Goal: Task Accomplishment & Management: Manage account settings

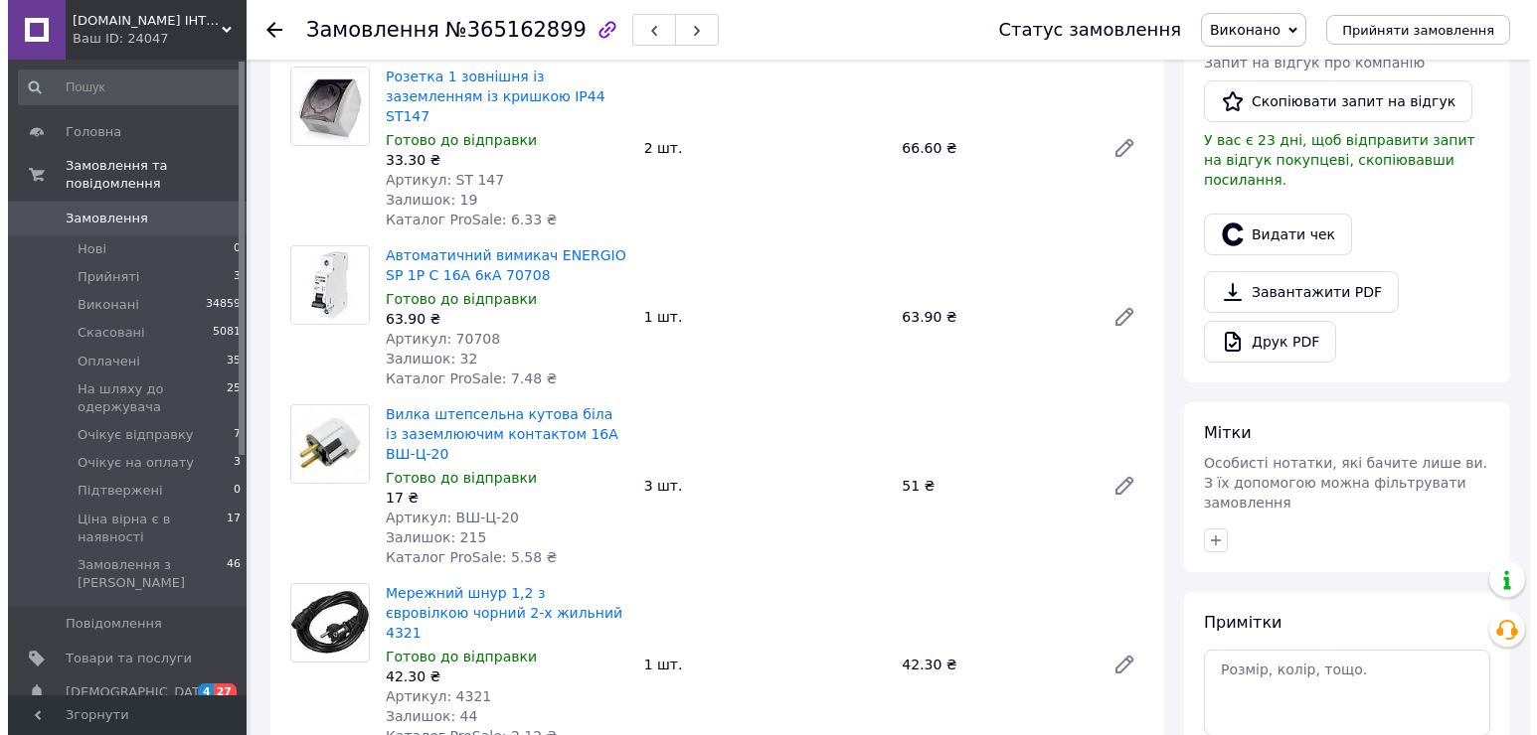
scroll to position [298, 0]
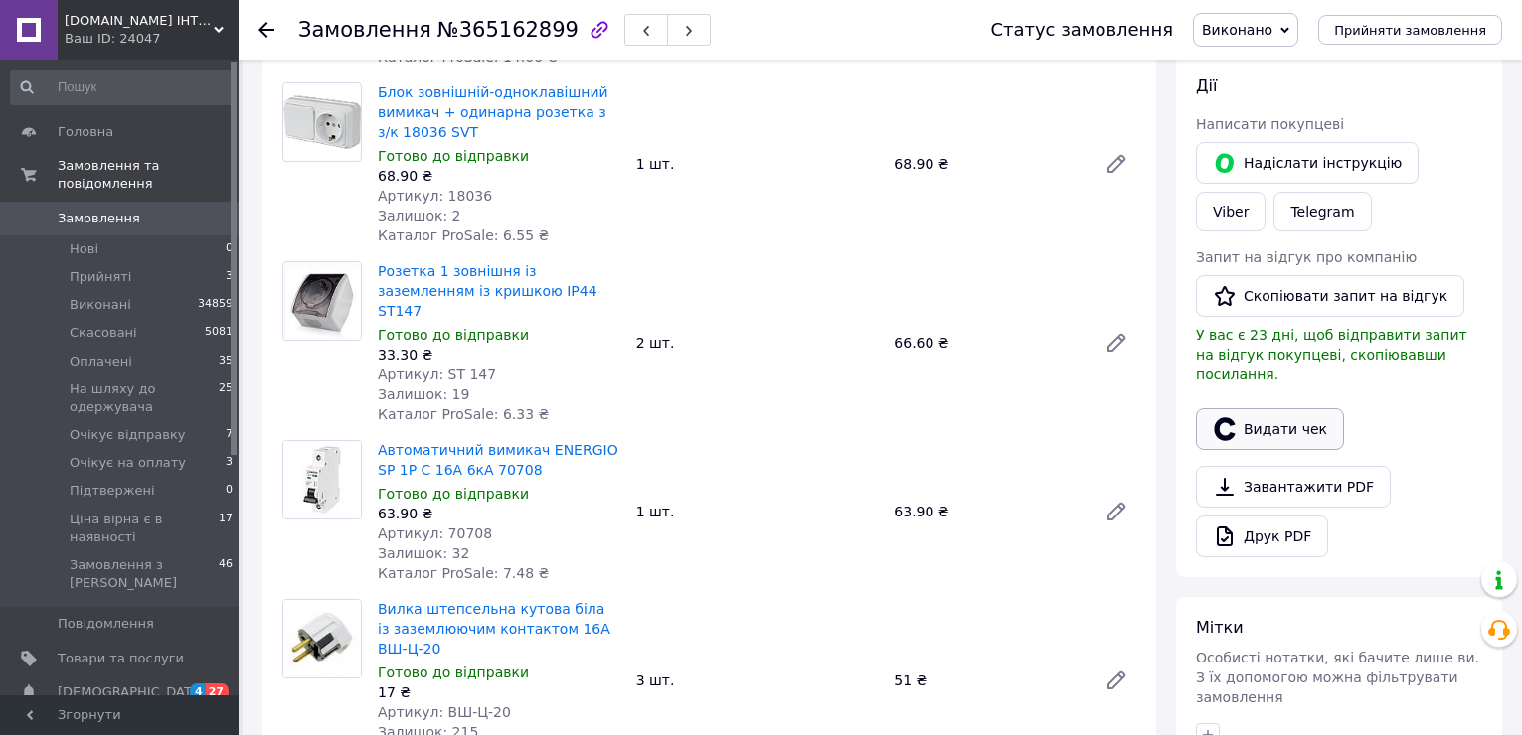
click at [1309, 408] on button "Видати чек" at bounding box center [1270, 429] width 148 height 42
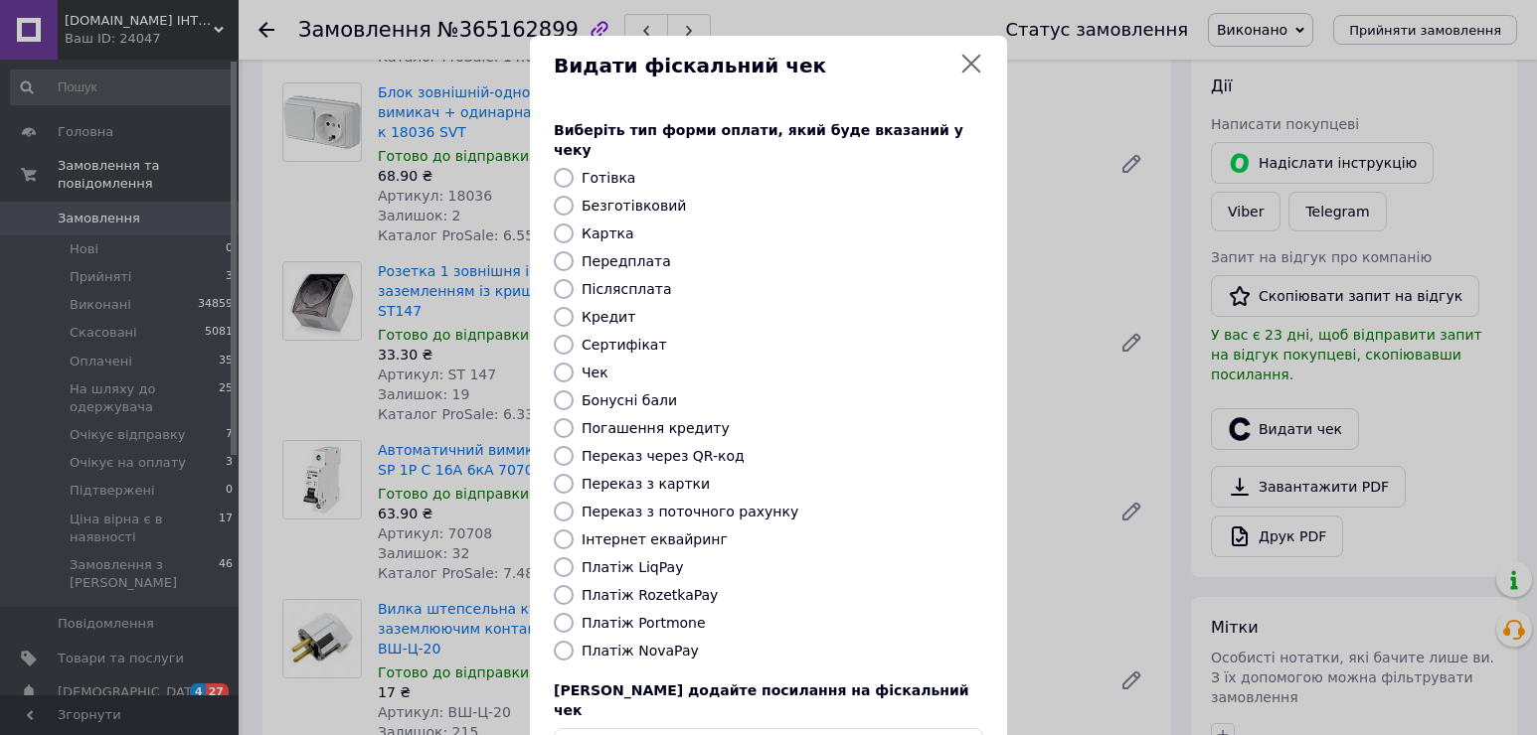
click at [655, 587] on label "Платіж RozetkaPay" at bounding box center [649, 595] width 136 height 16
click at [573, 585] on input "Платіж RozetkaPay" at bounding box center [564, 595] width 20 height 20
radio input "true"
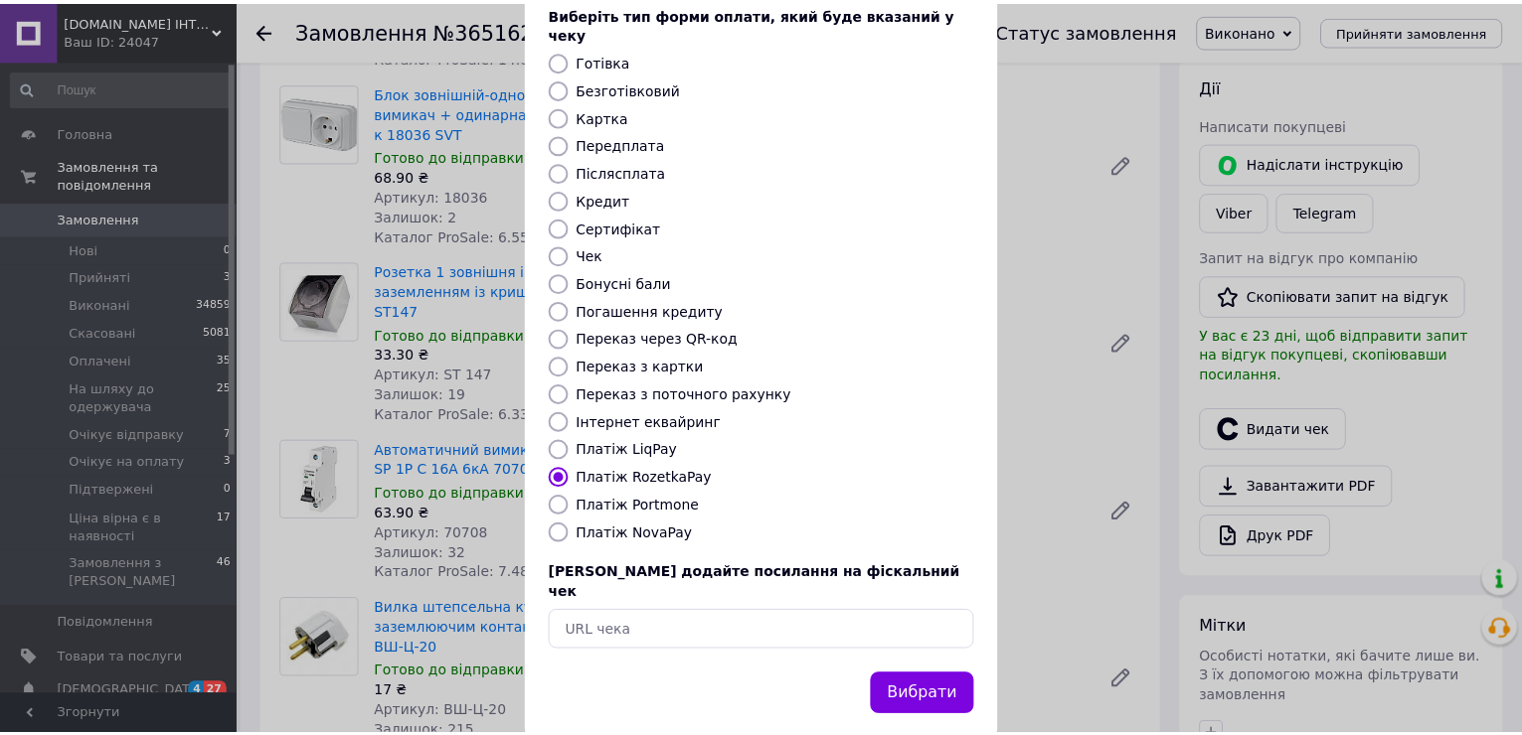
scroll to position [118, 0]
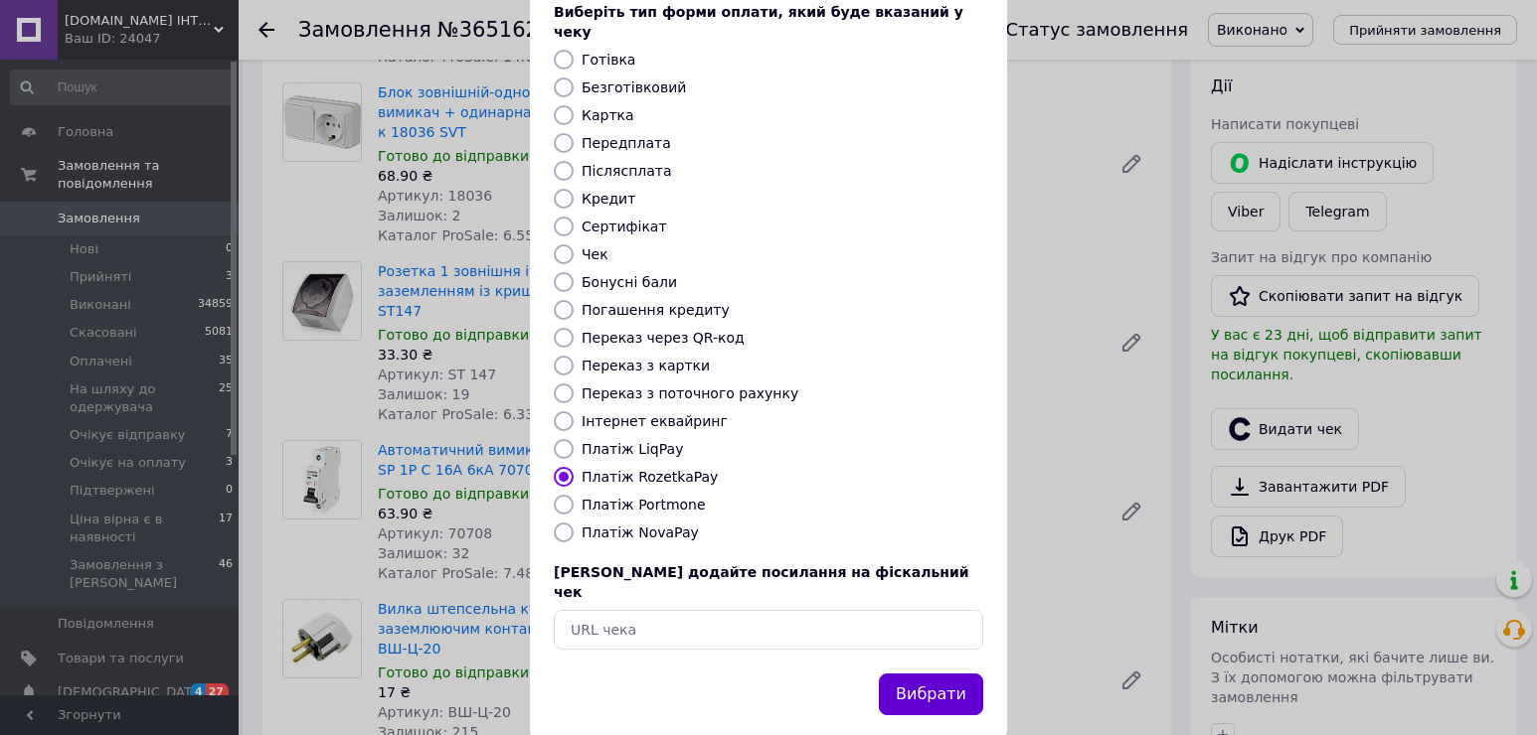
click at [924, 674] on button "Вибрати" at bounding box center [931, 695] width 104 height 43
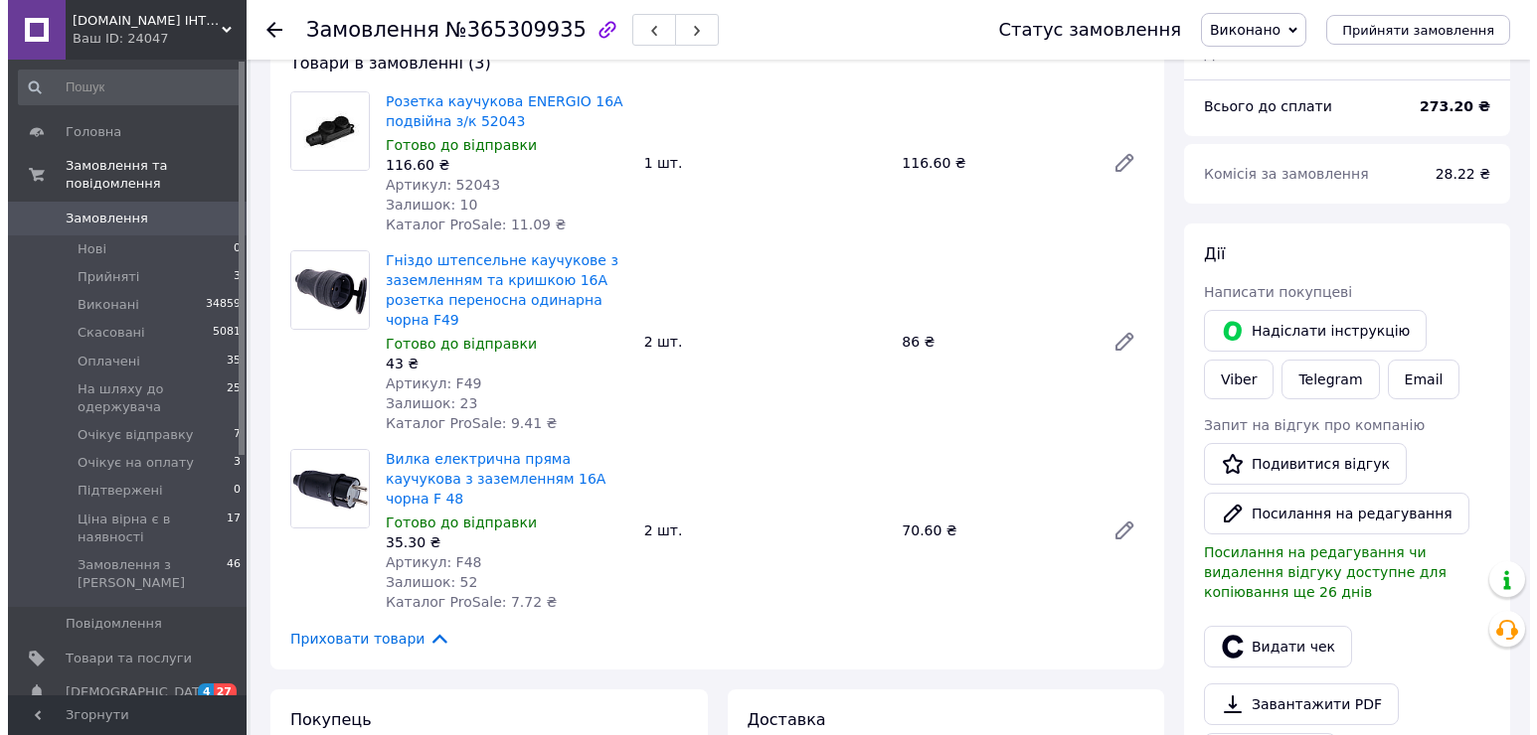
scroll to position [199, 0]
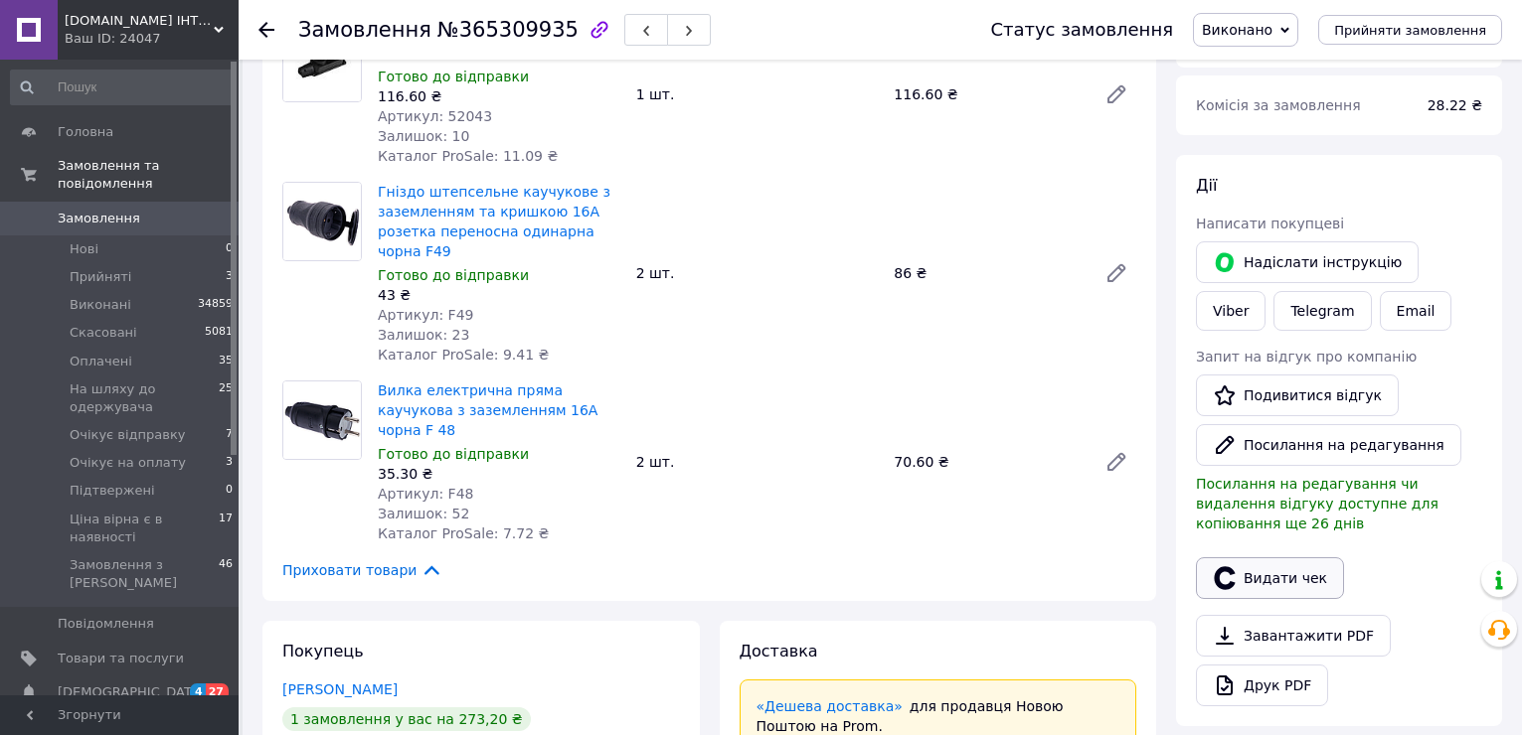
click at [1272, 559] on button "Видати чек" at bounding box center [1270, 579] width 148 height 42
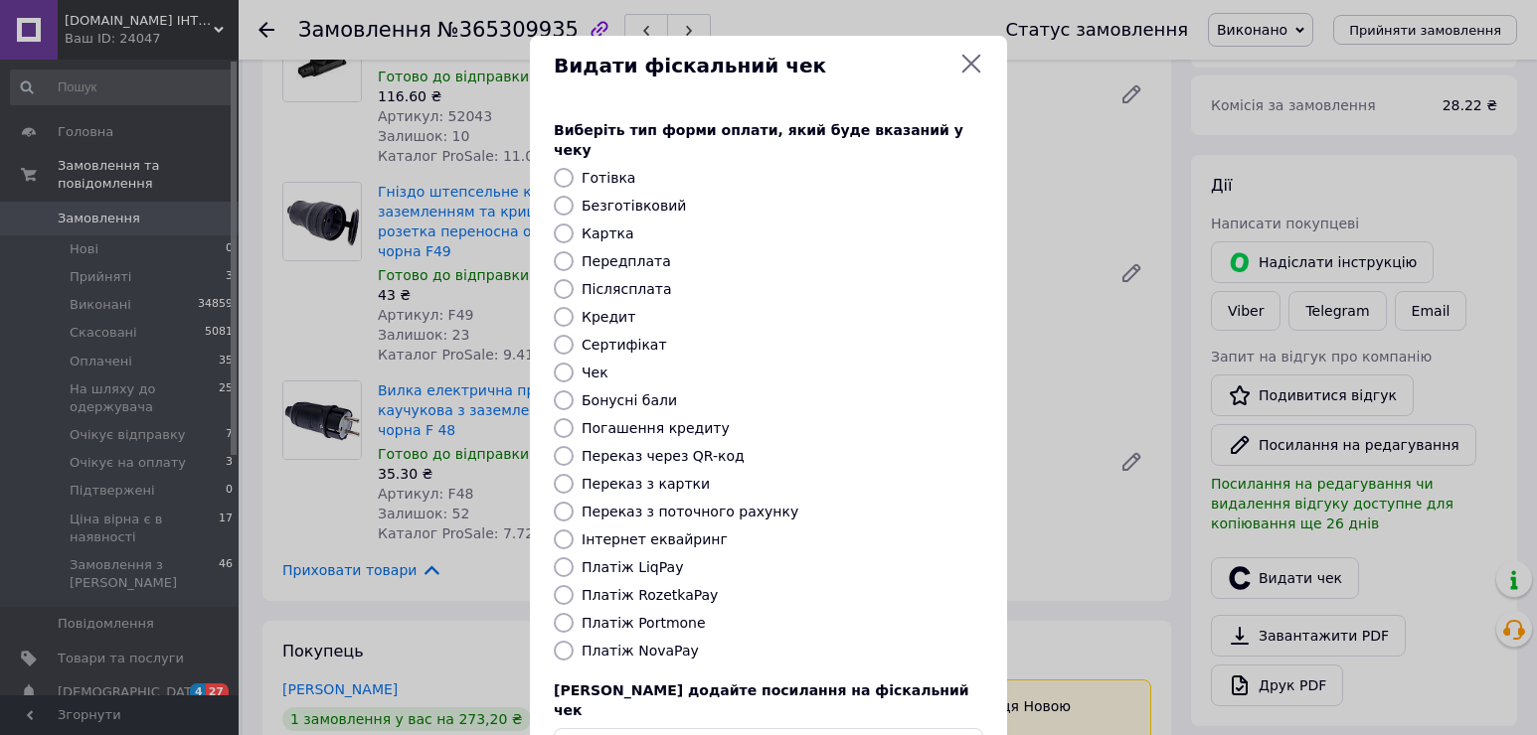
click at [673, 587] on label "Платіж RozetkaPay" at bounding box center [649, 595] width 136 height 16
click at [573, 585] on input "Платіж RozetkaPay" at bounding box center [564, 595] width 20 height 20
radio input "true"
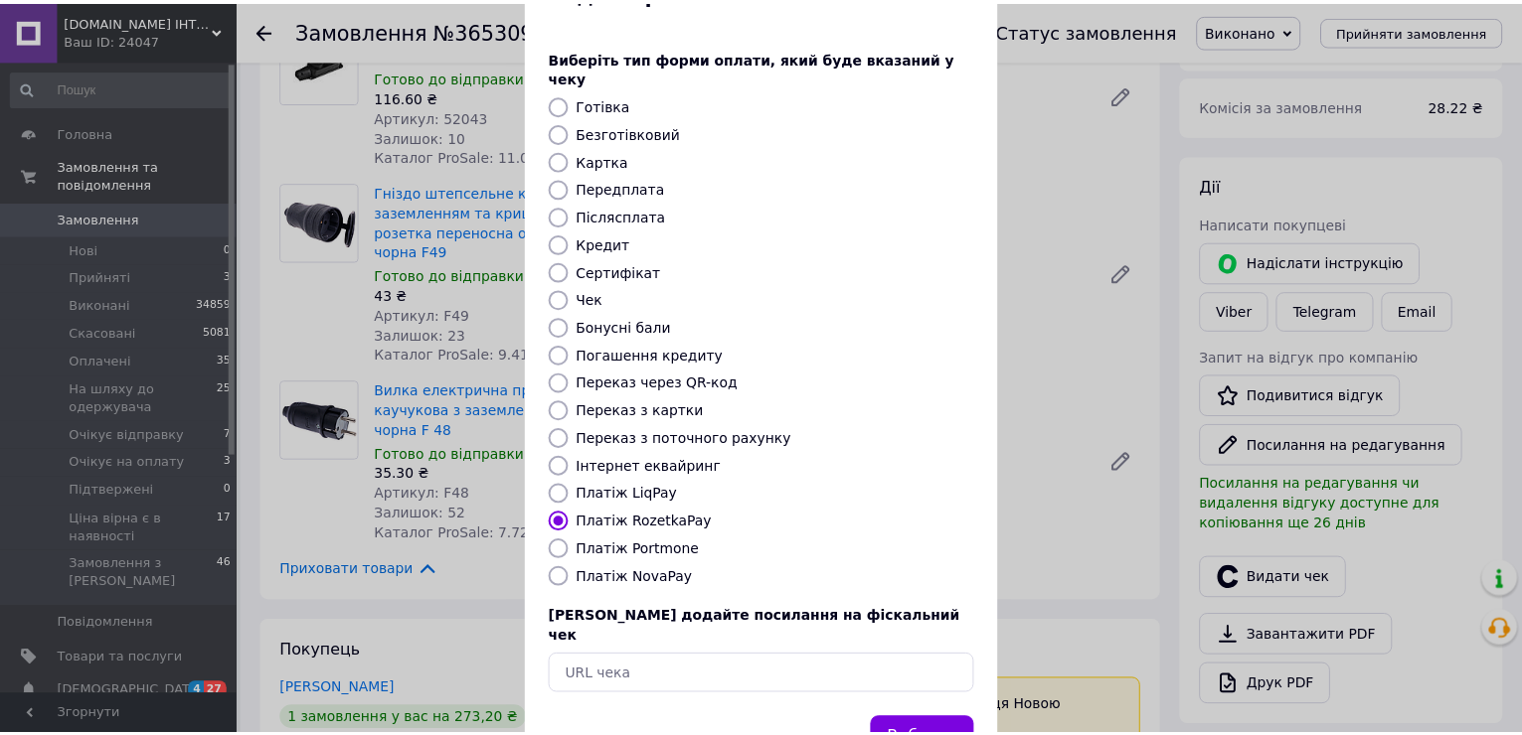
scroll to position [118, 0]
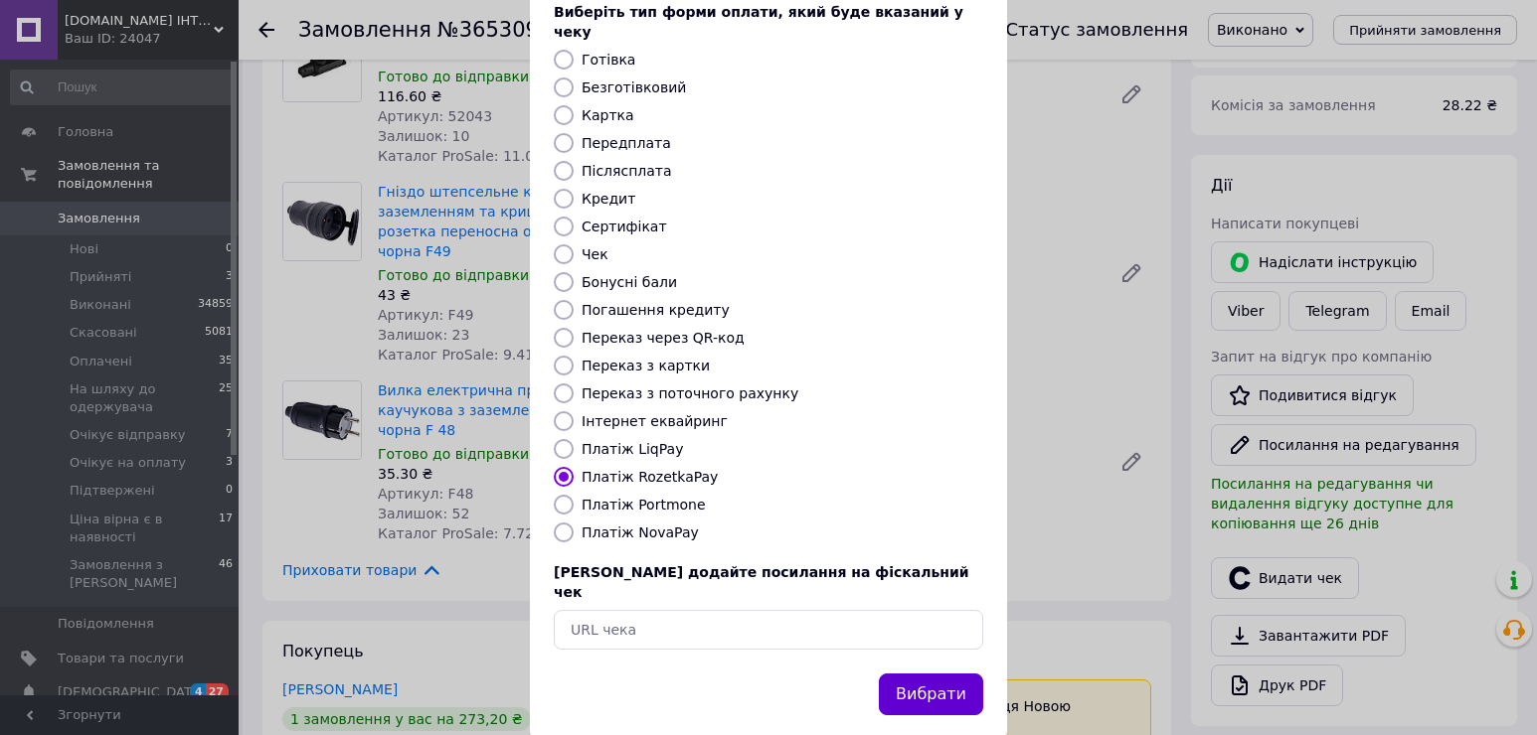
click at [928, 674] on button "Вибрати" at bounding box center [931, 695] width 104 height 43
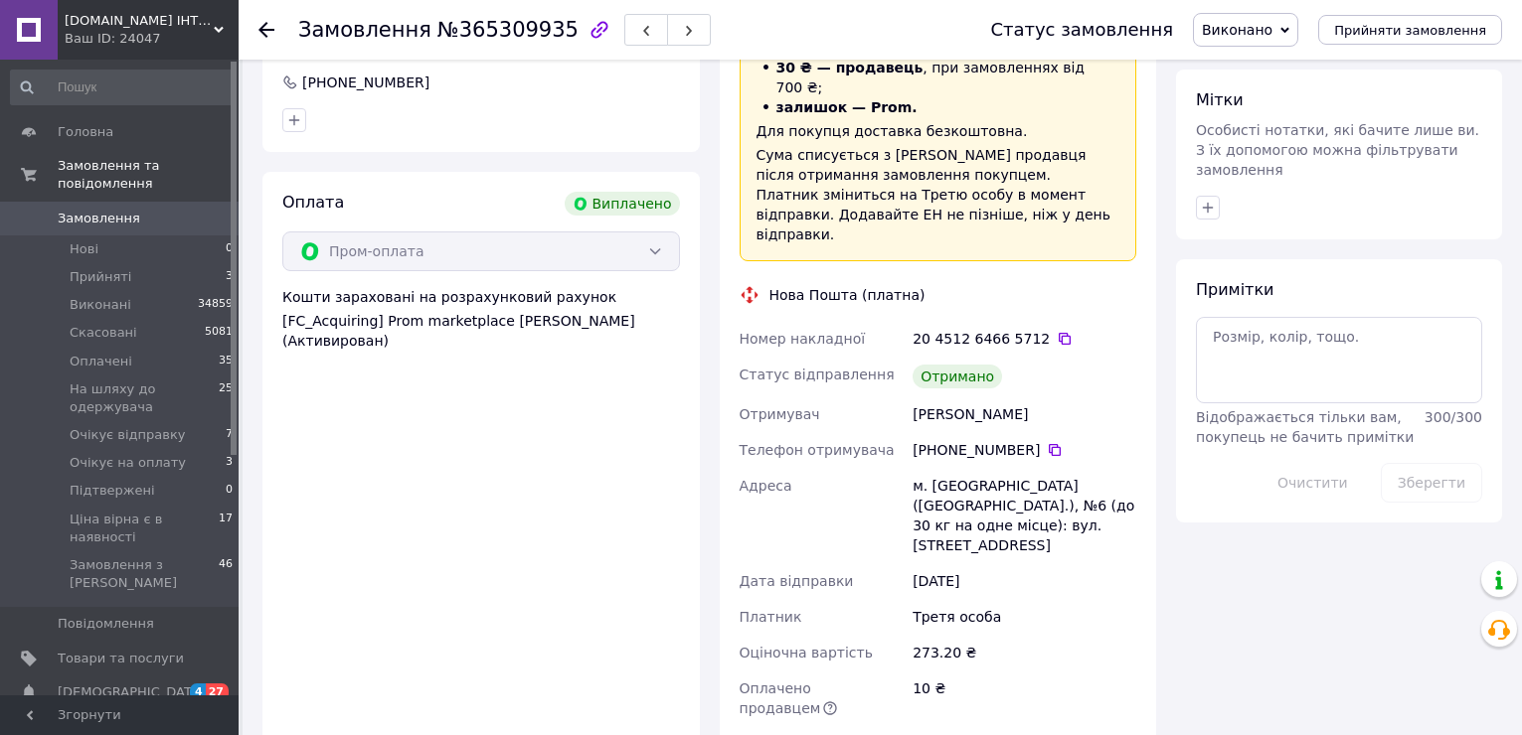
scroll to position [994, 0]
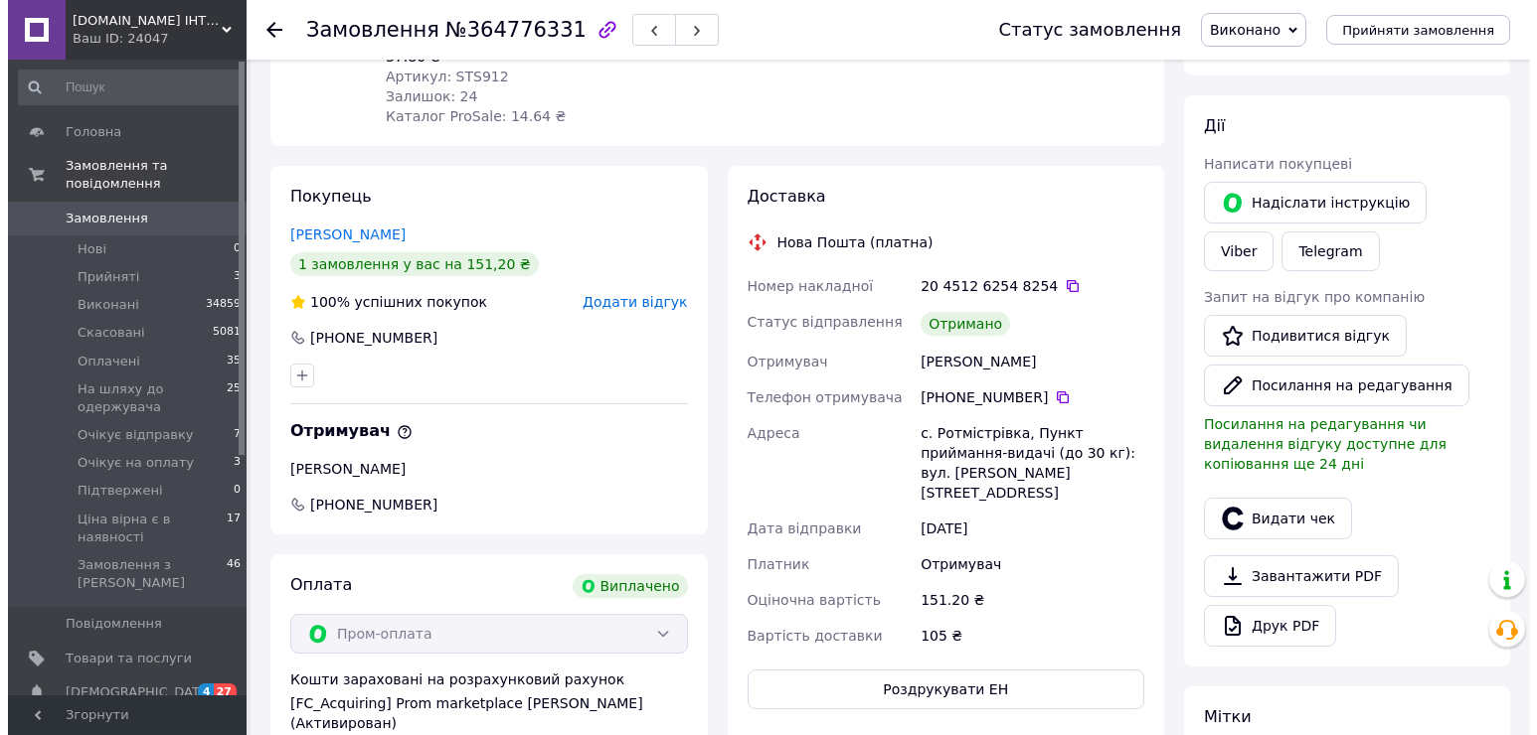
scroll to position [497, 0]
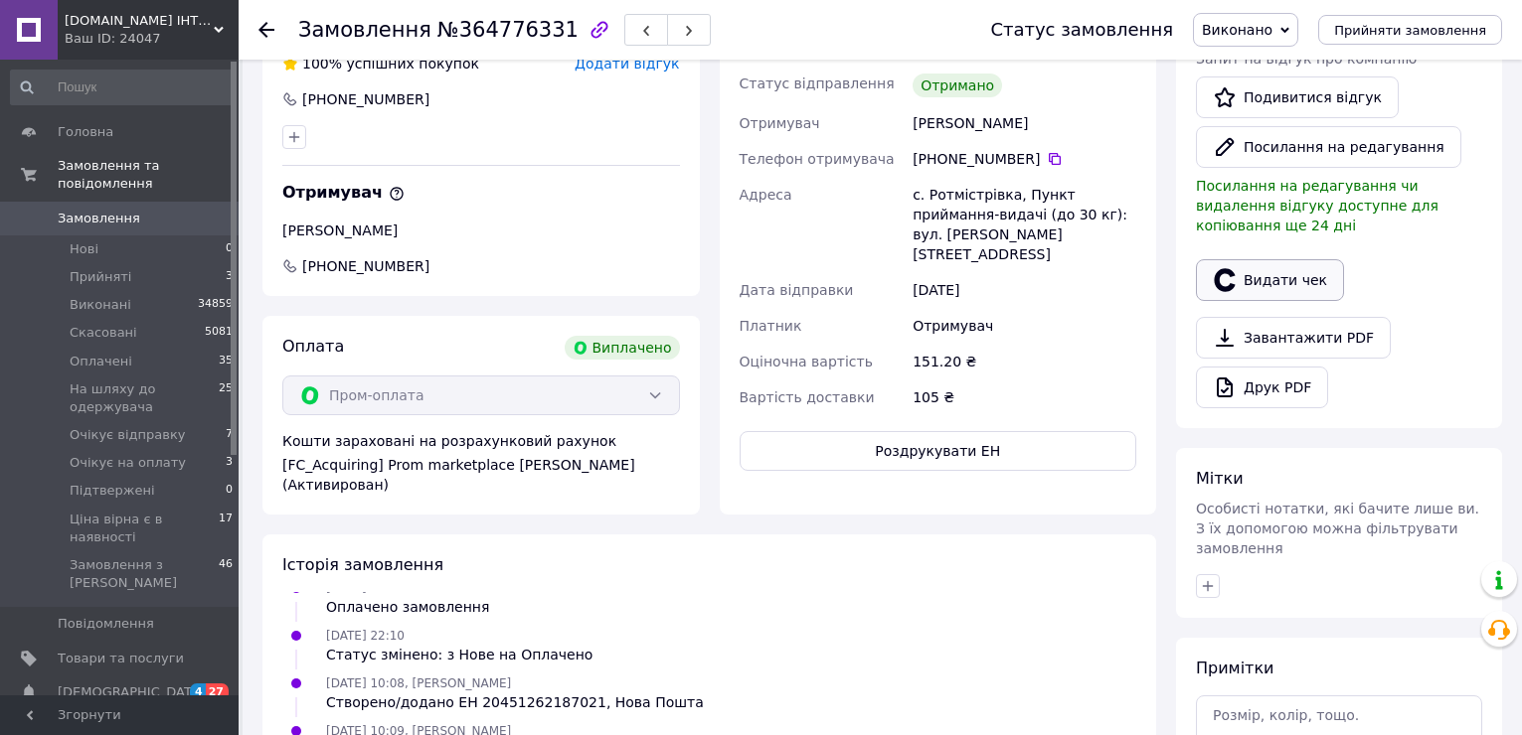
click at [1272, 262] on button "Видати чек" at bounding box center [1270, 280] width 148 height 42
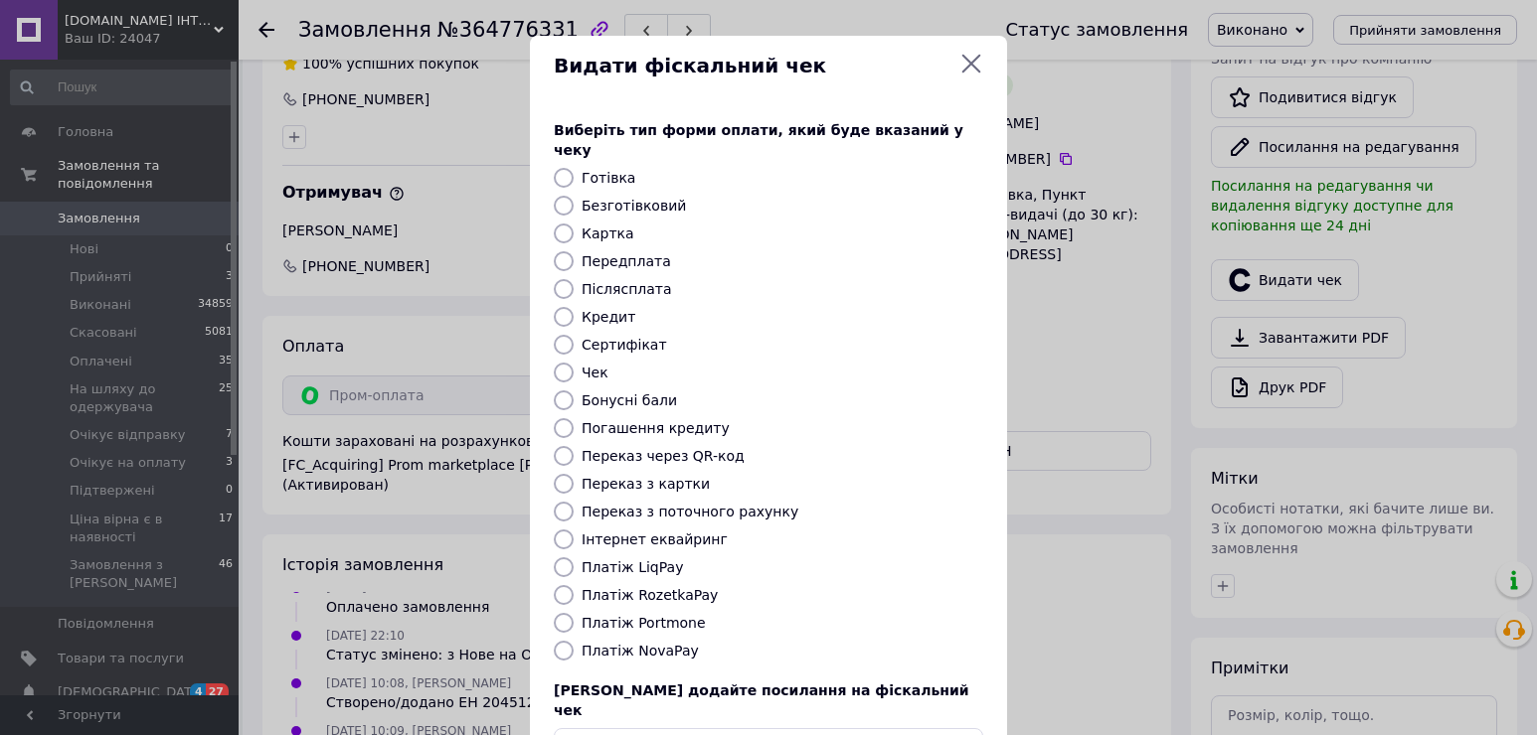
click at [672, 587] on label "Платіж RozetkaPay" at bounding box center [649, 595] width 136 height 16
click at [573, 585] on input "Платіж RozetkaPay" at bounding box center [564, 595] width 20 height 20
radio input "true"
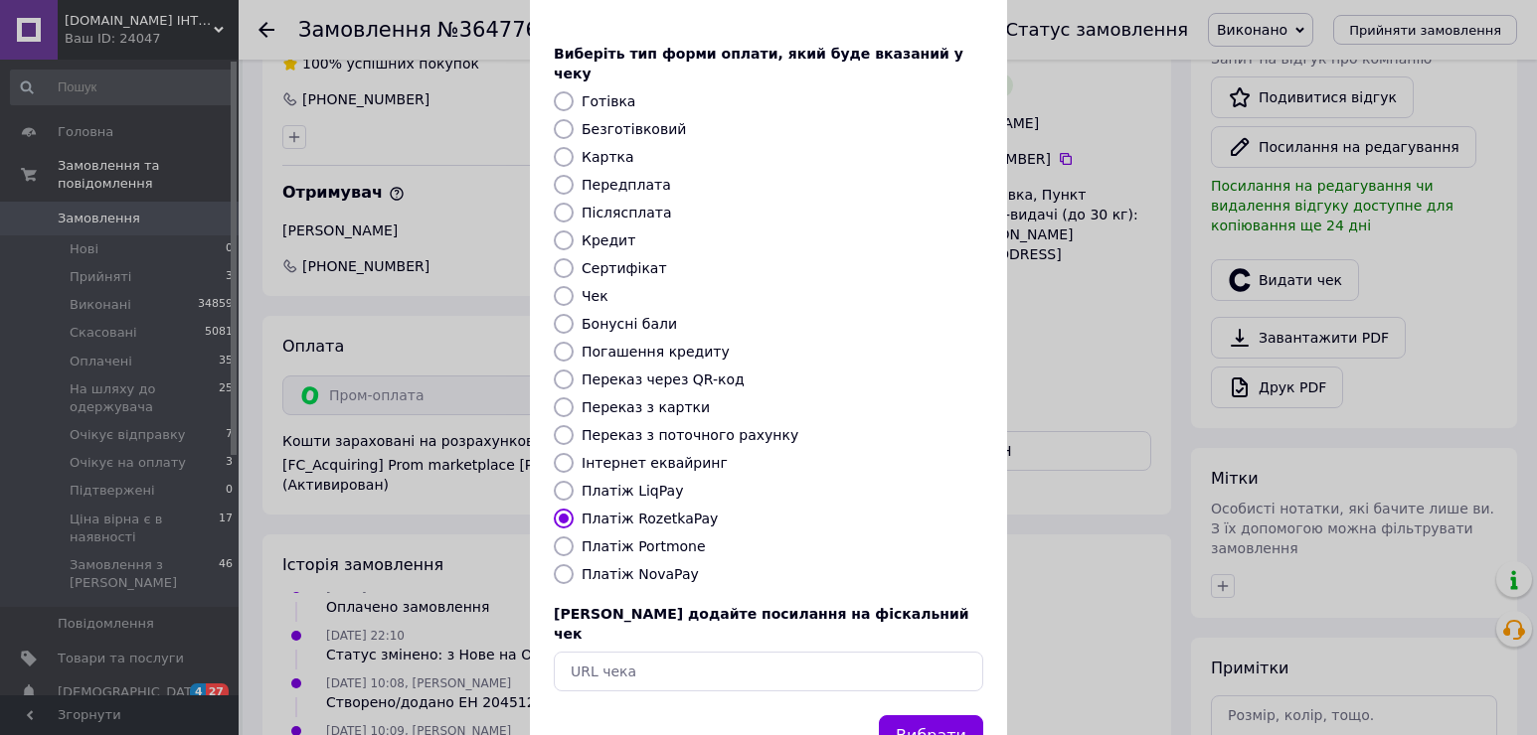
scroll to position [118, 0]
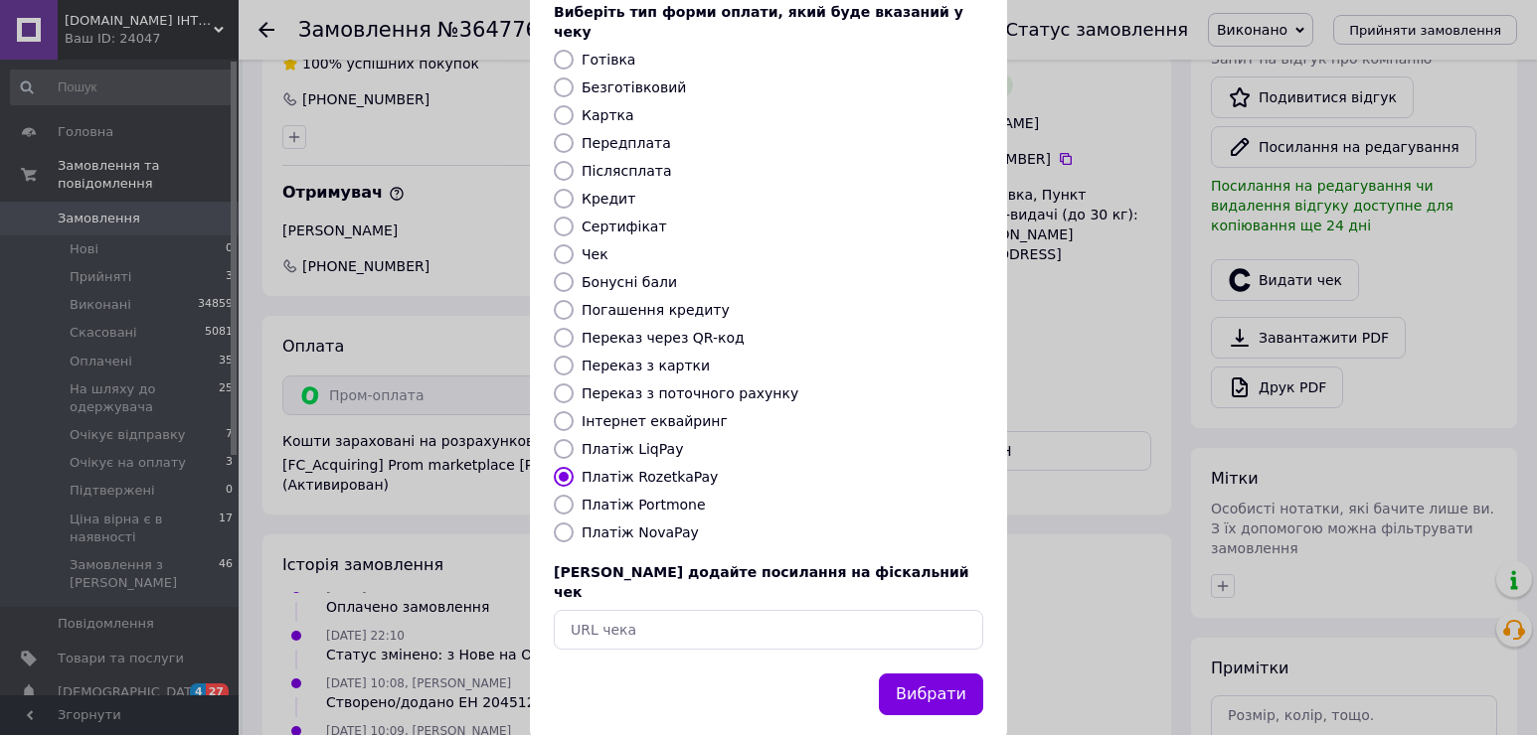
click at [912, 674] on button "Вибрати" at bounding box center [931, 695] width 104 height 43
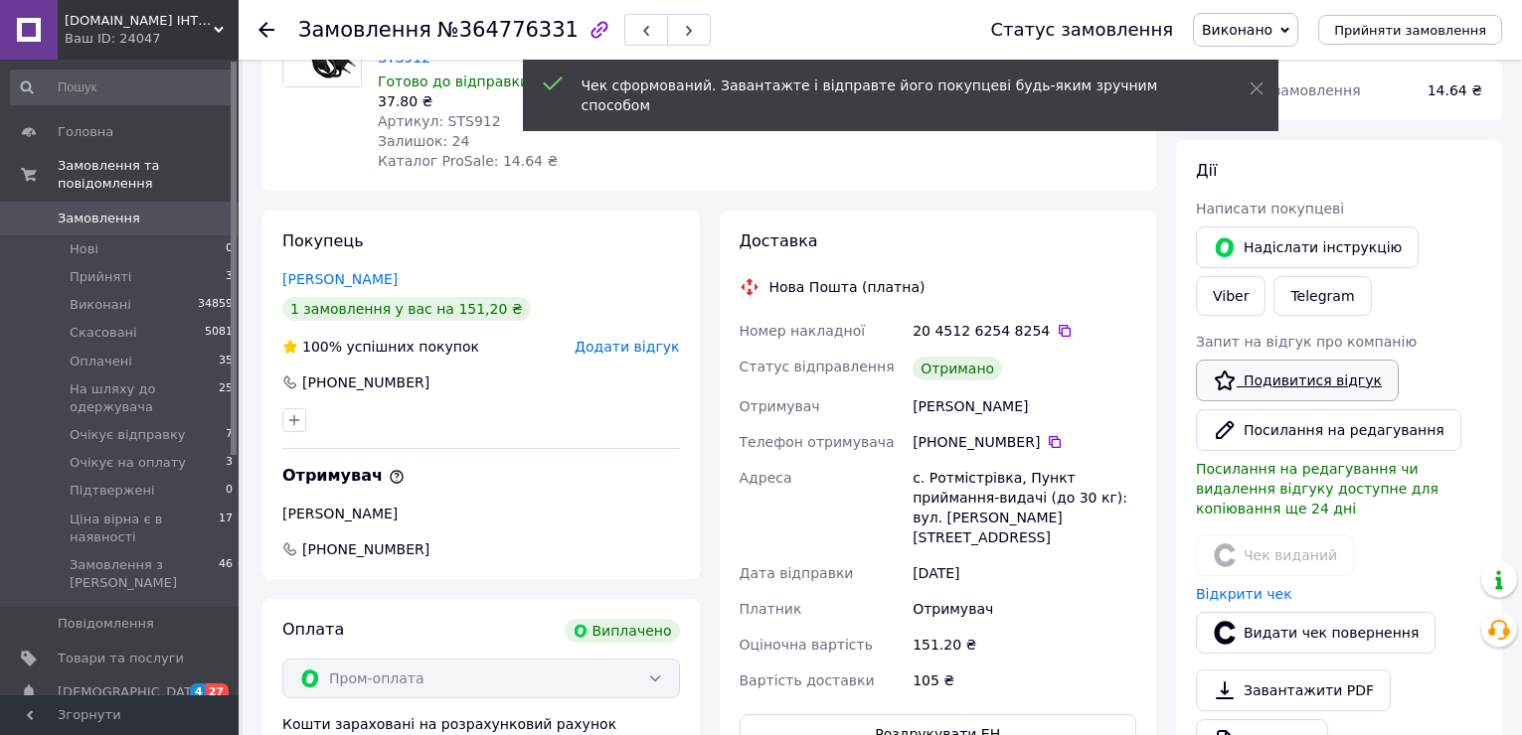
scroll to position [199, 0]
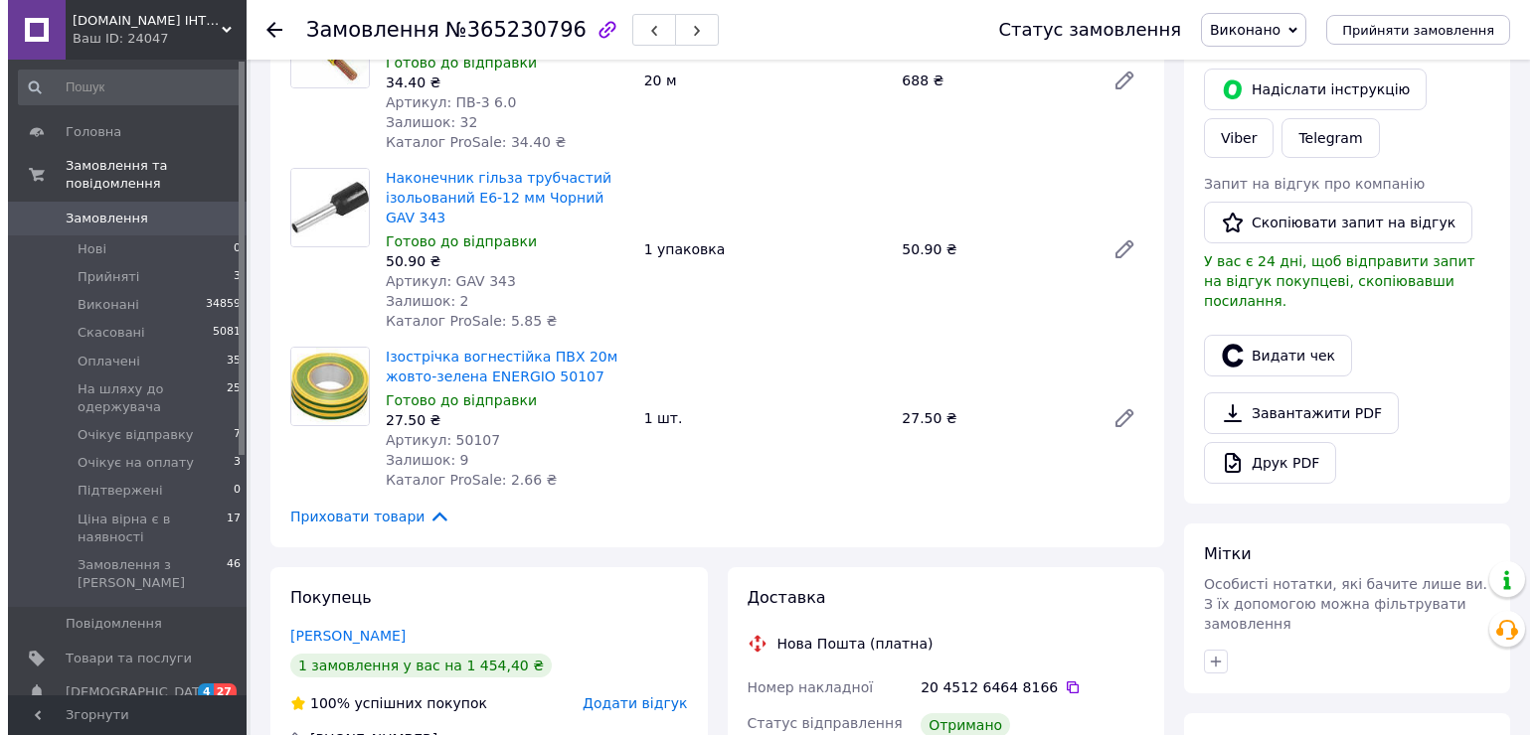
scroll to position [398, 0]
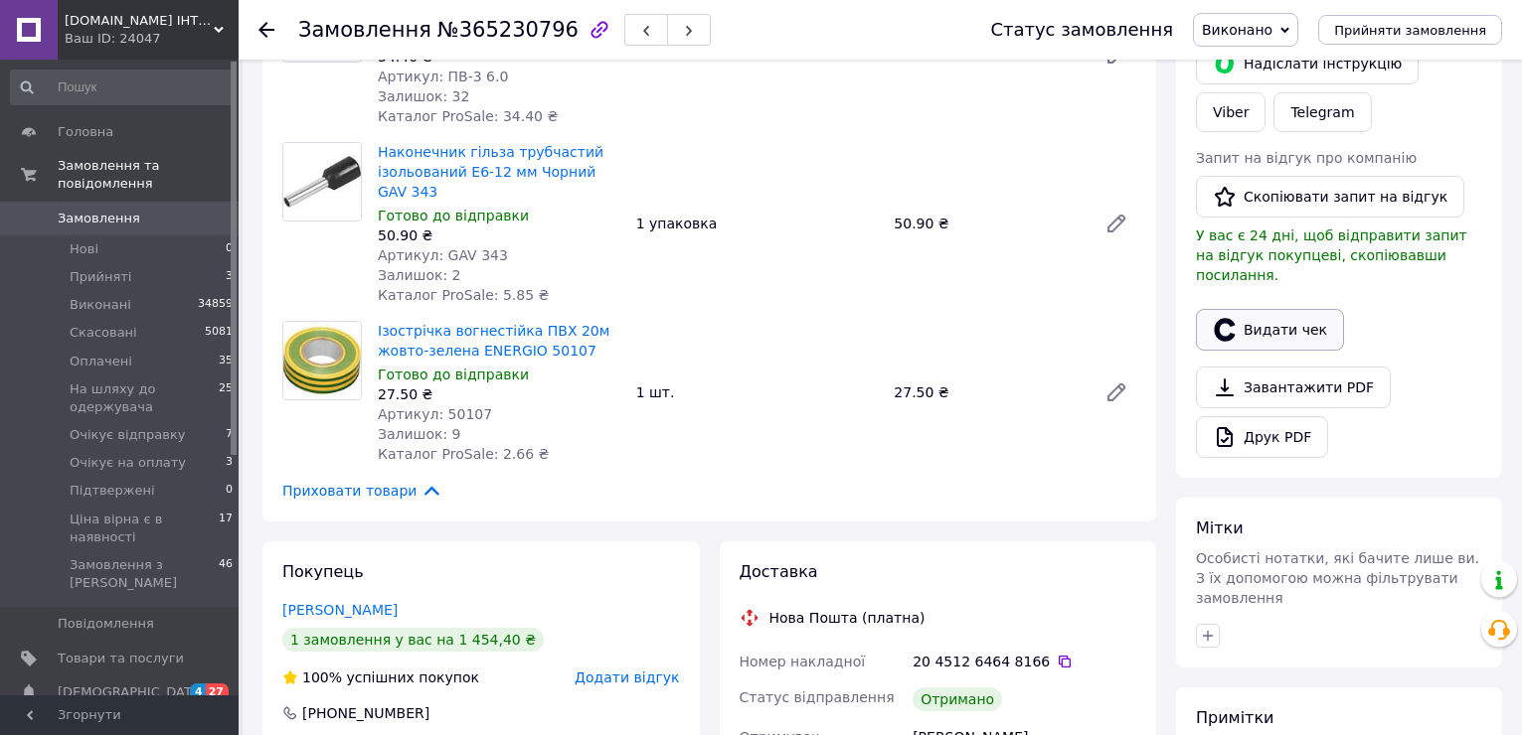
click at [1281, 309] on button "Видати чек" at bounding box center [1270, 330] width 148 height 42
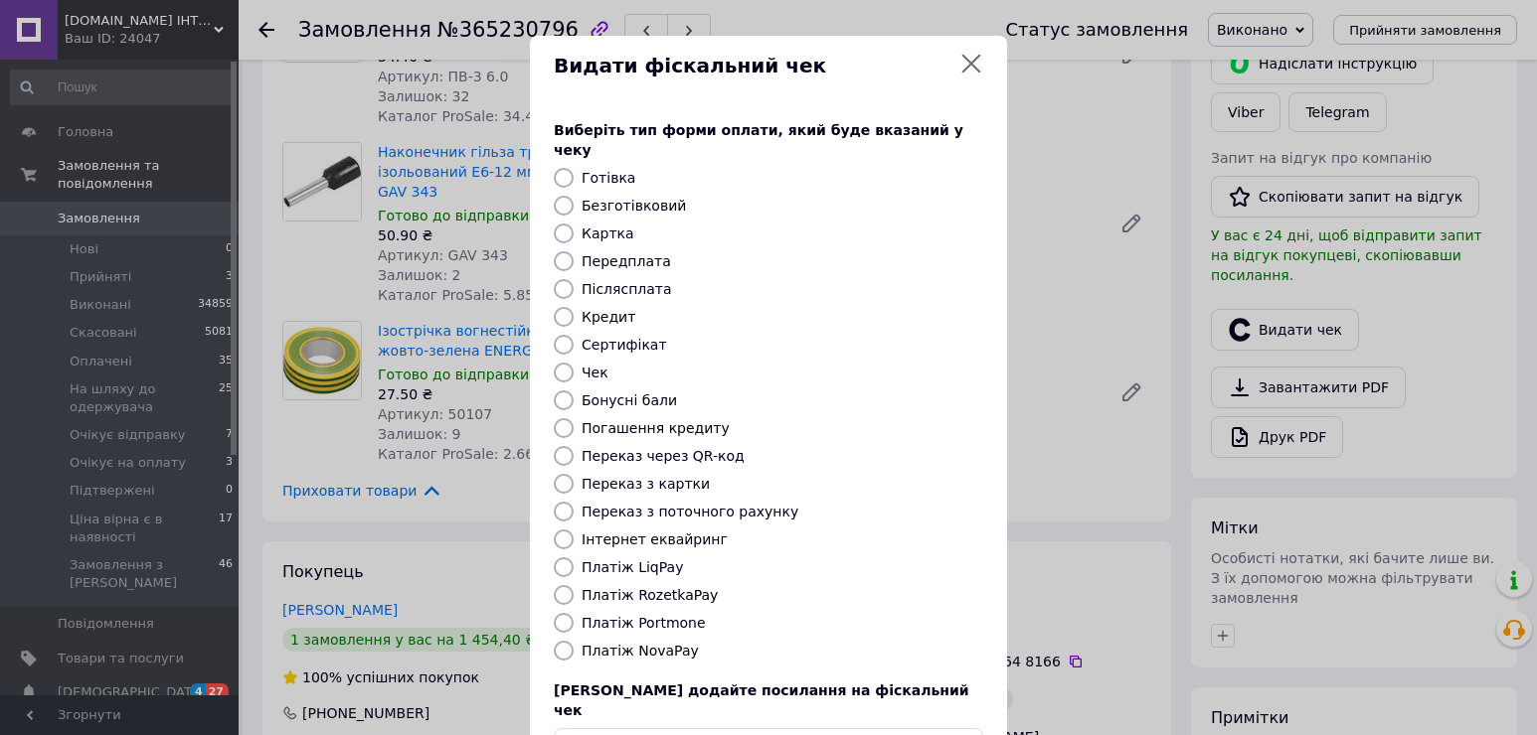
click at [649, 587] on label "Платіж RozetkaPay" at bounding box center [649, 595] width 136 height 16
click at [573, 585] on input "Платіж RozetkaPay" at bounding box center [564, 595] width 20 height 20
radio input "true"
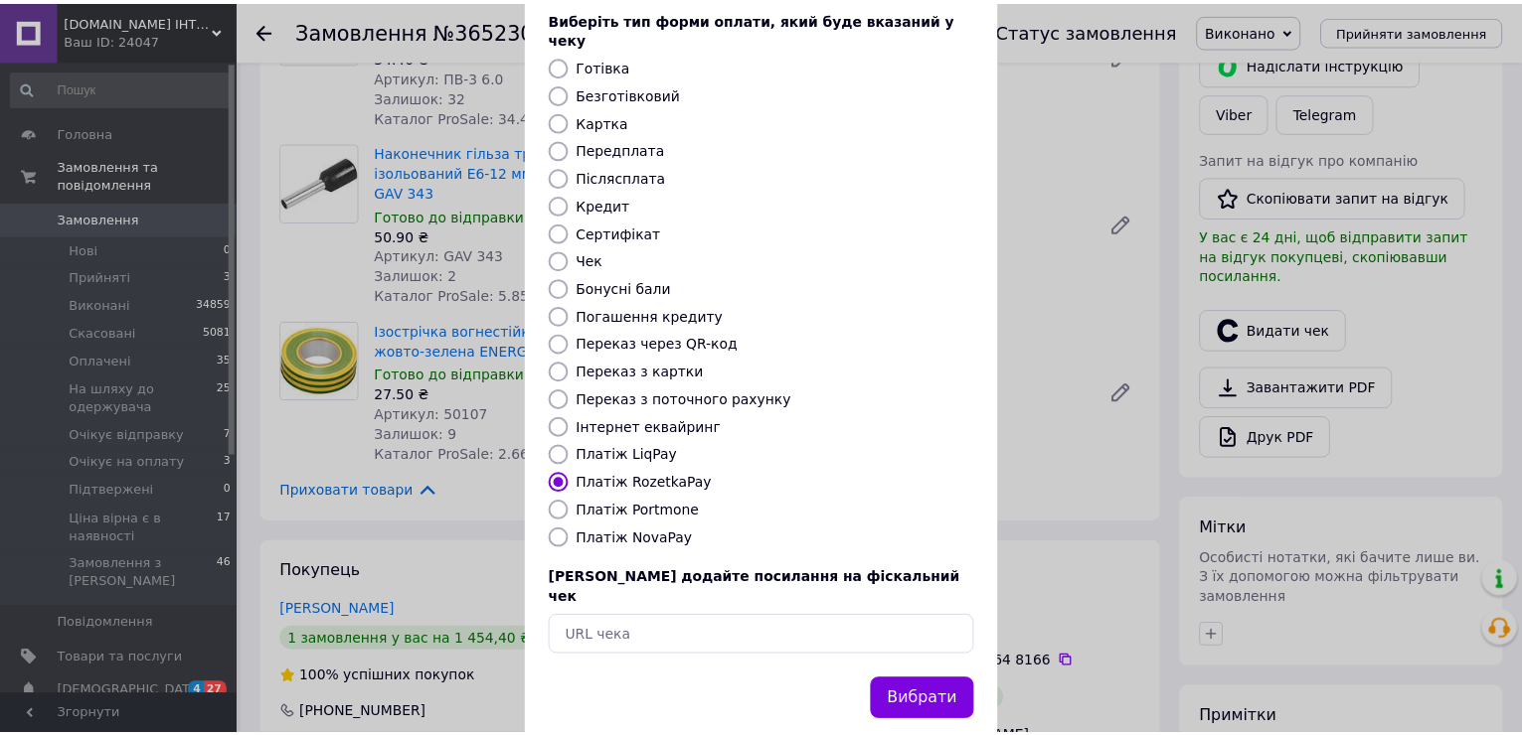
scroll to position [118, 0]
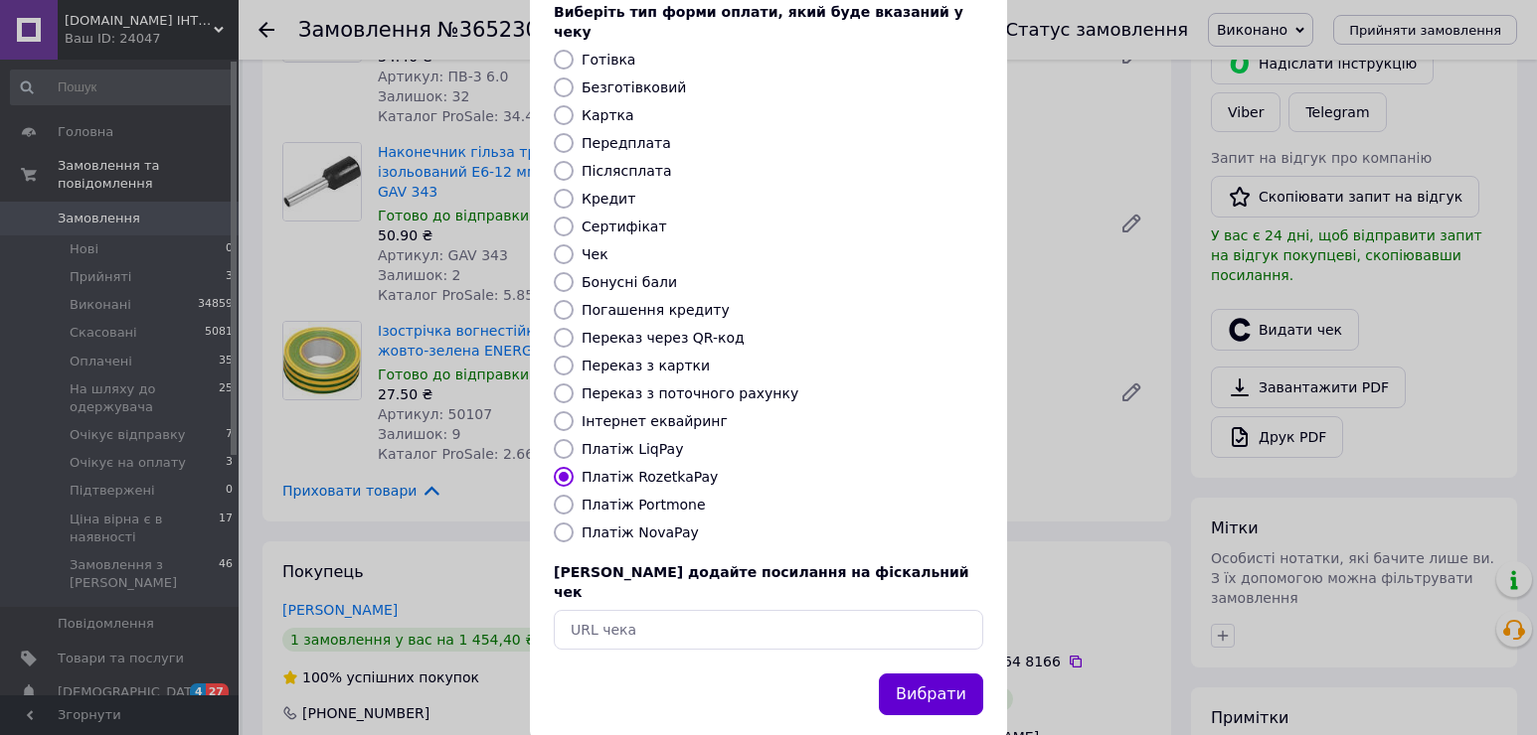
click at [931, 674] on button "Вибрати" at bounding box center [931, 695] width 104 height 43
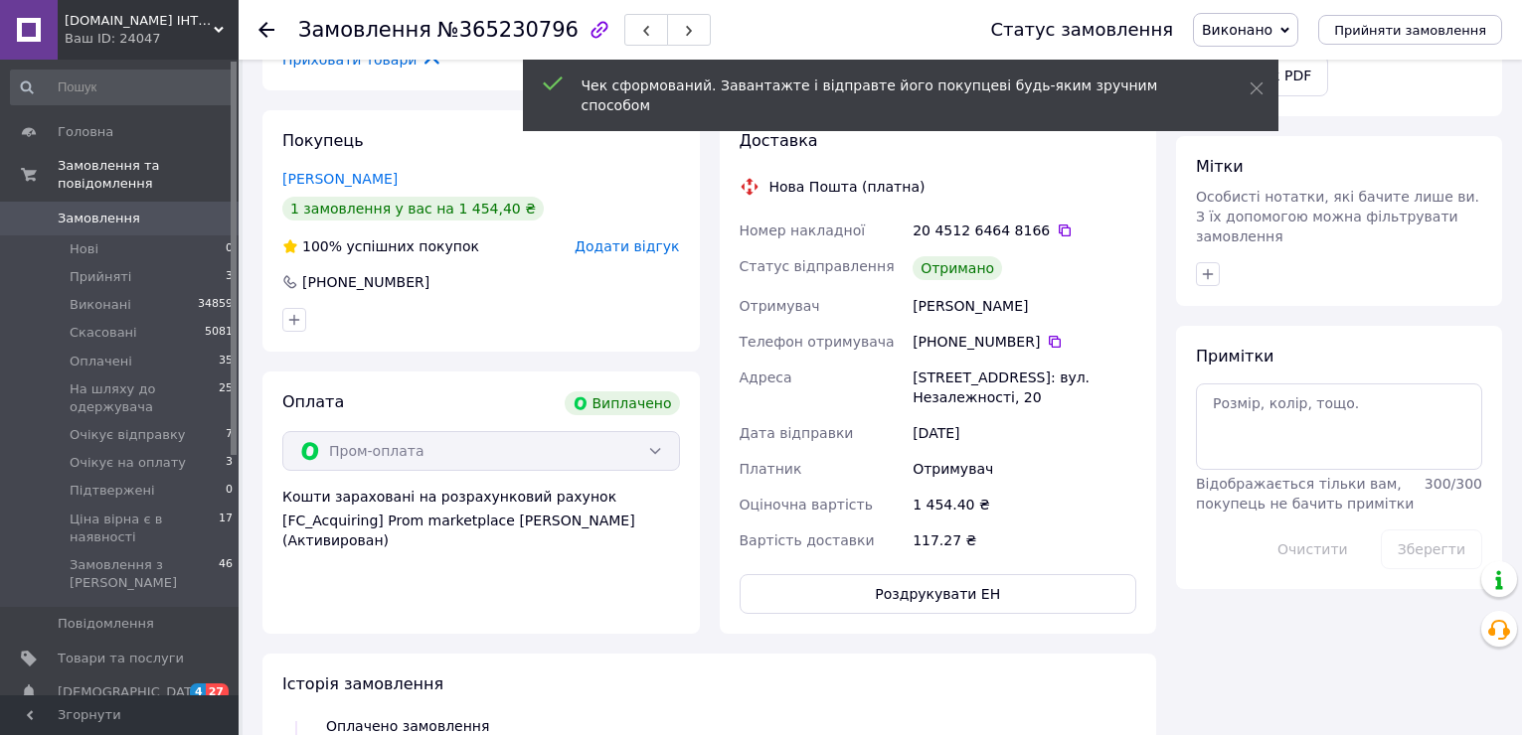
scroll to position [795, 0]
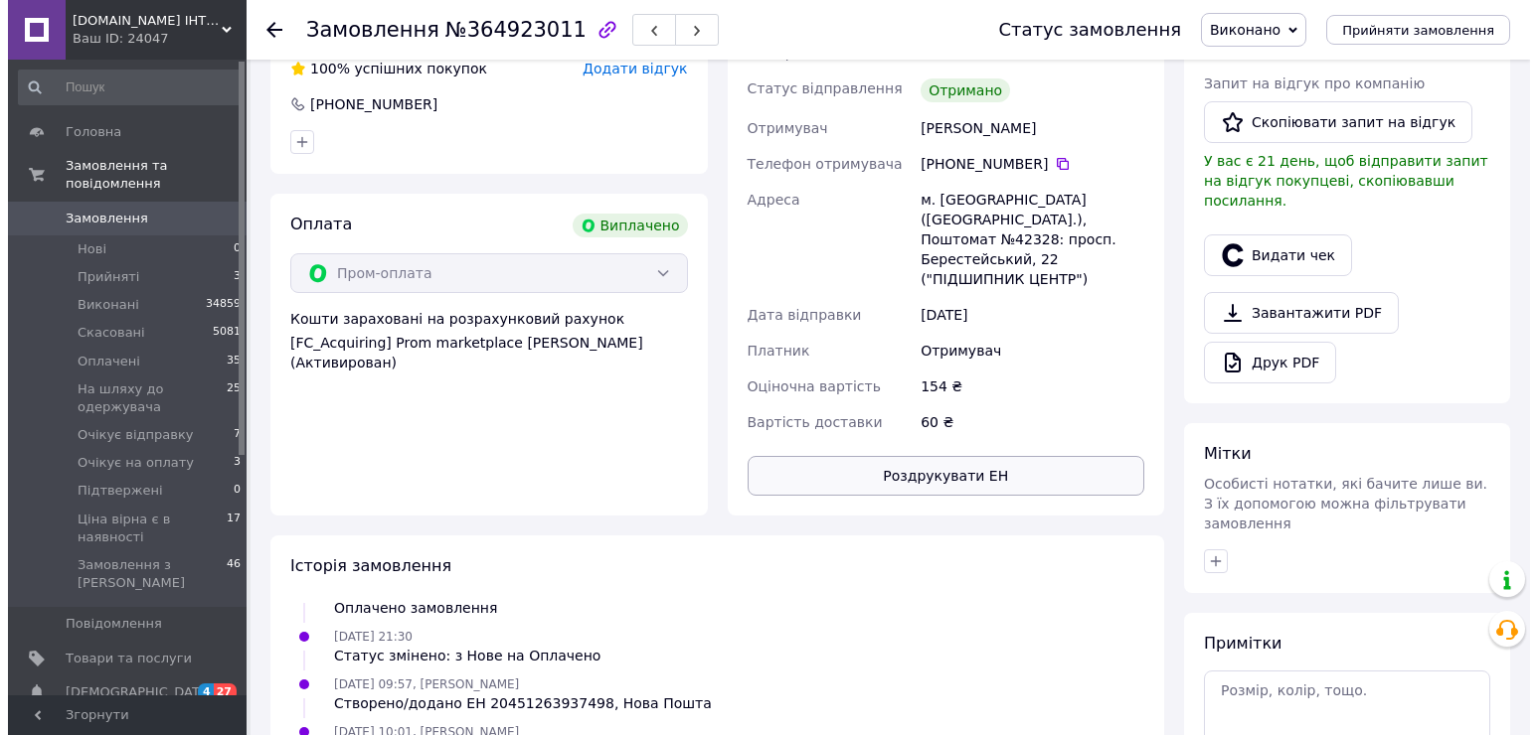
scroll to position [497, 0]
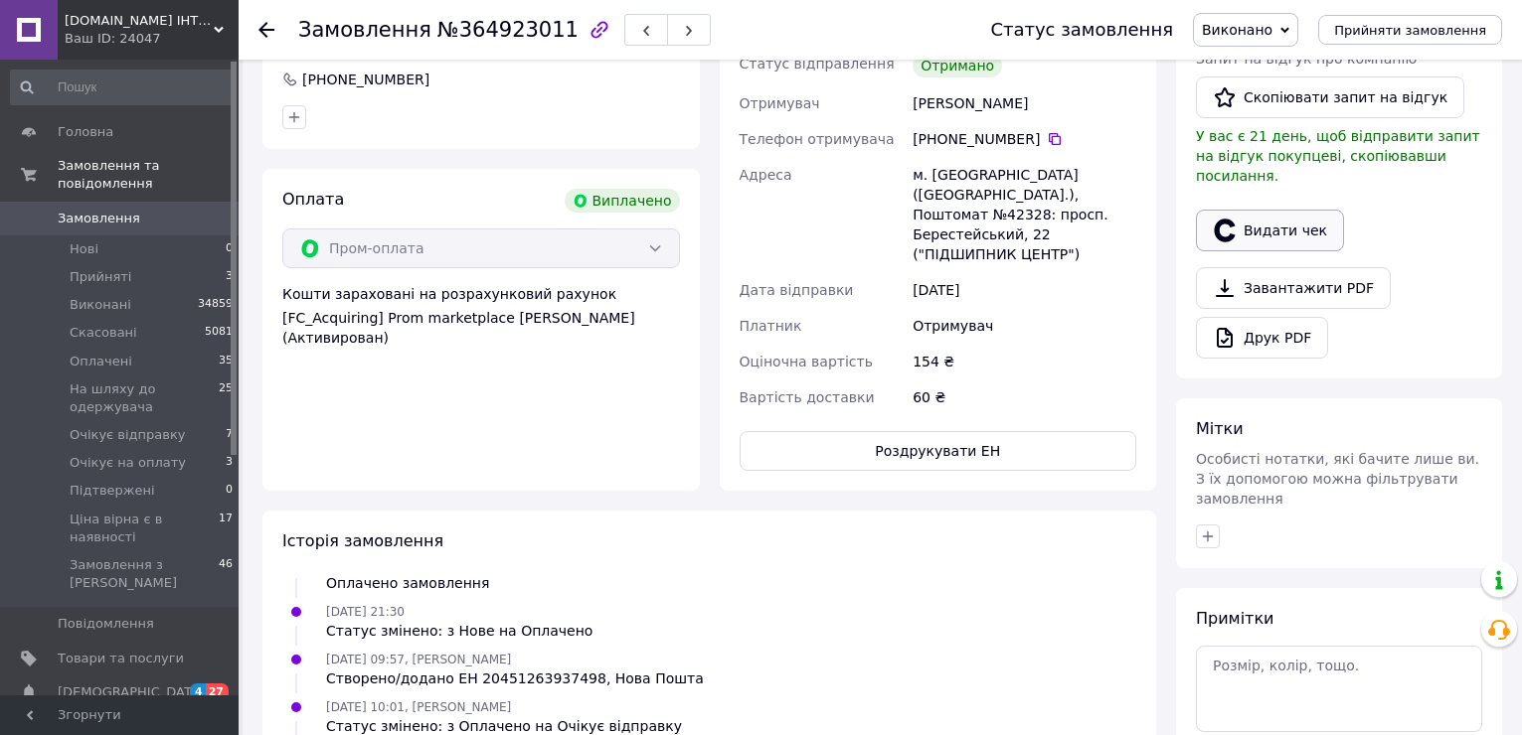
click at [1269, 216] on button "Видати чек" at bounding box center [1270, 231] width 148 height 42
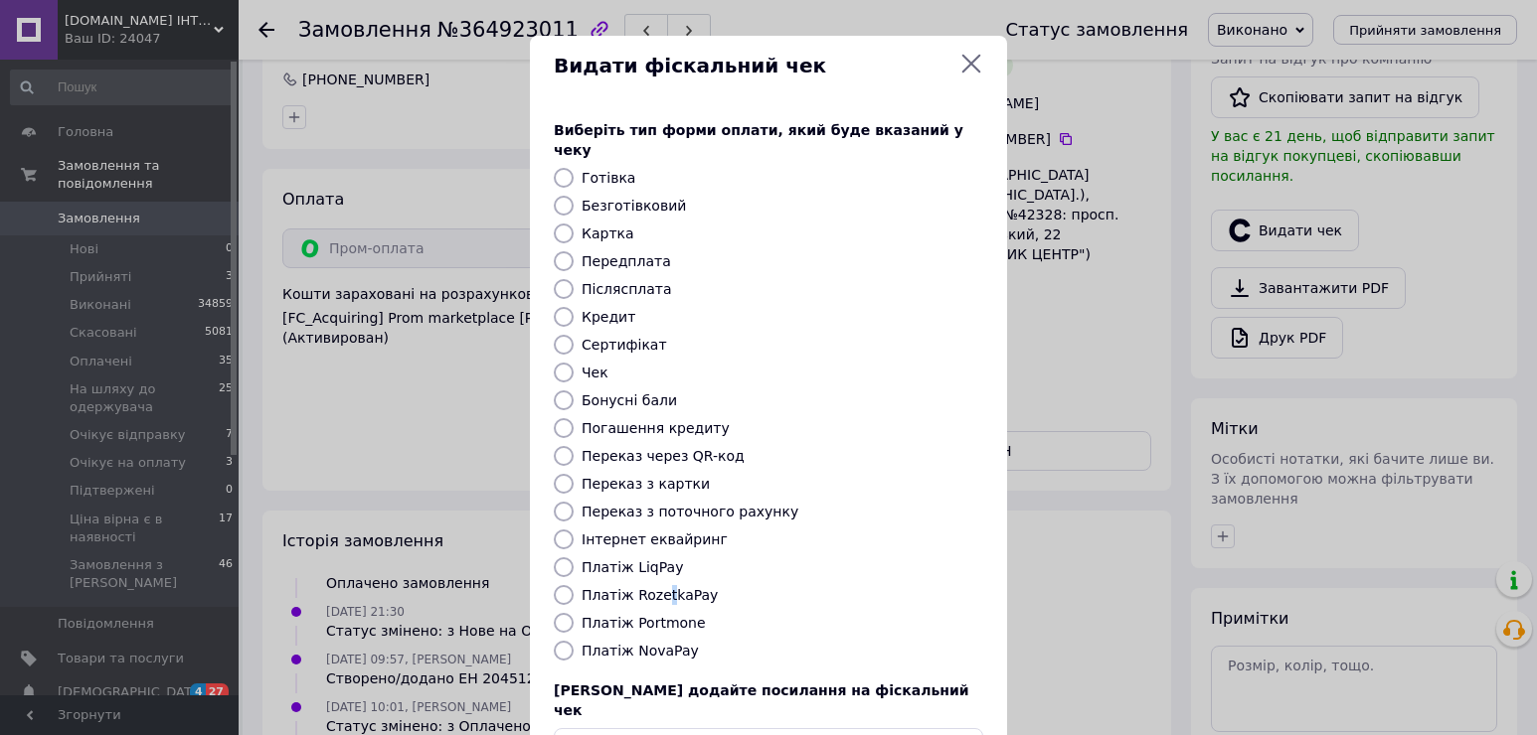
click at [660, 587] on label "Платіж RozetkaPay" at bounding box center [649, 595] width 136 height 16
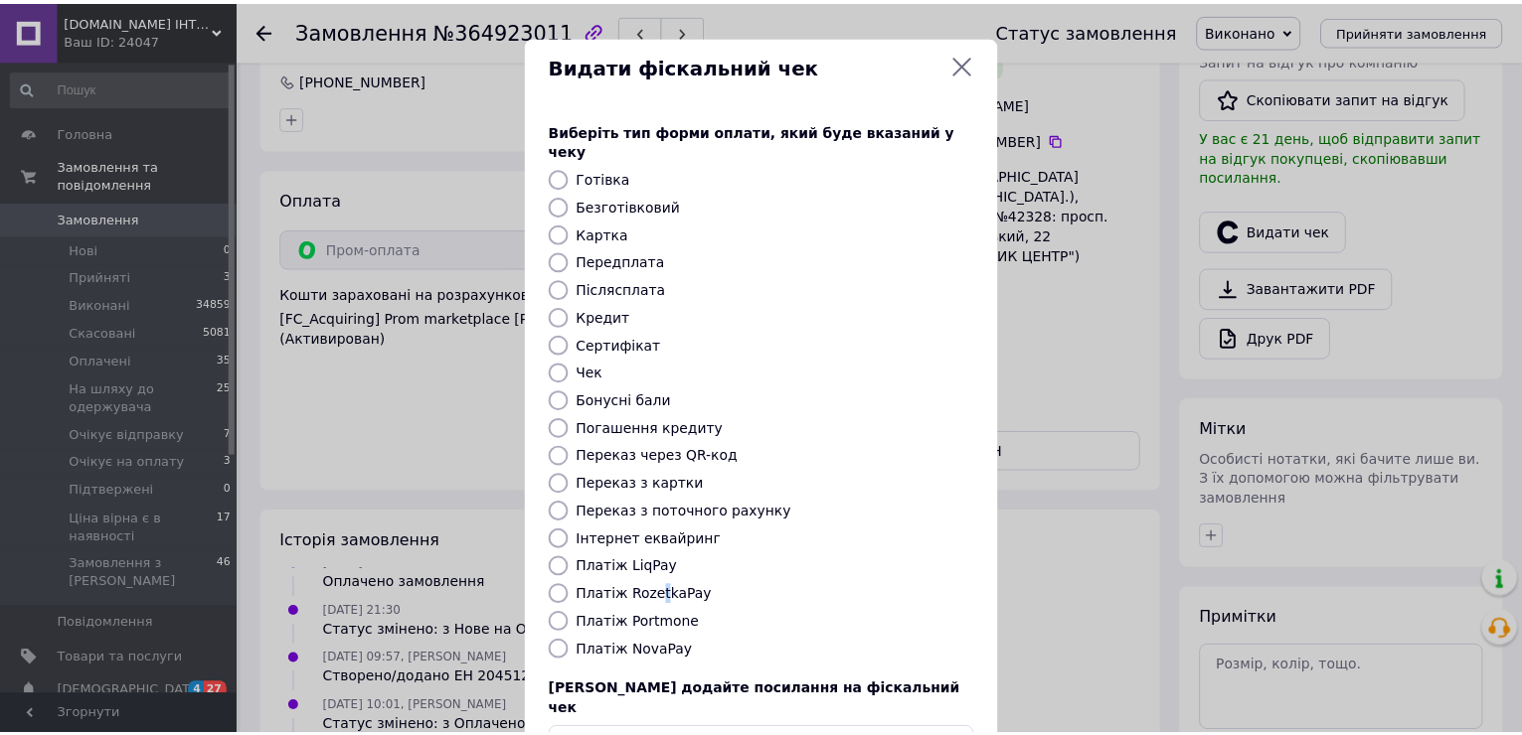
scroll to position [118, 0]
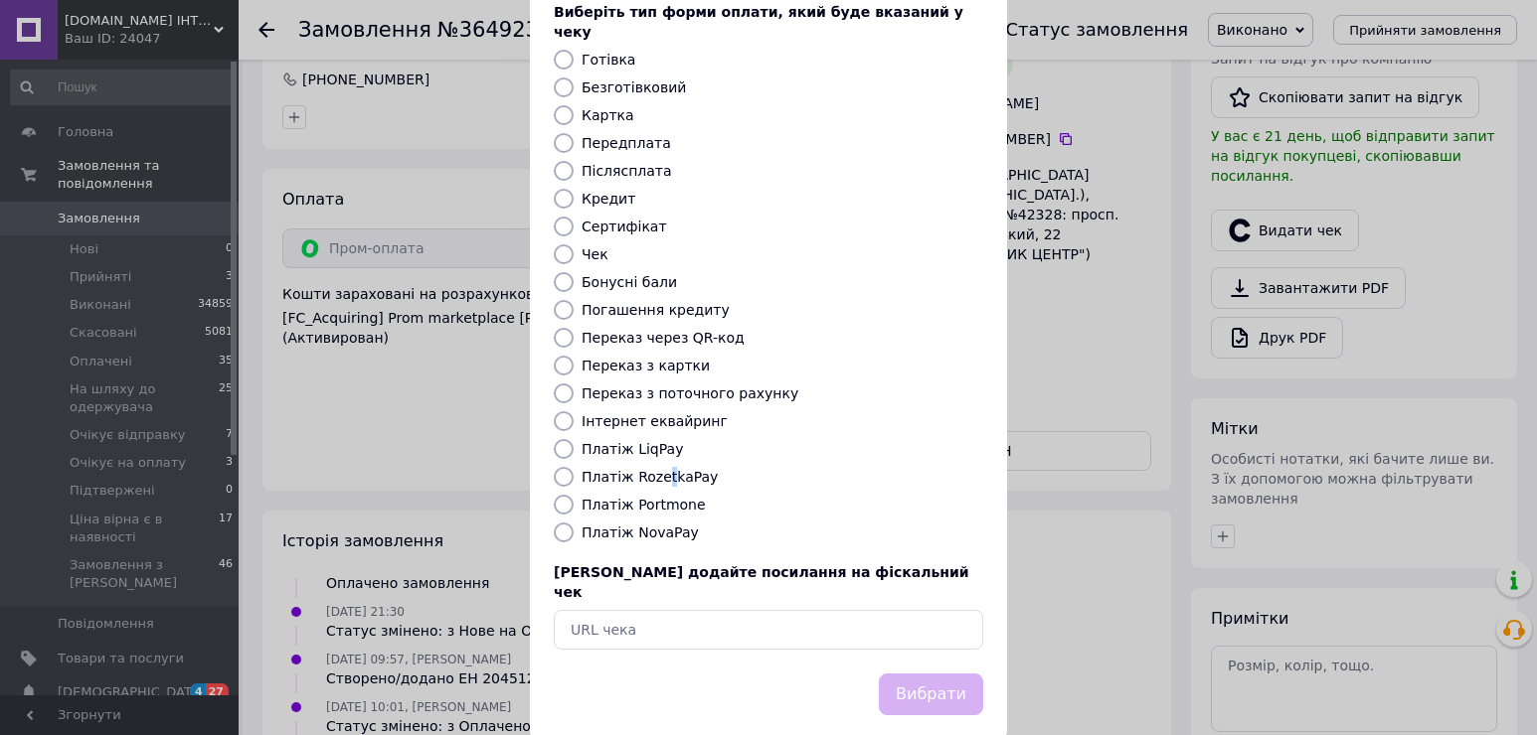
click at [558, 467] on input "Платіж RozetkaPay" at bounding box center [564, 477] width 20 height 20
radio input "true"
click at [952, 674] on button "Вибрати" at bounding box center [931, 695] width 104 height 43
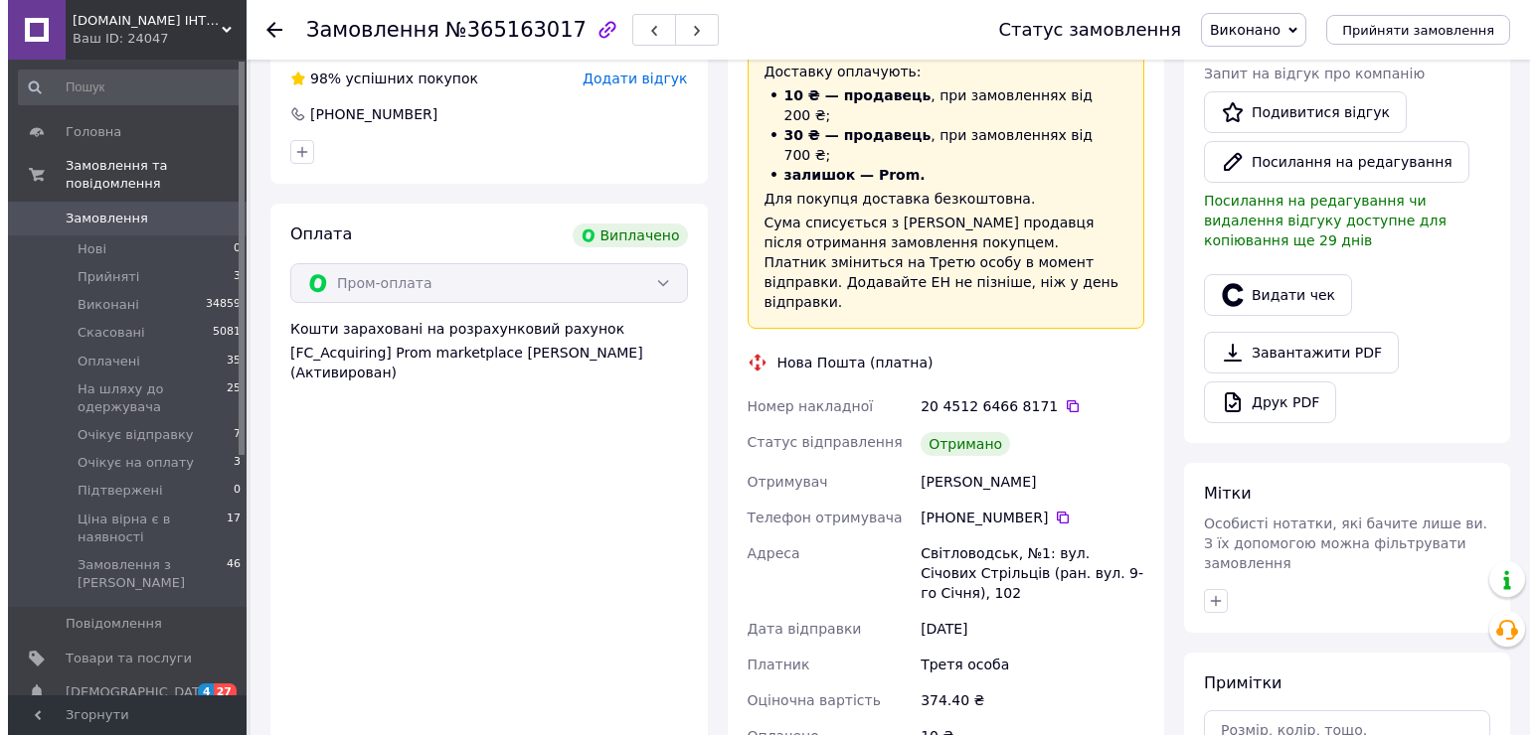
scroll to position [497, 0]
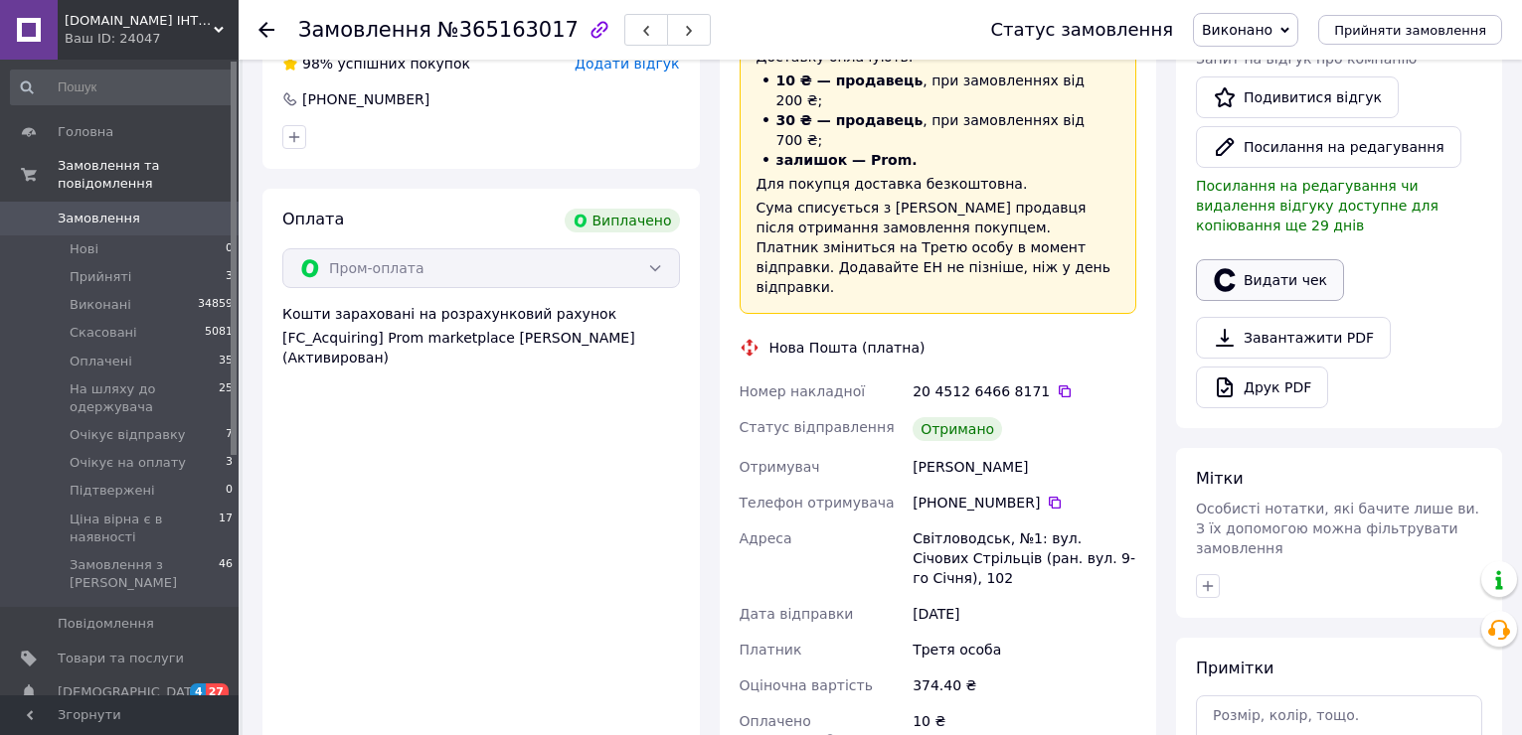
click at [1283, 259] on button "Видати чек" at bounding box center [1270, 280] width 148 height 42
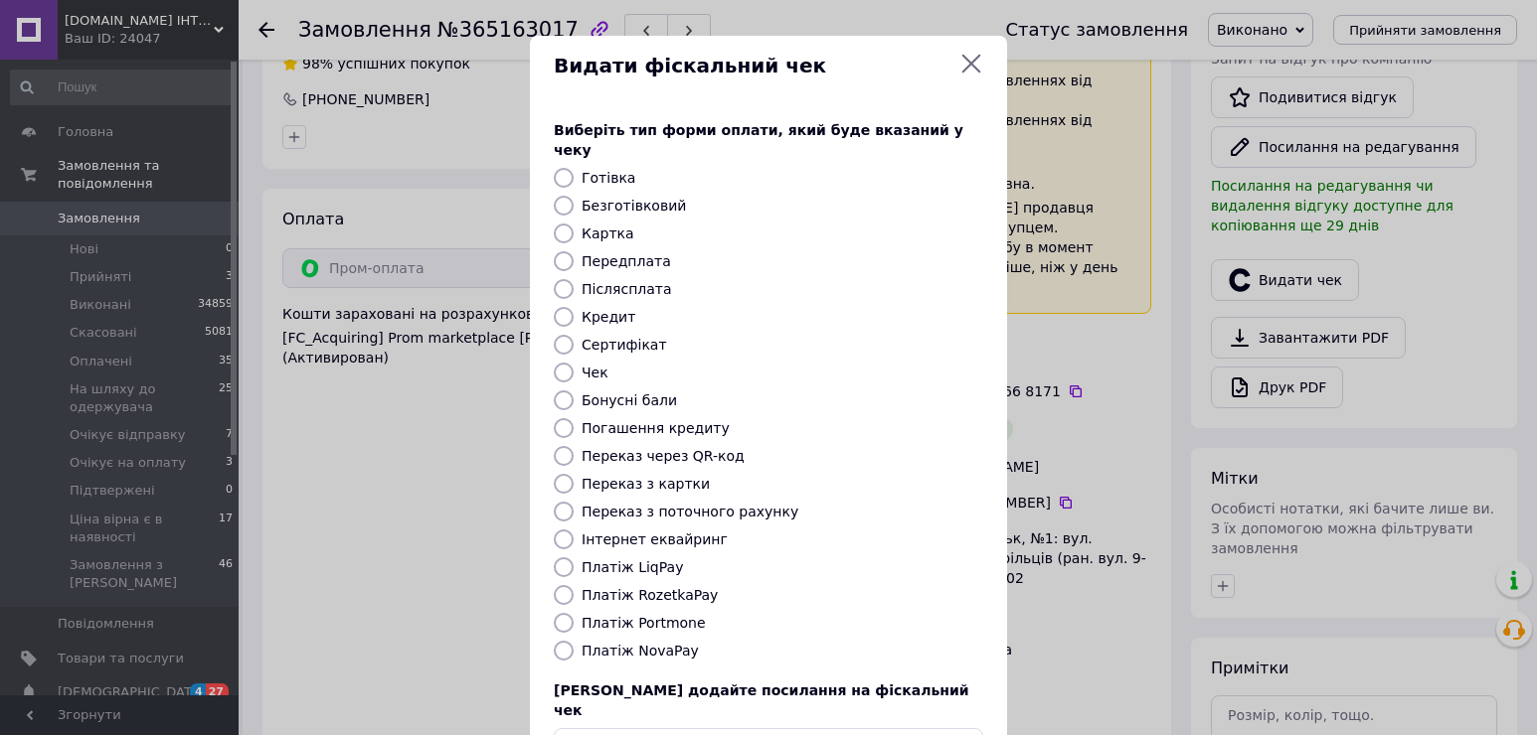
click at [667, 587] on label "Платіж RozetkaPay" at bounding box center [649, 595] width 136 height 16
click at [573, 585] on input "Платіж RozetkaPay" at bounding box center [564, 595] width 20 height 20
radio input "true"
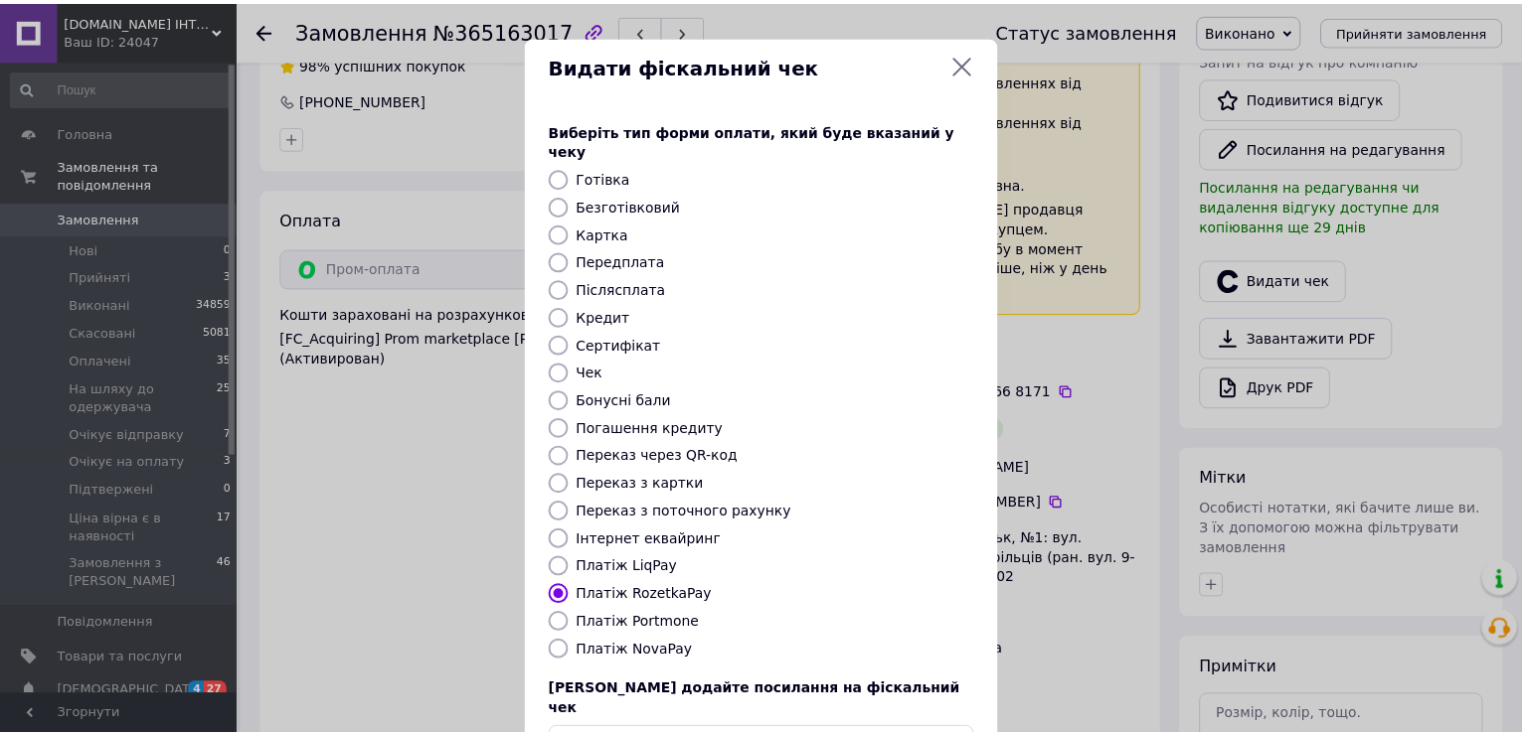
scroll to position [118, 0]
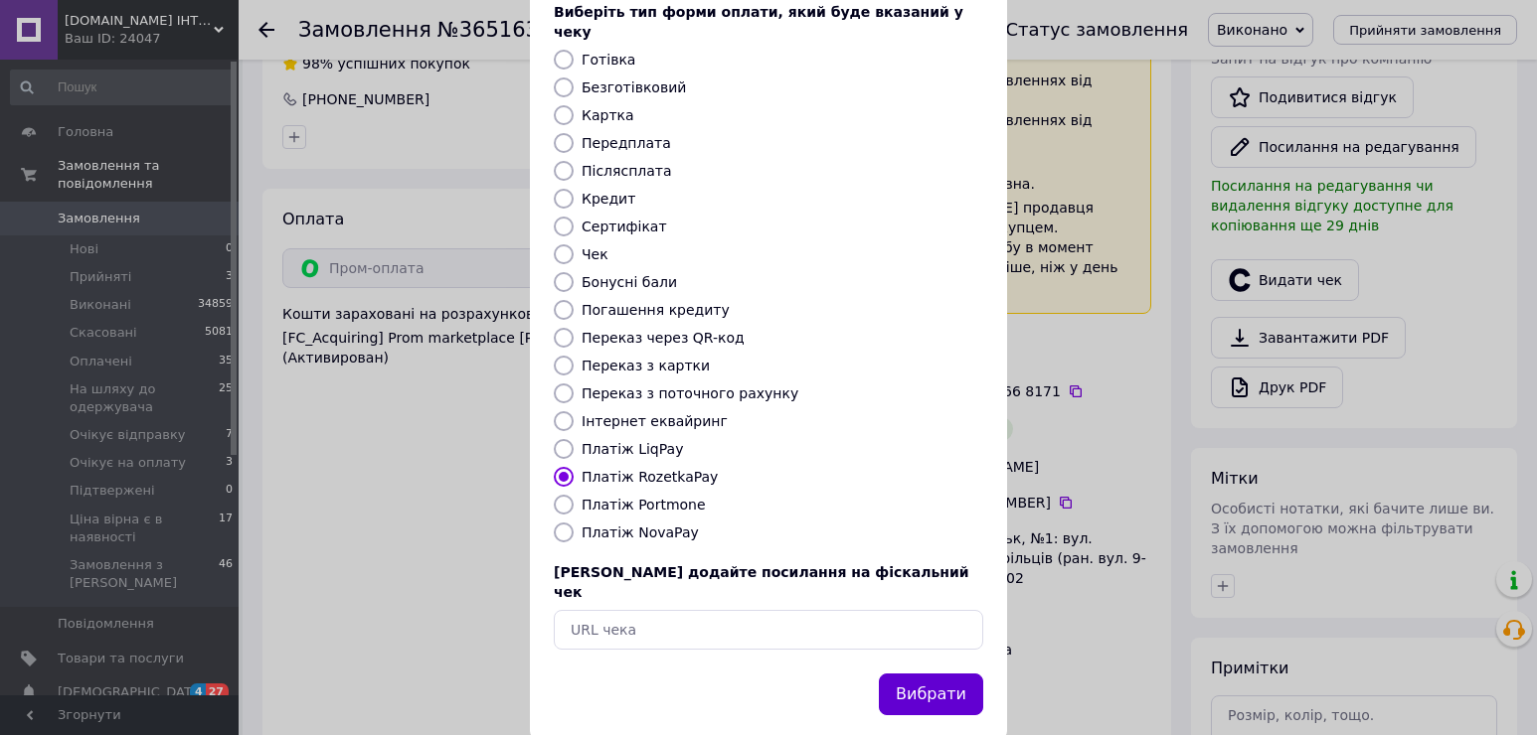
click at [922, 674] on button "Вибрати" at bounding box center [931, 695] width 104 height 43
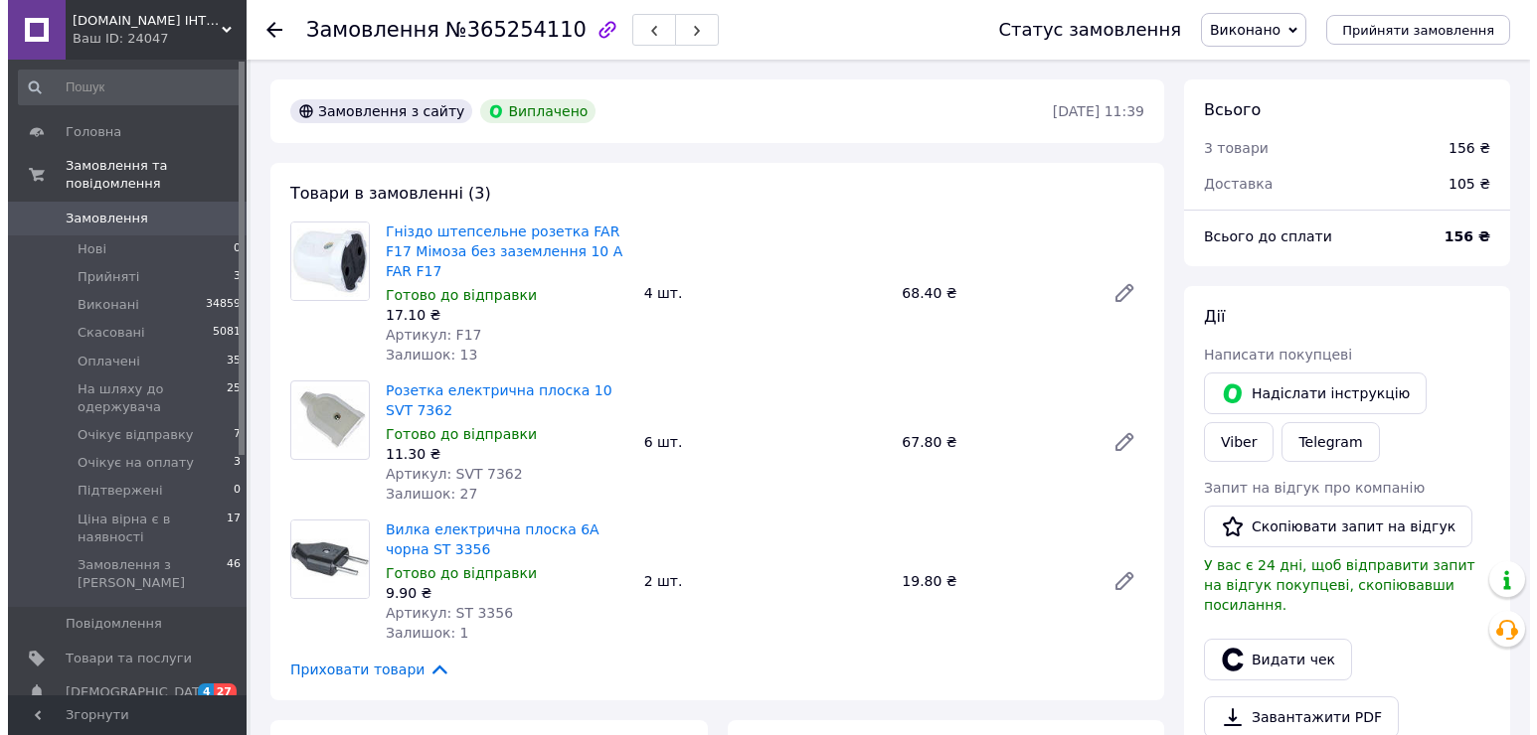
scroll to position [298, 0]
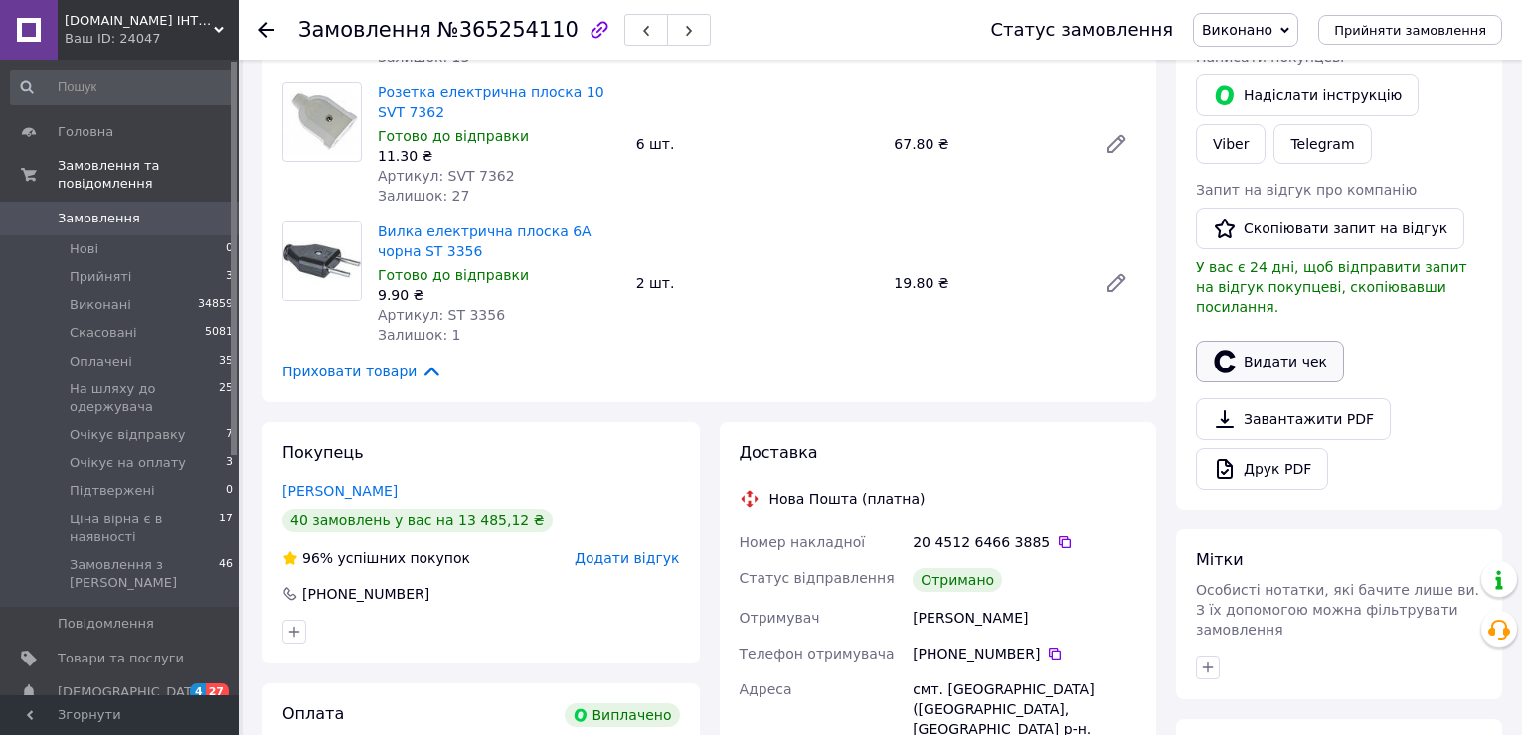
click at [1304, 347] on button "Видати чек" at bounding box center [1270, 362] width 148 height 42
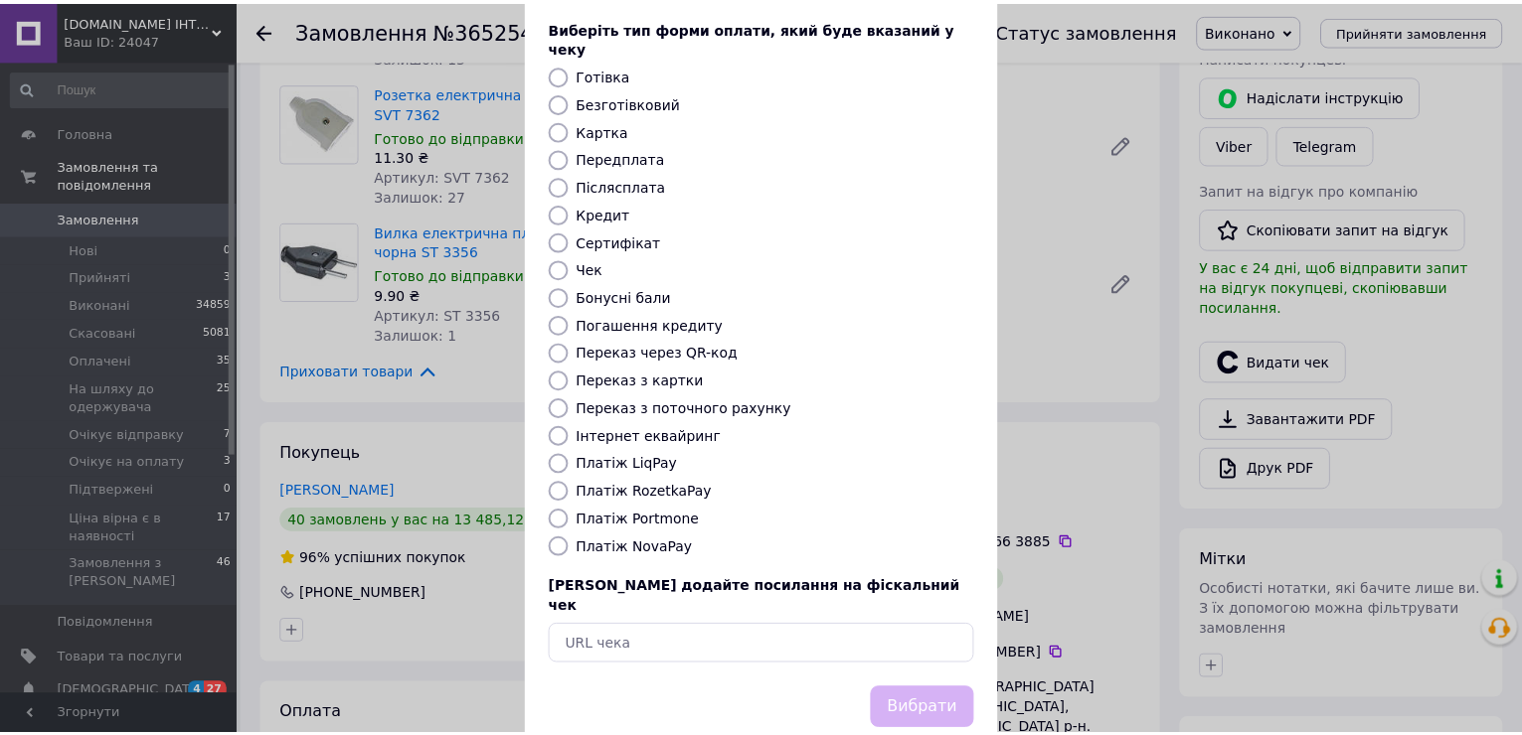
scroll to position [118, 0]
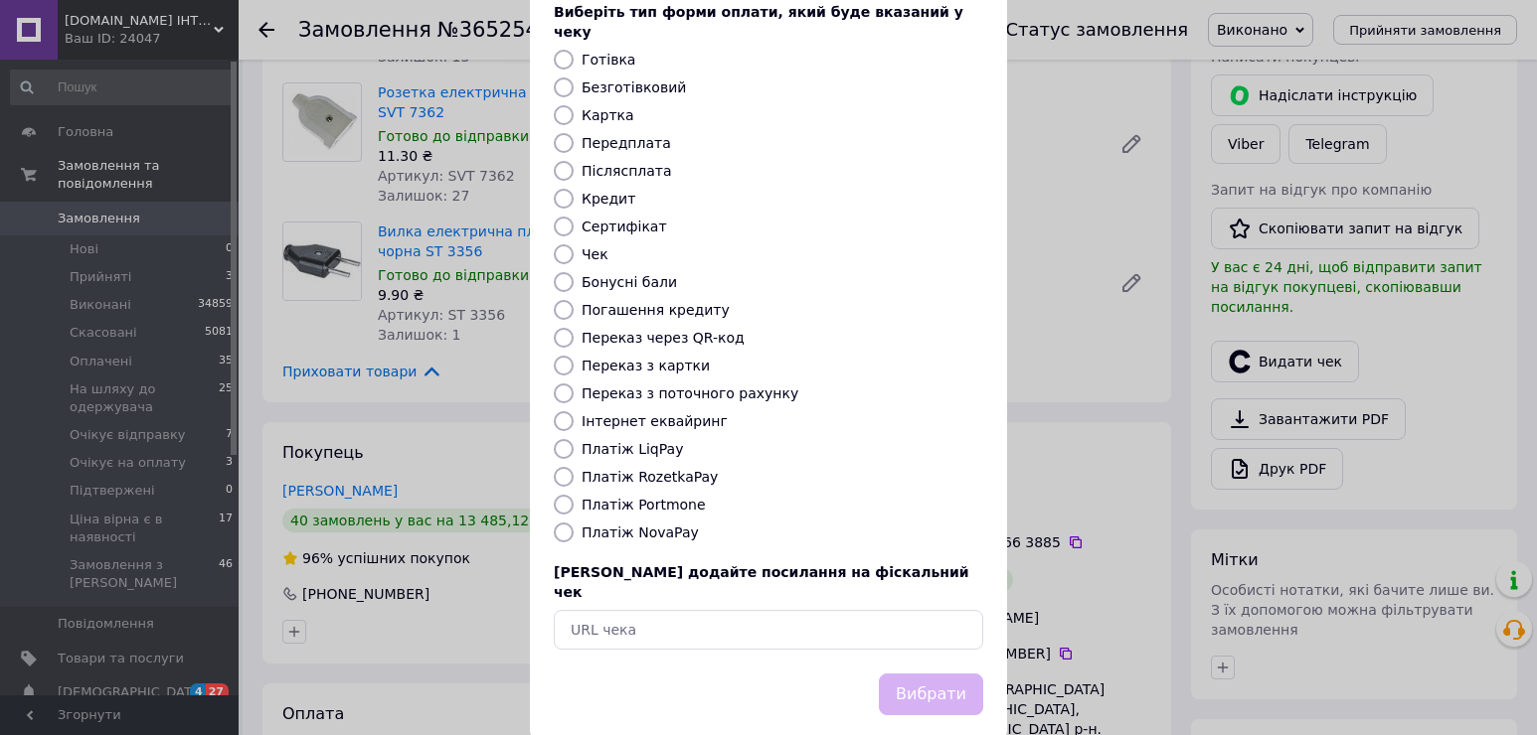
click at [671, 469] on label "Платіж RozetkaPay" at bounding box center [649, 477] width 136 height 16
click at [573, 467] on input "Платіж RozetkaPay" at bounding box center [564, 477] width 20 height 20
radio input "true"
click at [932, 674] on button "Вибрати" at bounding box center [931, 695] width 104 height 43
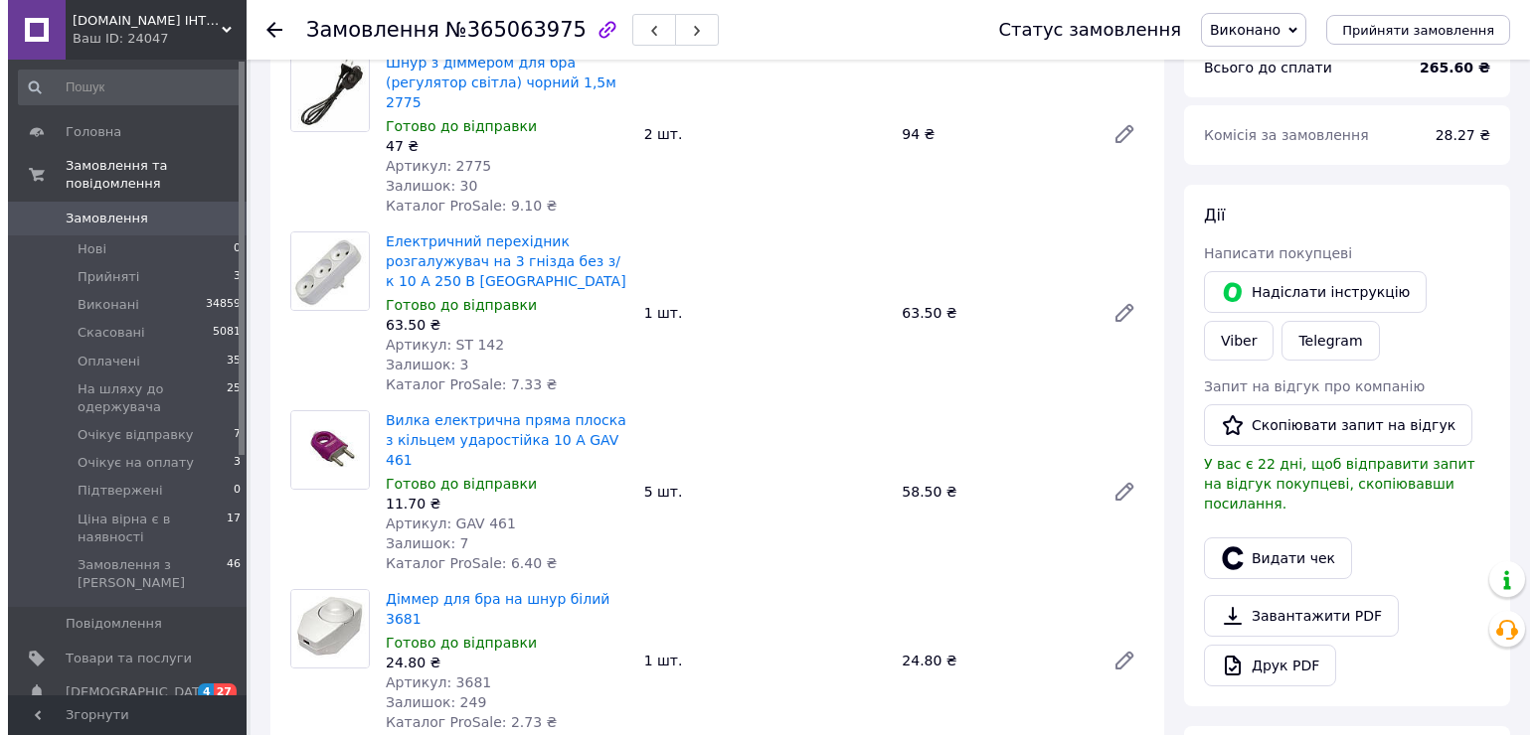
scroll to position [199, 0]
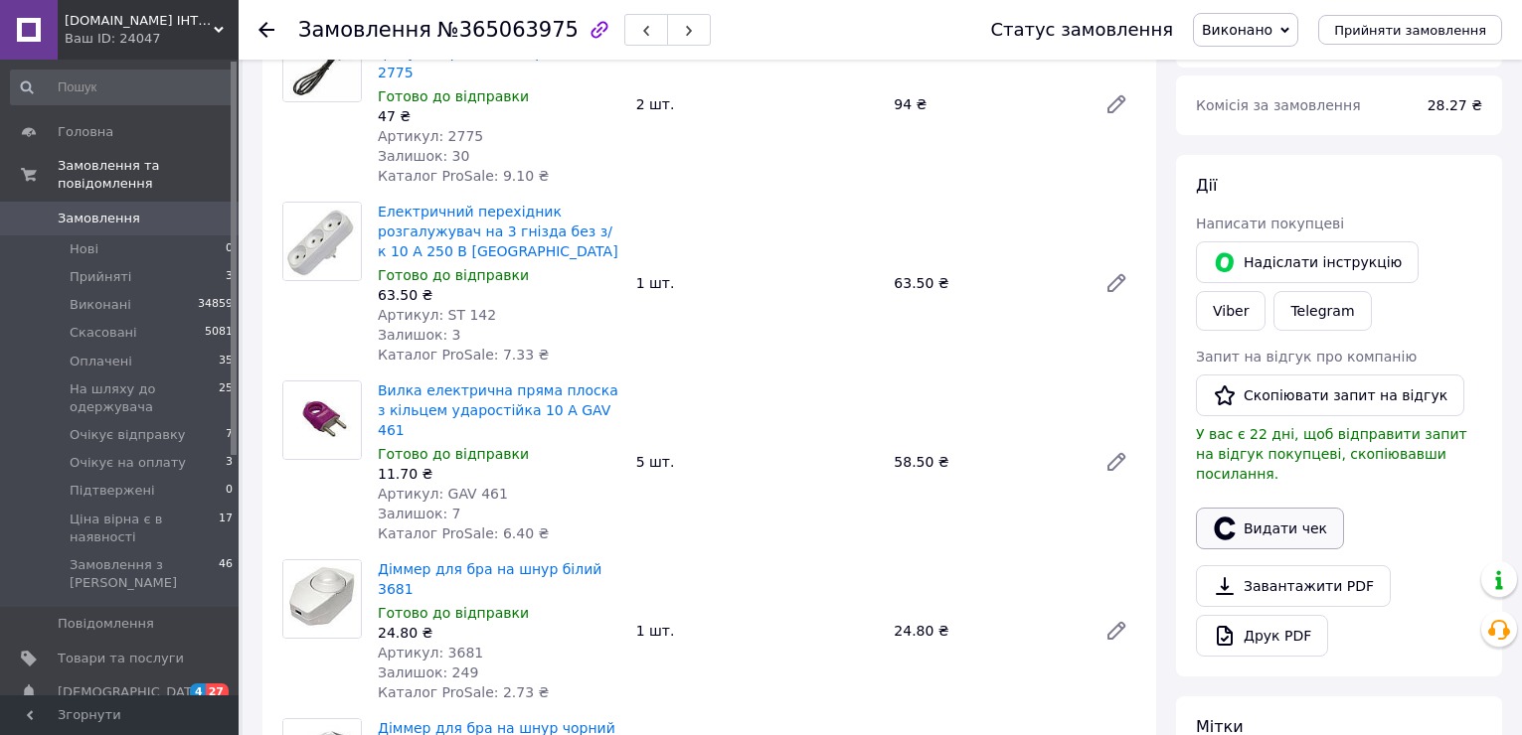
click at [1298, 513] on button "Видати чек" at bounding box center [1270, 529] width 148 height 42
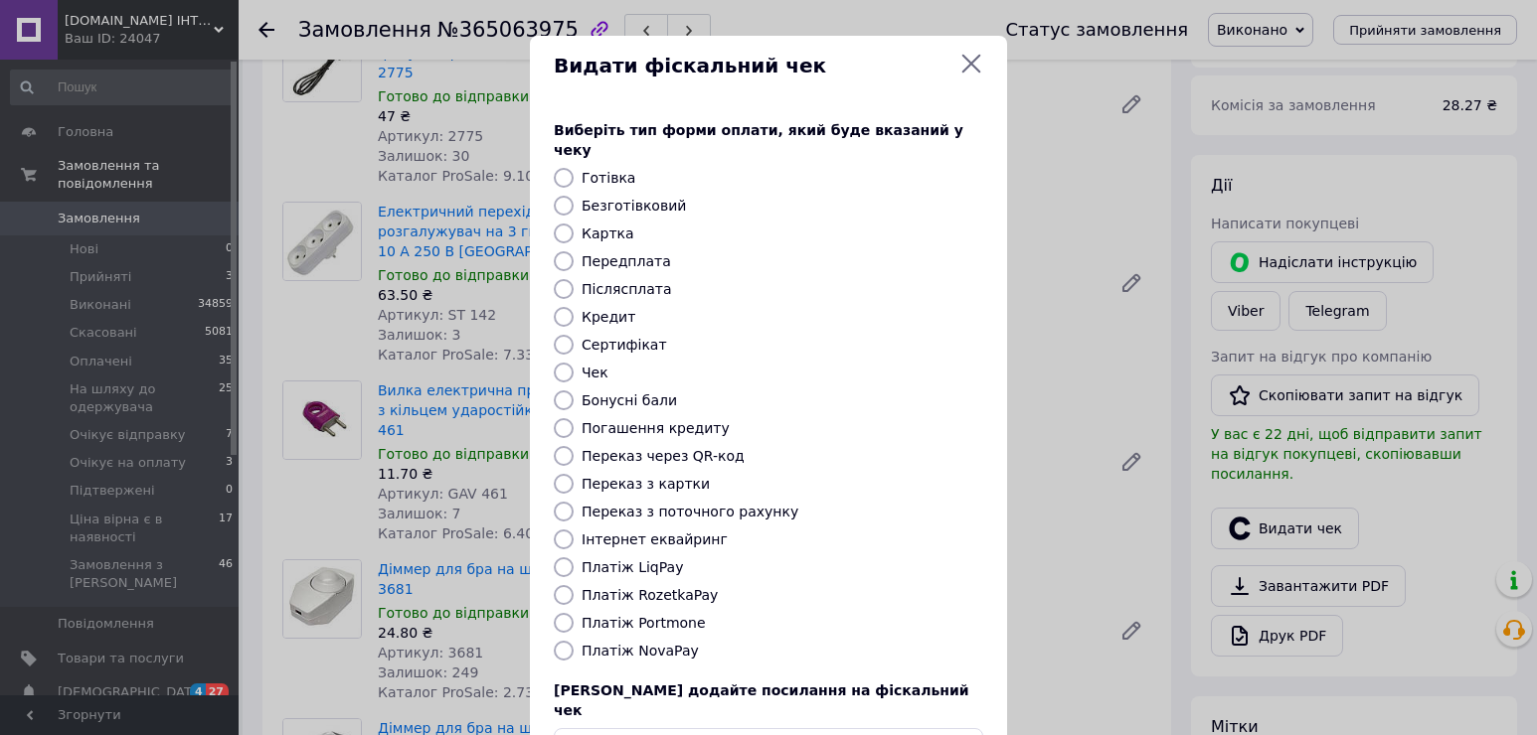
click at [674, 587] on label "Платіж RozetkaPay" at bounding box center [649, 595] width 136 height 16
click at [573, 585] on input "Платіж RozetkaPay" at bounding box center [564, 595] width 20 height 20
radio input "true"
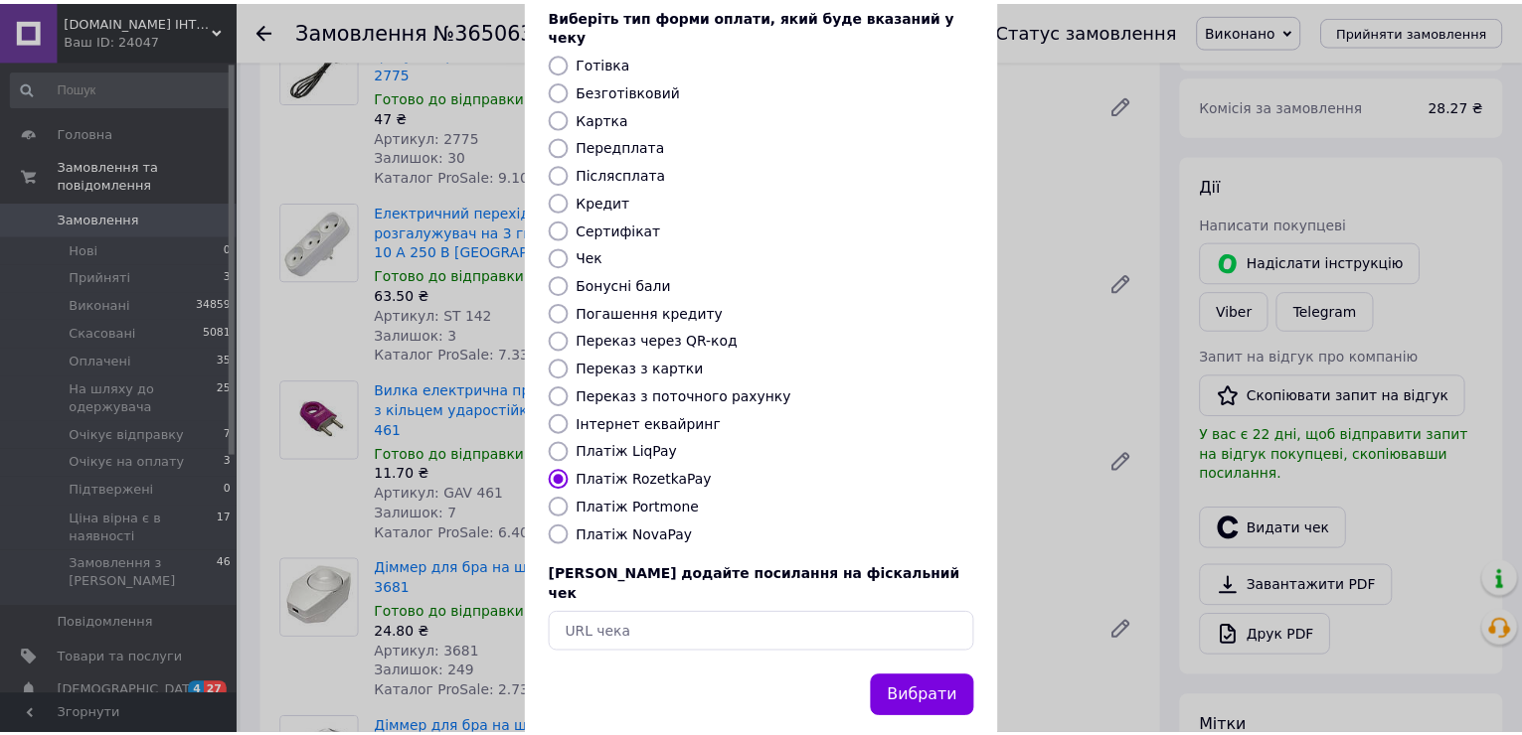
scroll to position [118, 0]
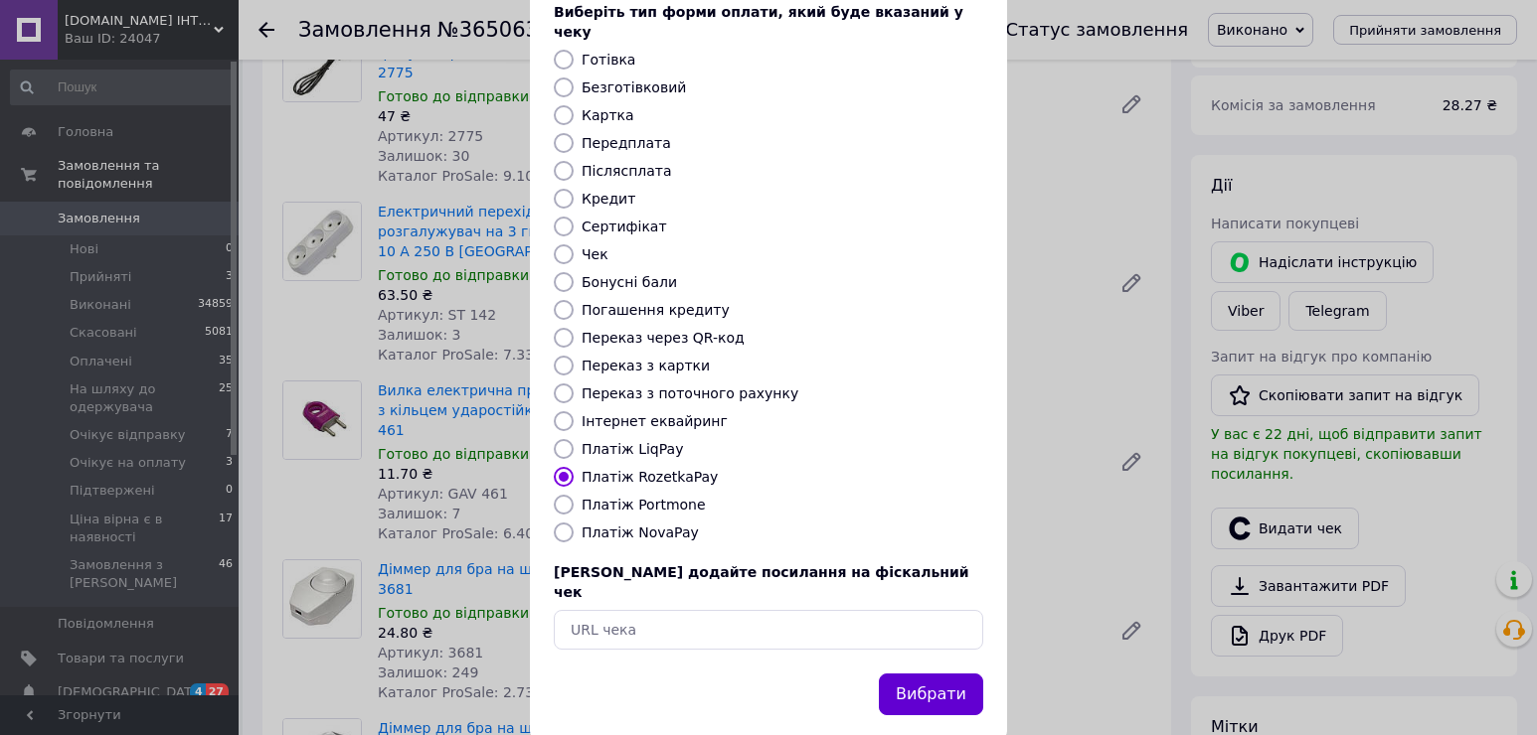
click at [922, 674] on button "Вибрати" at bounding box center [931, 695] width 104 height 43
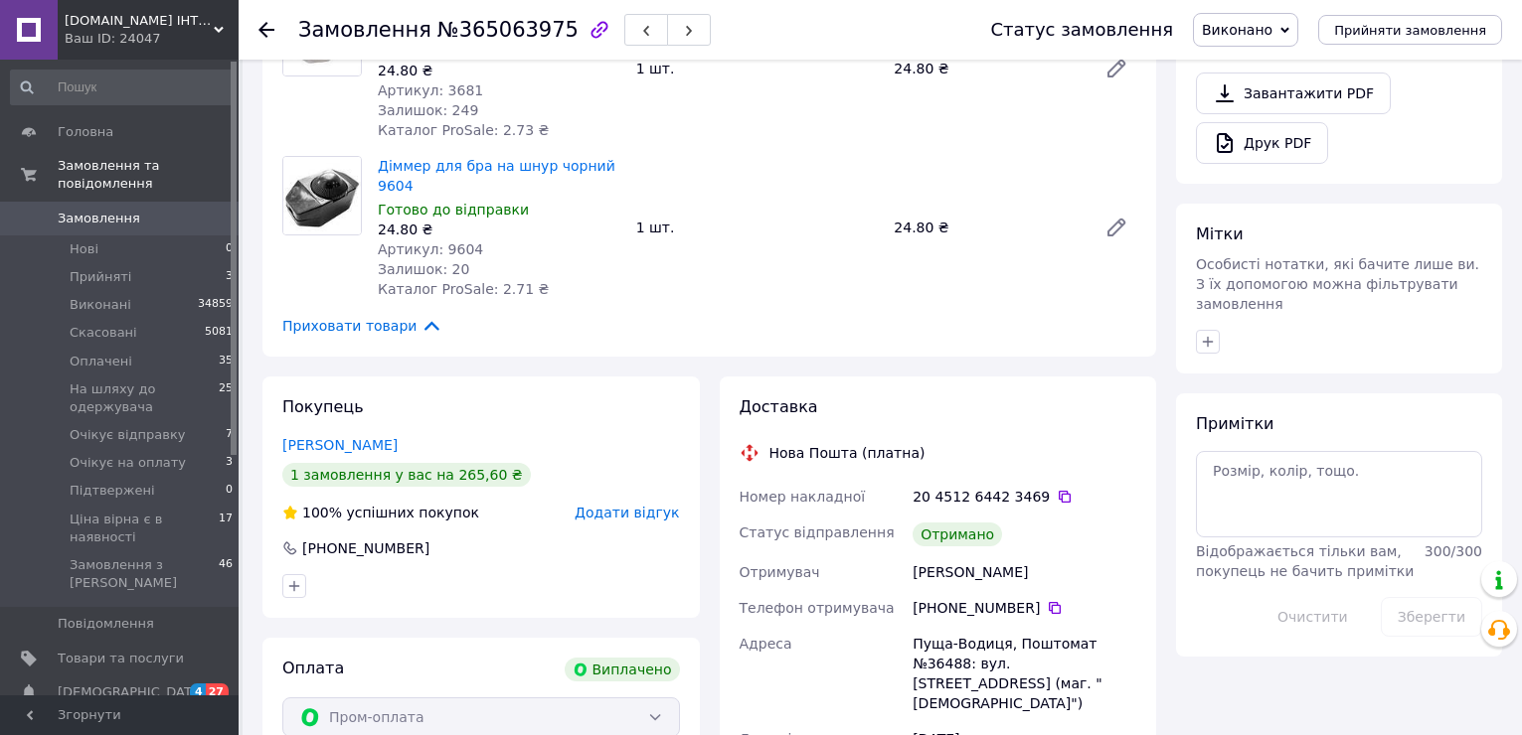
scroll to position [497, 0]
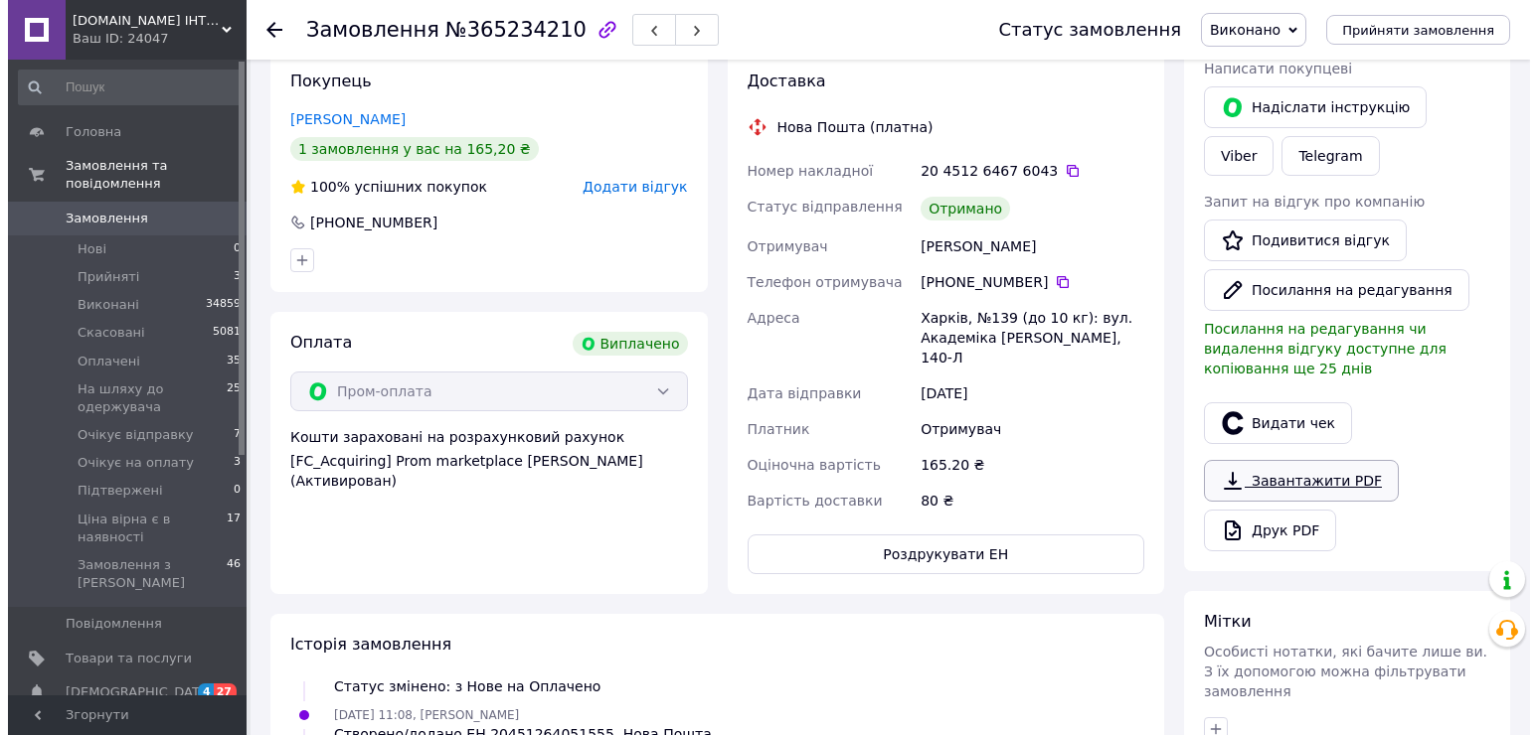
scroll to position [398, 0]
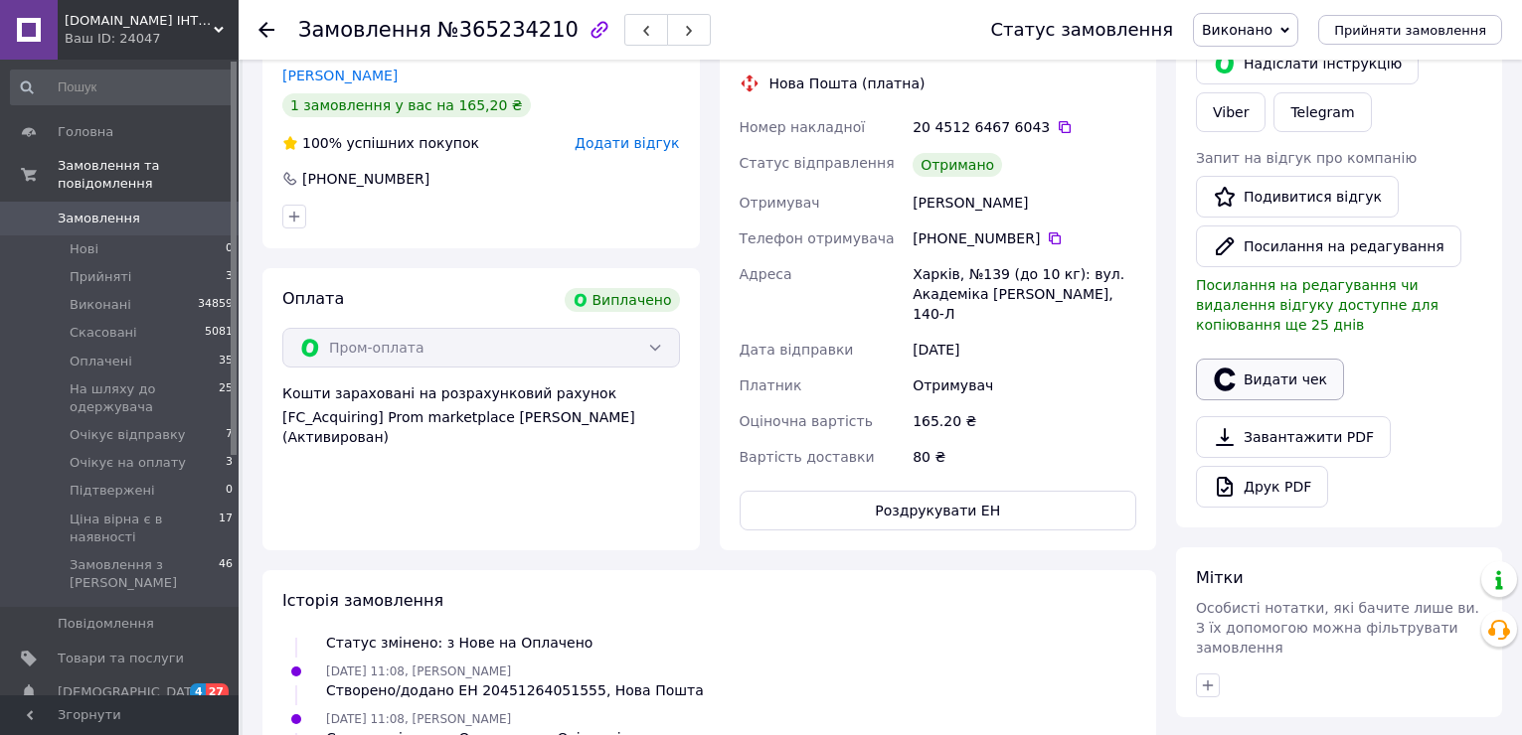
click at [1266, 368] on button "Видати чек" at bounding box center [1270, 380] width 148 height 42
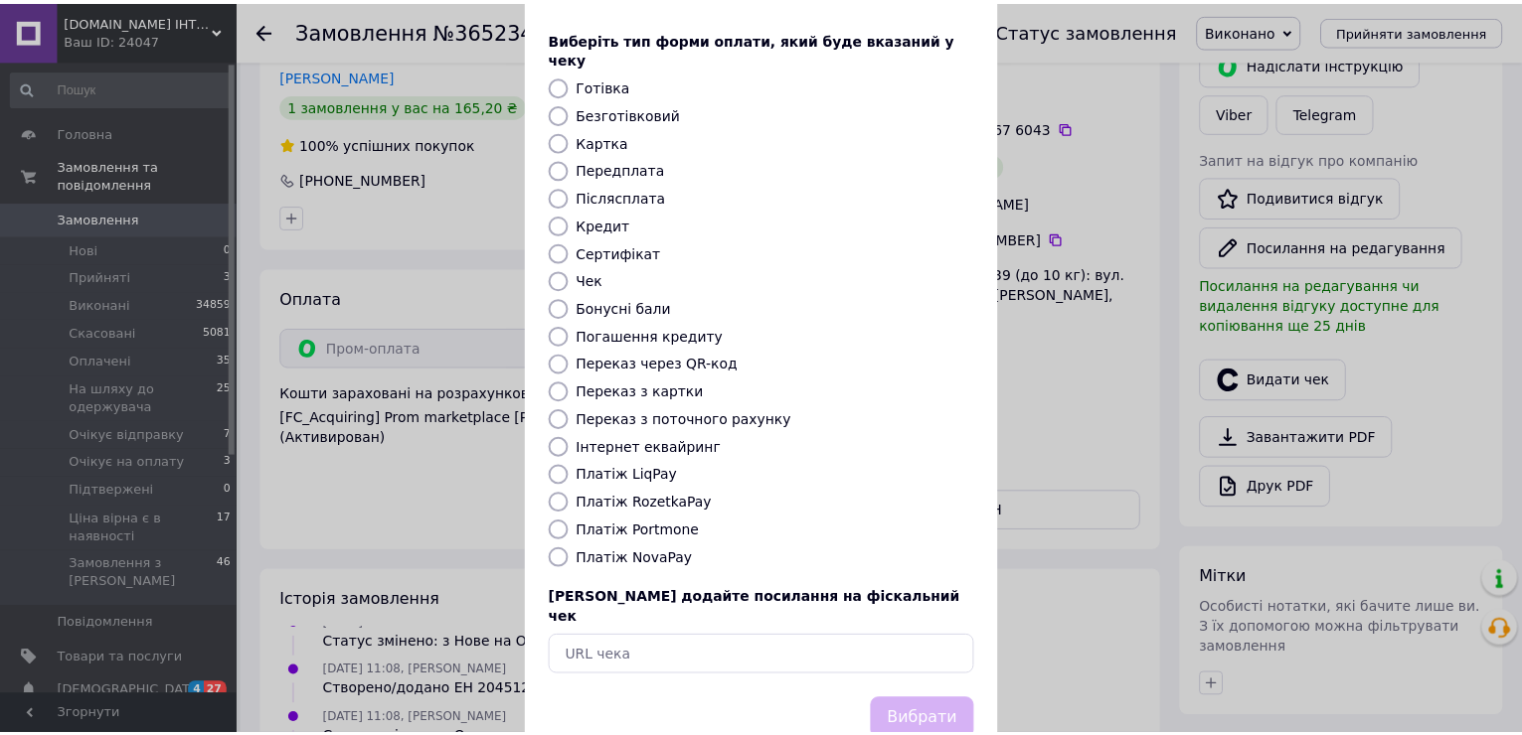
scroll to position [118, 0]
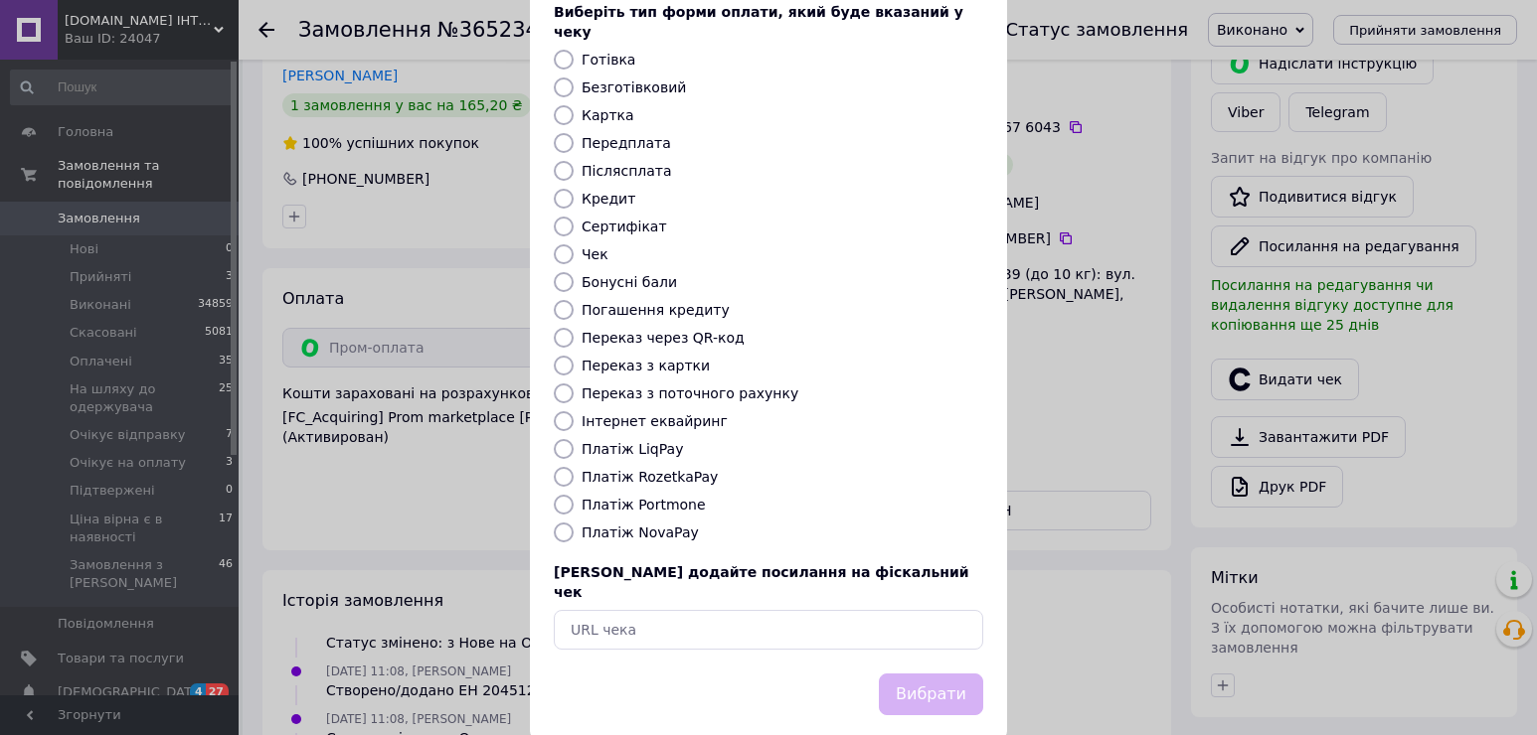
click at [667, 469] on label "Платіж RozetkaPay" at bounding box center [649, 477] width 136 height 16
click at [573, 467] on input "Платіж RozetkaPay" at bounding box center [564, 477] width 20 height 20
radio input "true"
click at [950, 674] on button "Вибрати" at bounding box center [931, 695] width 104 height 43
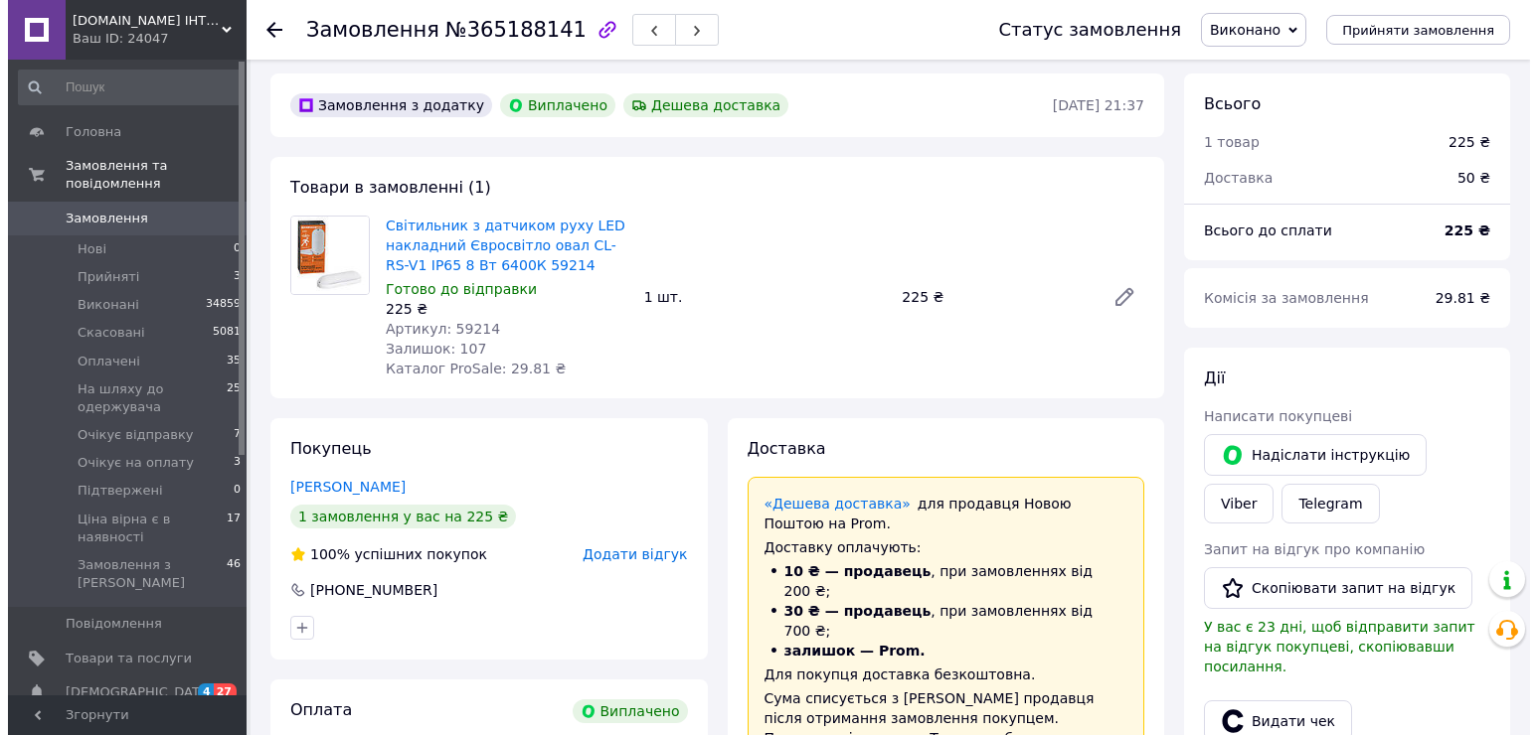
scroll to position [398, 0]
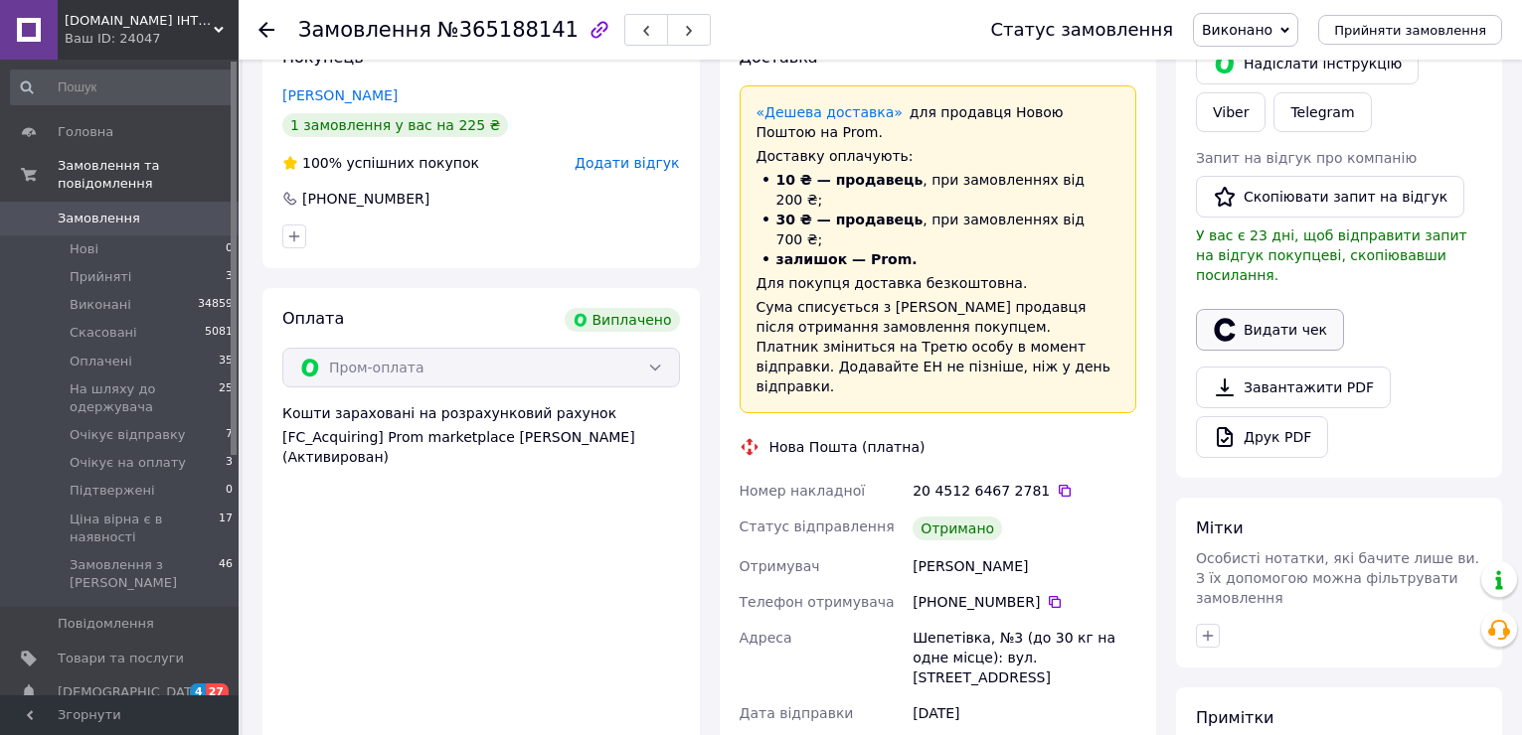
click at [1299, 309] on button "Видати чек" at bounding box center [1270, 330] width 148 height 42
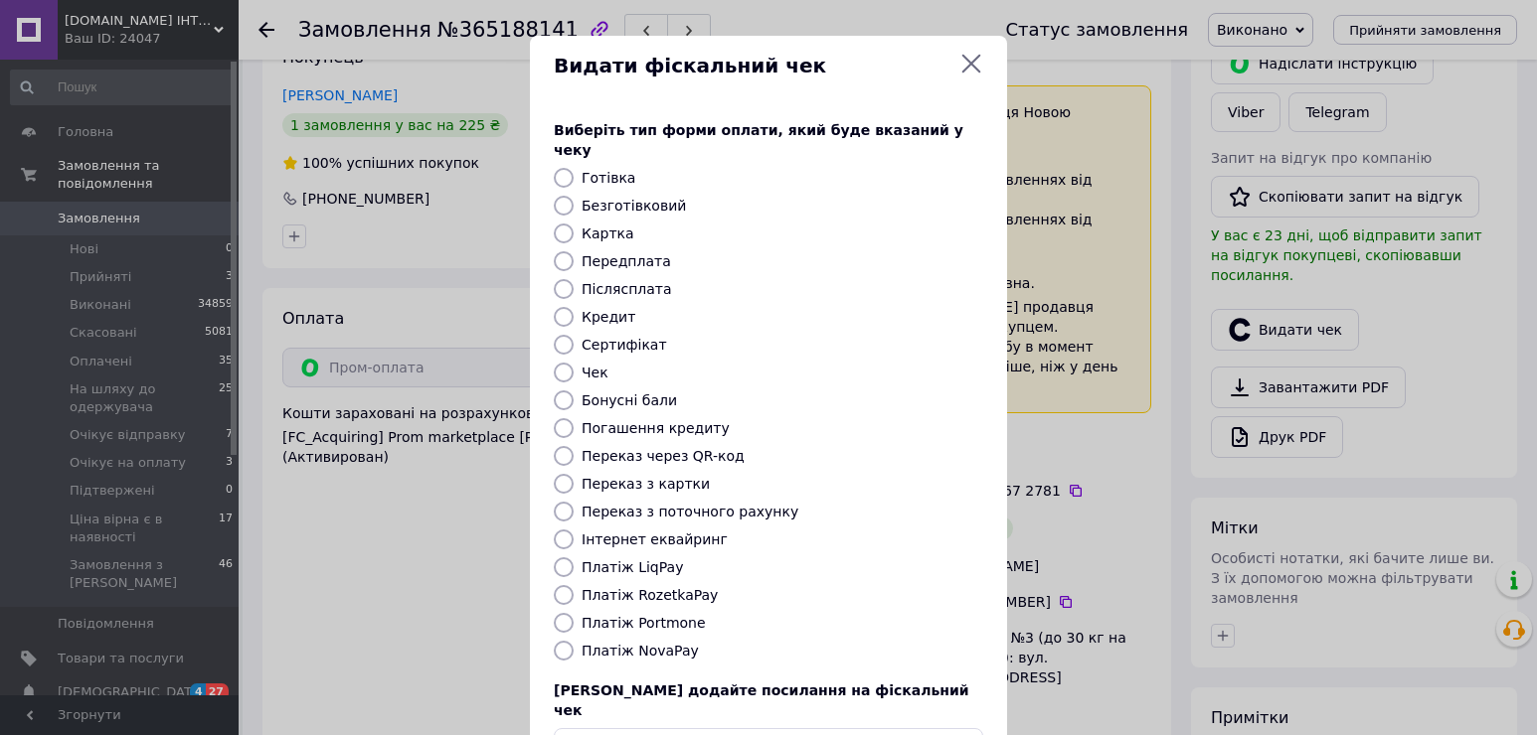
click at [667, 587] on label "Платіж RozetkaPay" at bounding box center [649, 595] width 136 height 16
click at [573, 585] on input "Платіж RozetkaPay" at bounding box center [564, 595] width 20 height 20
radio input "true"
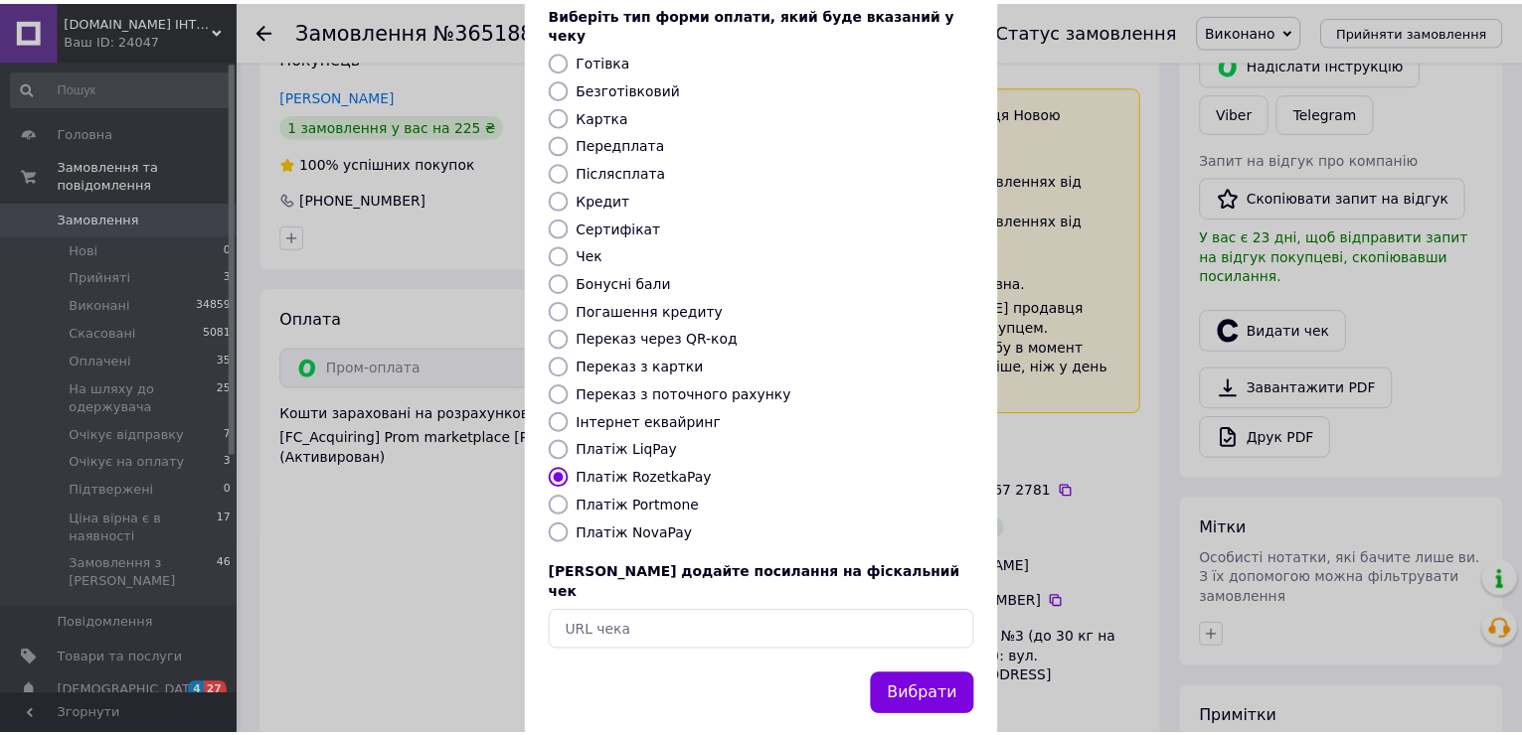
scroll to position [118, 0]
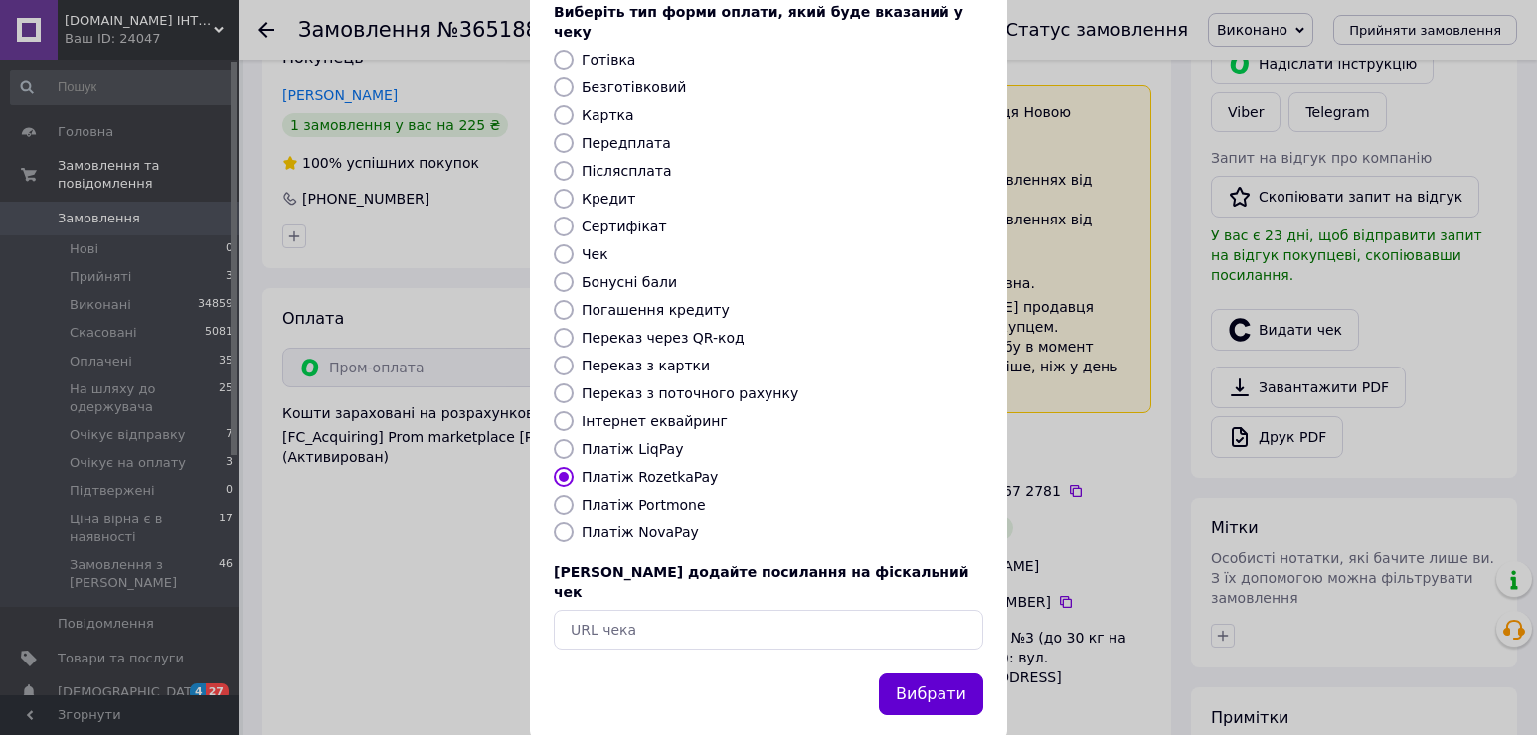
click at [922, 674] on button "Вибрати" at bounding box center [931, 695] width 104 height 43
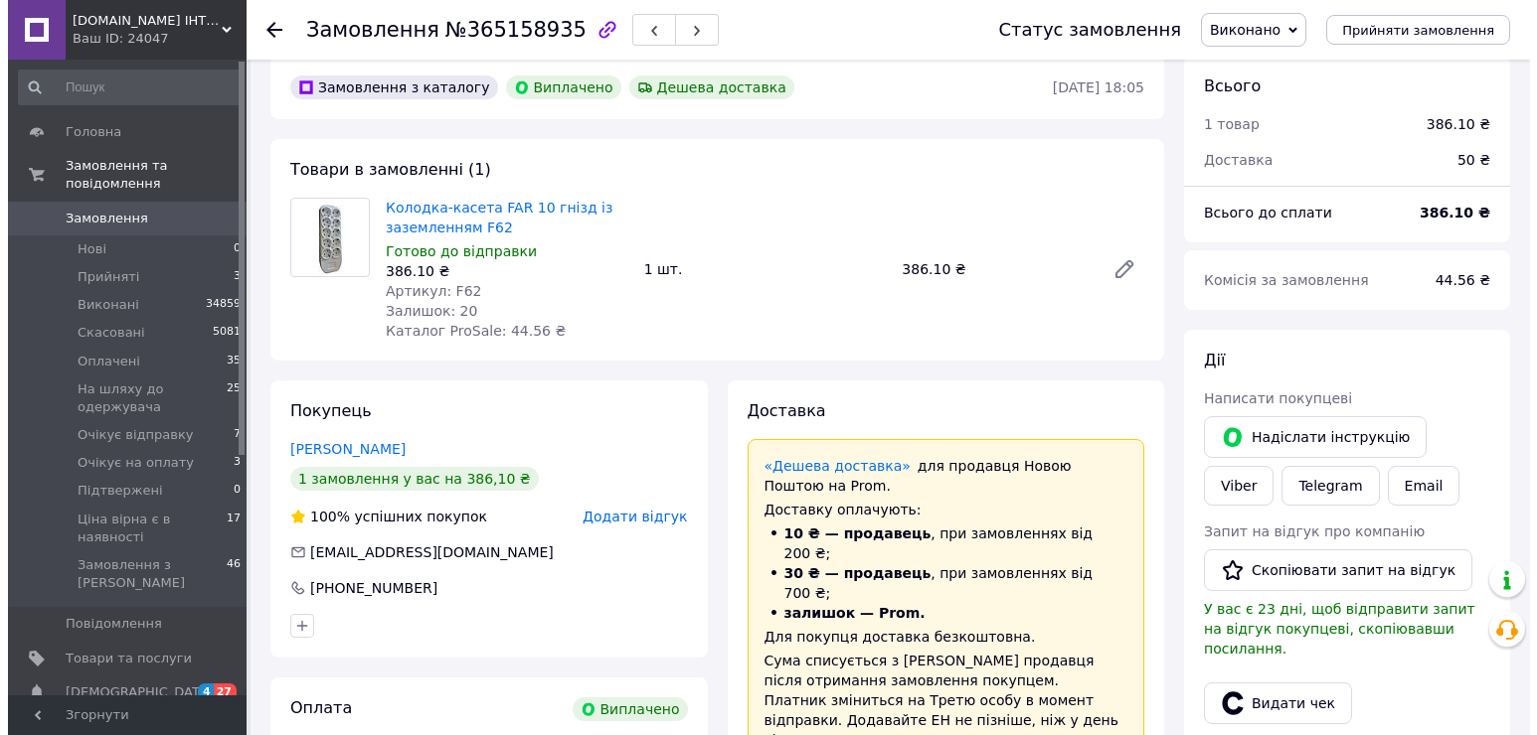
scroll to position [497, 0]
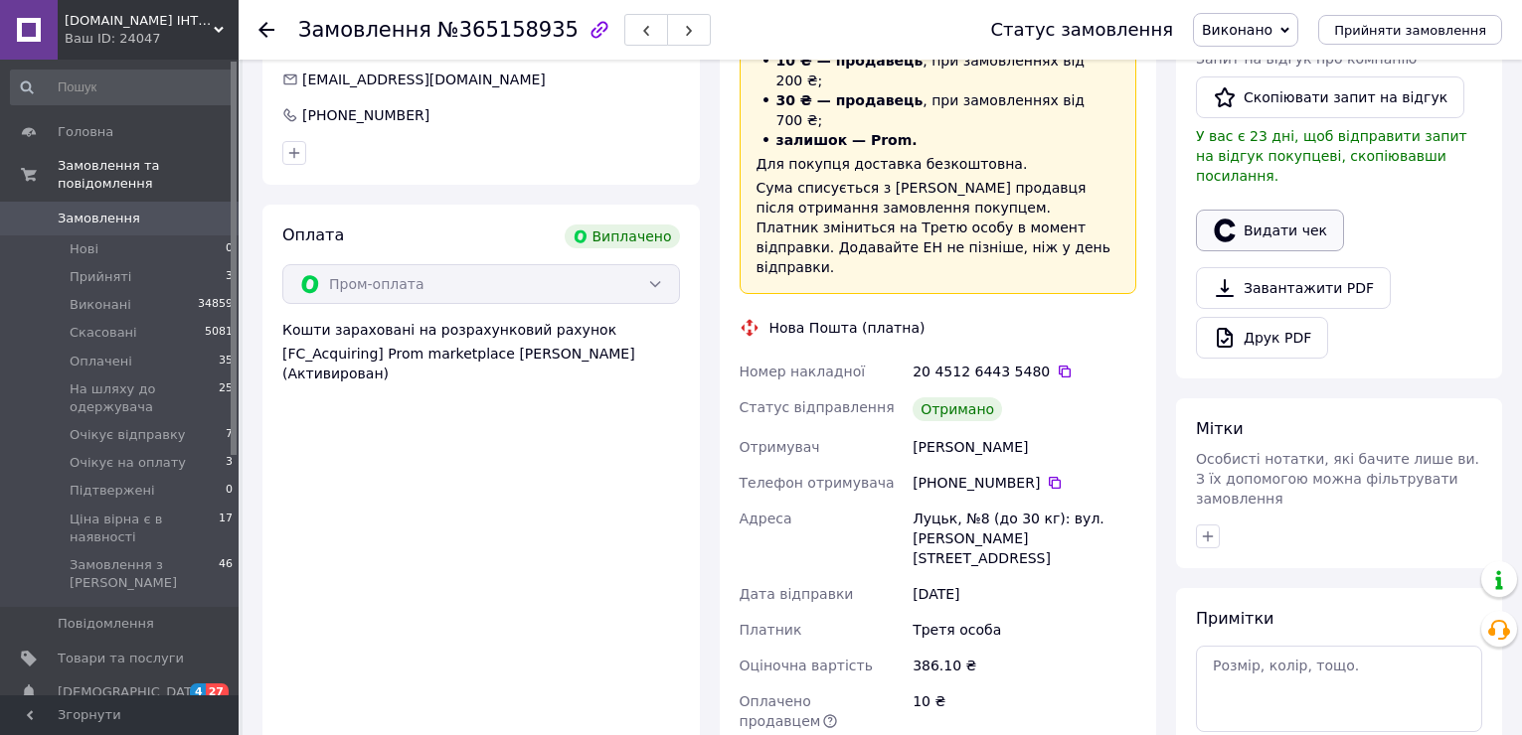
click at [1266, 210] on button "Видати чек" at bounding box center [1270, 231] width 148 height 42
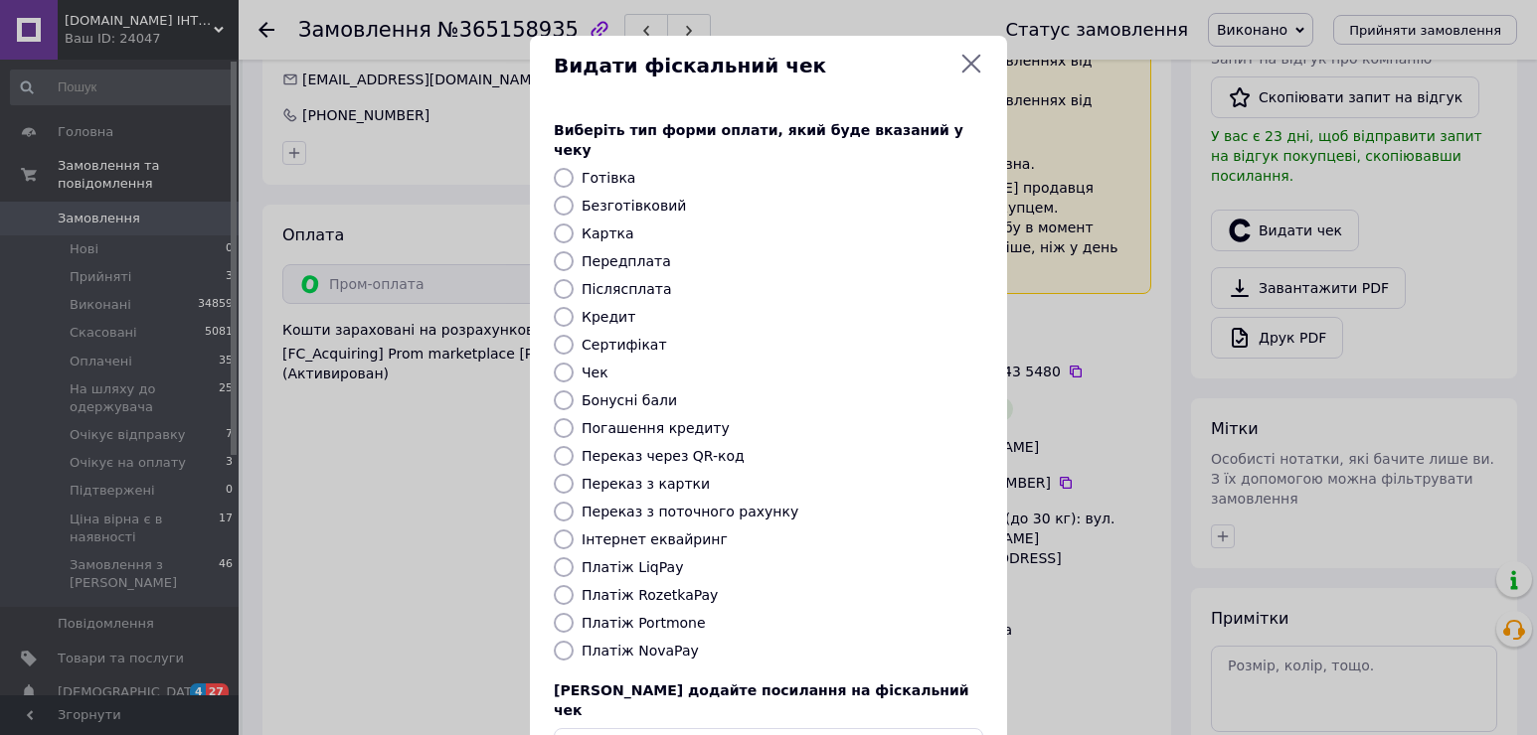
click at [660, 587] on label "Платіж RozetkaPay" at bounding box center [649, 595] width 136 height 16
click at [573, 585] on input "Платіж RozetkaPay" at bounding box center [564, 595] width 20 height 20
radio input "true"
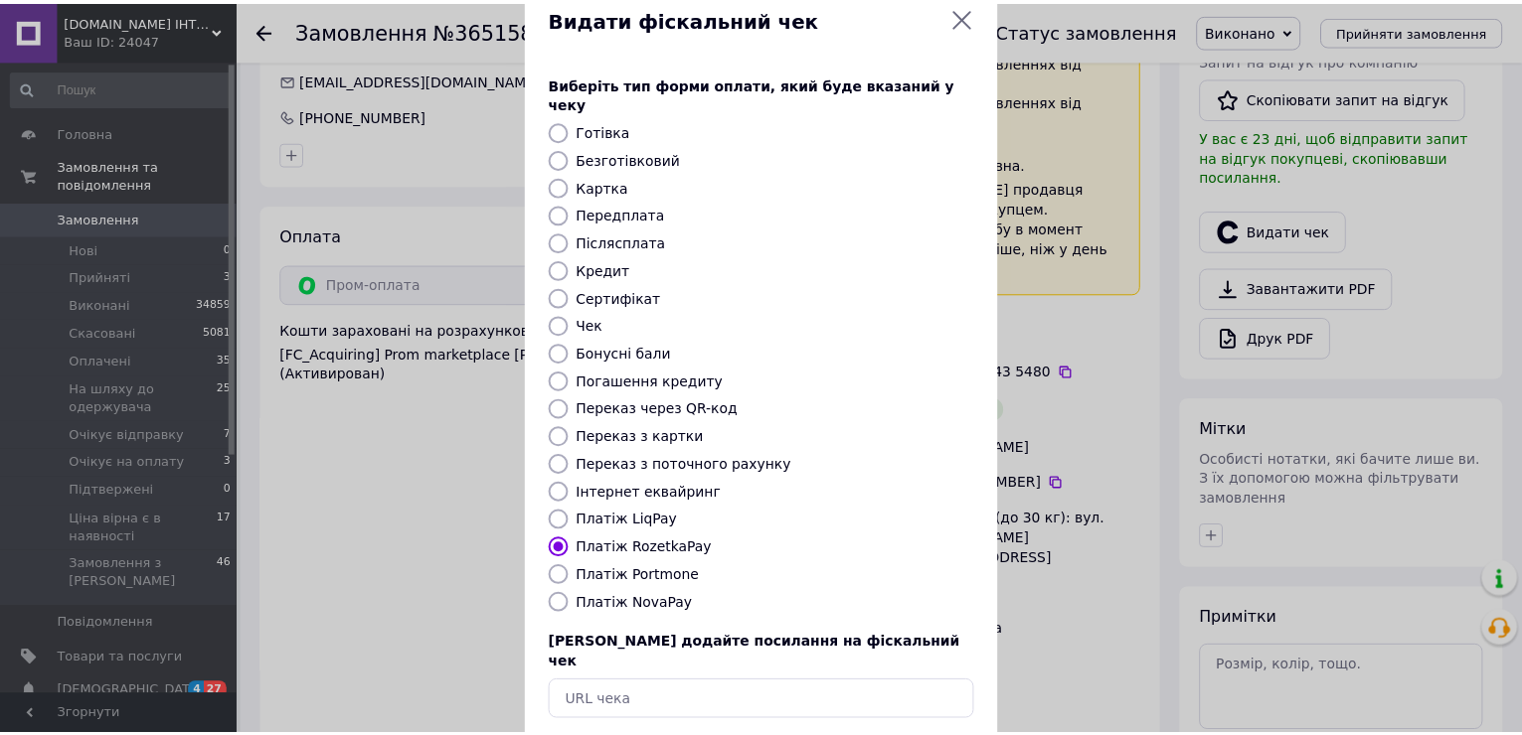
scroll to position [118, 0]
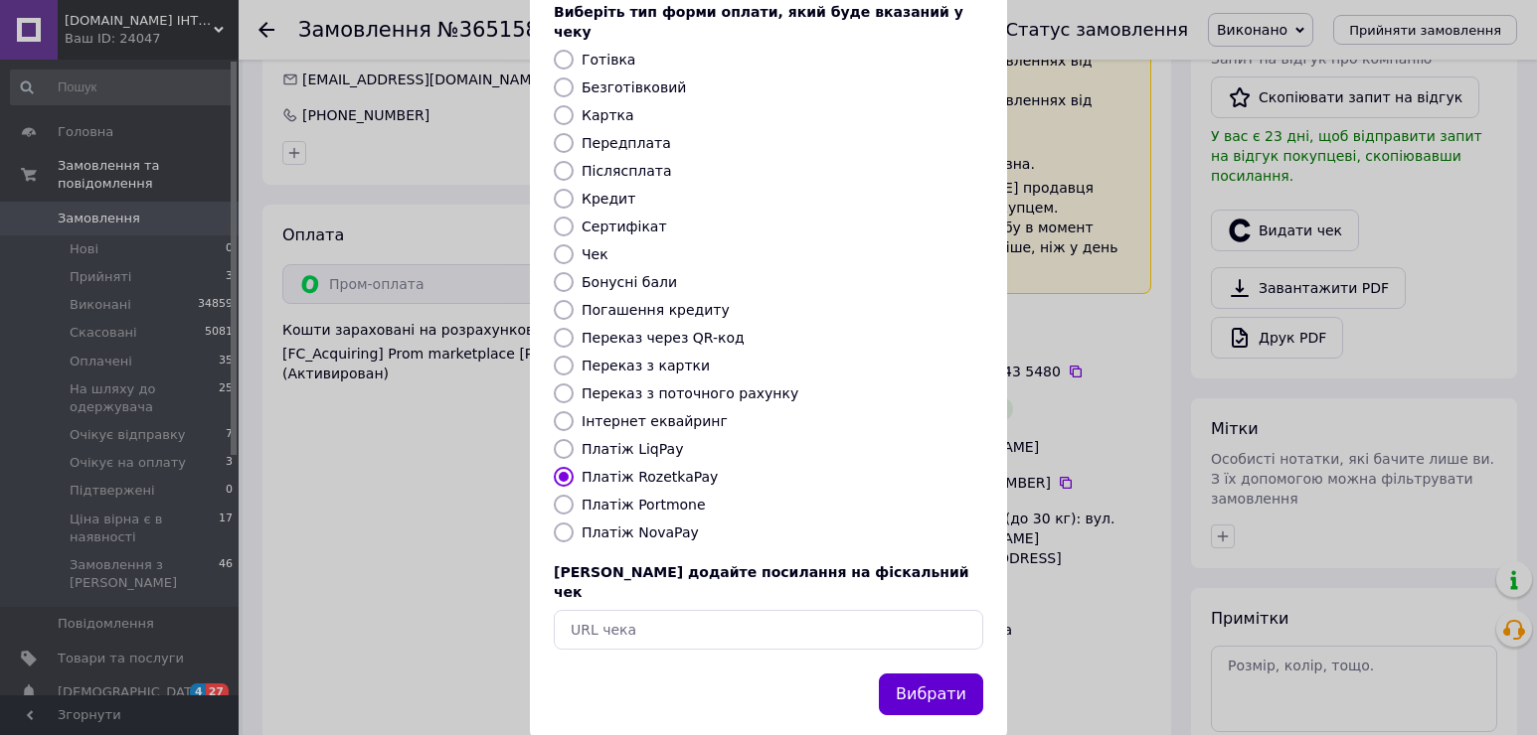
click at [956, 674] on button "Вибрати" at bounding box center [931, 695] width 104 height 43
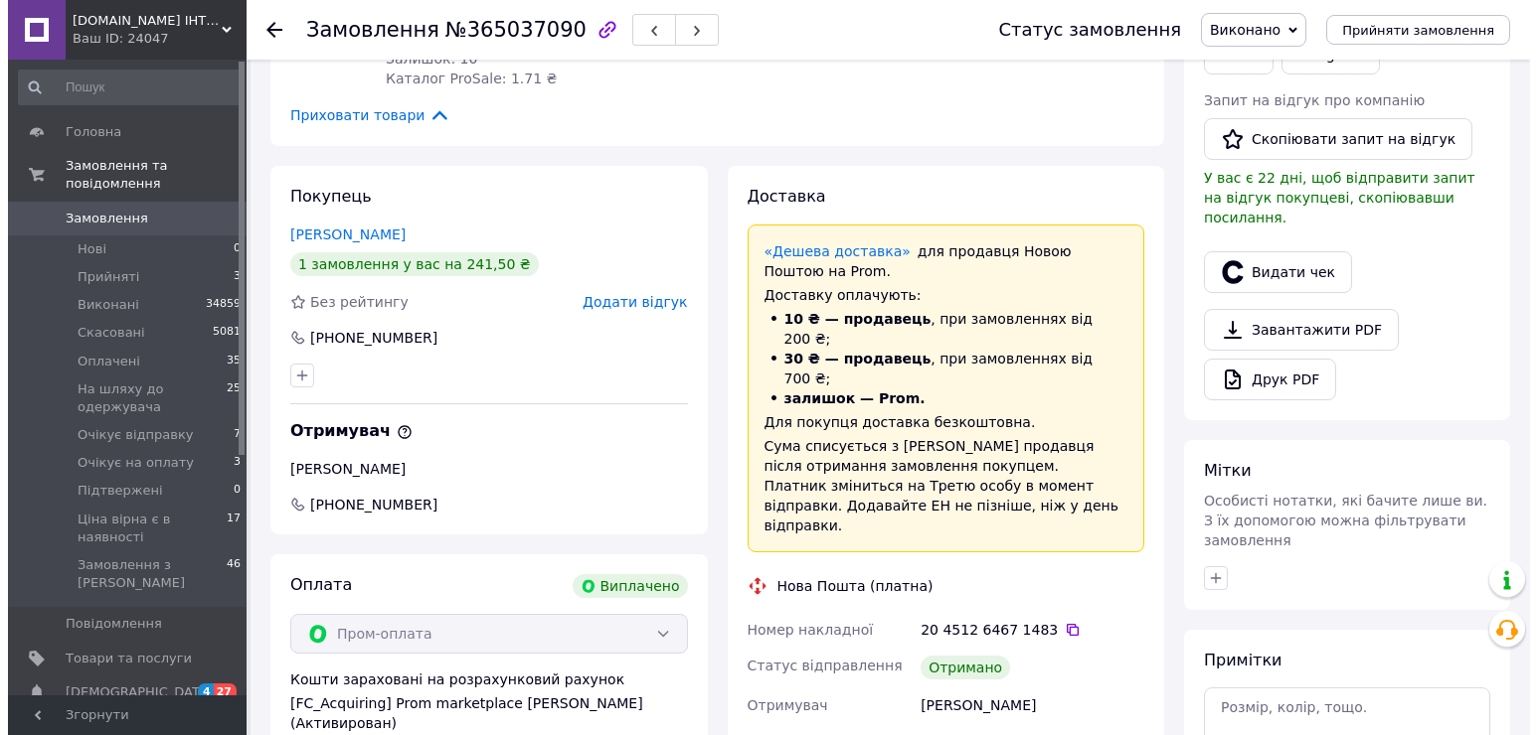
scroll to position [497, 0]
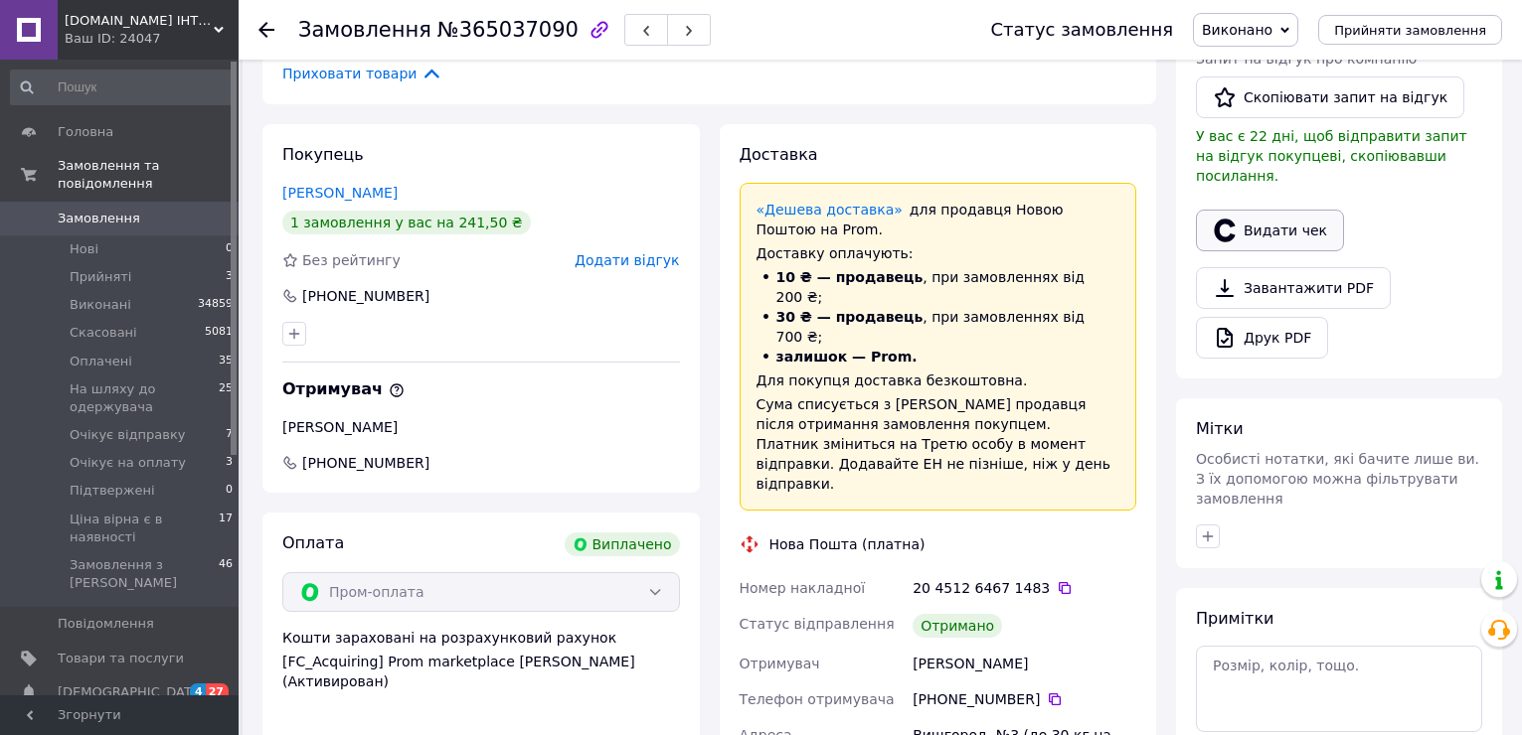
click at [1273, 210] on button "Видати чек" at bounding box center [1270, 231] width 148 height 42
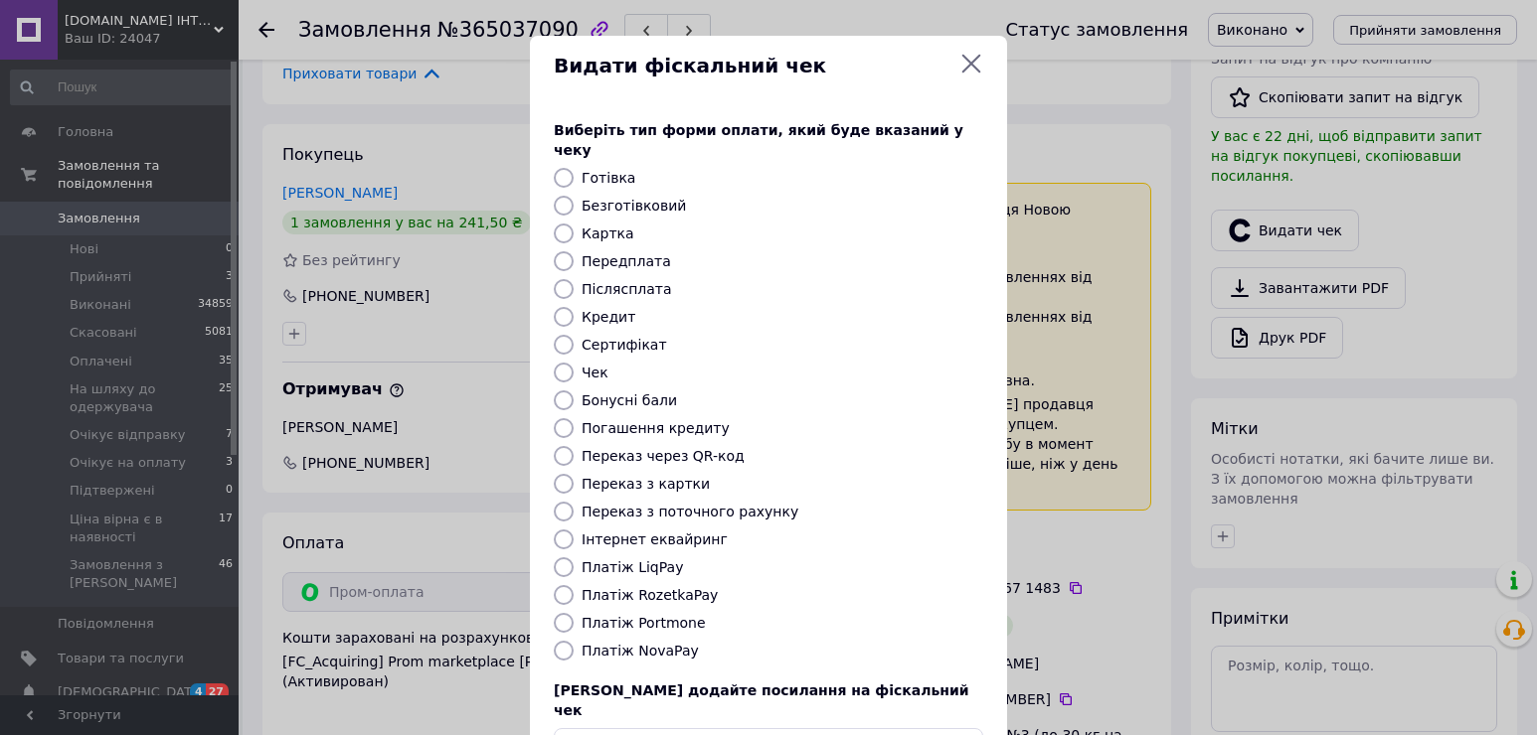
click at [673, 587] on label "Платіж RozetkaPay" at bounding box center [649, 595] width 136 height 16
click at [573, 585] on input "Платіж RozetkaPay" at bounding box center [564, 595] width 20 height 20
radio input "true"
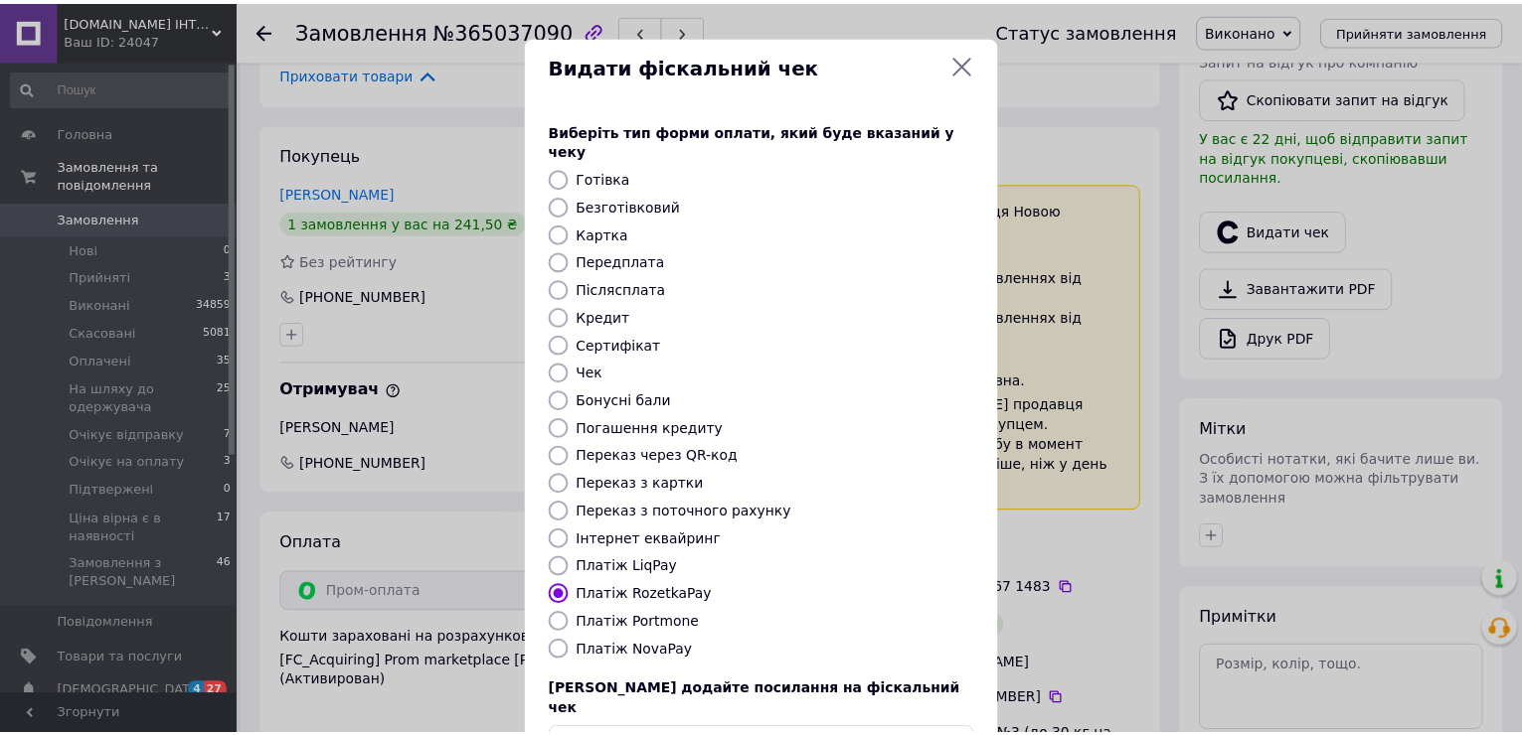
scroll to position [118, 0]
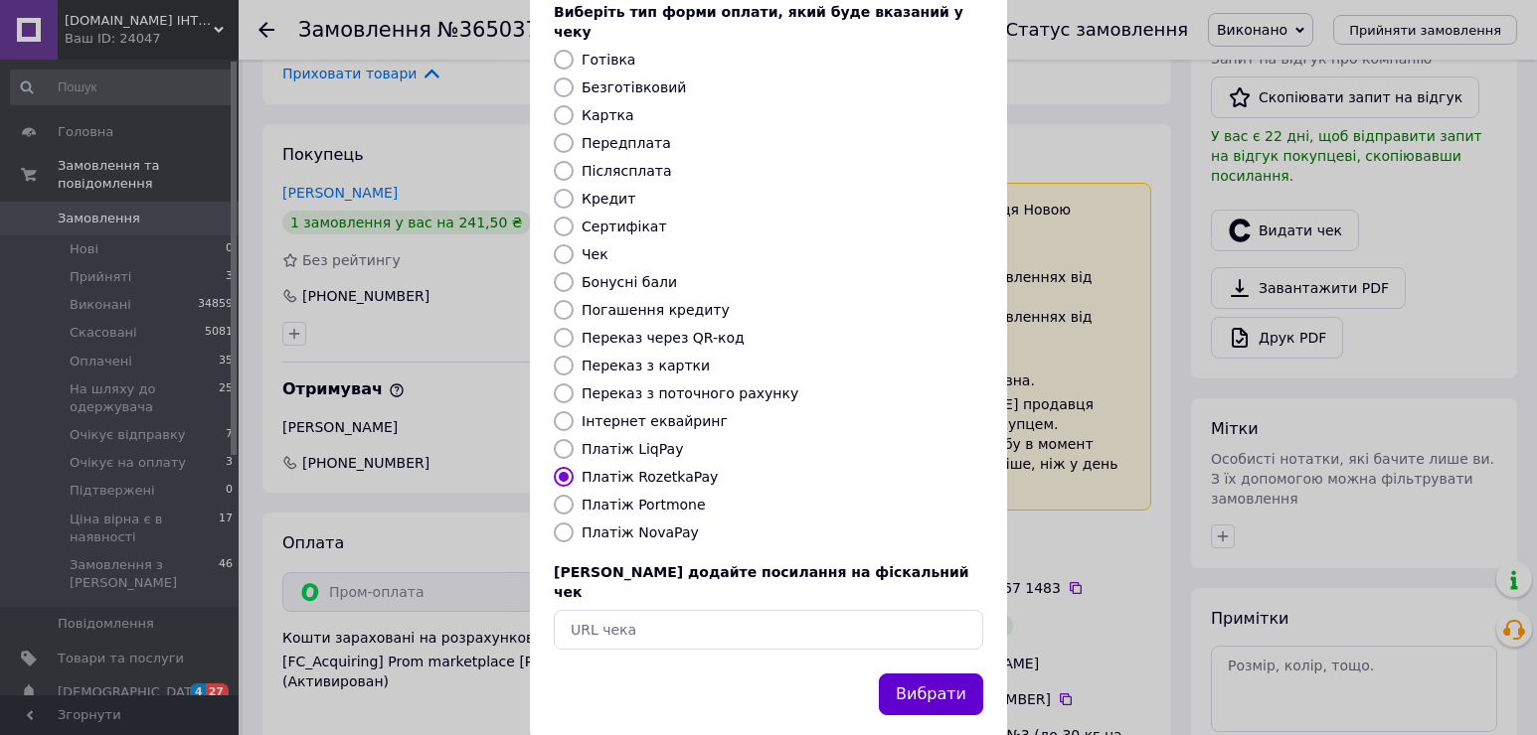
click at [944, 674] on button "Вибрати" at bounding box center [931, 695] width 104 height 43
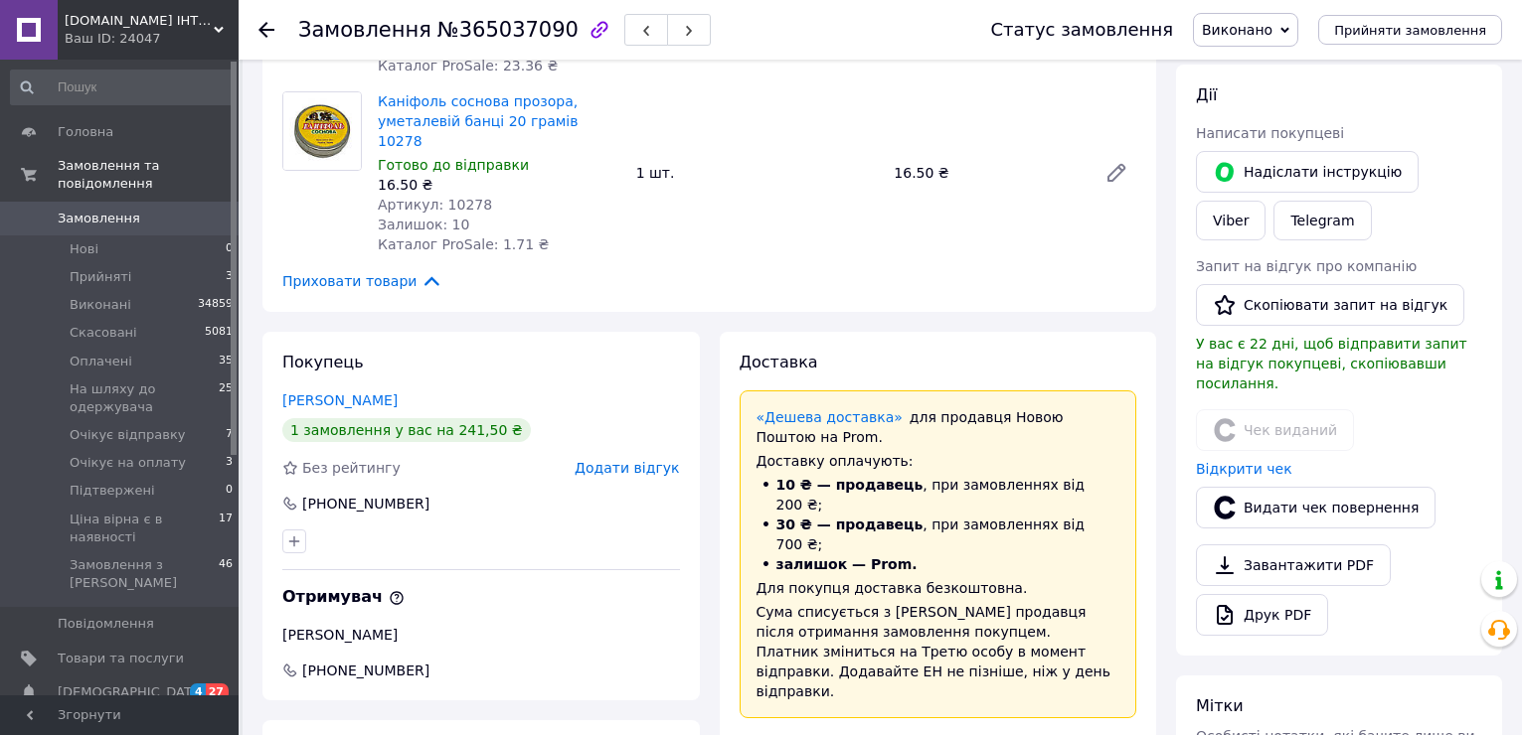
scroll to position [298, 0]
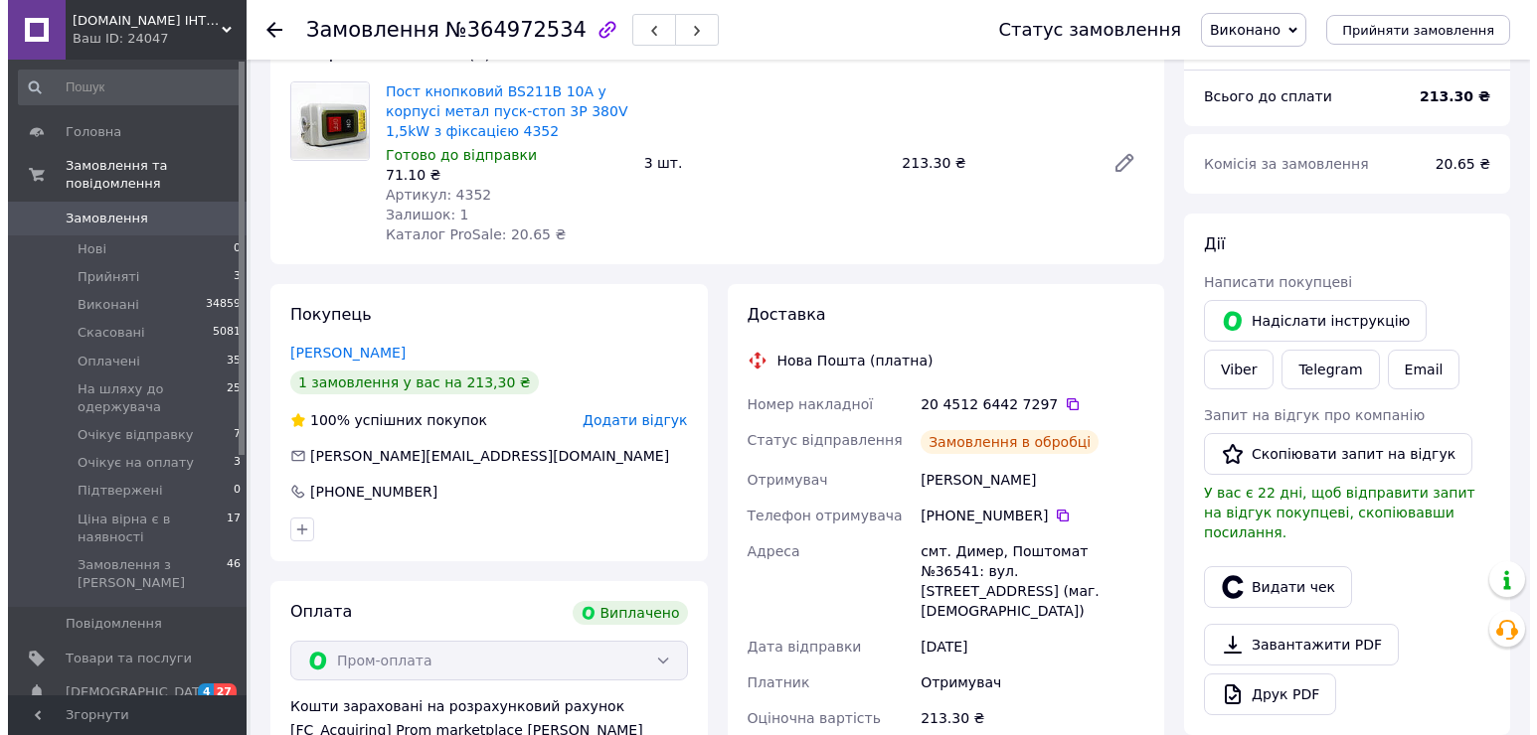
scroll to position [199, 0]
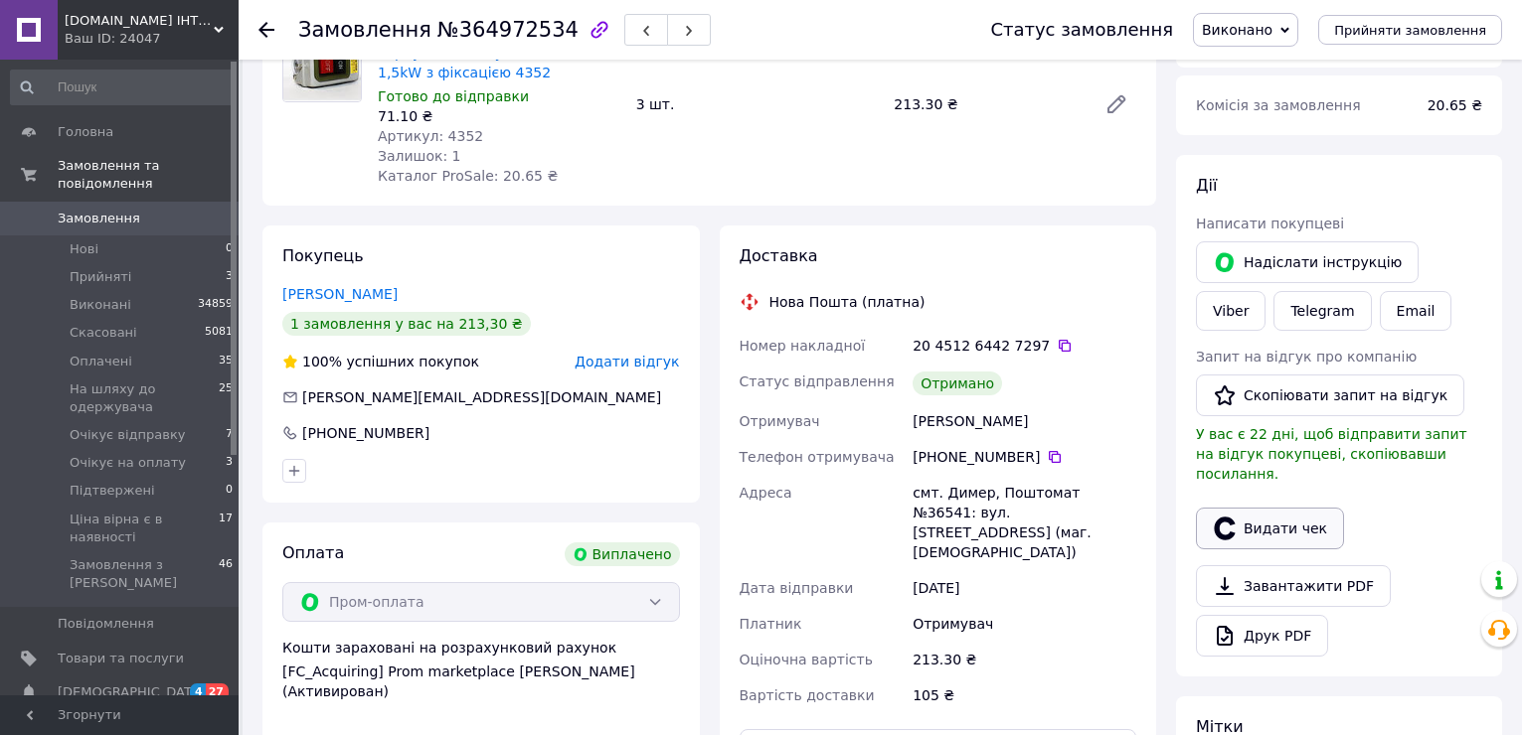
click at [1282, 510] on button "Видати чек" at bounding box center [1270, 529] width 148 height 42
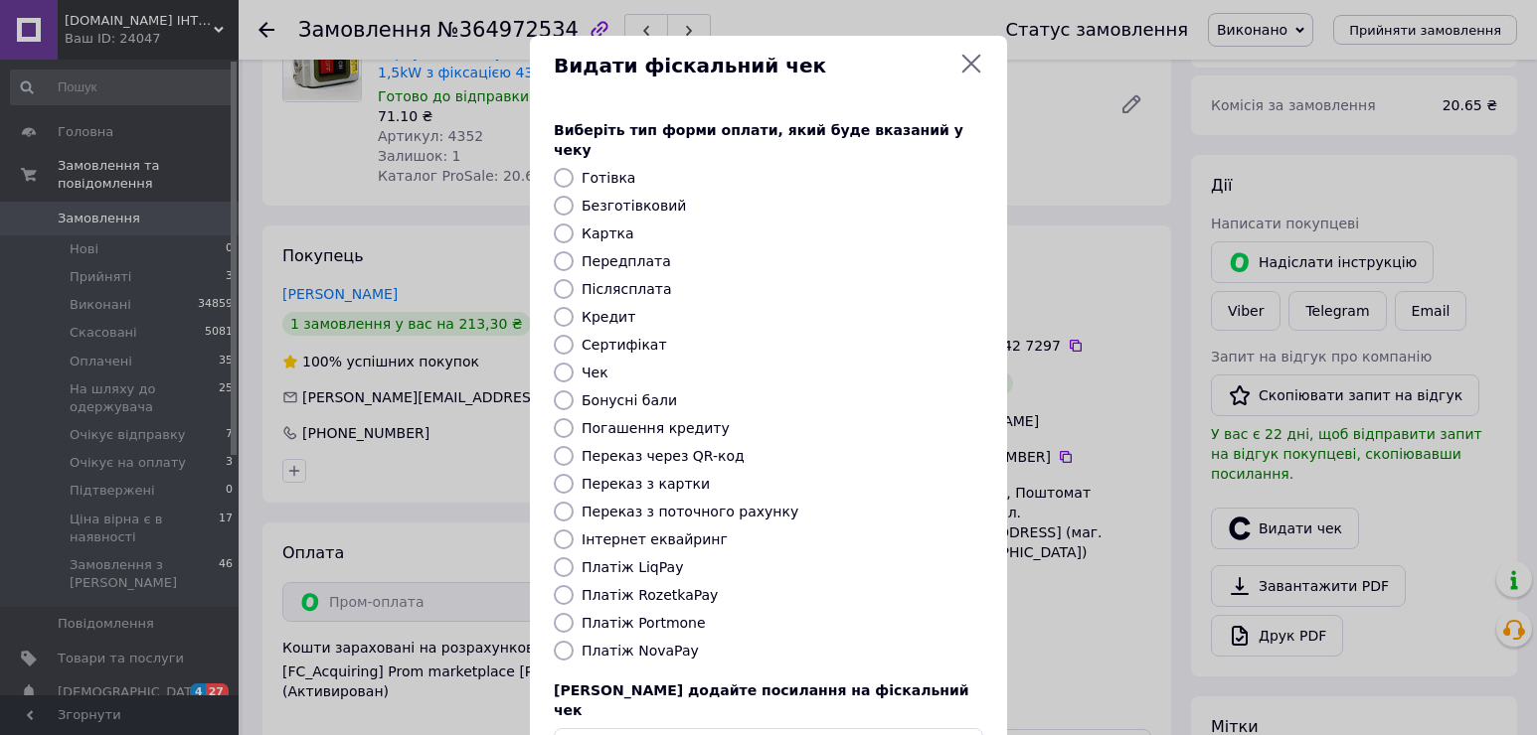
click at [678, 587] on label "Платіж RozetkaPay" at bounding box center [649, 595] width 136 height 16
click at [573, 585] on input "Платіж RozetkaPay" at bounding box center [564, 595] width 20 height 20
radio input "true"
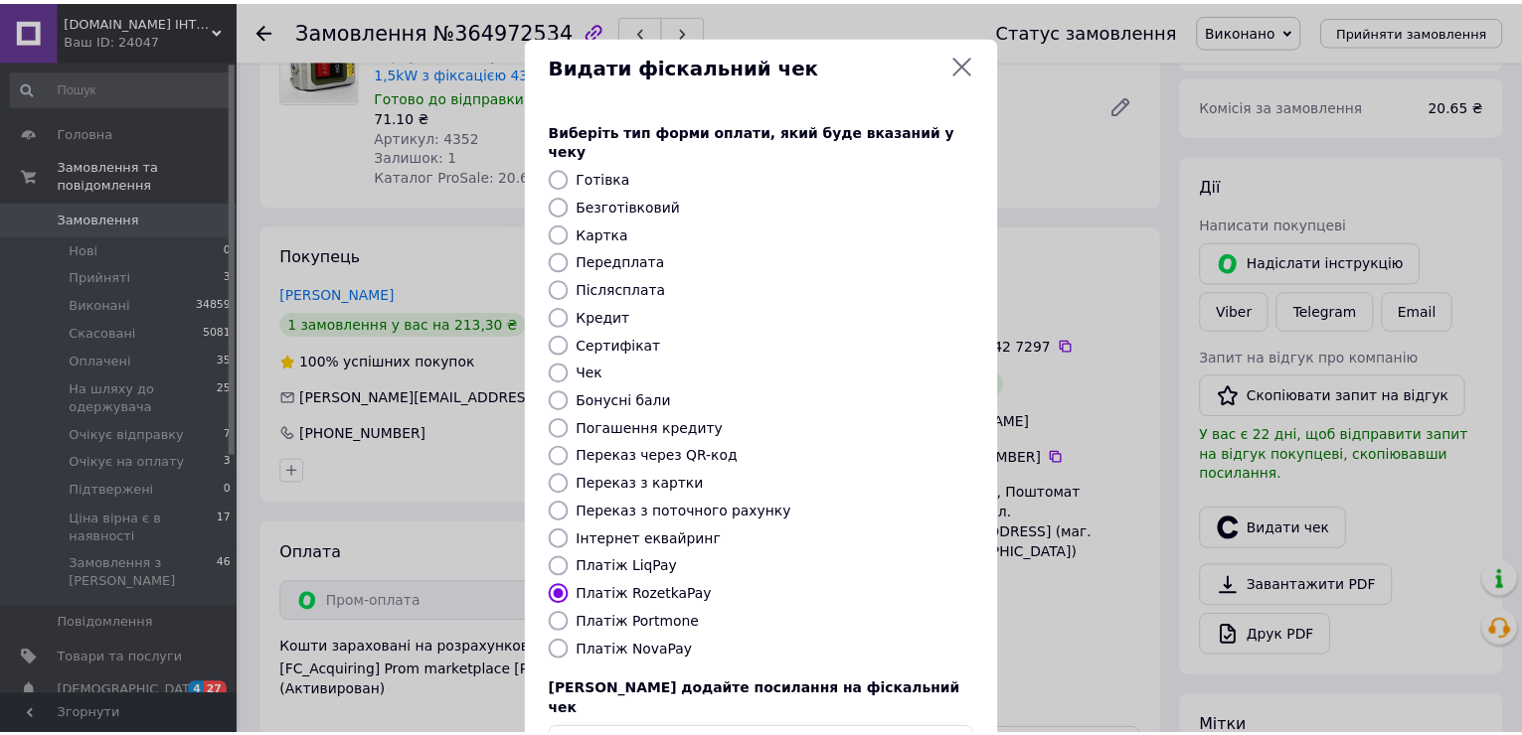
scroll to position [118, 0]
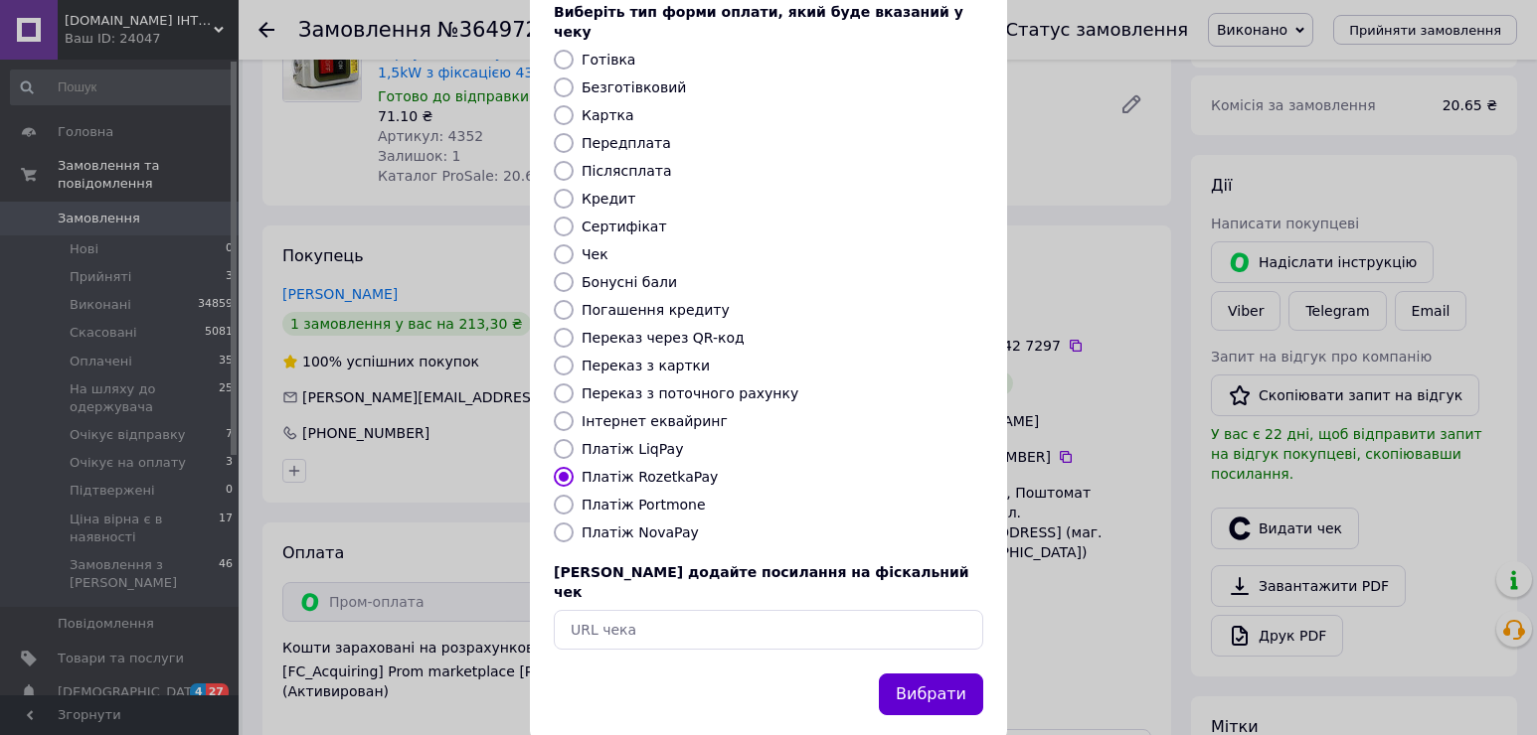
click at [939, 674] on button "Вибрати" at bounding box center [931, 695] width 104 height 43
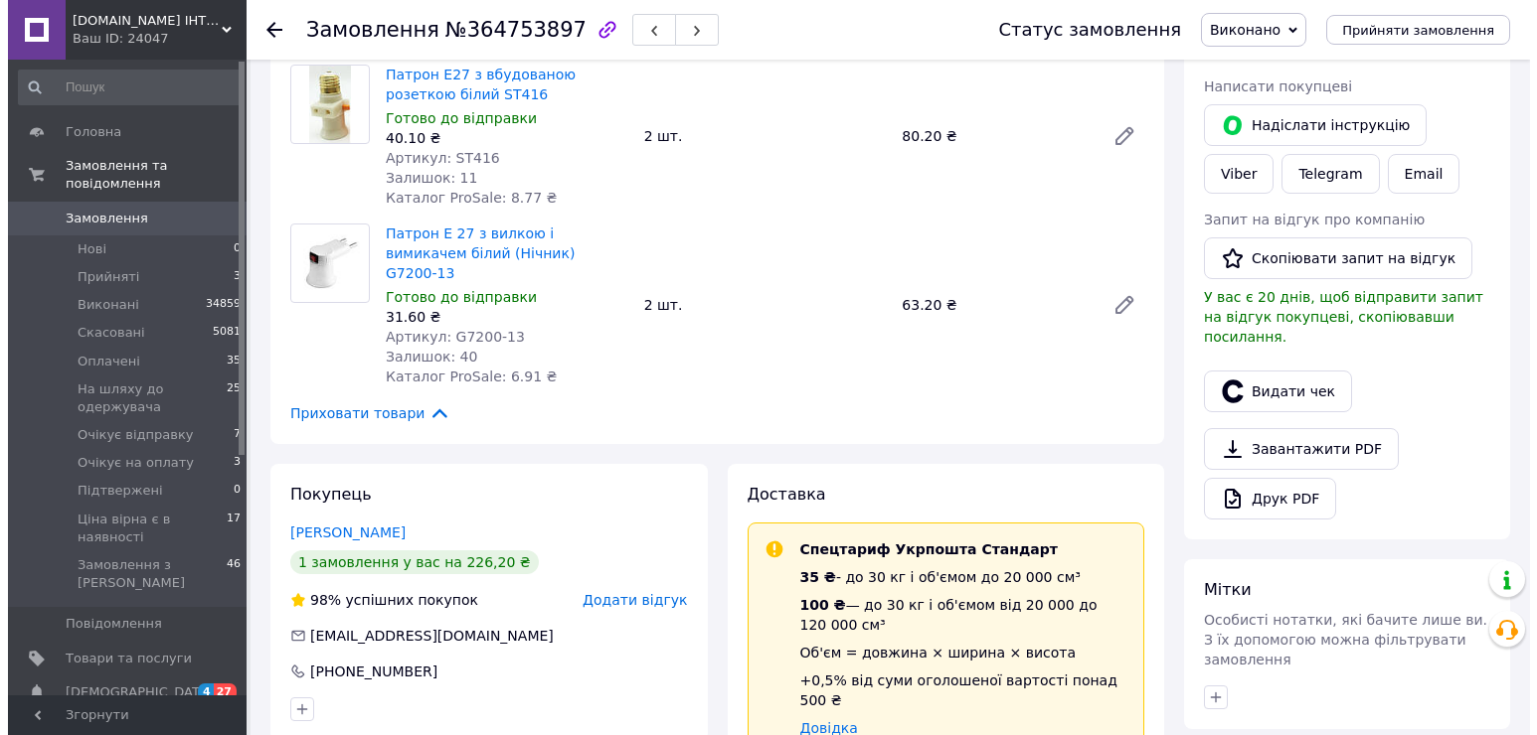
scroll to position [398, 0]
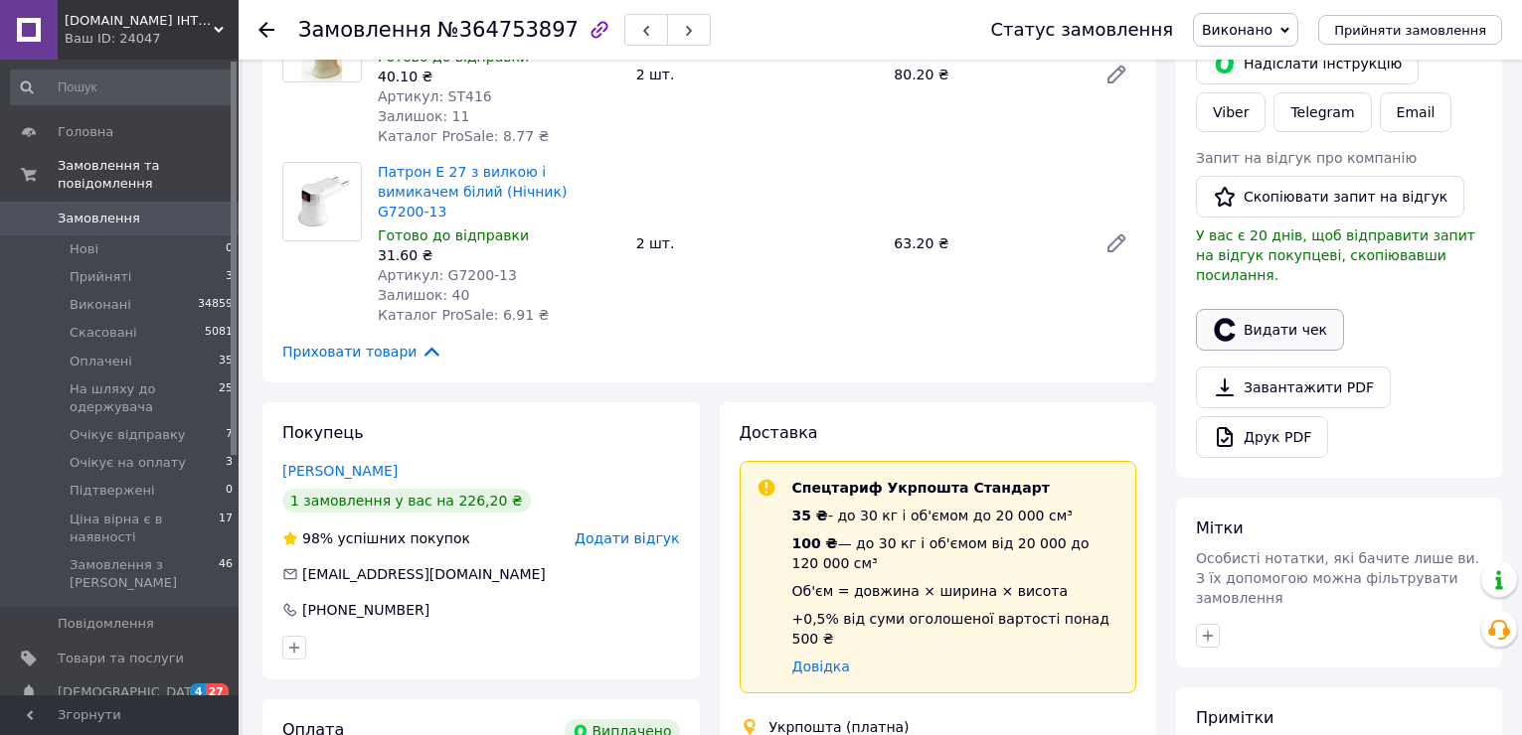
click at [1276, 312] on button "Видати чек" at bounding box center [1270, 330] width 148 height 42
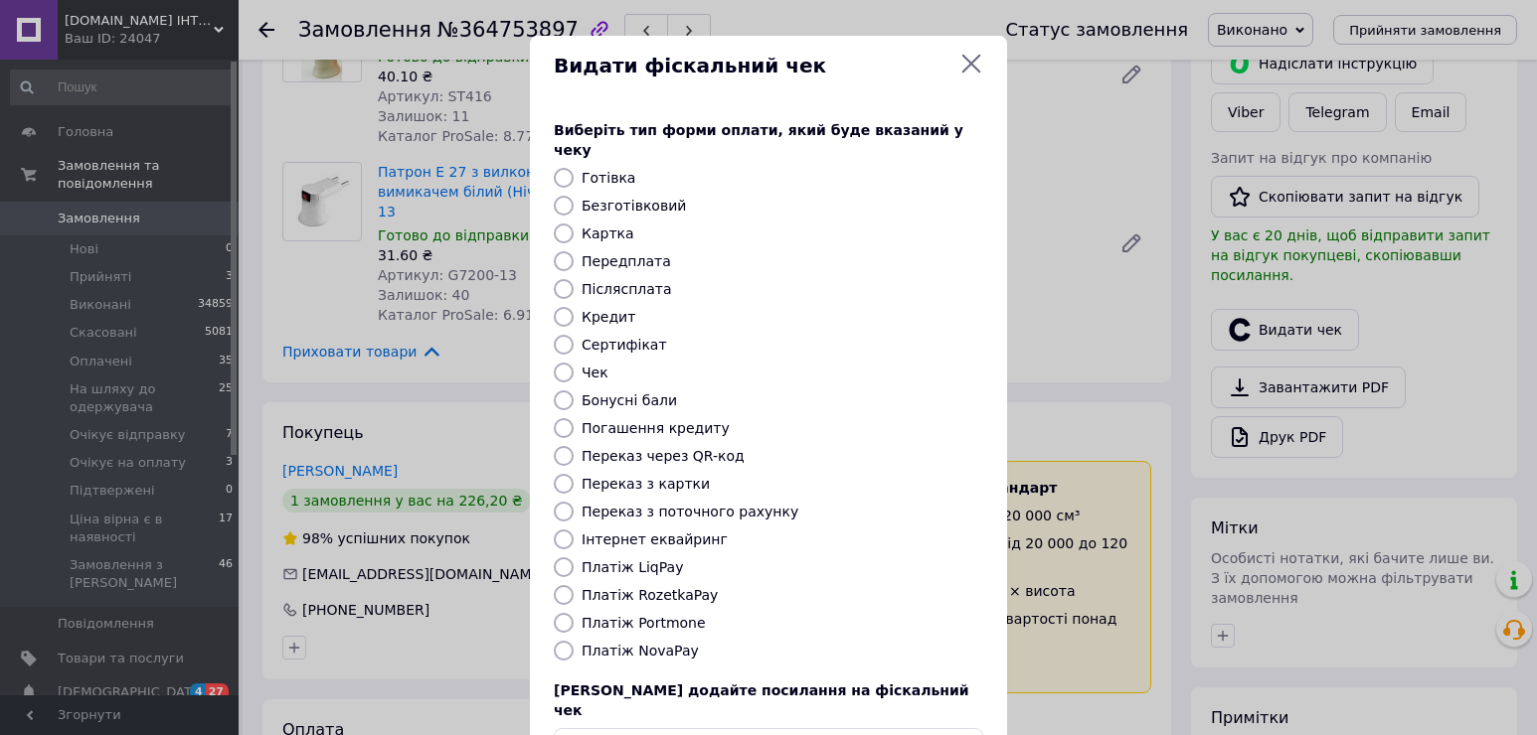
click at [657, 587] on label "Платіж RozetkaPay" at bounding box center [649, 595] width 136 height 16
click at [573, 585] on input "Платіж RozetkaPay" at bounding box center [564, 595] width 20 height 20
radio input "true"
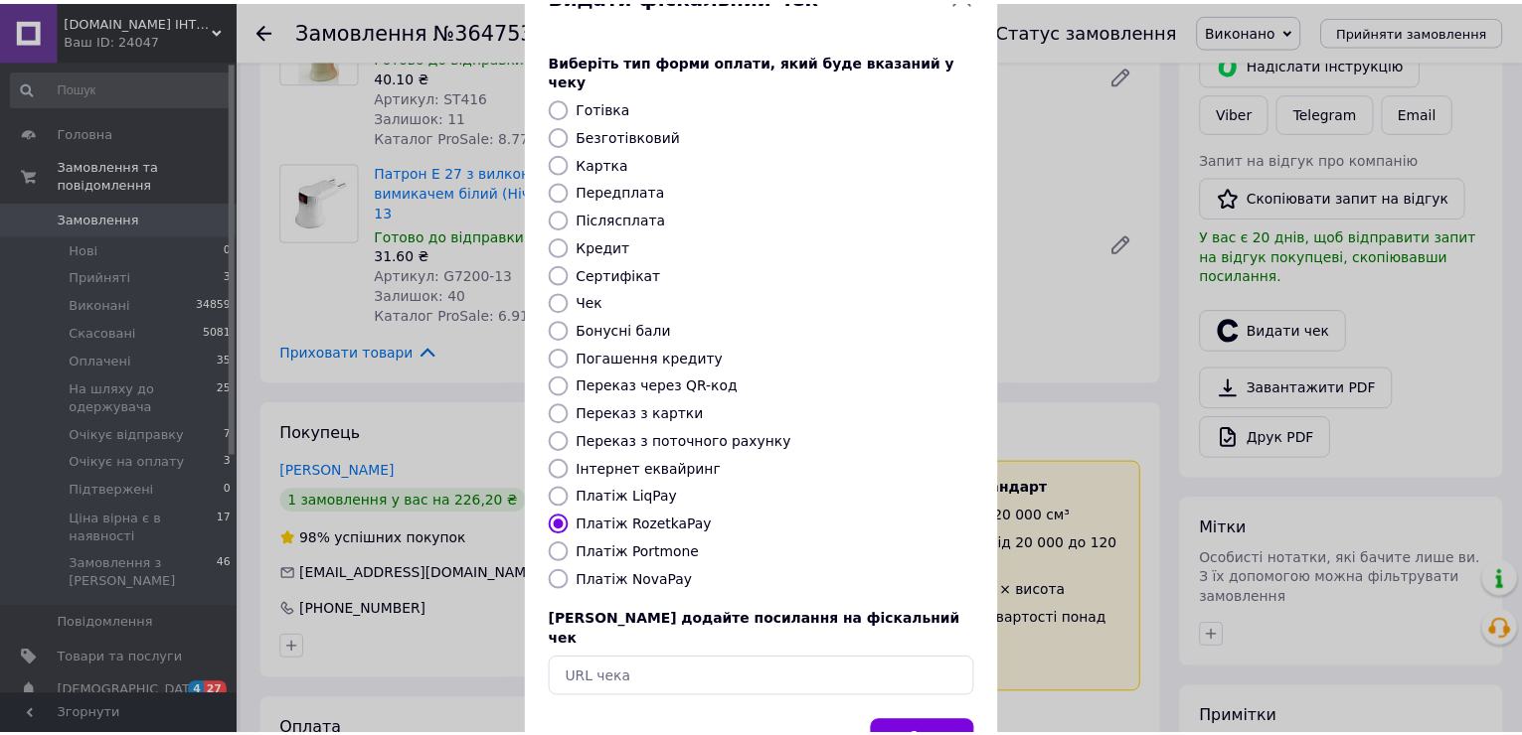
scroll to position [118, 0]
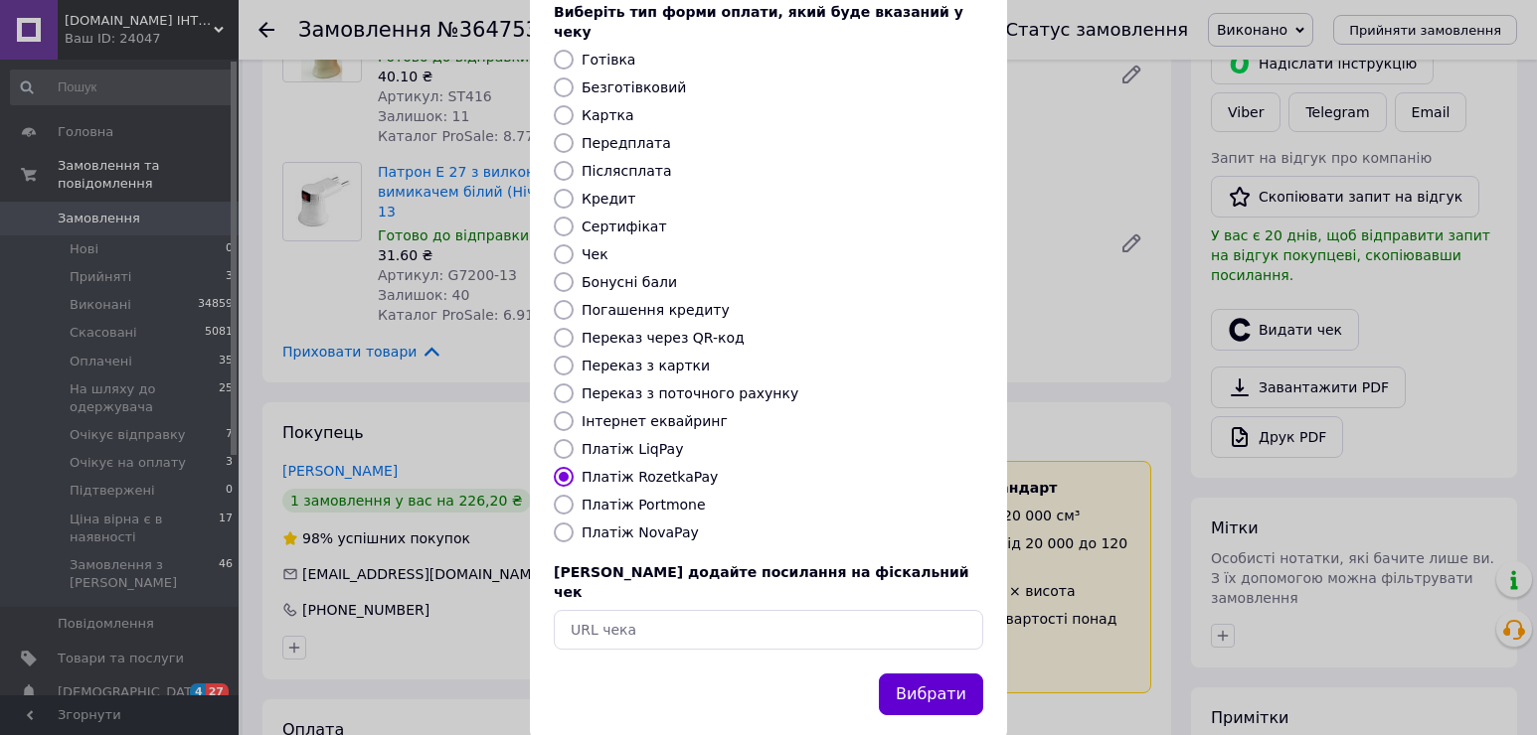
click at [930, 674] on button "Вибрати" at bounding box center [931, 695] width 104 height 43
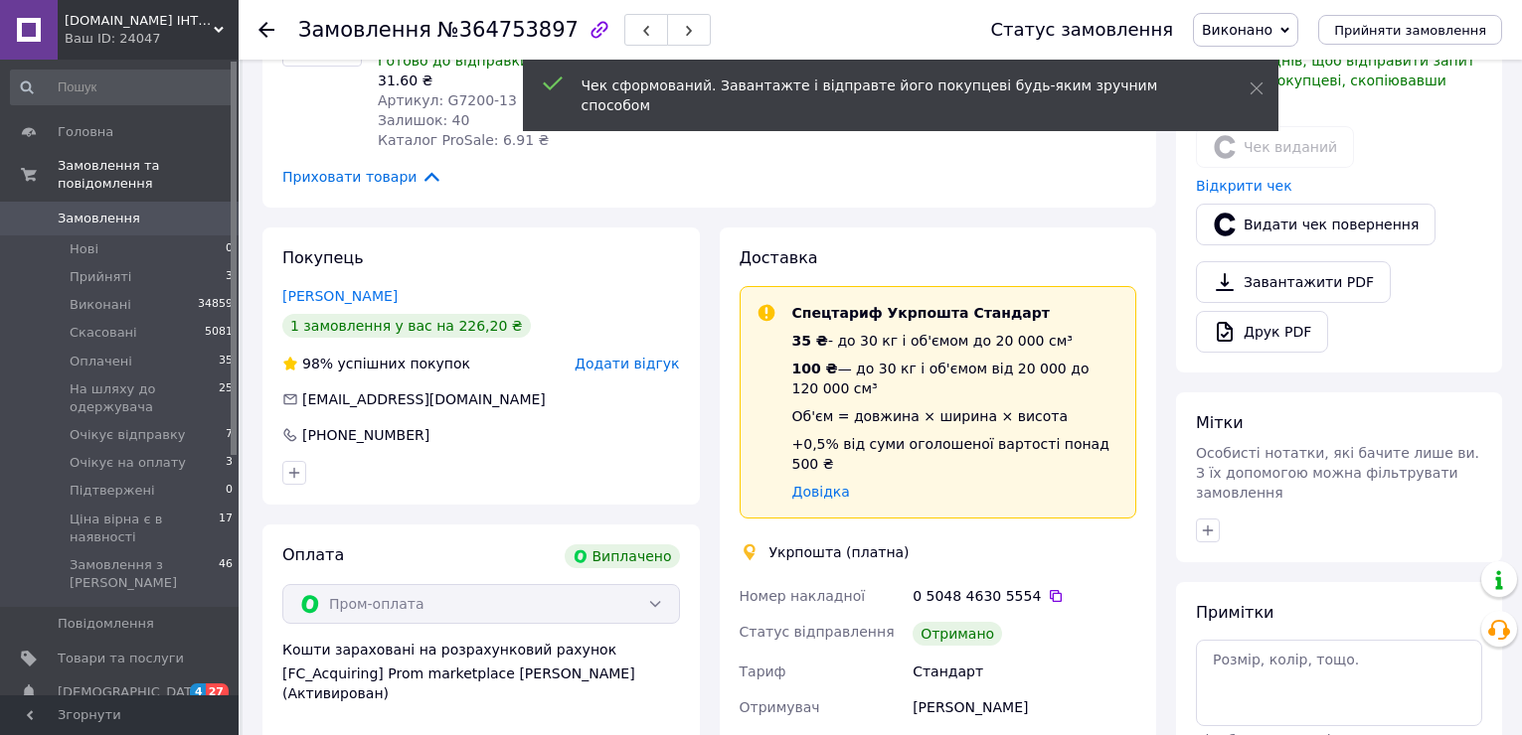
scroll to position [795, 0]
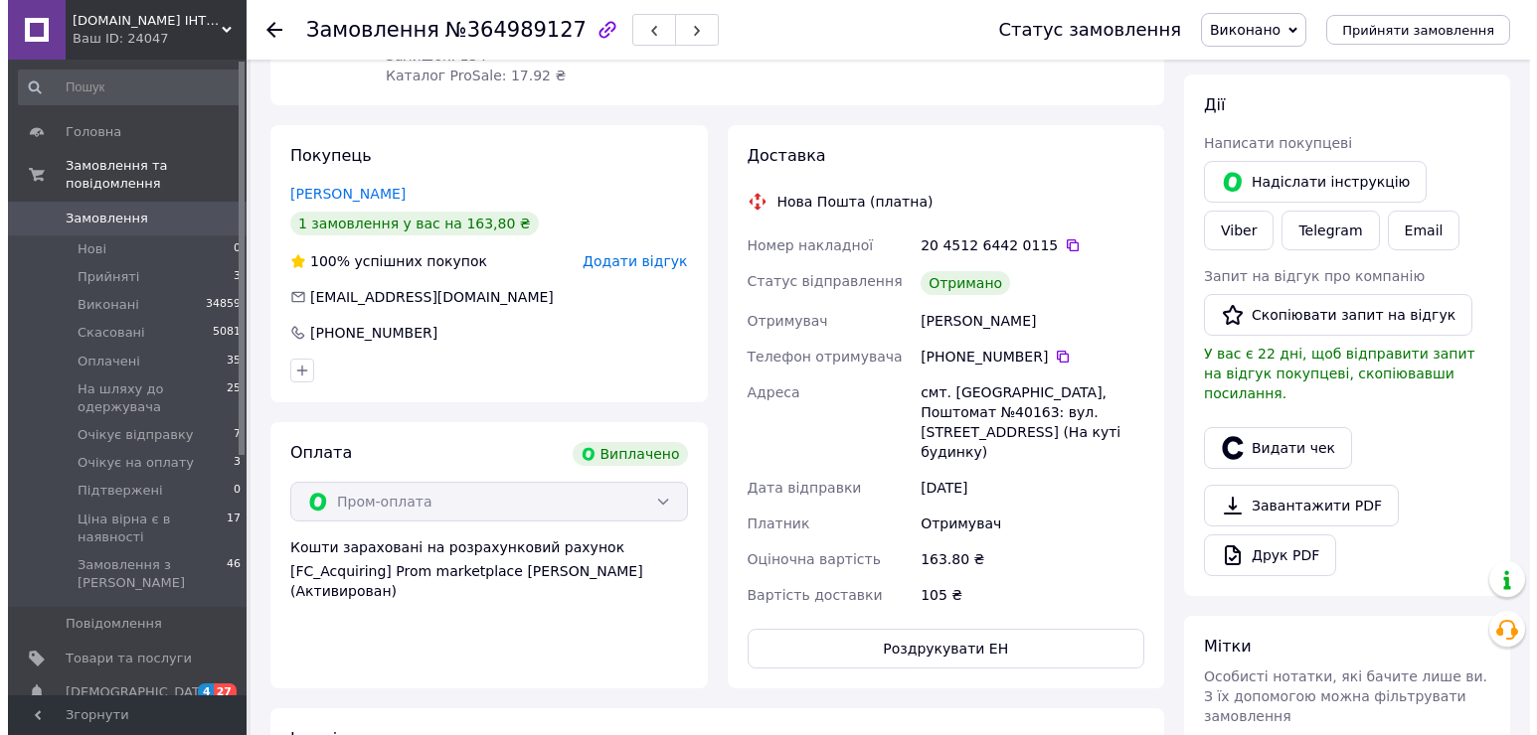
scroll to position [398, 0]
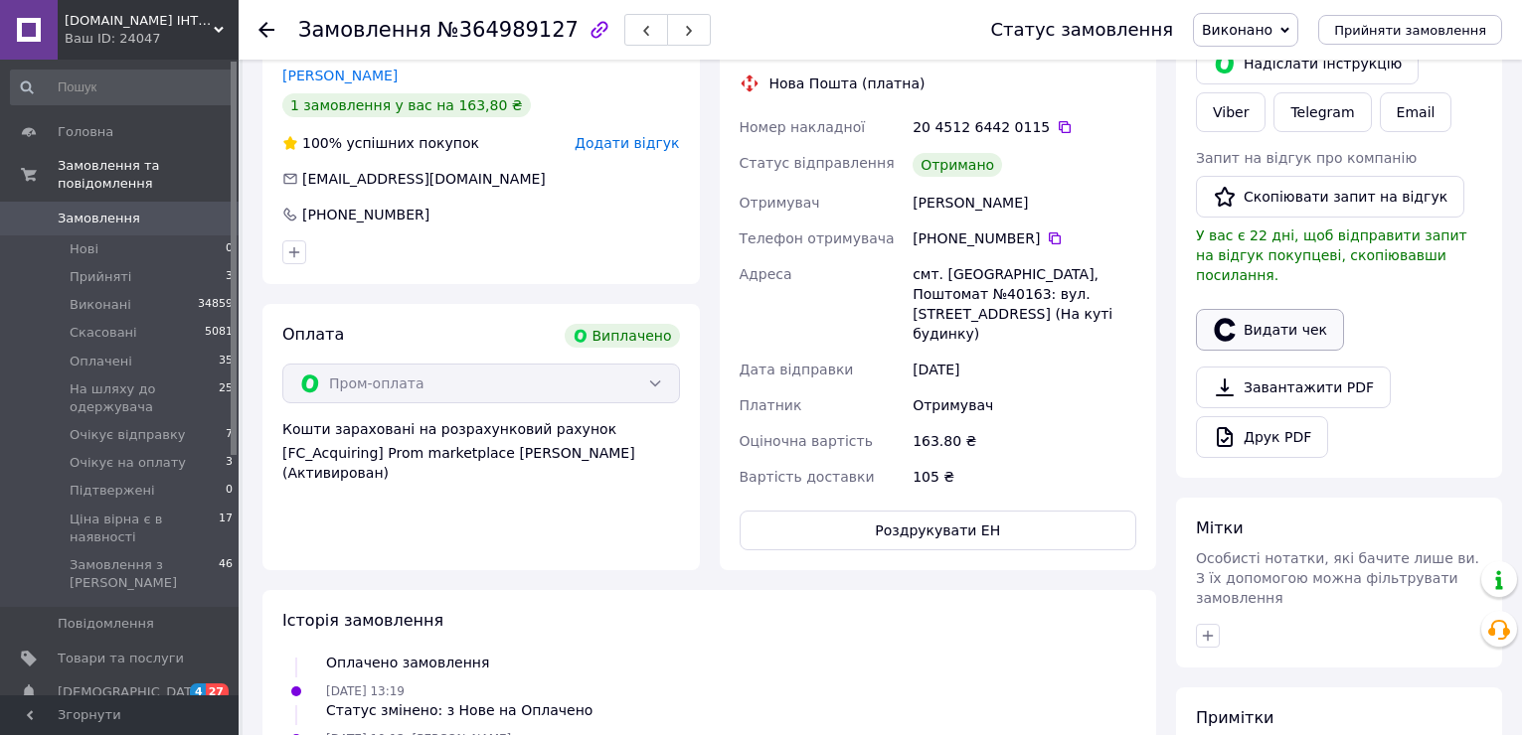
click at [1255, 309] on button "Видати чек" at bounding box center [1270, 330] width 148 height 42
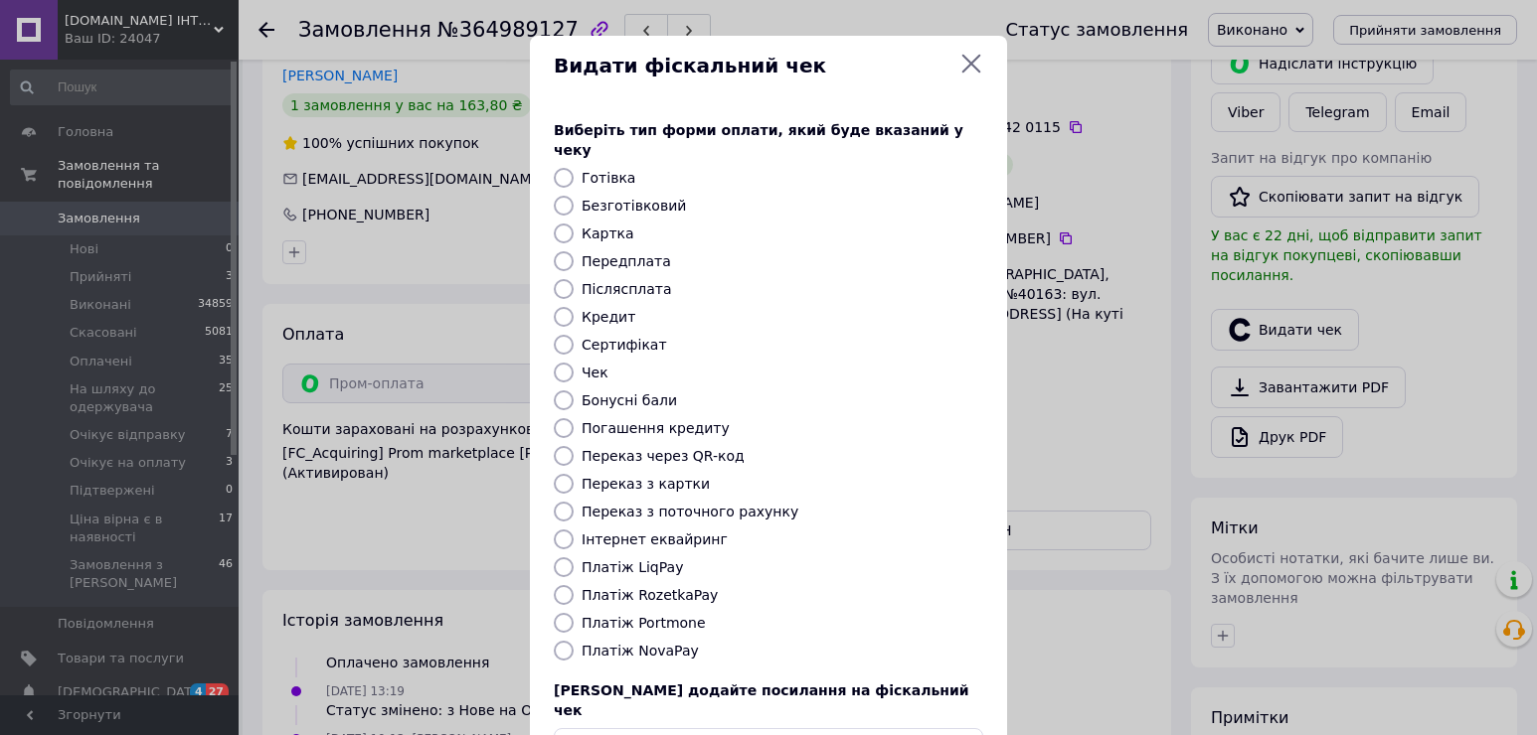
click at [673, 587] on label "Платіж RozetkaPay" at bounding box center [649, 595] width 136 height 16
click at [573, 585] on input "Платіж RozetkaPay" at bounding box center [564, 595] width 20 height 20
radio input "true"
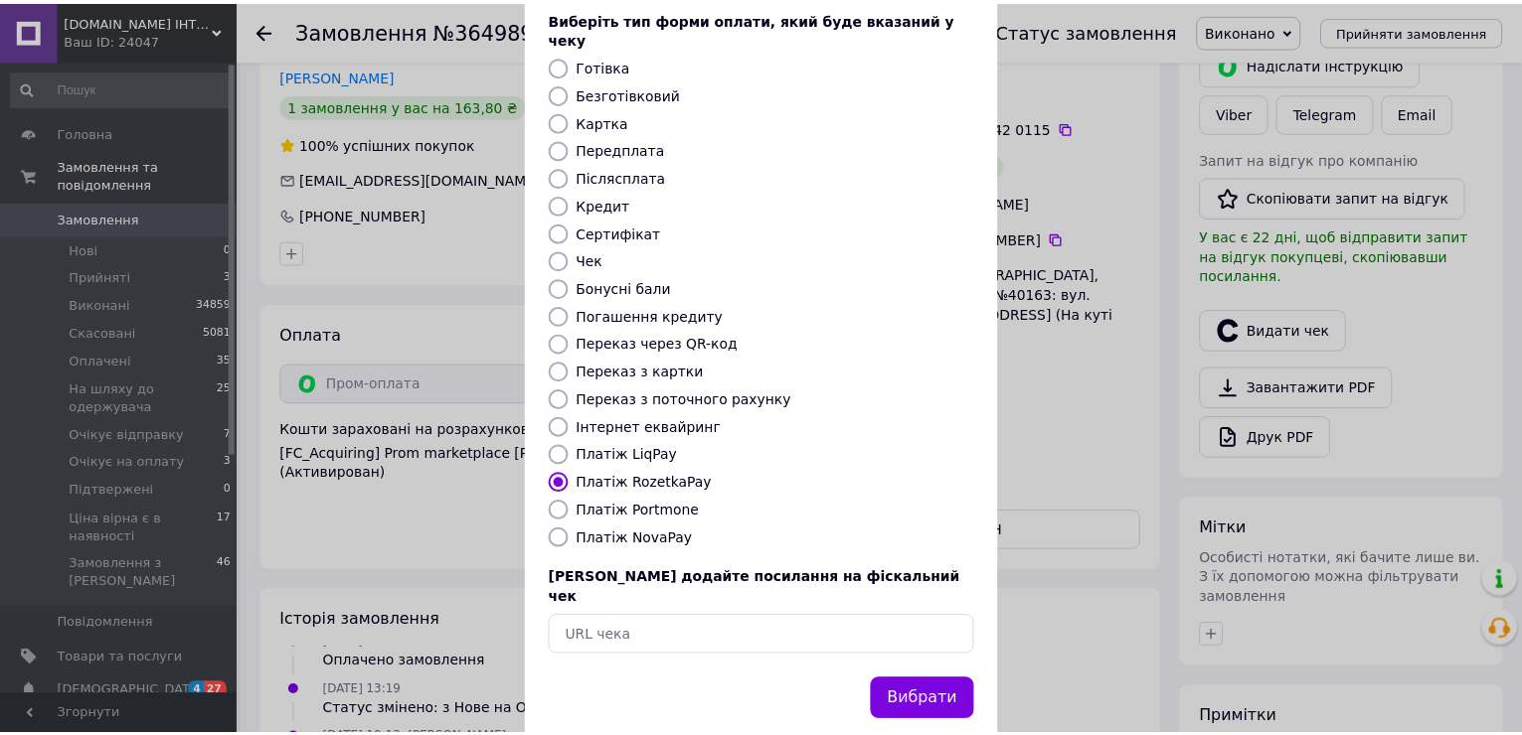
scroll to position [118, 0]
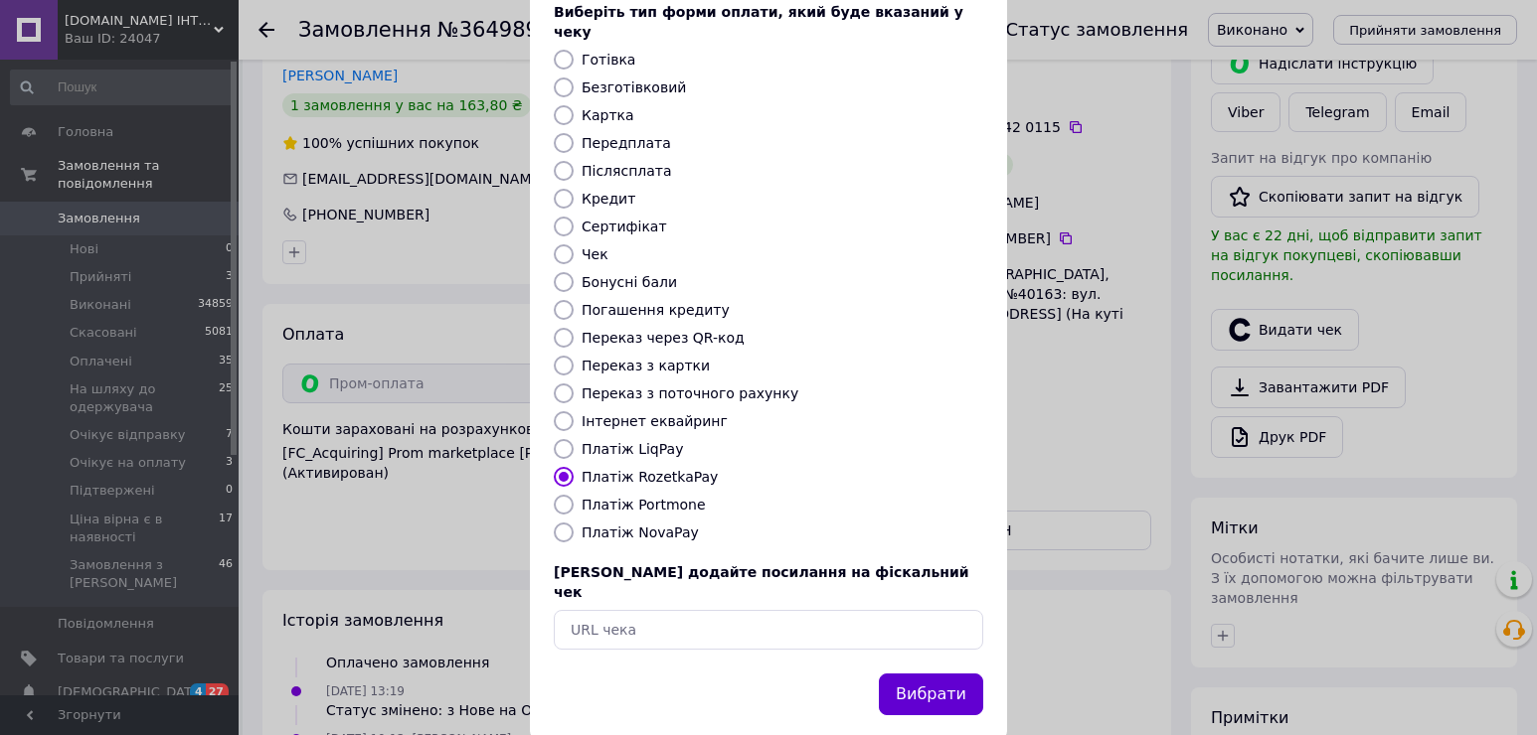
click at [918, 674] on button "Вибрати" at bounding box center [931, 695] width 104 height 43
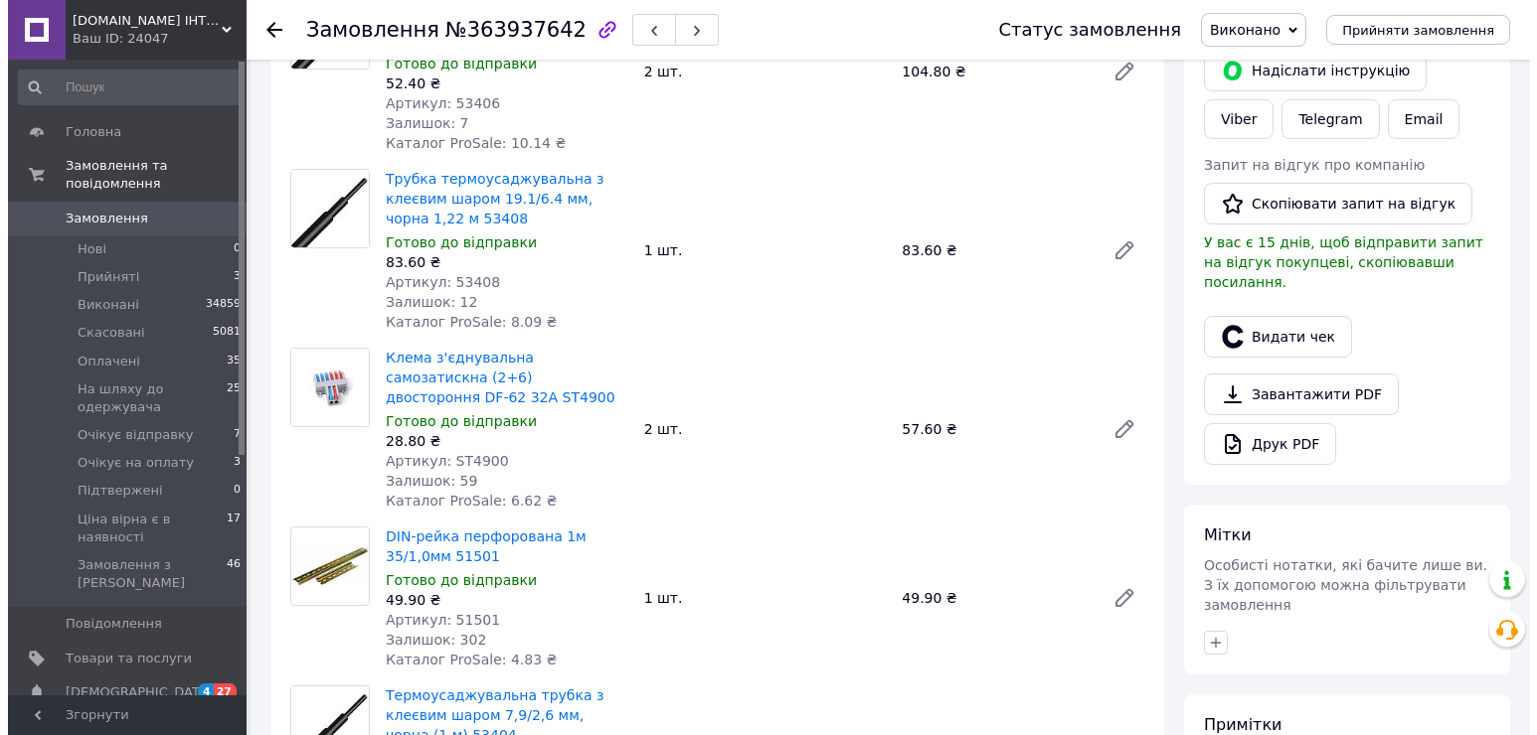
scroll to position [398, 0]
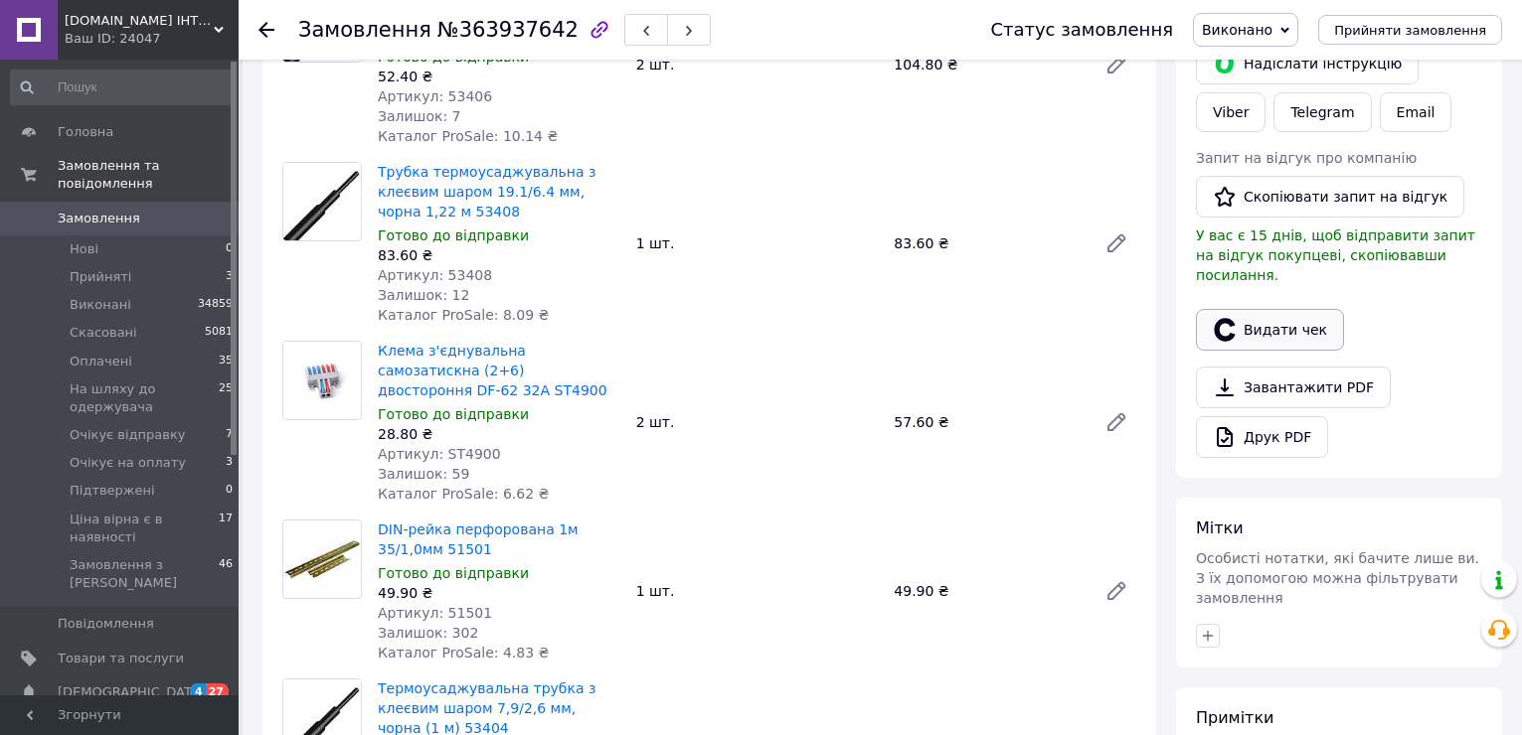
click at [1275, 311] on button "Видати чек" at bounding box center [1270, 330] width 148 height 42
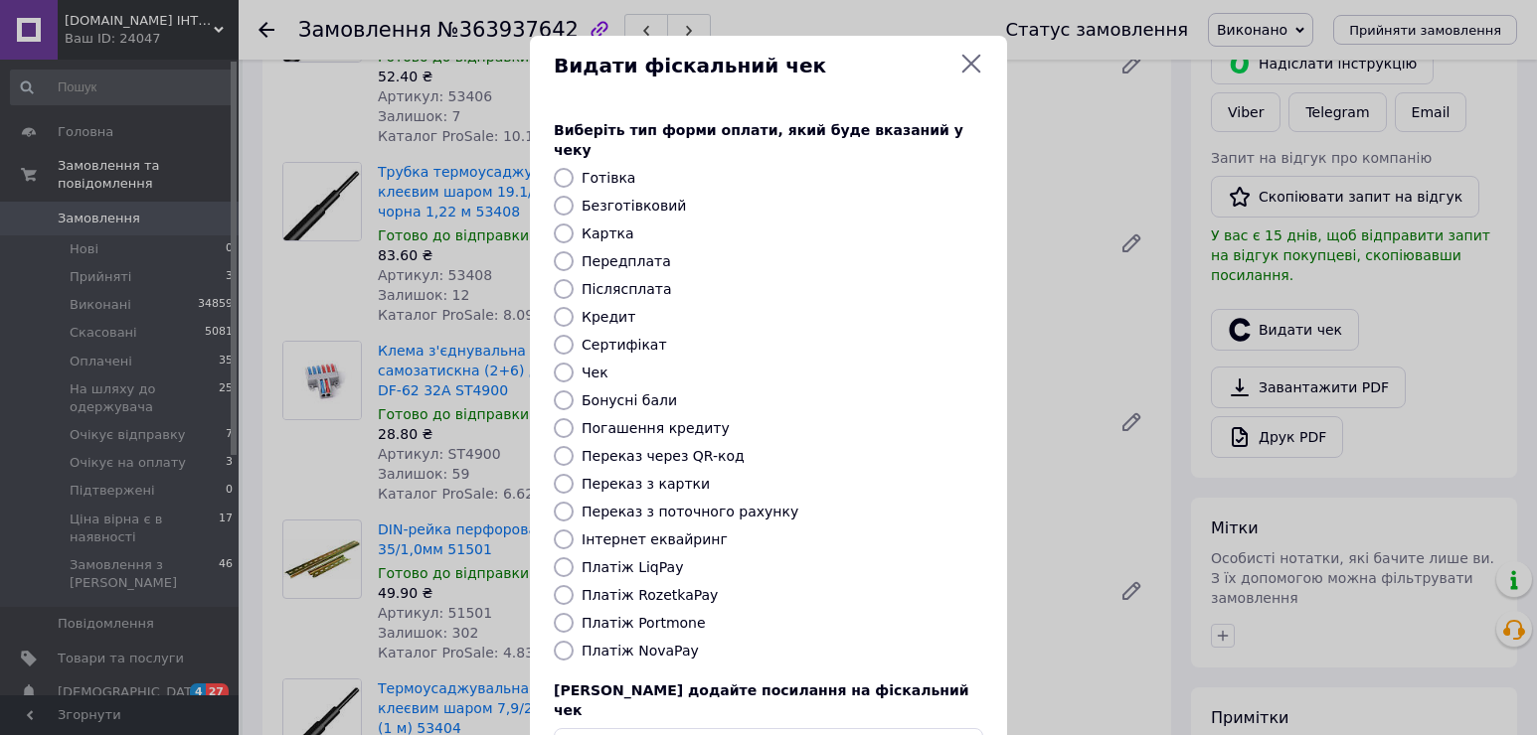
click at [653, 587] on label "Платіж RozetkaPay" at bounding box center [649, 595] width 136 height 16
click at [573, 585] on input "Платіж RozetkaPay" at bounding box center [564, 595] width 20 height 20
radio input "true"
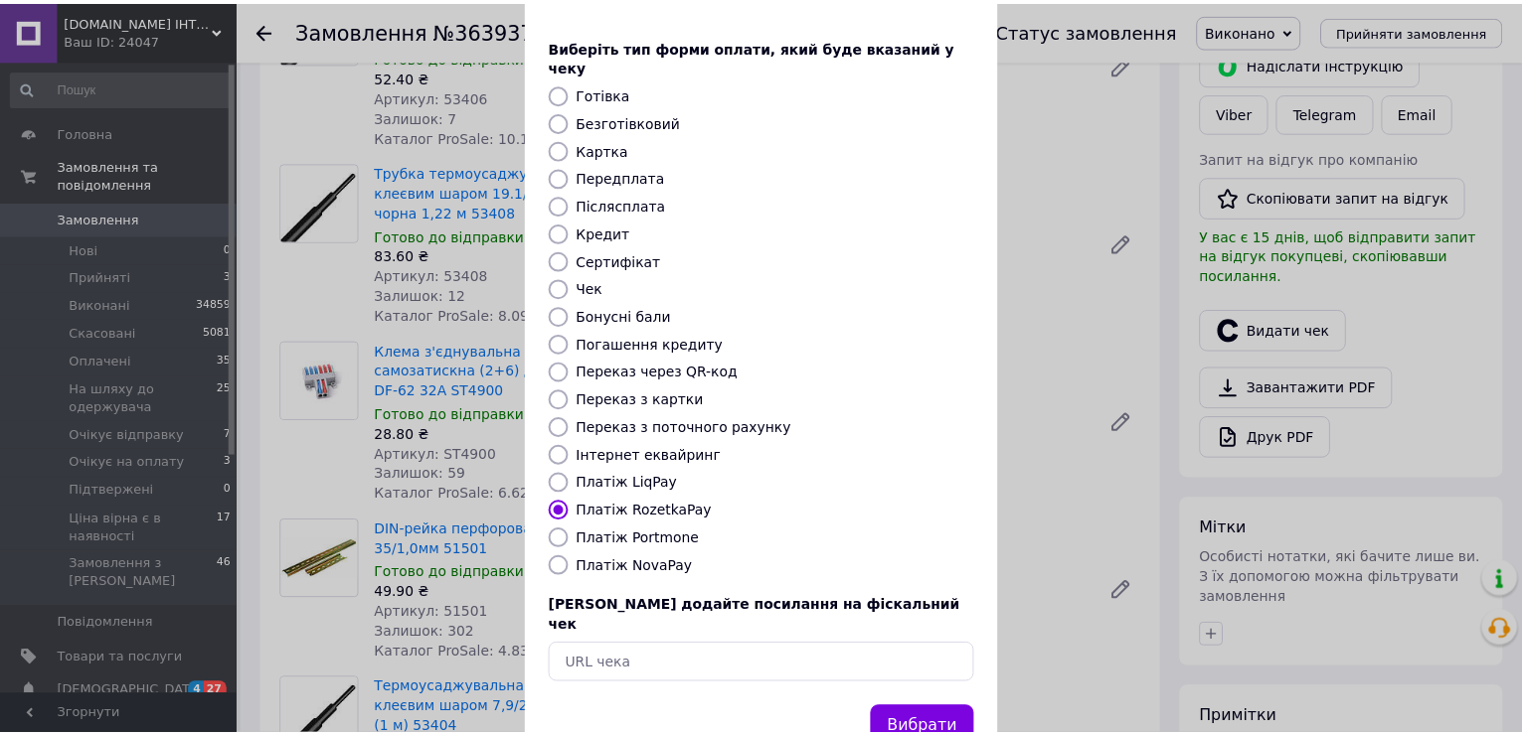
scroll to position [118, 0]
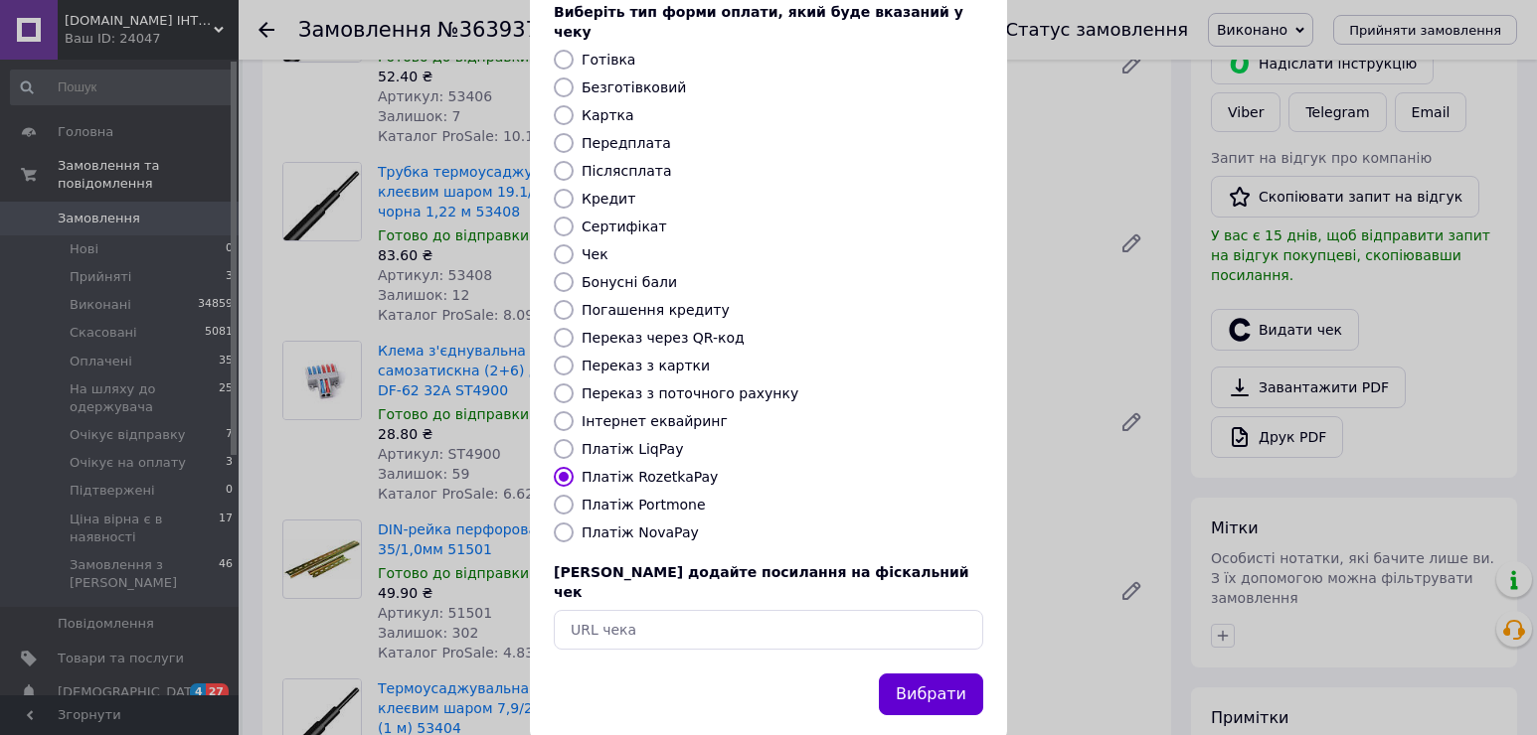
click at [920, 674] on button "Вибрати" at bounding box center [931, 695] width 104 height 43
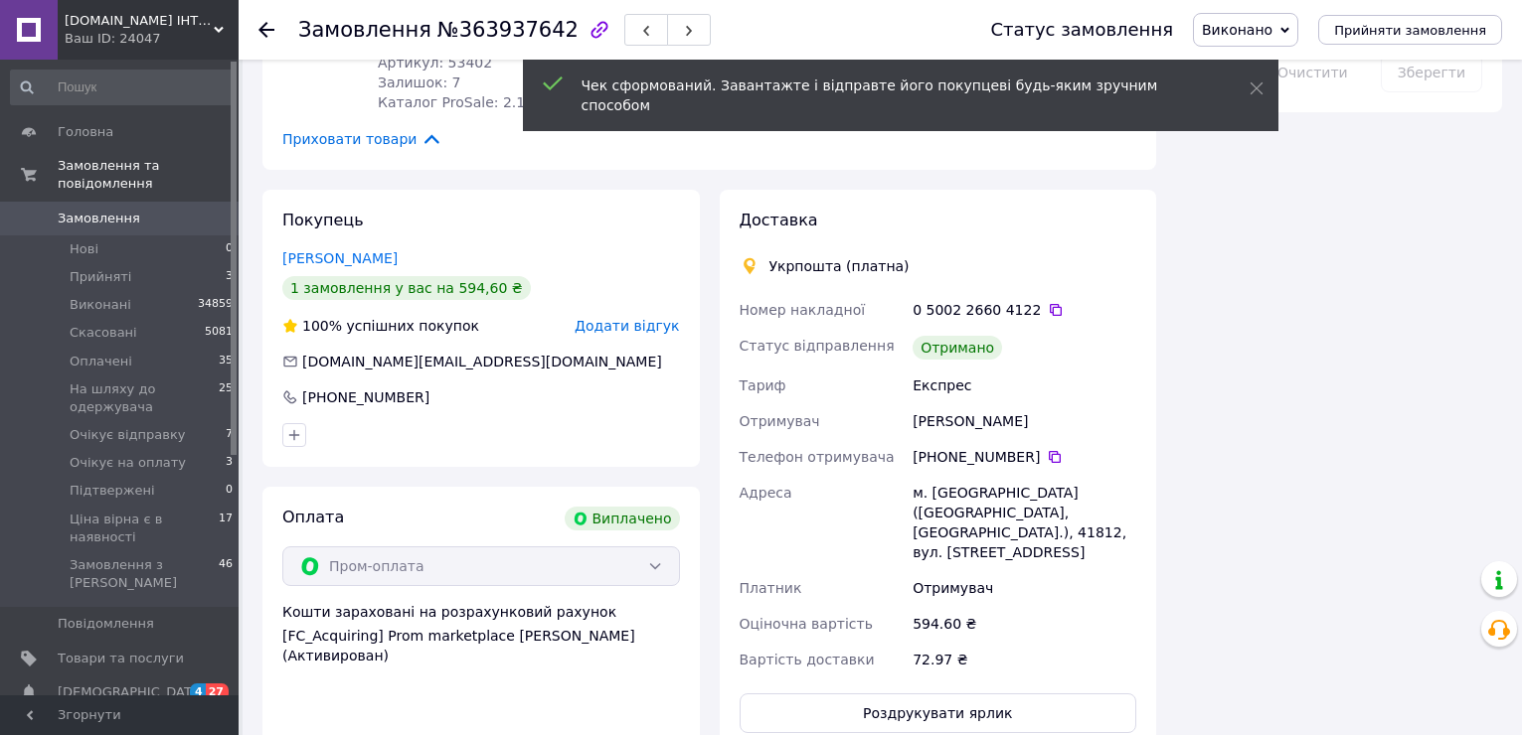
scroll to position [1491, 0]
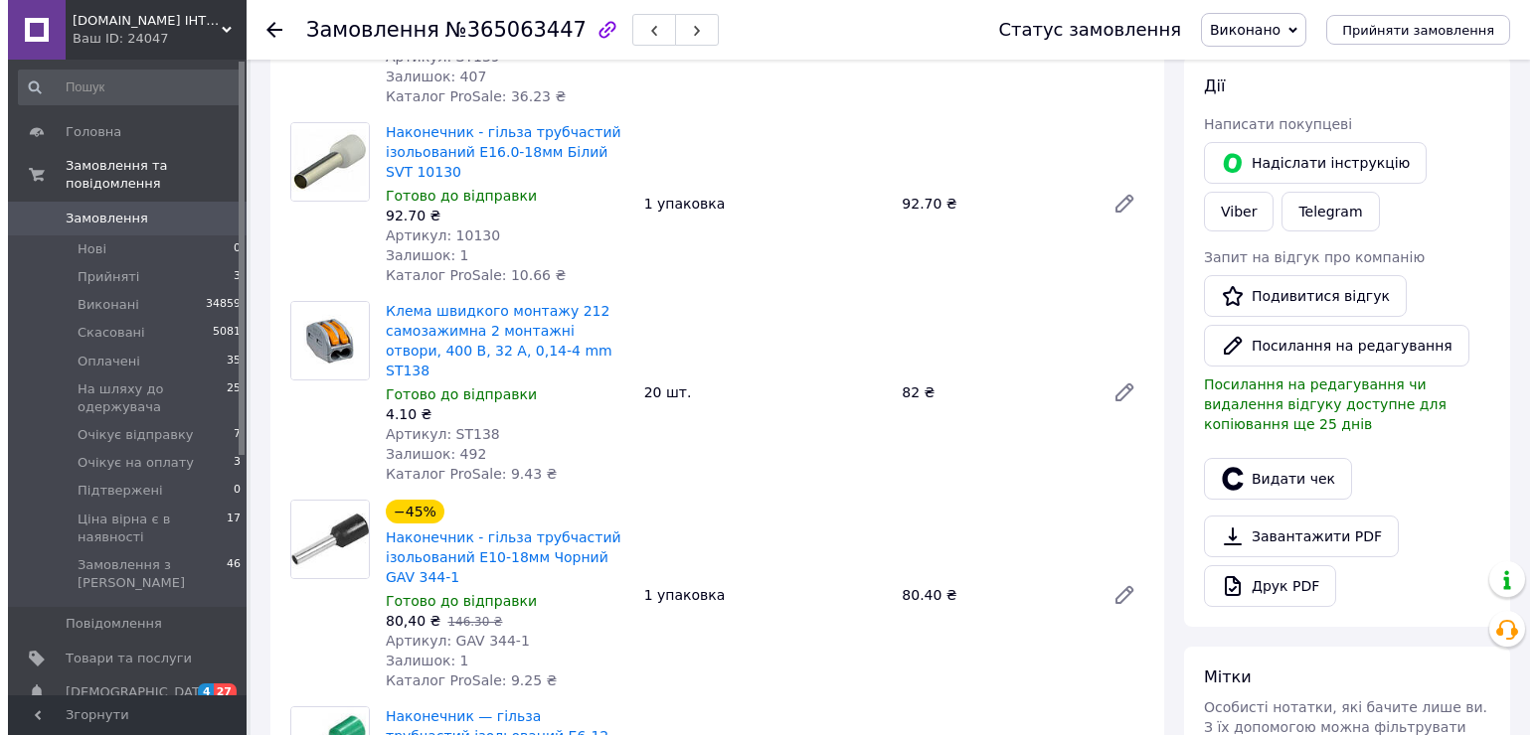
scroll to position [398, 0]
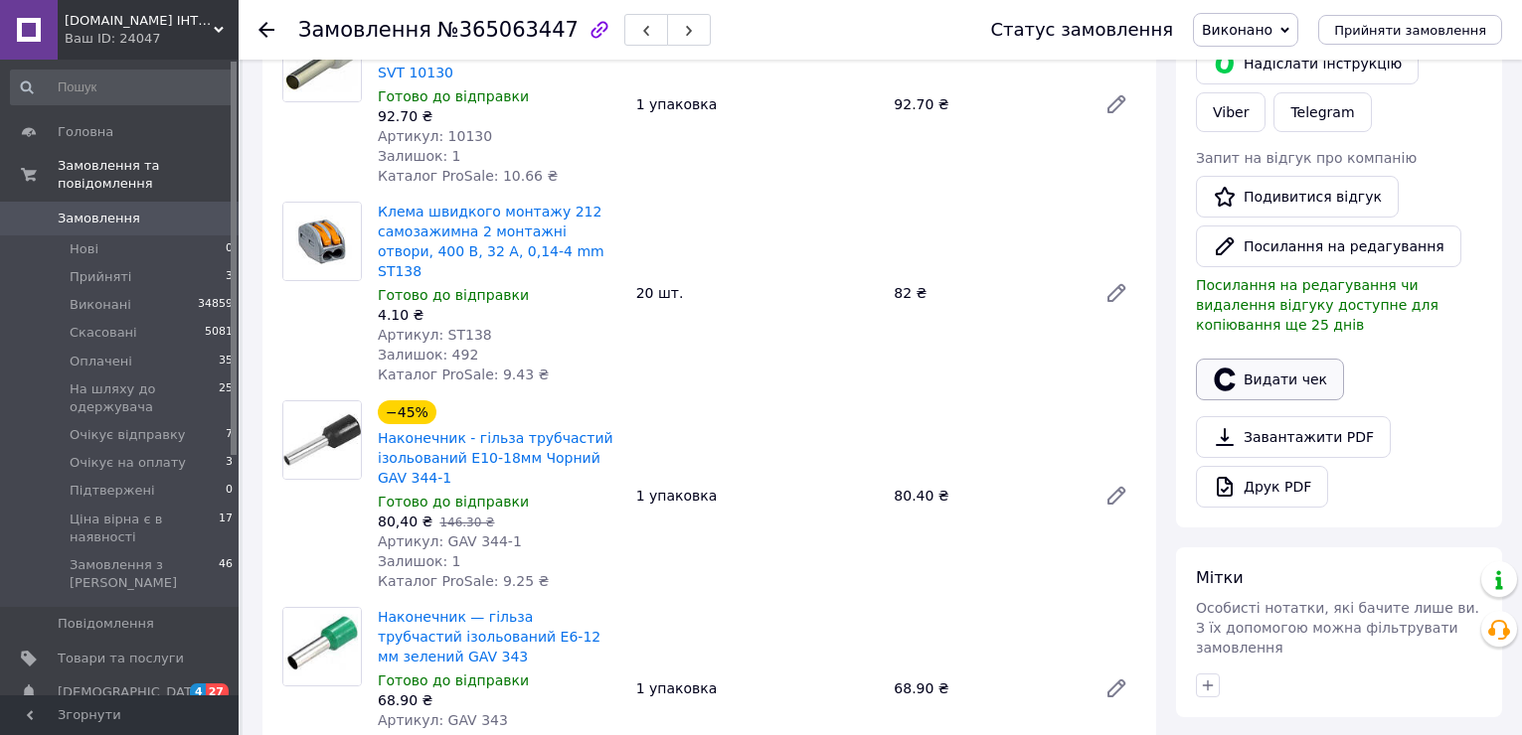
click at [1263, 359] on button "Видати чек" at bounding box center [1270, 380] width 148 height 42
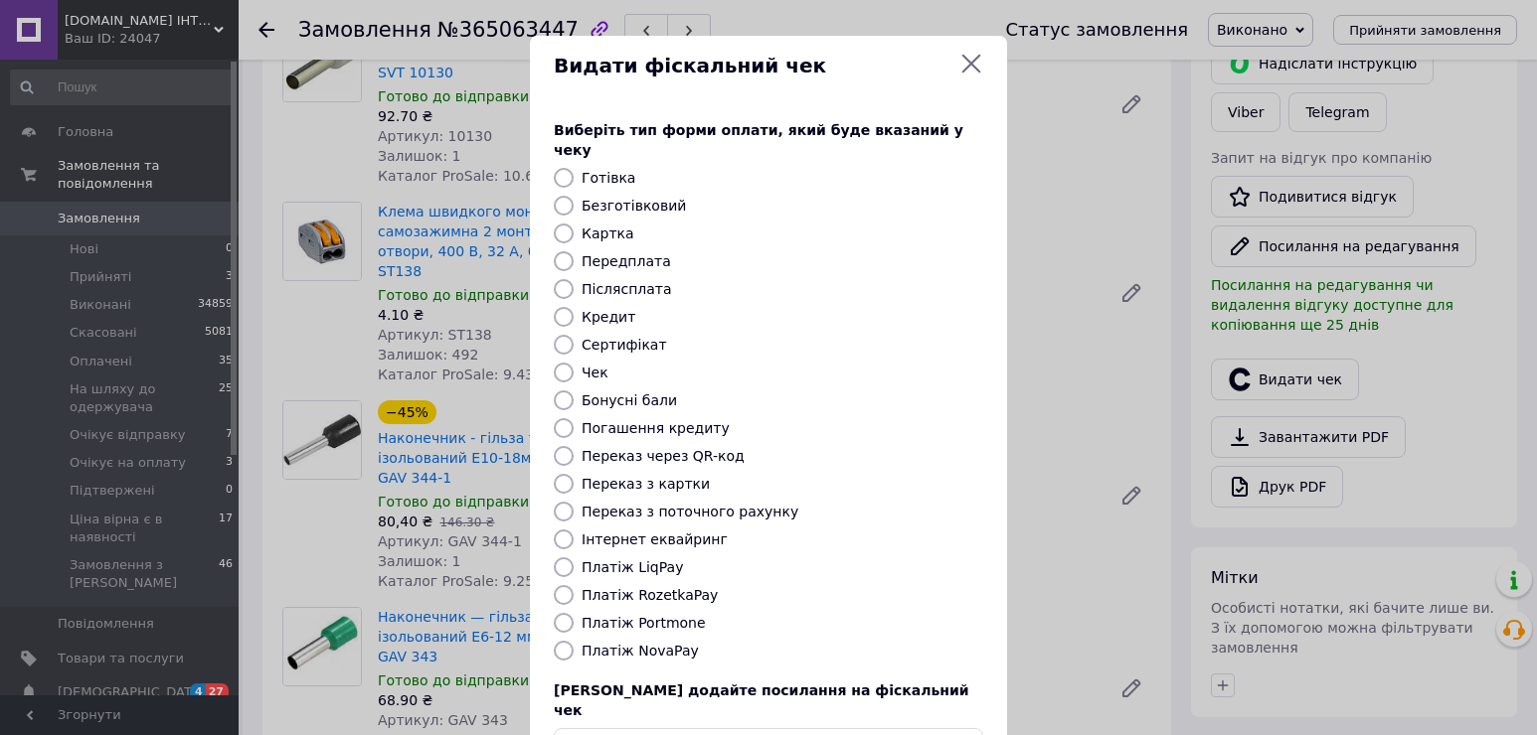
click at [684, 587] on label "Платіж RozetkaPay" at bounding box center [649, 595] width 136 height 16
click at [573, 585] on input "Платіж RozetkaPay" at bounding box center [564, 595] width 20 height 20
radio input "true"
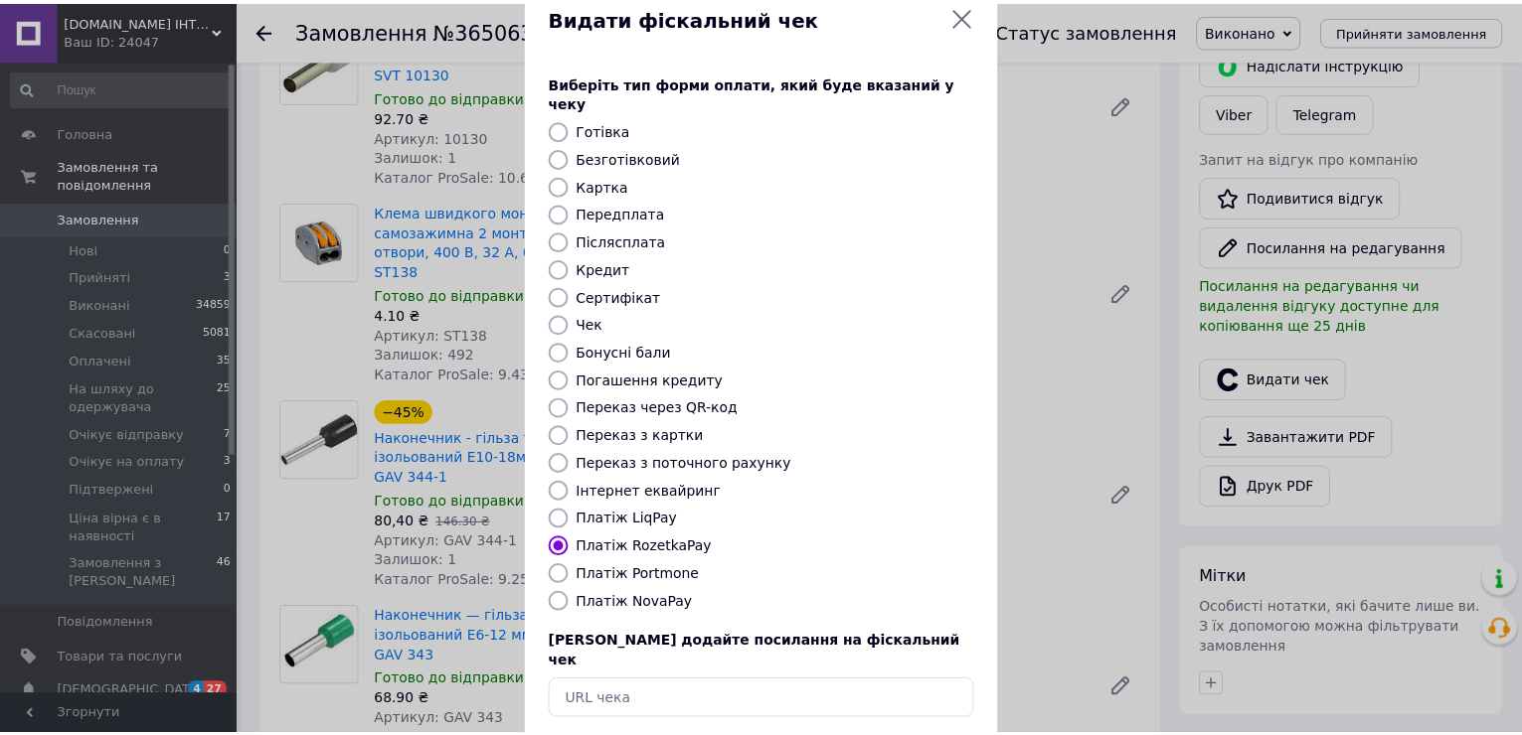
scroll to position [118, 0]
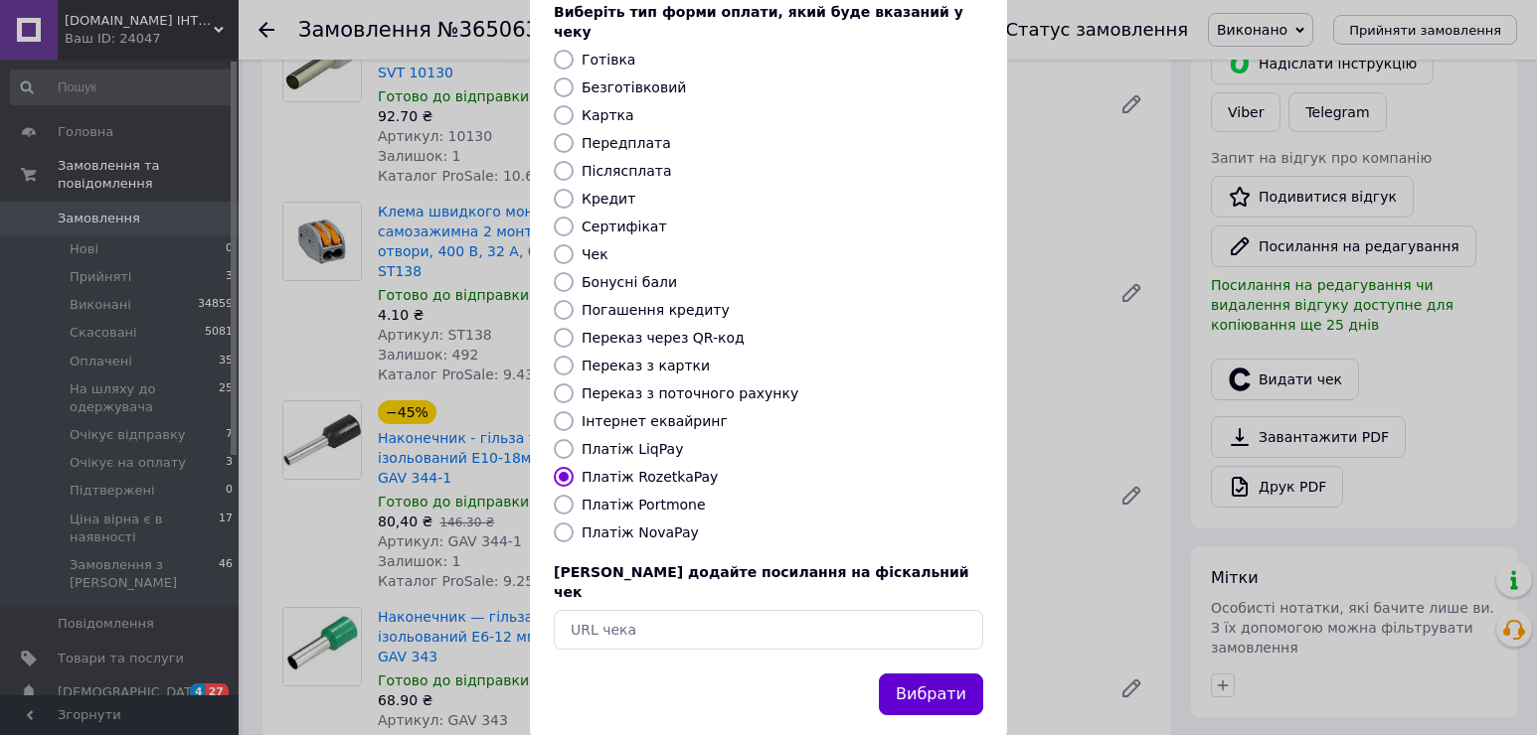
click at [917, 674] on button "Вибрати" at bounding box center [931, 695] width 104 height 43
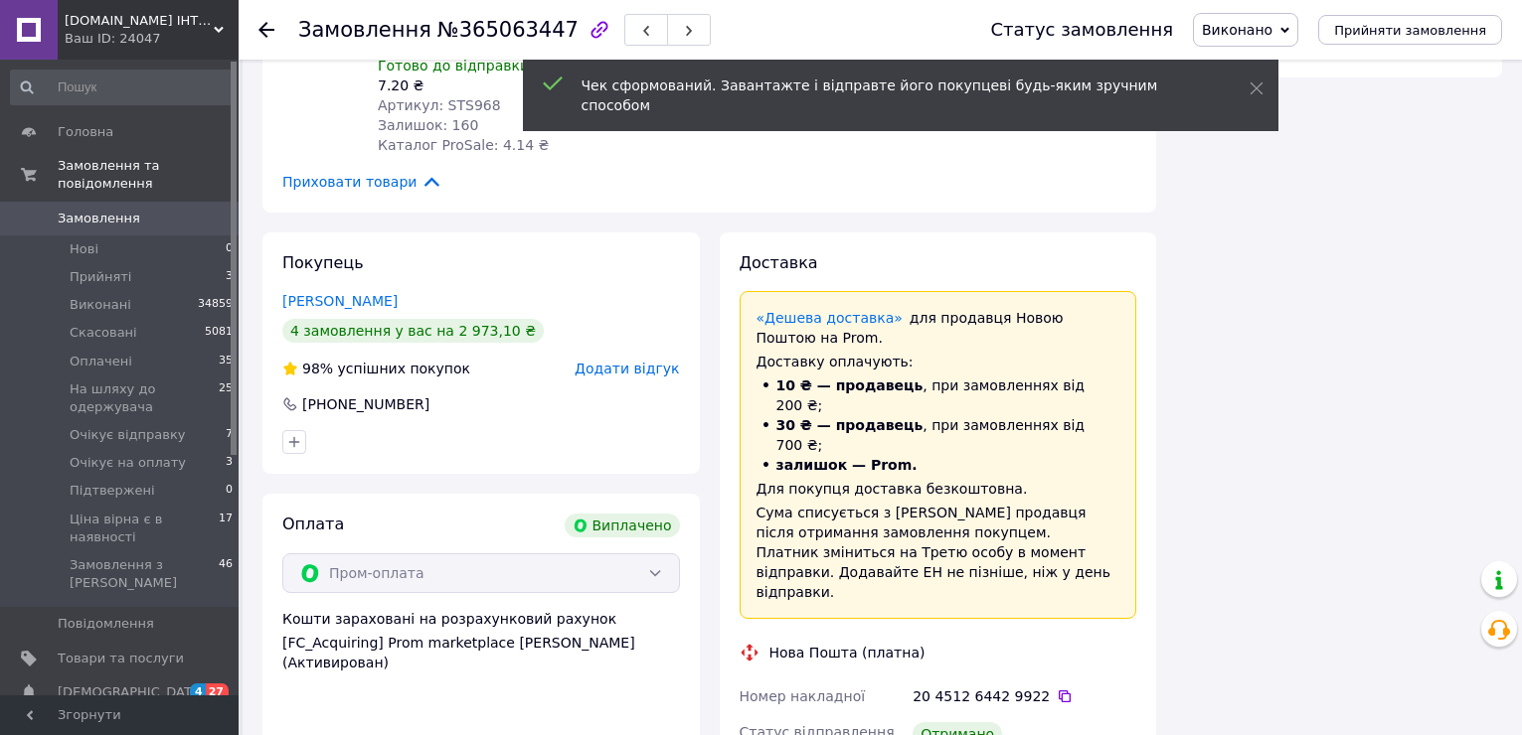
scroll to position [1590, 0]
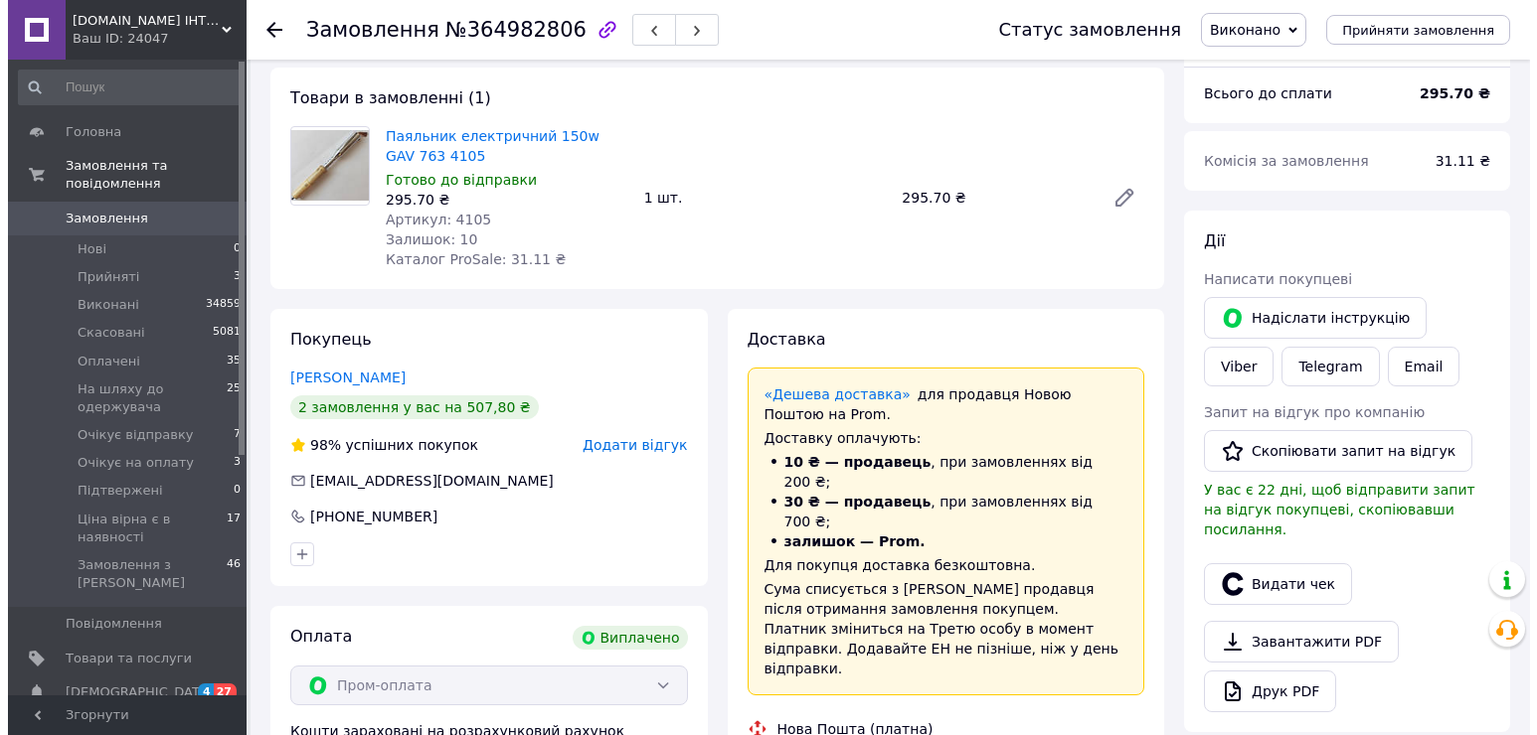
scroll to position [298, 0]
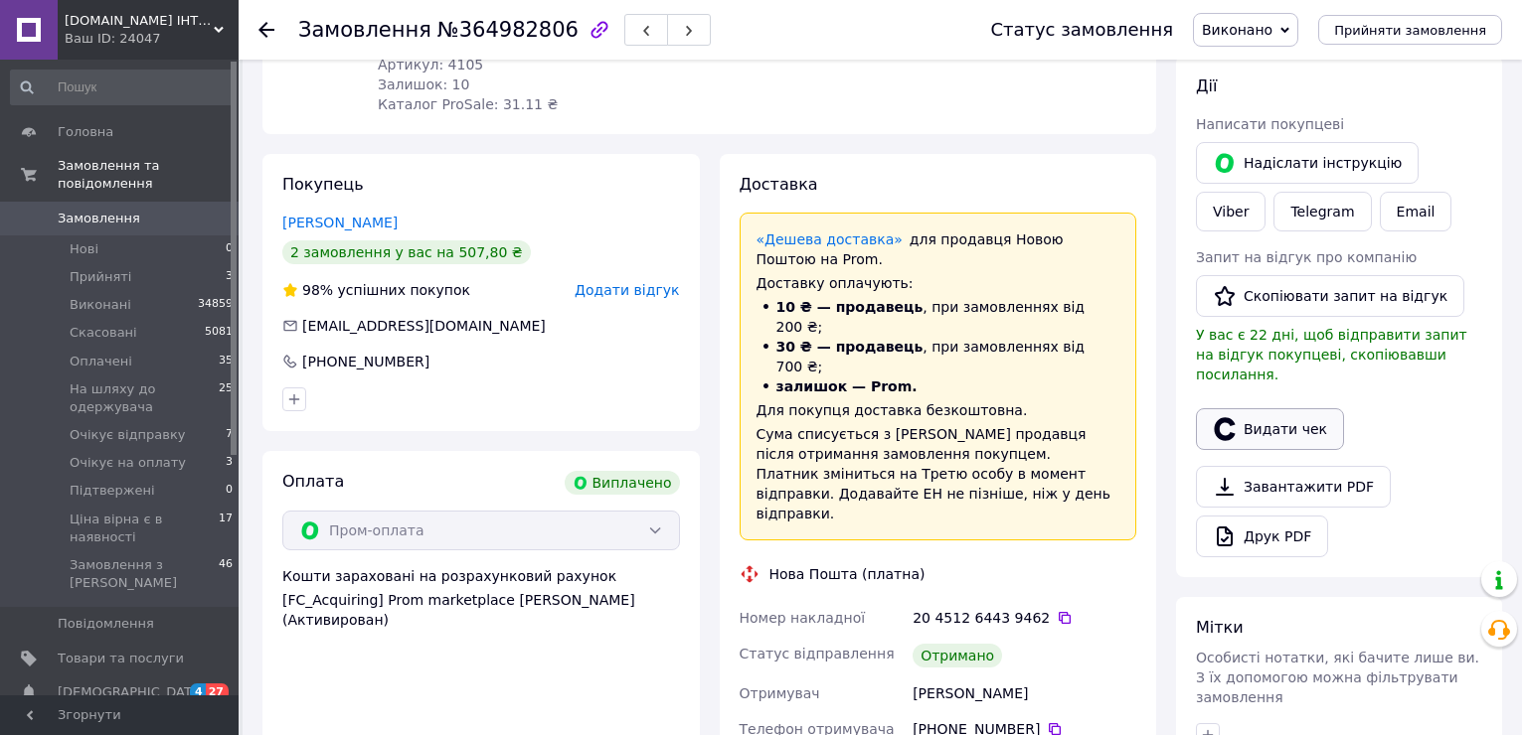
click at [1273, 408] on button "Видати чек" at bounding box center [1270, 429] width 148 height 42
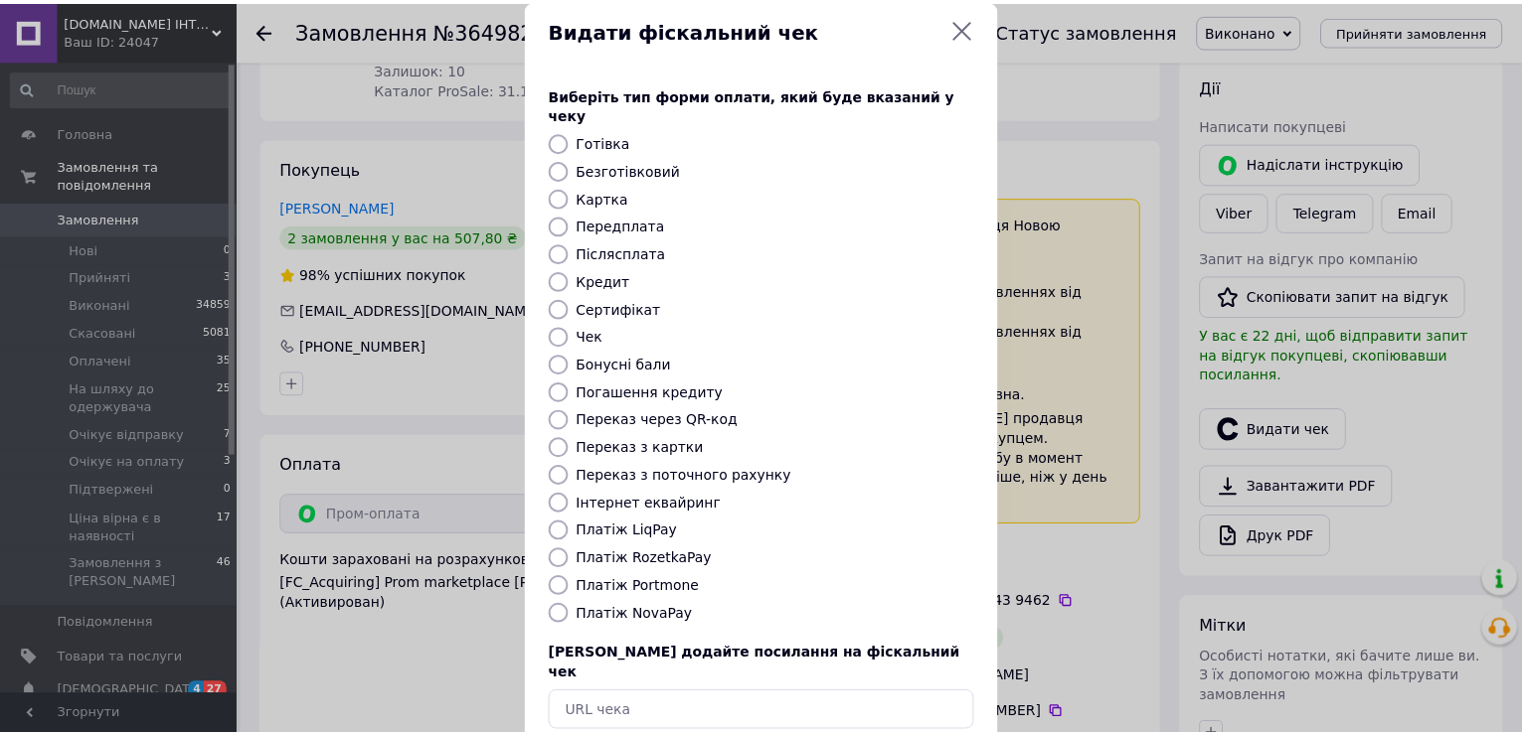
scroll to position [118, 0]
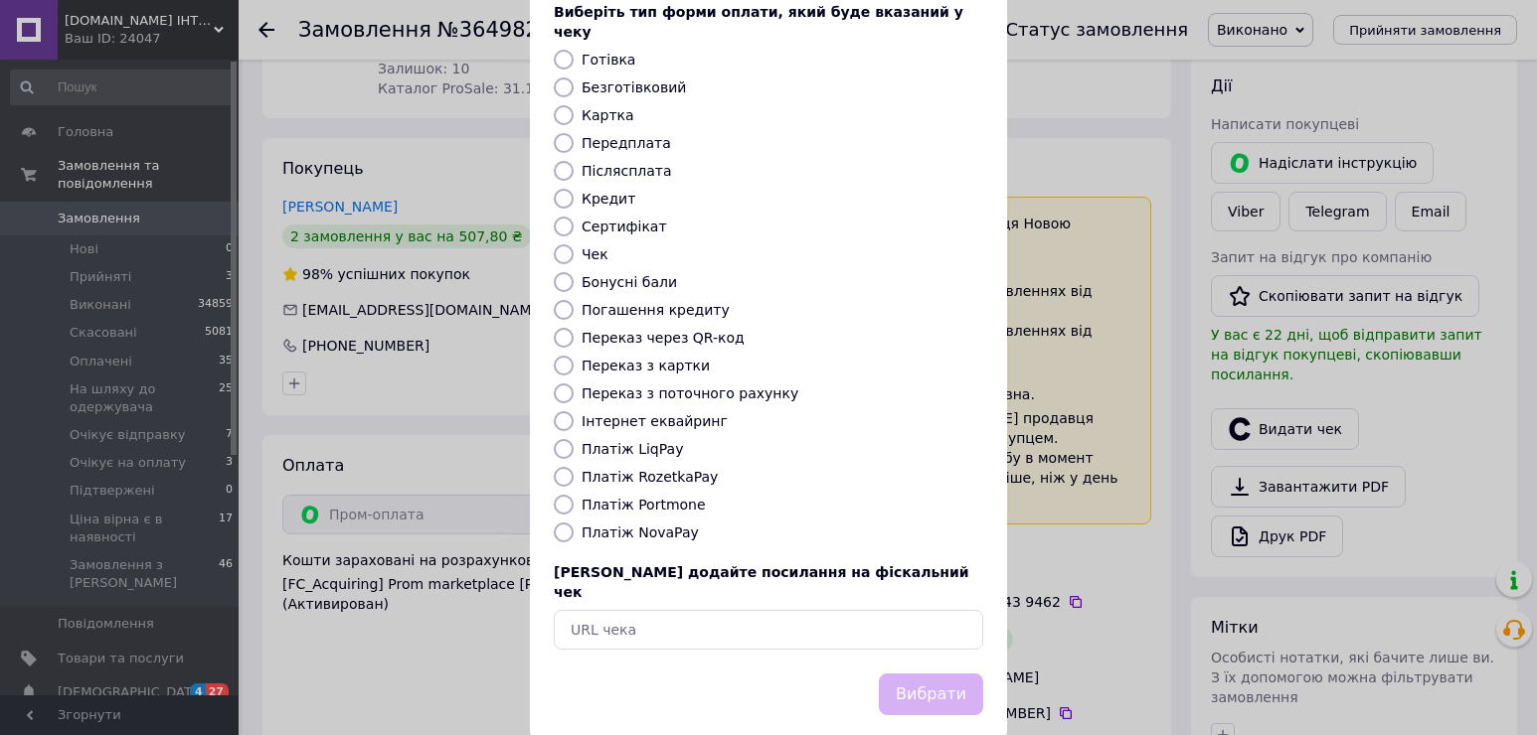
click at [646, 469] on label "Платіж RozetkaPay" at bounding box center [649, 477] width 136 height 16
click at [573, 467] on input "Платіж RozetkaPay" at bounding box center [564, 477] width 20 height 20
radio input "true"
click at [927, 674] on button "Вибрати" at bounding box center [931, 695] width 104 height 43
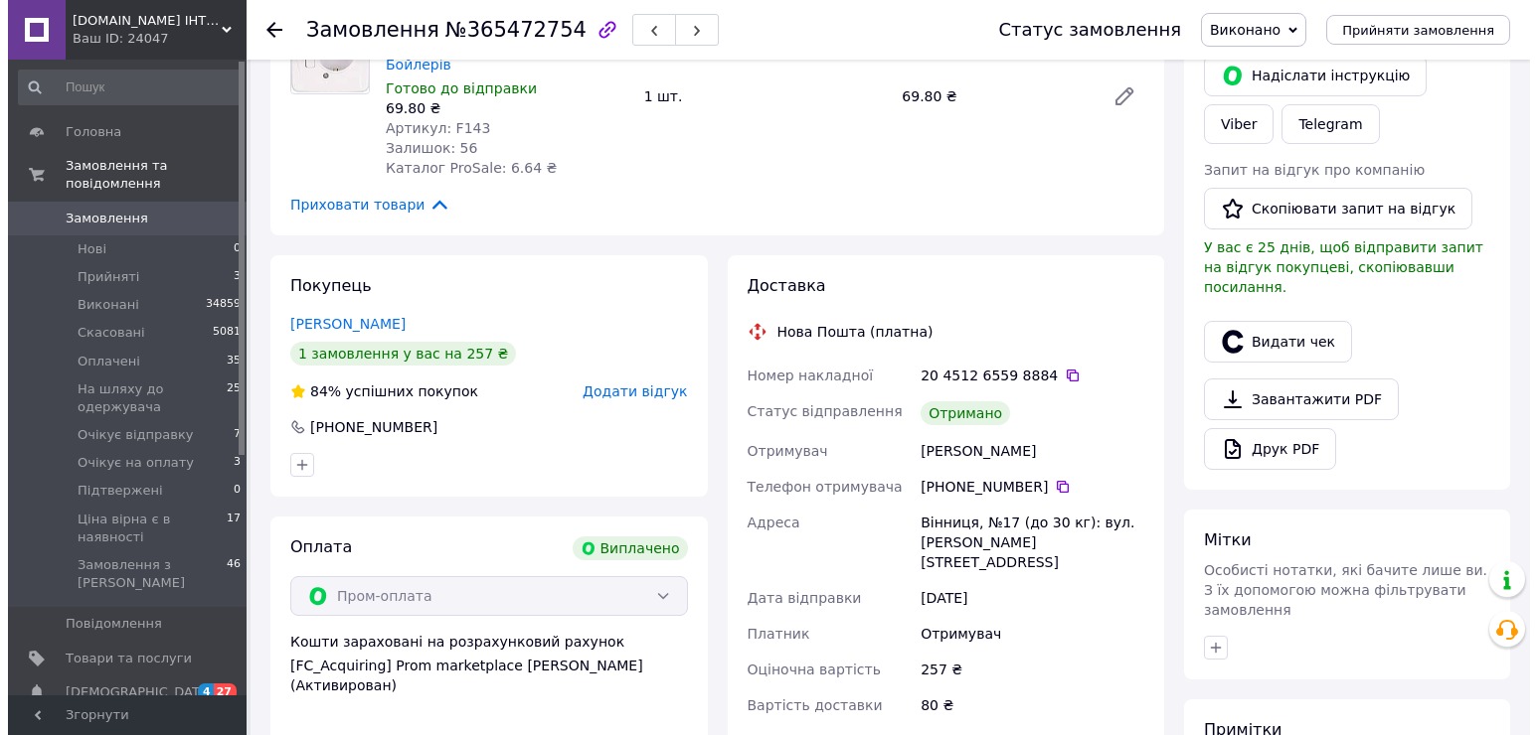
scroll to position [398, 0]
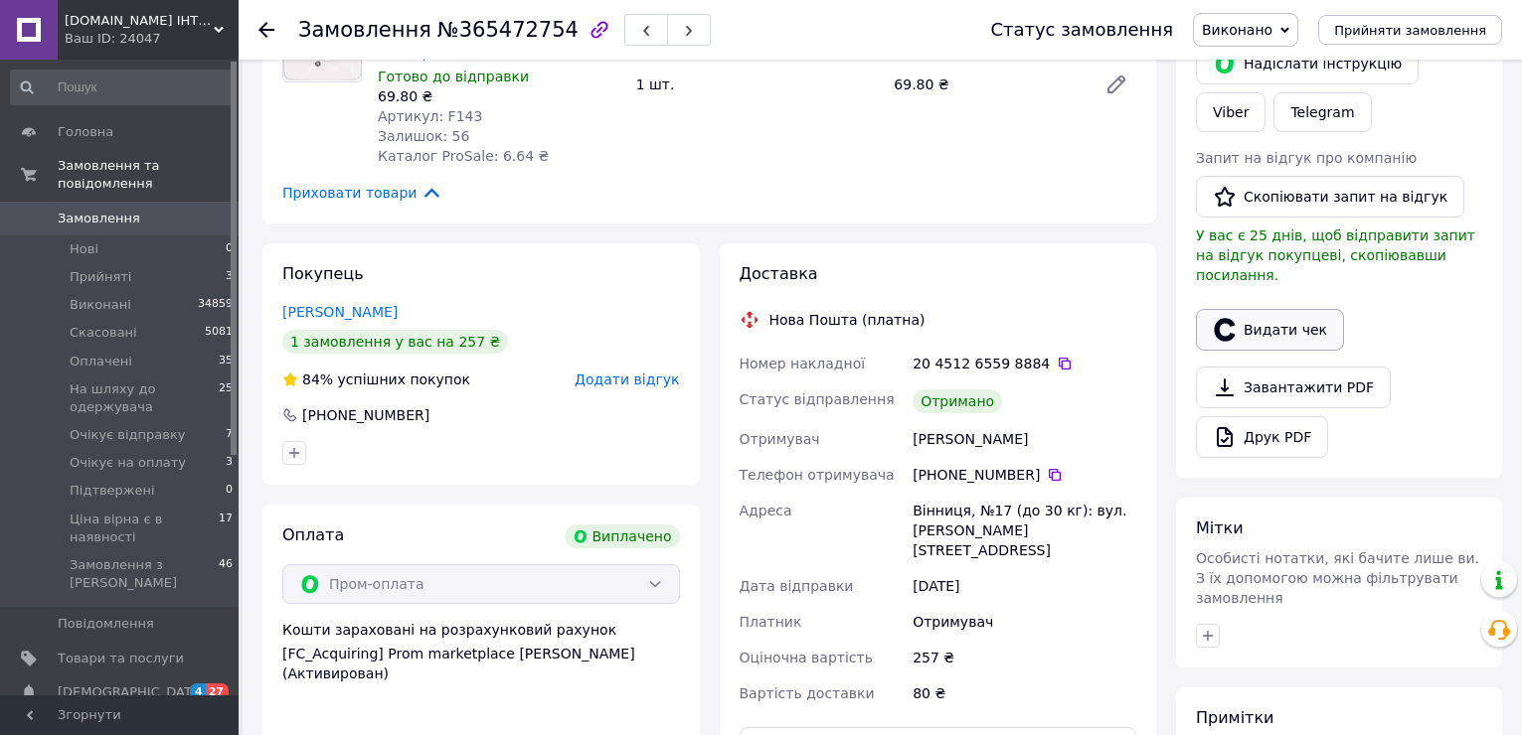
click at [1297, 310] on button "Видати чек" at bounding box center [1270, 330] width 148 height 42
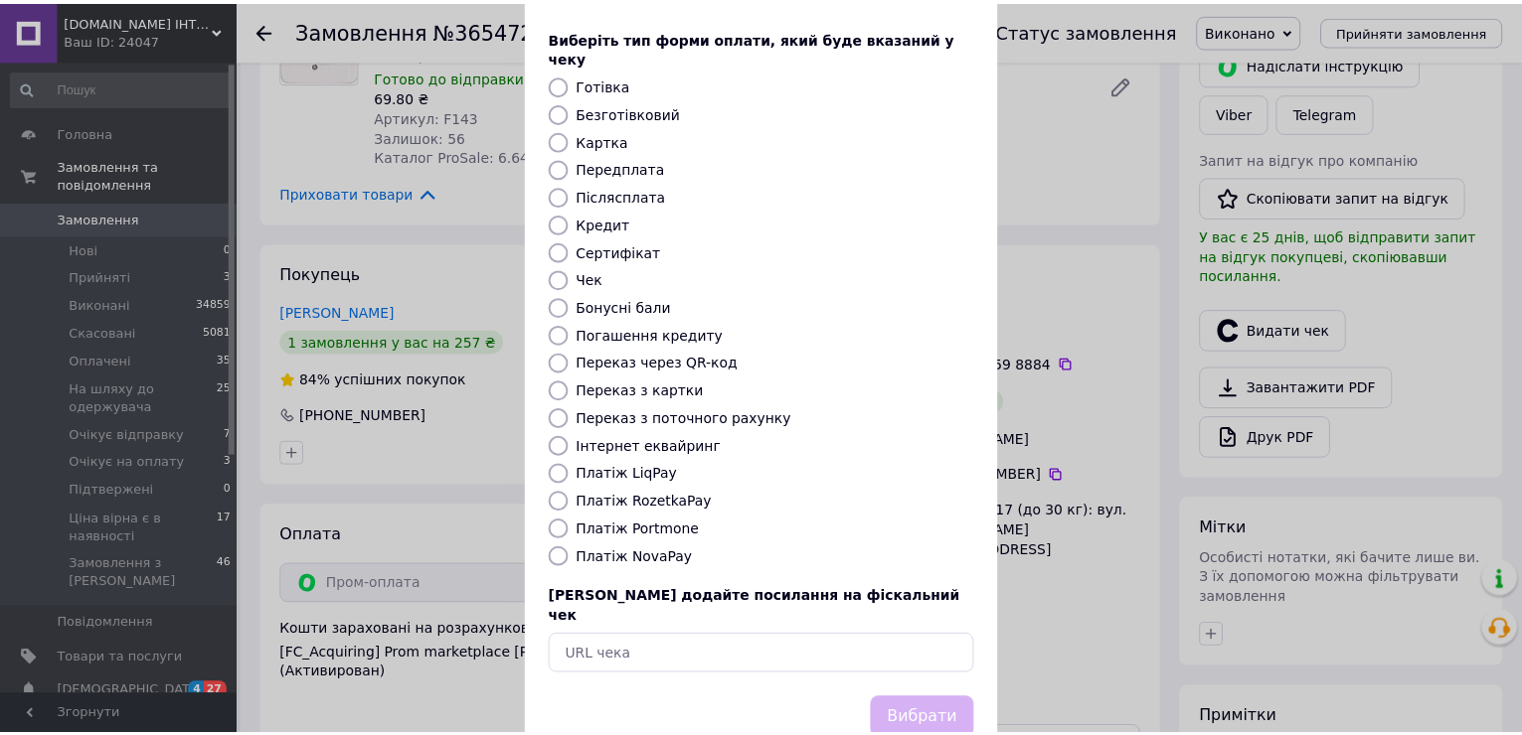
scroll to position [118, 0]
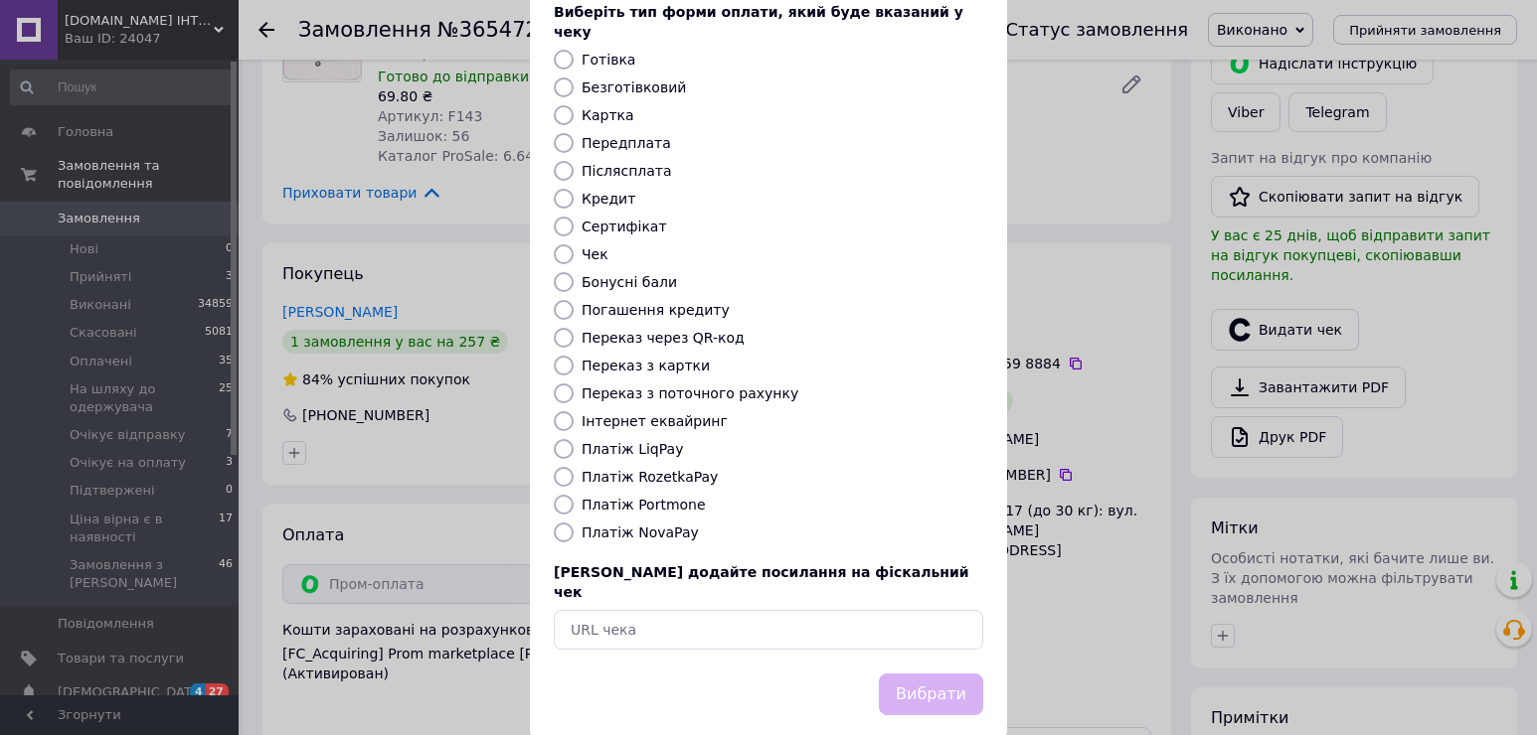
click at [611, 469] on label "Платіж RozetkaPay" at bounding box center [649, 477] width 136 height 16
click at [573, 467] on input "Платіж RozetkaPay" at bounding box center [564, 477] width 20 height 20
radio input "true"
click at [931, 674] on button "Вибрати" at bounding box center [931, 695] width 104 height 43
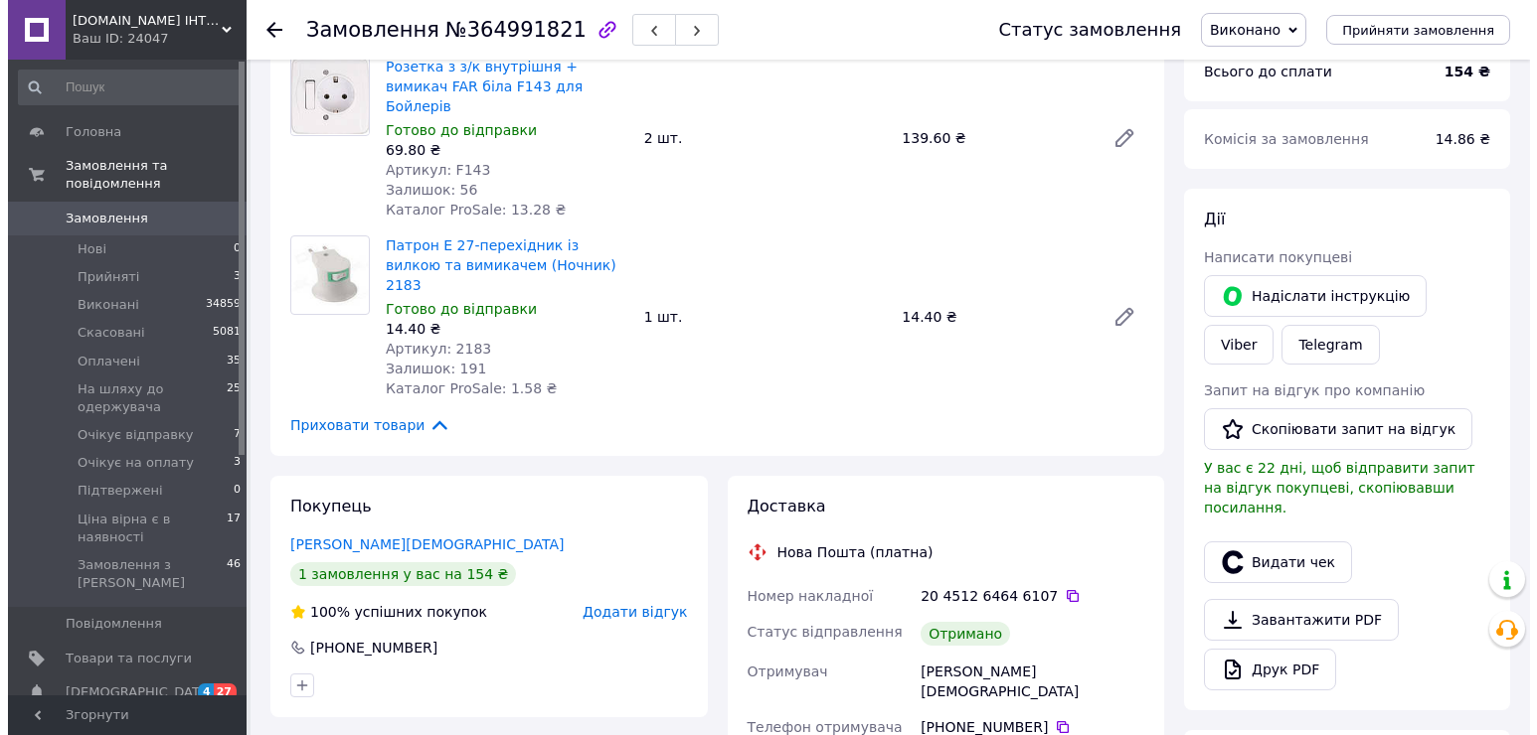
scroll to position [298, 0]
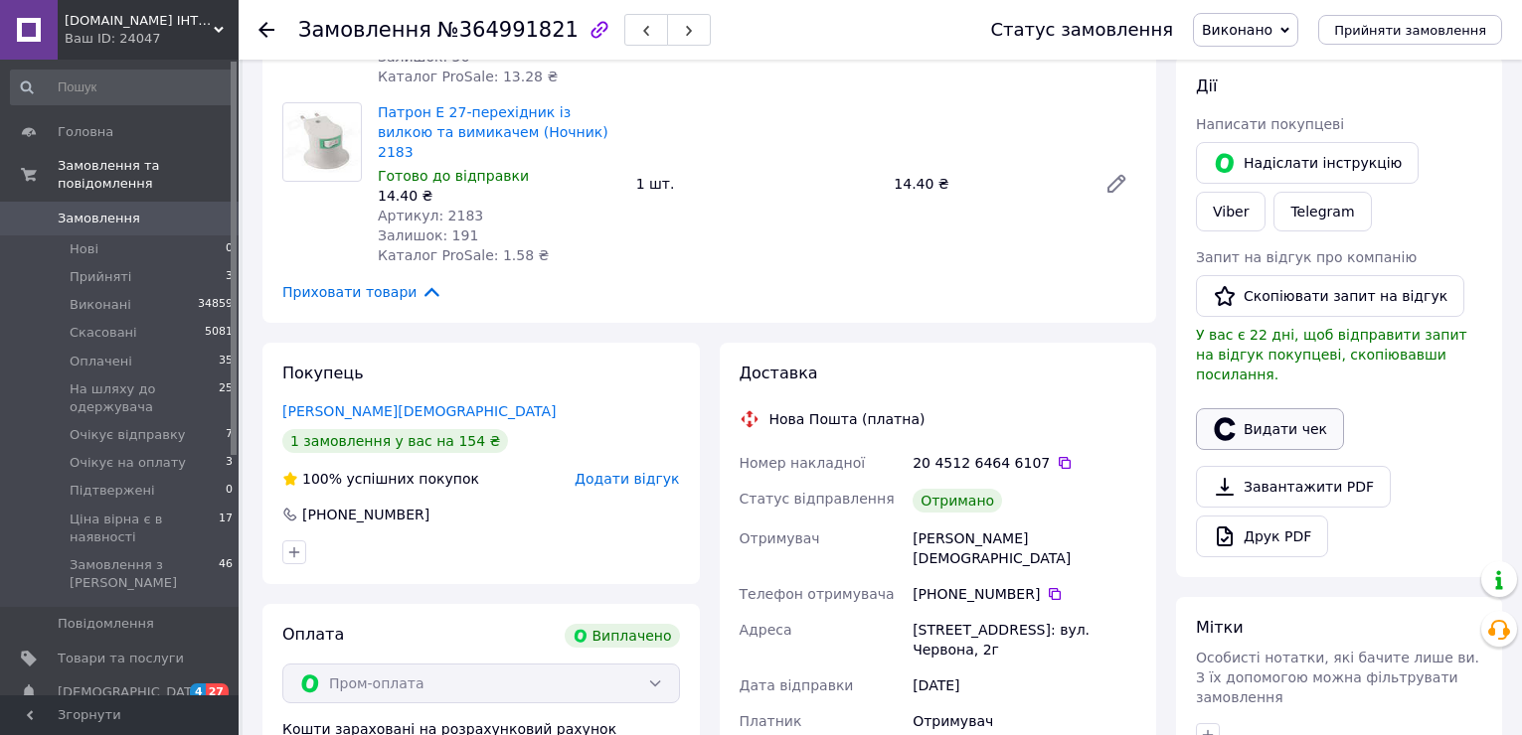
click at [1241, 410] on button "Видати чек" at bounding box center [1270, 429] width 148 height 42
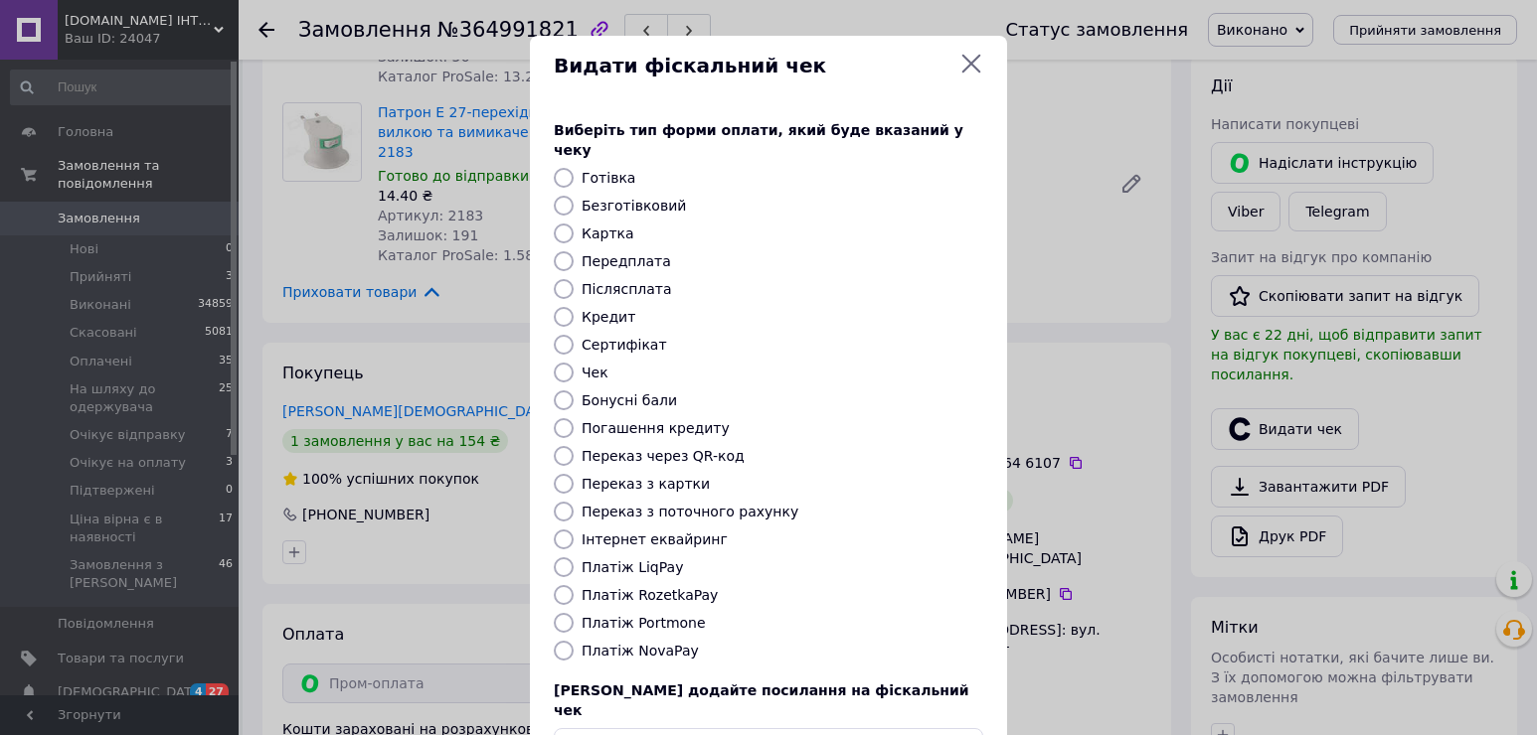
click at [649, 587] on label "Платіж RozetkaPay" at bounding box center [649, 595] width 136 height 16
click at [573, 585] on input "Платіж RozetkaPay" at bounding box center [564, 595] width 20 height 20
radio input "true"
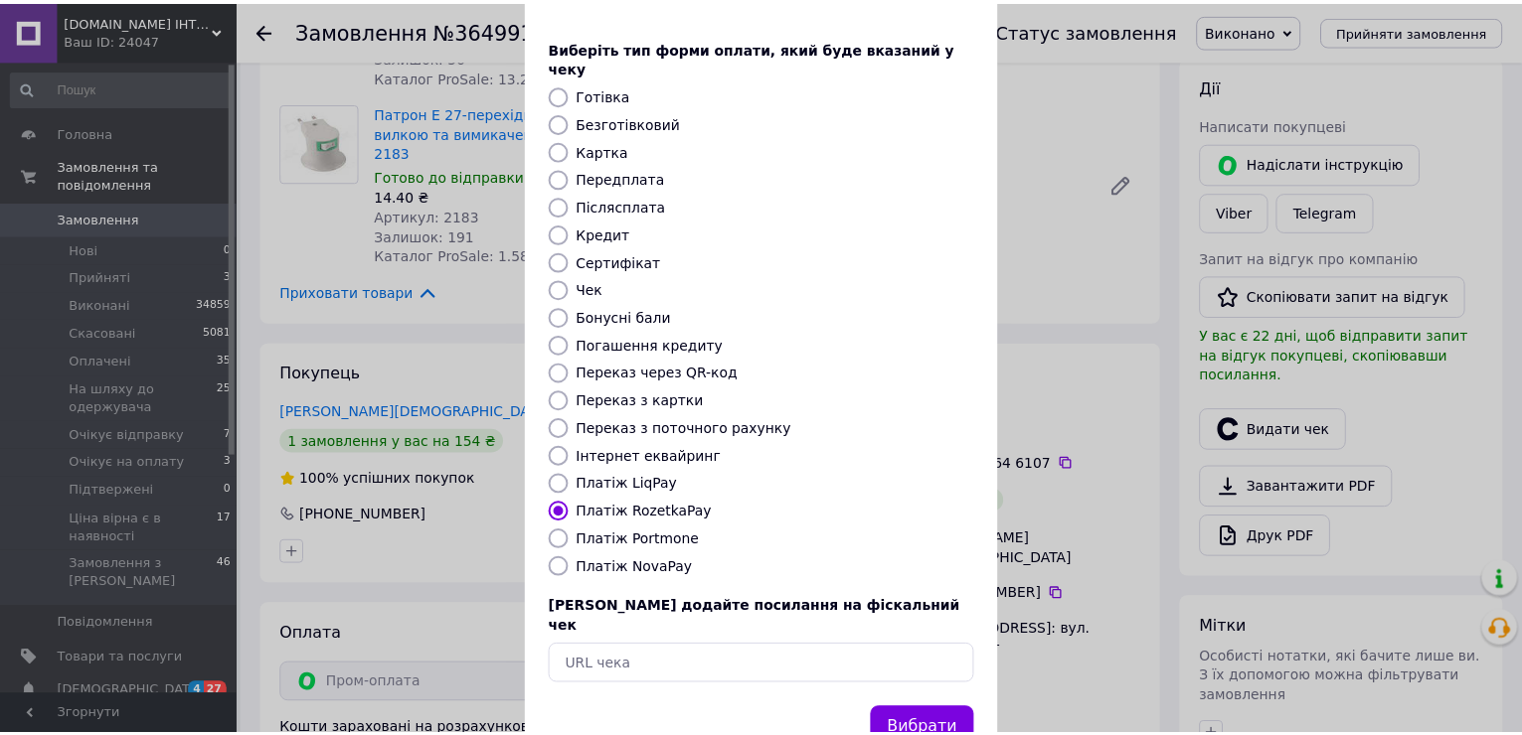
scroll to position [118, 0]
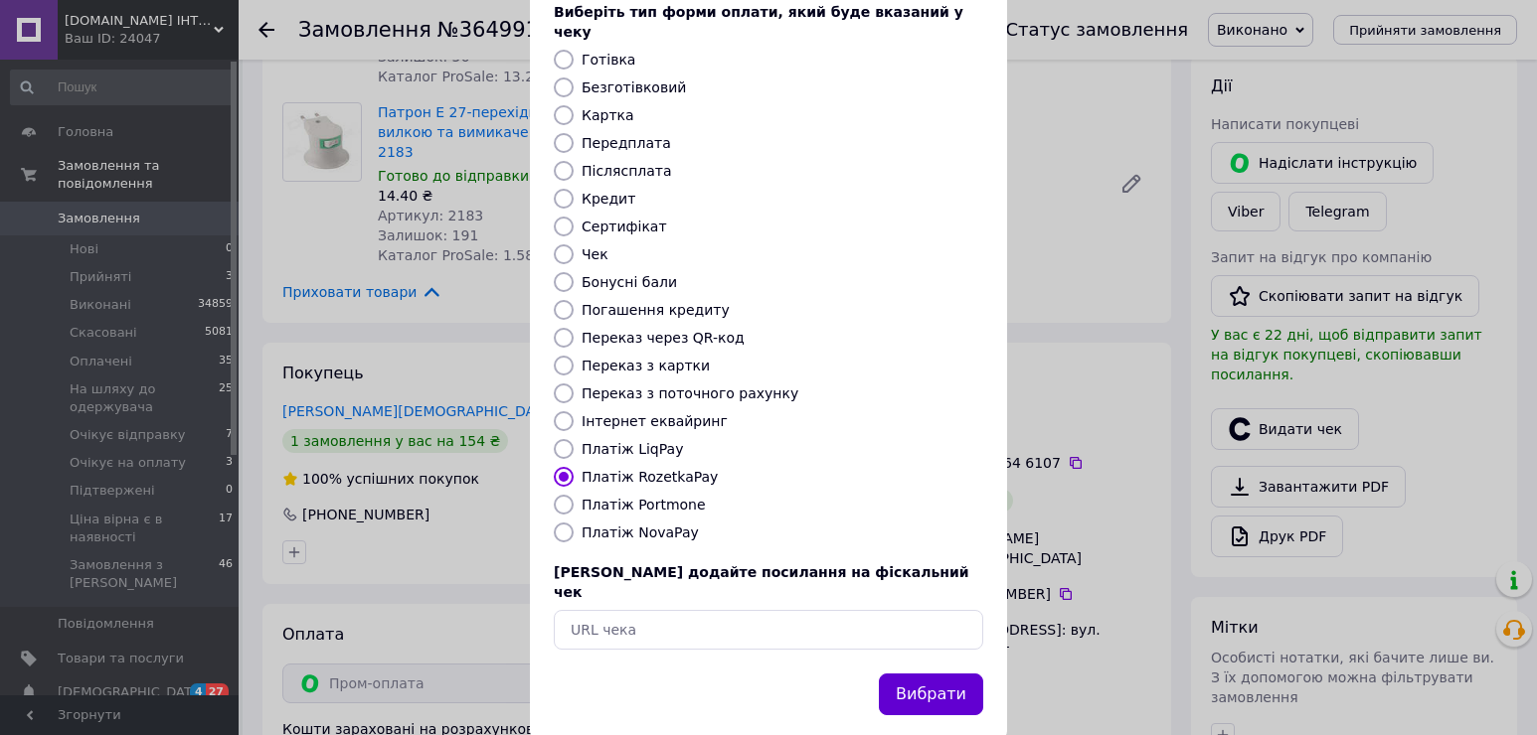
click at [918, 674] on button "Вибрати" at bounding box center [931, 695] width 104 height 43
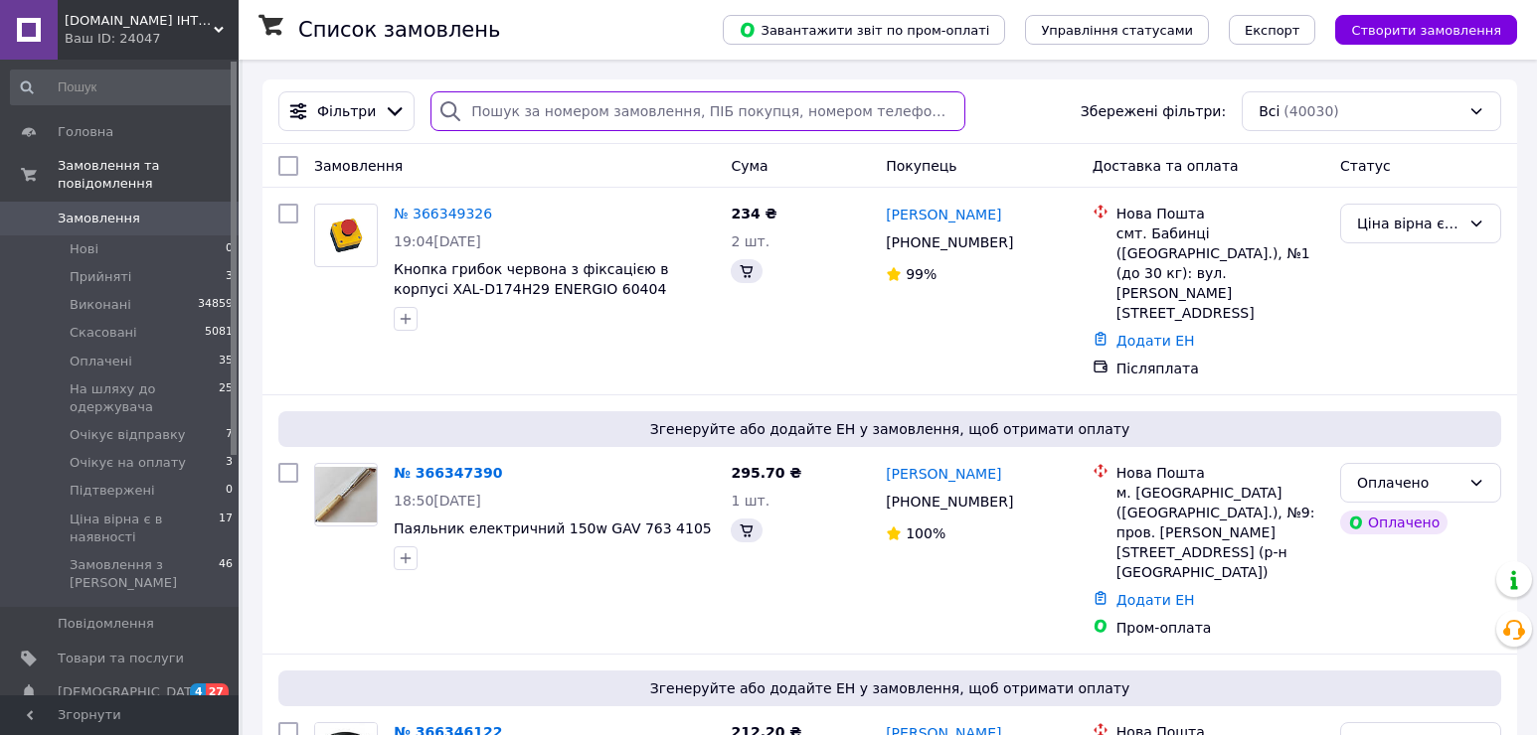
click at [690, 110] on input "search" at bounding box center [697, 111] width 535 height 40
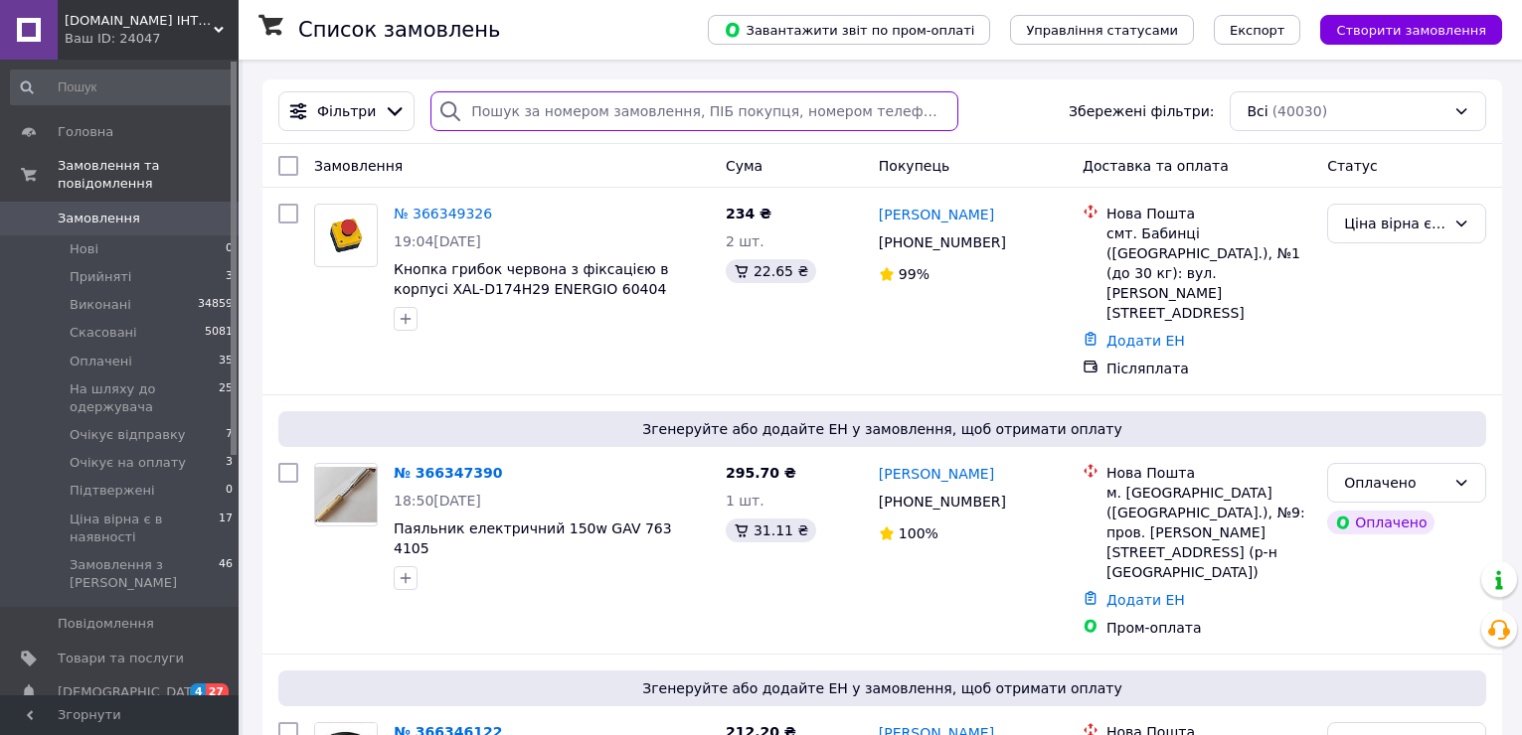
paste input "365148731"
type input "365148731"
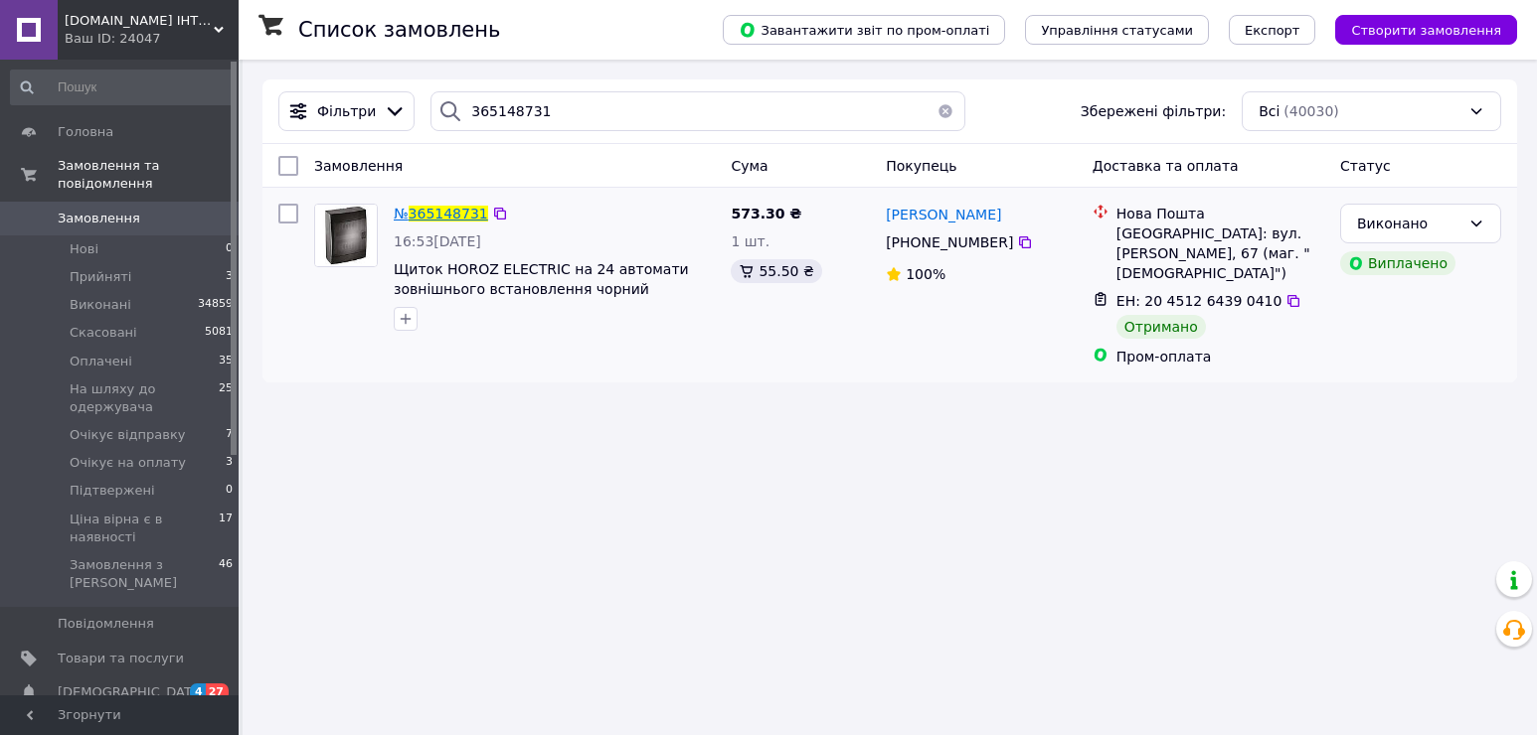
click at [455, 211] on span "365148731" at bounding box center [448, 214] width 80 height 16
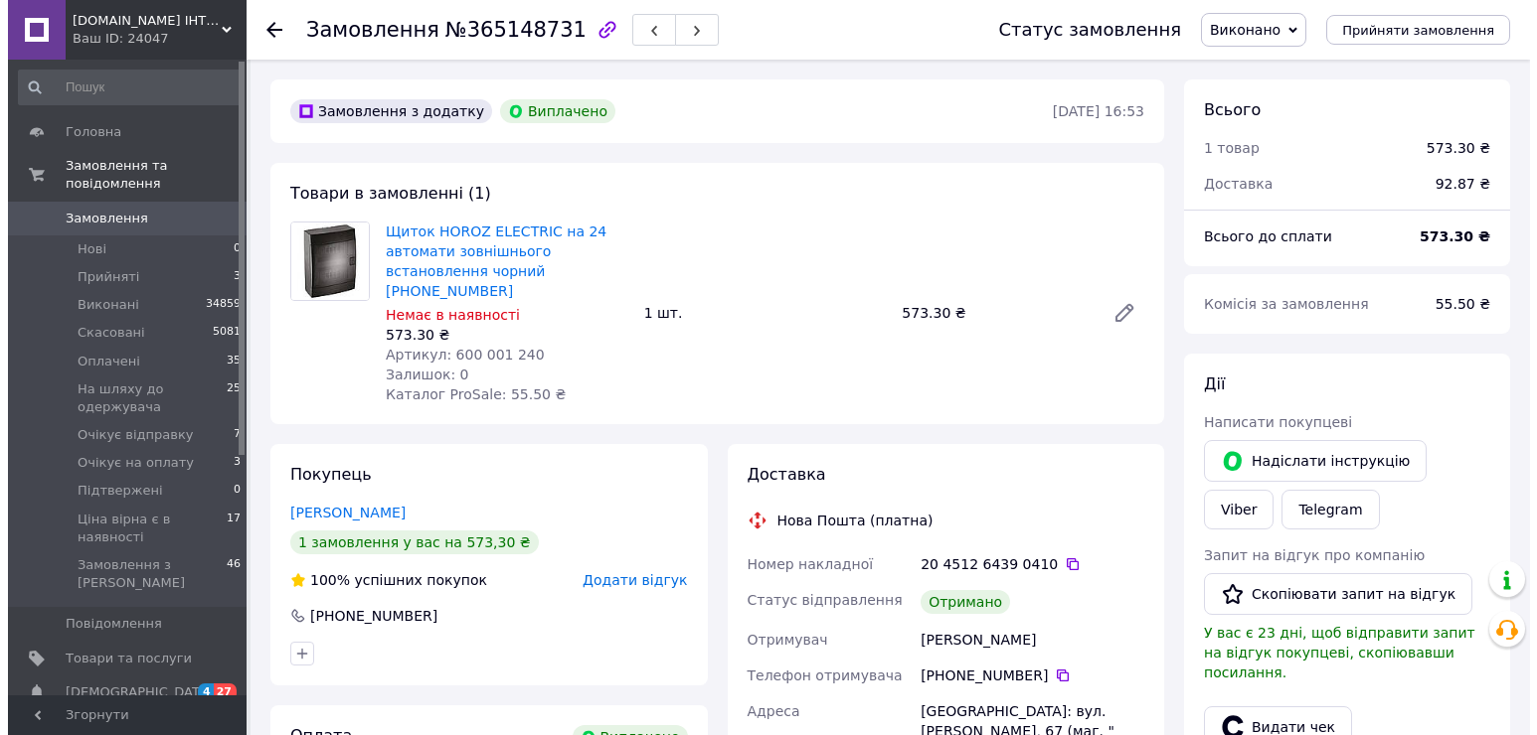
scroll to position [497, 0]
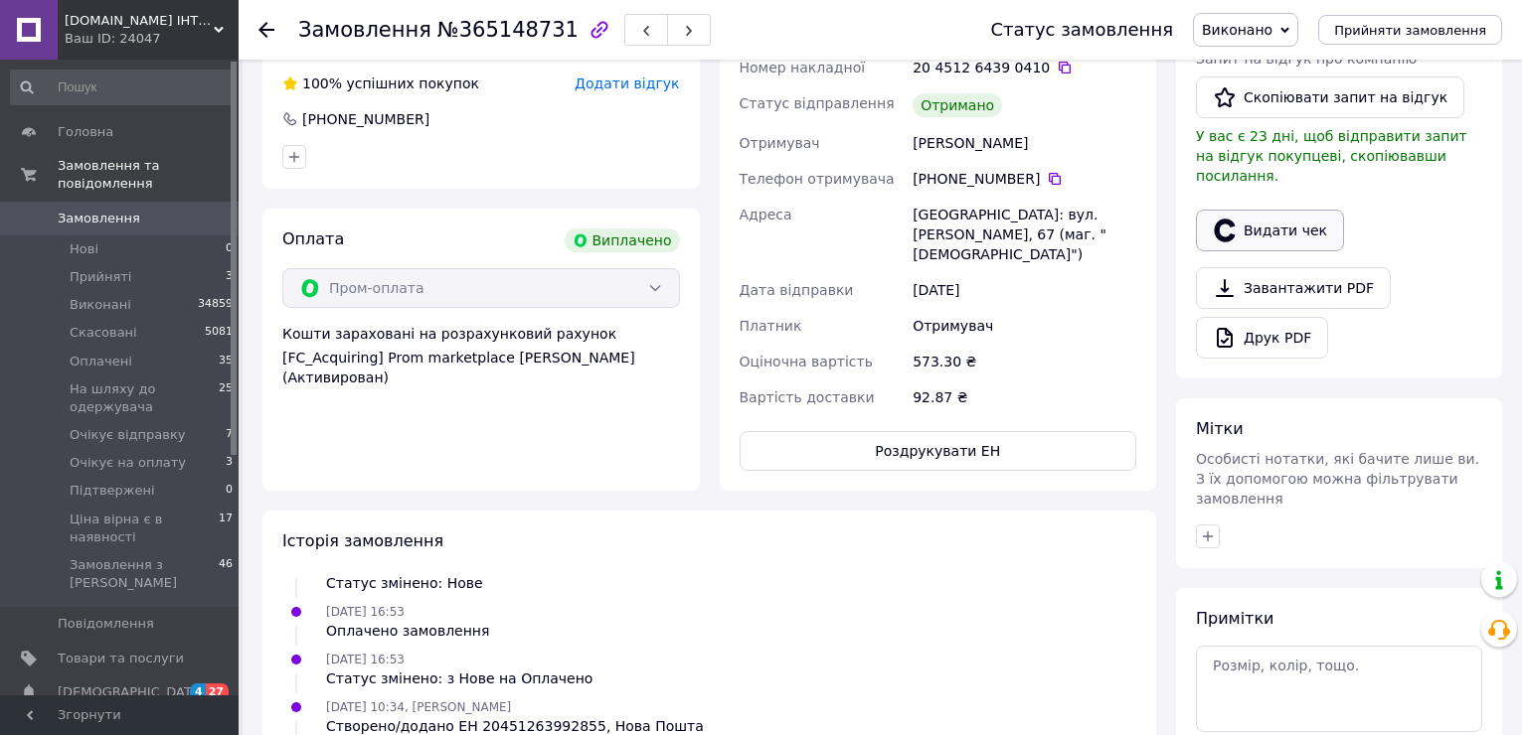
click at [1284, 210] on button "Видати чек" at bounding box center [1270, 231] width 148 height 42
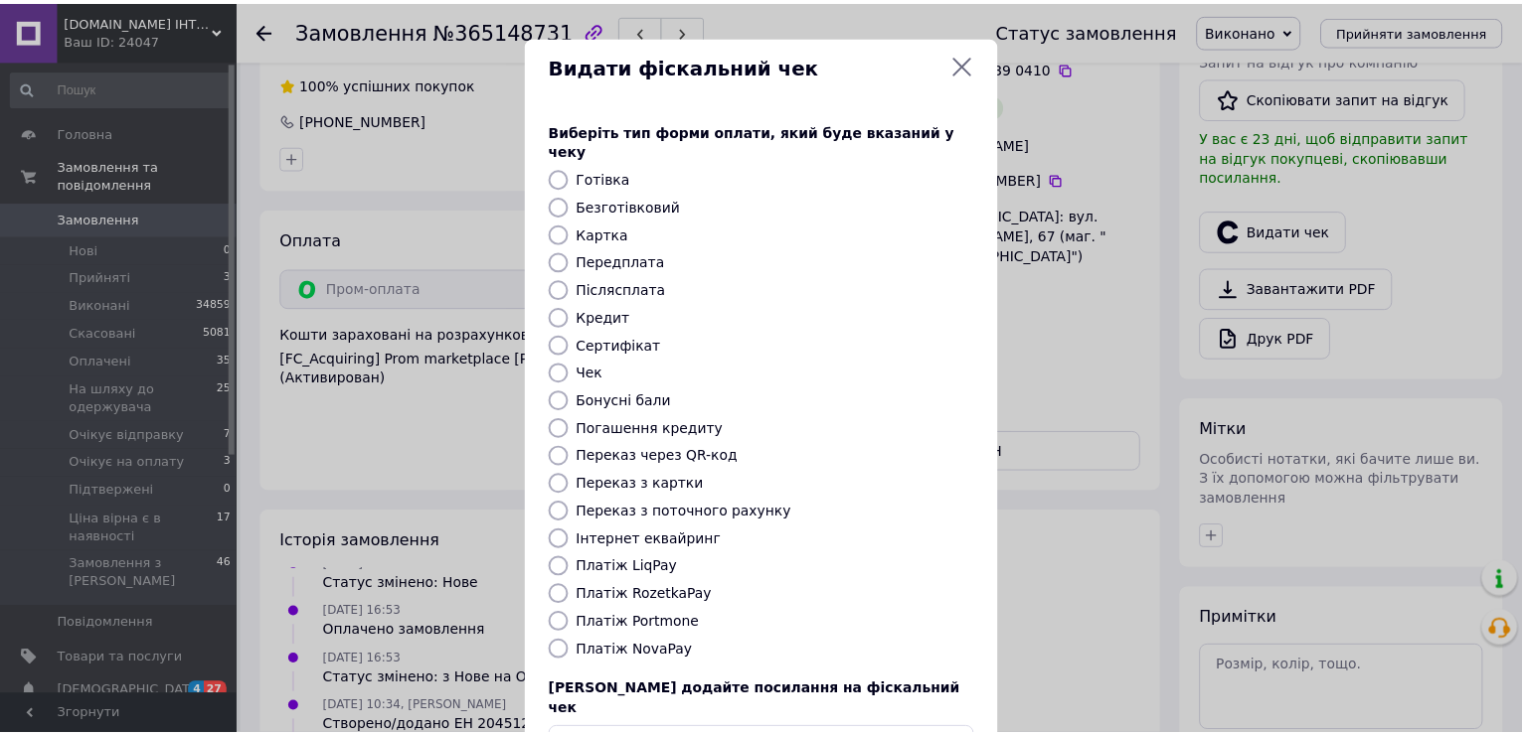
scroll to position [118, 0]
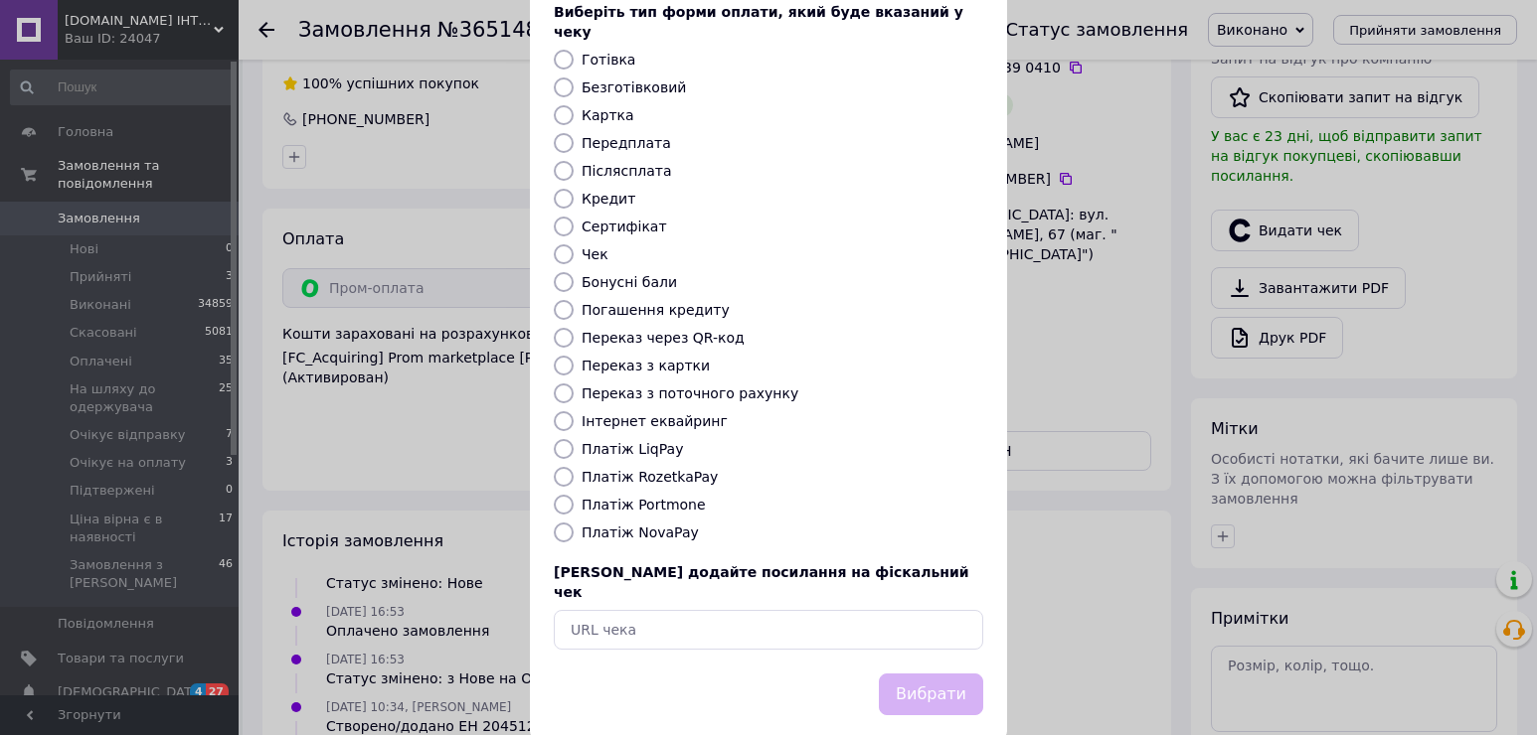
click at [668, 469] on label "Платіж RozetkaPay" at bounding box center [649, 477] width 136 height 16
click at [573, 467] on input "Платіж RozetkaPay" at bounding box center [564, 477] width 20 height 20
radio input "true"
click at [943, 674] on button "Вибрати" at bounding box center [931, 695] width 104 height 43
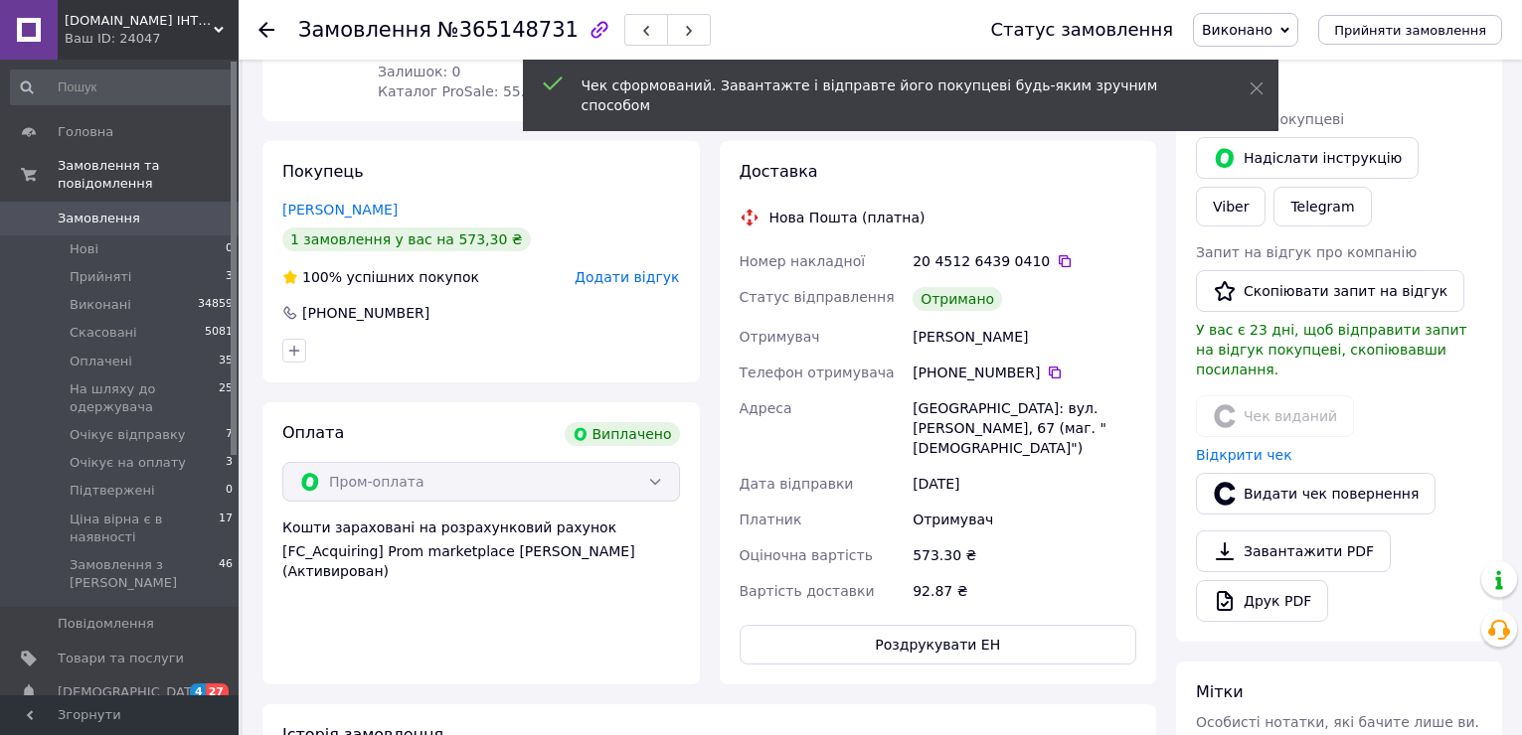
scroll to position [298, 0]
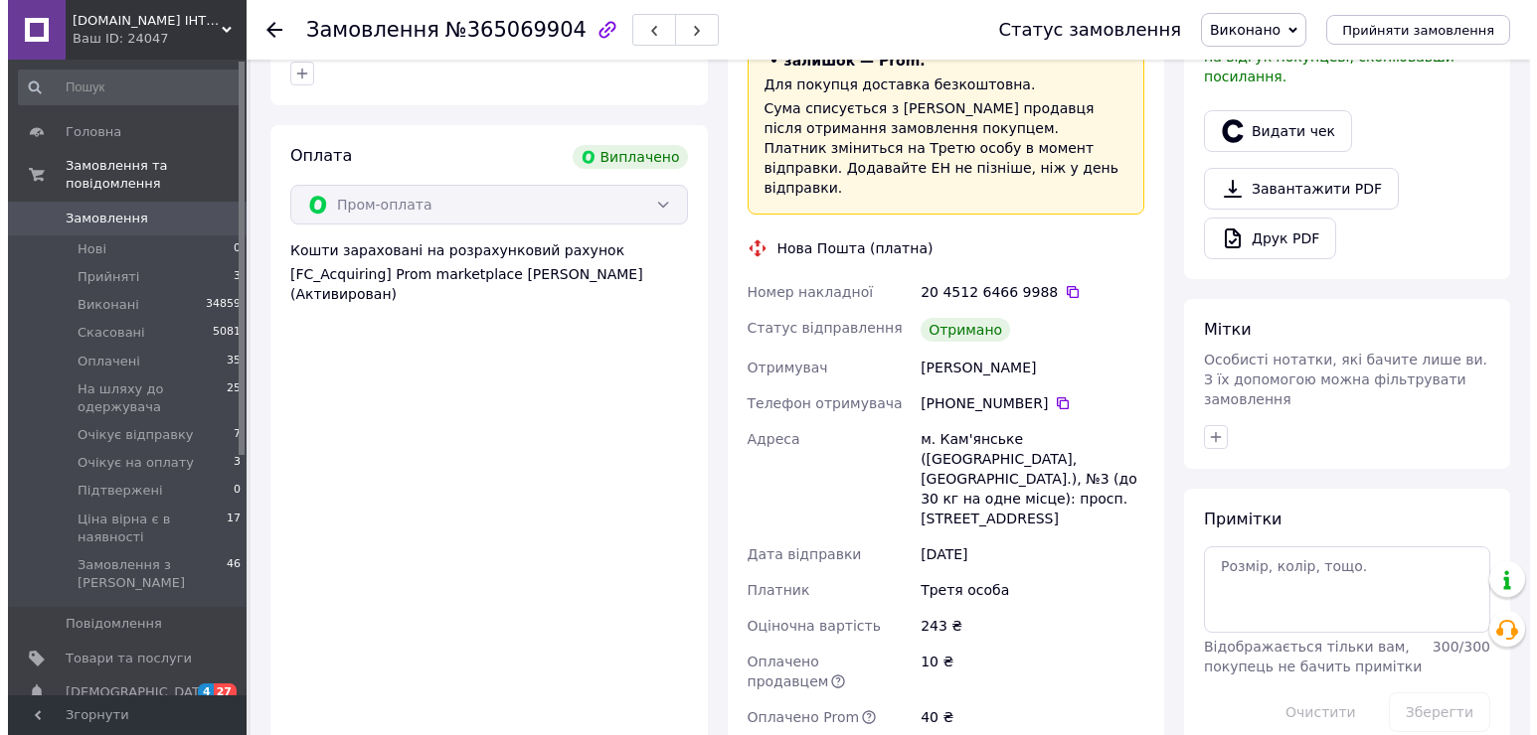
scroll to position [398, 0]
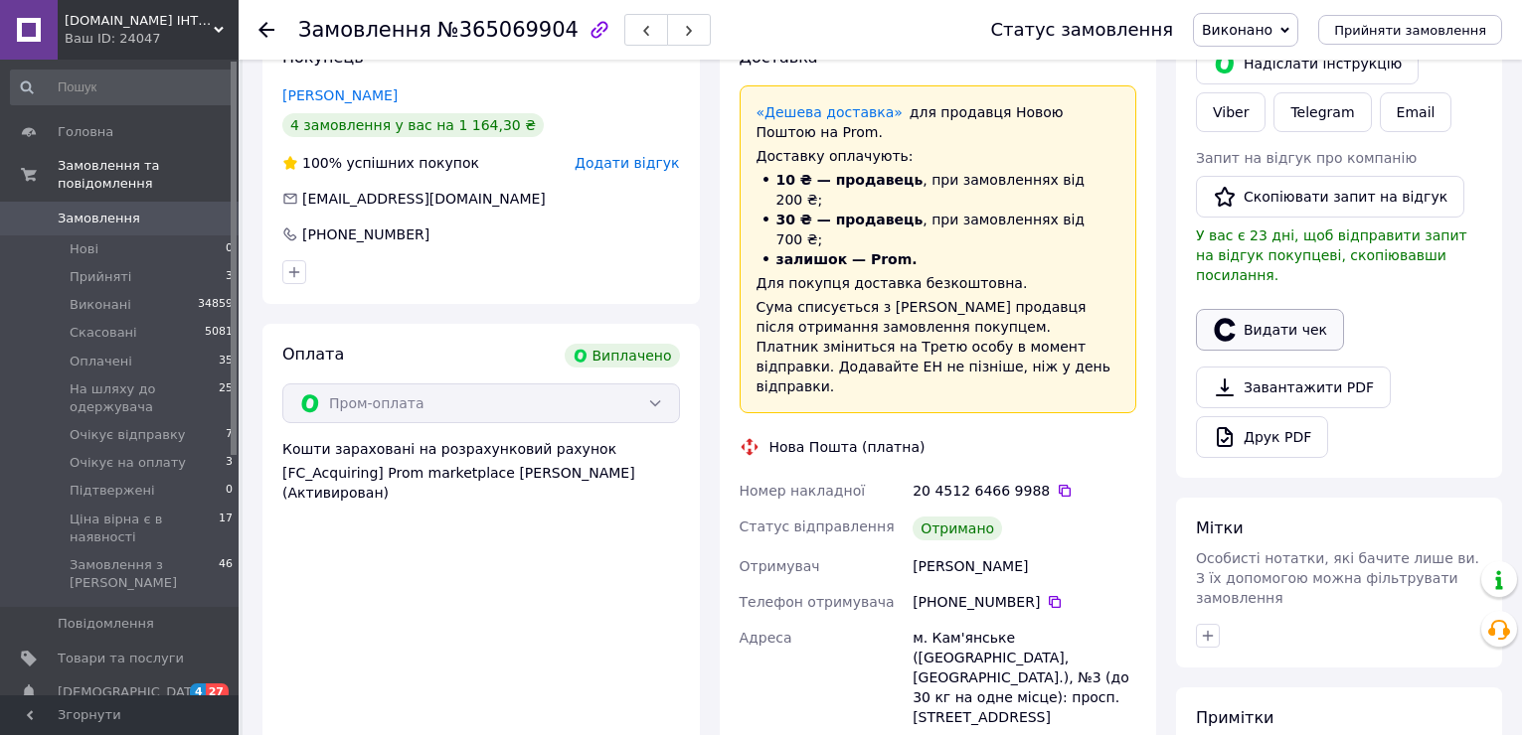
click at [1273, 310] on button "Видати чек" at bounding box center [1270, 330] width 148 height 42
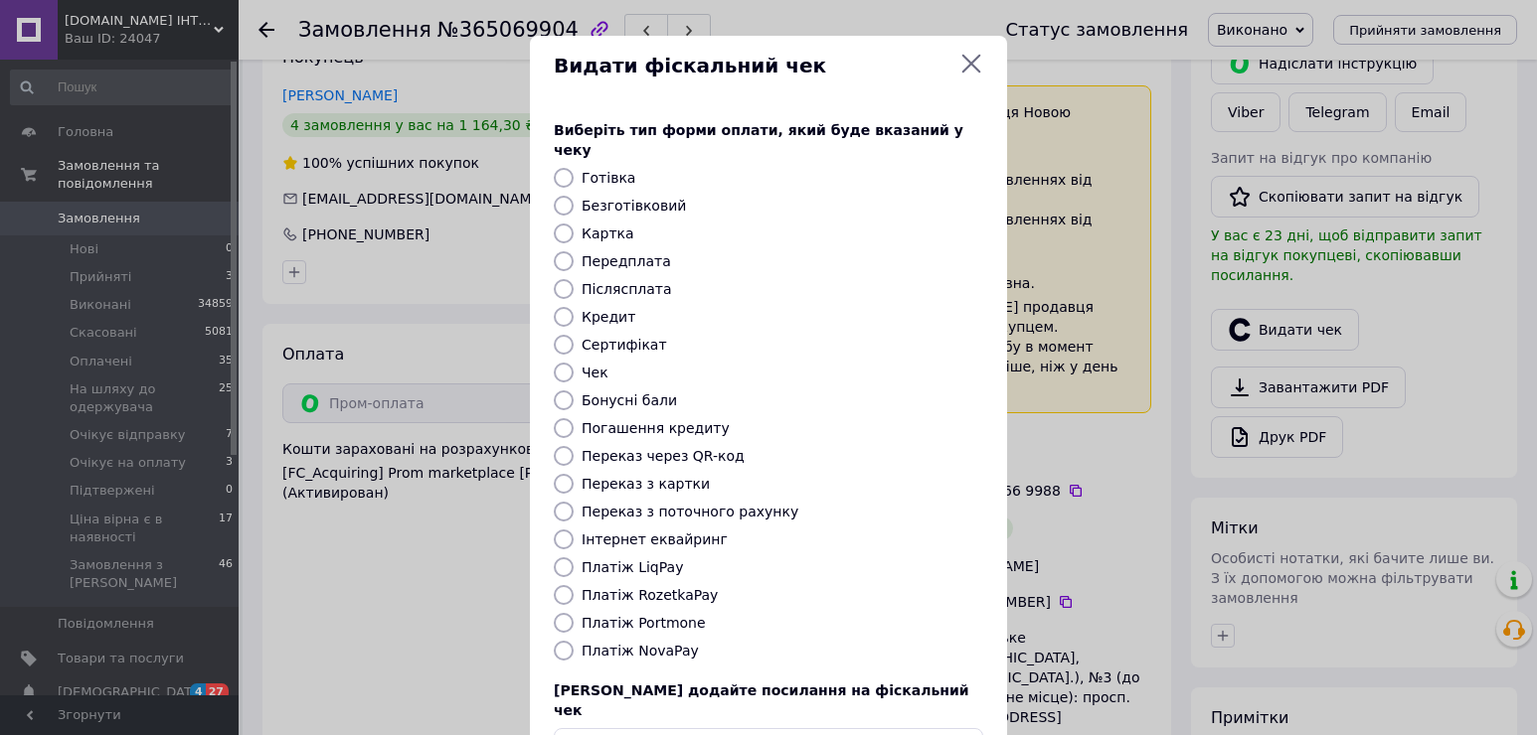
click at [663, 587] on label "Платіж RozetkaPay" at bounding box center [649, 595] width 136 height 16
click at [573, 585] on input "Платіж RozetkaPay" at bounding box center [564, 595] width 20 height 20
radio input "true"
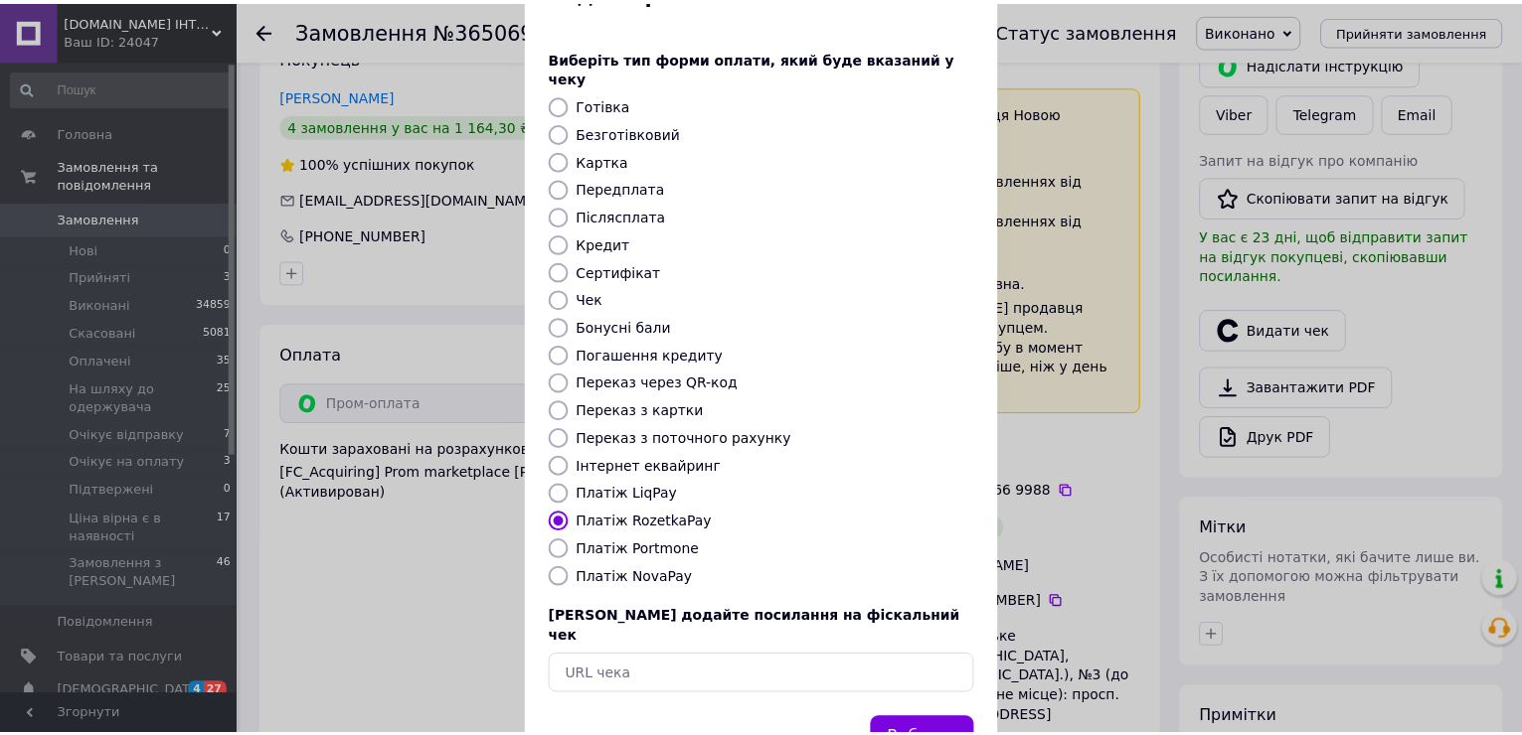
scroll to position [118, 0]
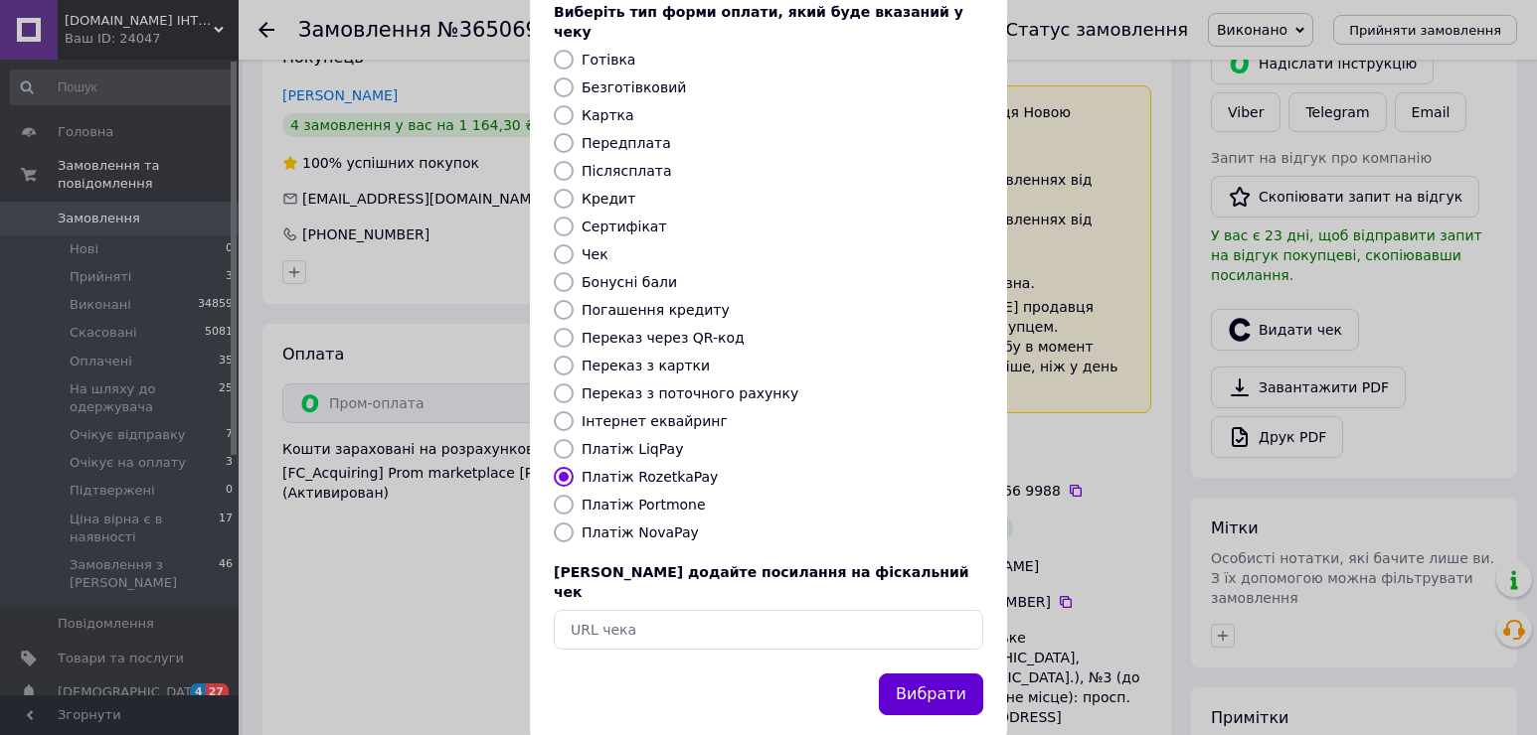
click at [941, 674] on button "Вибрати" at bounding box center [931, 695] width 104 height 43
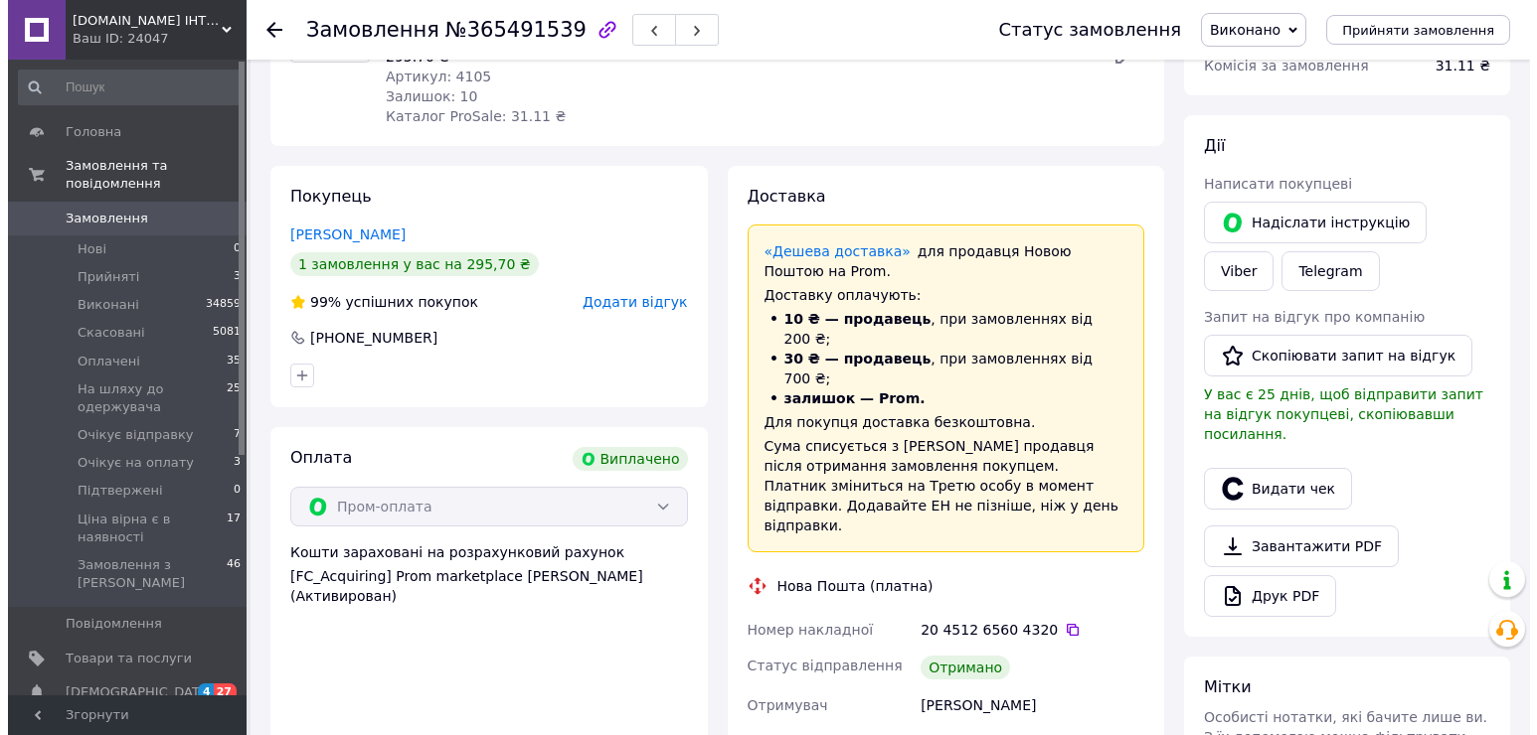
scroll to position [398, 0]
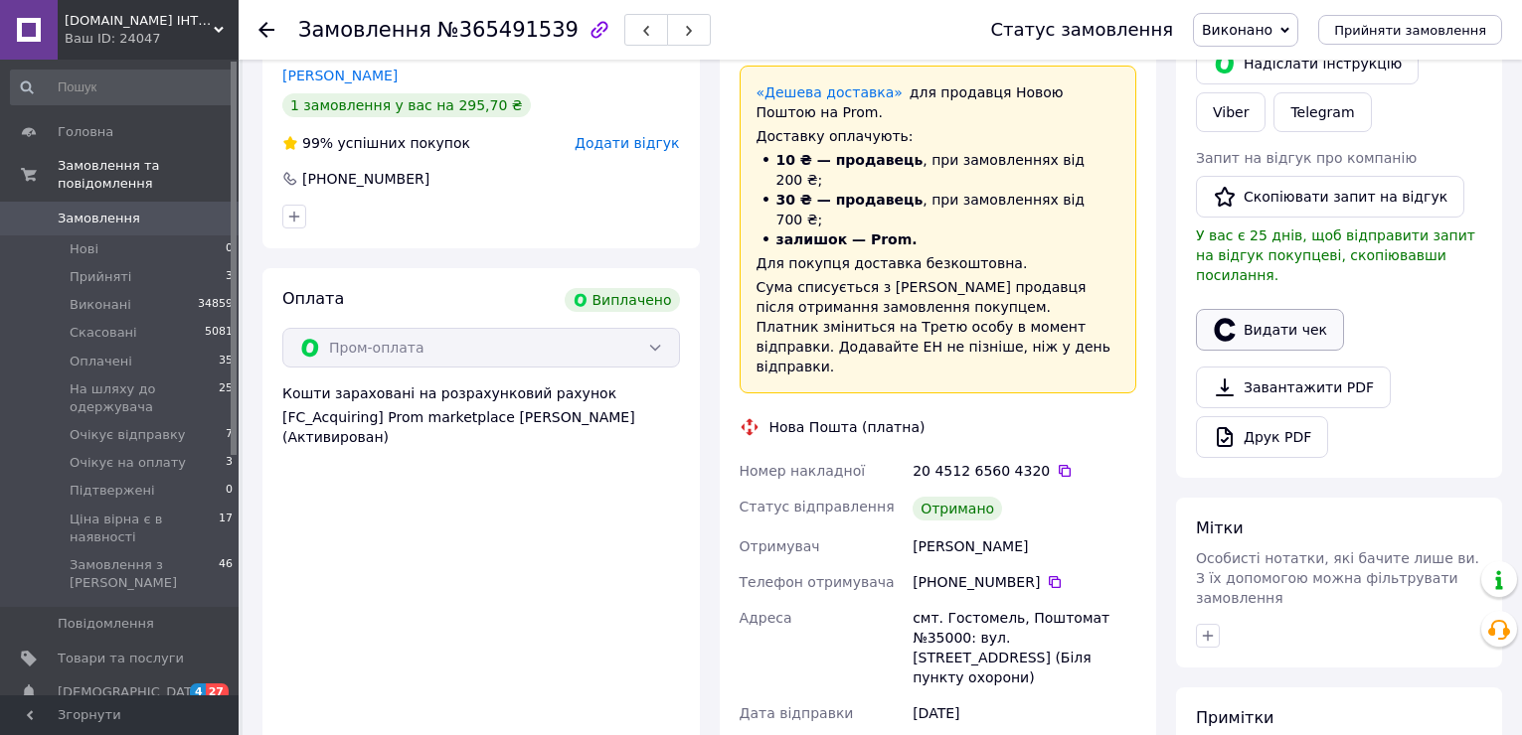
click at [1288, 312] on button "Видати чек" at bounding box center [1270, 330] width 148 height 42
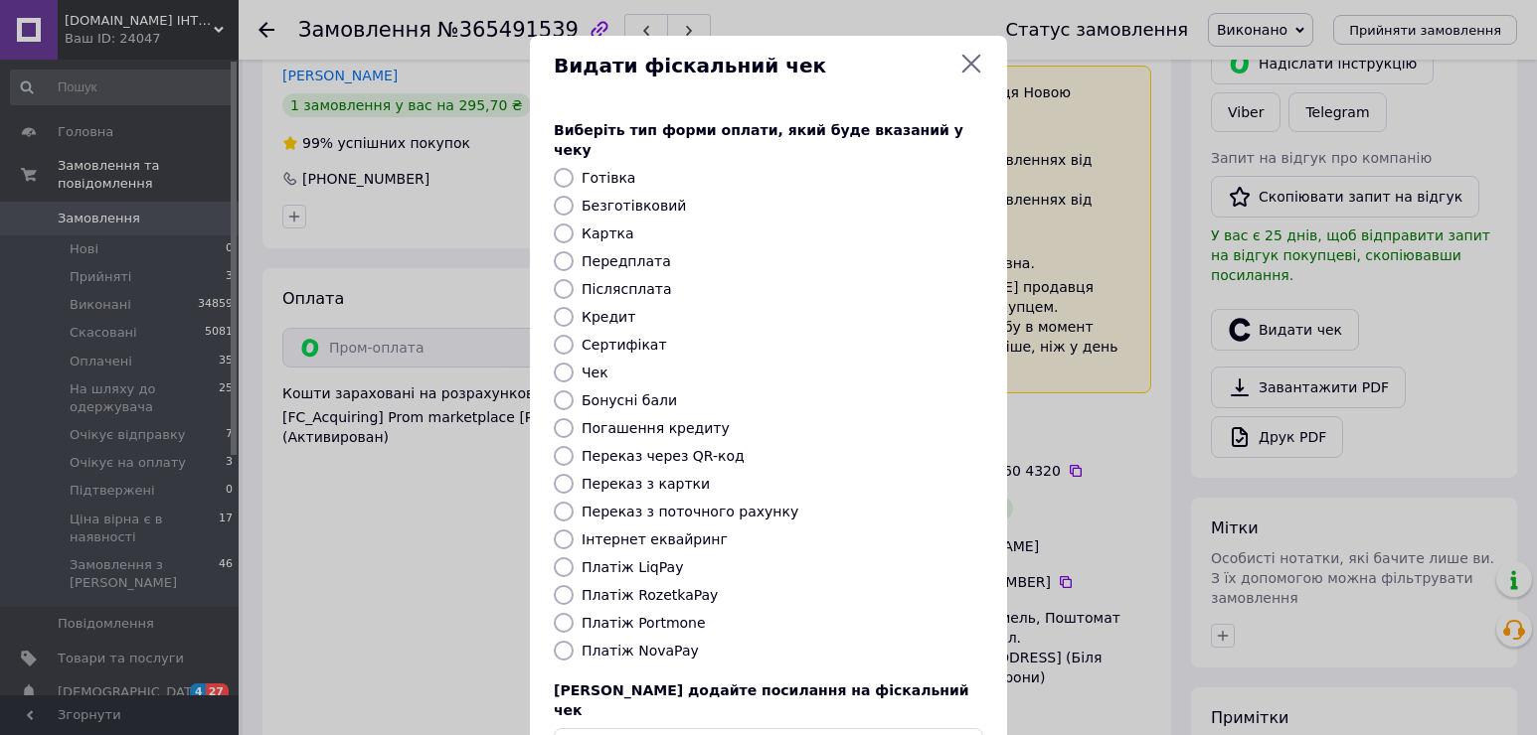
click at [664, 587] on label "Платіж RozetkaPay" at bounding box center [649, 595] width 136 height 16
click at [573, 585] on input "Платіж RozetkaPay" at bounding box center [564, 595] width 20 height 20
radio input "true"
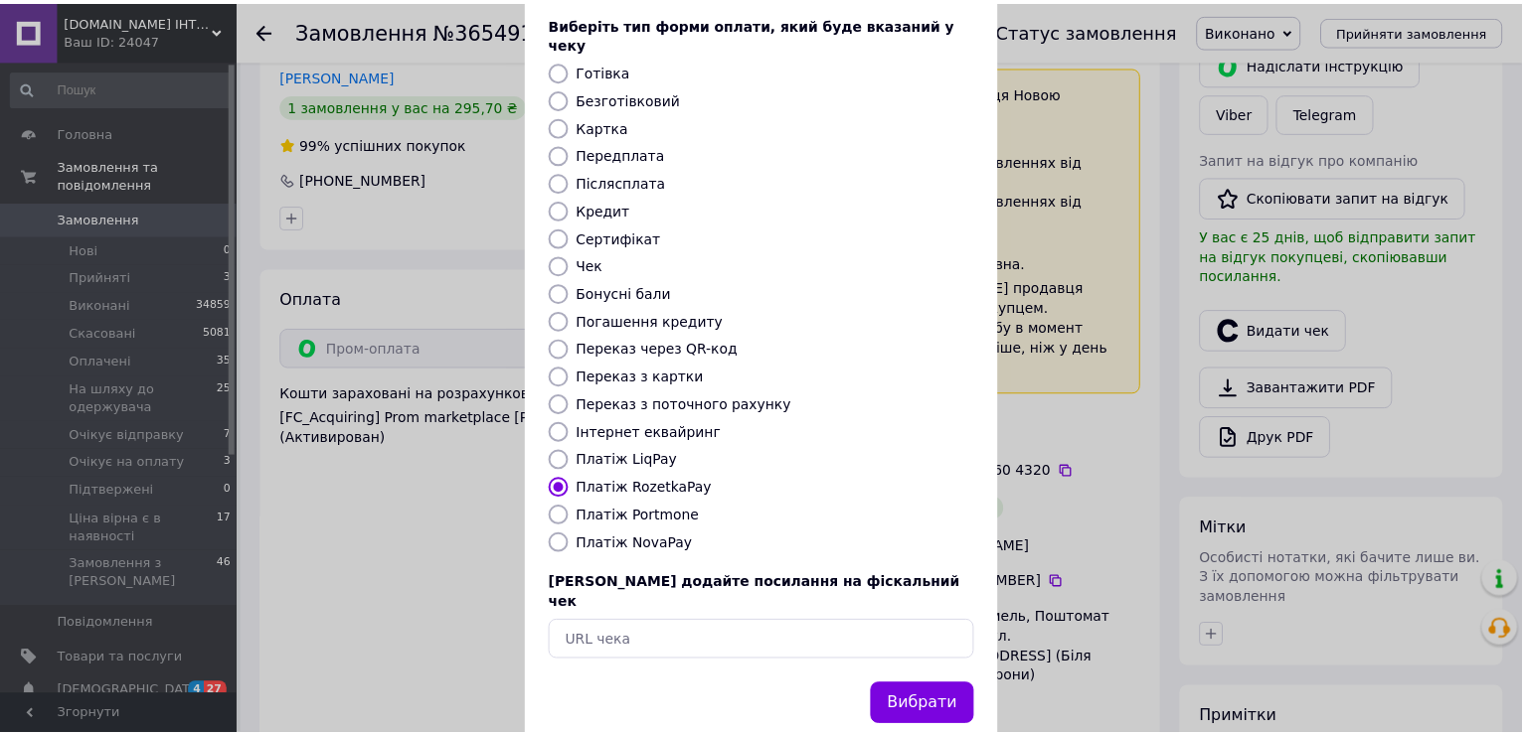
scroll to position [118, 0]
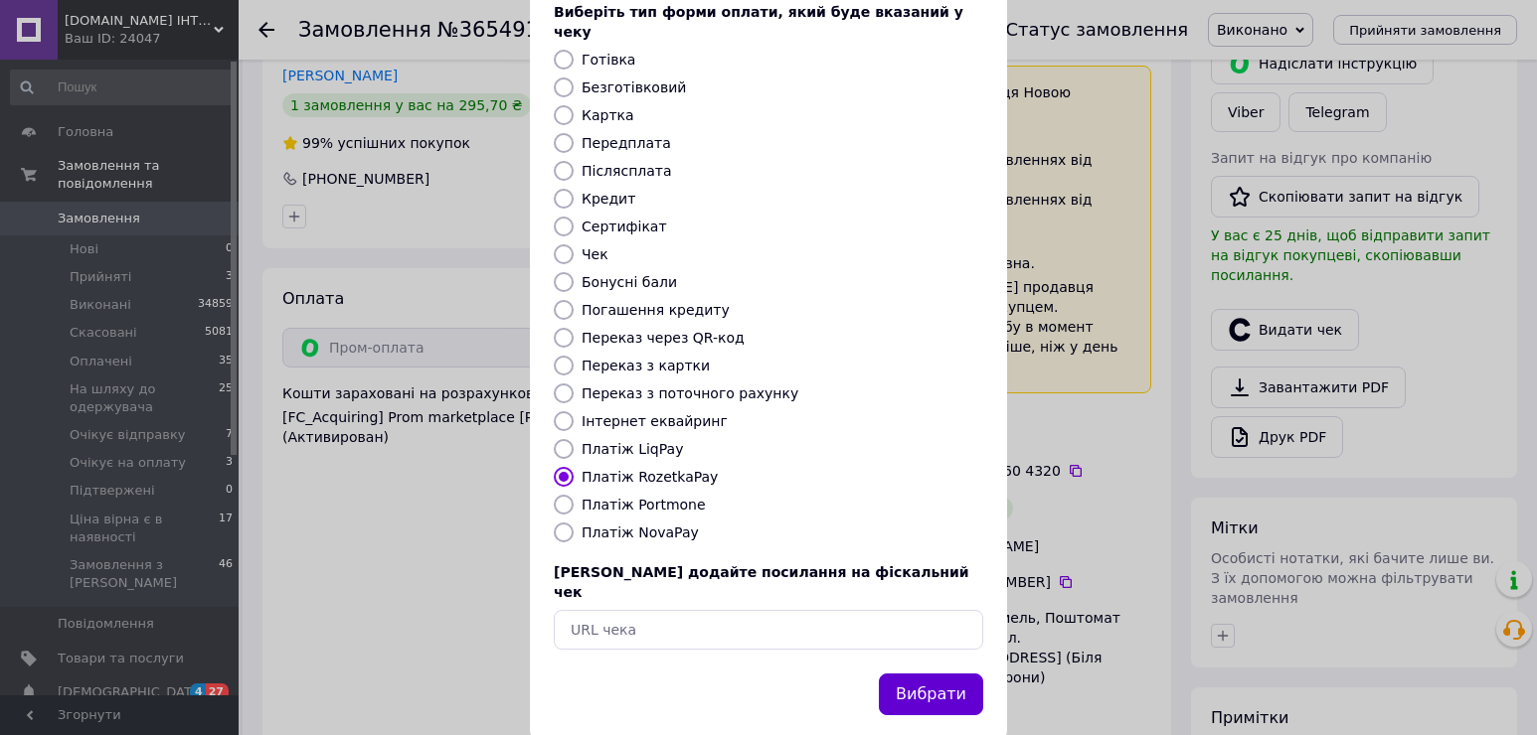
click at [924, 674] on button "Вибрати" at bounding box center [931, 695] width 104 height 43
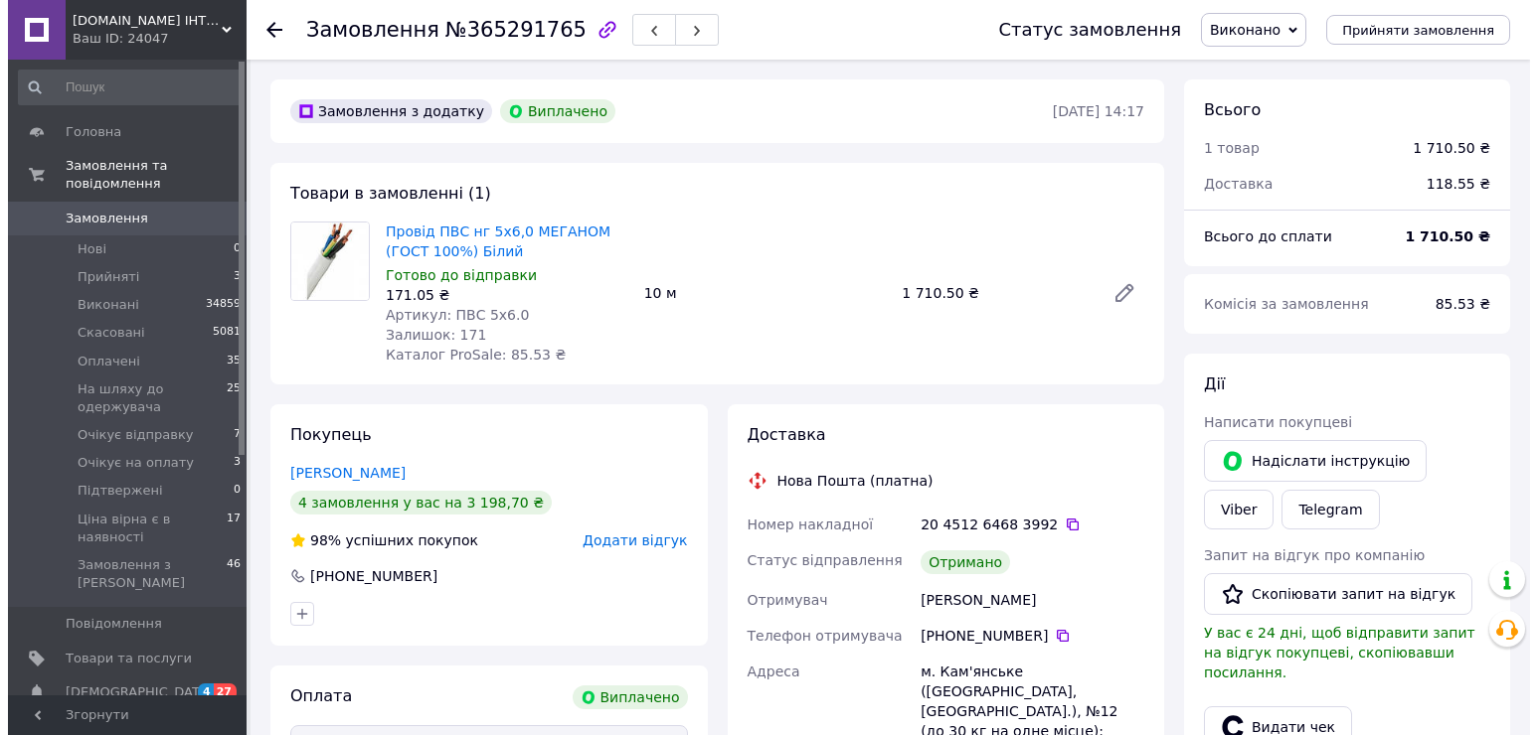
scroll to position [398, 0]
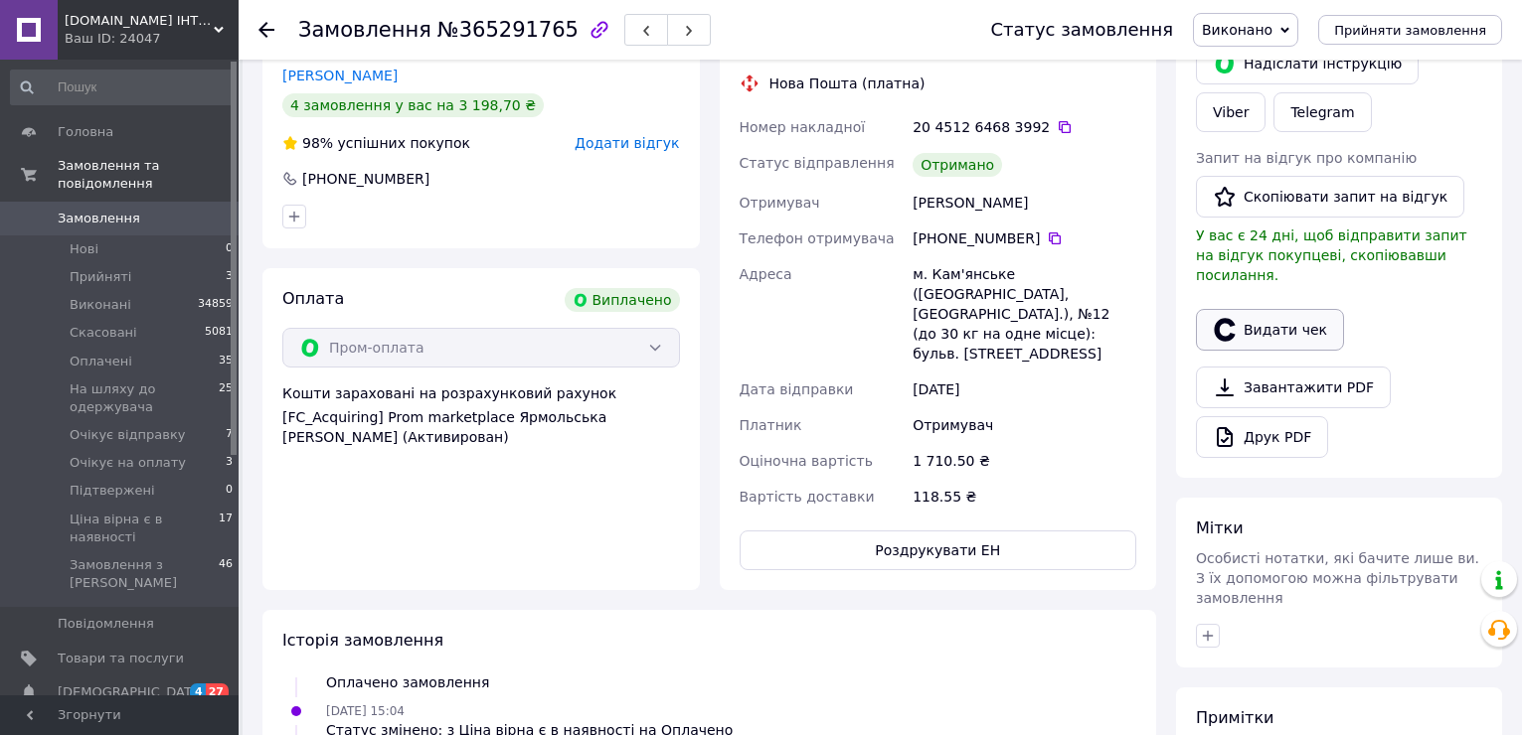
click at [1256, 309] on button "Видати чек" at bounding box center [1270, 330] width 148 height 42
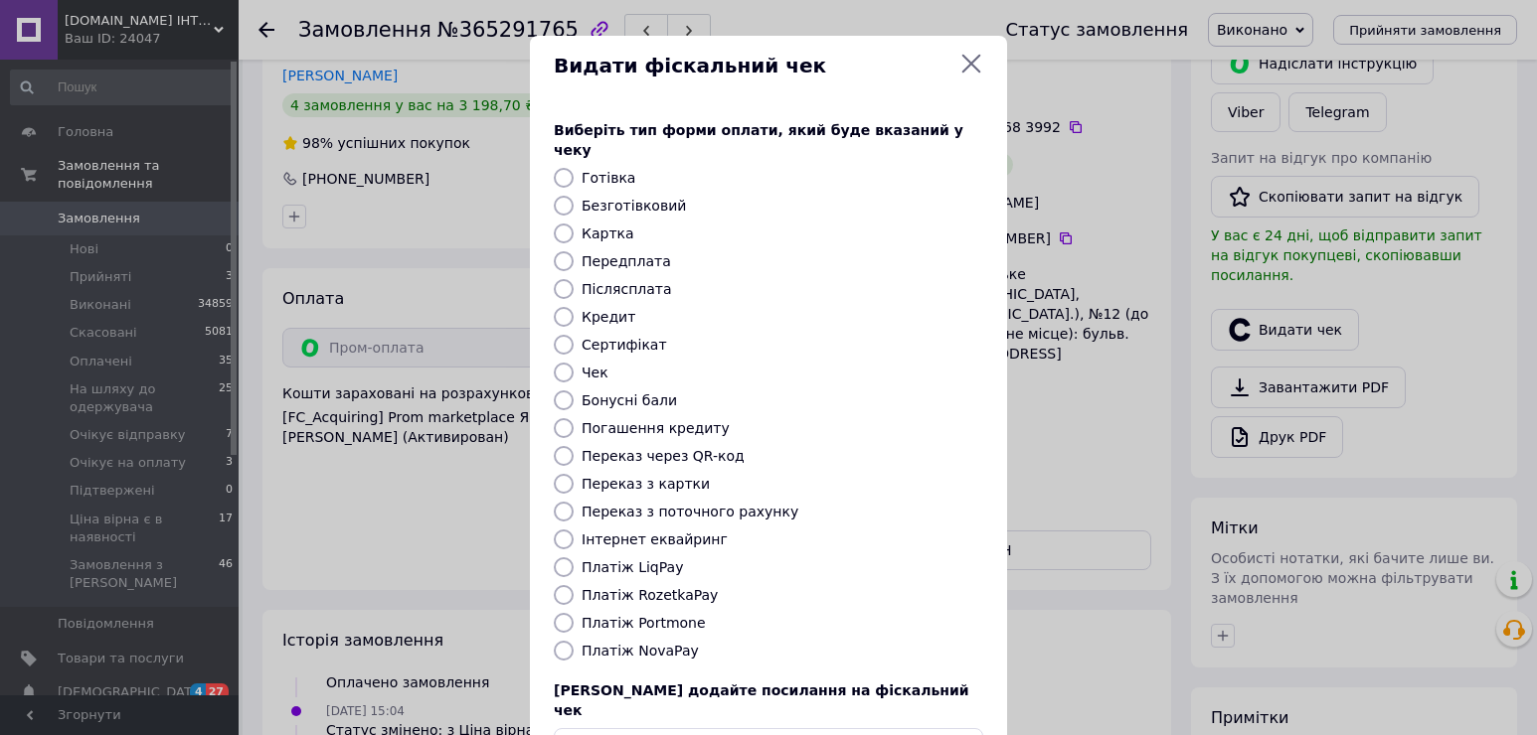
click at [656, 587] on label "Платіж RozetkaPay" at bounding box center [649, 595] width 136 height 16
click at [573, 585] on input "Платіж RozetkaPay" at bounding box center [564, 595] width 20 height 20
radio input "true"
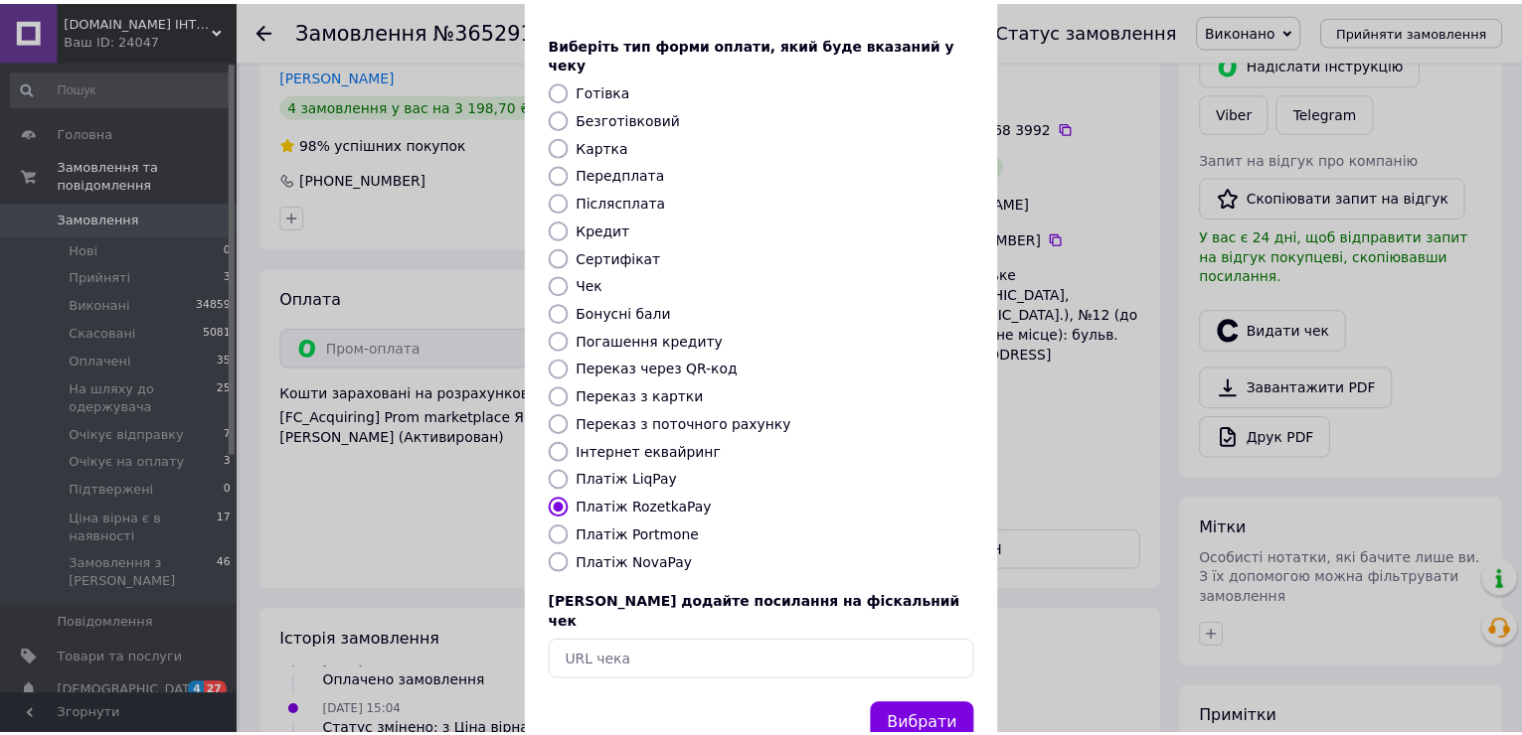
scroll to position [118, 0]
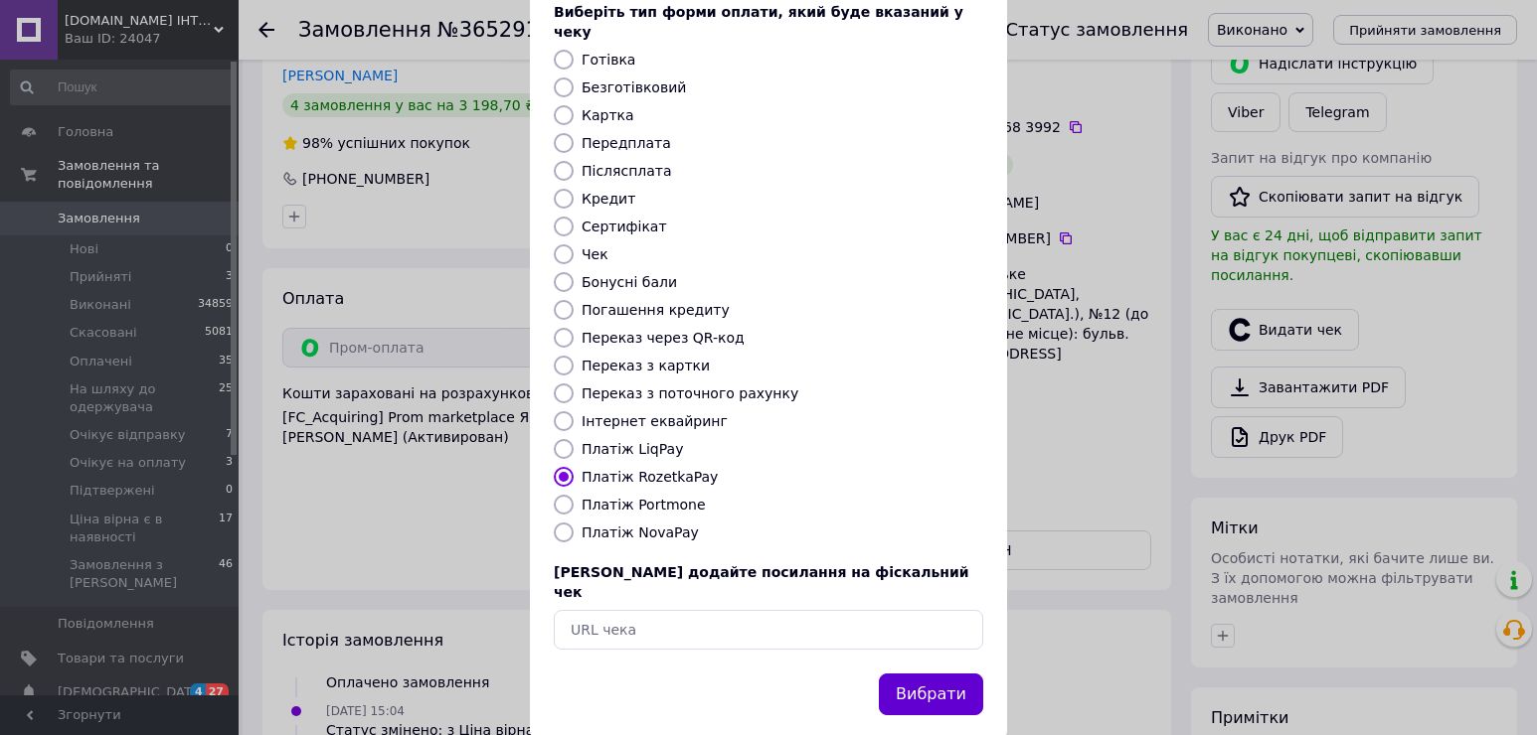
click at [921, 674] on button "Вибрати" at bounding box center [931, 695] width 104 height 43
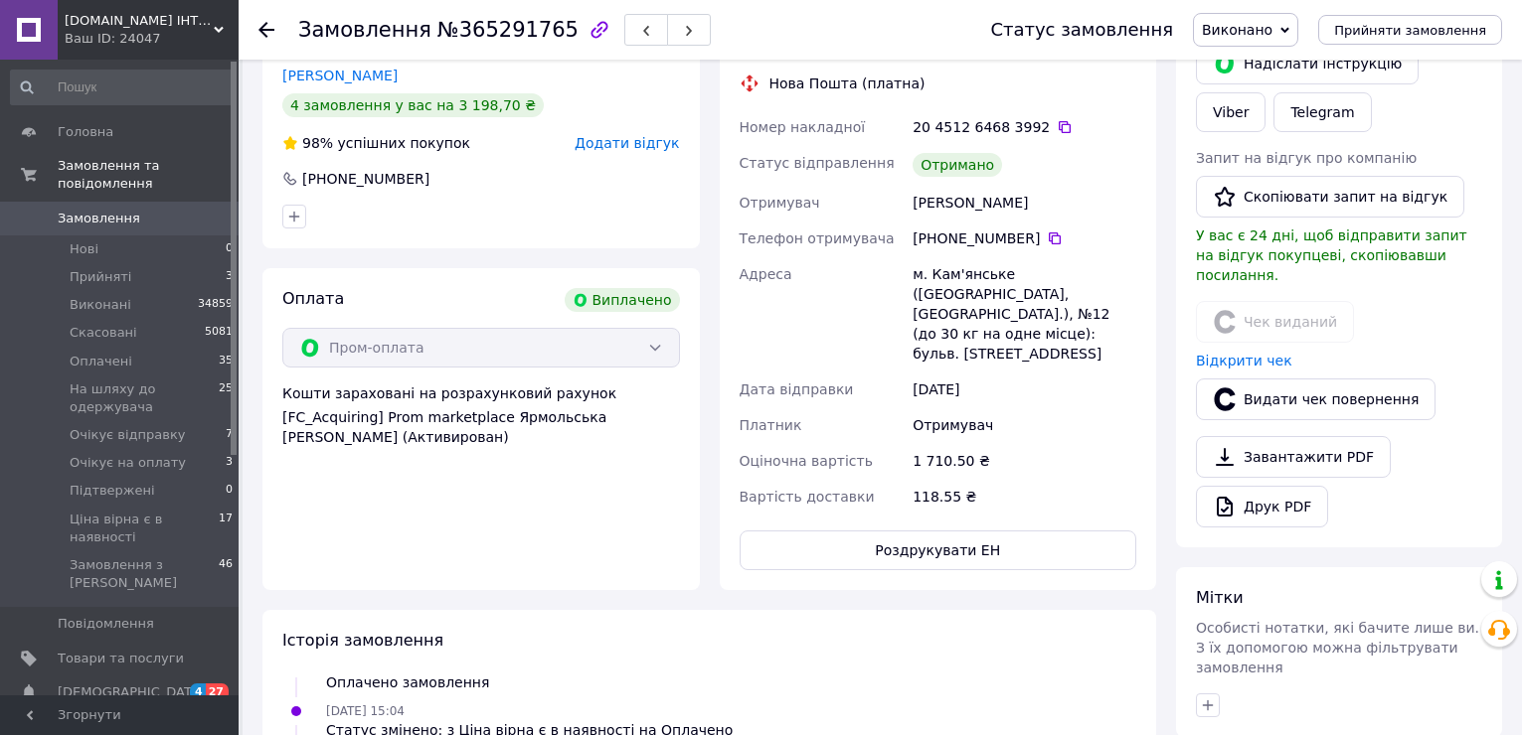
click at [268, 33] on icon at bounding box center [266, 30] width 16 height 16
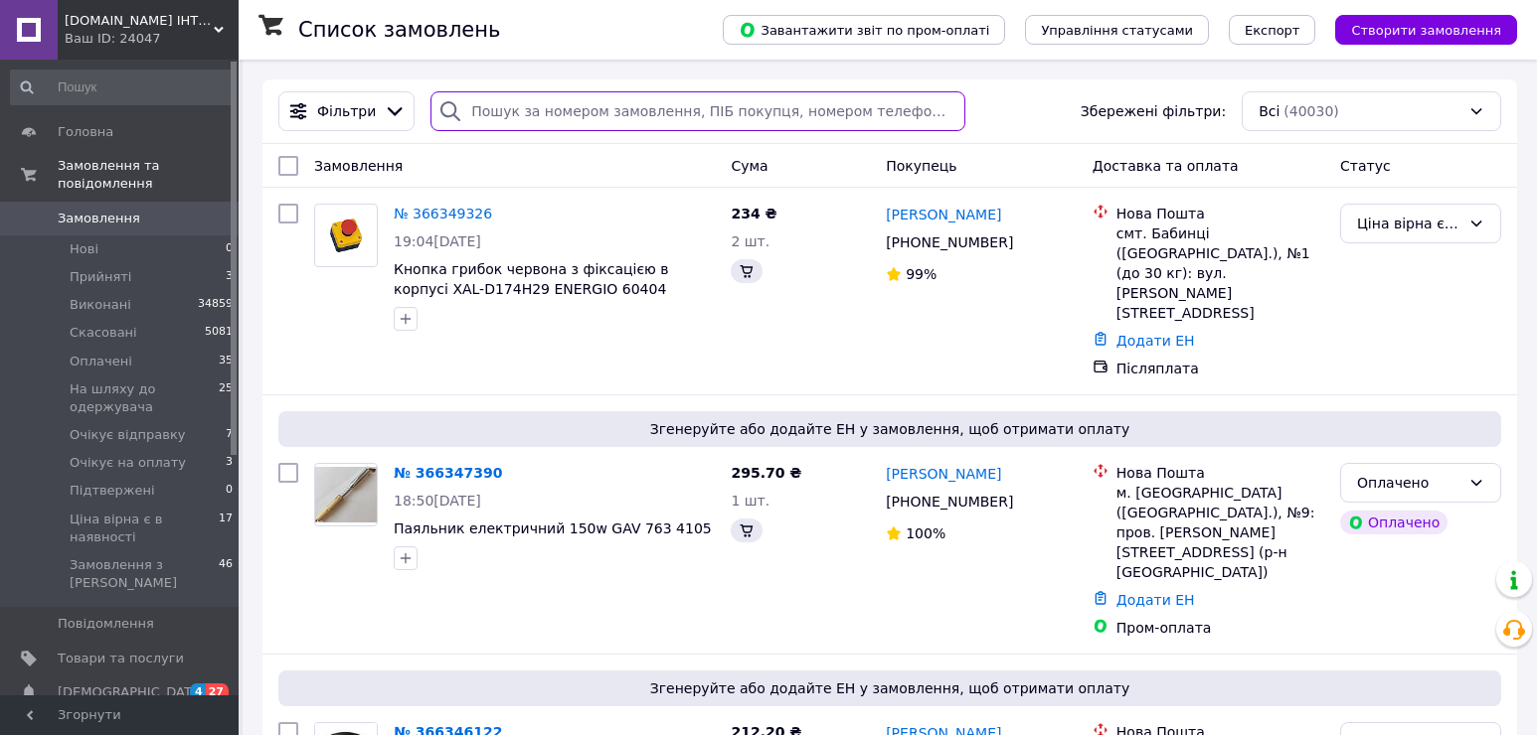
drag, startPoint x: 405, startPoint y: 11, endPoint x: 510, endPoint y: 111, distance: 145.5
click at [531, 106] on input "search" at bounding box center [697, 111] width 535 height 40
click at [510, 110] on input "search" at bounding box center [697, 111] width 535 height 40
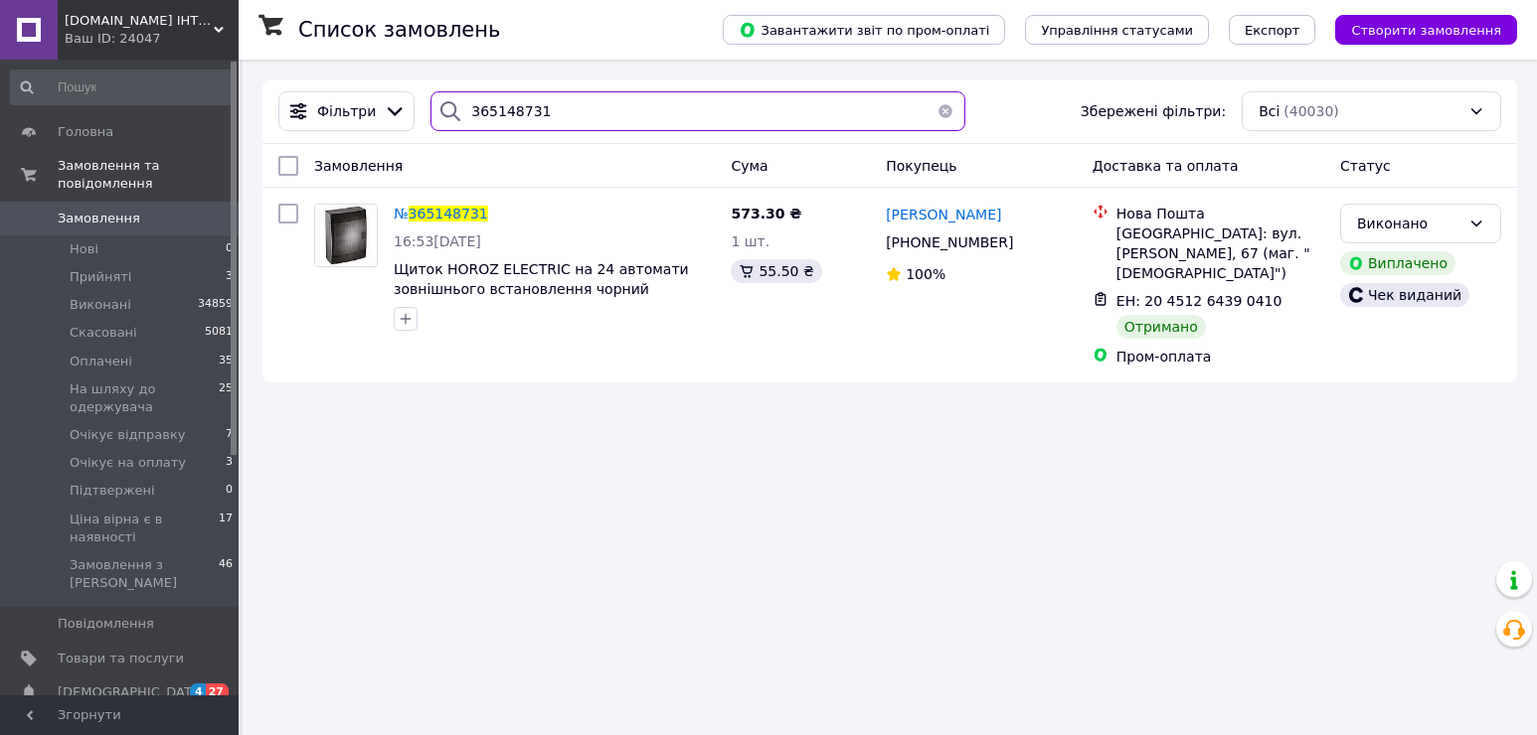
type input "365148731"
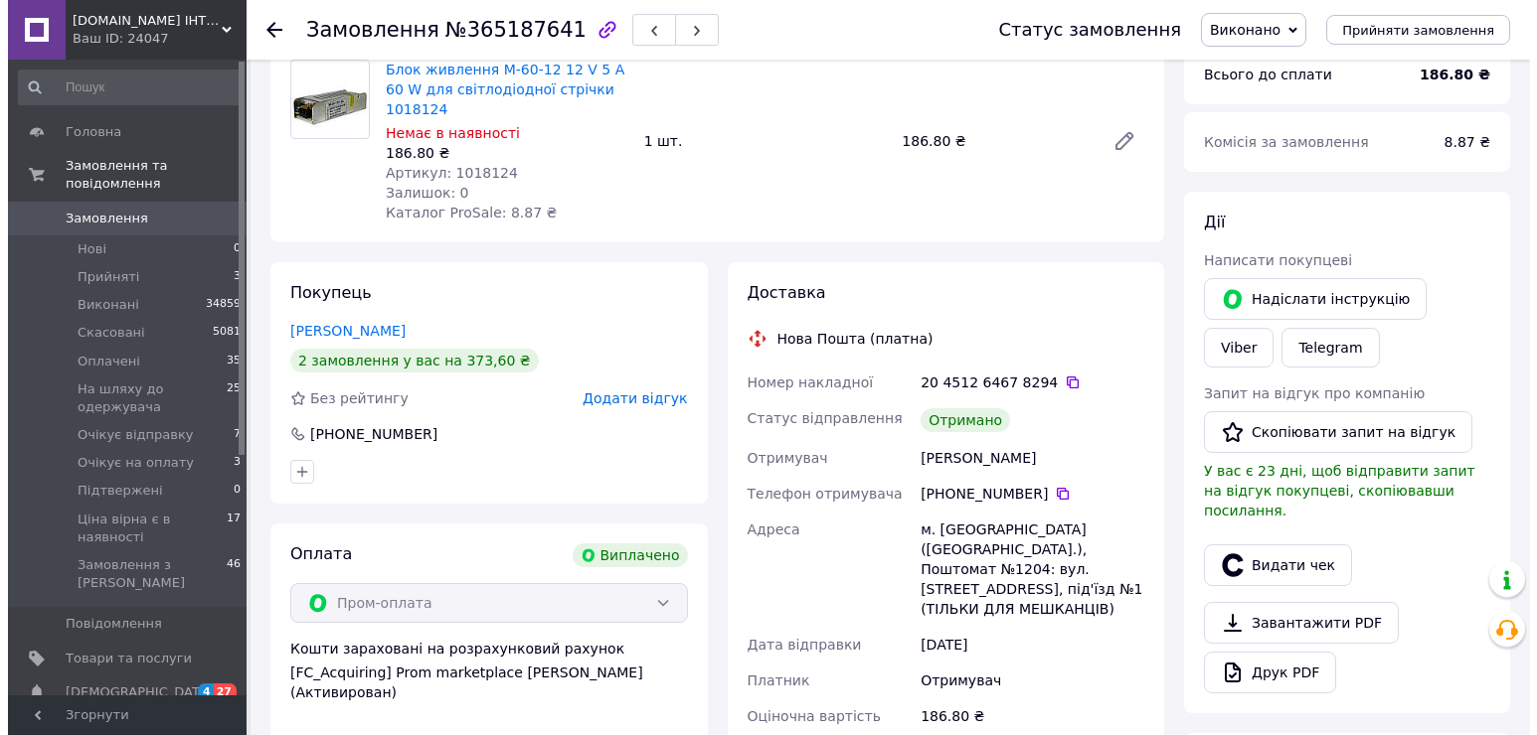
scroll to position [398, 0]
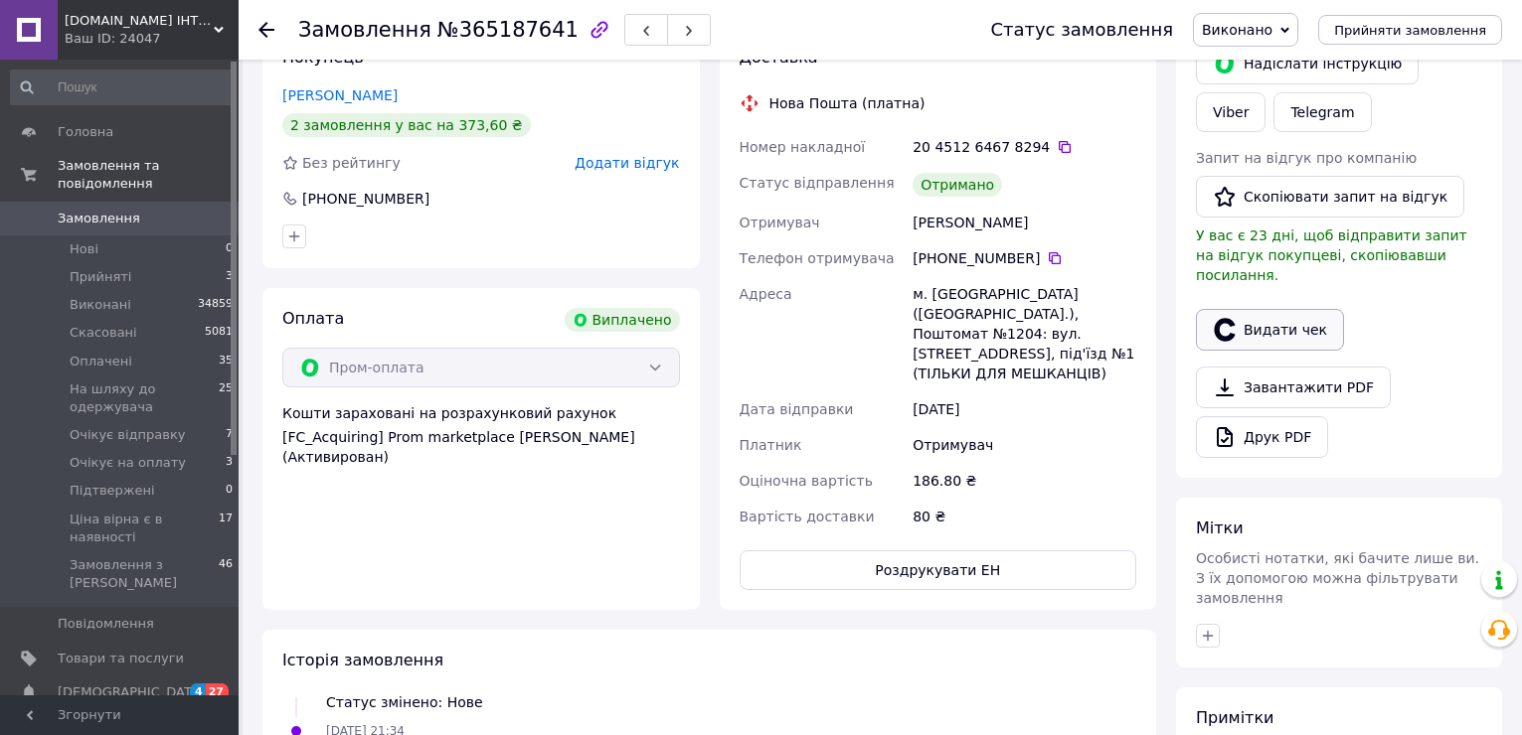
click at [1283, 315] on button "Видати чек" at bounding box center [1270, 330] width 148 height 42
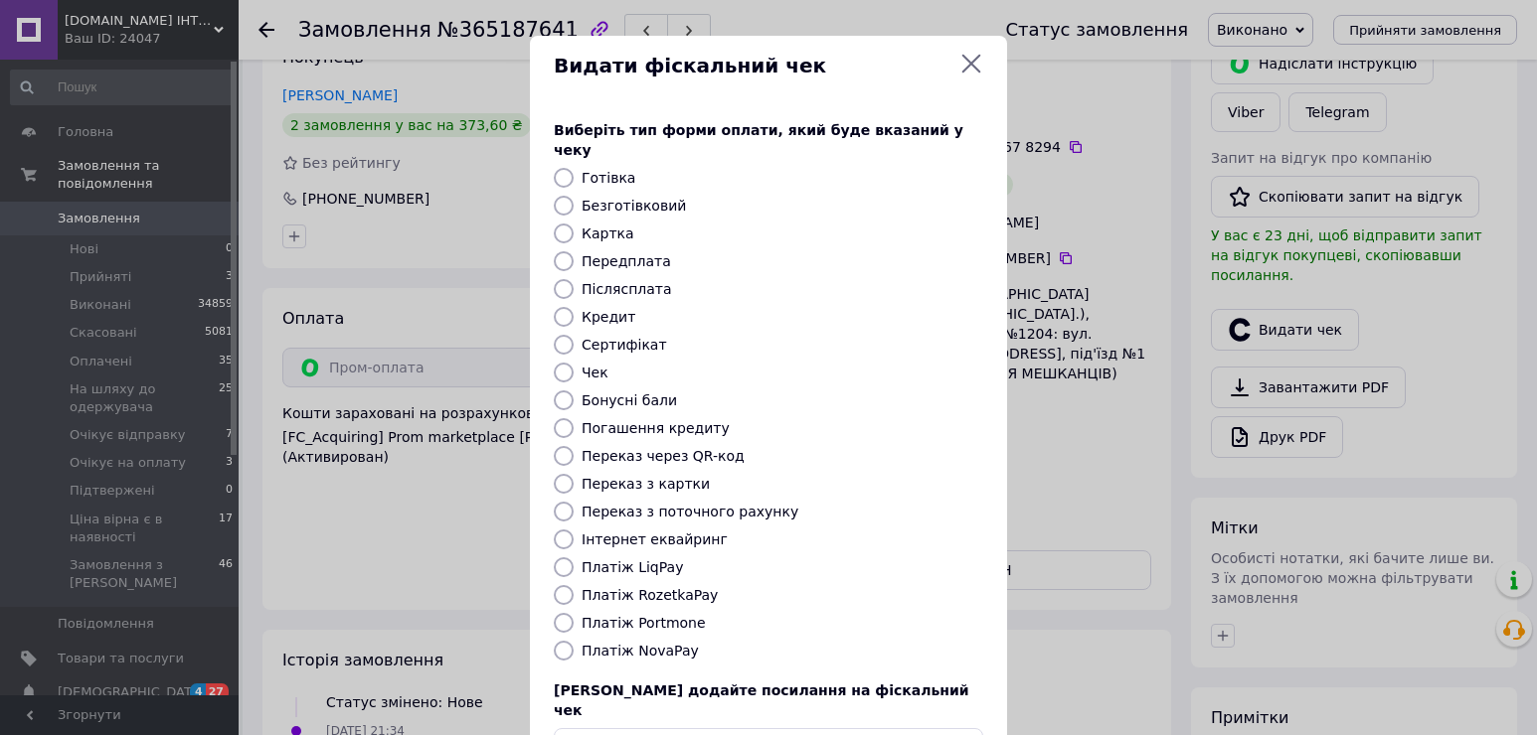
click at [639, 587] on label "Платіж RozetkaPay" at bounding box center [649, 595] width 136 height 16
click at [573, 585] on input "Платіж RozetkaPay" at bounding box center [564, 595] width 20 height 20
radio input "true"
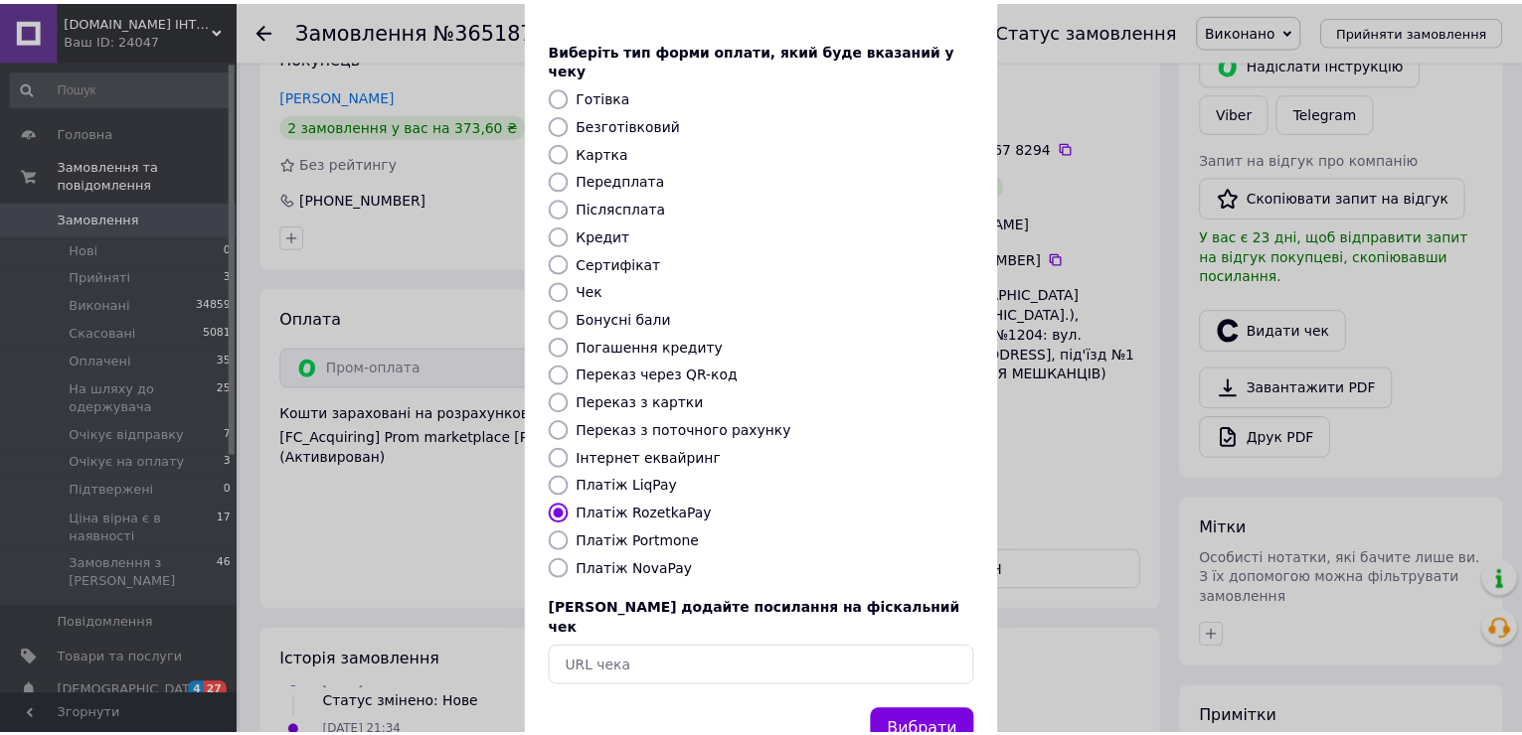
scroll to position [118, 0]
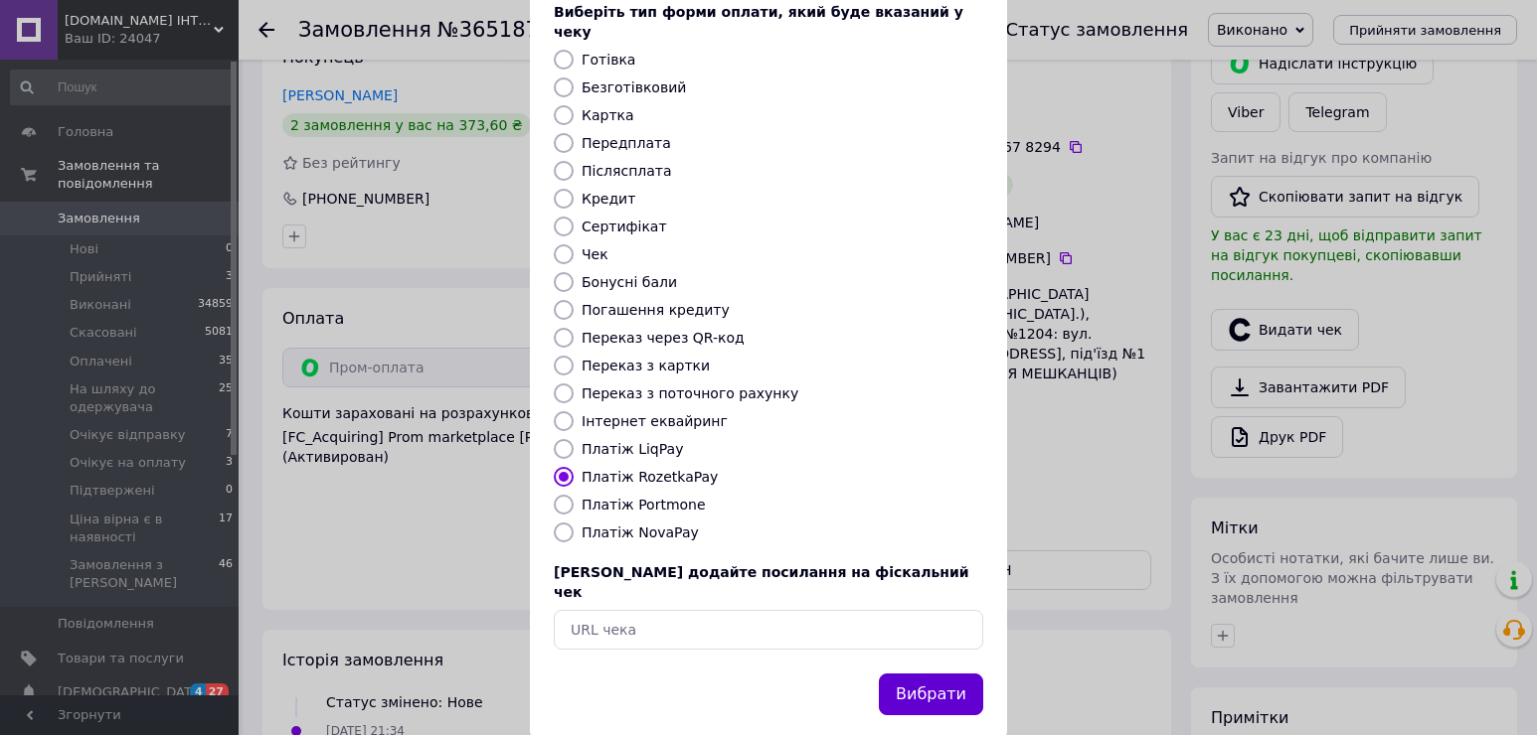
click at [898, 674] on button "Вибрати" at bounding box center [931, 695] width 104 height 43
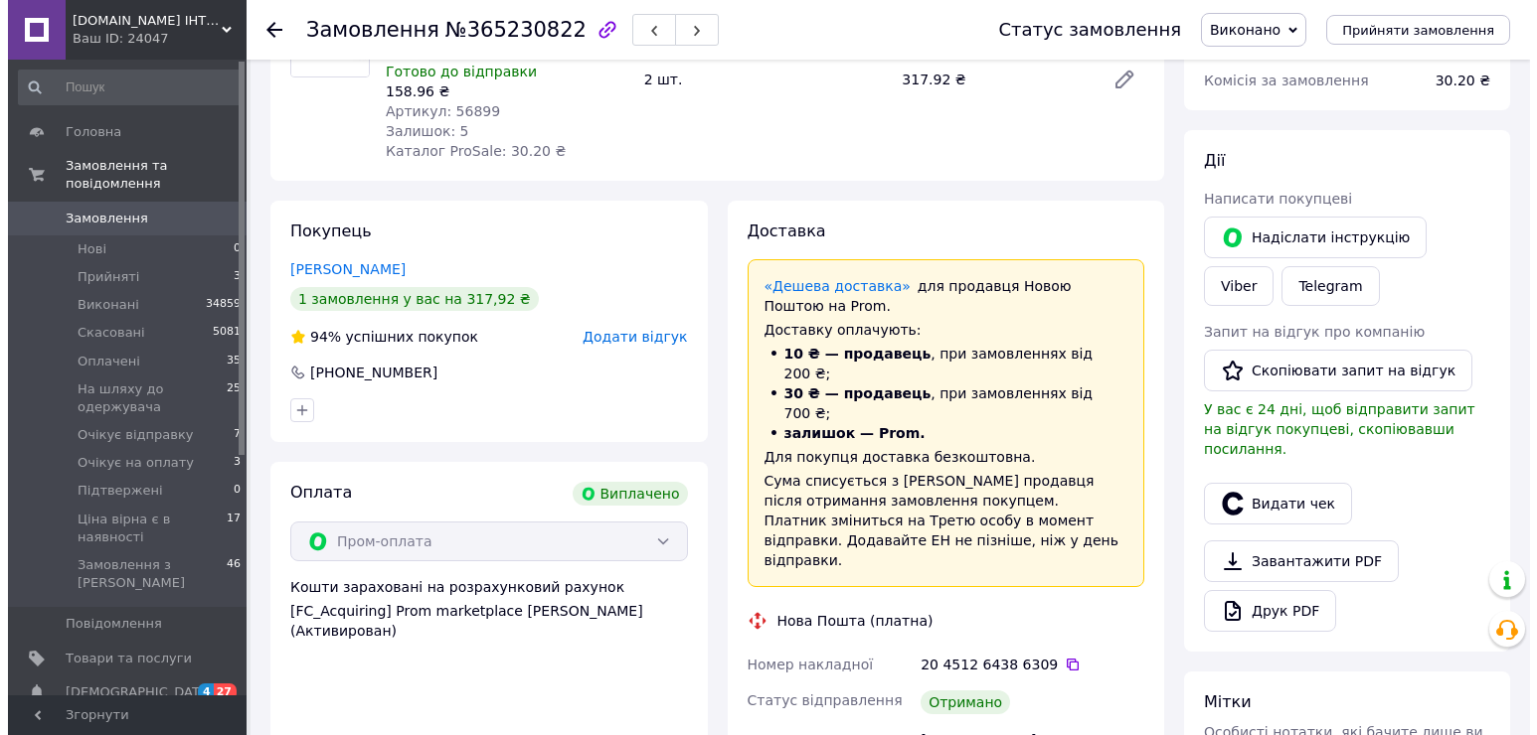
scroll to position [398, 0]
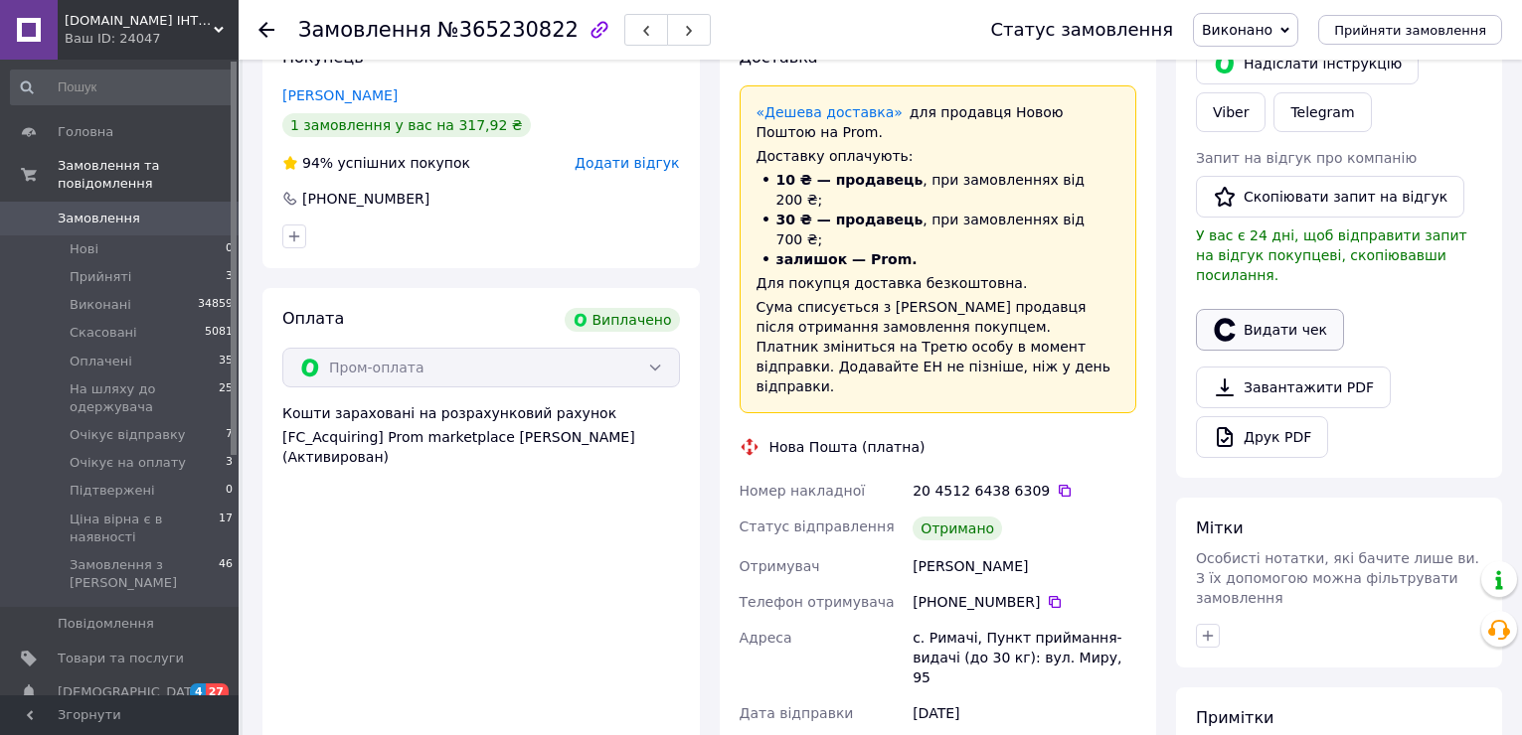
click at [1259, 314] on button "Видати чек" at bounding box center [1270, 330] width 148 height 42
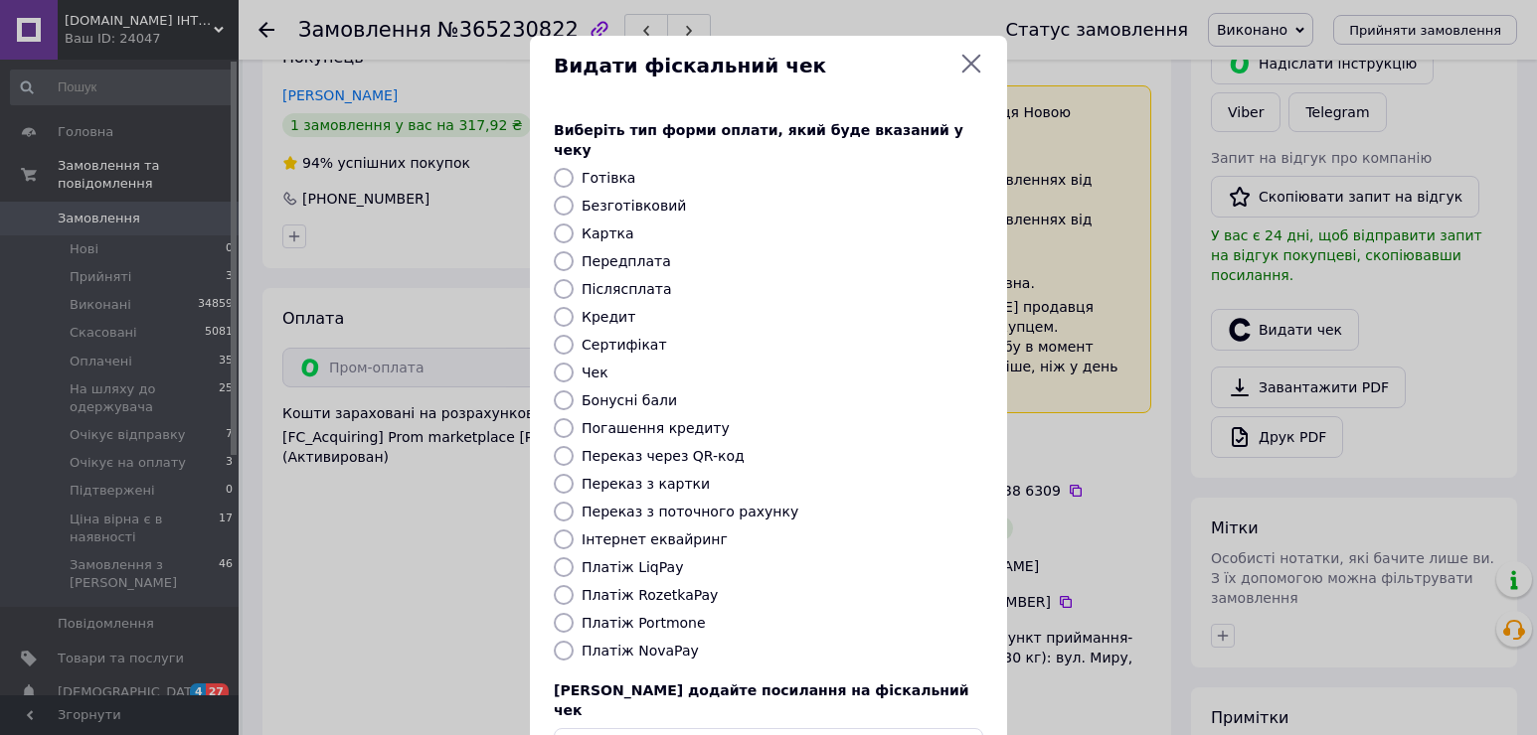
click at [683, 587] on label "Платіж RozetkaPay" at bounding box center [649, 595] width 136 height 16
click at [573, 585] on input "Платіж RozetkaPay" at bounding box center [564, 595] width 20 height 20
radio input "true"
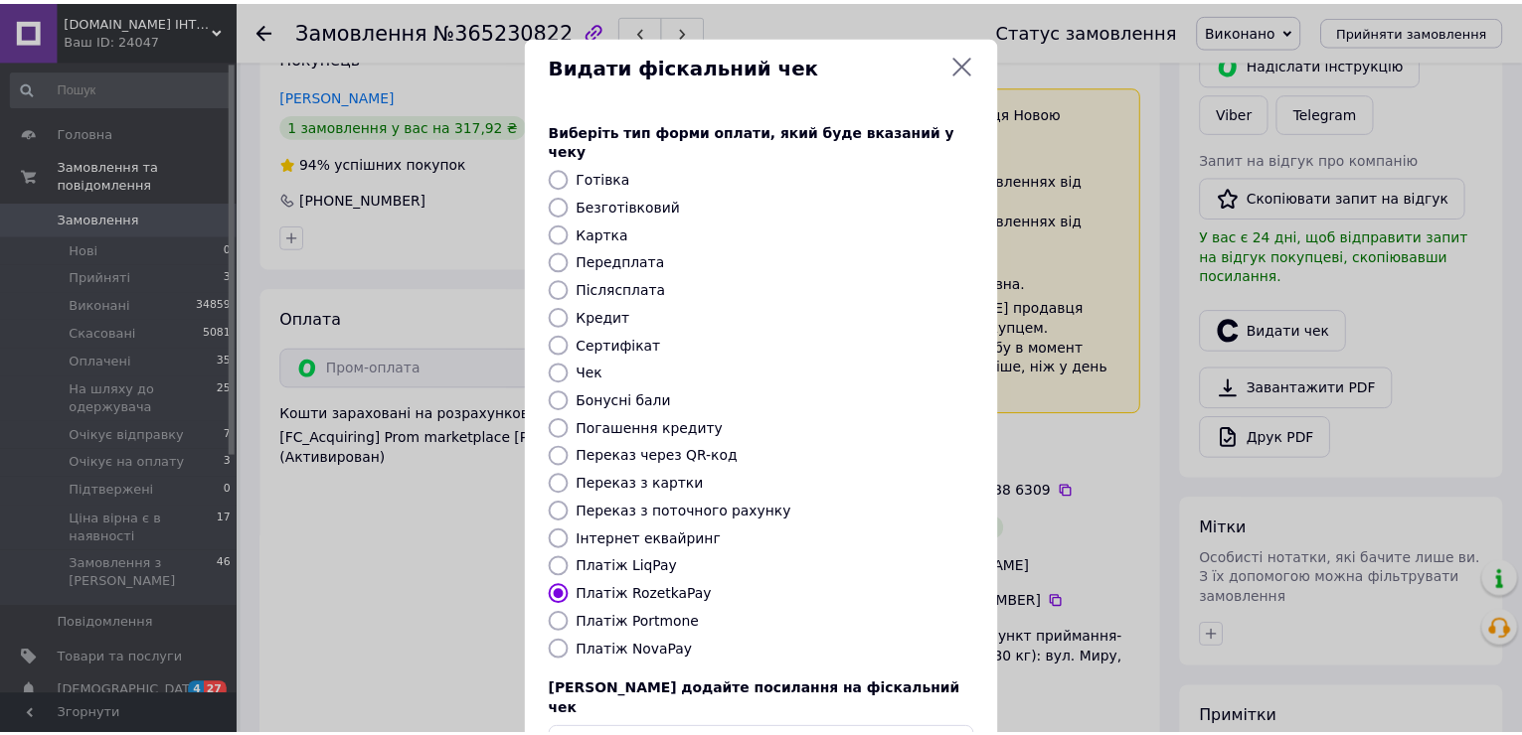
scroll to position [118, 0]
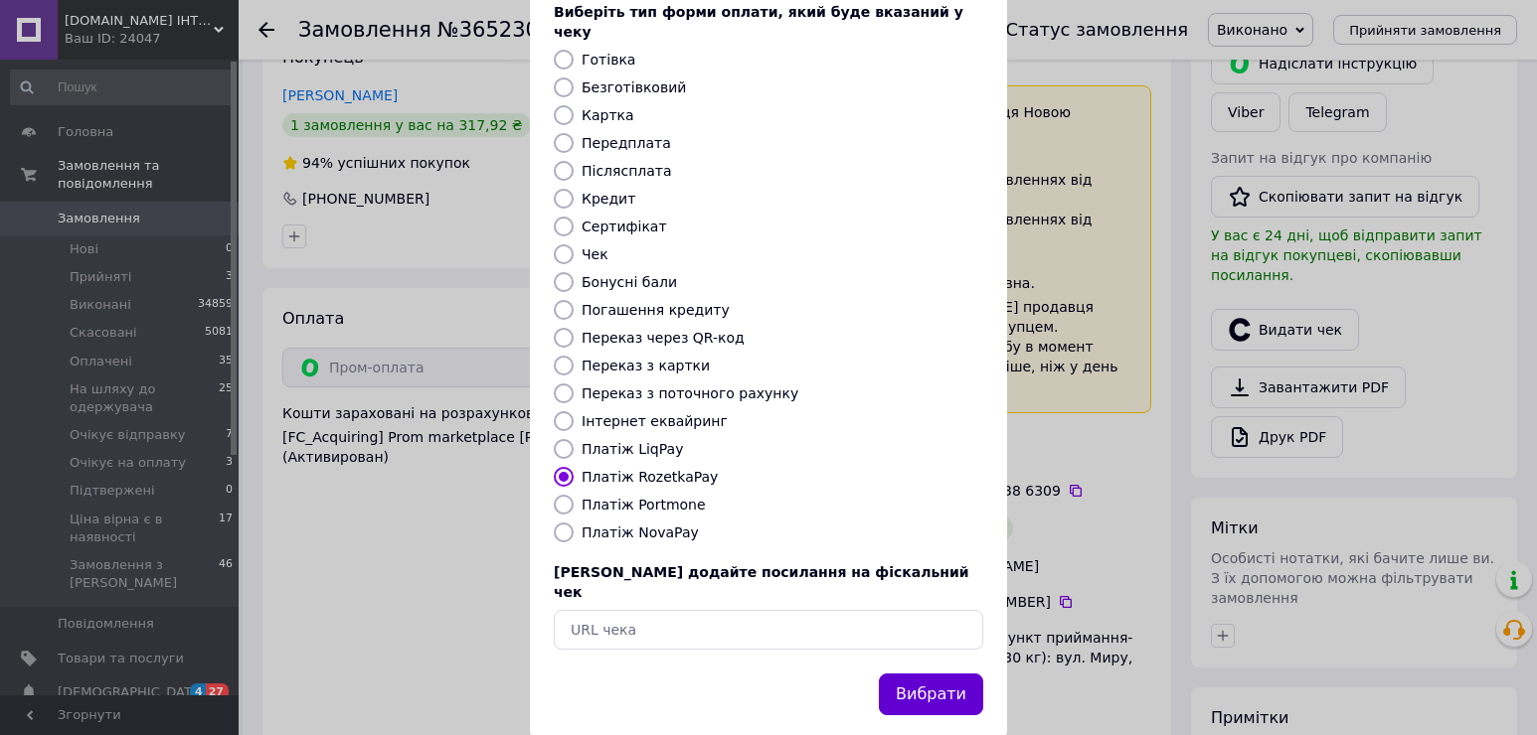
click at [921, 674] on button "Вибрати" at bounding box center [931, 695] width 104 height 43
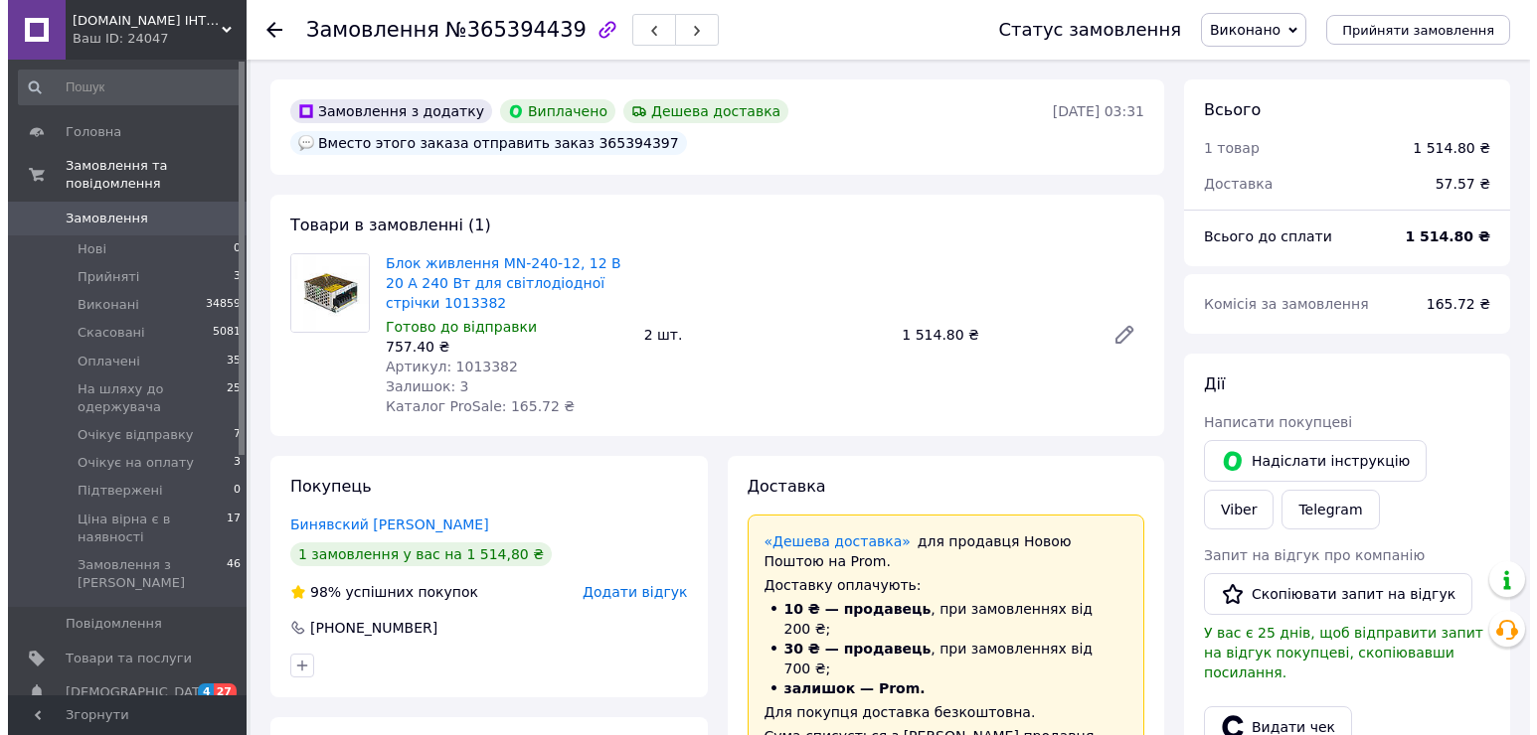
scroll to position [398, 0]
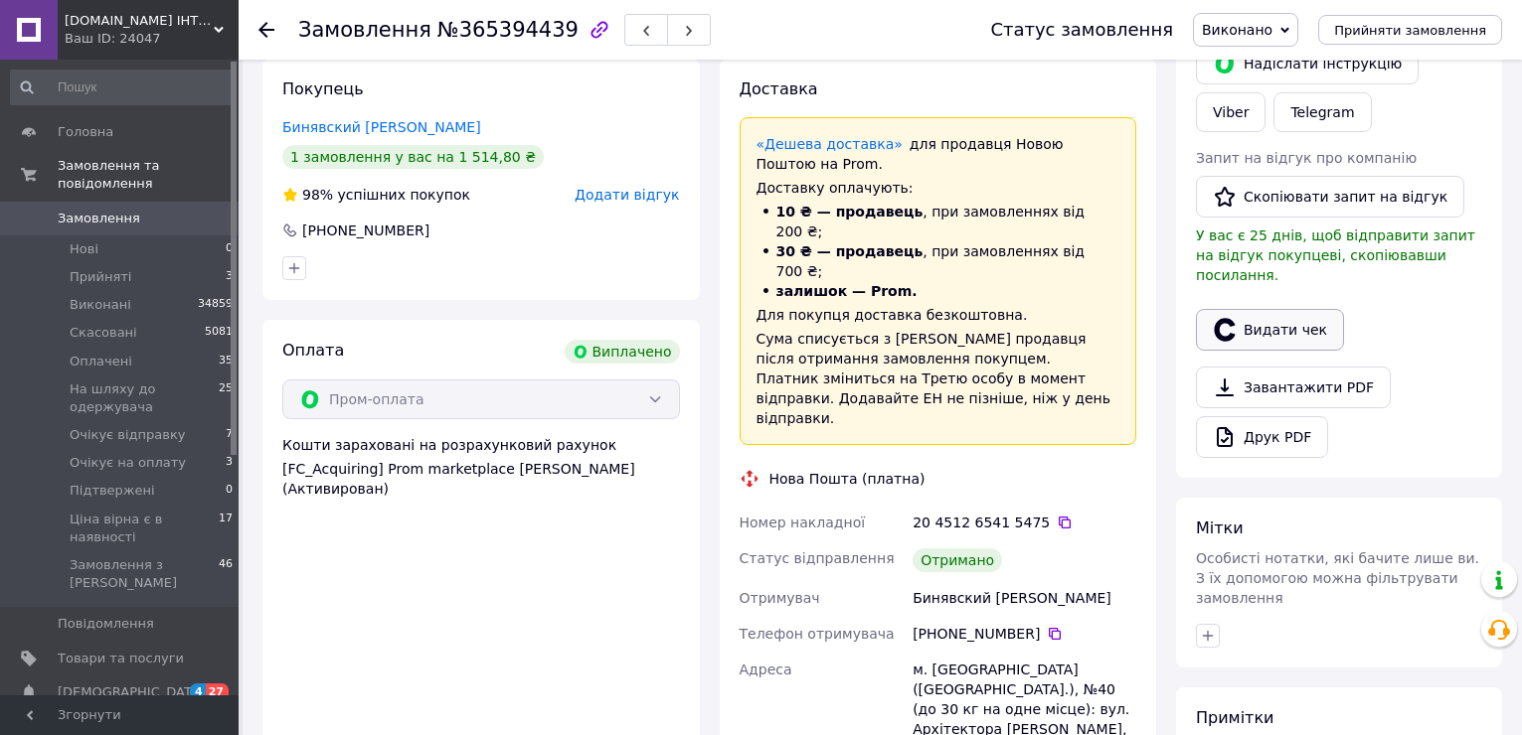
click at [1279, 313] on button "Видати чек" at bounding box center [1270, 330] width 148 height 42
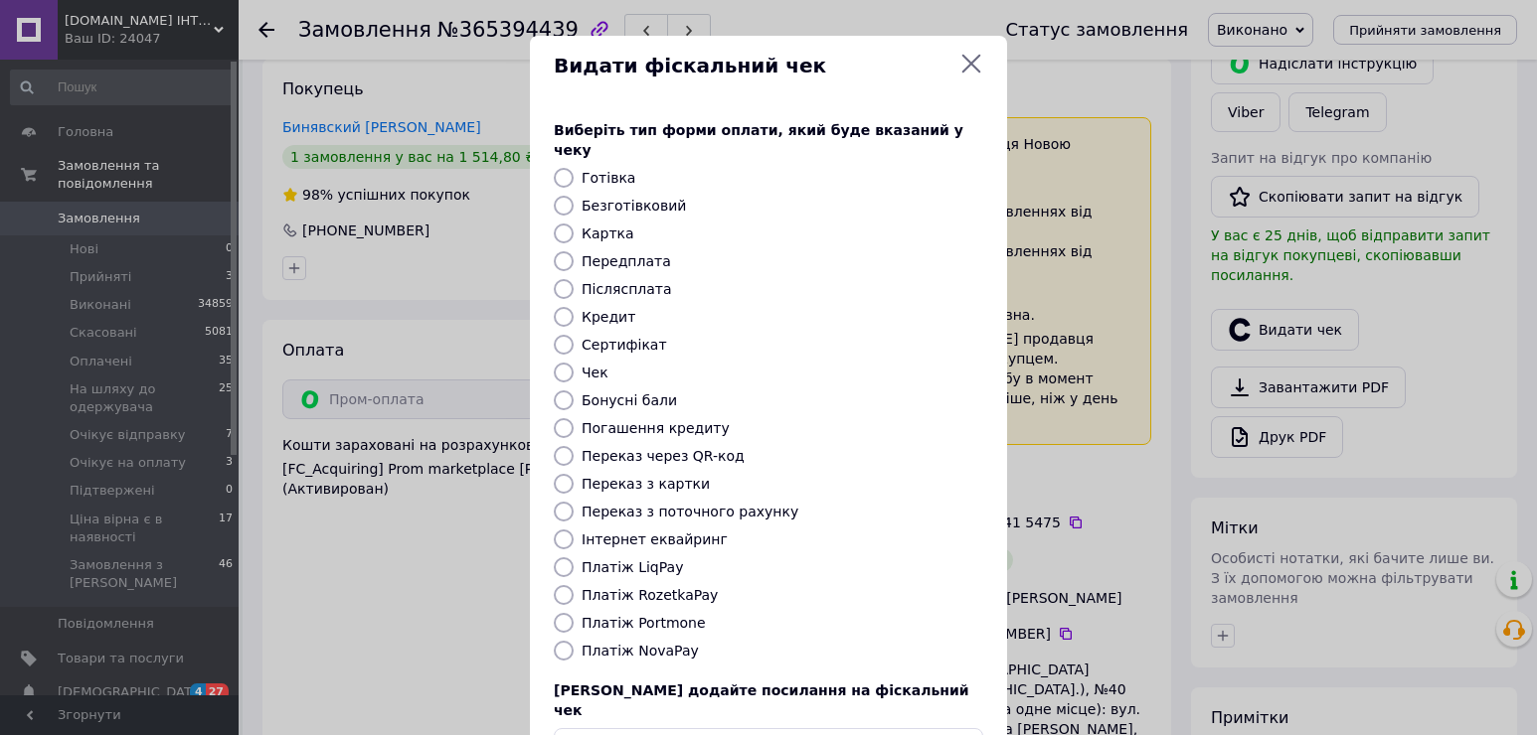
click at [654, 587] on label "Платіж RozetkaPay" at bounding box center [649, 595] width 136 height 16
click at [573, 585] on input "Платіж RozetkaPay" at bounding box center [564, 595] width 20 height 20
radio input "true"
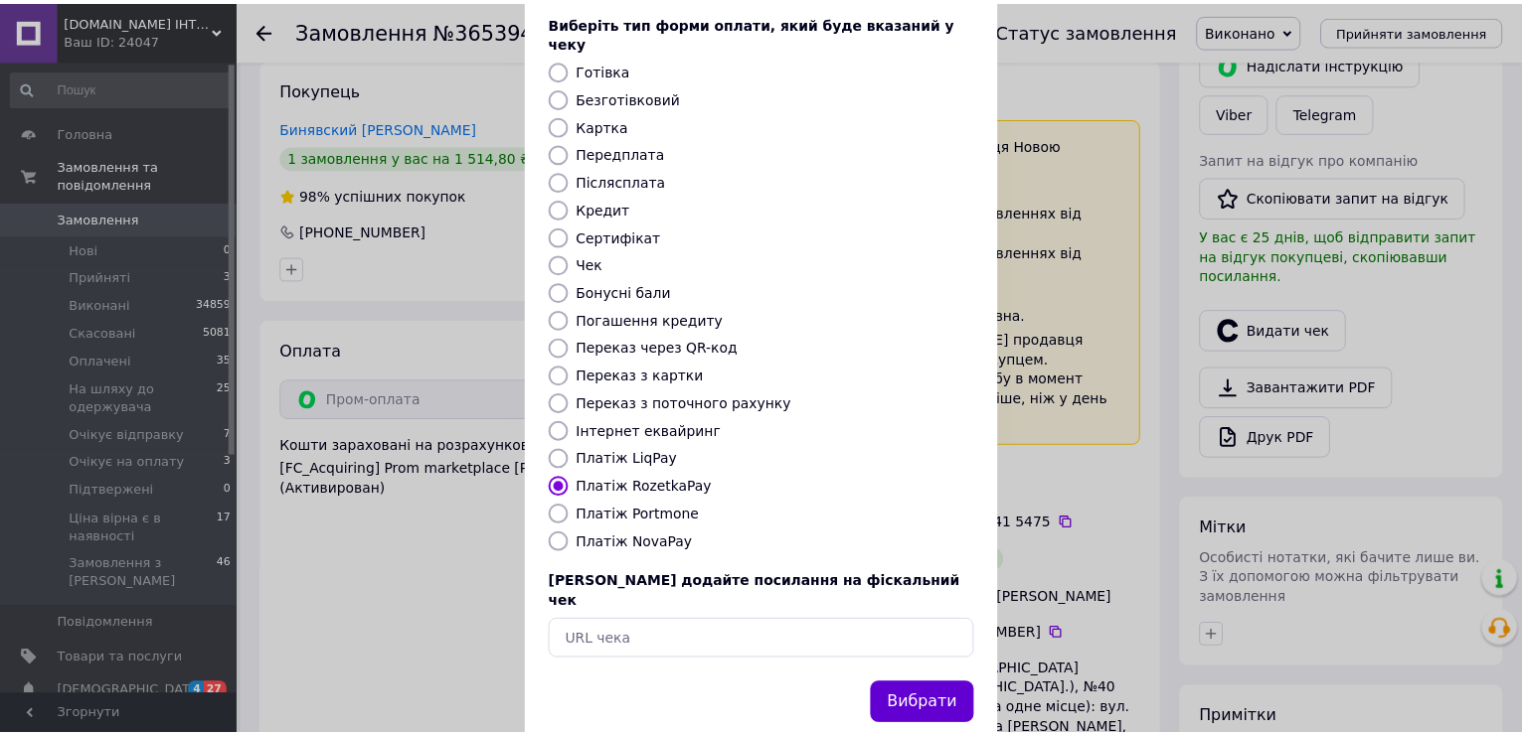
scroll to position [118, 0]
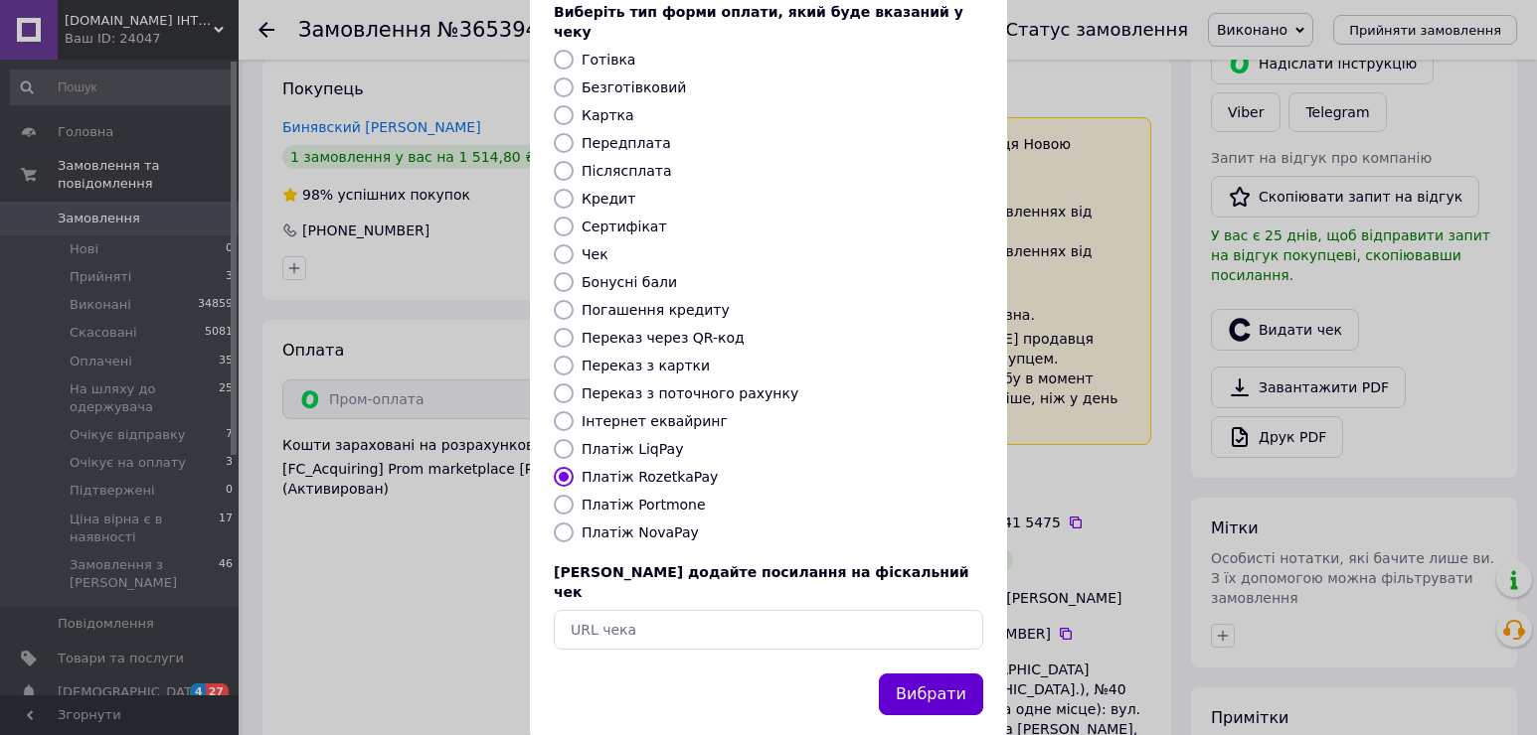
click at [933, 674] on button "Вибрати" at bounding box center [931, 695] width 104 height 43
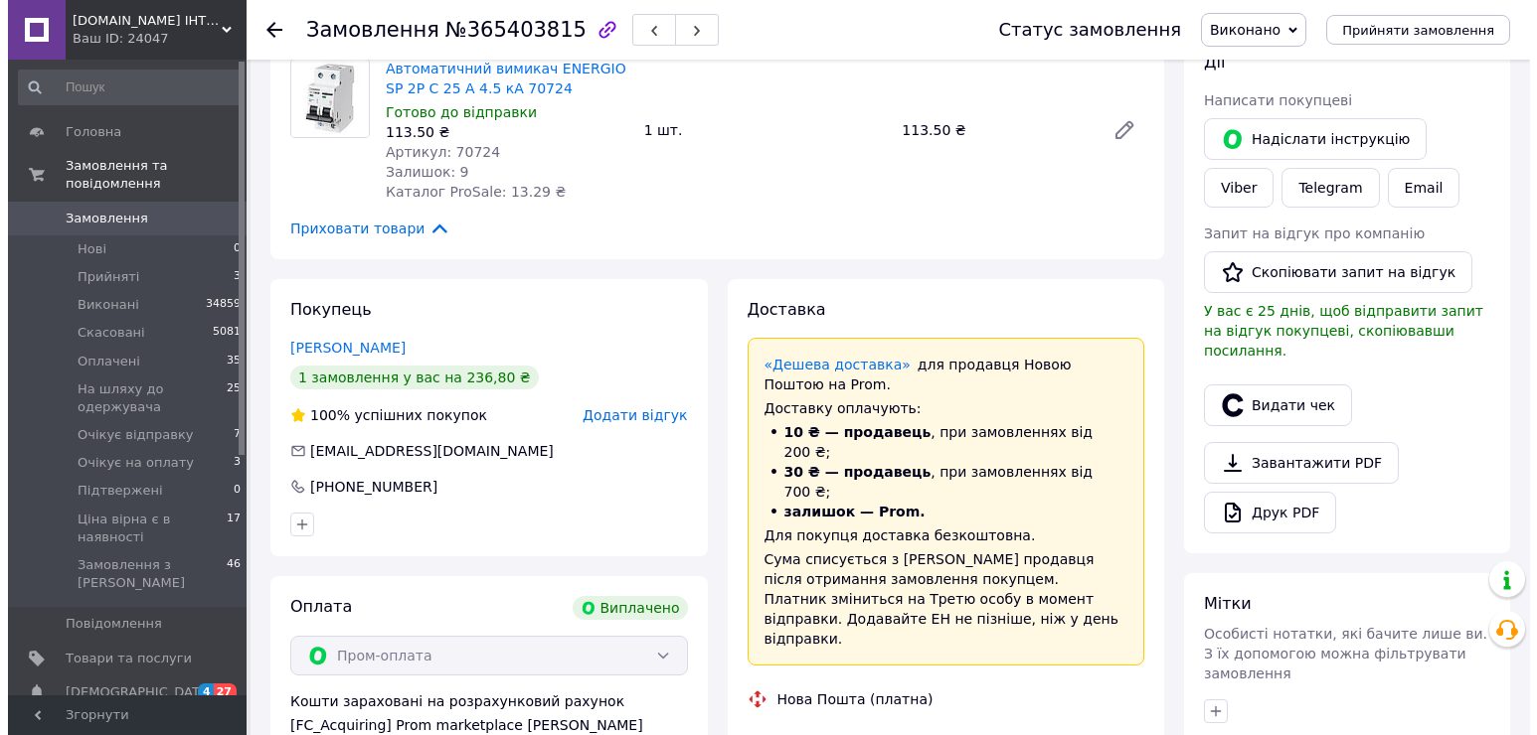
scroll to position [596, 0]
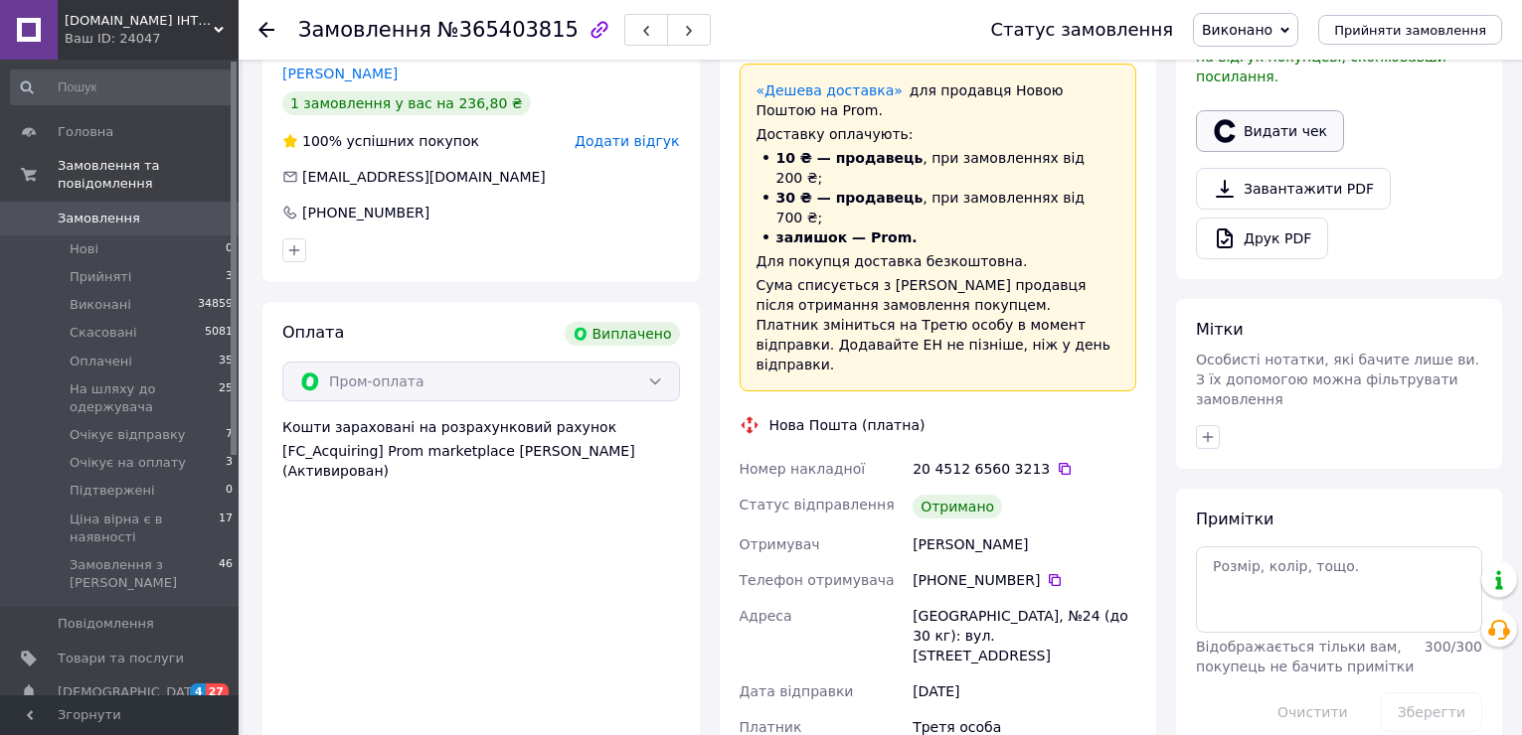
click at [1237, 112] on button "Видати чек" at bounding box center [1270, 131] width 148 height 42
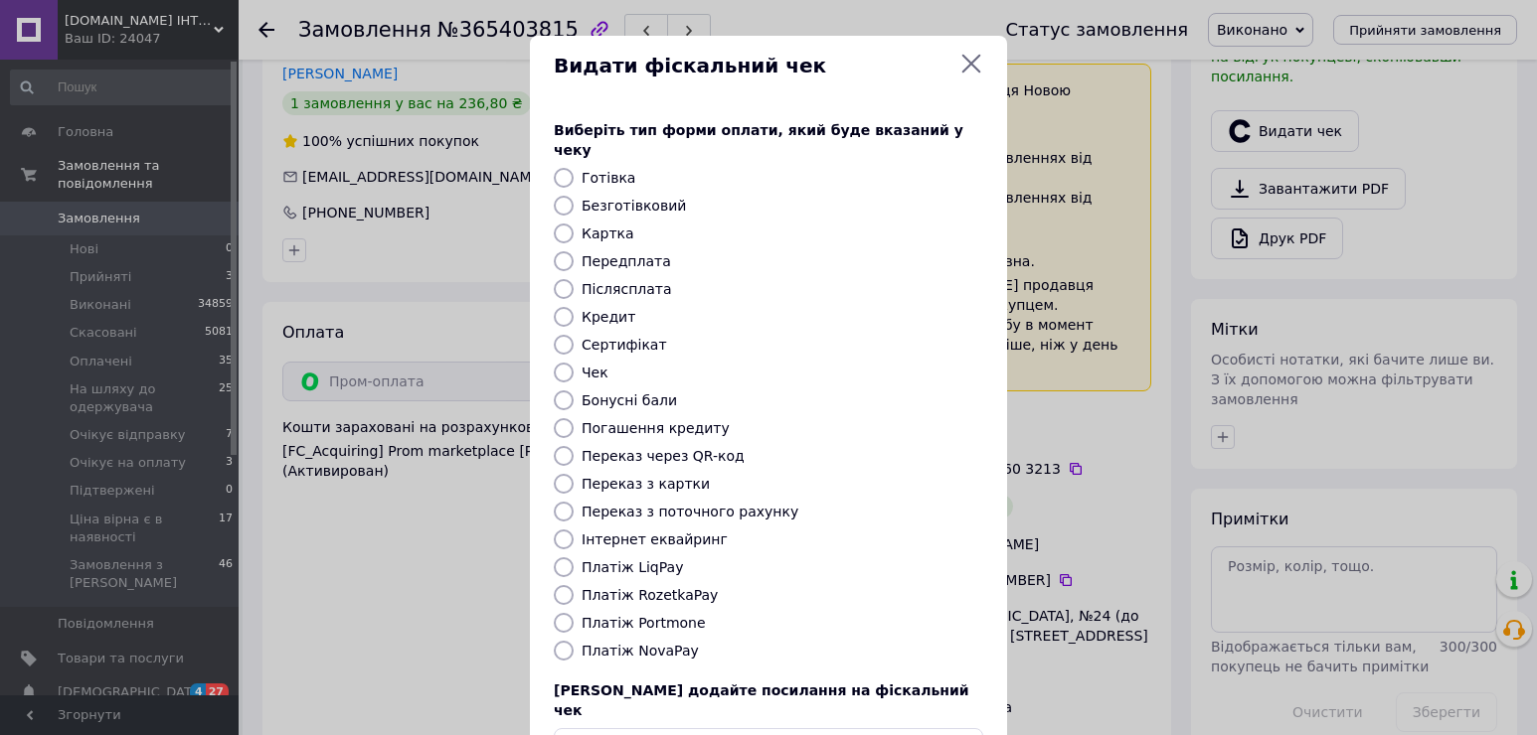
click at [670, 587] on label "Платіж RozetkaPay" at bounding box center [649, 595] width 136 height 16
click at [573, 585] on input "Платіж RozetkaPay" at bounding box center [564, 595] width 20 height 20
radio input "true"
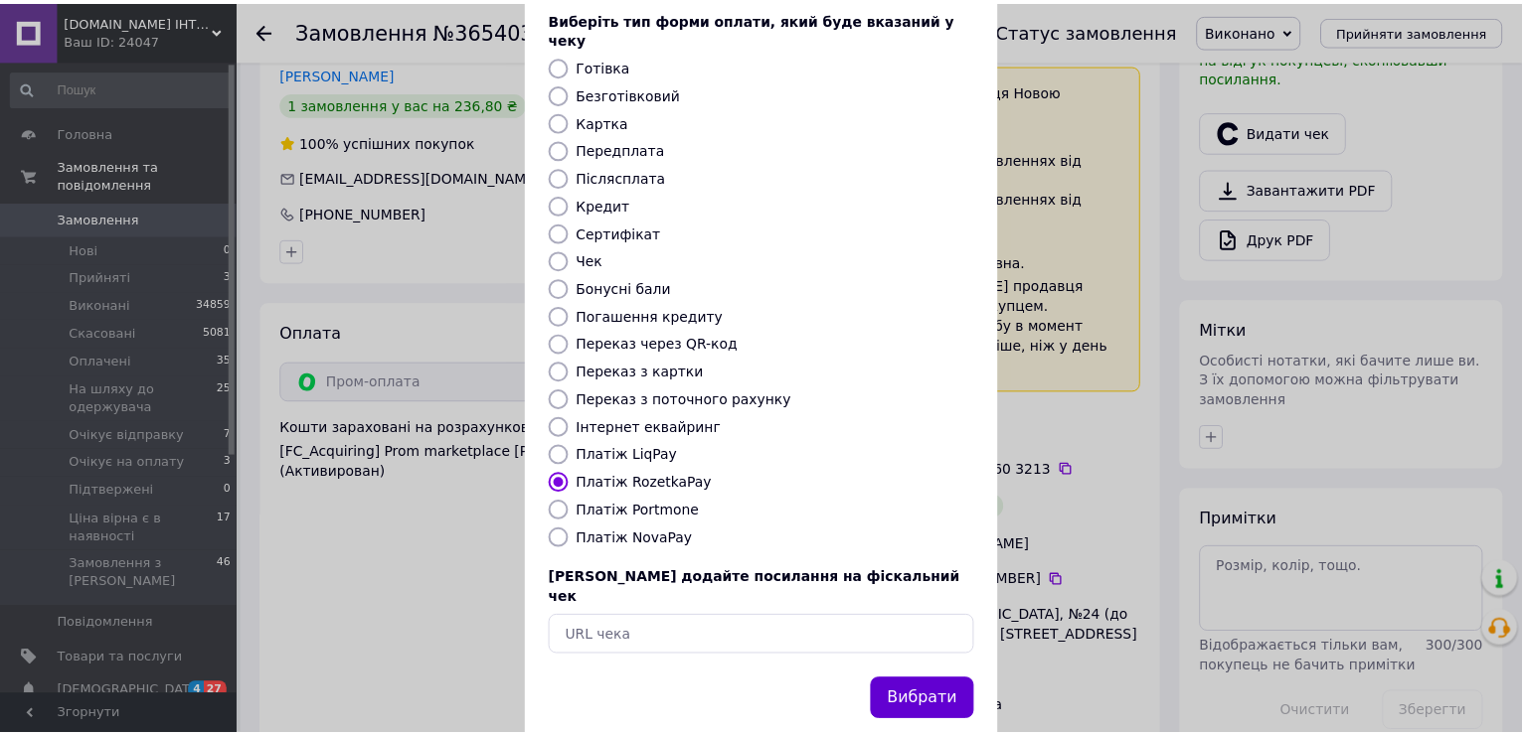
scroll to position [118, 0]
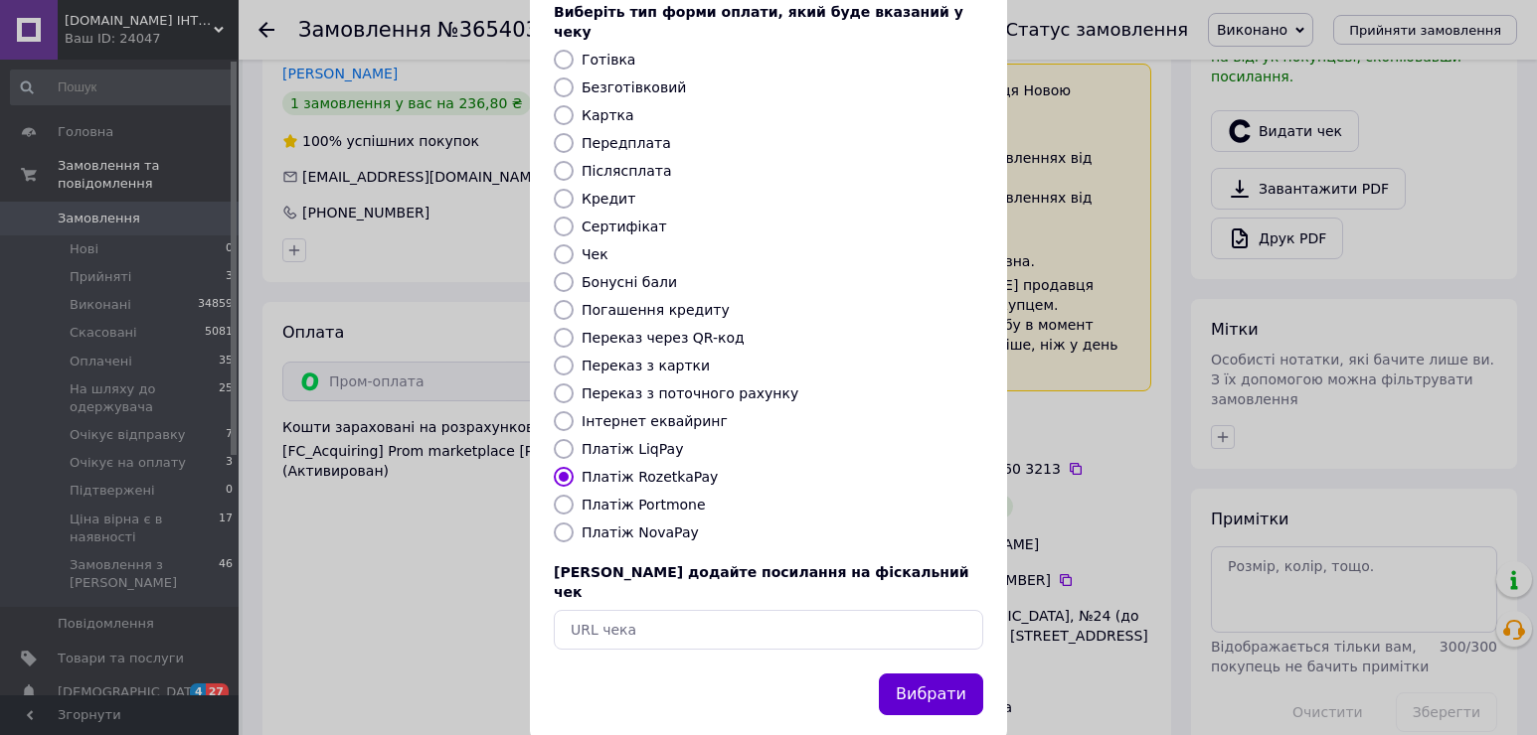
click at [967, 674] on button "Вибрати" at bounding box center [931, 695] width 104 height 43
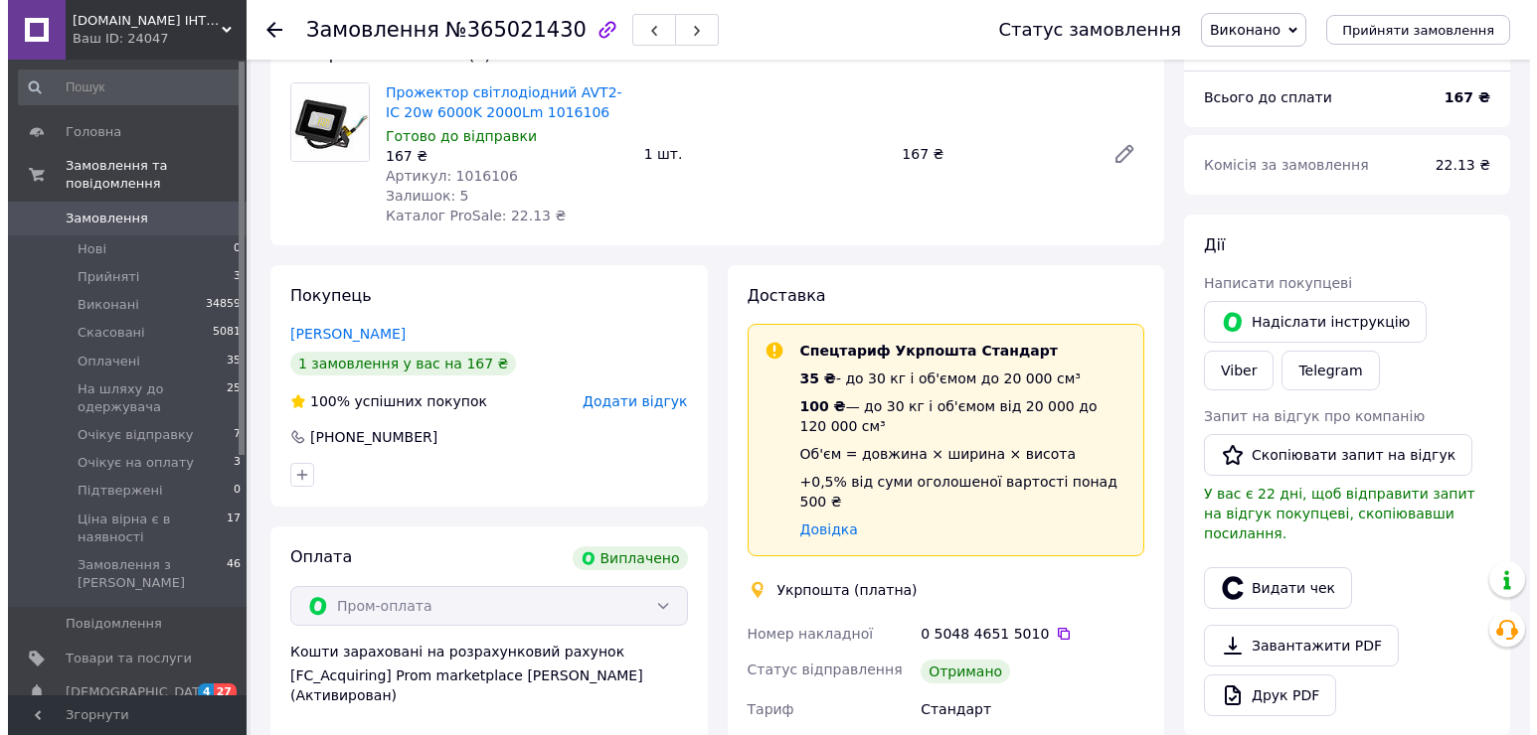
scroll to position [298, 0]
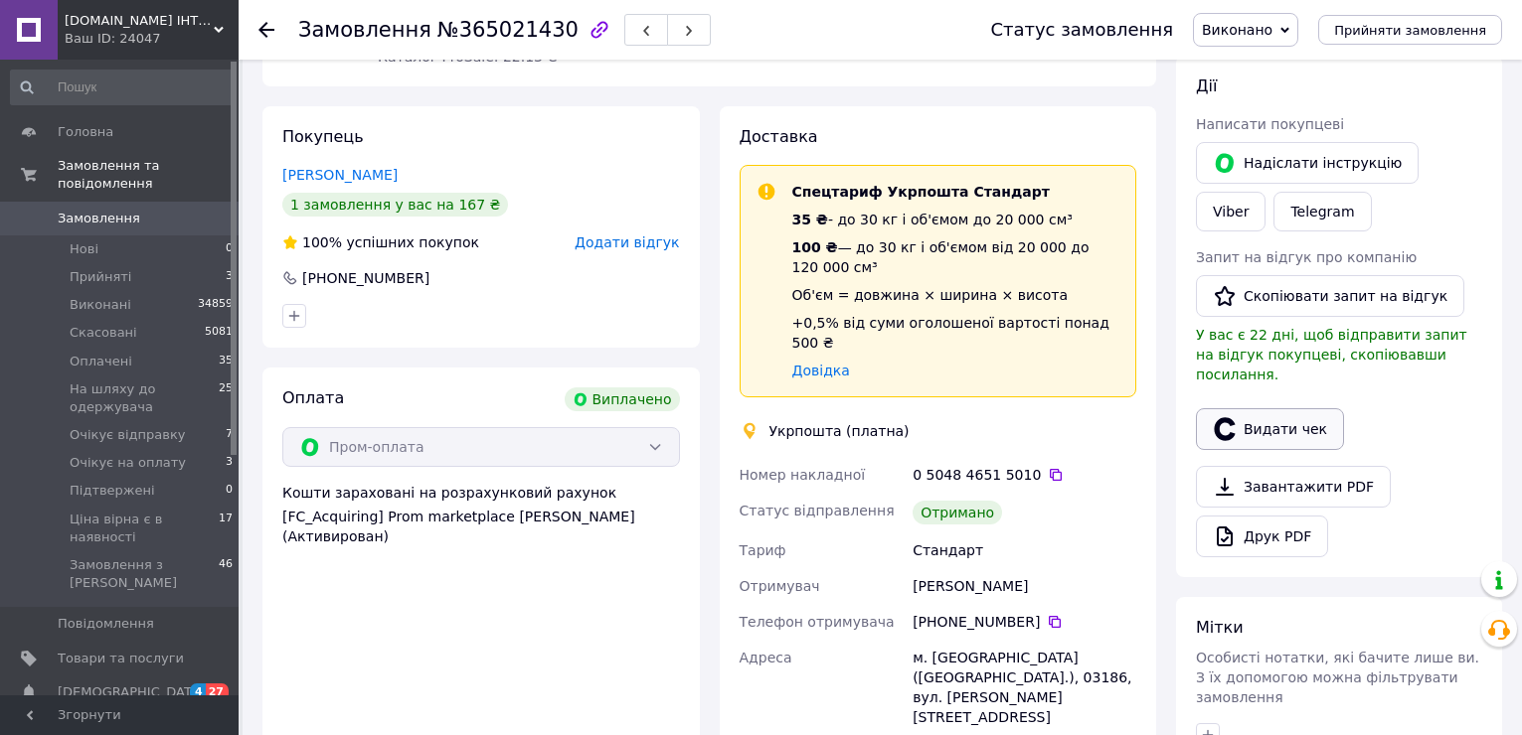
click at [1273, 414] on button "Видати чек" at bounding box center [1270, 429] width 148 height 42
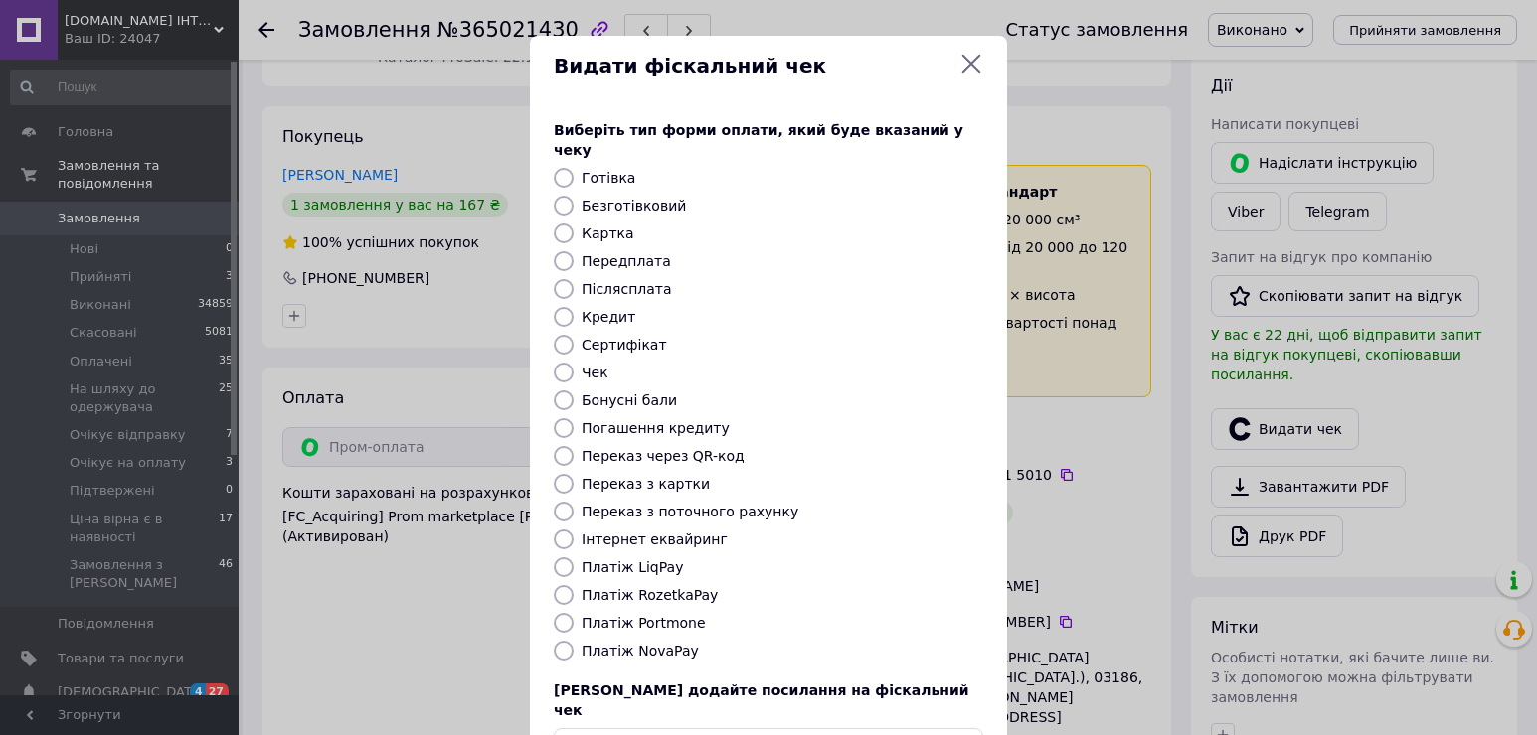
click at [676, 587] on label "Платіж RozetkaPay" at bounding box center [649, 595] width 136 height 16
click at [573, 585] on input "Платіж RozetkaPay" at bounding box center [564, 595] width 20 height 20
radio input "true"
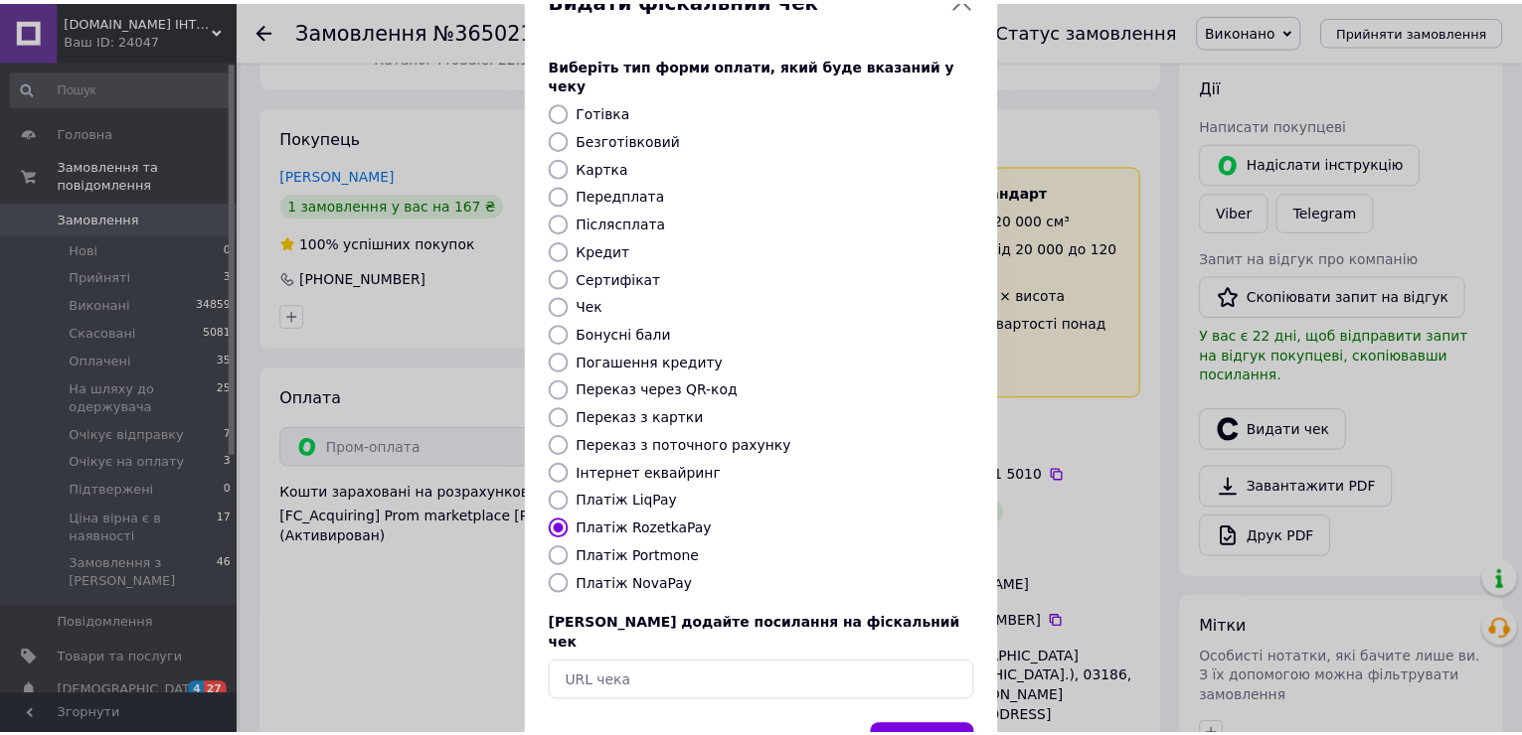
scroll to position [118, 0]
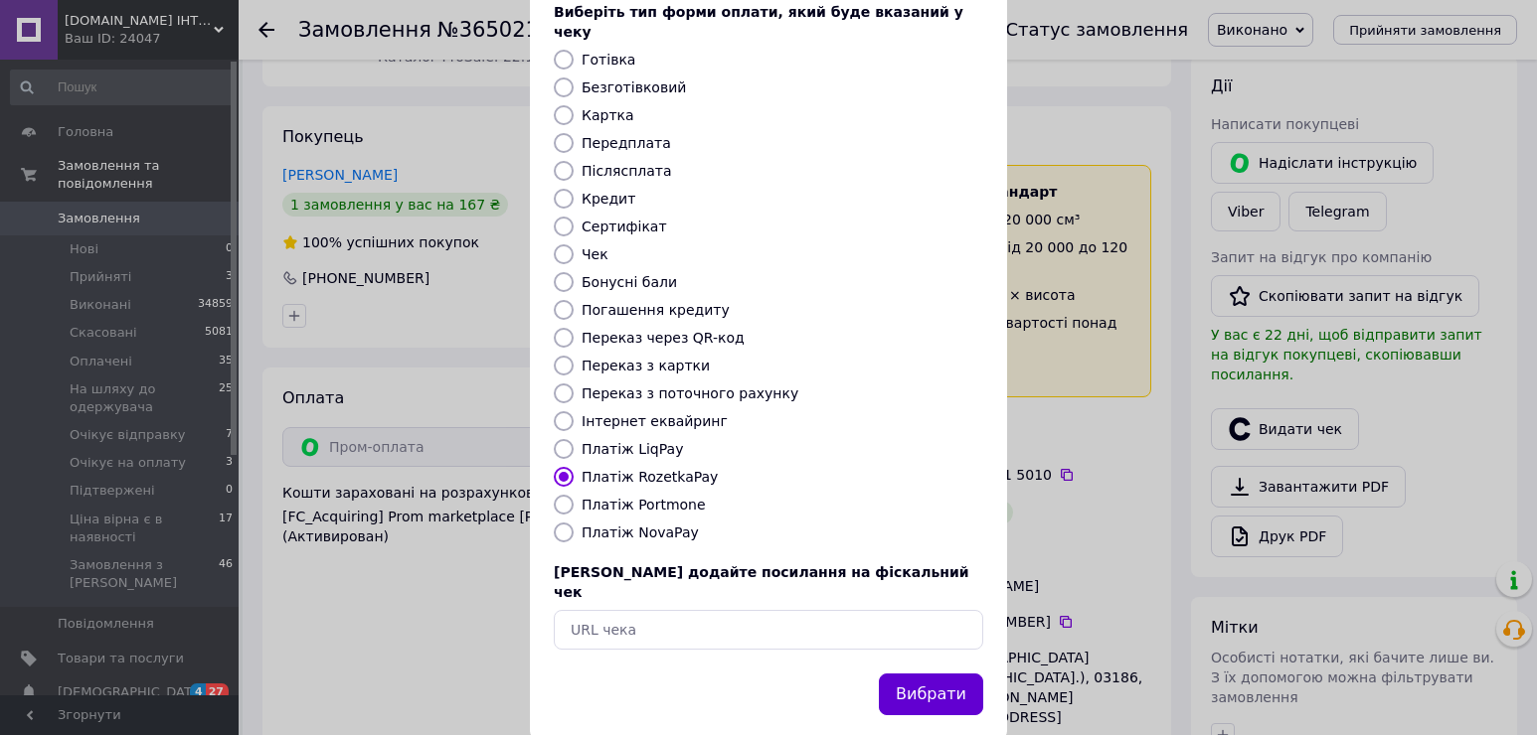
click at [939, 674] on button "Вибрати" at bounding box center [931, 695] width 104 height 43
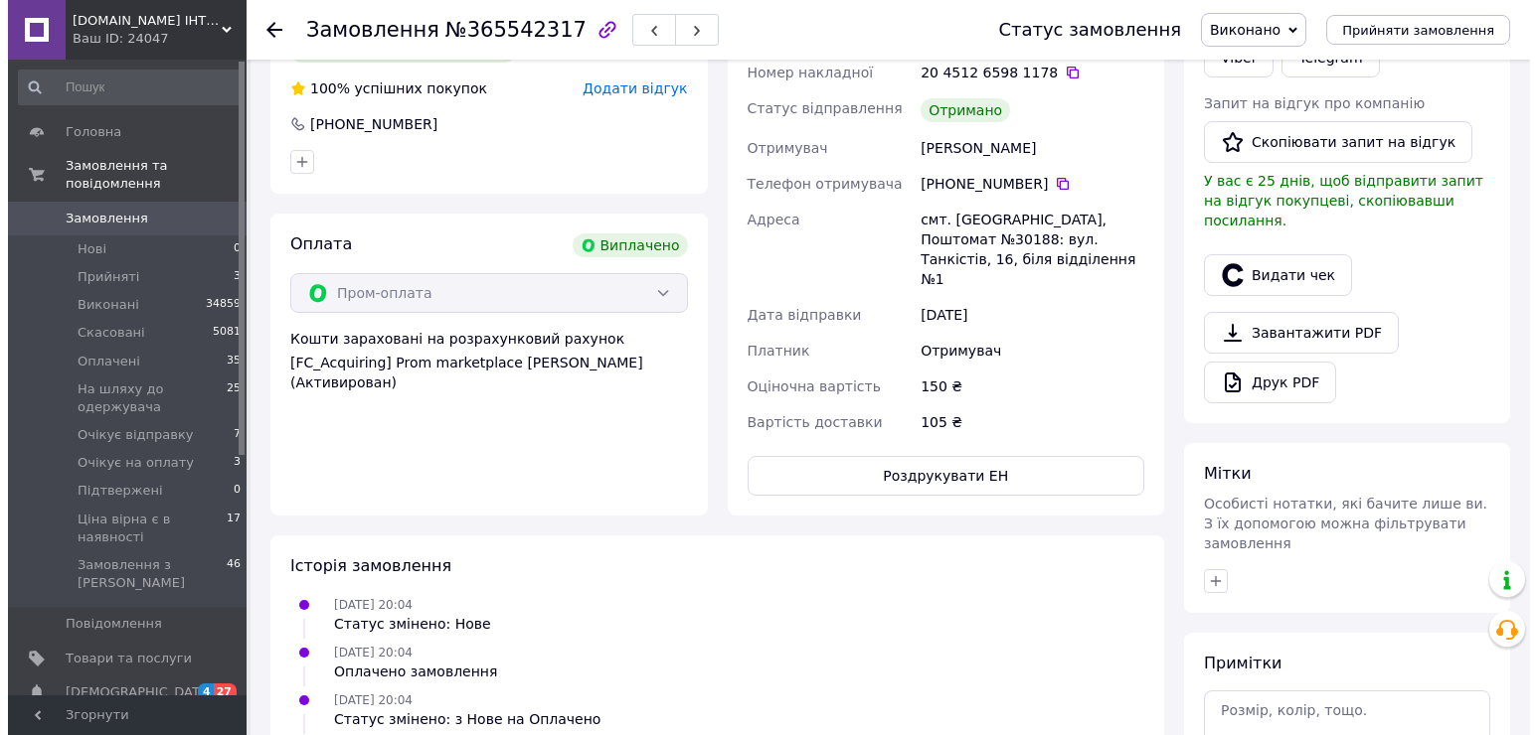
scroll to position [398, 0]
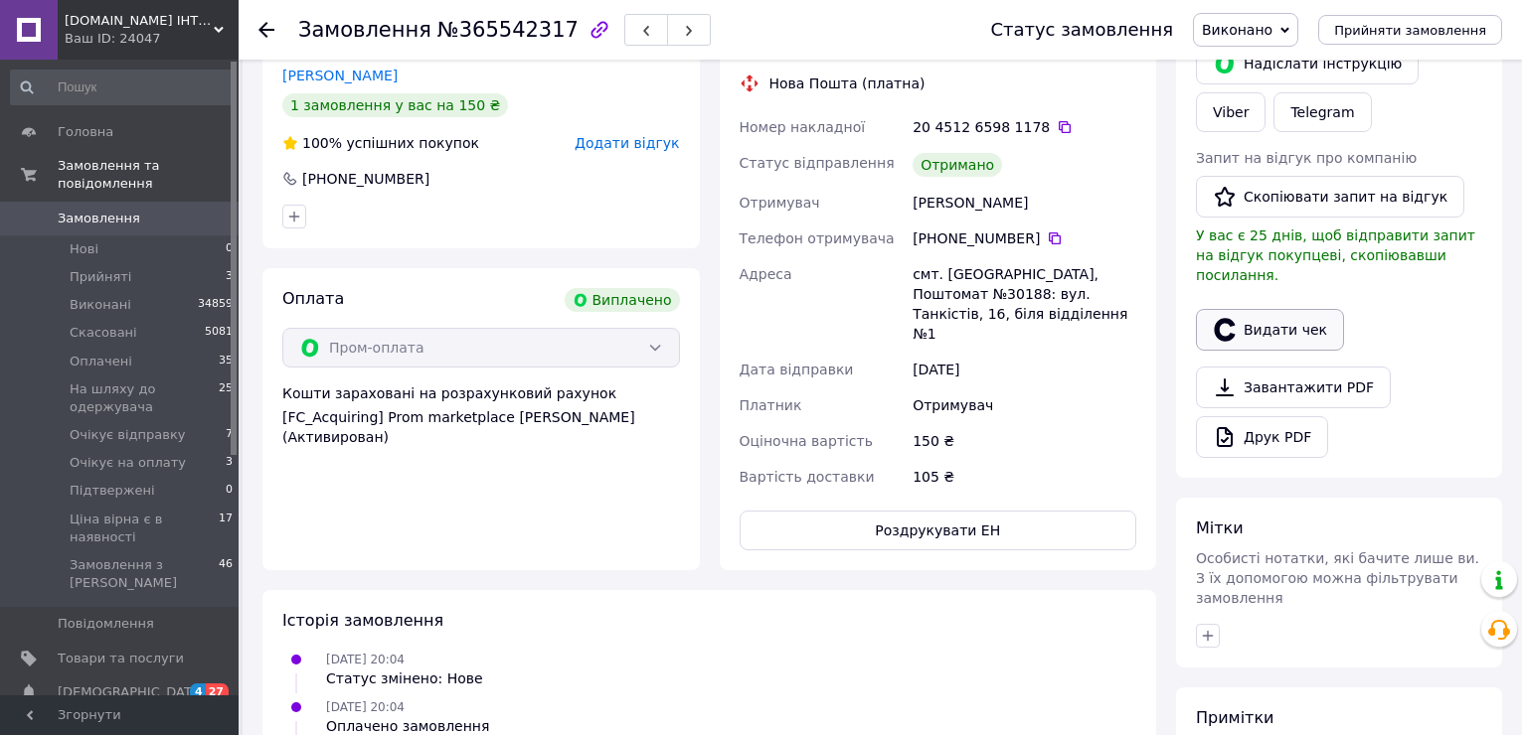
click at [1286, 309] on button "Видати чек" at bounding box center [1270, 330] width 148 height 42
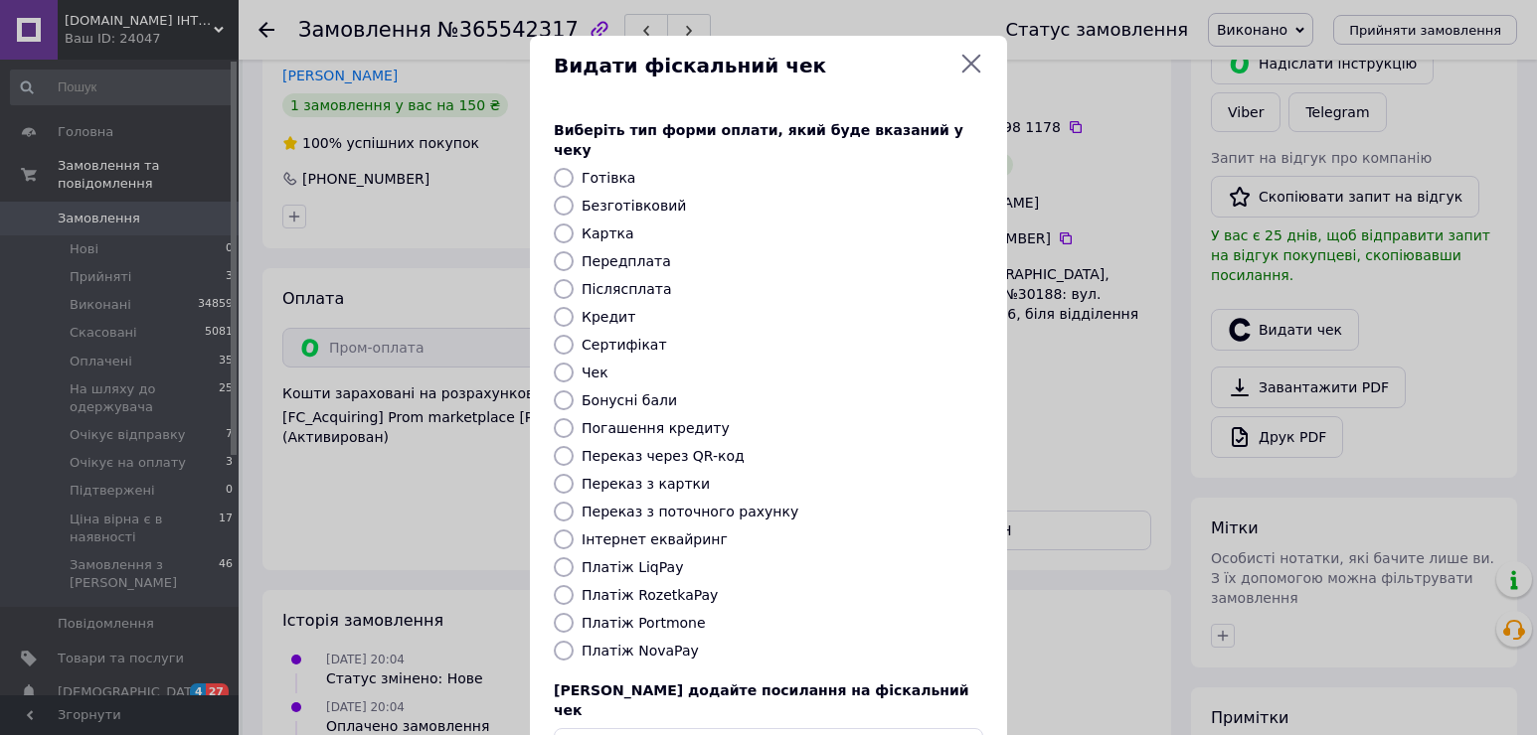
click at [679, 587] on label "Платіж RozetkaPay" at bounding box center [649, 595] width 136 height 16
click at [573, 585] on input "Платіж RozetkaPay" at bounding box center [564, 595] width 20 height 20
radio input "true"
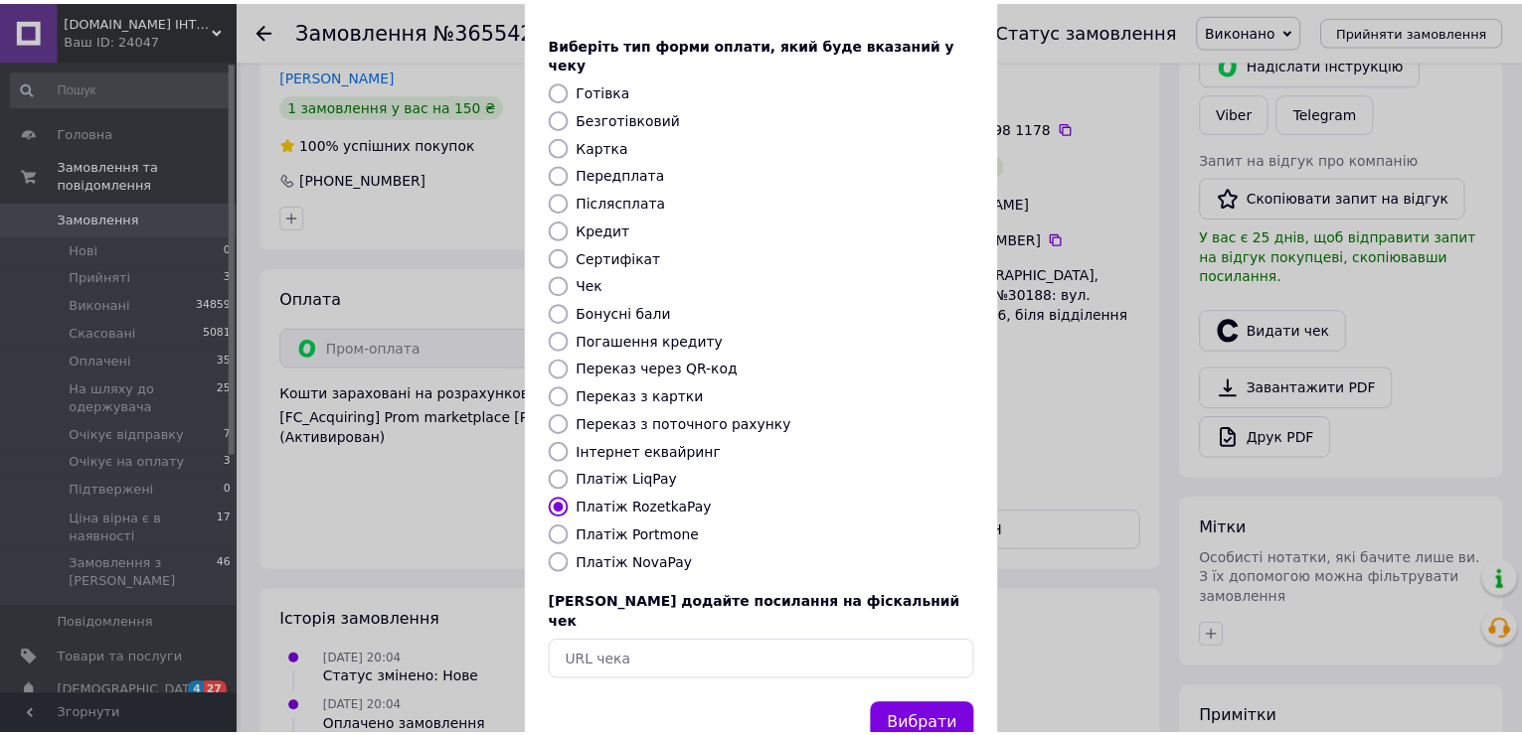
scroll to position [118, 0]
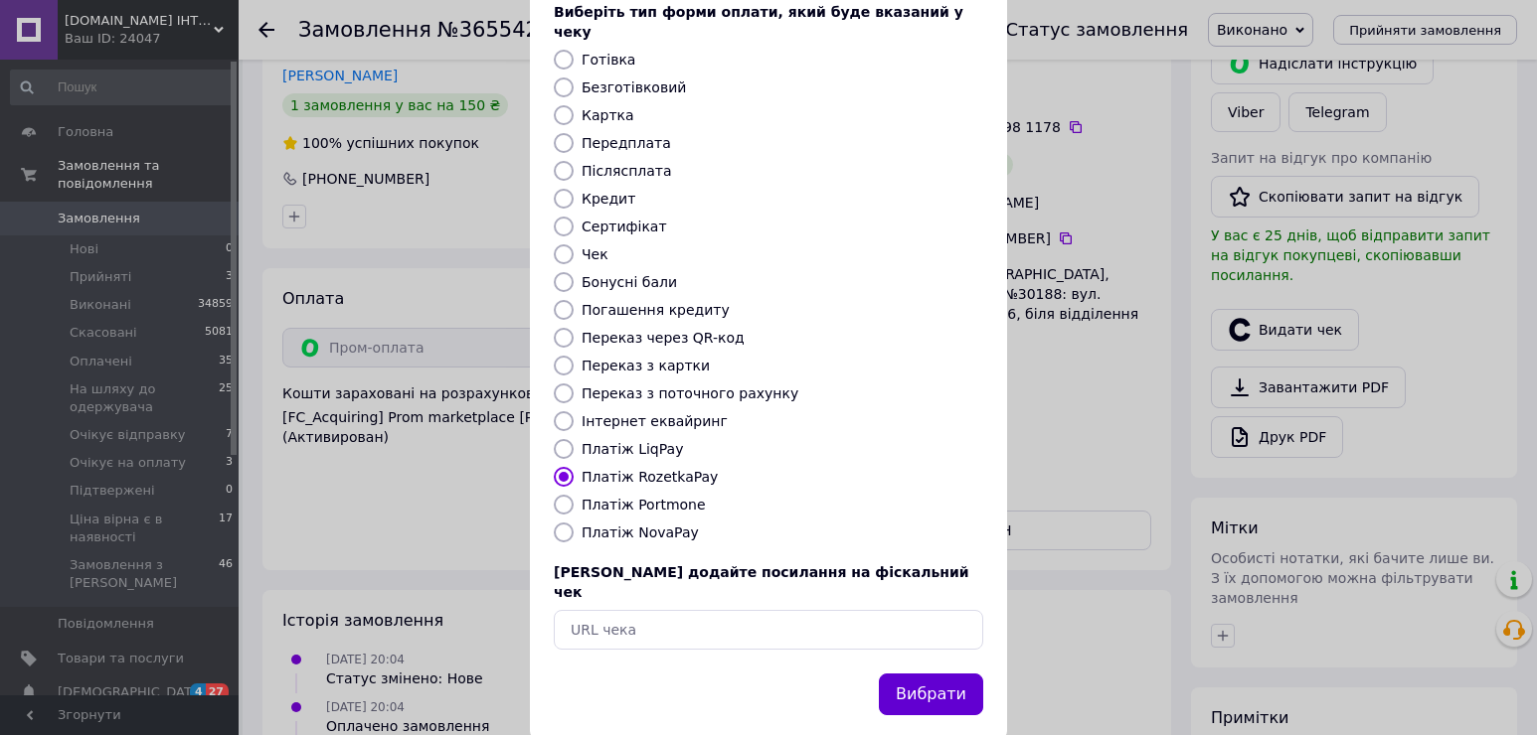
click at [931, 674] on button "Вибрати" at bounding box center [931, 695] width 104 height 43
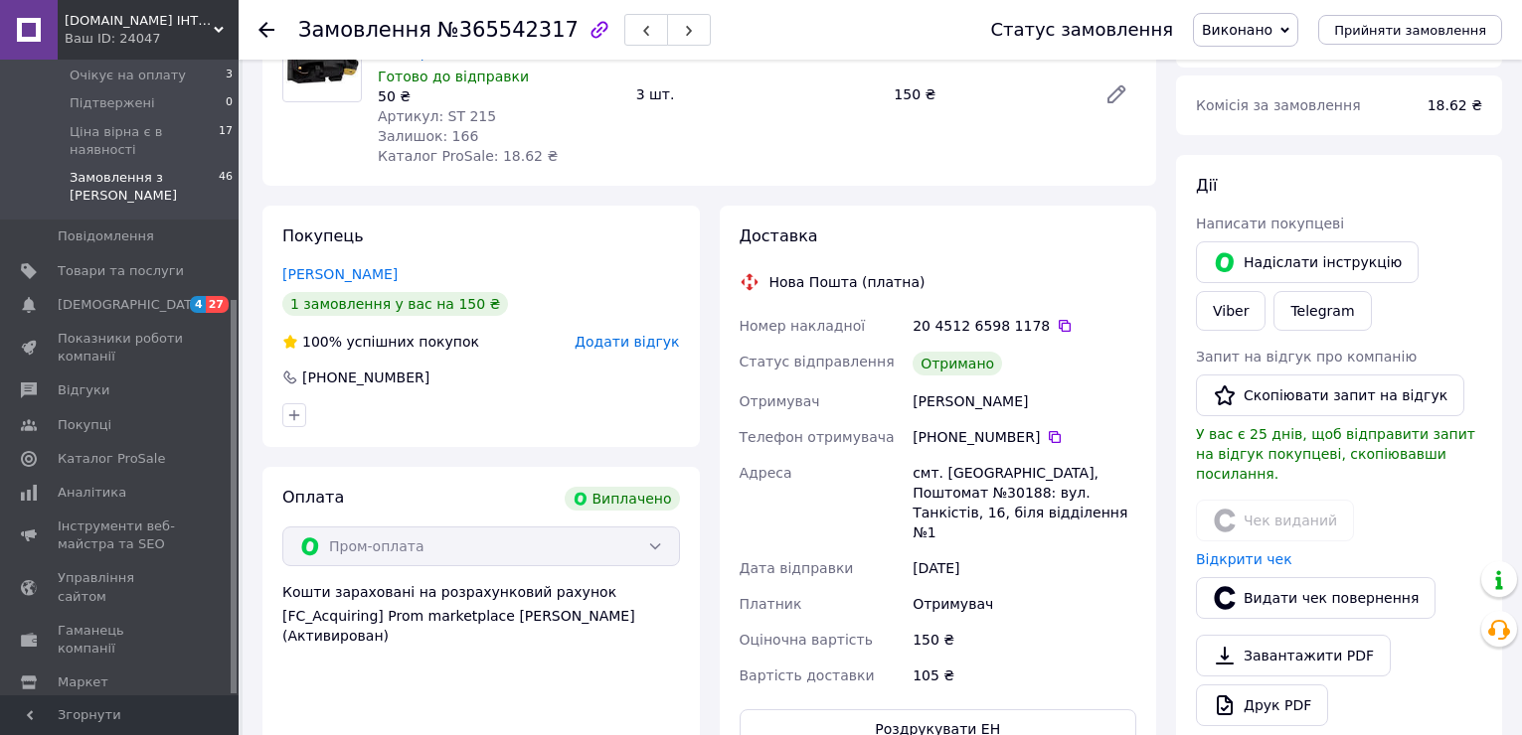
scroll to position [298, 0]
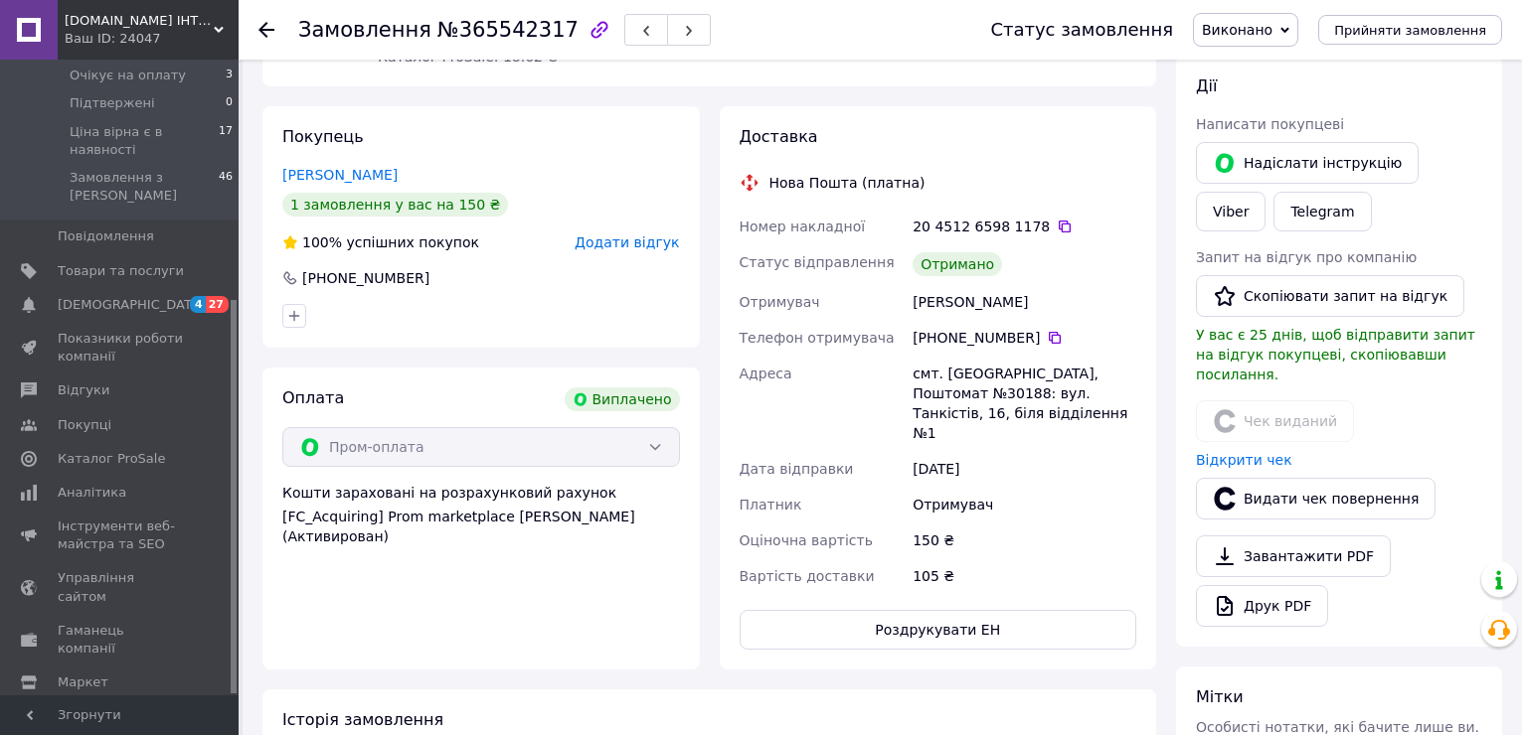
click at [110, 708] on span "Налаштування" at bounding box center [108, 717] width 101 height 18
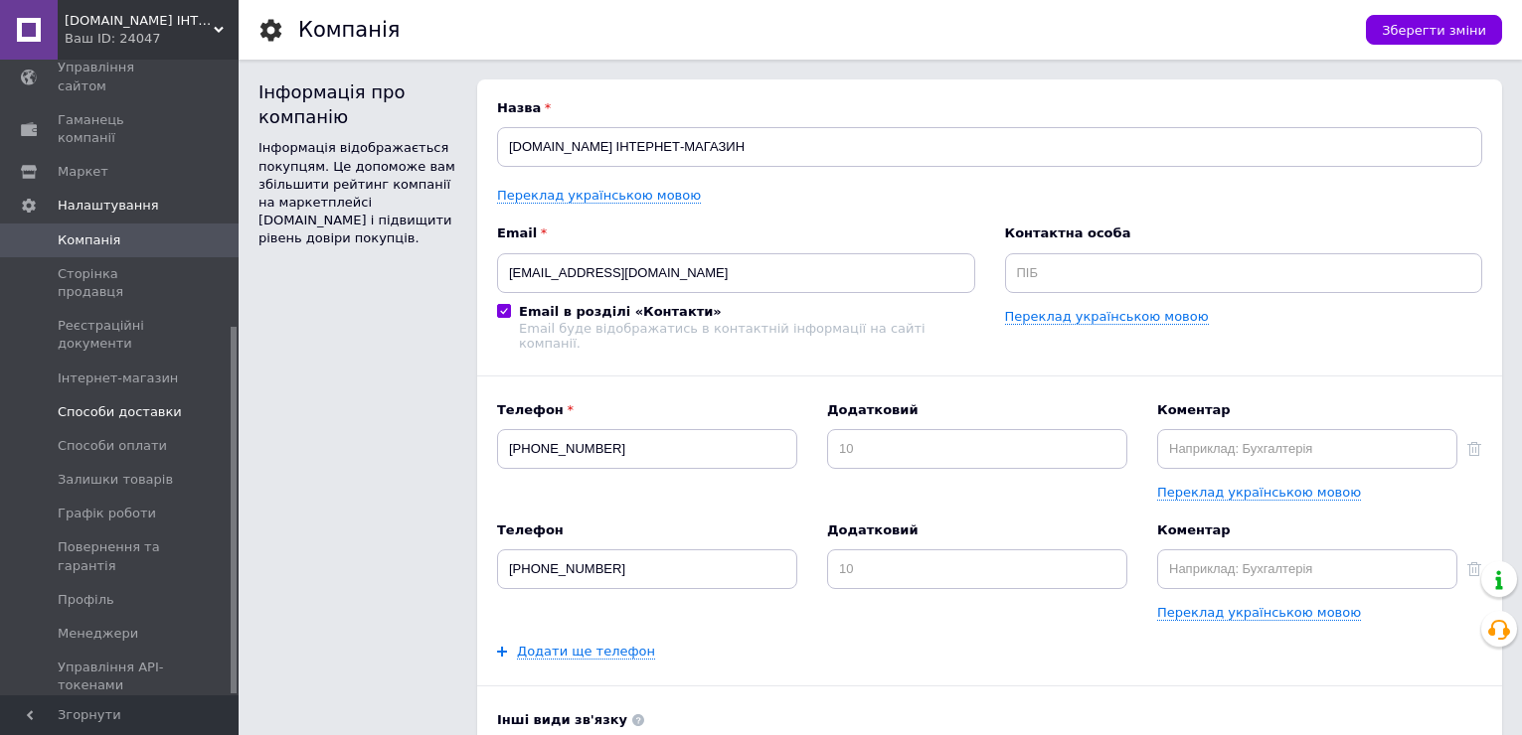
scroll to position [463, 0]
click at [125, 399] on span "Способи доставки" at bounding box center [120, 408] width 124 height 18
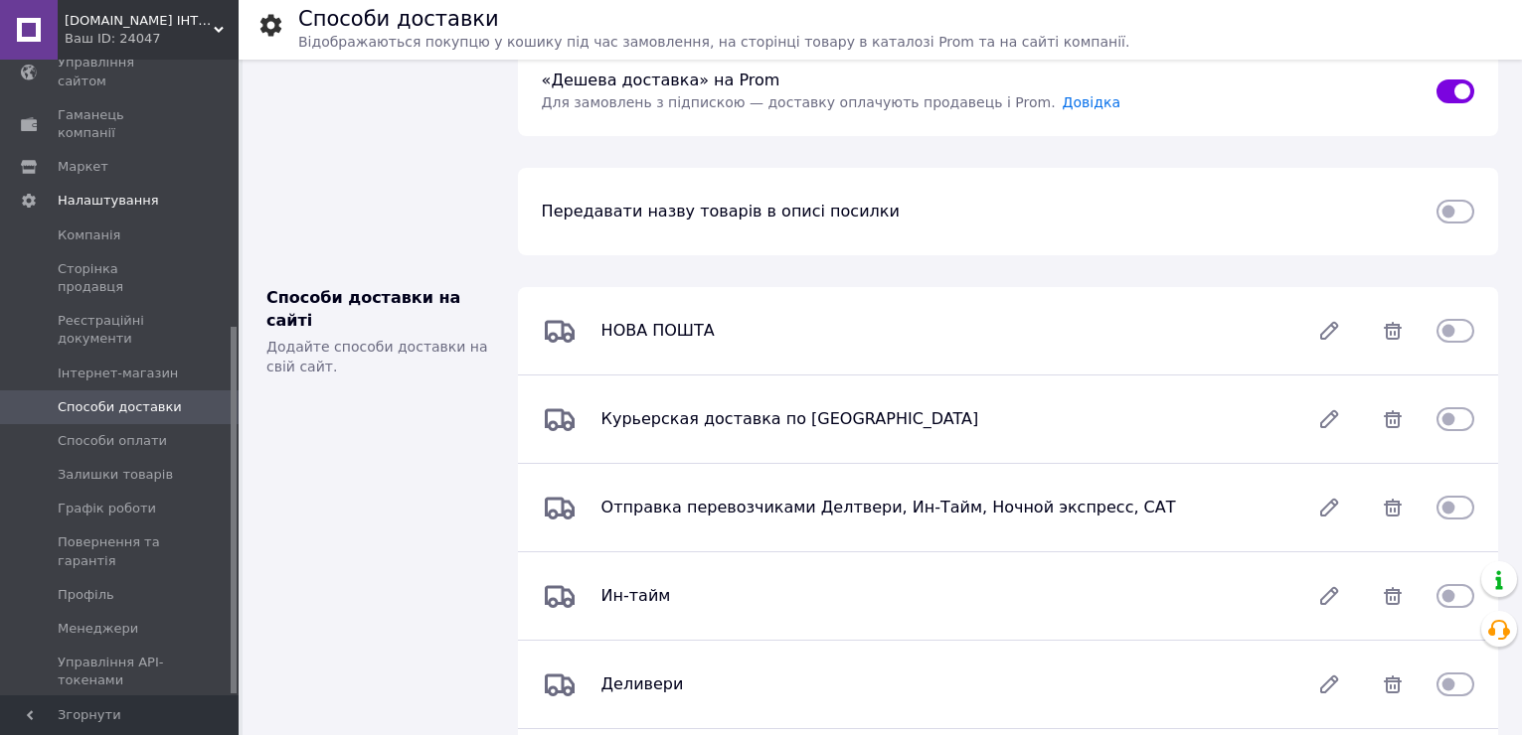
scroll to position [894, 0]
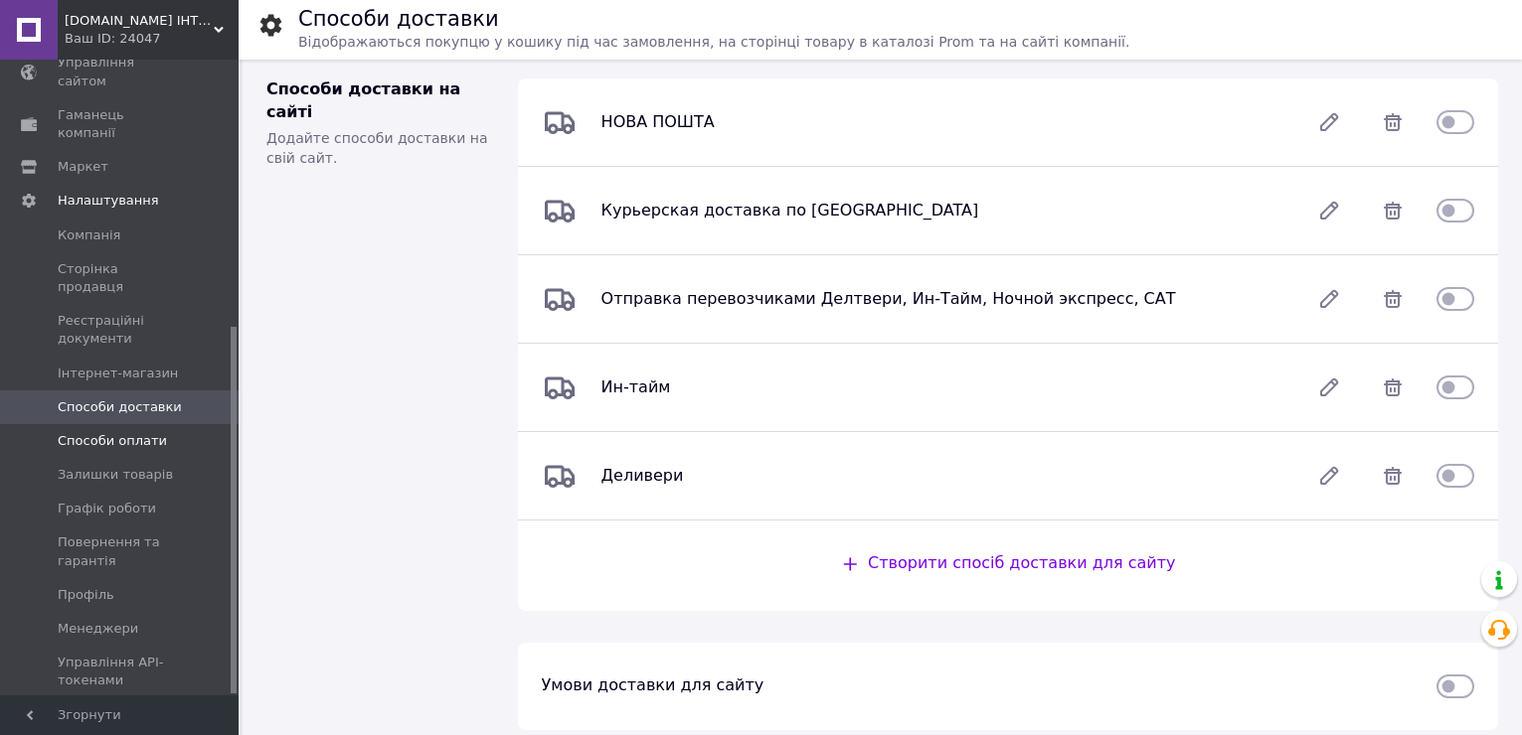
click at [112, 432] on span "Способи оплати" at bounding box center [112, 441] width 109 height 18
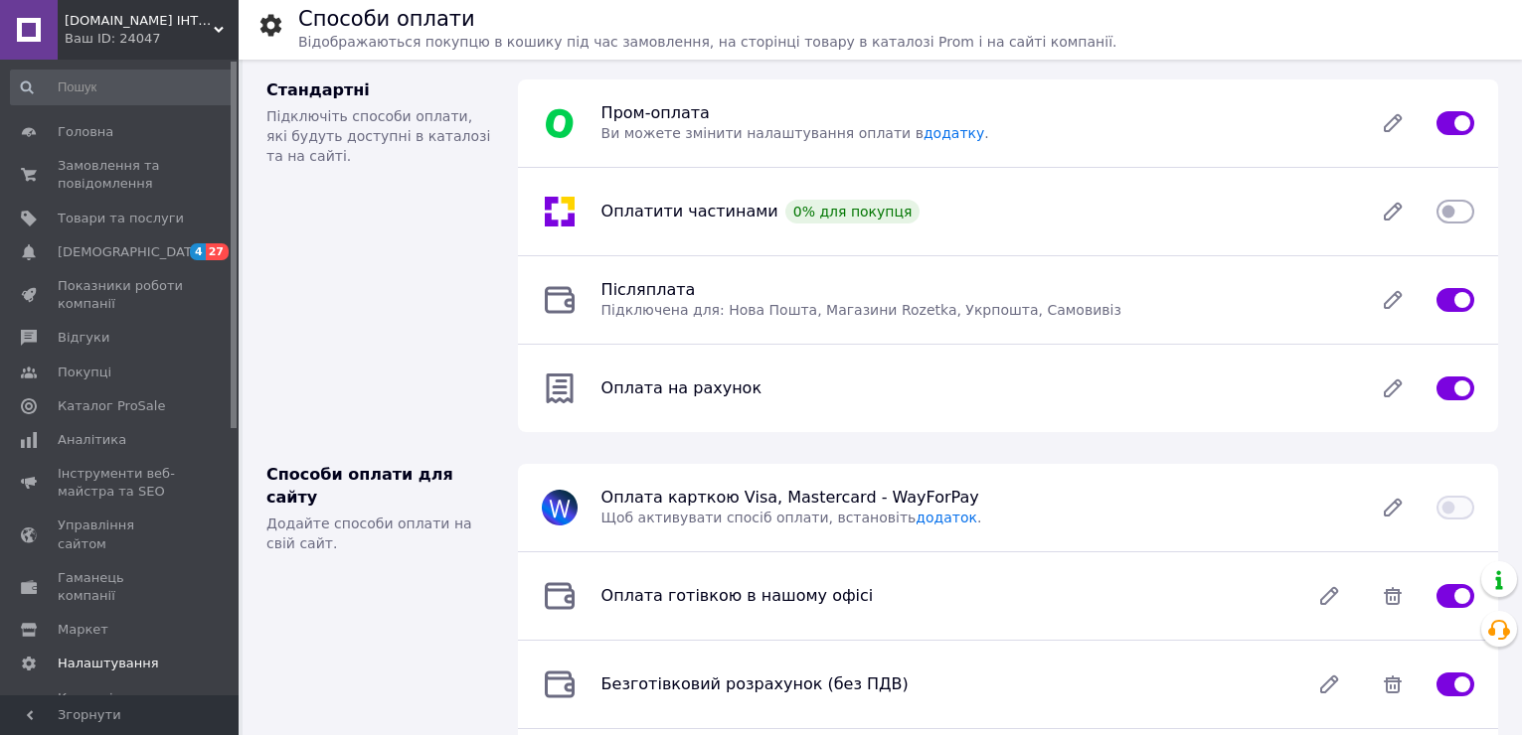
click at [134, 73] on input at bounding box center [122, 88] width 225 height 36
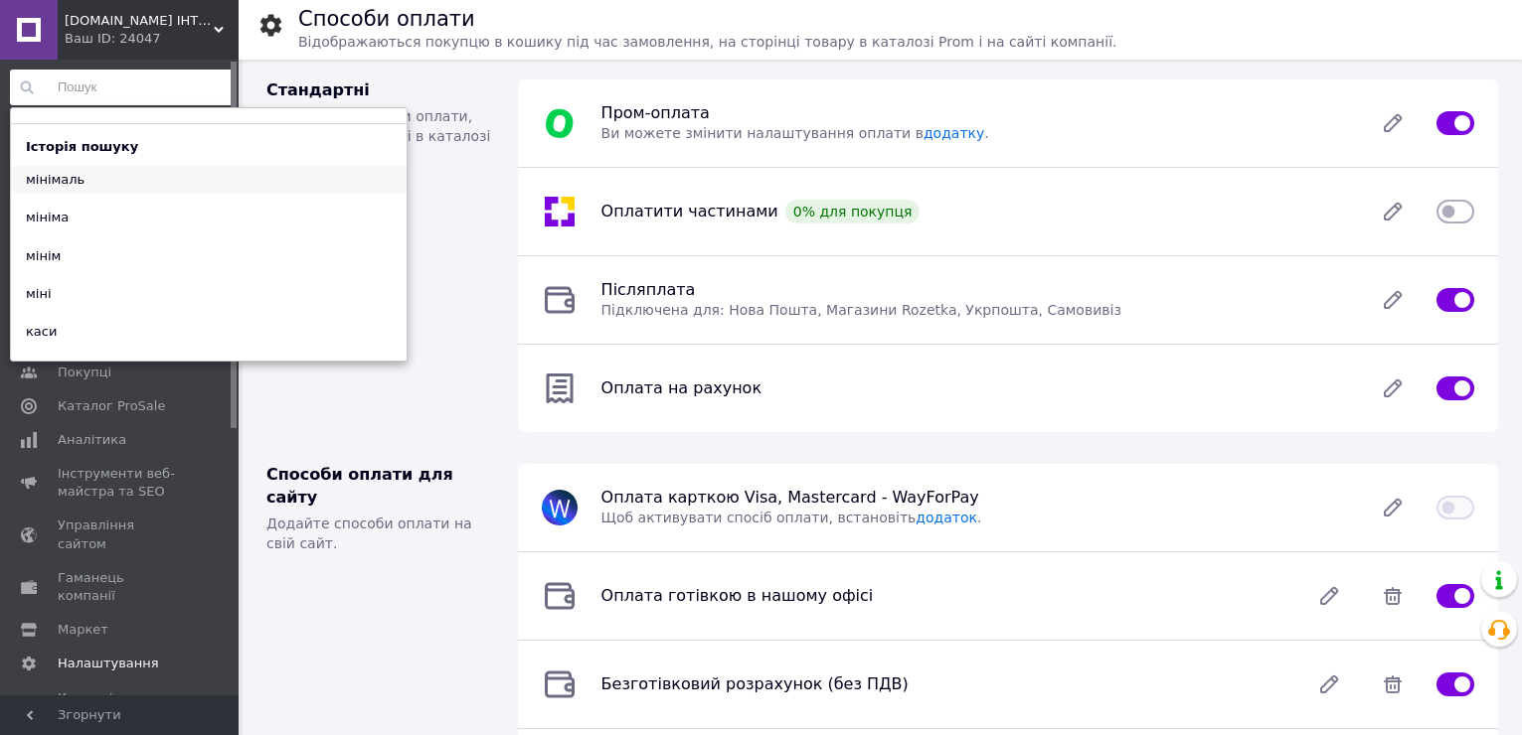
click at [79, 184] on div "мінімаль" at bounding box center [55, 180] width 88 height 28
type input "мінімаль"
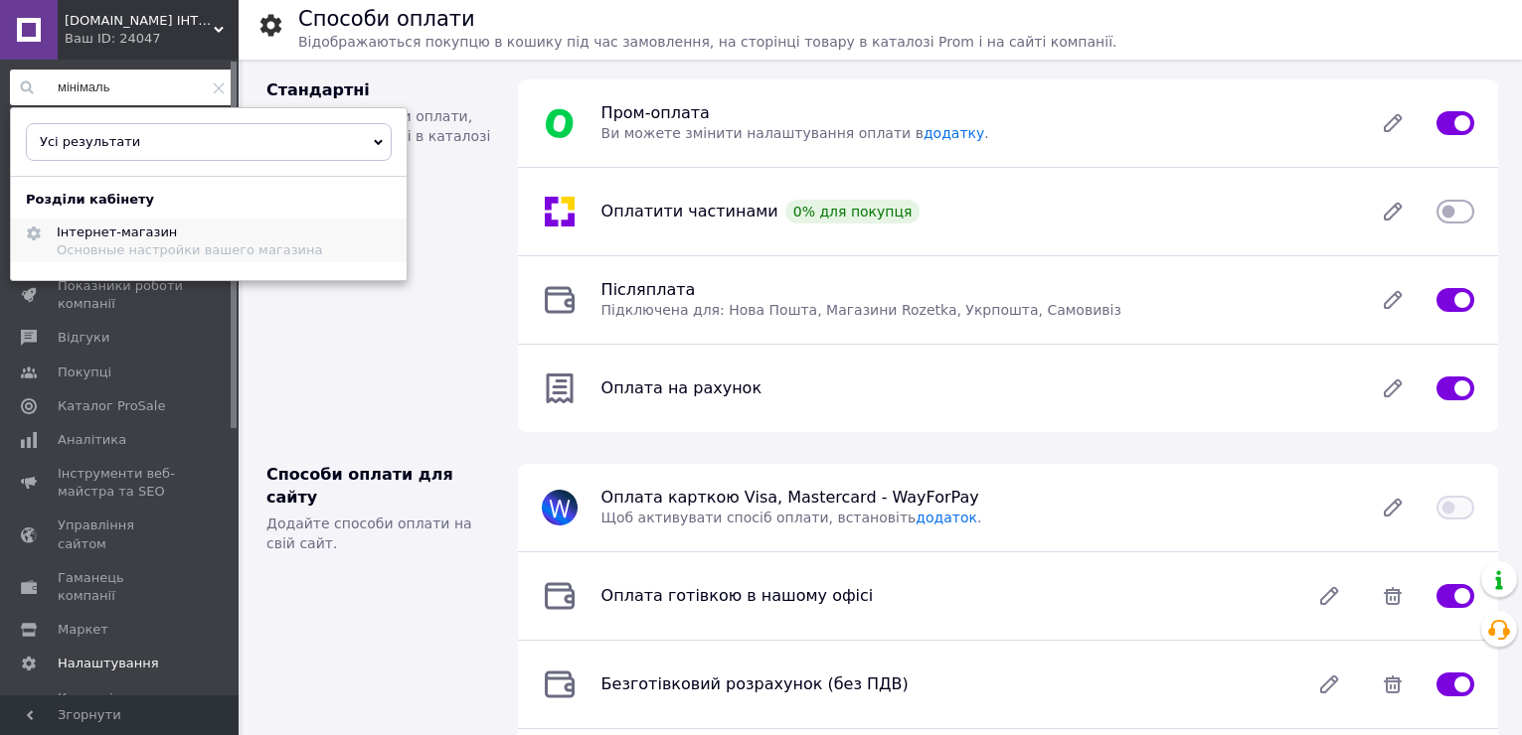
click at [105, 234] on span "Інтернет-магазин" at bounding box center [117, 232] width 120 height 15
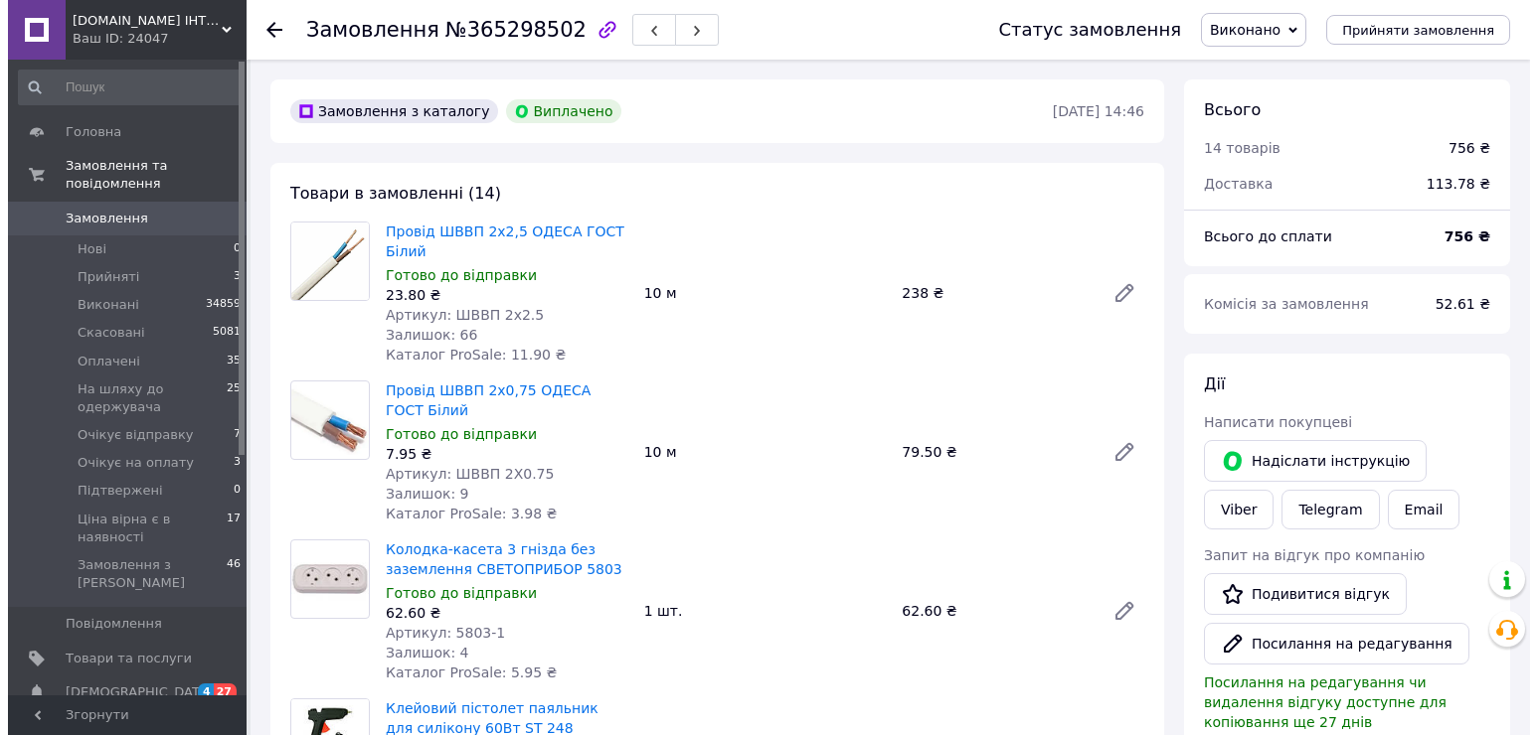
scroll to position [199, 0]
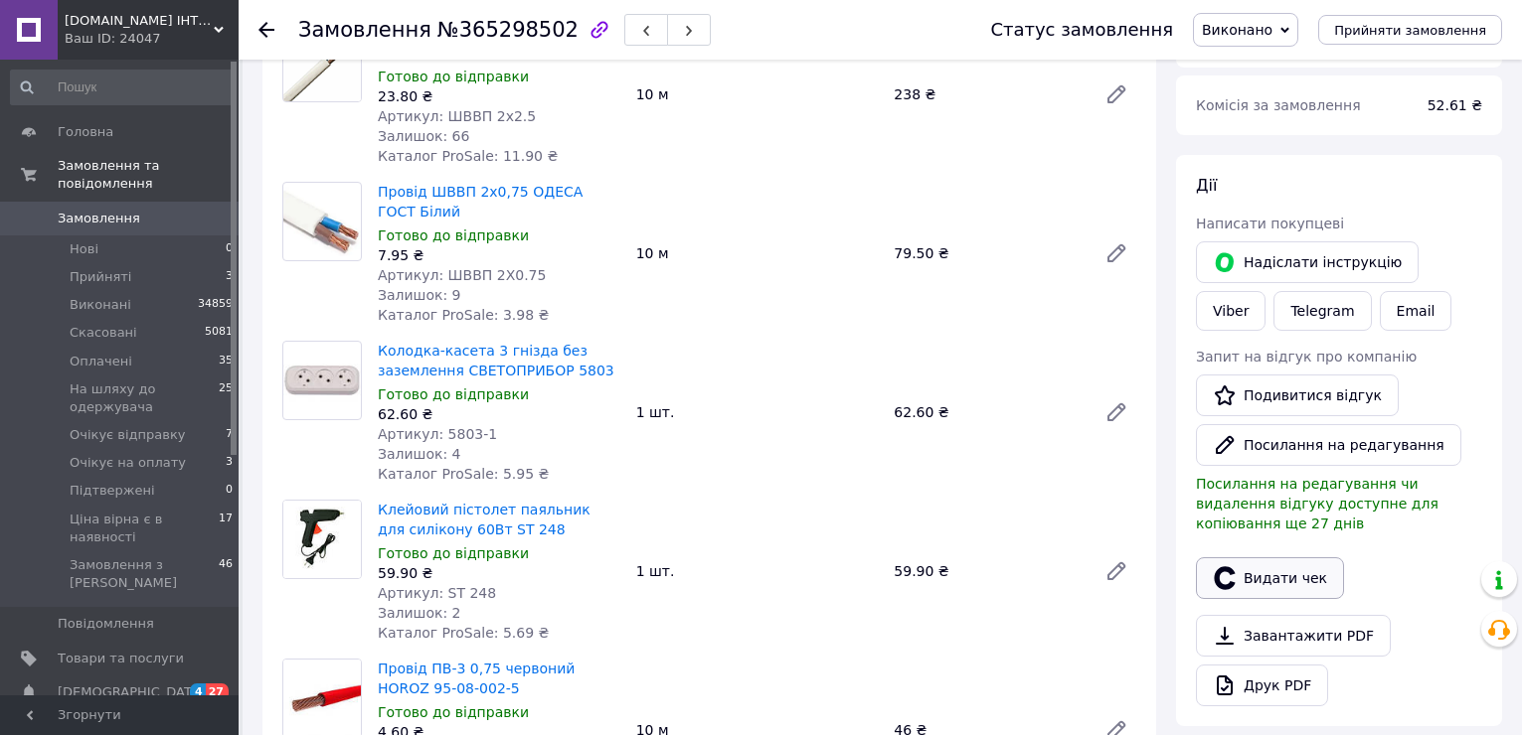
click at [1278, 563] on button "Видати чек" at bounding box center [1270, 579] width 148 height 42
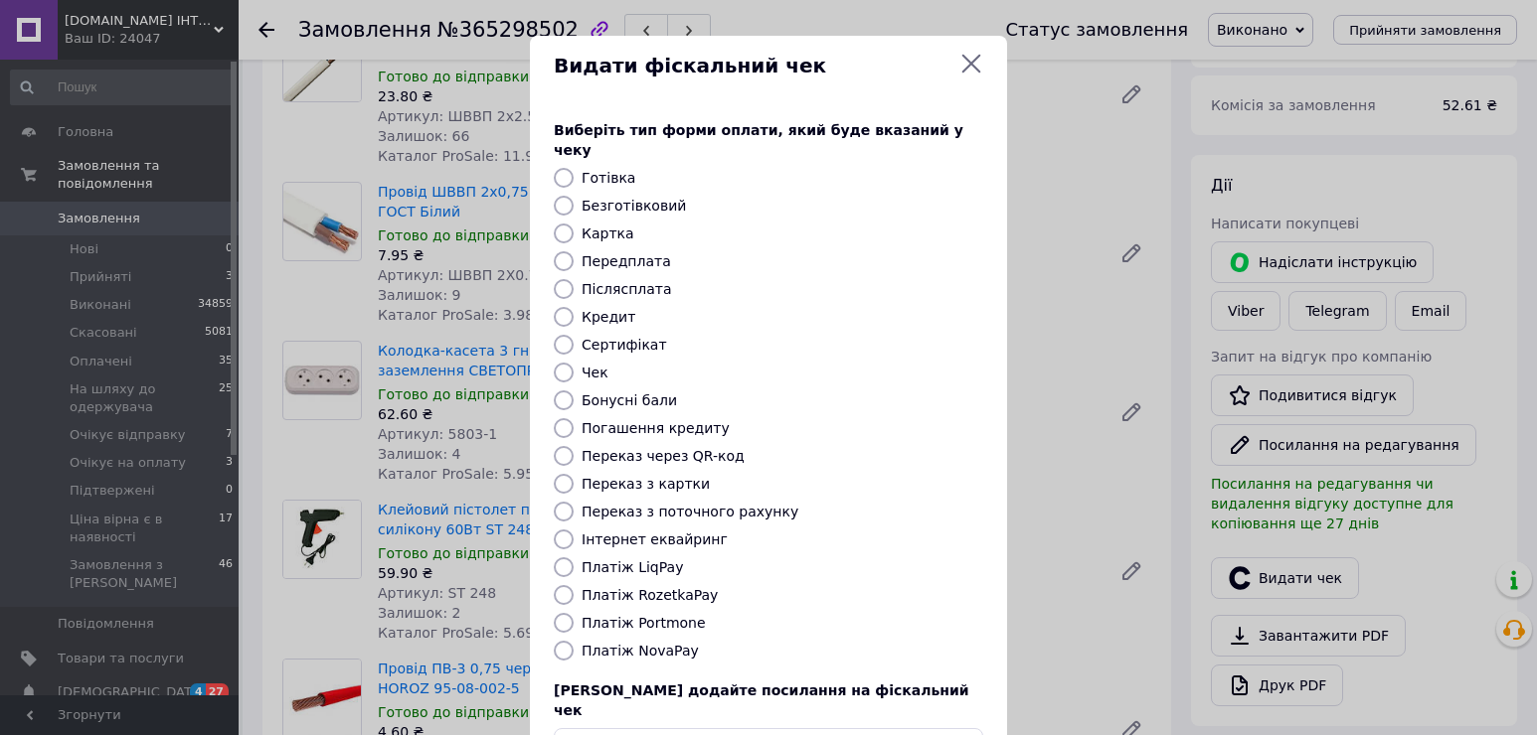
click at [672, 587] on label "Платіж RozetkaPay" at bounding box center [649, 595] width 136 height 16
click at [573, 585] on input "Платіж RozetkaPay" at bounding box center [564, 595] width 20 height 20
radio input "true"
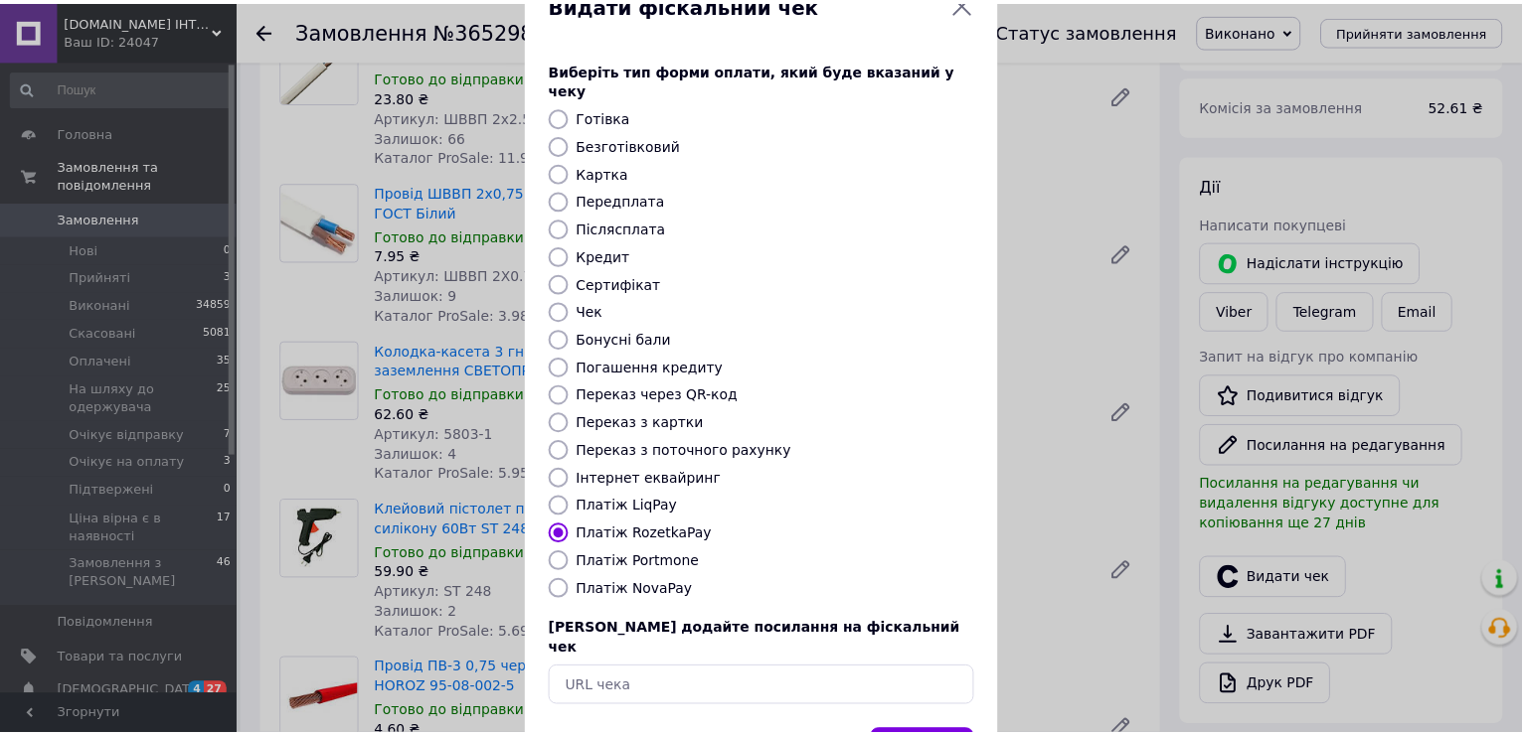
scroll to position [118, 0]
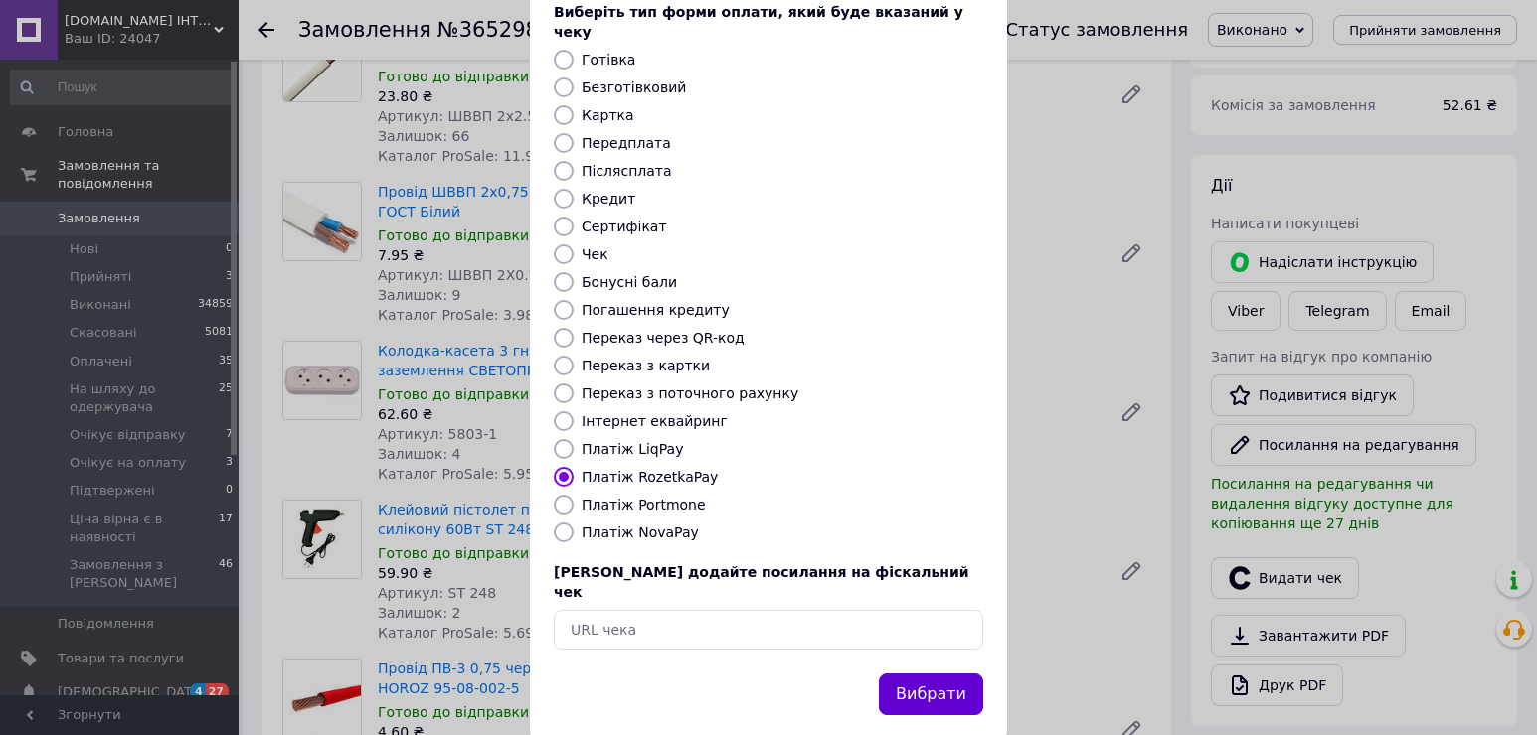
click at [915, 674] on button "Вибрати" at bounding box center [931, 695] width 104 height 43
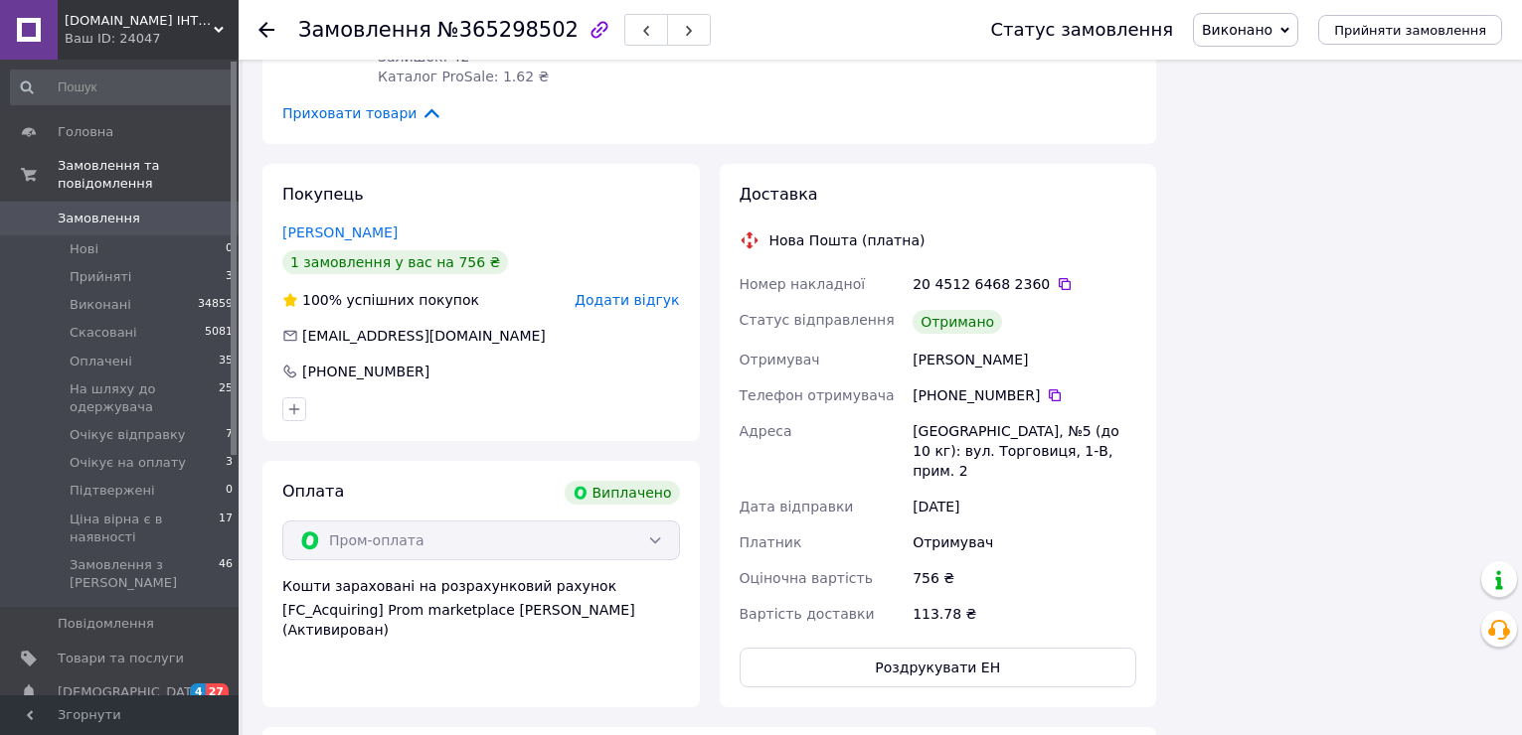
scroll to position [2286, 0]
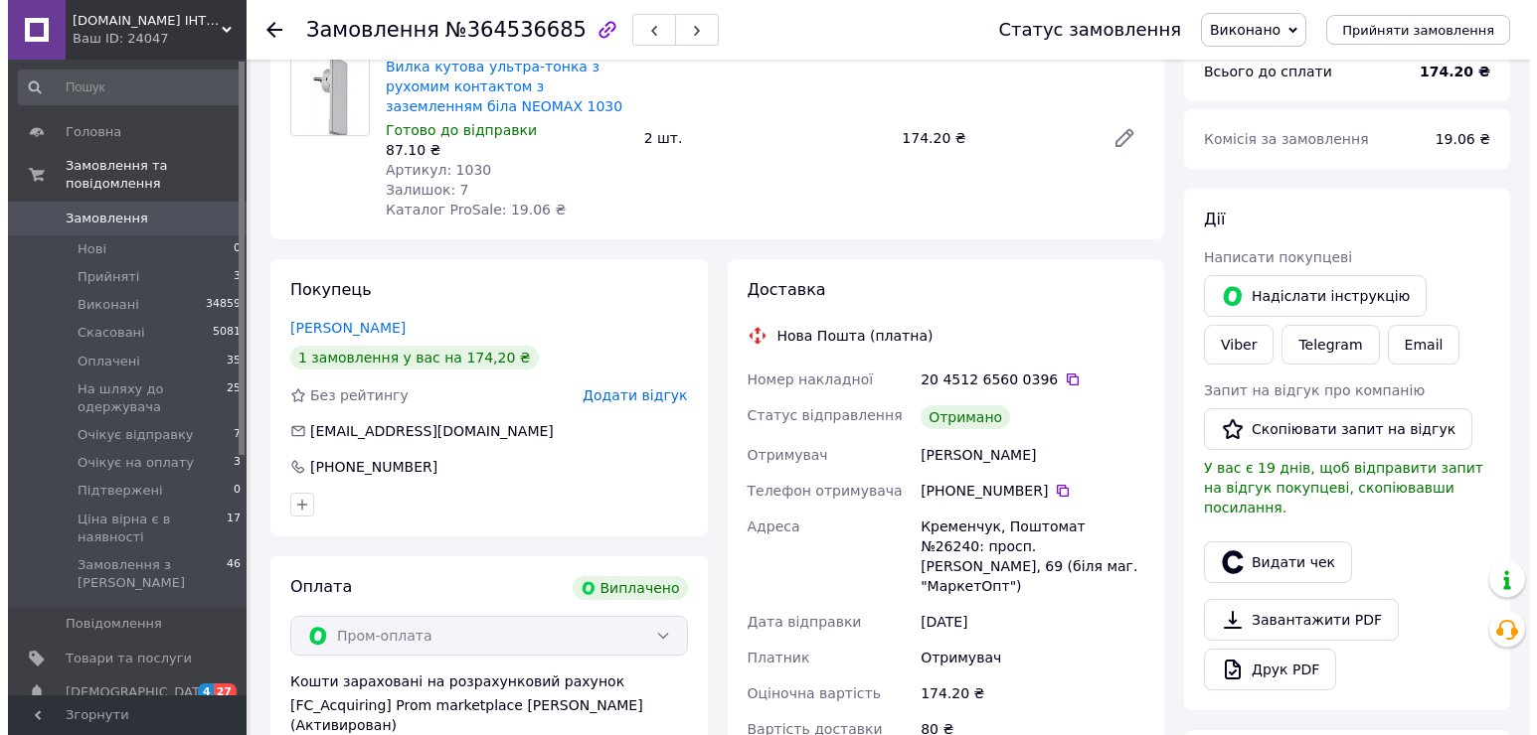
scroll to position [298, 0]
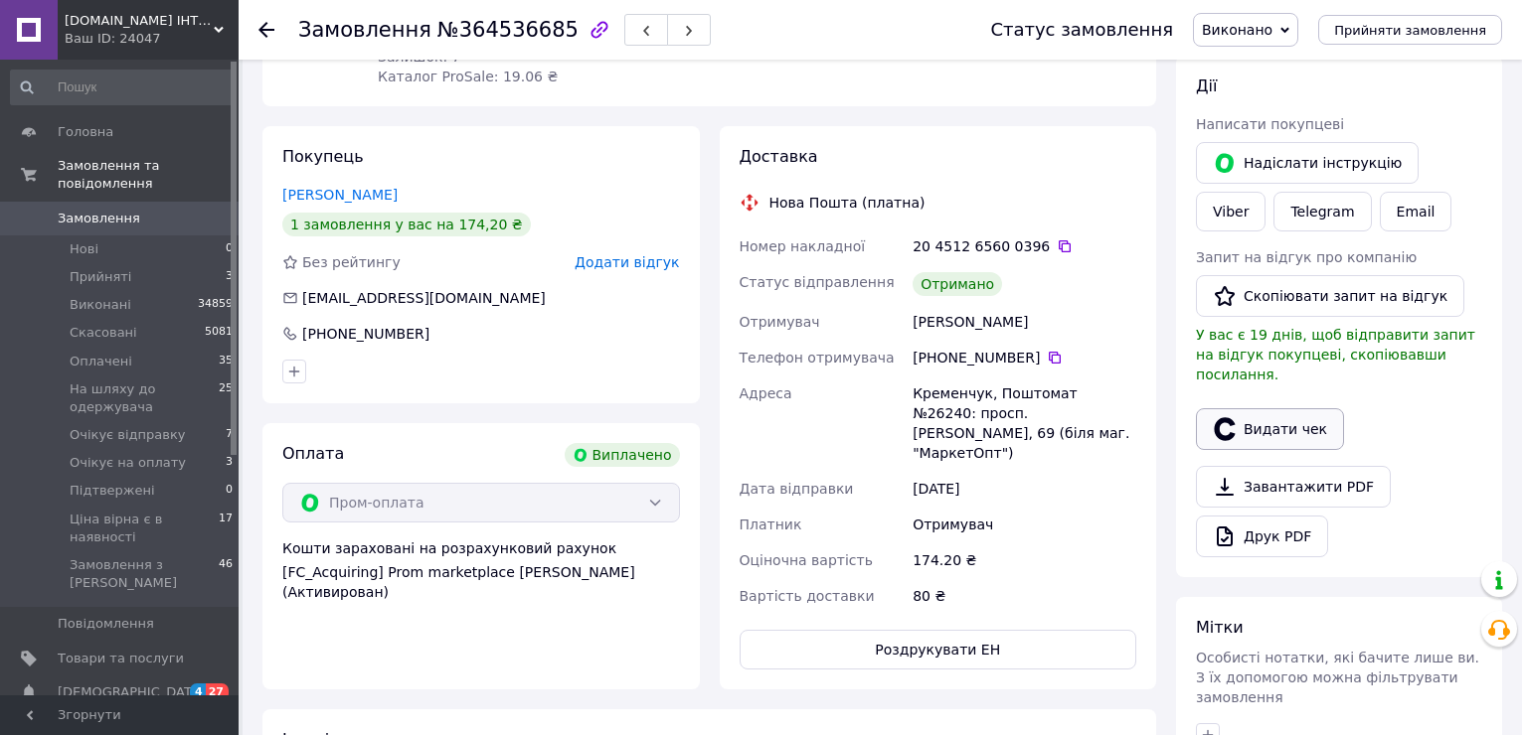
click at [1253, 416] on button "Видати чек" at bounding box center [1270, 429] width 148 height 42
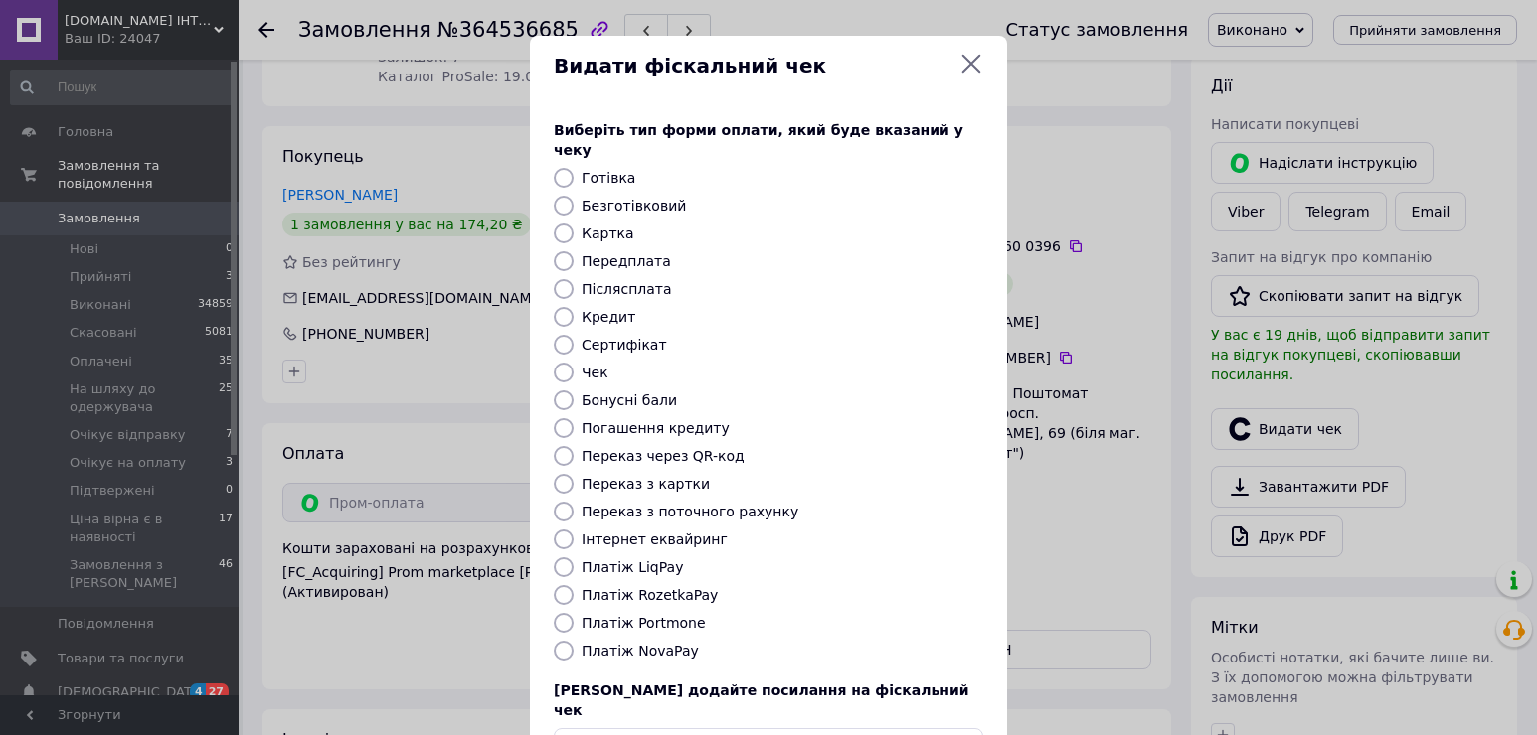
click at [654, 587] on label "Платіж RozetkaPay" at bounding box center [649, 595] width 136 height 16
click at [573, 585] on input "Платіж RozetkaPay" at bounding box center [564, 595] width 20 height 20
radio input "true"
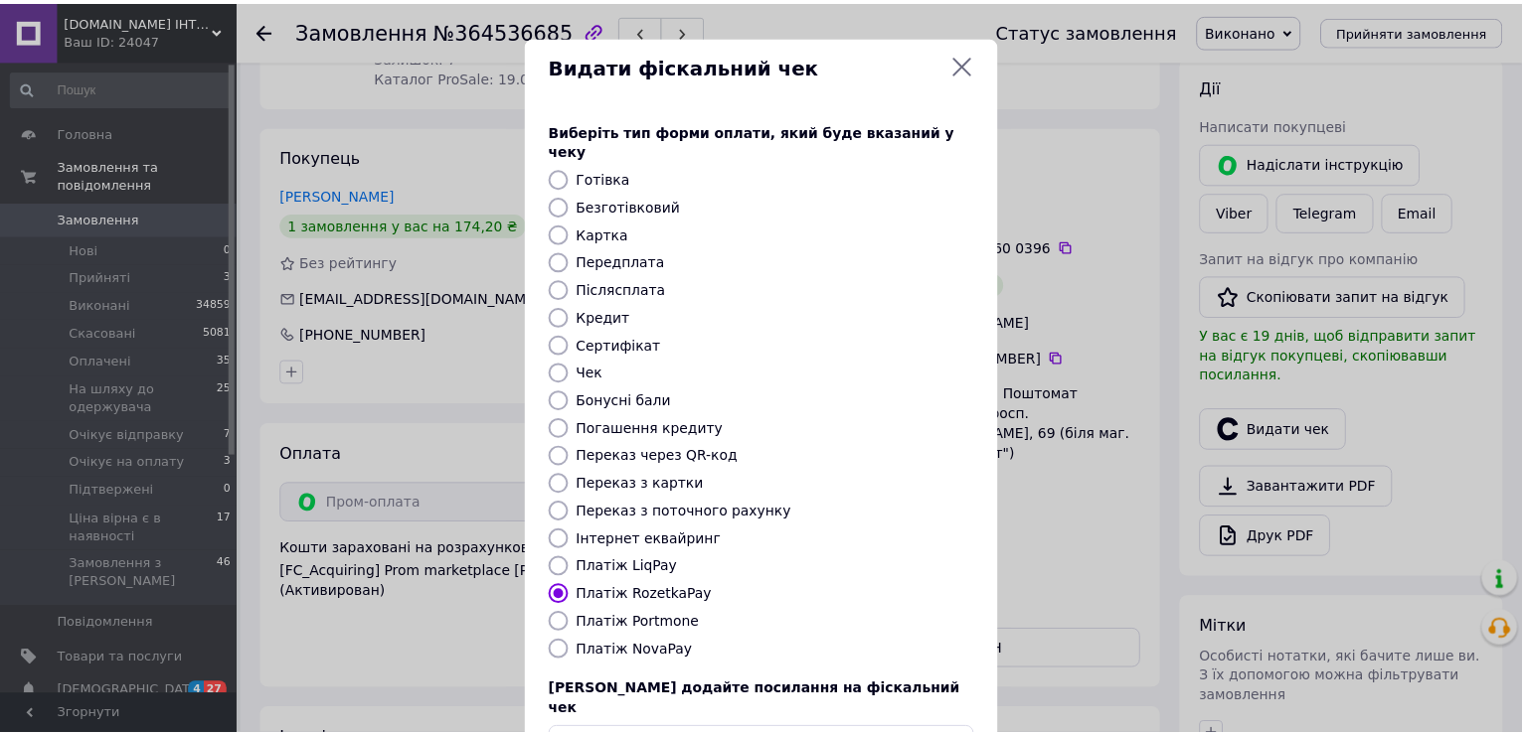
scroll to position [118, 0]
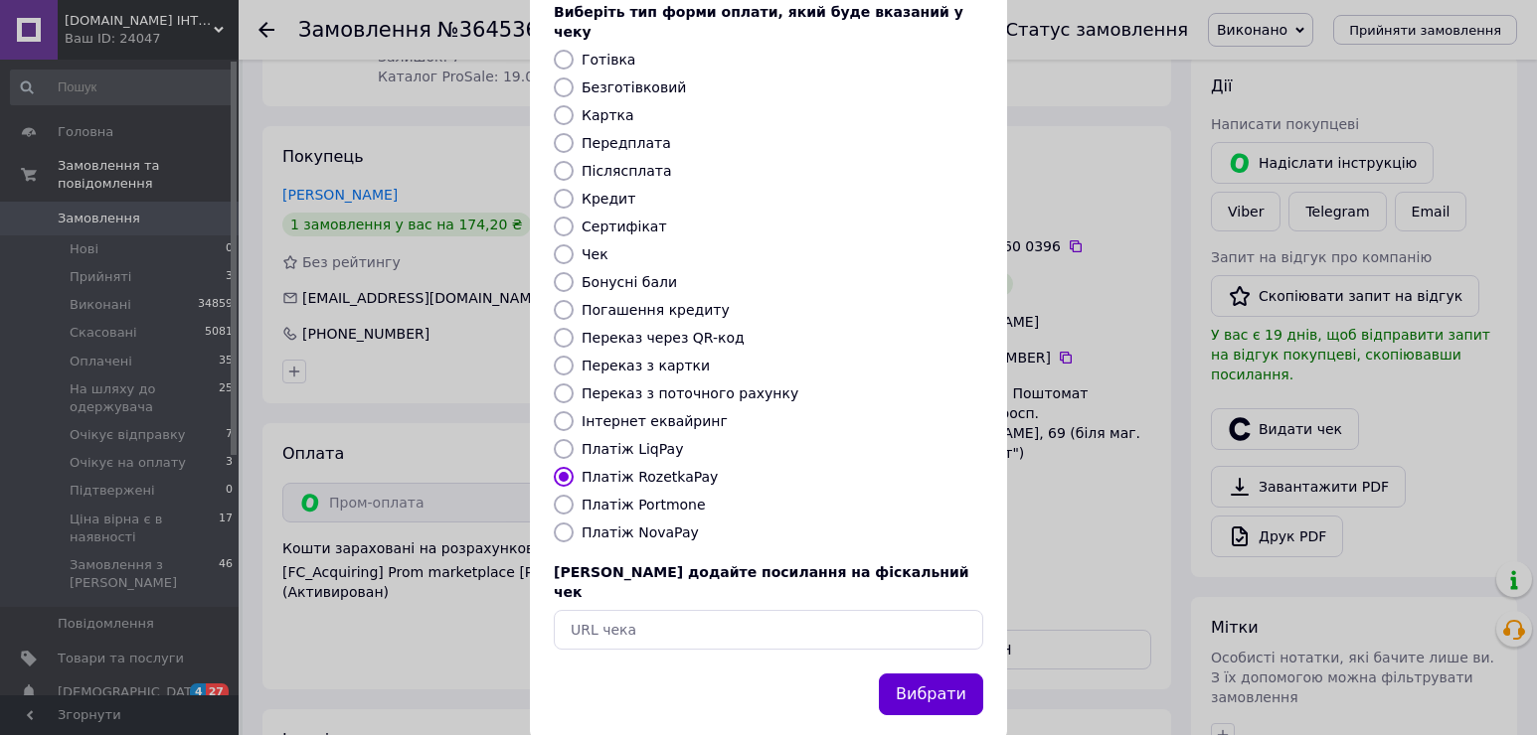
click at [902, 674] on button "Вибрати" at bounding box center [931, 695] width 104 height 43
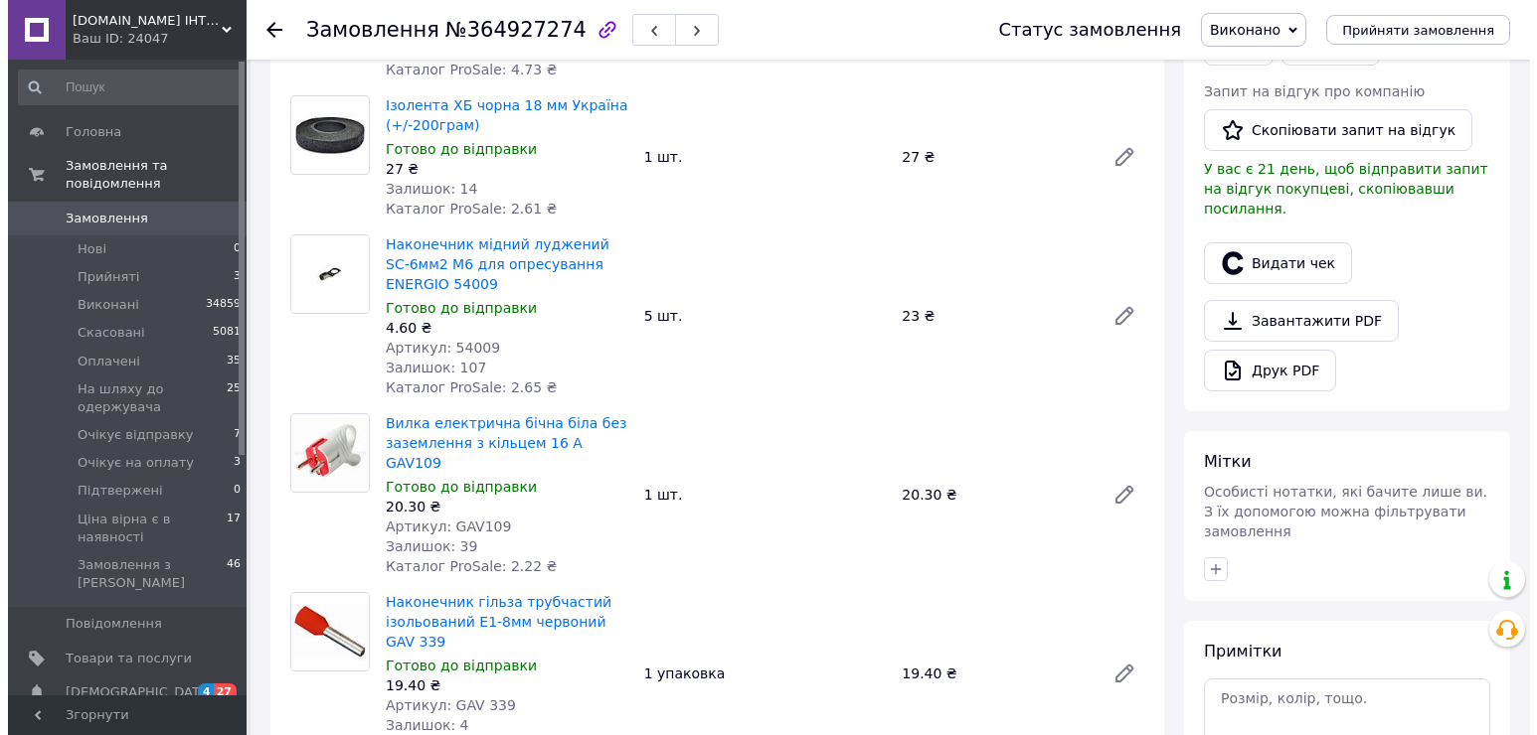
scroll to position [497, 0]
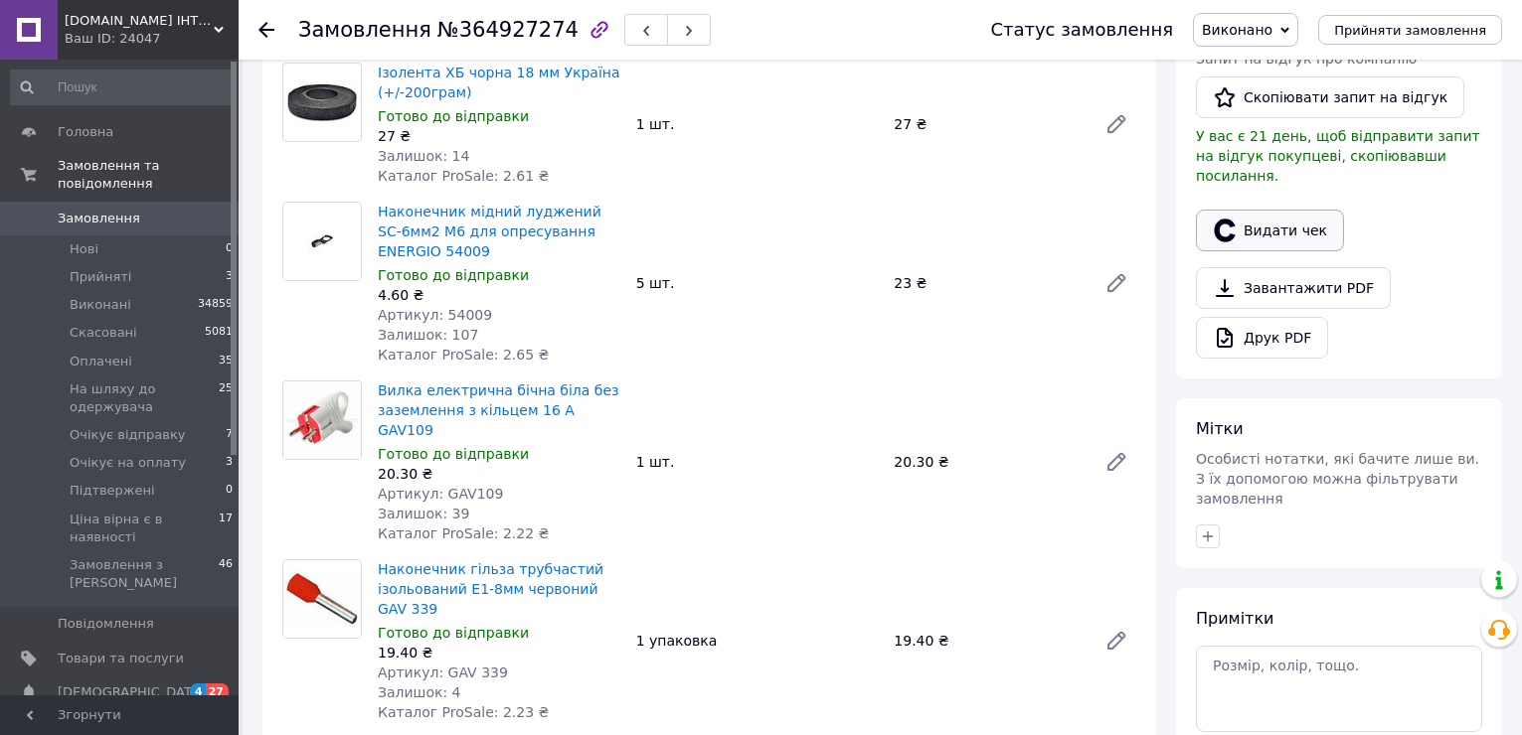
click at [1294, 214] on button "Видати чек" at bounding box center [1270, 231] width 148 height 42
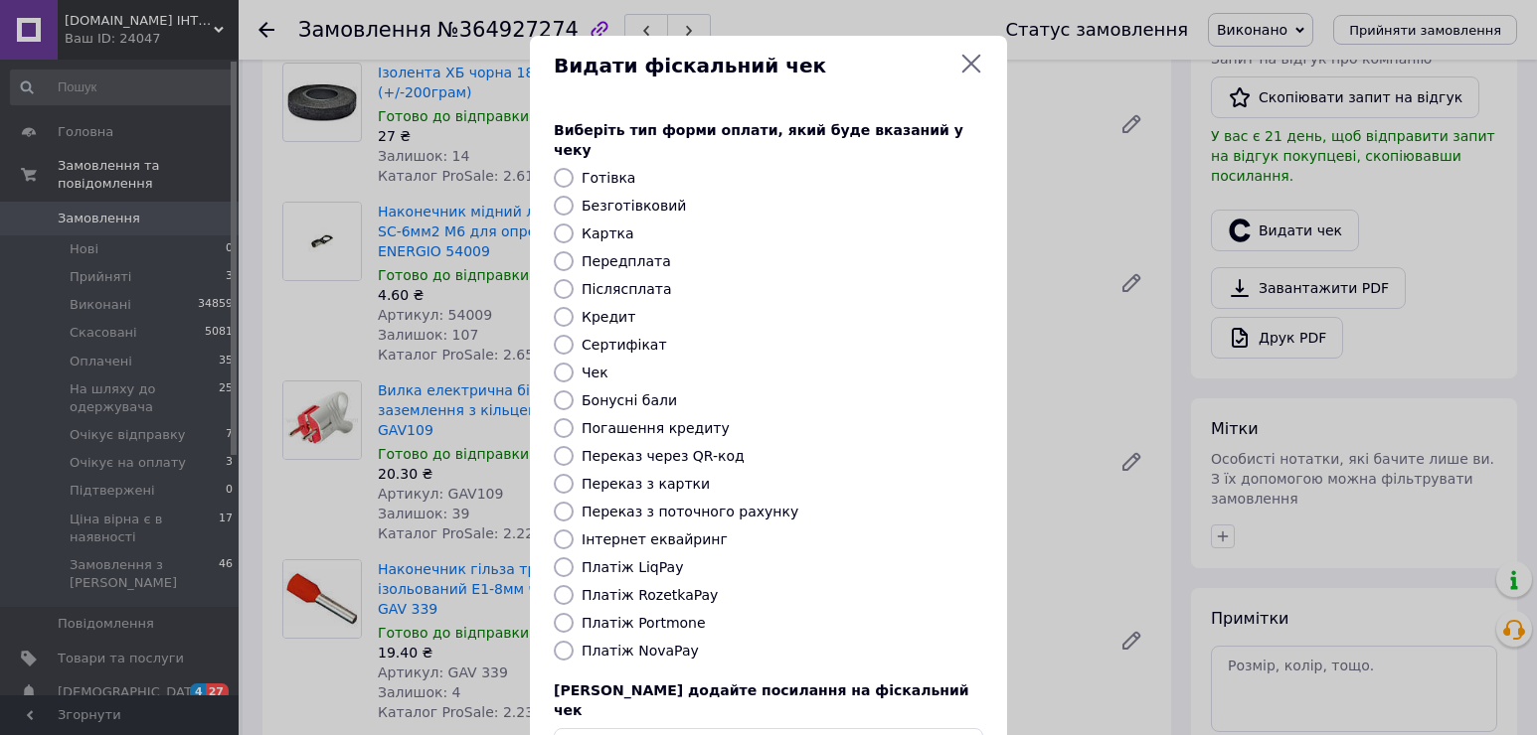
click at [654, 587] on label "Платіж RozetkaPay" at bounding box center [649, 595] width 136 height 16
click at [573, 585] on input "Платіж RozetkaPay" at bounding box center [564, 595] width 20 height 20
radio input "true"
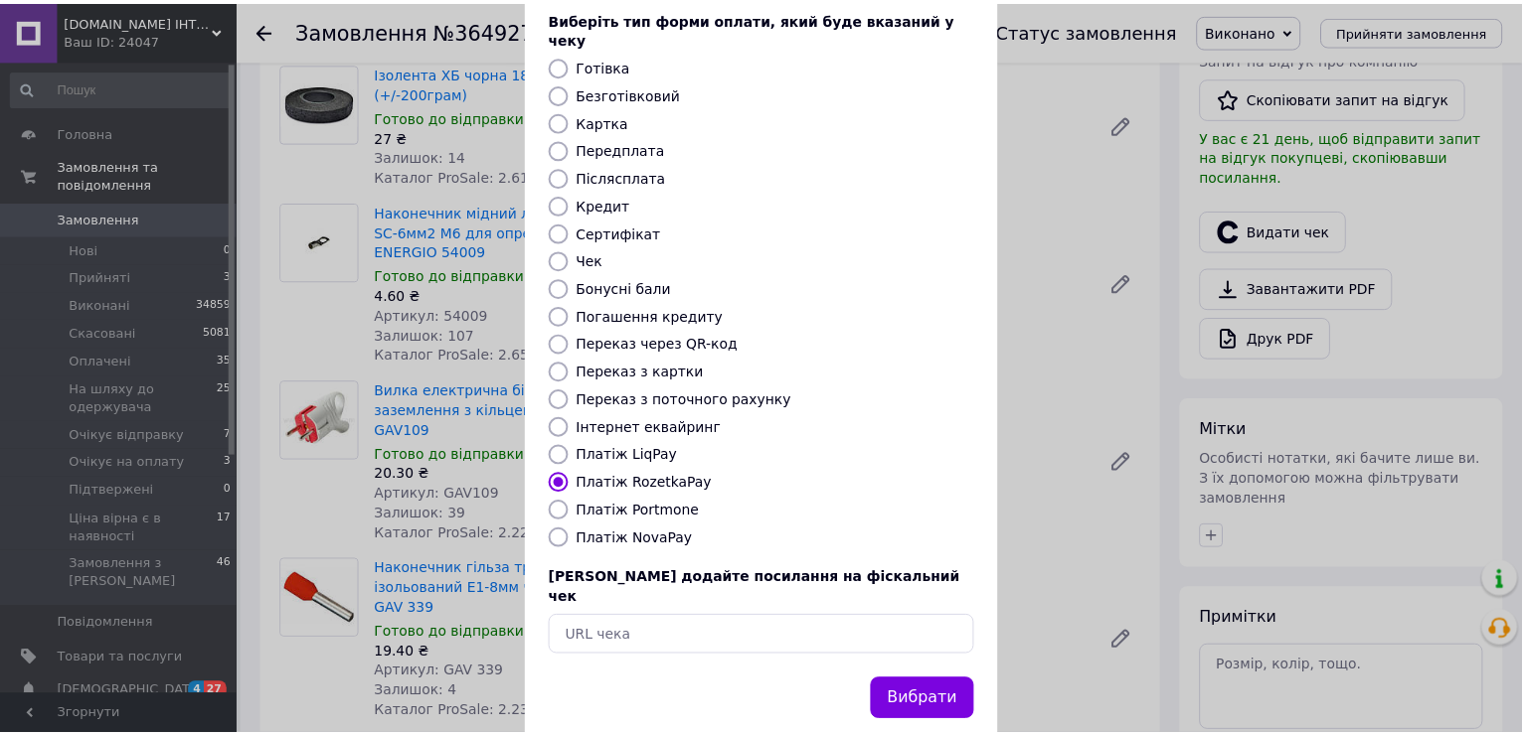
scroll to position [118, 0]
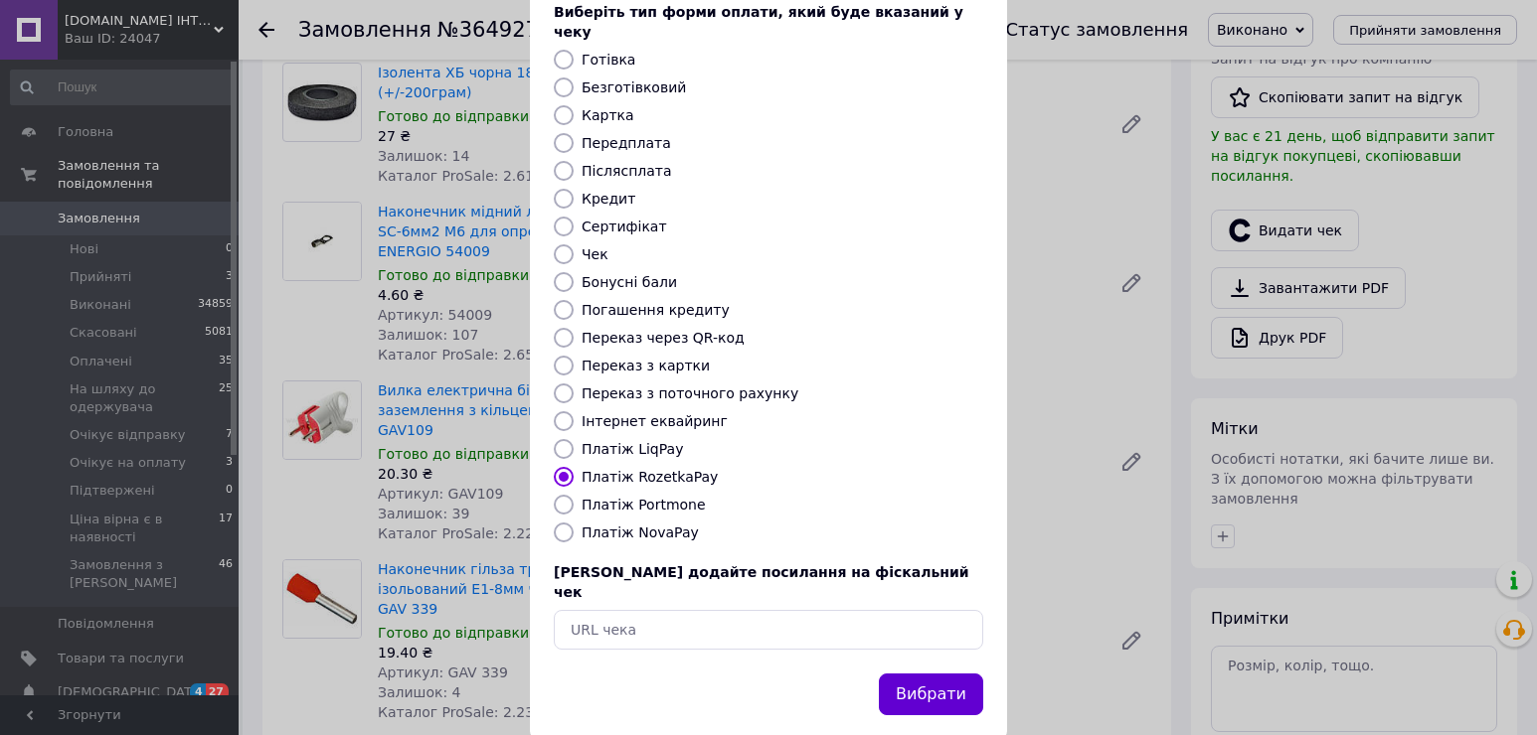
click at [907, 674] on button "Вибрати" at bounding box center [931, 695] width 104 height 43
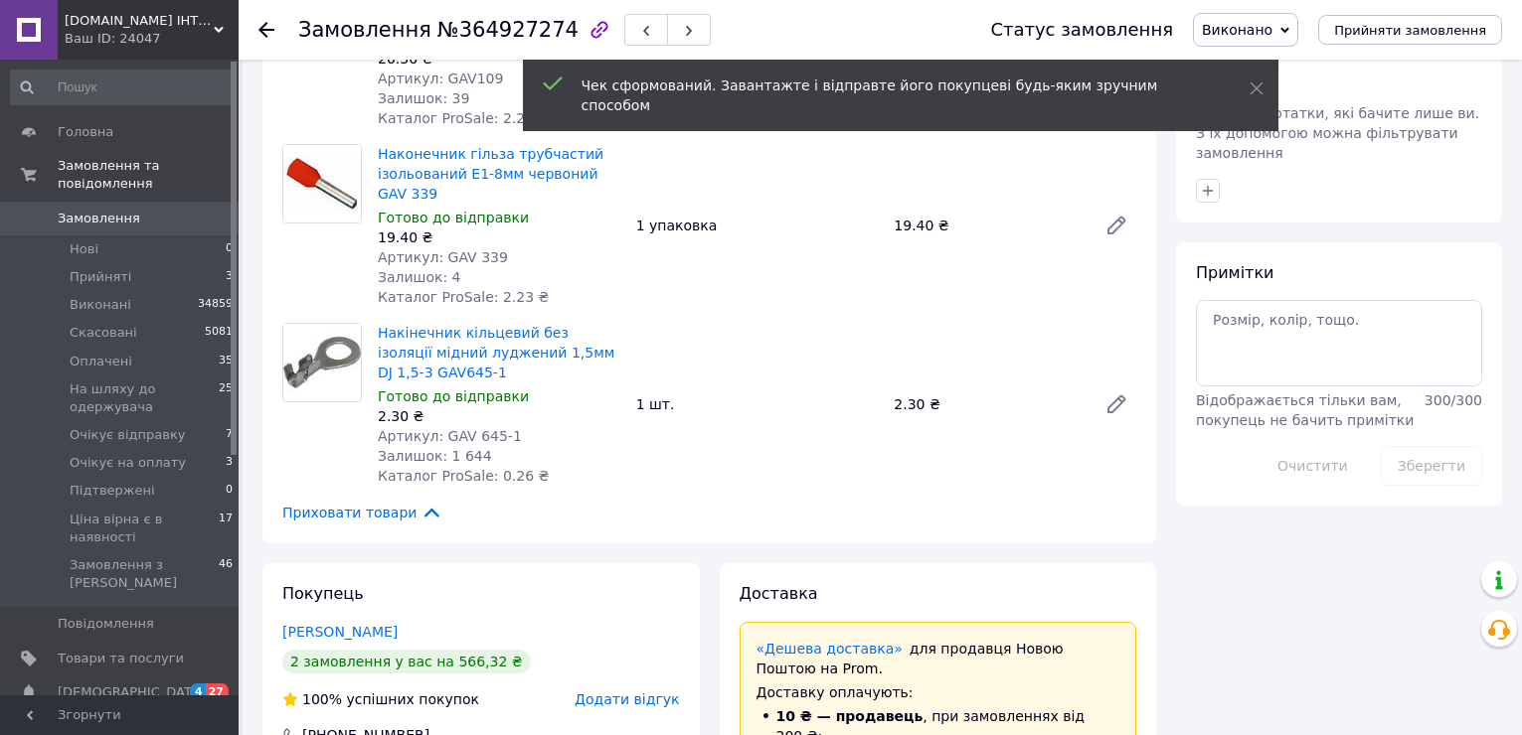
scroll to position [1391, 0]
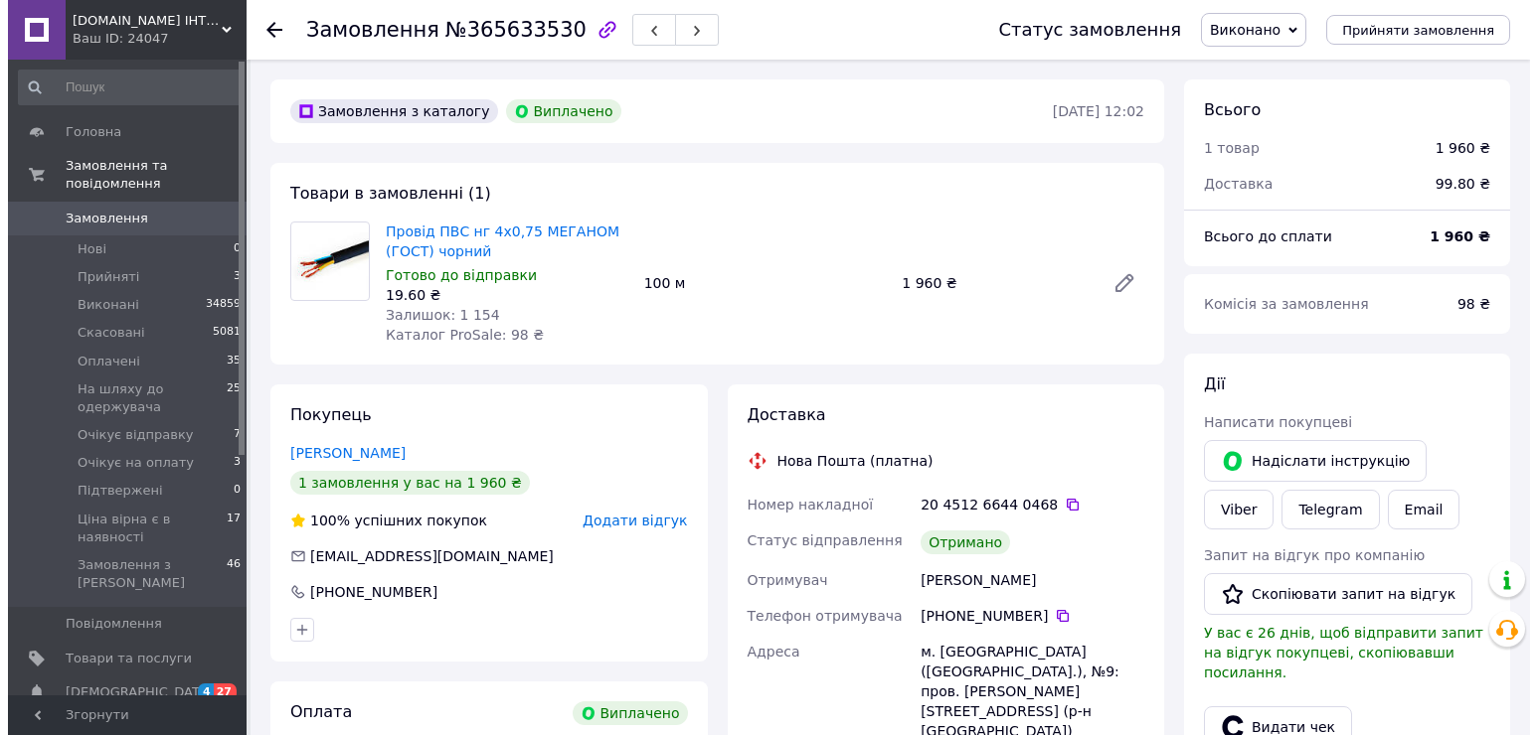
scroll to position [497, 0]
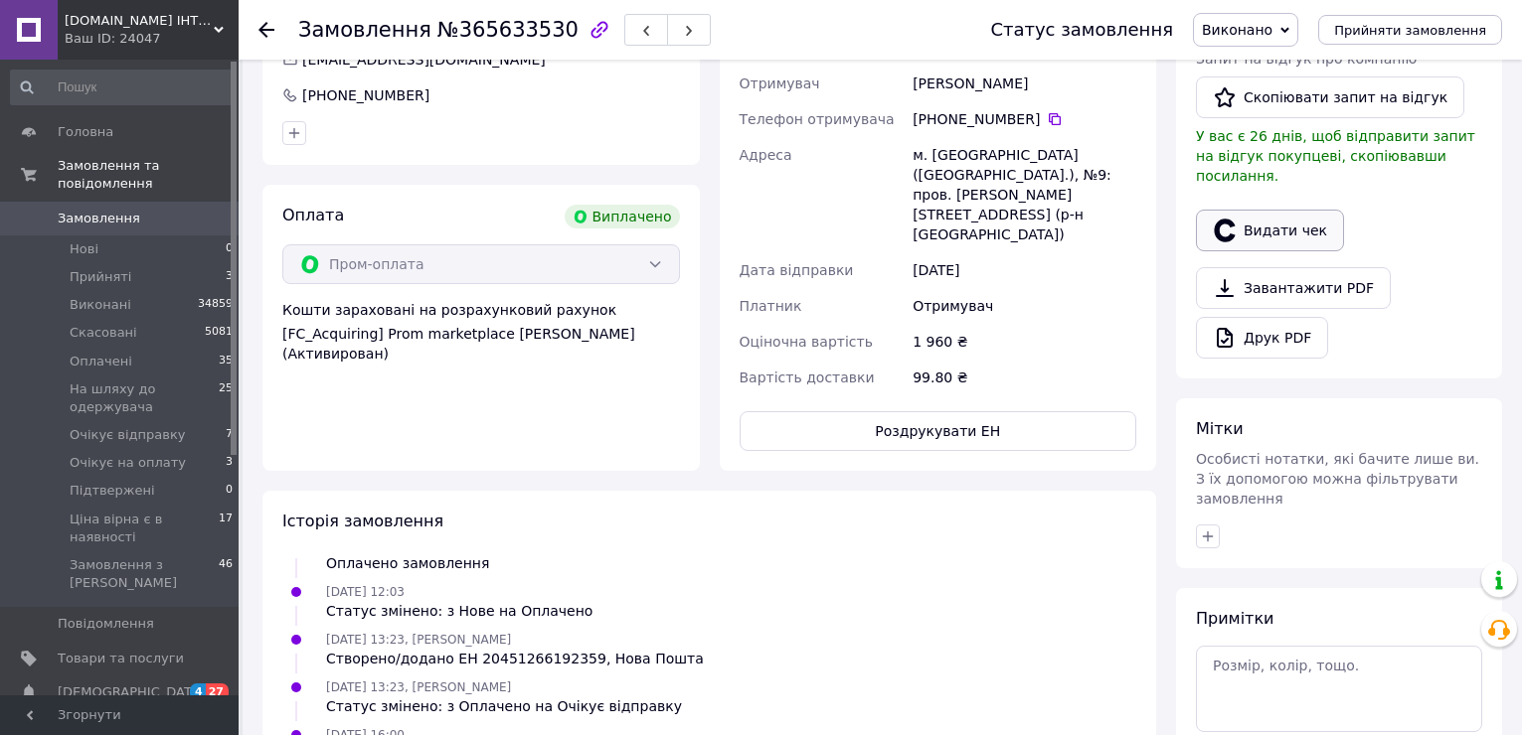
click at [1284, 213] on button "Видати чек" at bounding box center [1270, 231] width 148 height 42
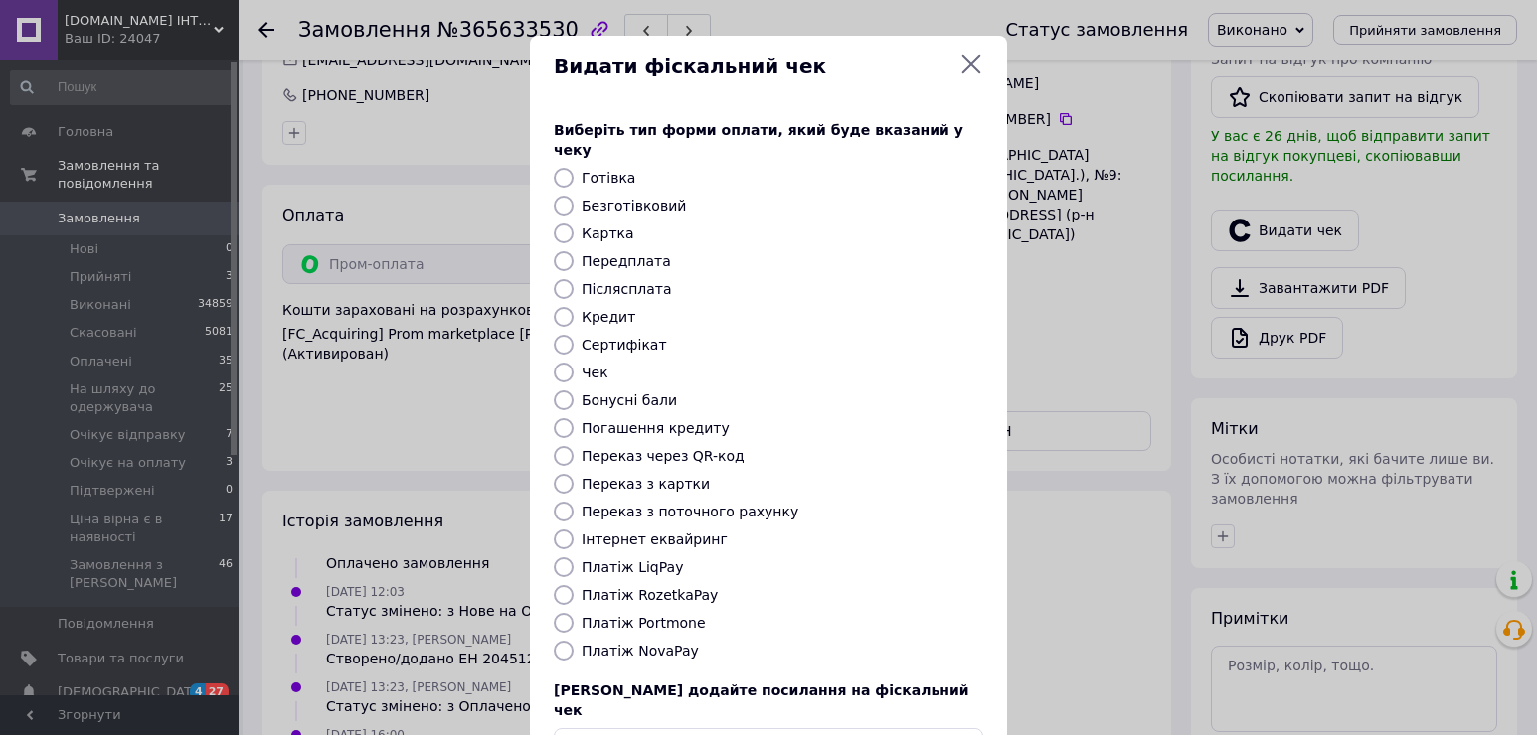
click at [673, 587] on label "Платіж RozetkaPay" at bounding box center [649, 595] width 136 height 16
click at [573, 585] on input "Платіж RozetkaPay" at bounding box center [564, 595] width 20 height 20
radio input "true"
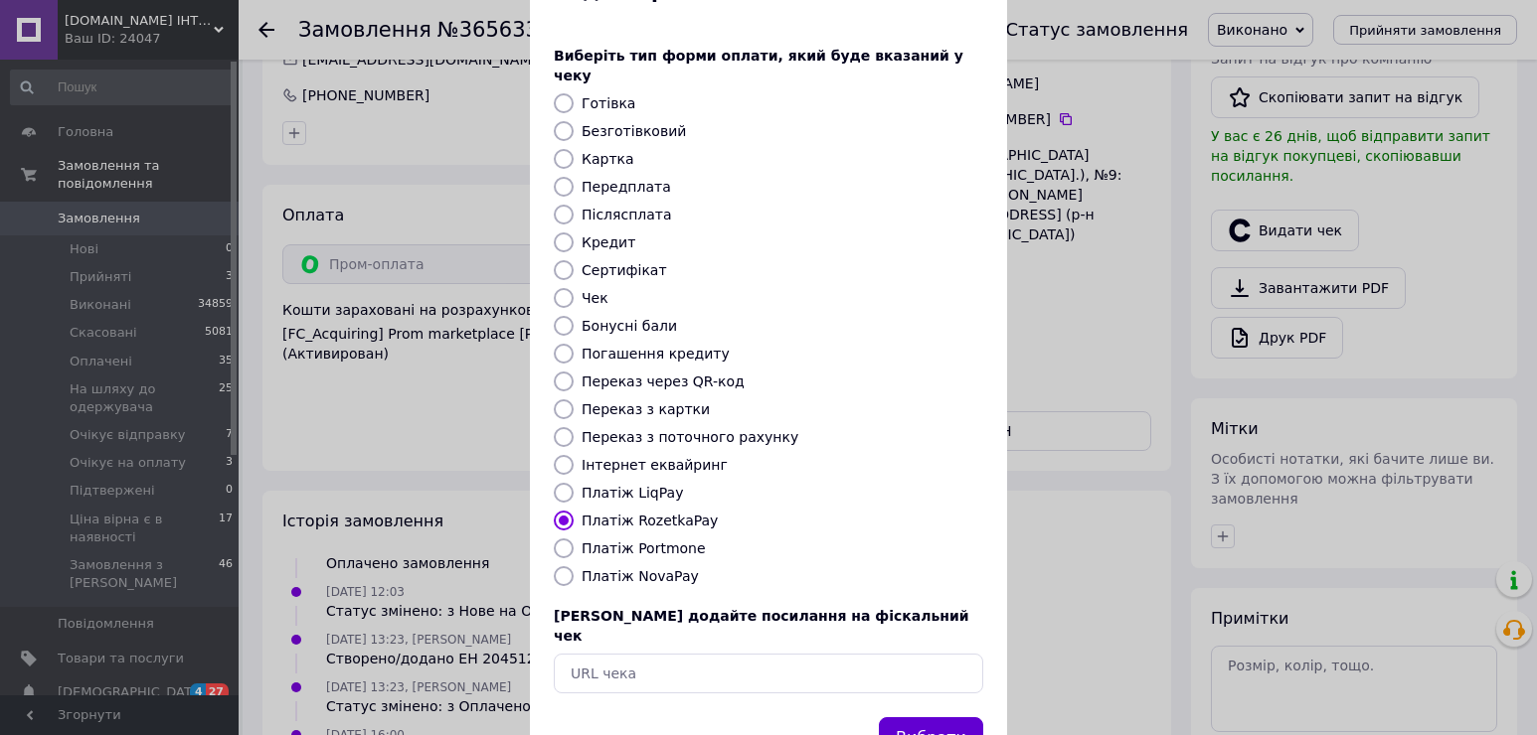
scroll to position [118, 0]
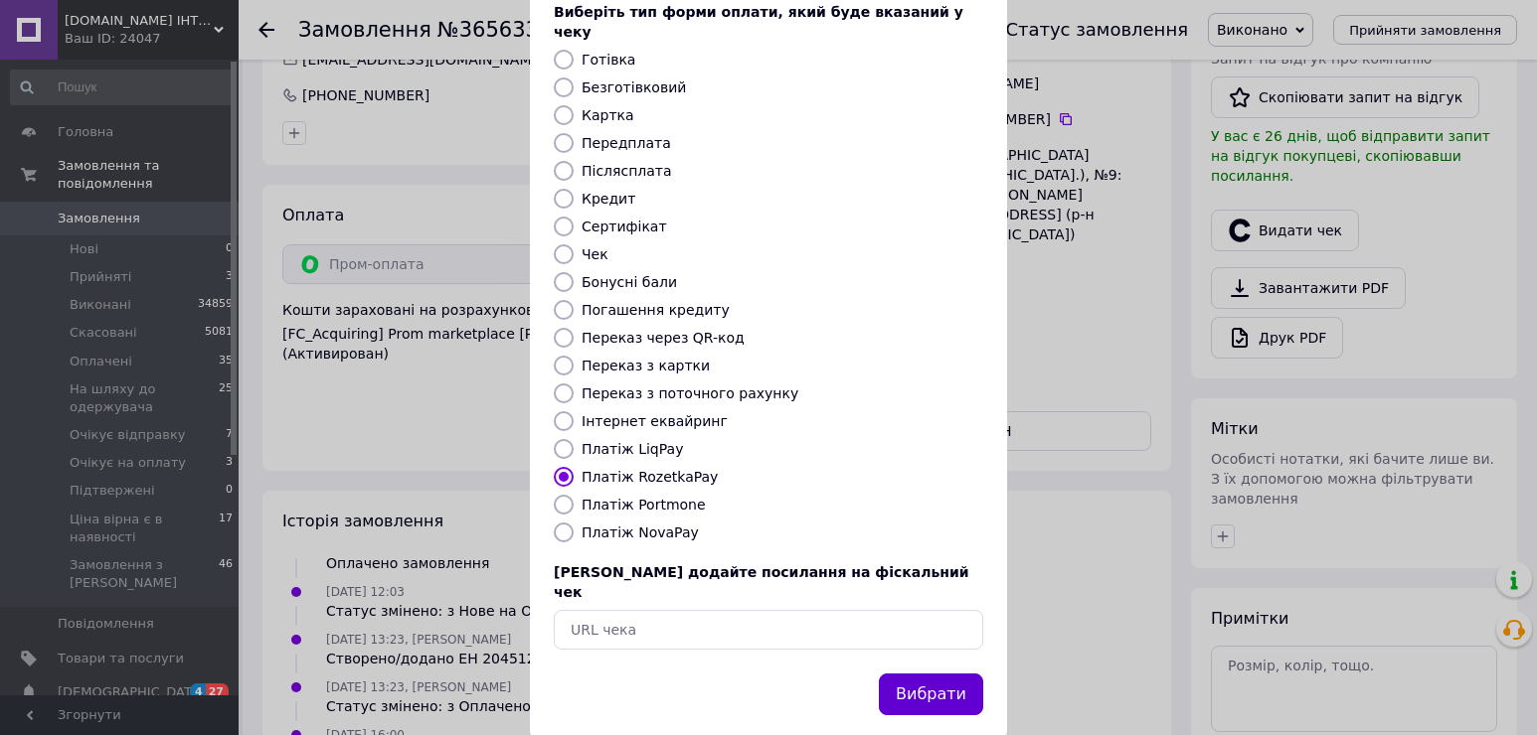
click at [944, 674] on button "Вибрати" at bounding box center [931, 695] width 104 height 43
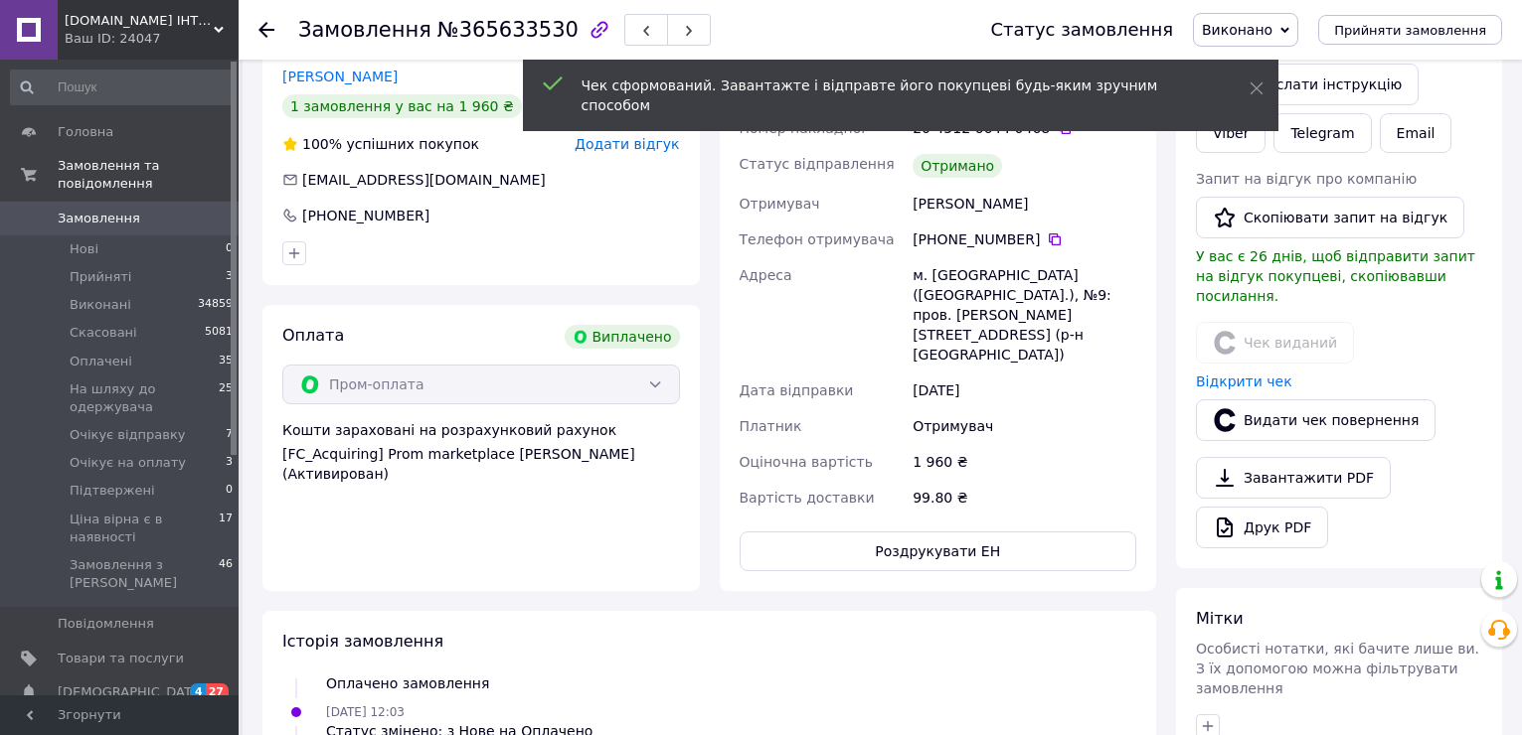
scroll to position [199, 0]
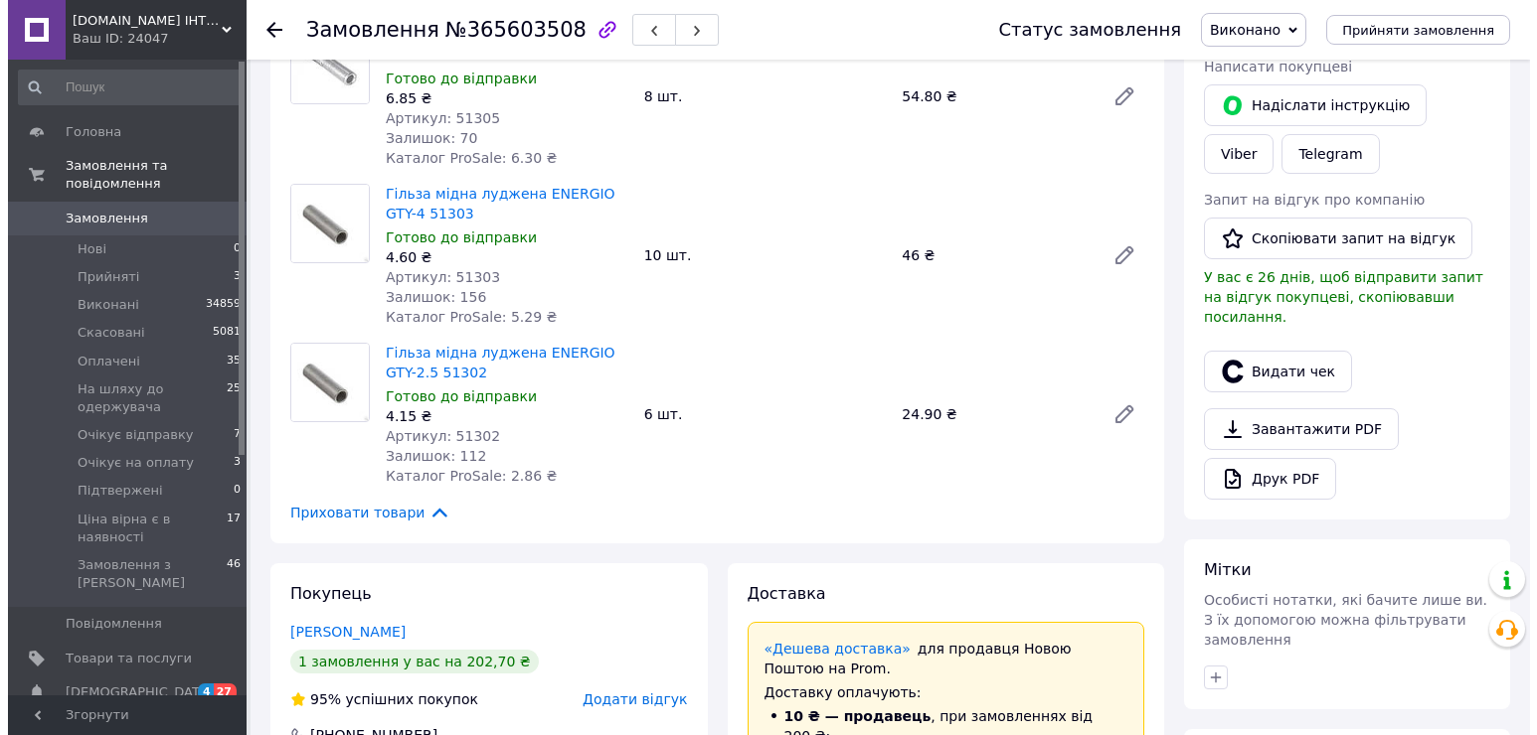
scroll to position [497, 0]
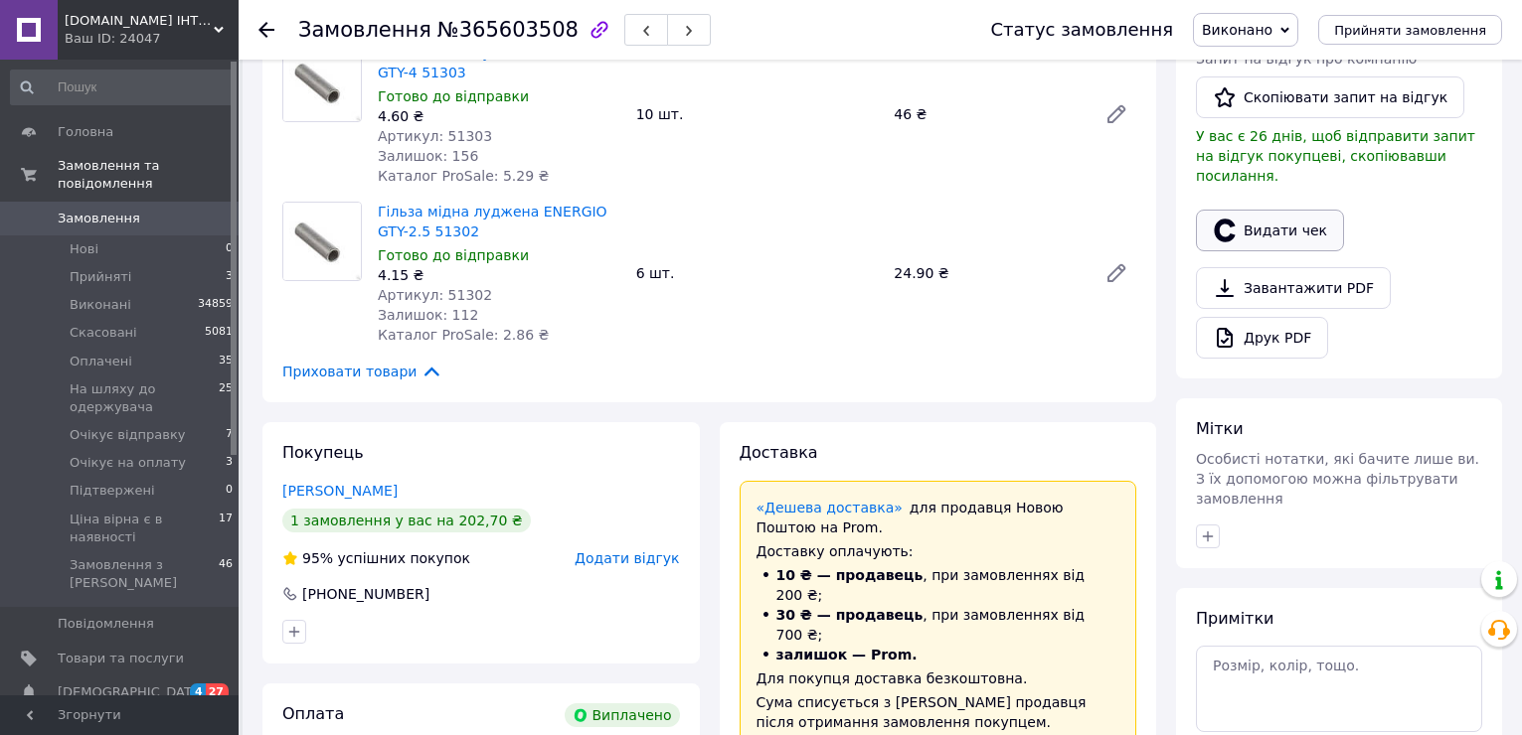
click at [1296, 210] on button "Видати чек" at bounding box center [1270, 231] width 148 height 42
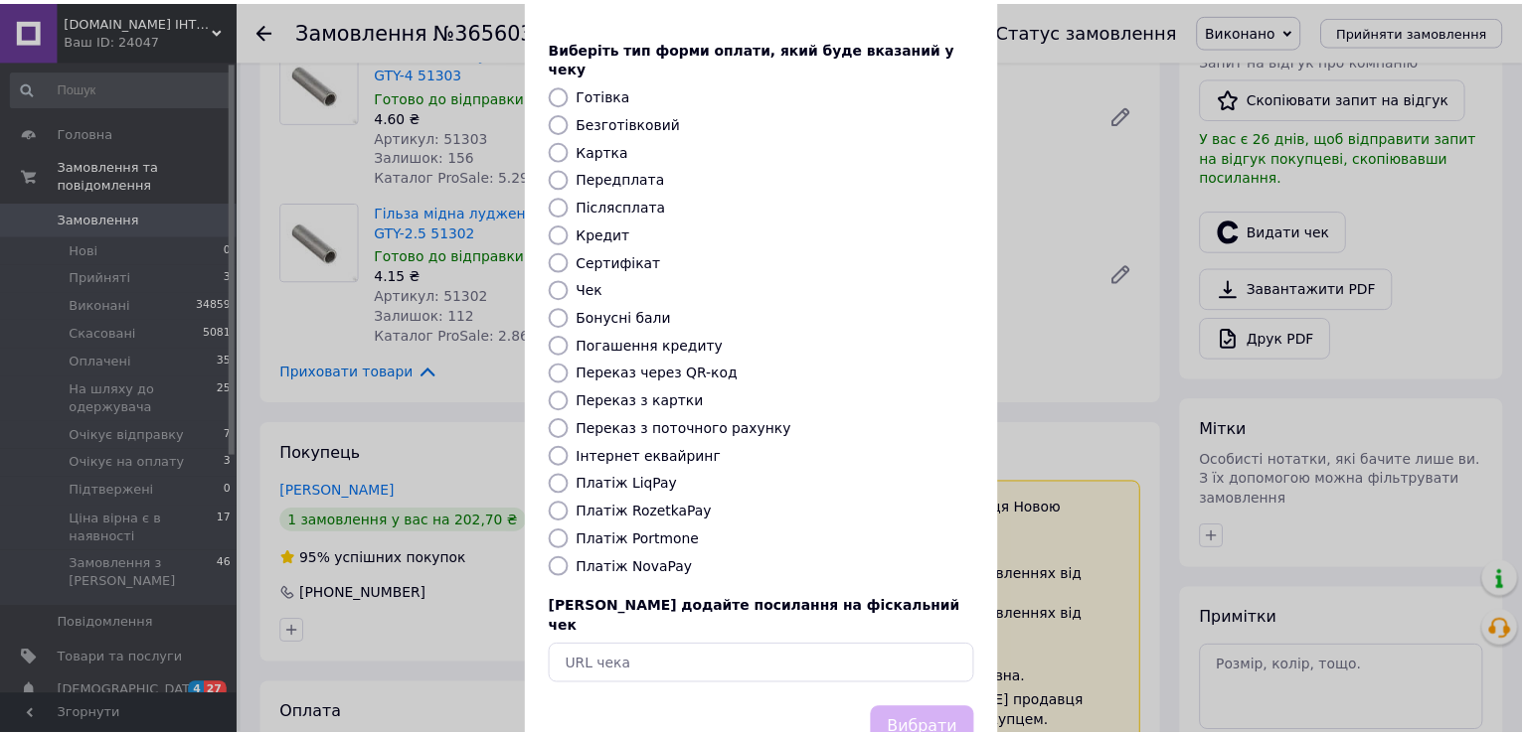
scroll to position [118, 0]
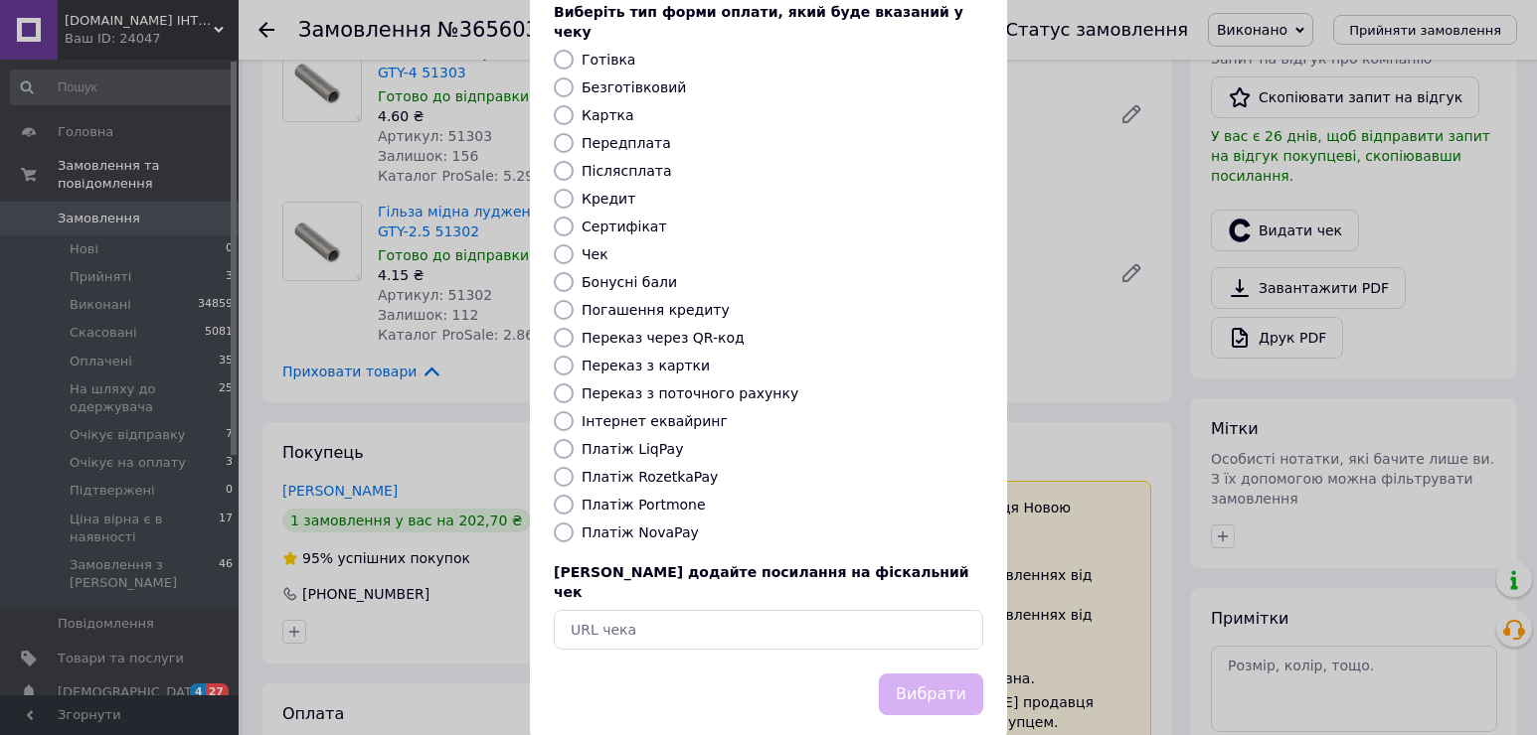
click at [631, 469] on label "Платіж RozetkaPay" at bounding box center [649, 477] width 136 height 16
click at [573, 467] on input "Платіж RozetkaPay" at bounding box center [564, 477] width 20 height 20
radio input "true"
click at [944, 674] on button "Вибрати" at bounding box center [931, 695] width 104 height 43
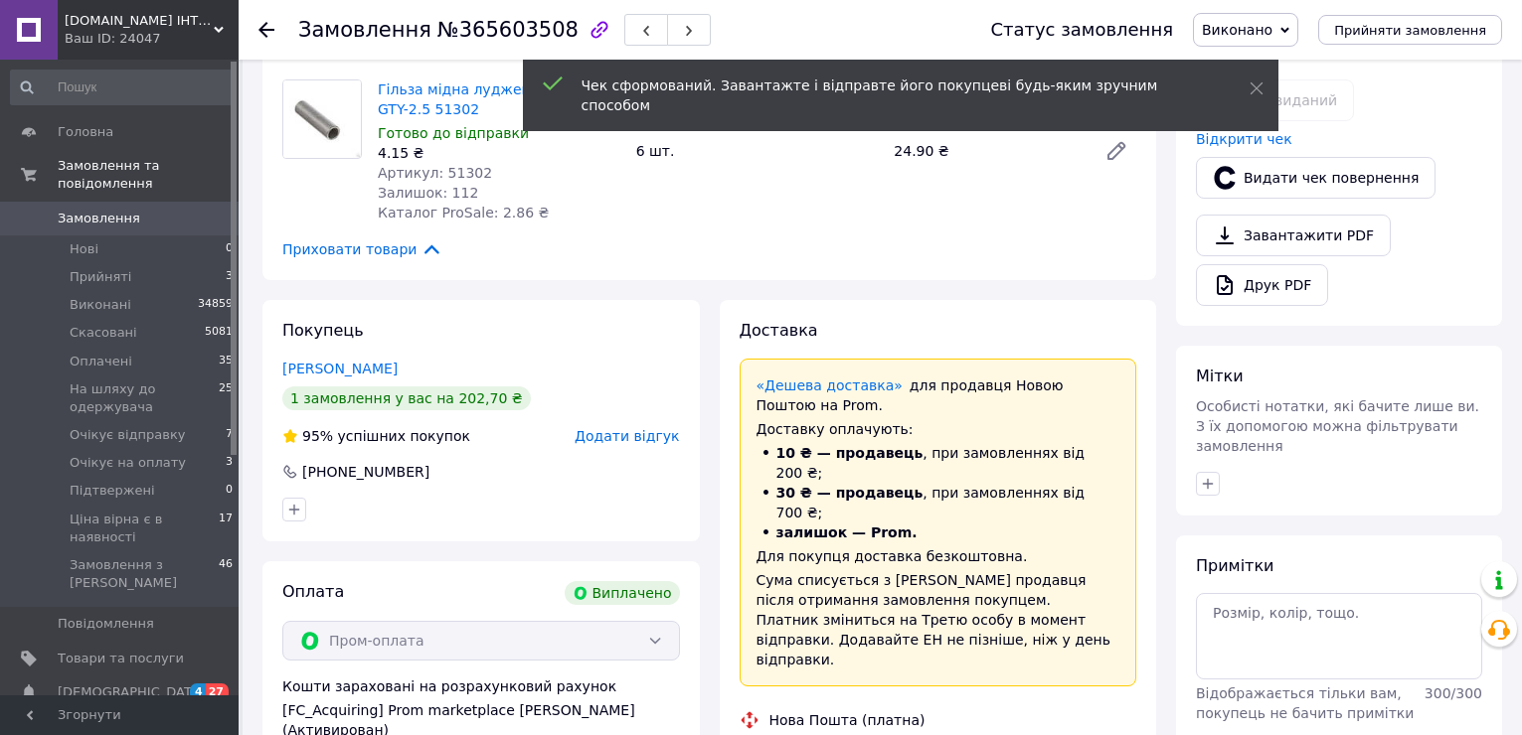
scroll to position [894, 0]
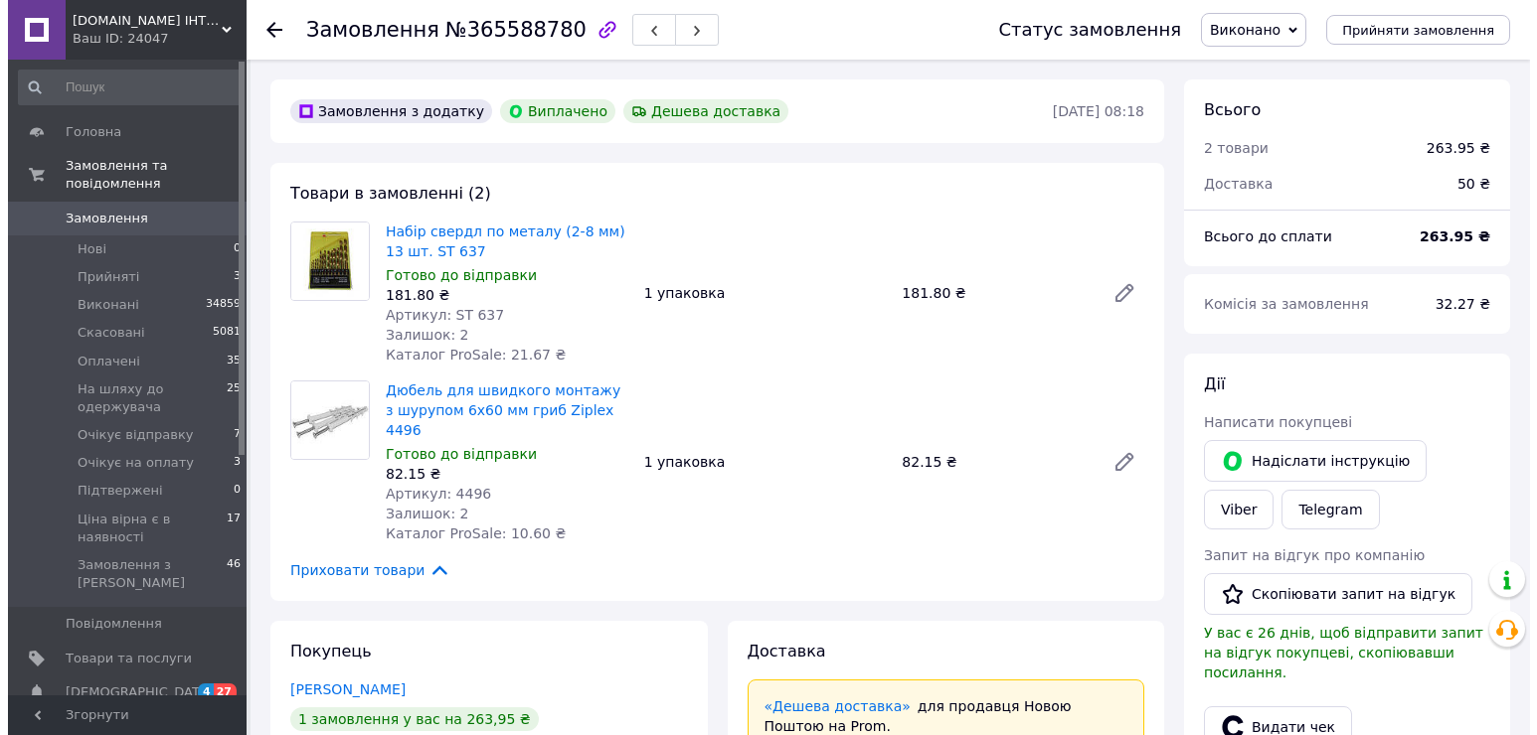
scroll to position [398, 0]
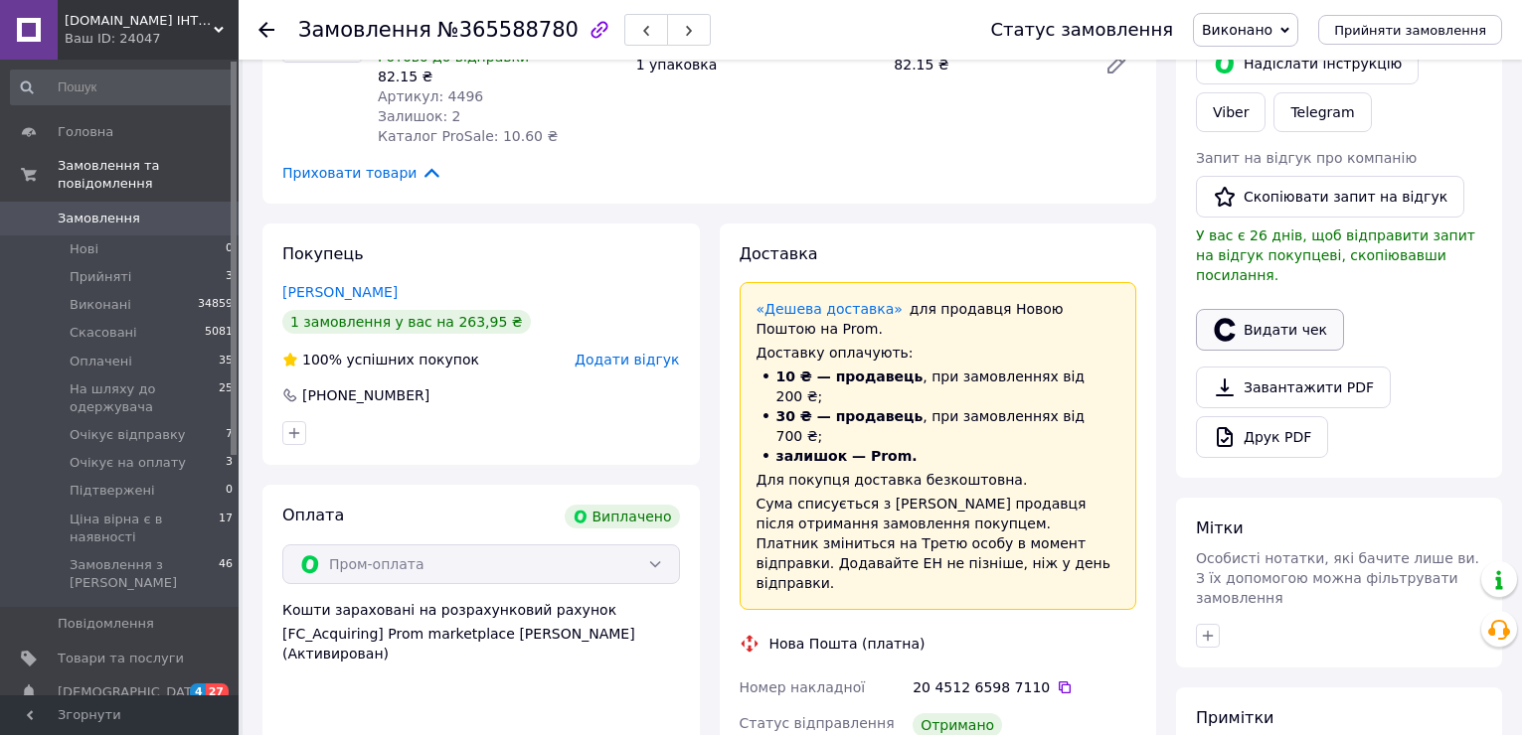
click at [1288, 309] on button "Видати чек" at bounding box center [1270, 330] width 148 height 42
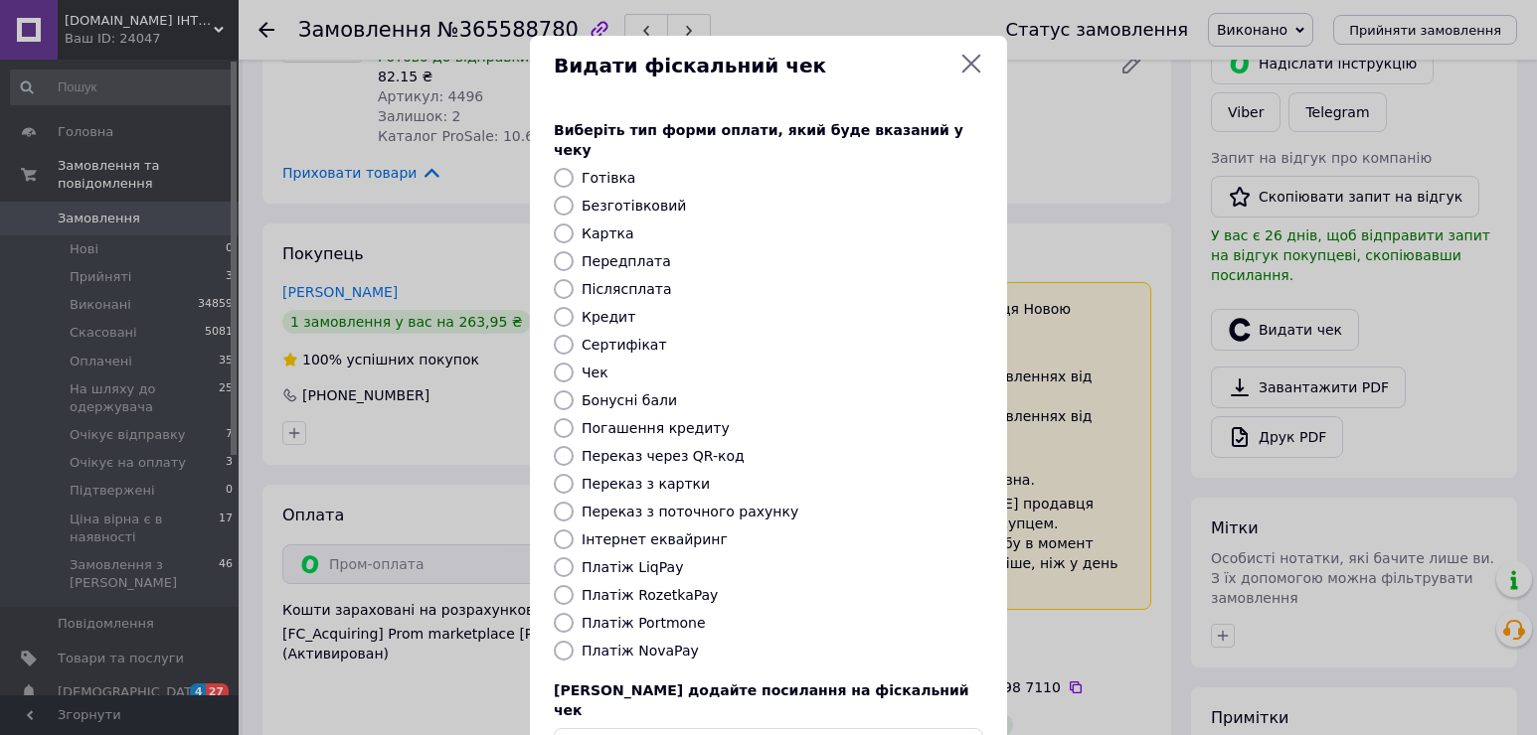
click at [666, 587] on label "Платіж RozetkaPay" at bounding box center [649, 595] width 136 height 16
click at [573, 585] on input "Платіж RozetkaPay" at bounding box center [564, 595] width 20 height 20
radio input "true"
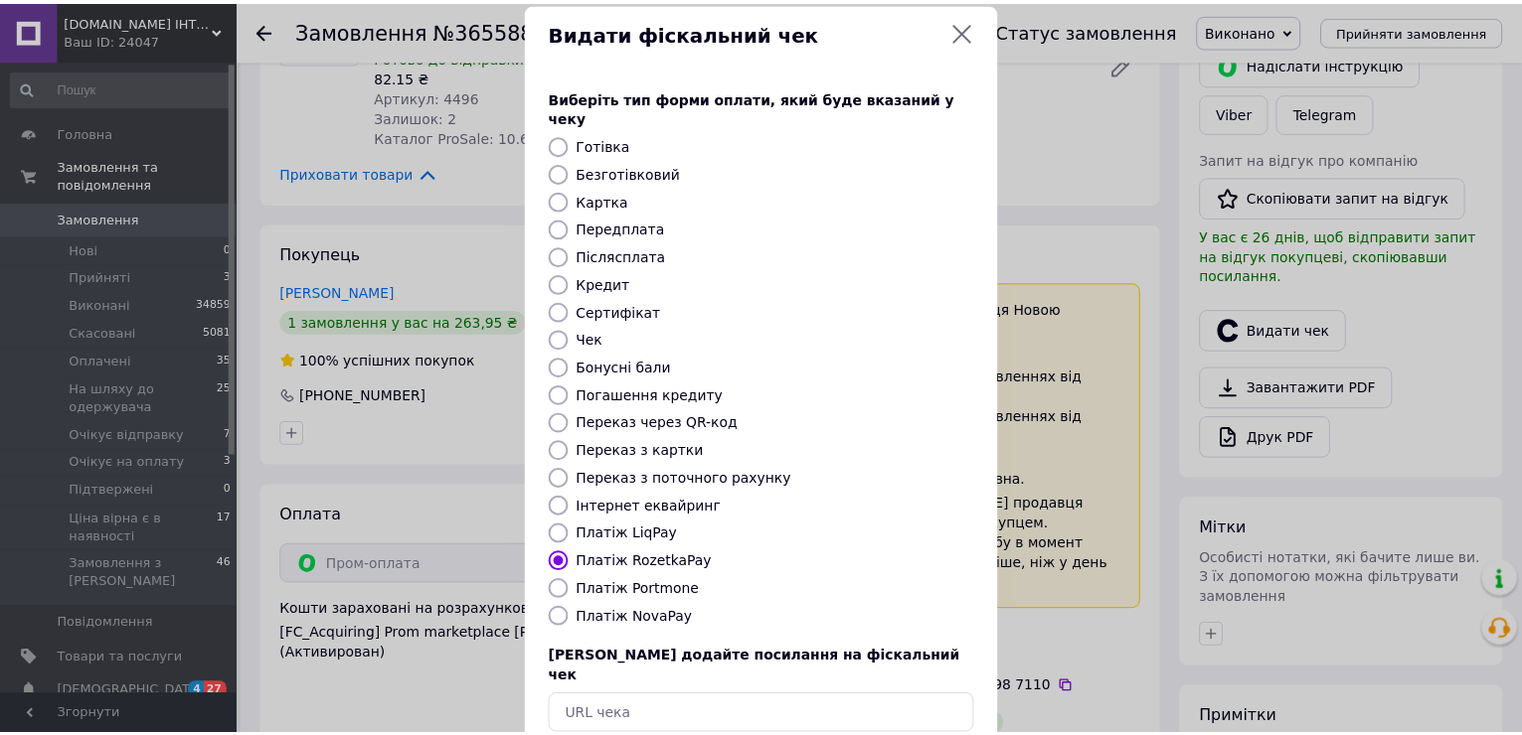
scroll to position [118, 0]
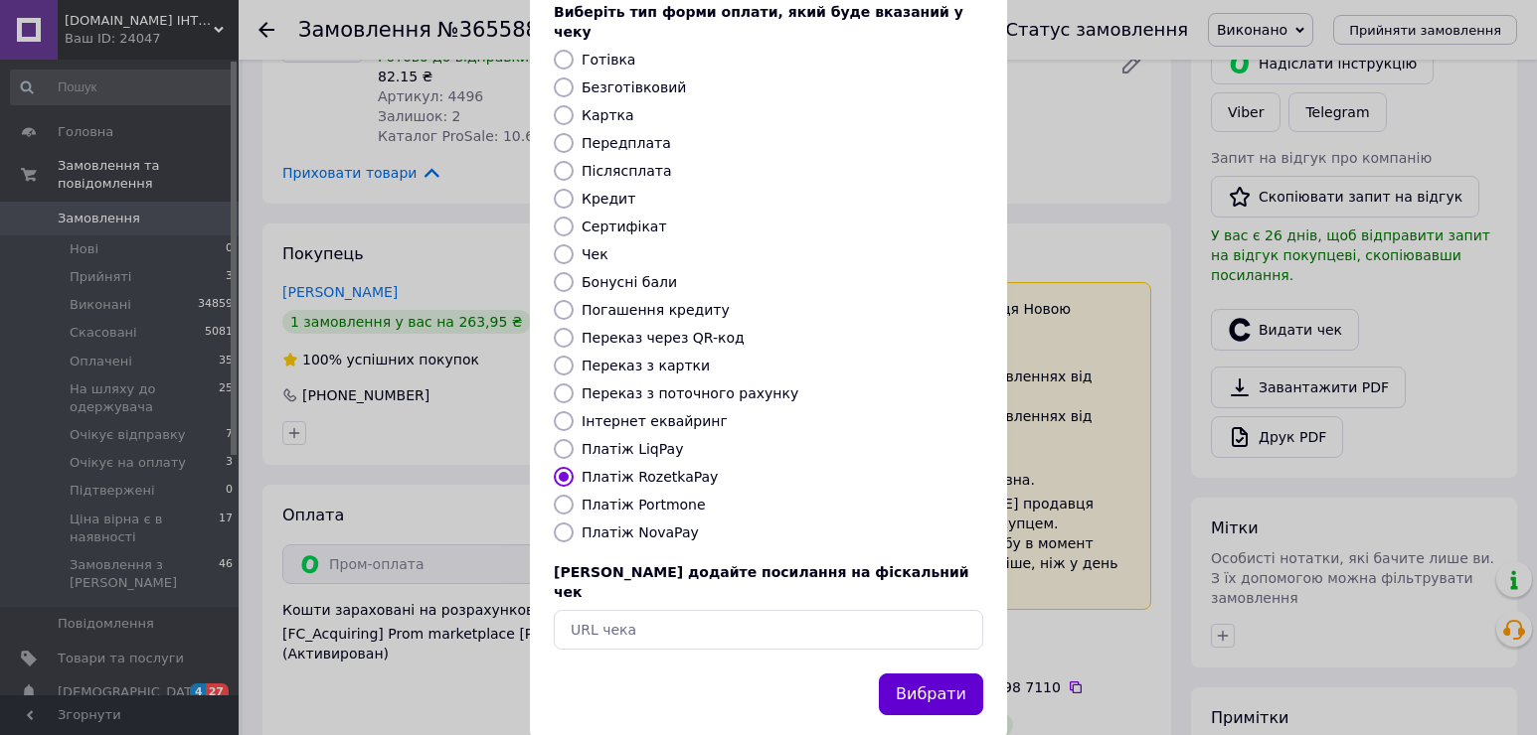
click at [959, 674] on button "Вибрати" at bounding box center [931, 695] width 104 height 43
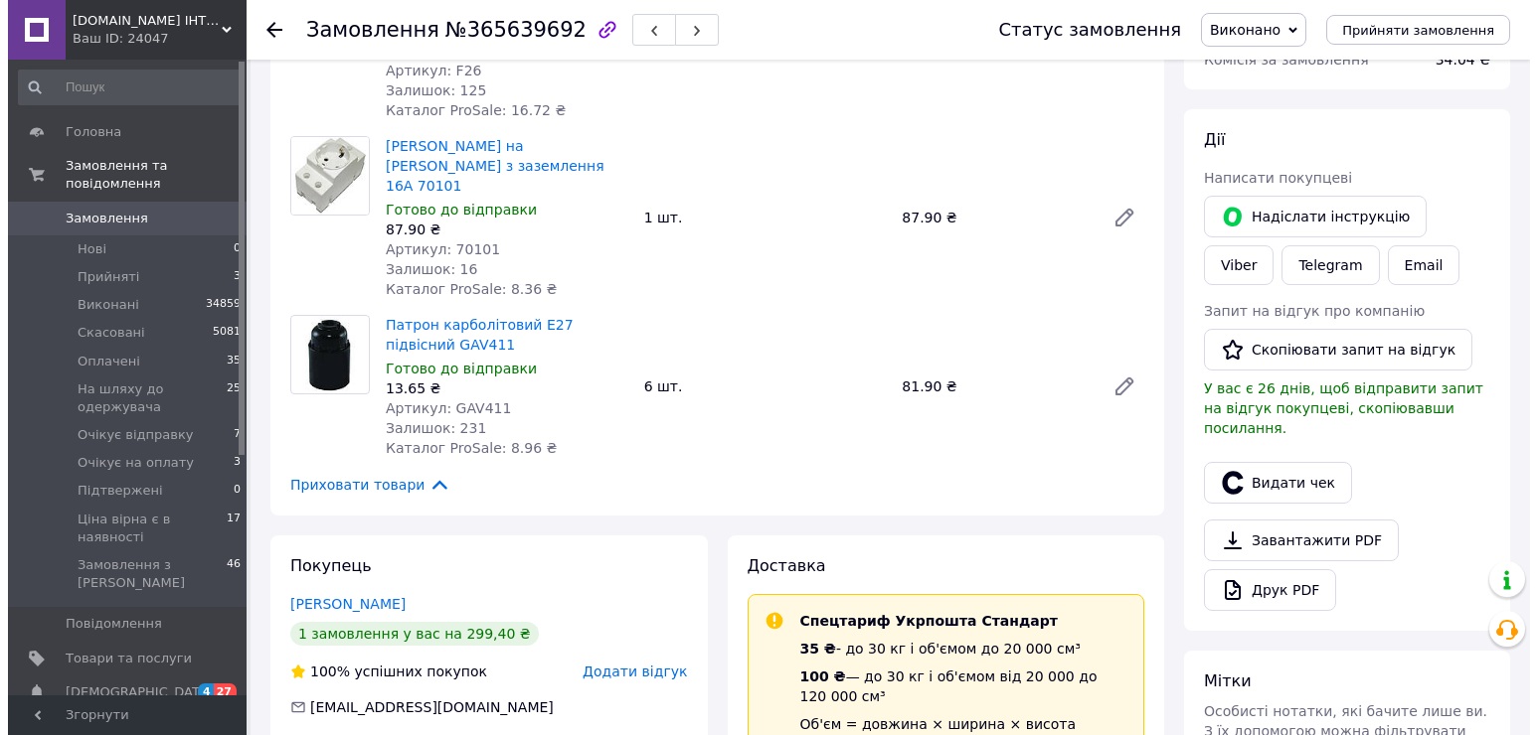
scroll to position [398, 0]
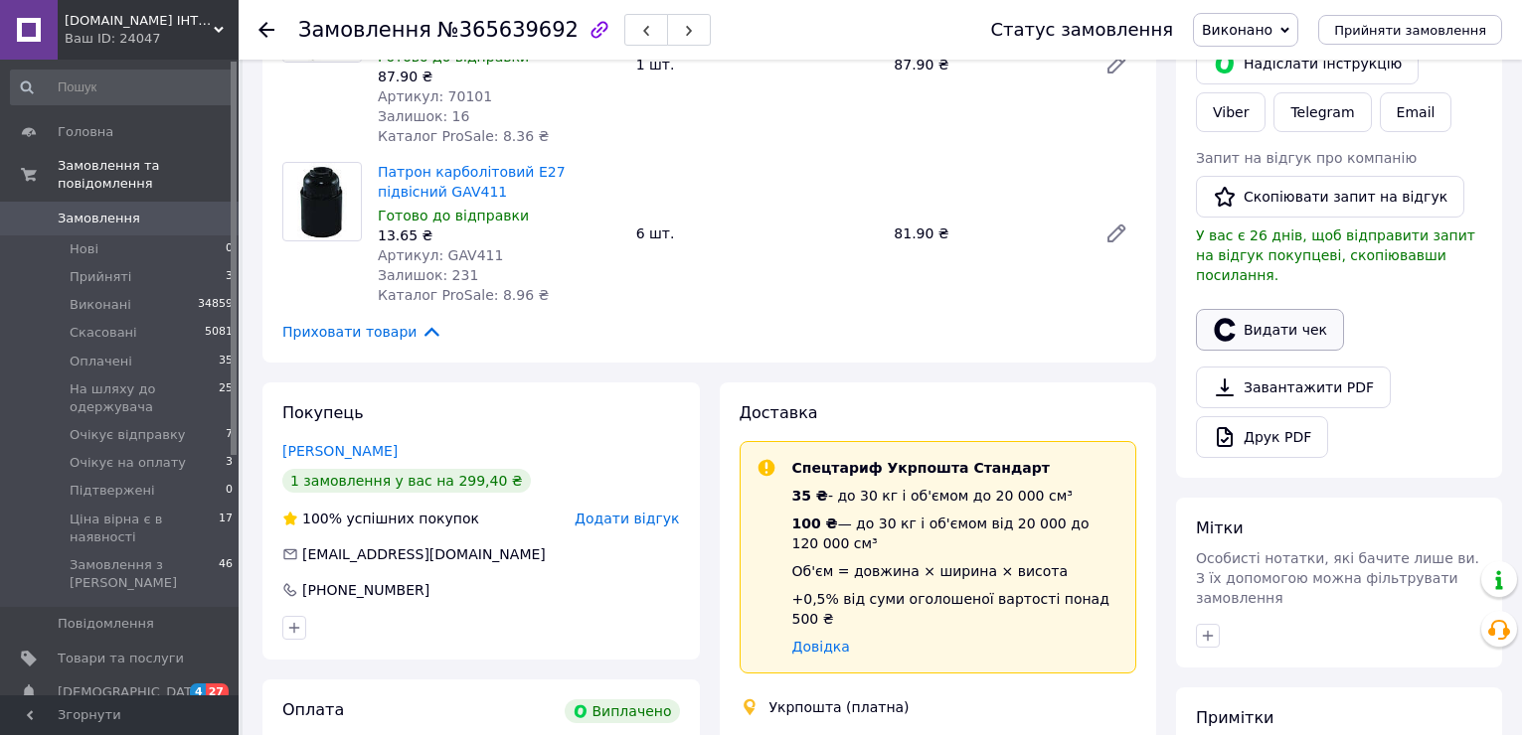
click at [1273, 314] on button "Видати чек" at bounding box center [1270, 330] width 148 height 42
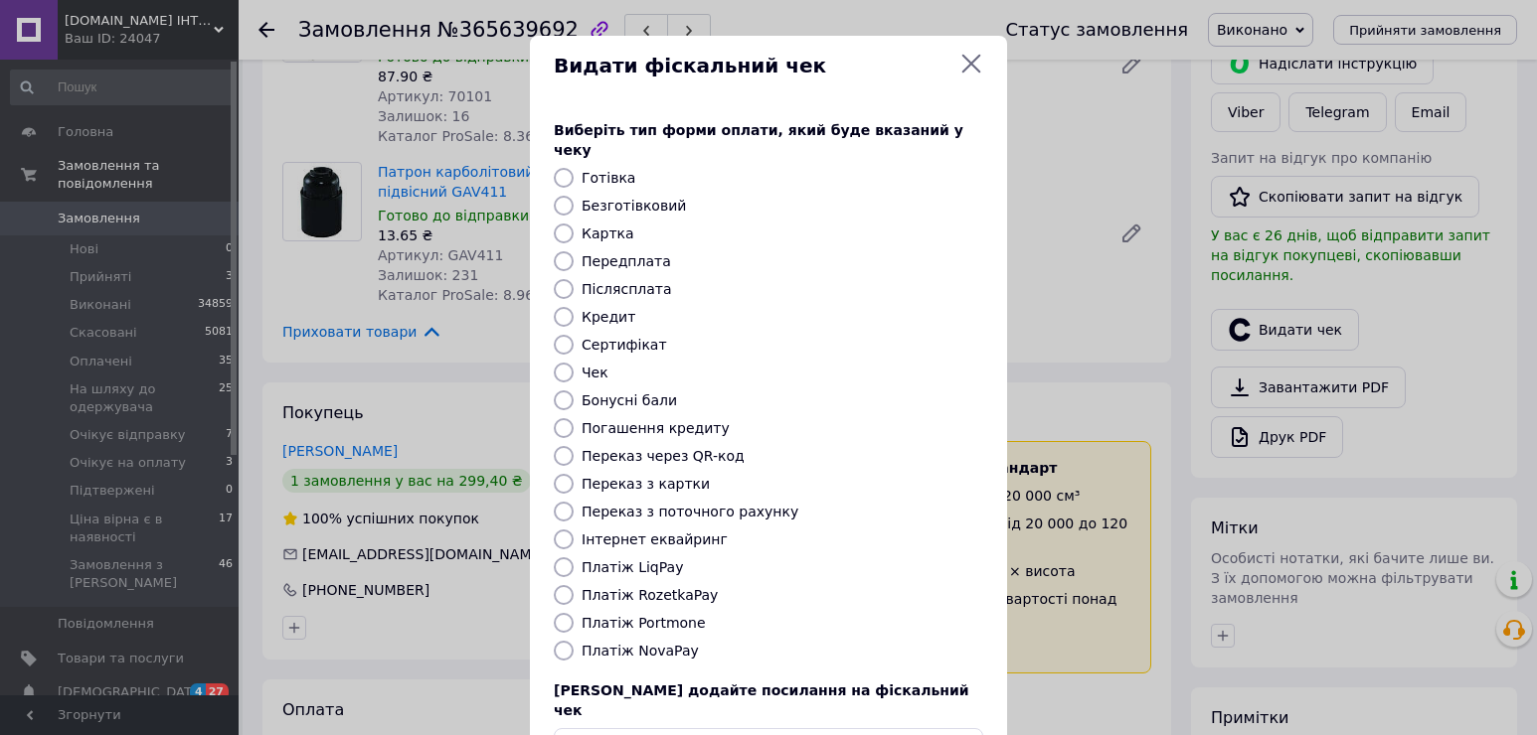
click at [685, 587] on label "Платіж RozetkaPay" at bounding box center [649, 595] width 136 height 16
click at [573, 585] on input "Платіж RozetkaPay" at bounding box center [564, 595] width 20 height 20
radio input "true"
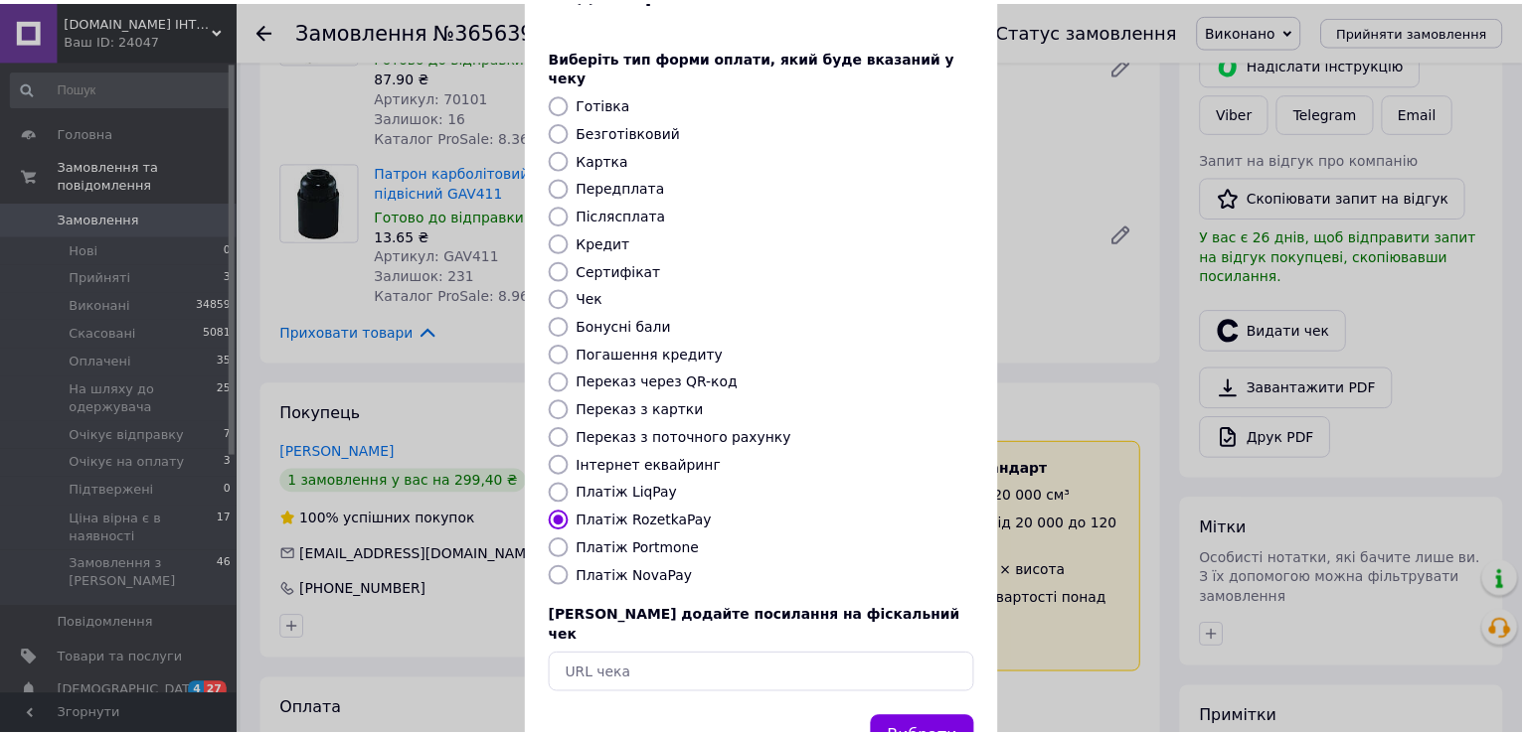
scroll to position [118, 0]
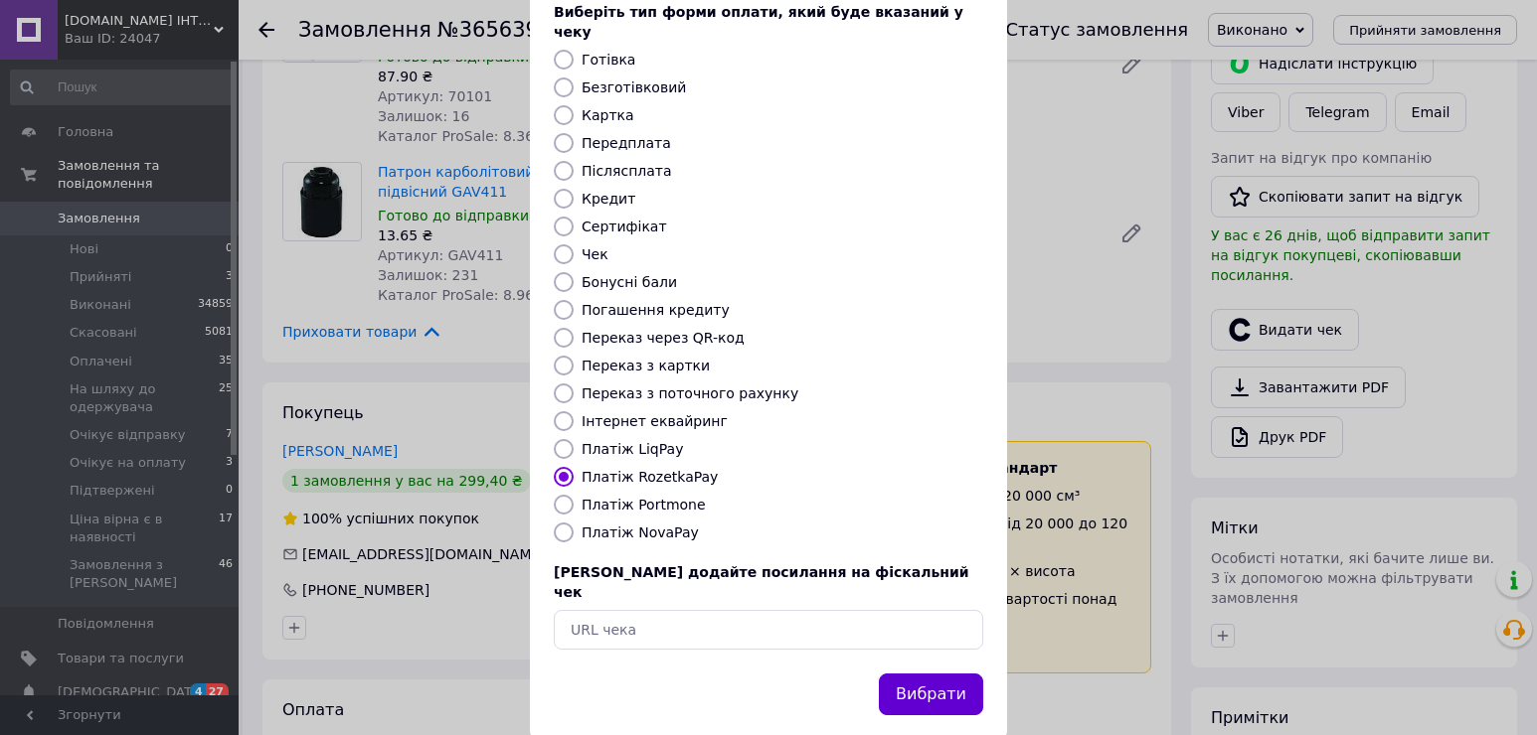
click at [945, 674] on button "Вибрати" at bounding box center [931, 695] width 104 height 43
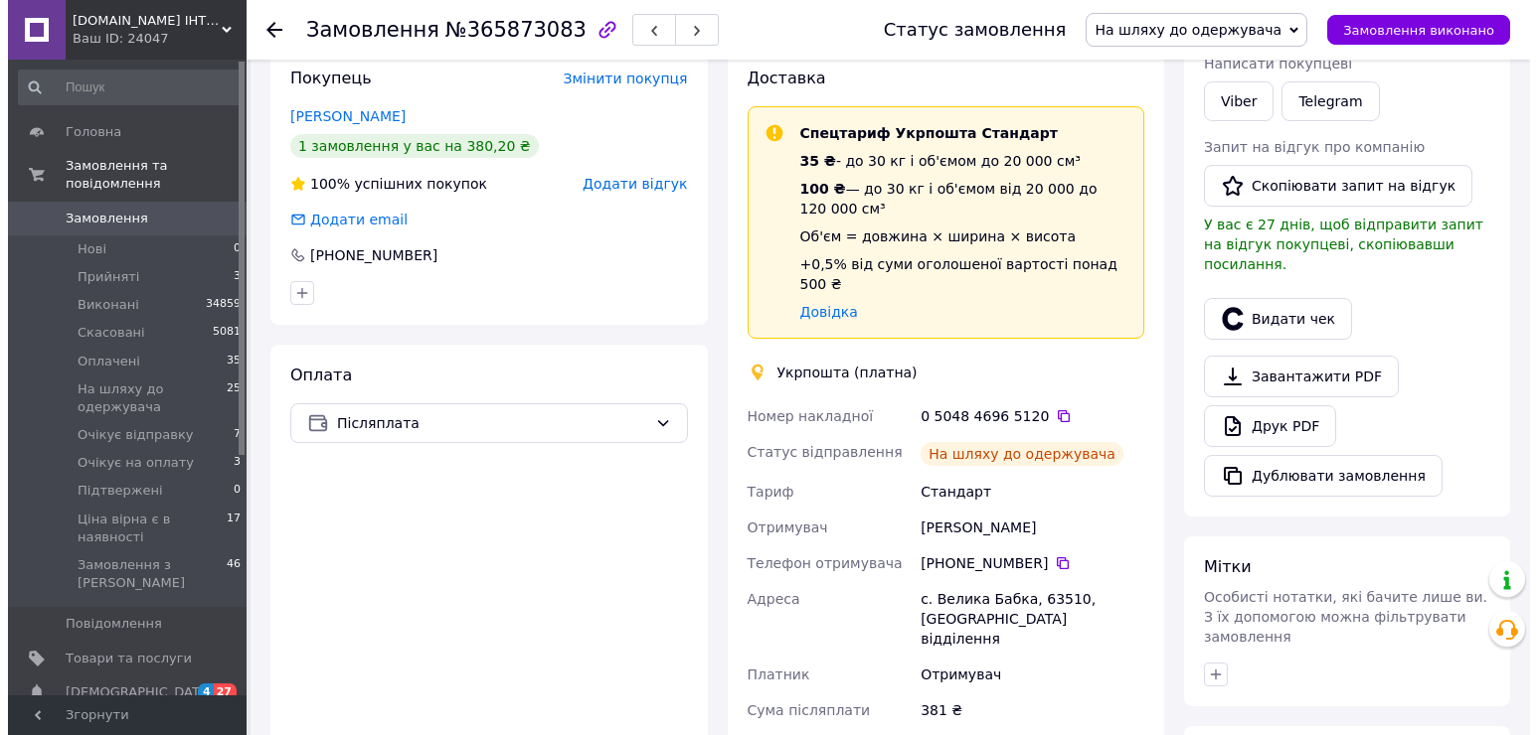
scroll to position [398, 0]
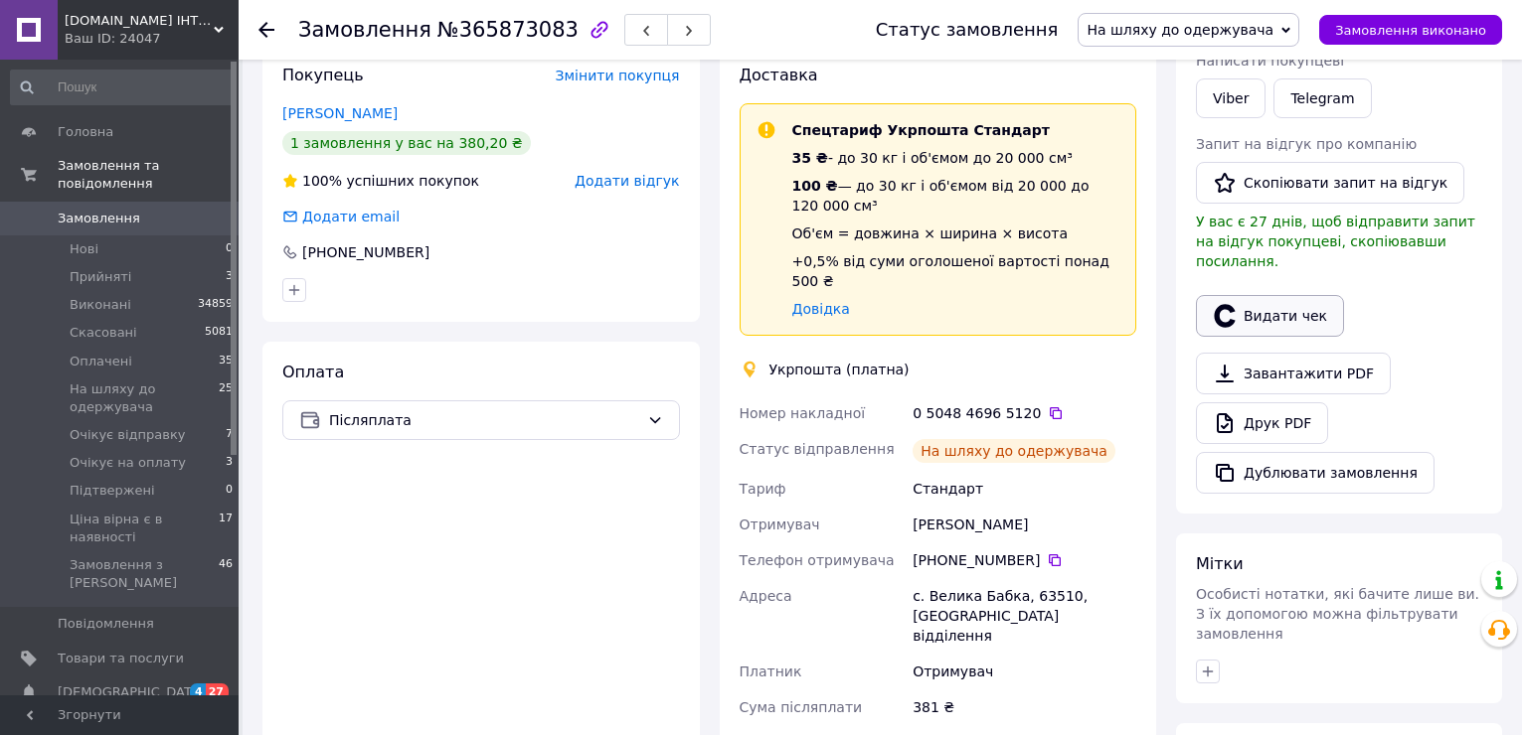
click at [1284, 297] on button "Видати чек" at bounding box center [1270, 316] width 148 height 42
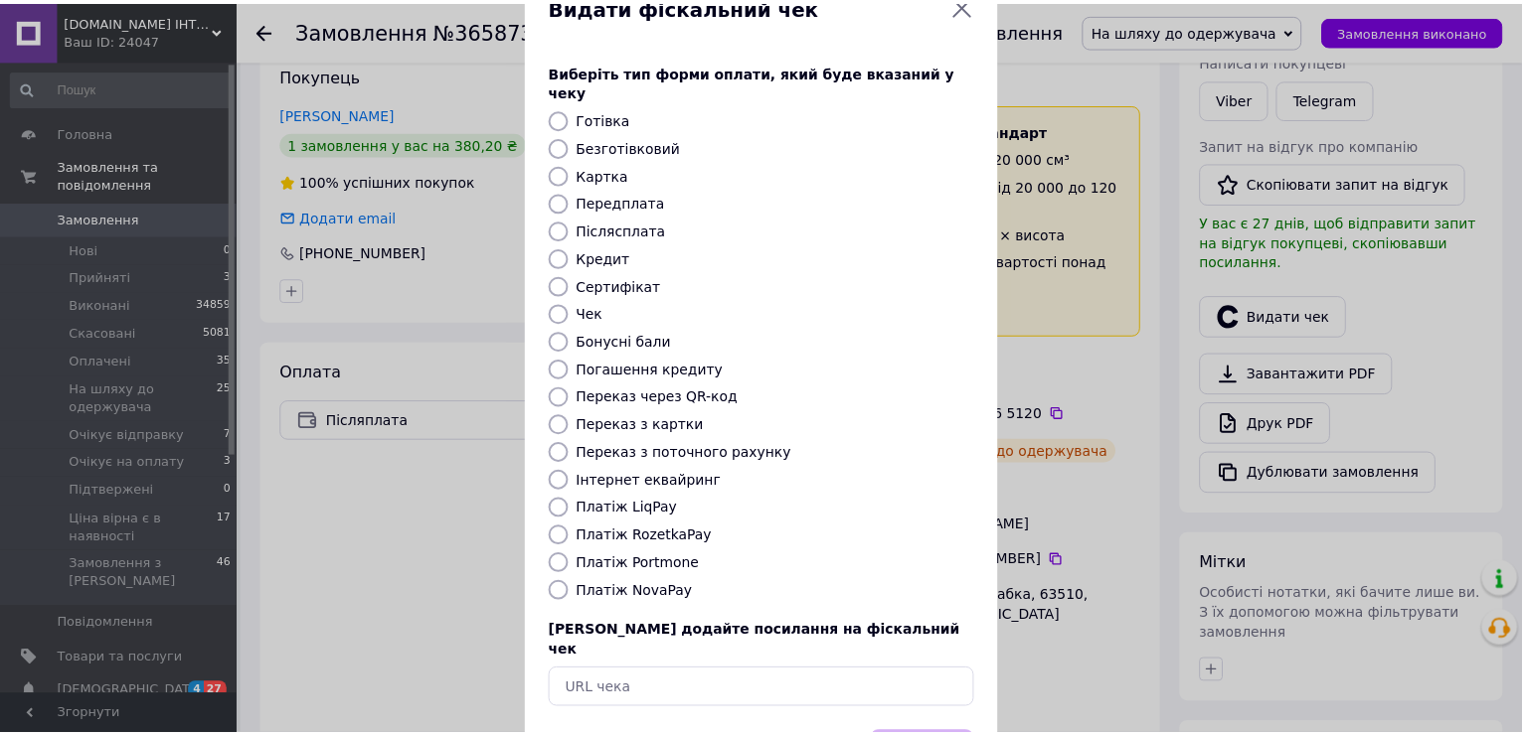
scroll to position [118, 0]
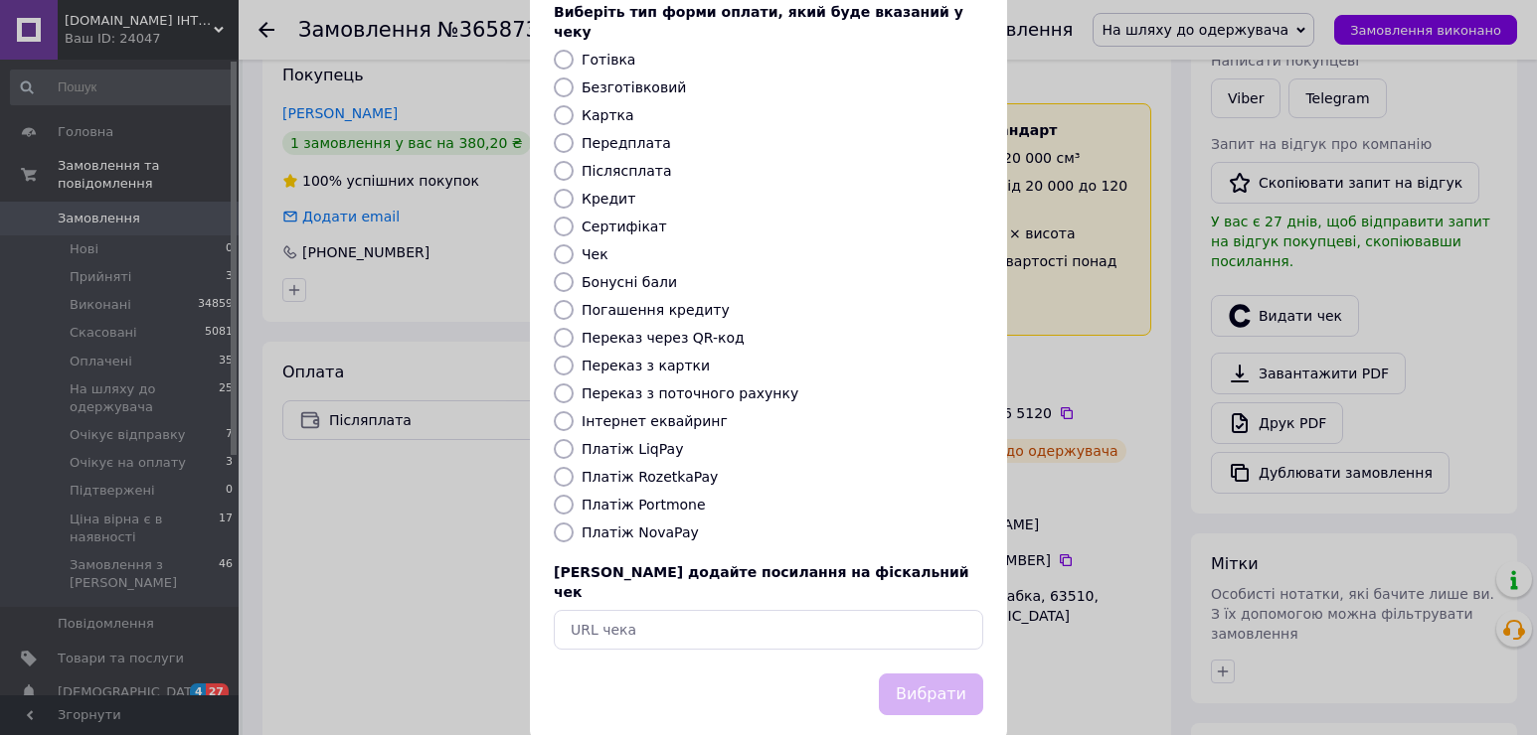
click at [681, 469] on label "Платіж RozetkaPay" at bounding box center [649, 477] width 136 height 16
click at [573, 467] on input "Платіж RozetkaPay" at bounding box center [564, 477] width 20 height 20
radio input "true"
click at [951, 674] on button "Вибрати" at bounding box center [931, 695] width 104 height 43
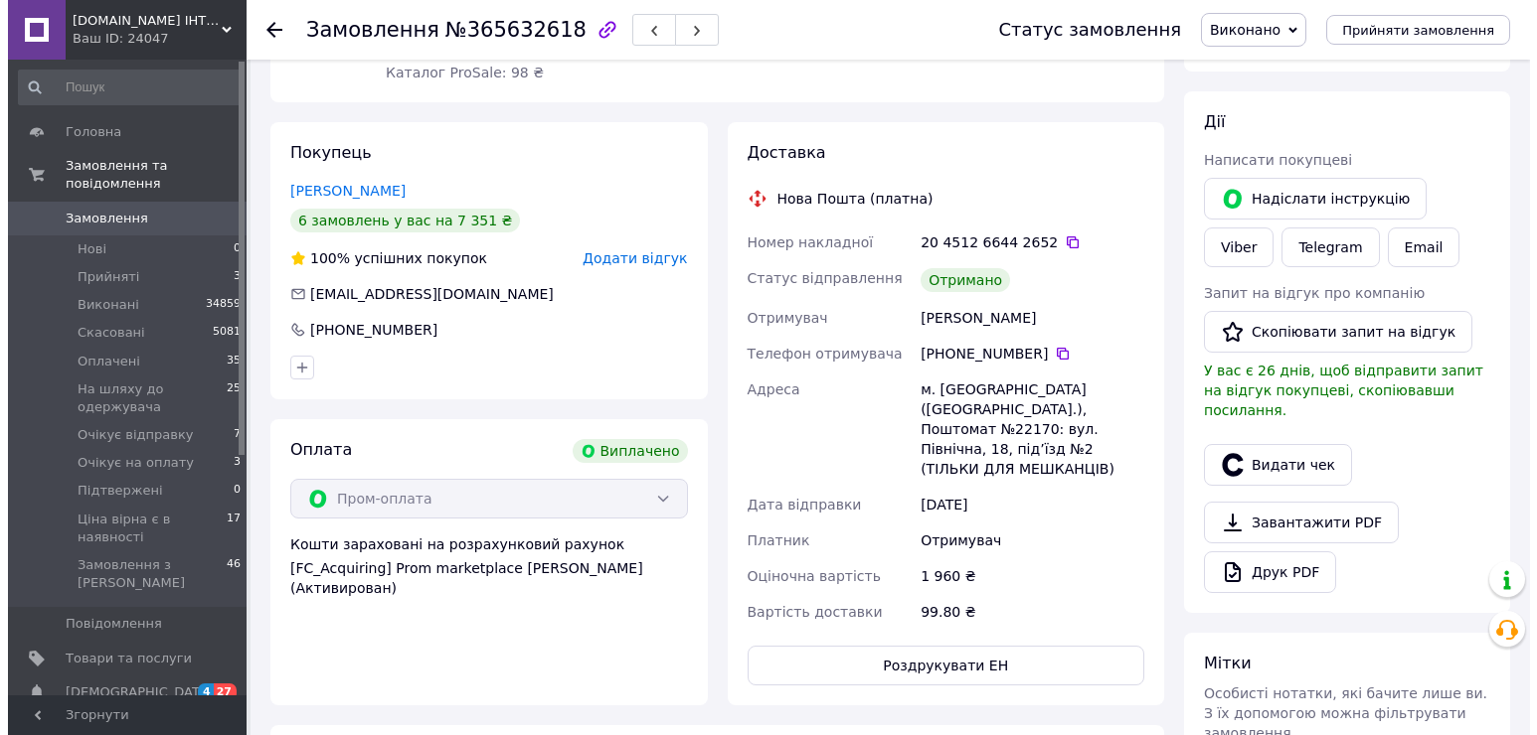
scroll to position [398, 0]
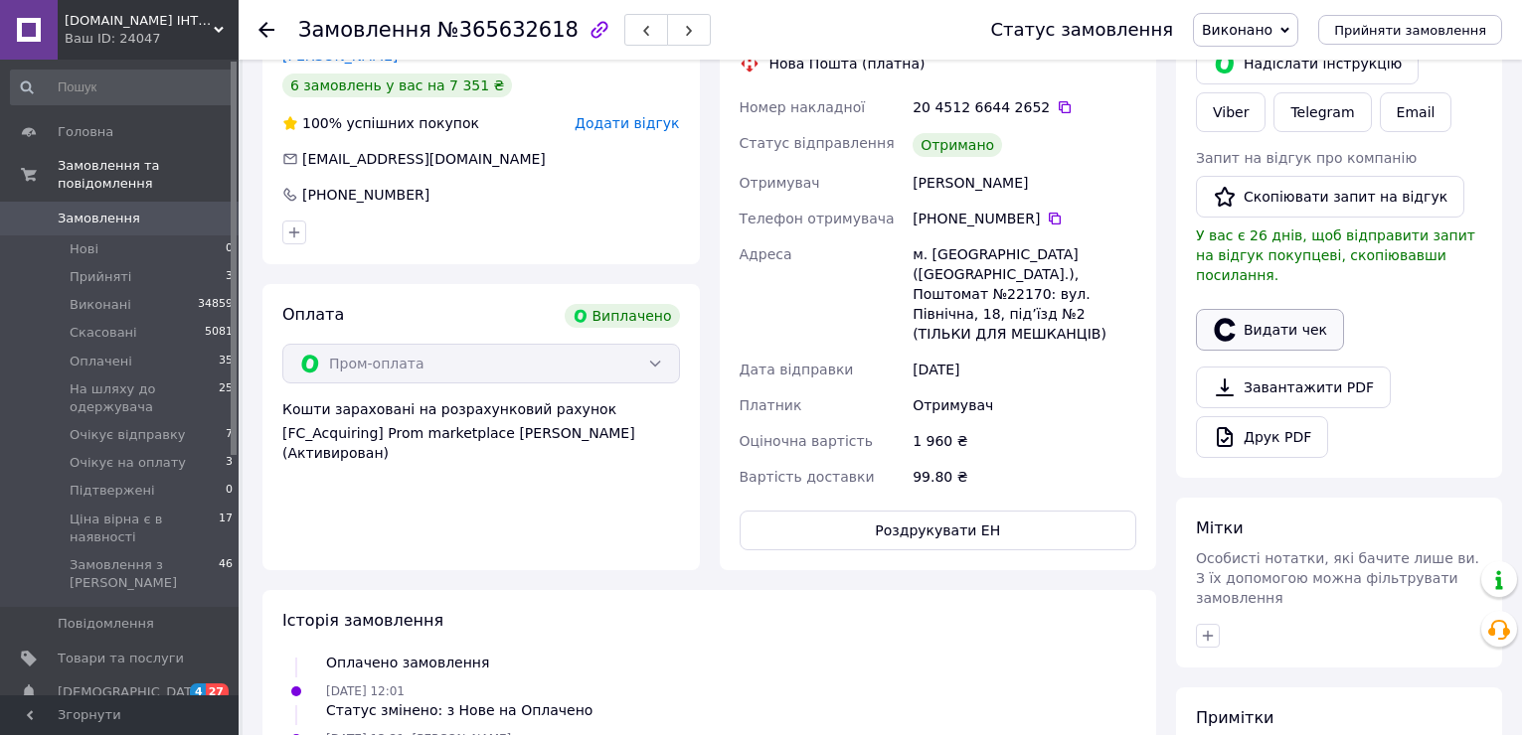
click at [1309, 310] on button "Видати чек" at bounding box center [1270, 330] width 148 height 42
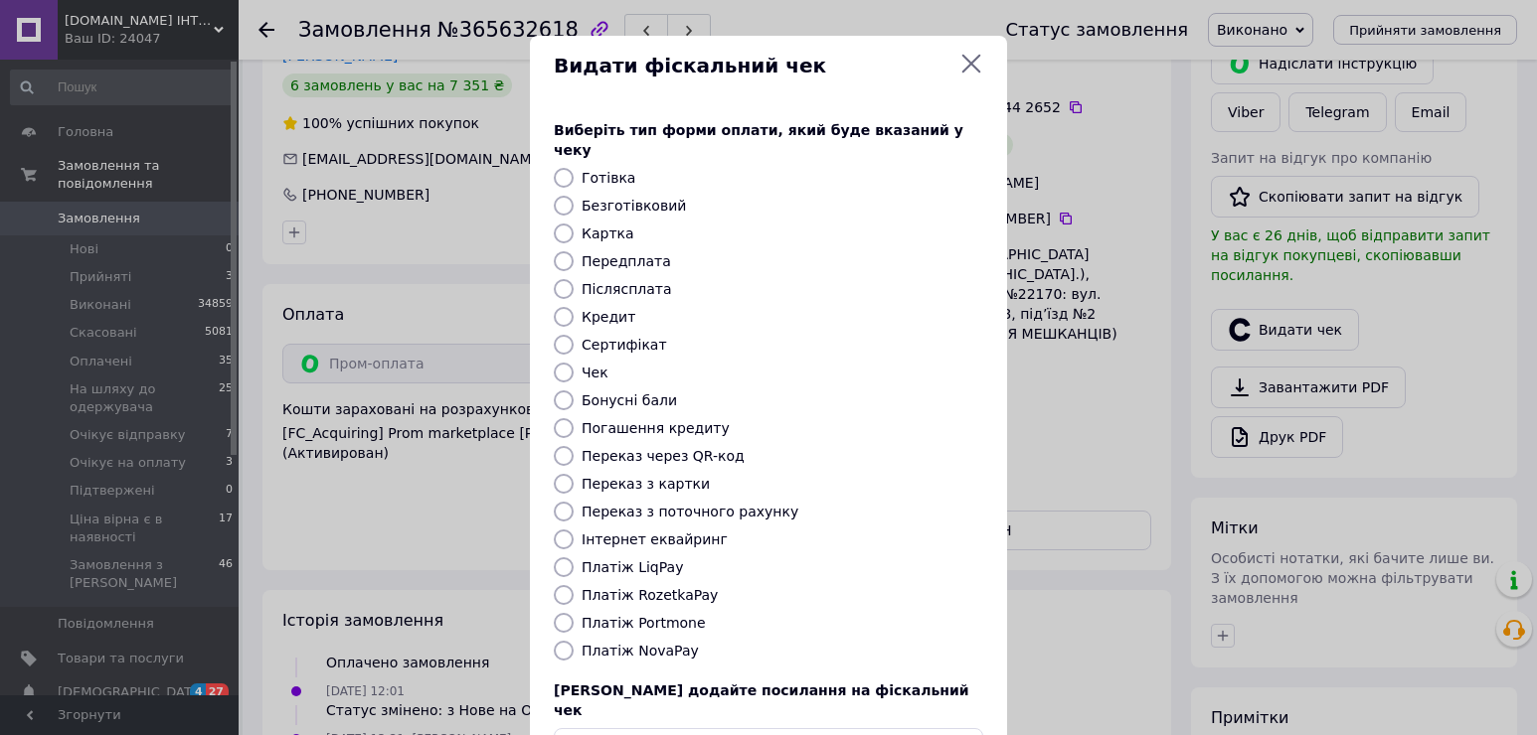
click at [673, 587] on label "Платіж RozetkaPay" at bounding box center [649, 595] width 136 height 16
click at [573, 585] on input "Платіж RozetkaPay" at bounding box center [564, 595] width 20 height 20
radio input "true"
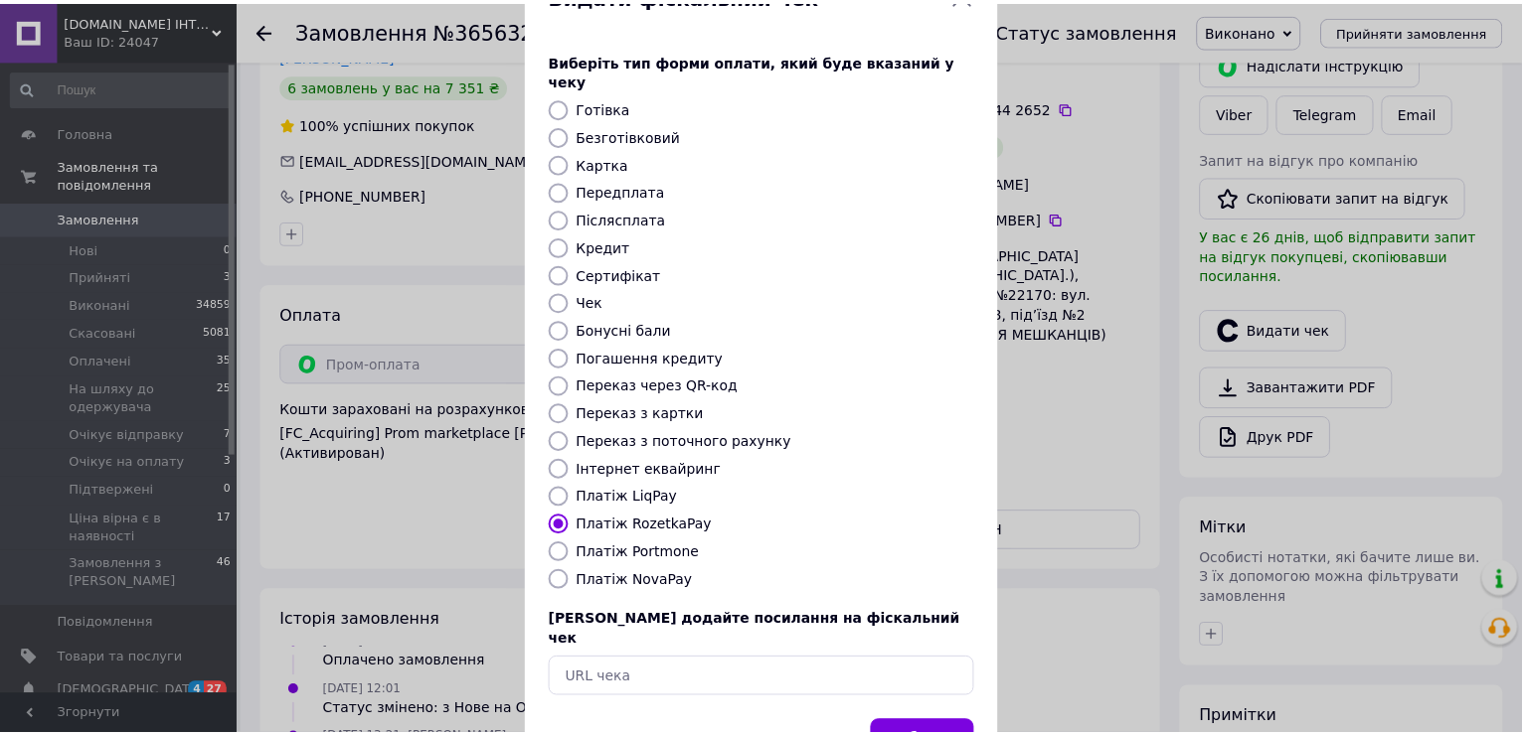
scroll to position [118, 0]
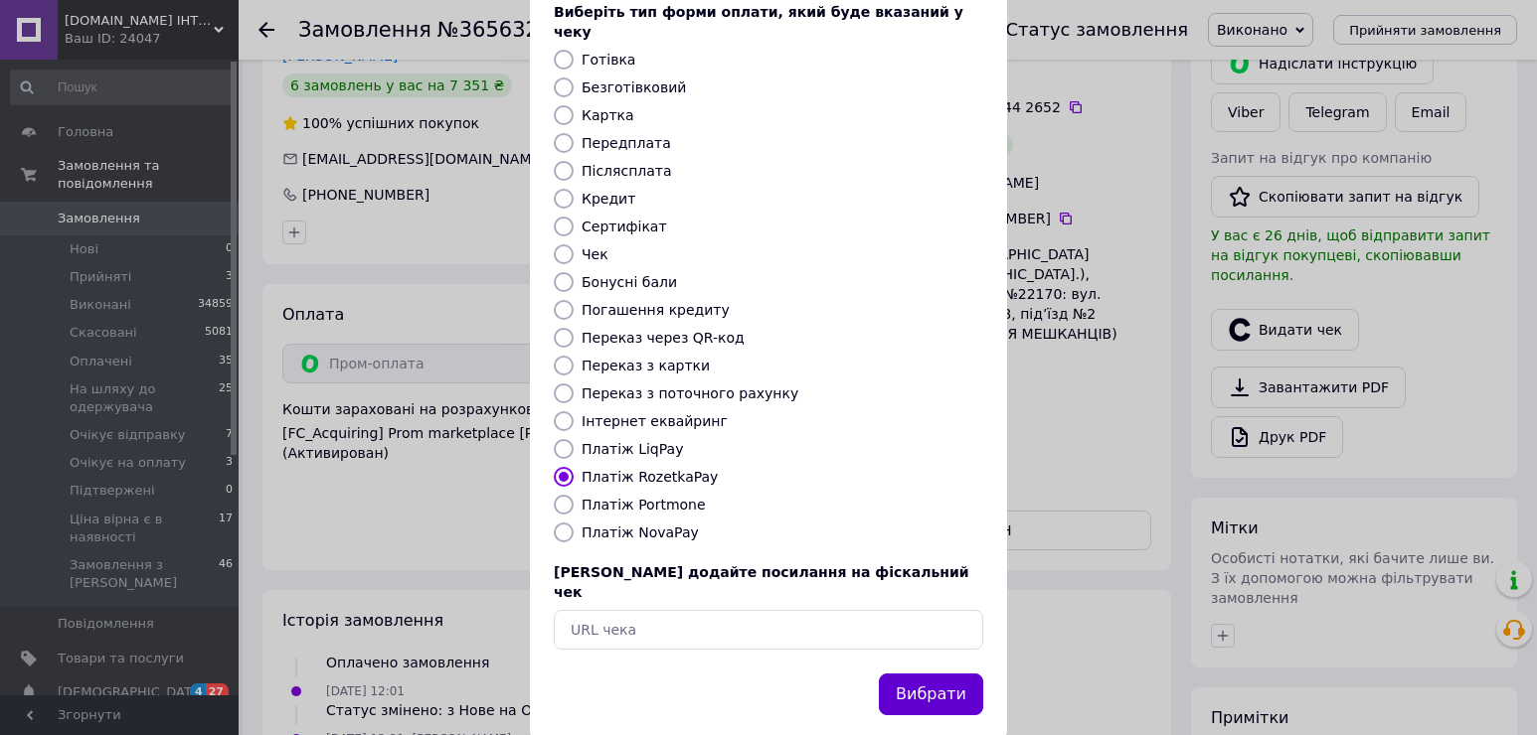
click at [917, 674] on button "Вибрати" at bounding box center [931, 695] width 104 height 43
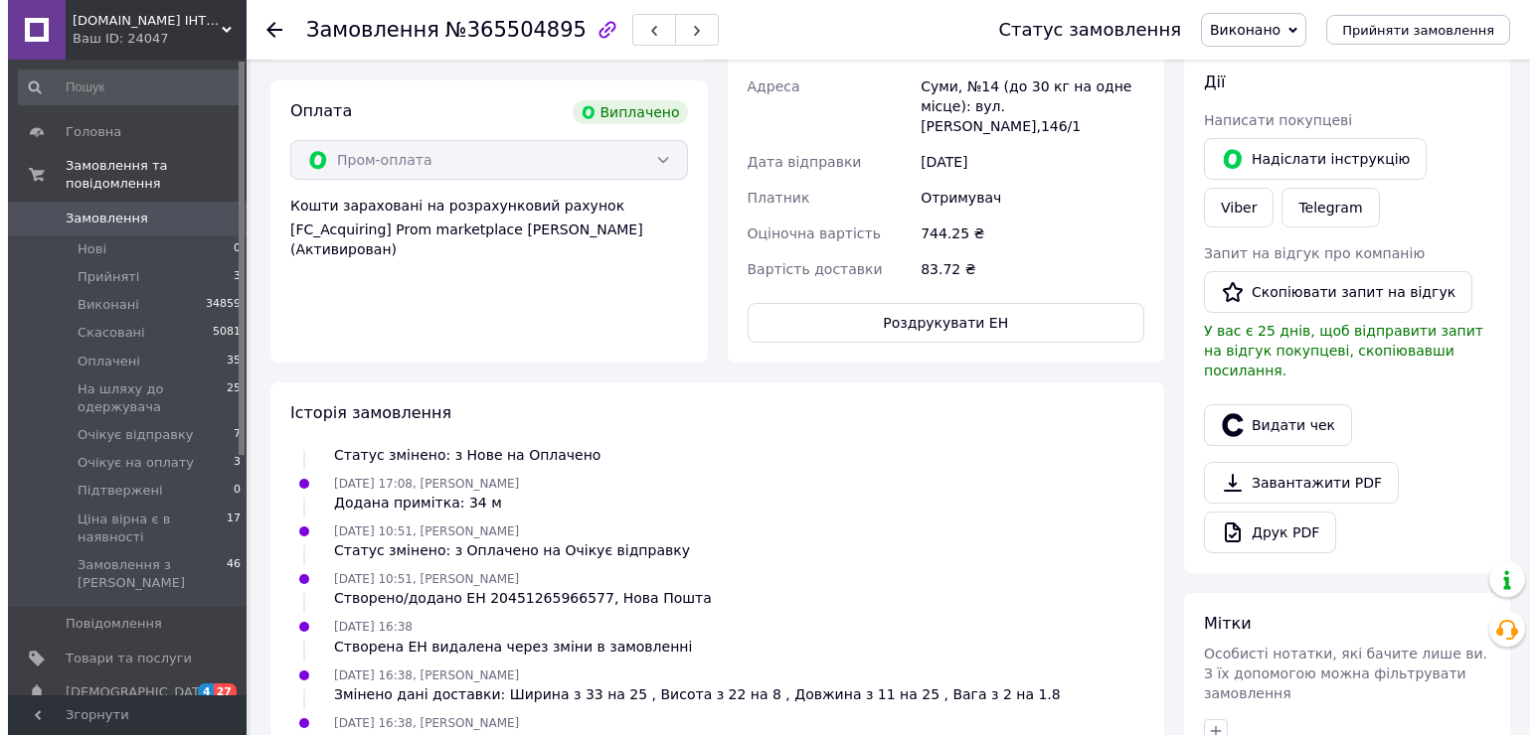
scroll to position [596, 0]
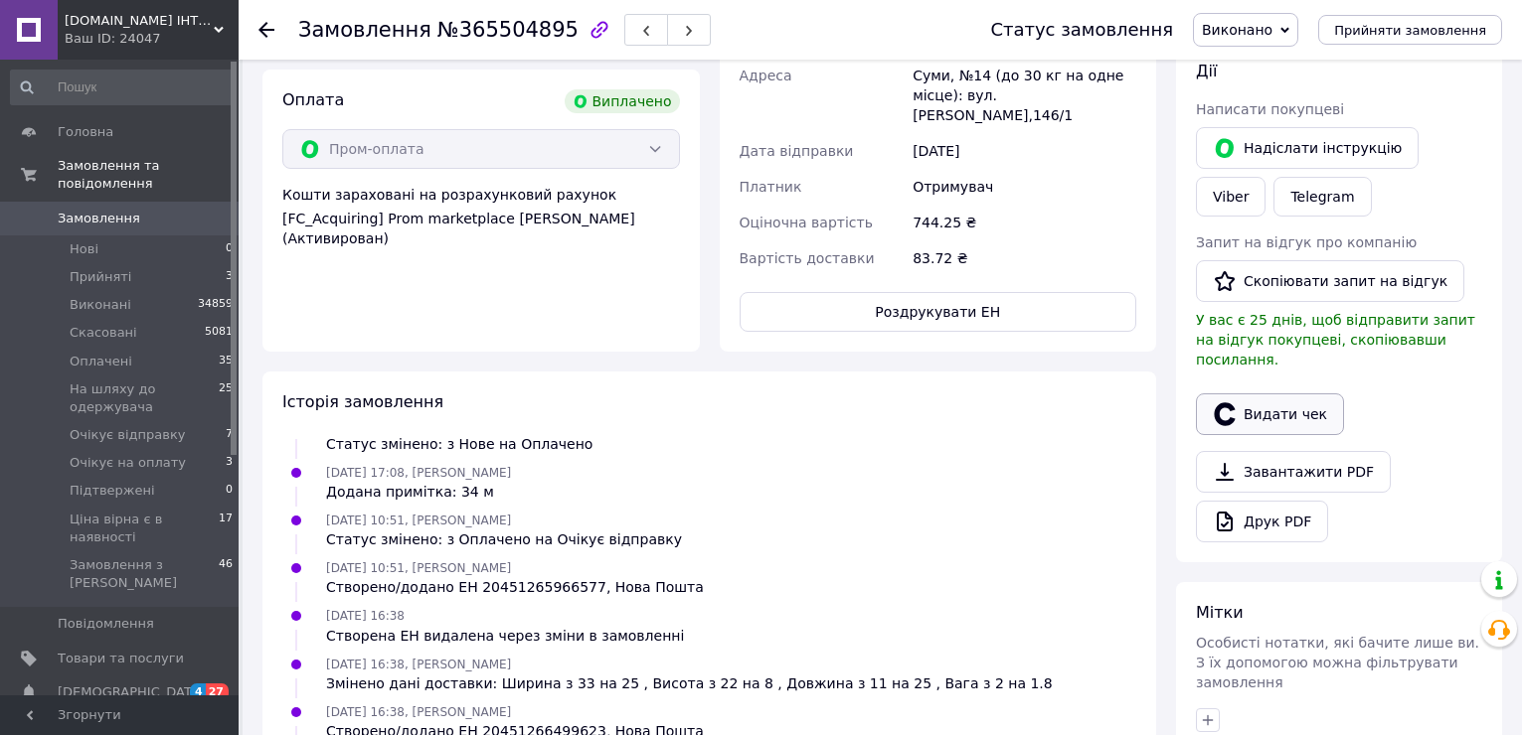
click at [1280, 406] on button "Видати чек" at bounding box center [1270, 415] width 148 height 42
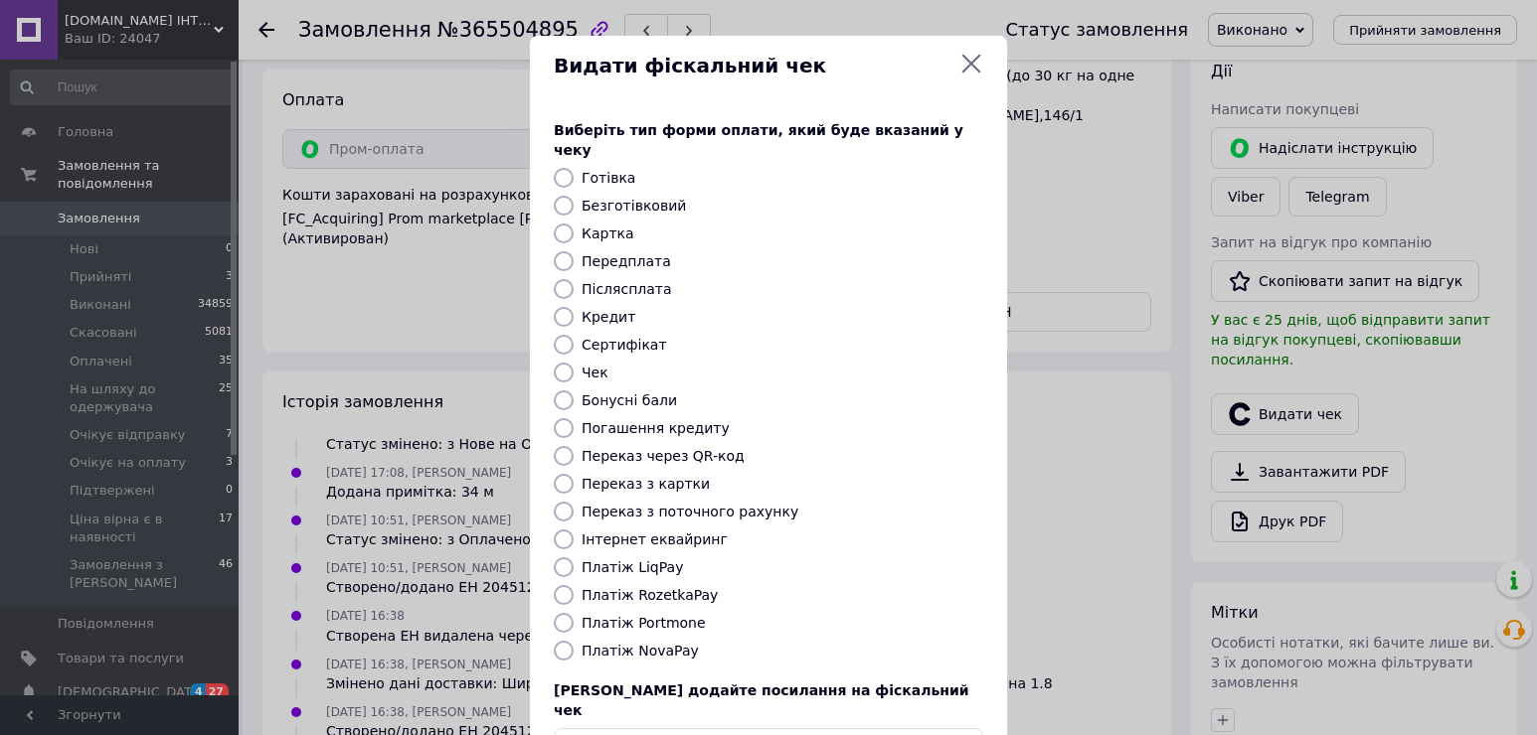
click at [642, 587] on label "Платіж RozetkaPay" at bounding box center [649, 595] width 136 height 16
click at [573, 585] on input "Платіж RozetkaPay" at bounding box center [564, 595] width 20 height 20
radio input "true"
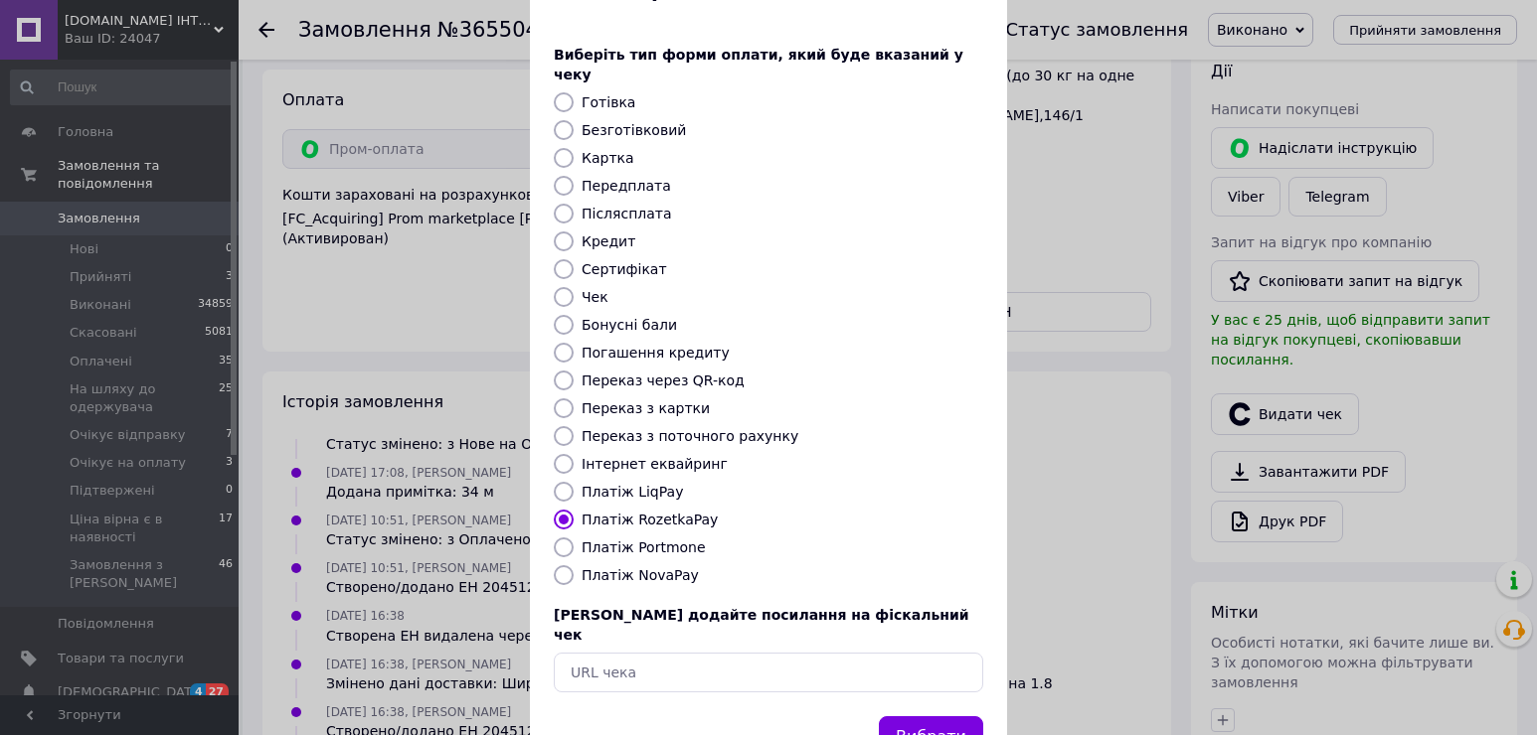
scroll to position [118, 0]
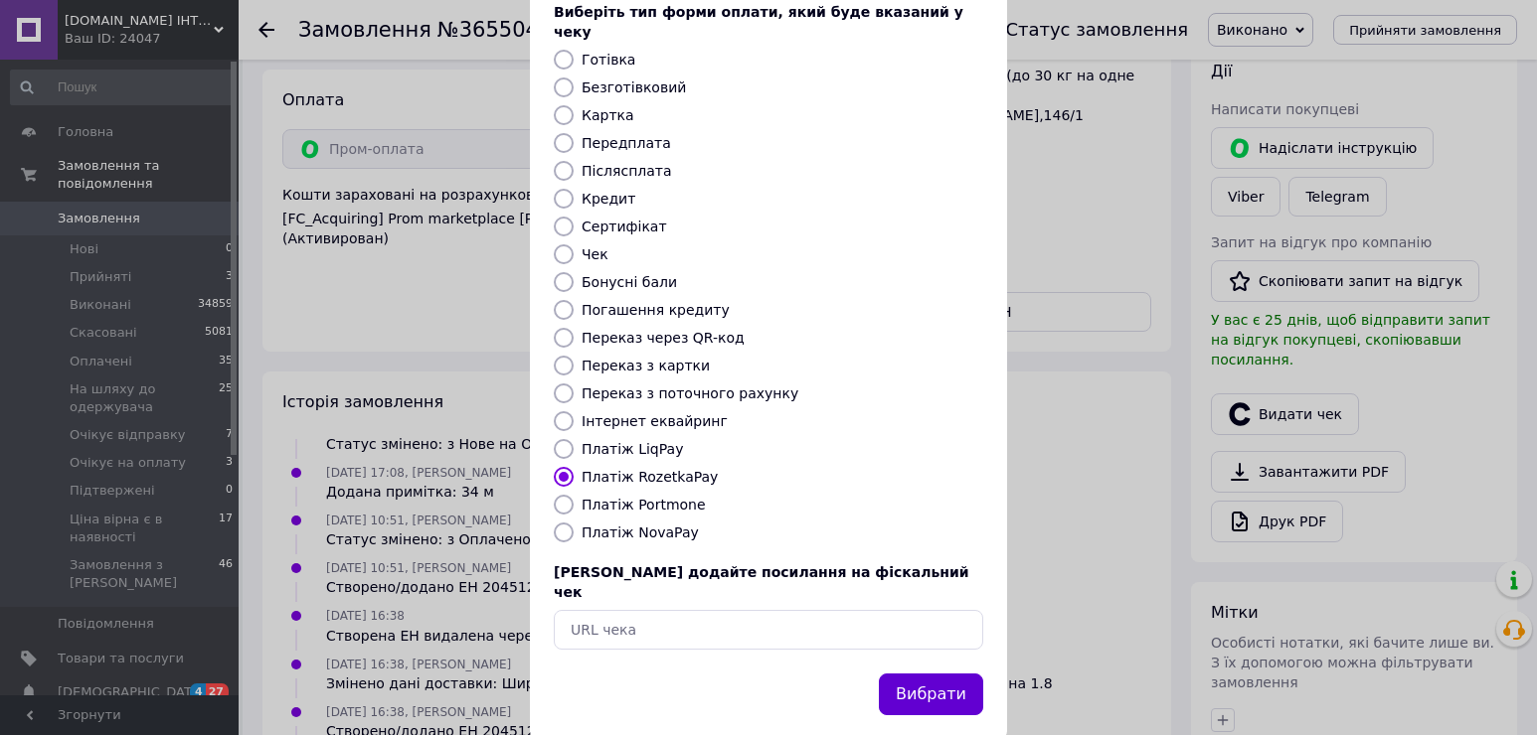
click at [911, 674] on button "Вибрати" at bounding box center [931, 695] width 104 height 43
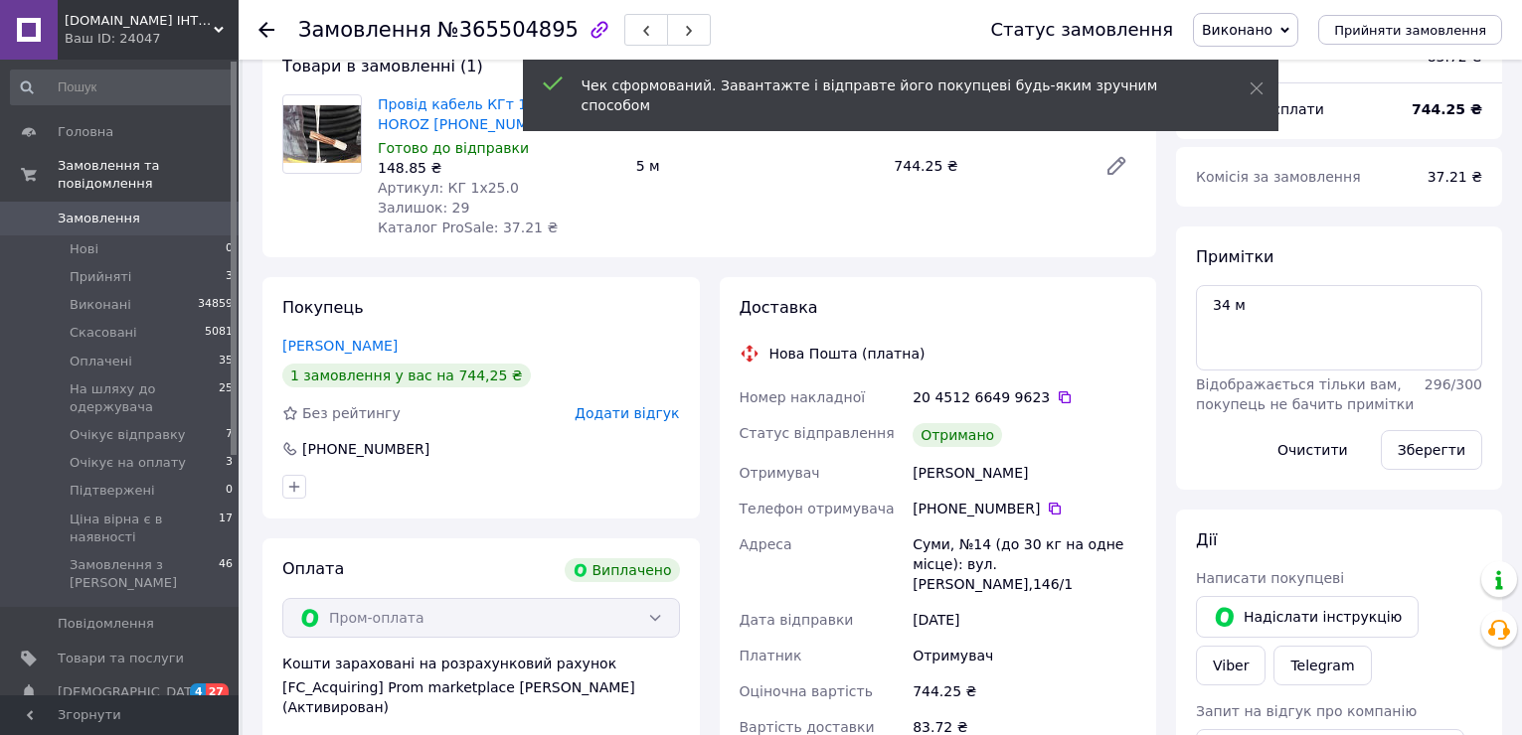
scroll to position [99, 0]
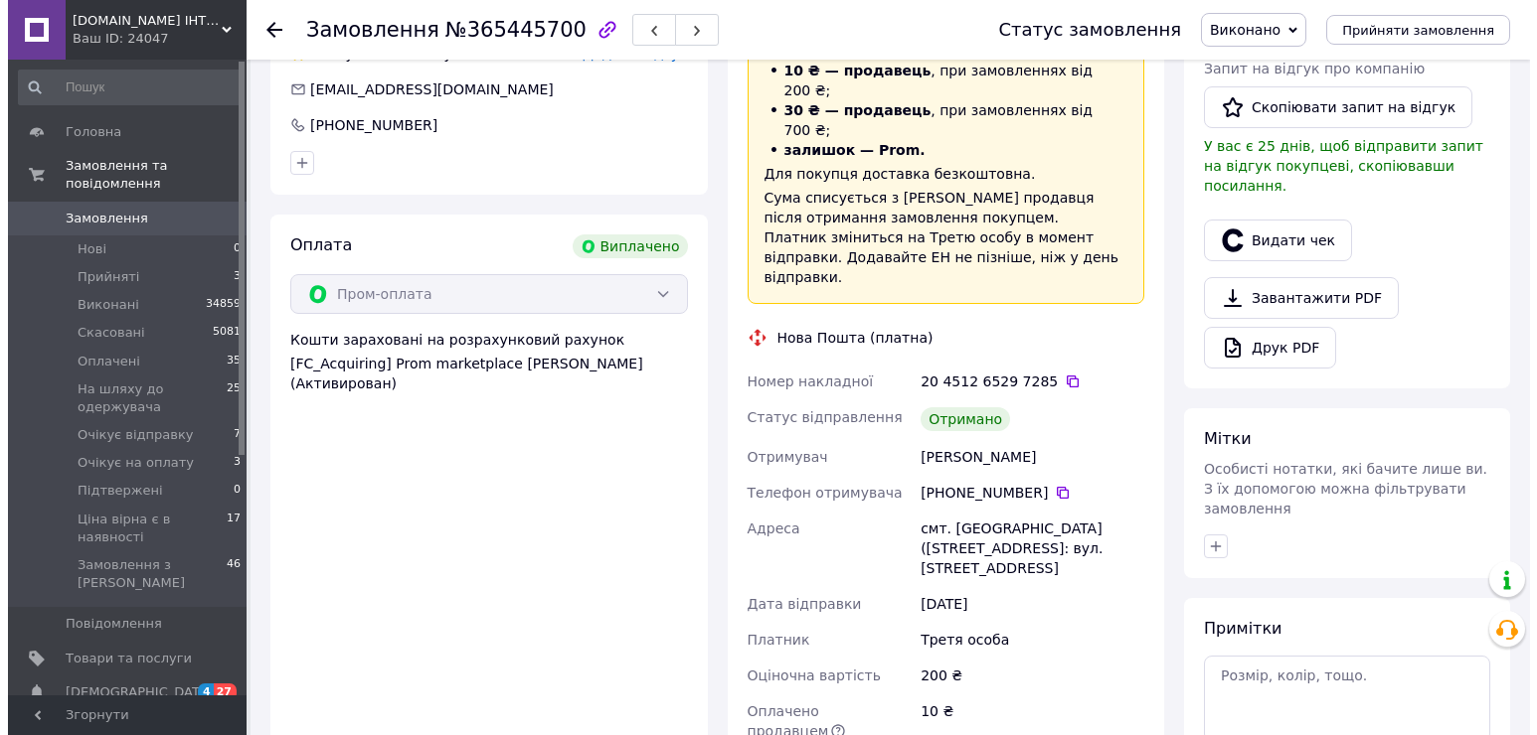
scroll to position [497, 0]
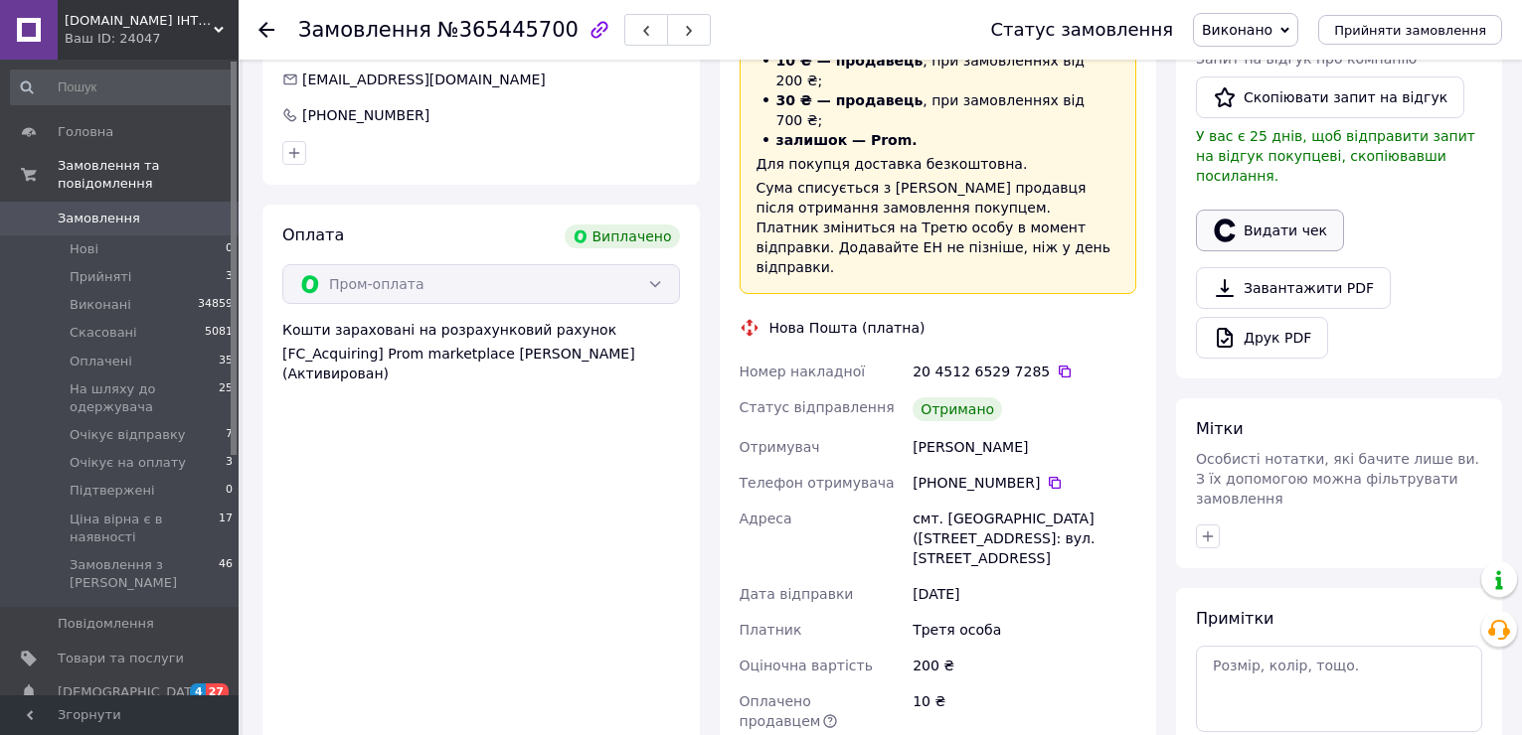
click at [1274, 210] on button "Видати чек" at bounding box center [1270, 231] width 148 height 42
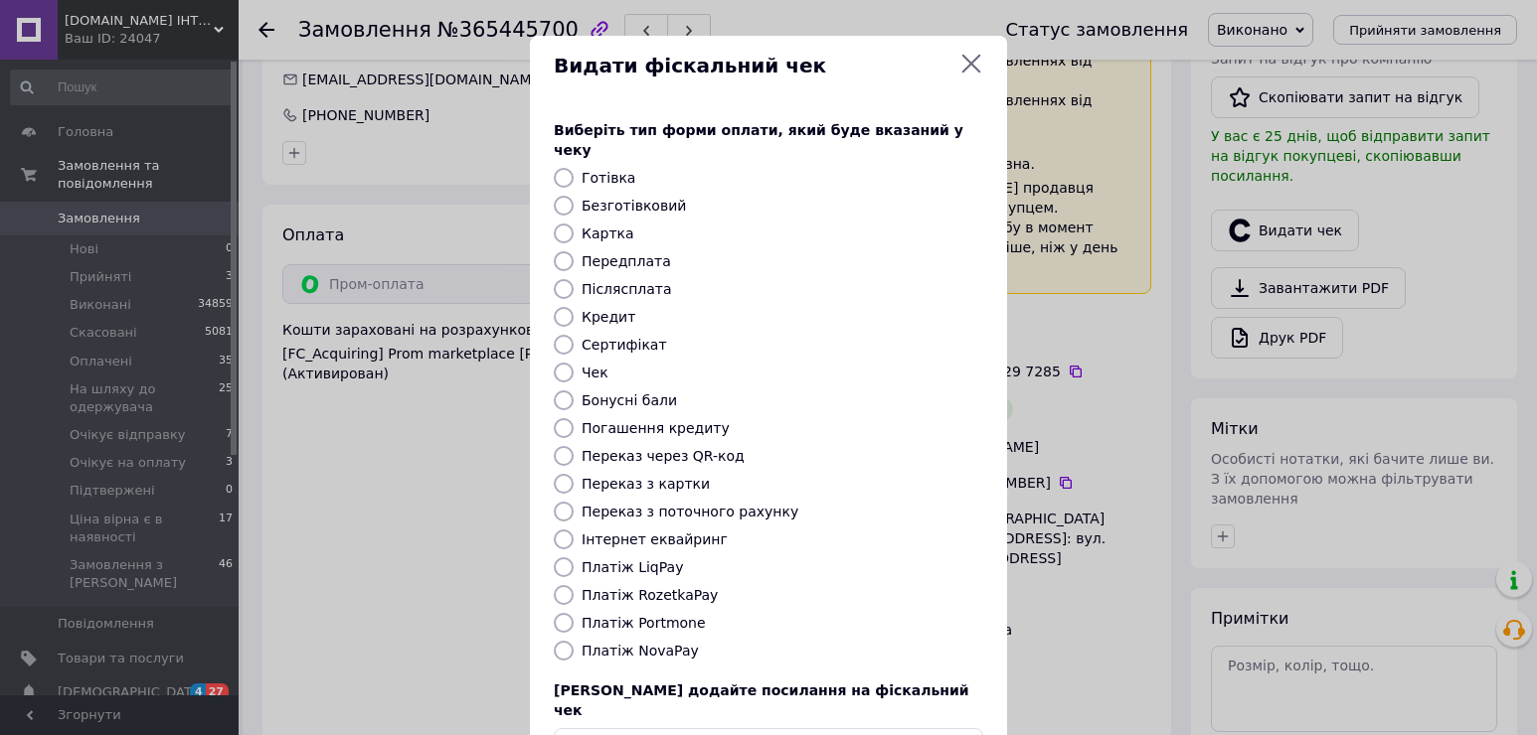
click at [685, 587] on label "Платіж RozetkaPay" at bounding box center [649, 595] width 136 height 16
click at [573, 585] on input "Платіж RozetkaPay" at bounding box center [564, 595] width 20 height 20
radio input "true"
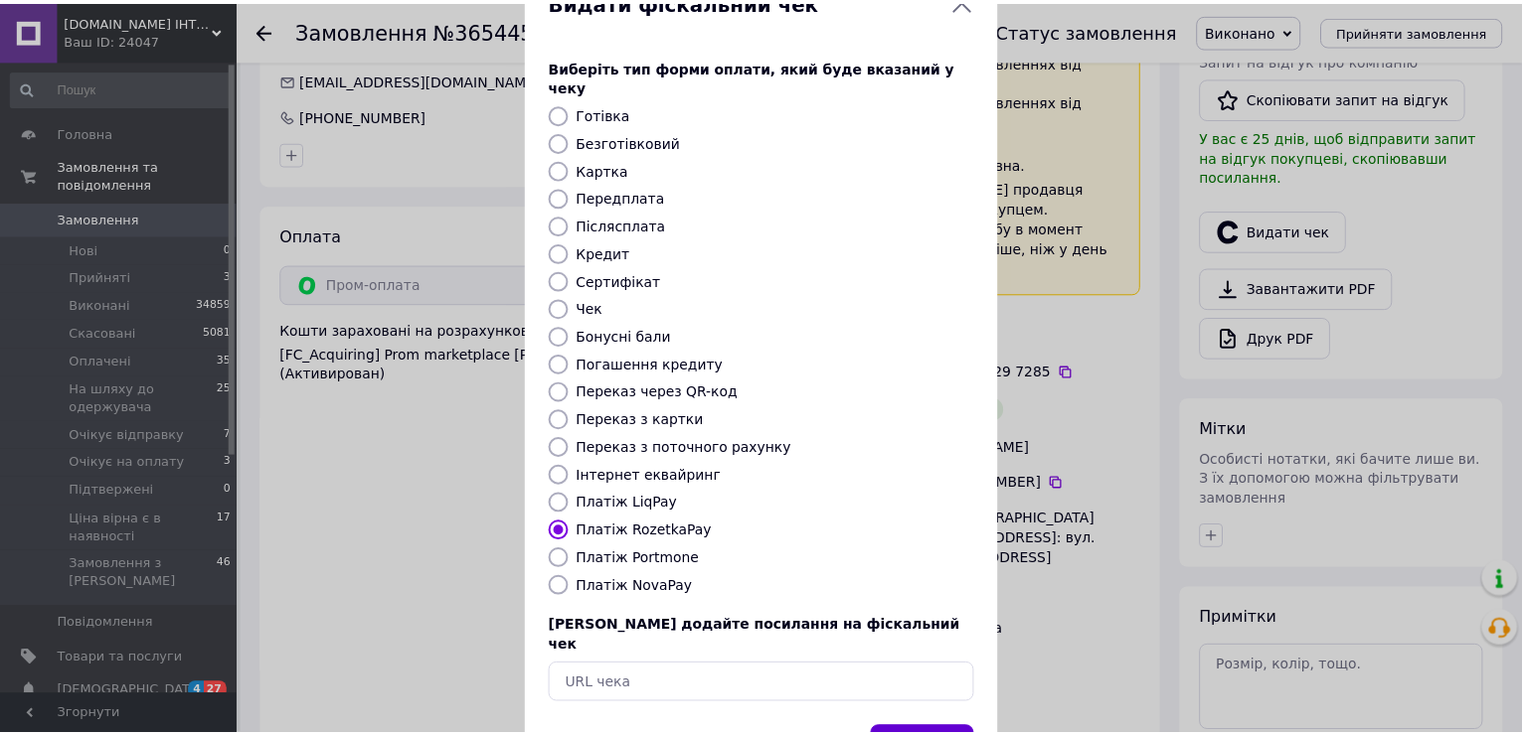
scroll to position [118, 0]
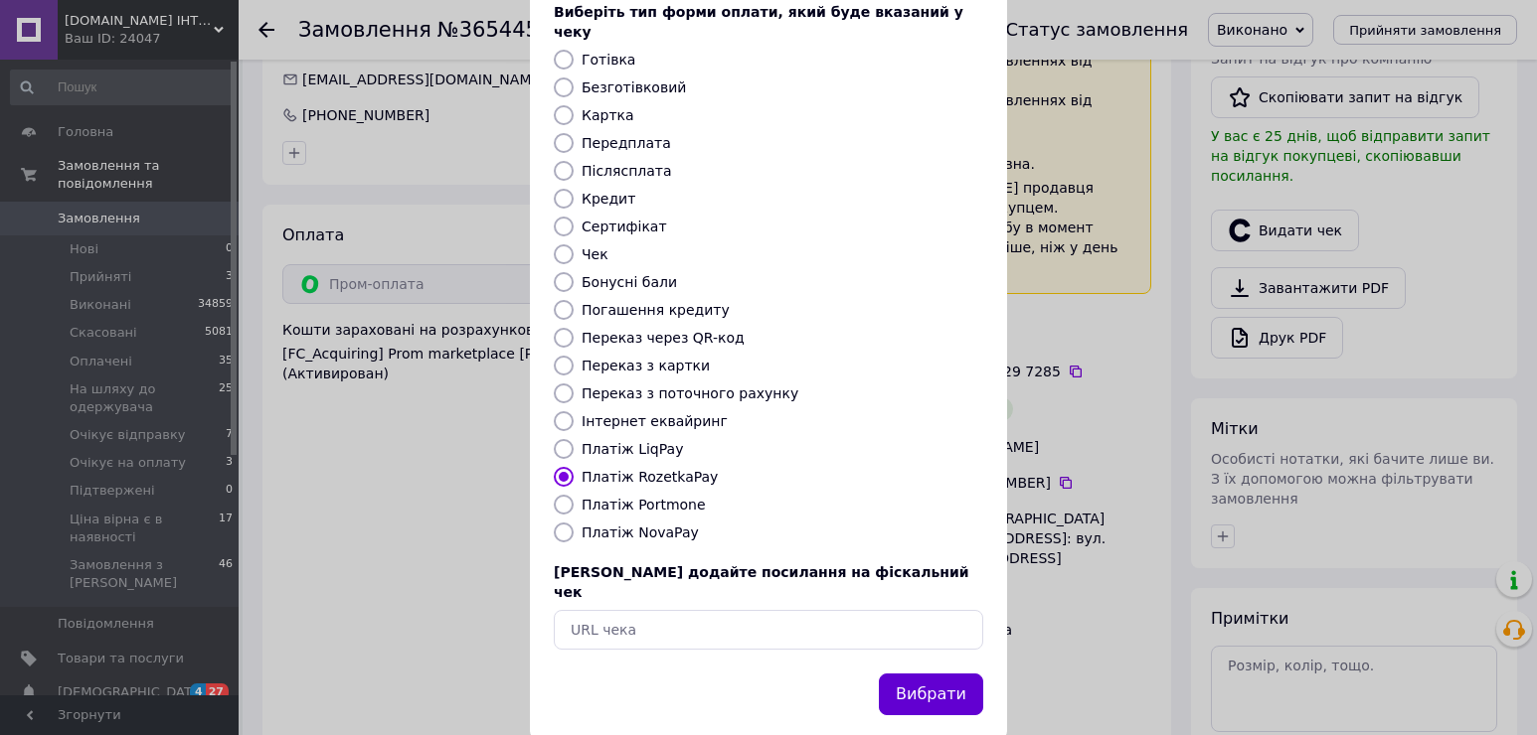
click at [915, 674] on button "Вибрати" at bounding box center [931, 695] width 104 height 43
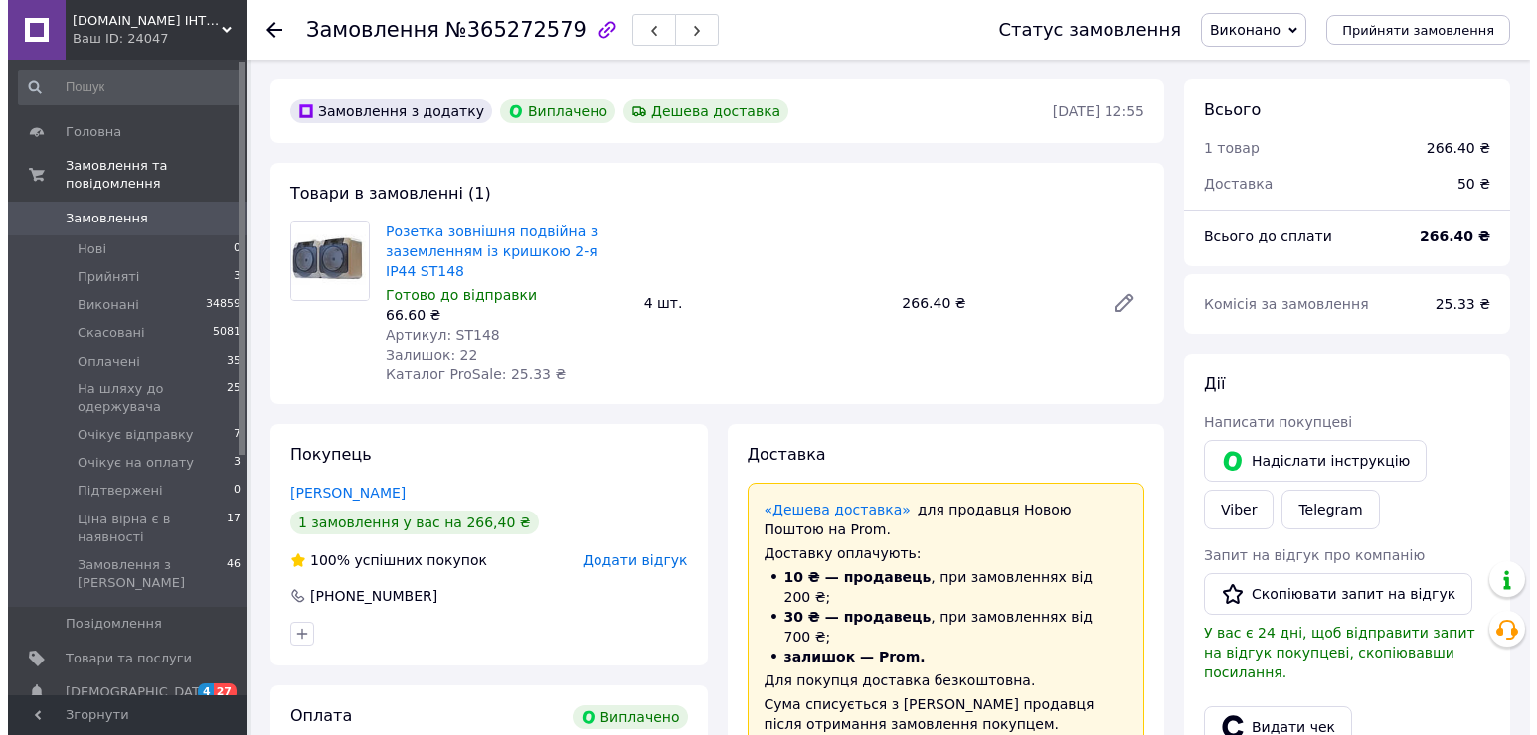
scroll to position [298, 0]
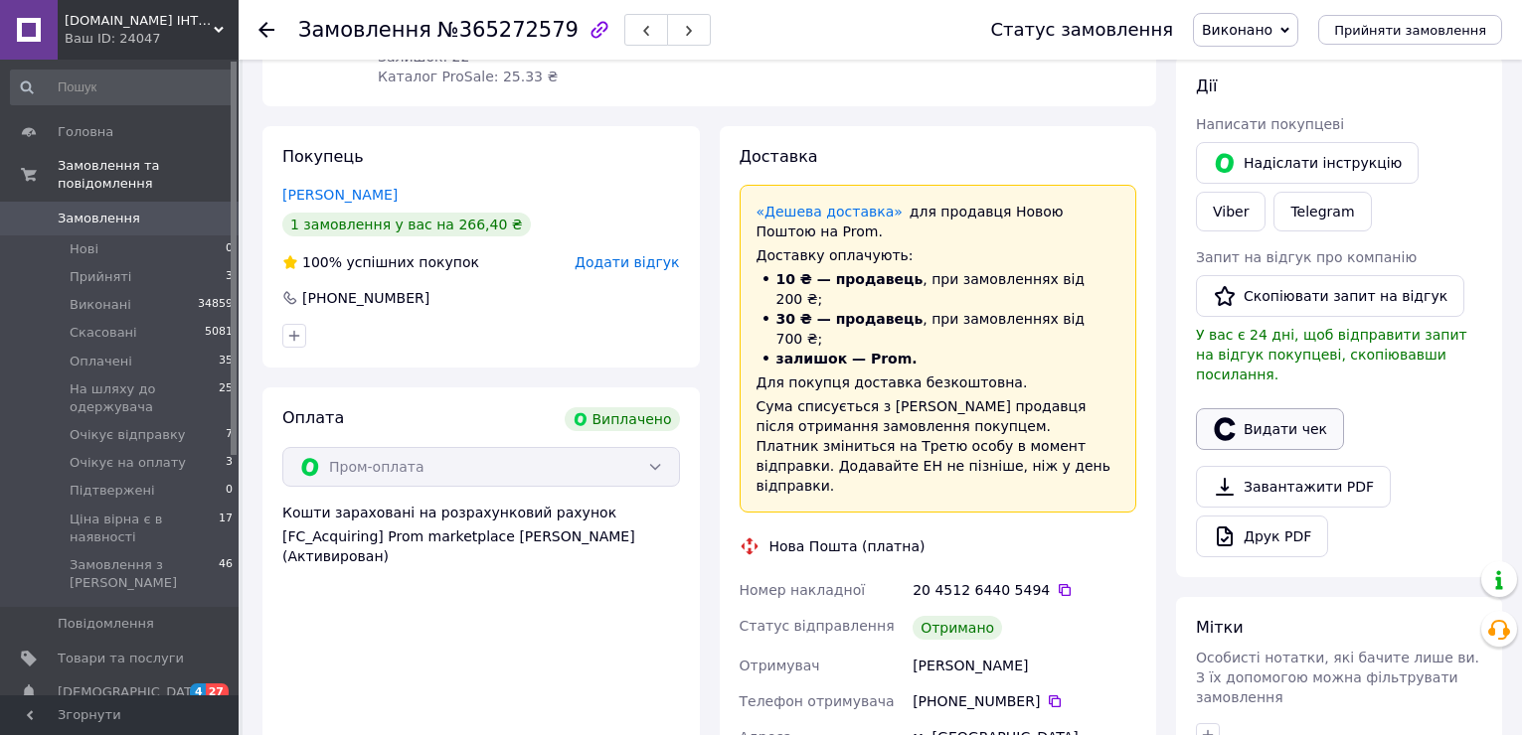
click at [1289, 412] on button "Видати чек" at bounding box center [1270, 429] width 148 height 42
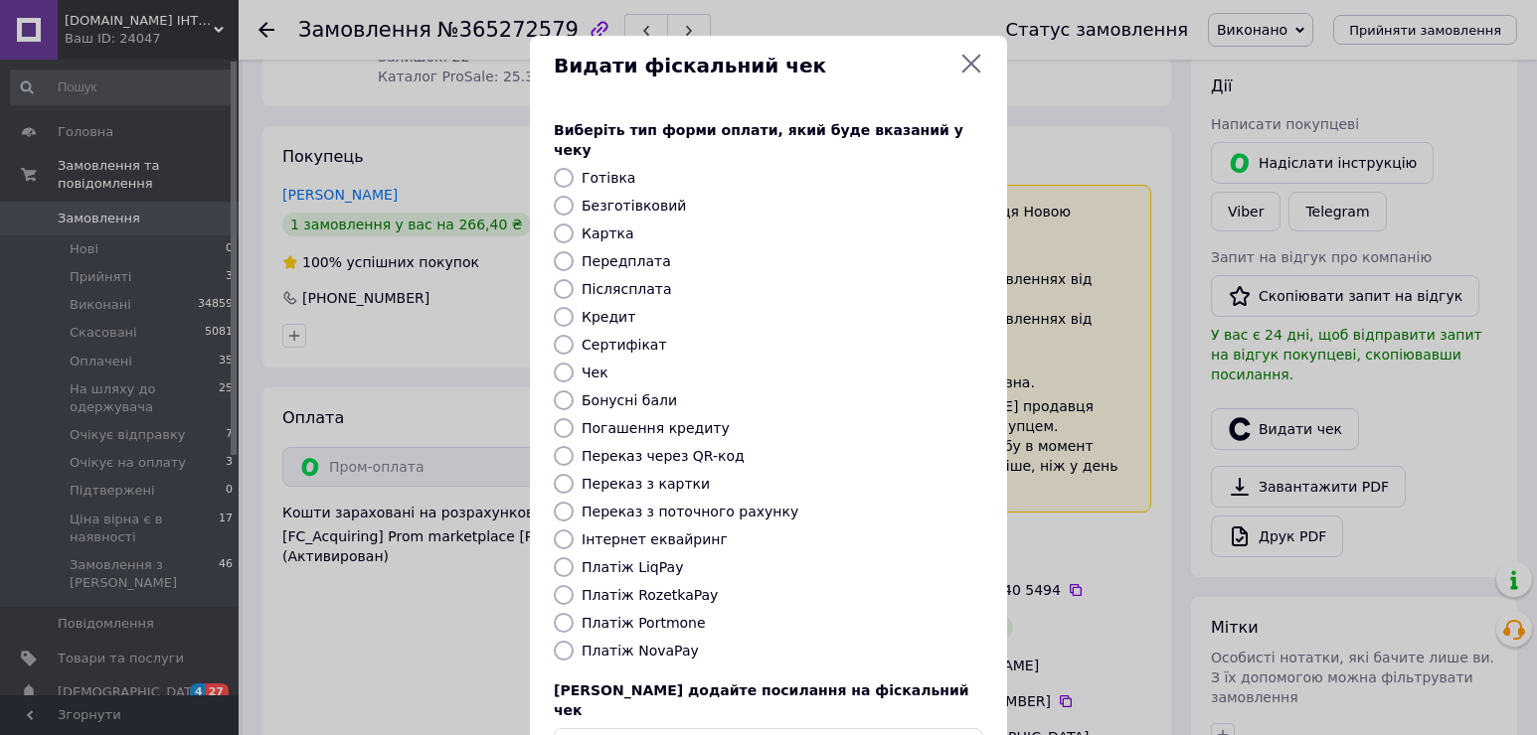
click at [657, 587] on label "Платіж RozetkaPay" at bounding box center [649, 595] width 136 height 16
click at [573, 585] on input "Платіж RozetkaPay" at bounding box center [564, 595] width 20 height 20
radio input "true"
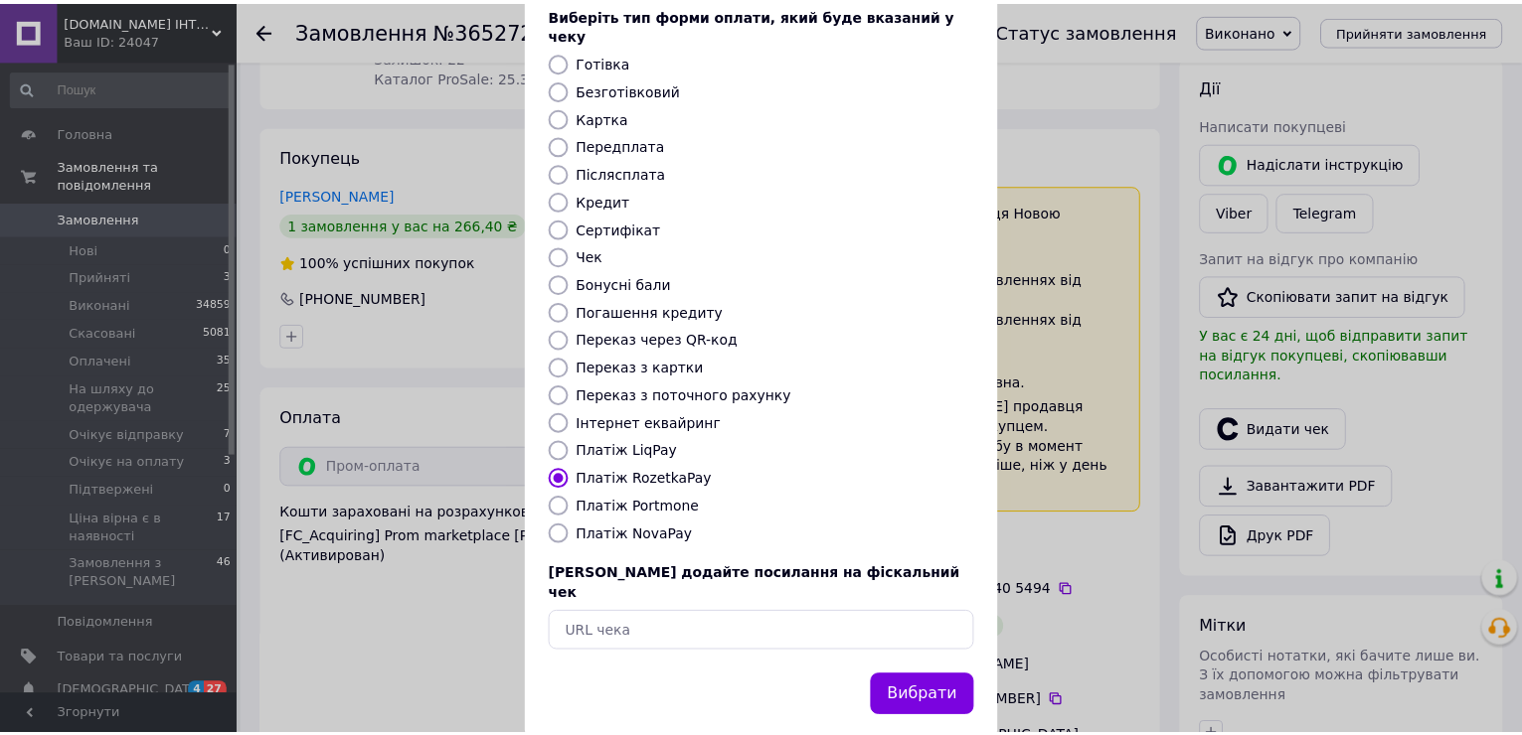
scroll to position [118, 0]
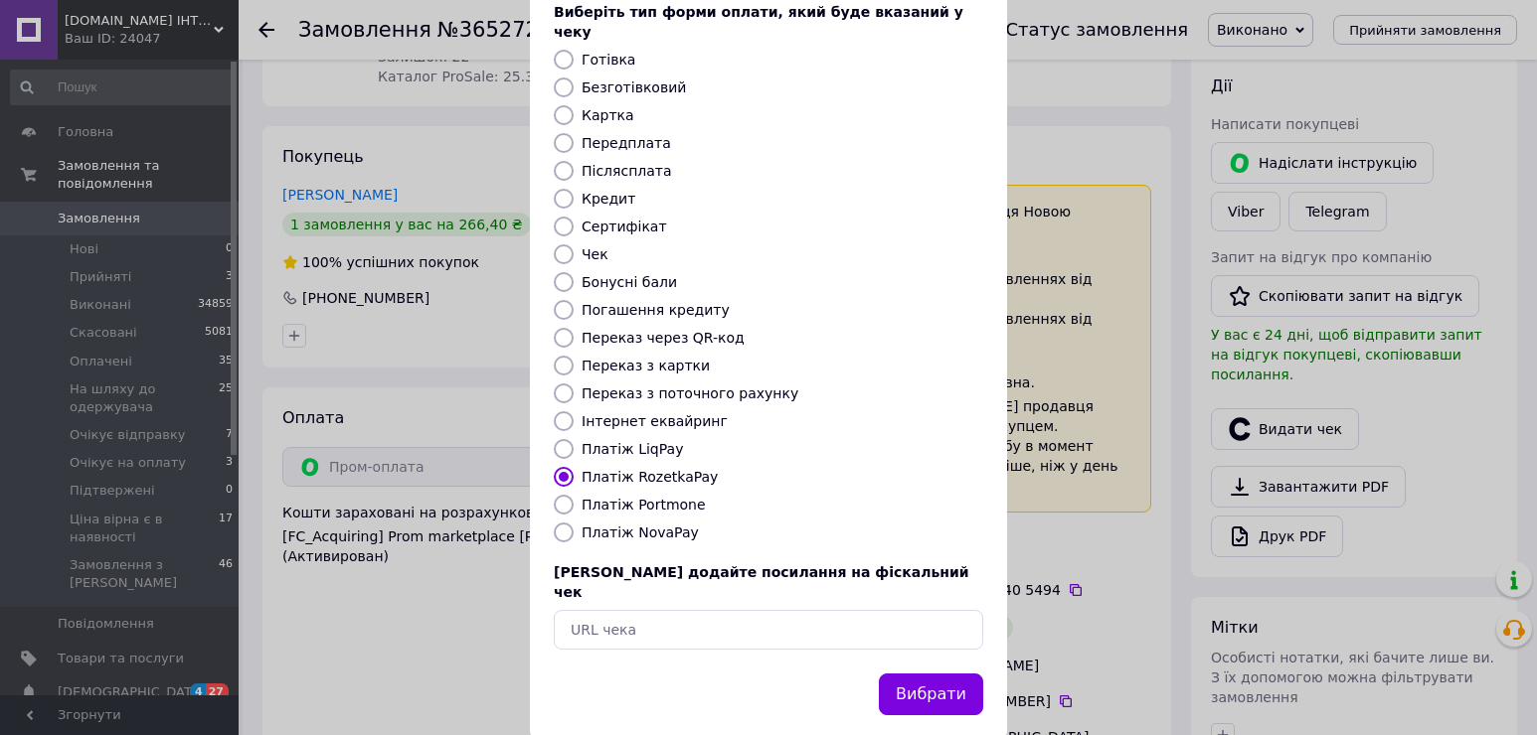
click at [897, 674] on button "Вибрати" at bounding box center [931, 695] width 104 height 43
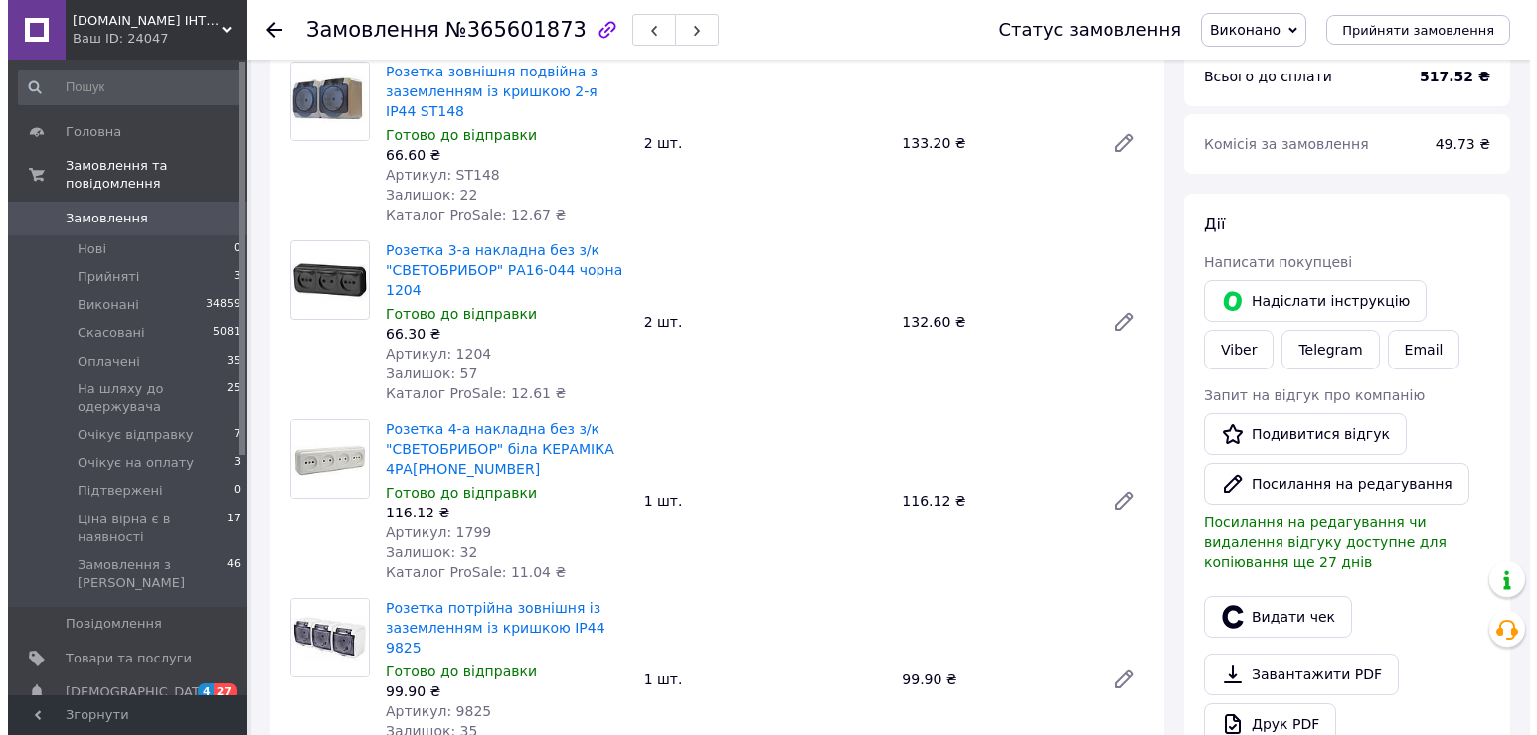
scroll to position [497, 0]
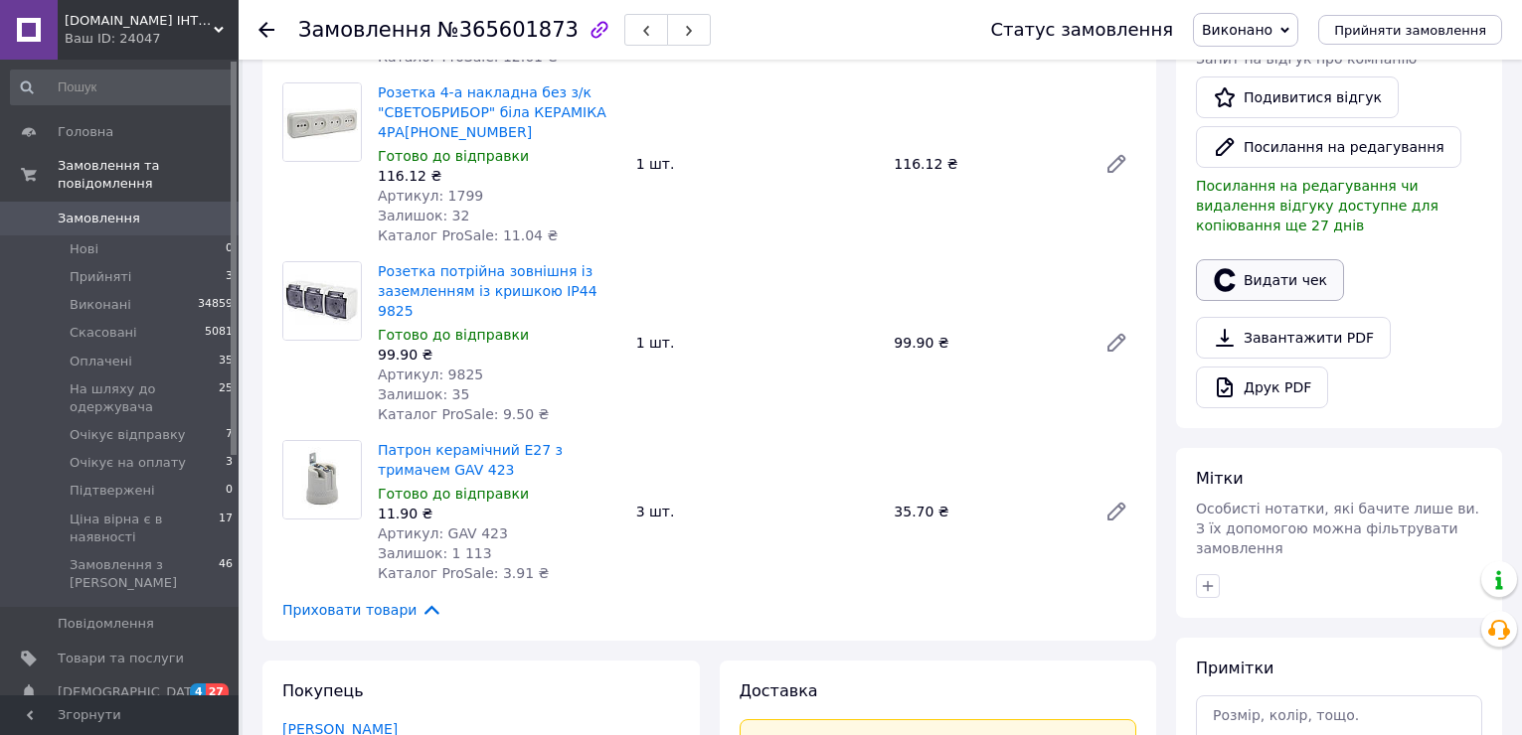
click at [1258, 261] on button "Видати чек" at bounding box center [1270, 280] width 148 height 42
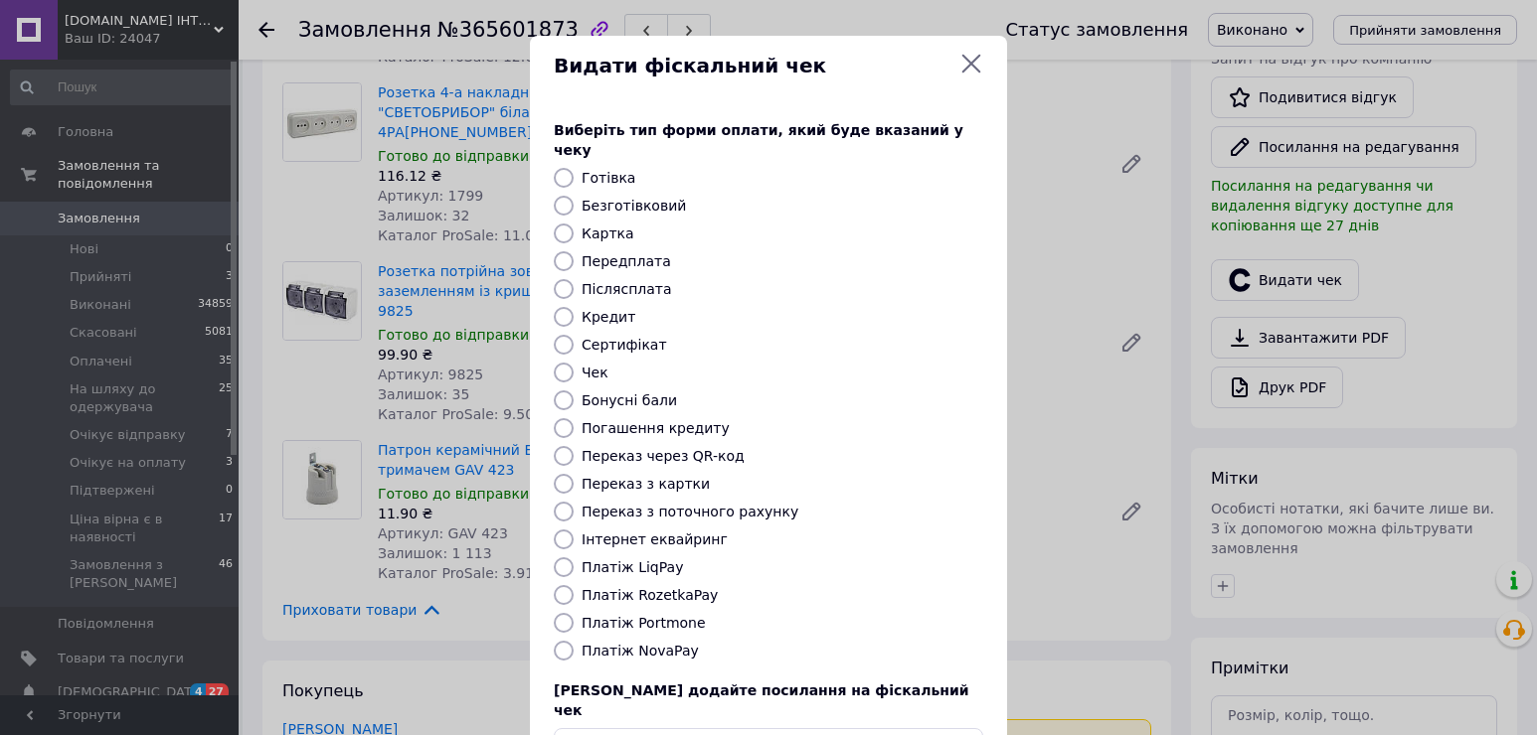
click at [667, 587] on label "Платіж RozetkaPay" at bounding box center [649, 595] width 136 height 16
click at [573, 585] on input "Платіж RozetkaPay" at bounding box center [564, 595] width 20 height 20
radio input "true"
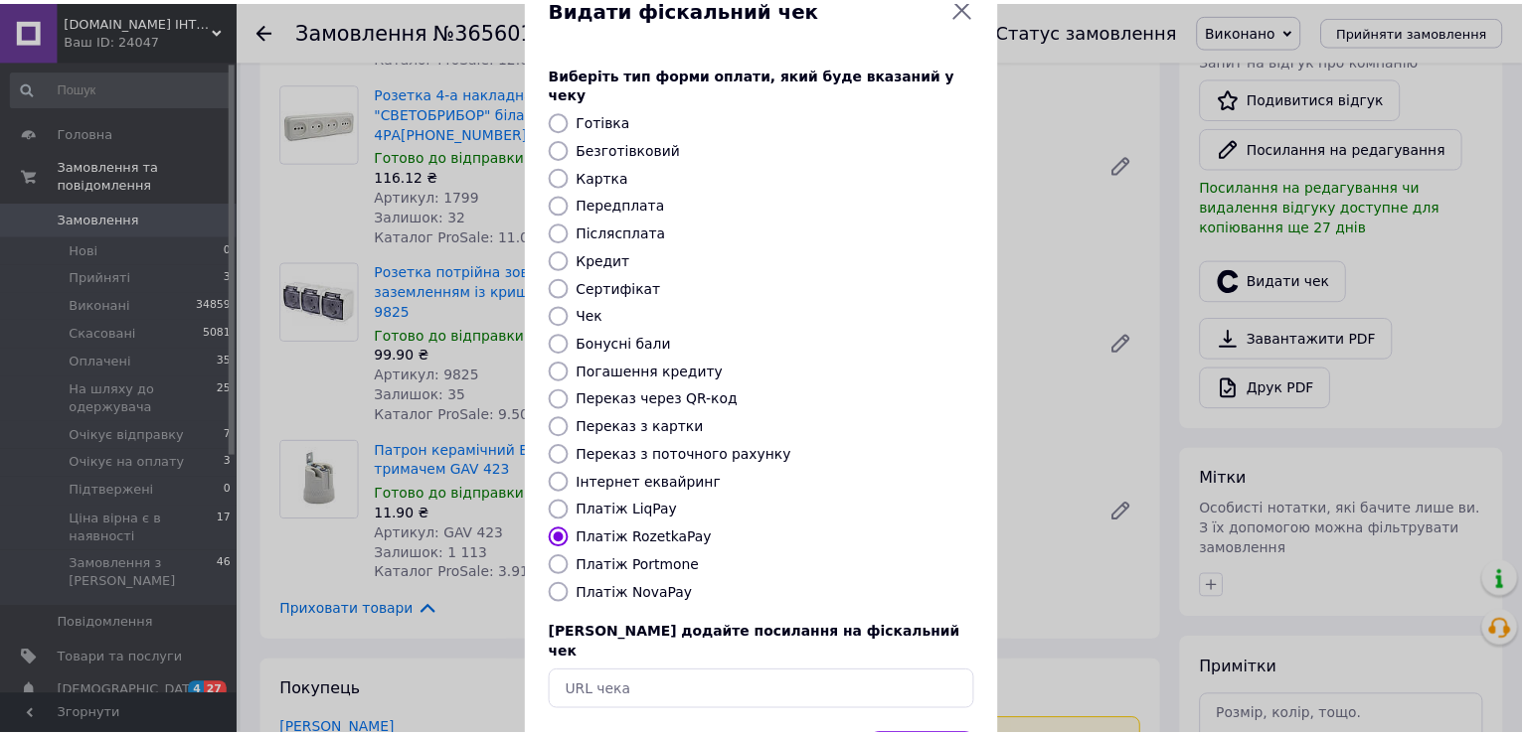
scroll to position [118, 0]
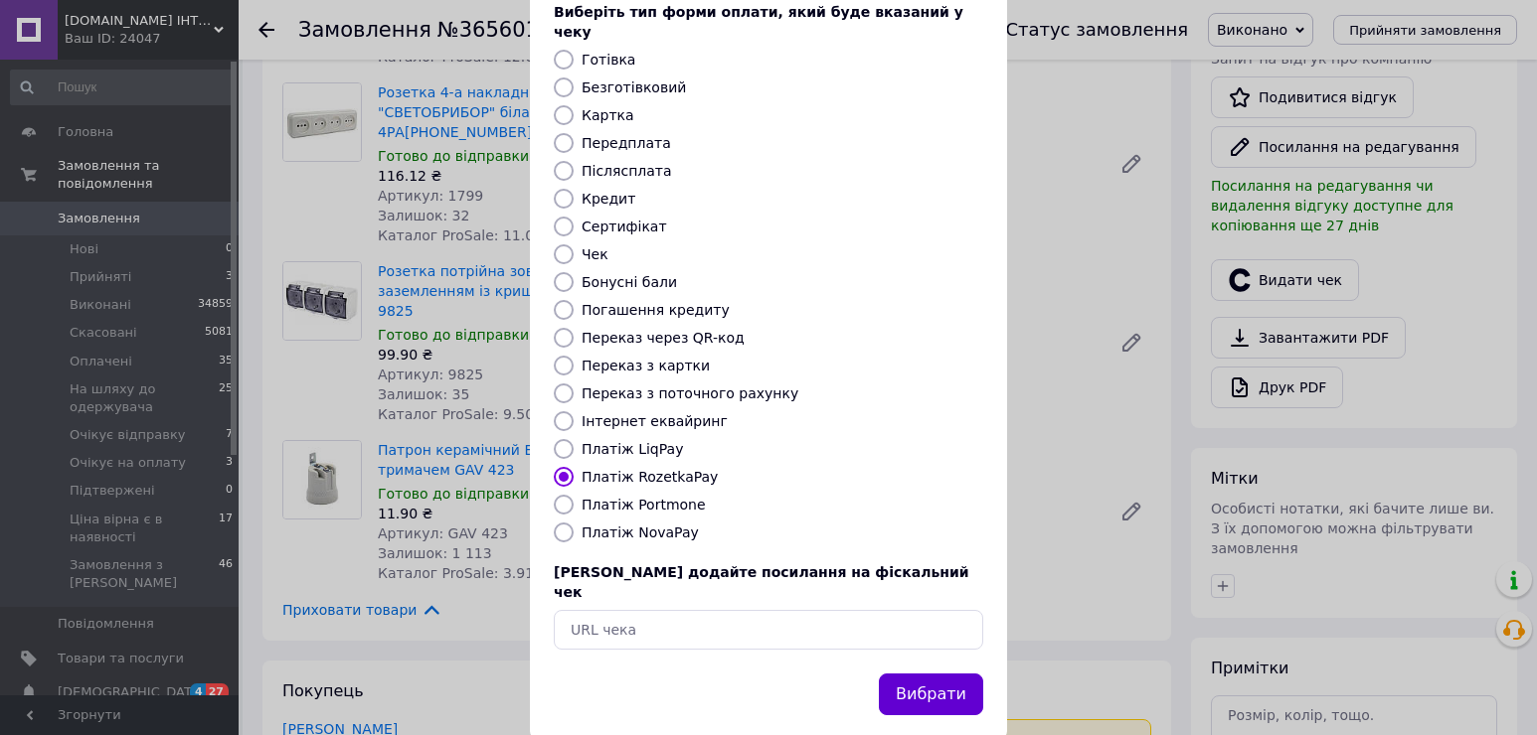
click at [956, 674] on button "Вибрати" at bounding box center [931, 695] width 104 height 43
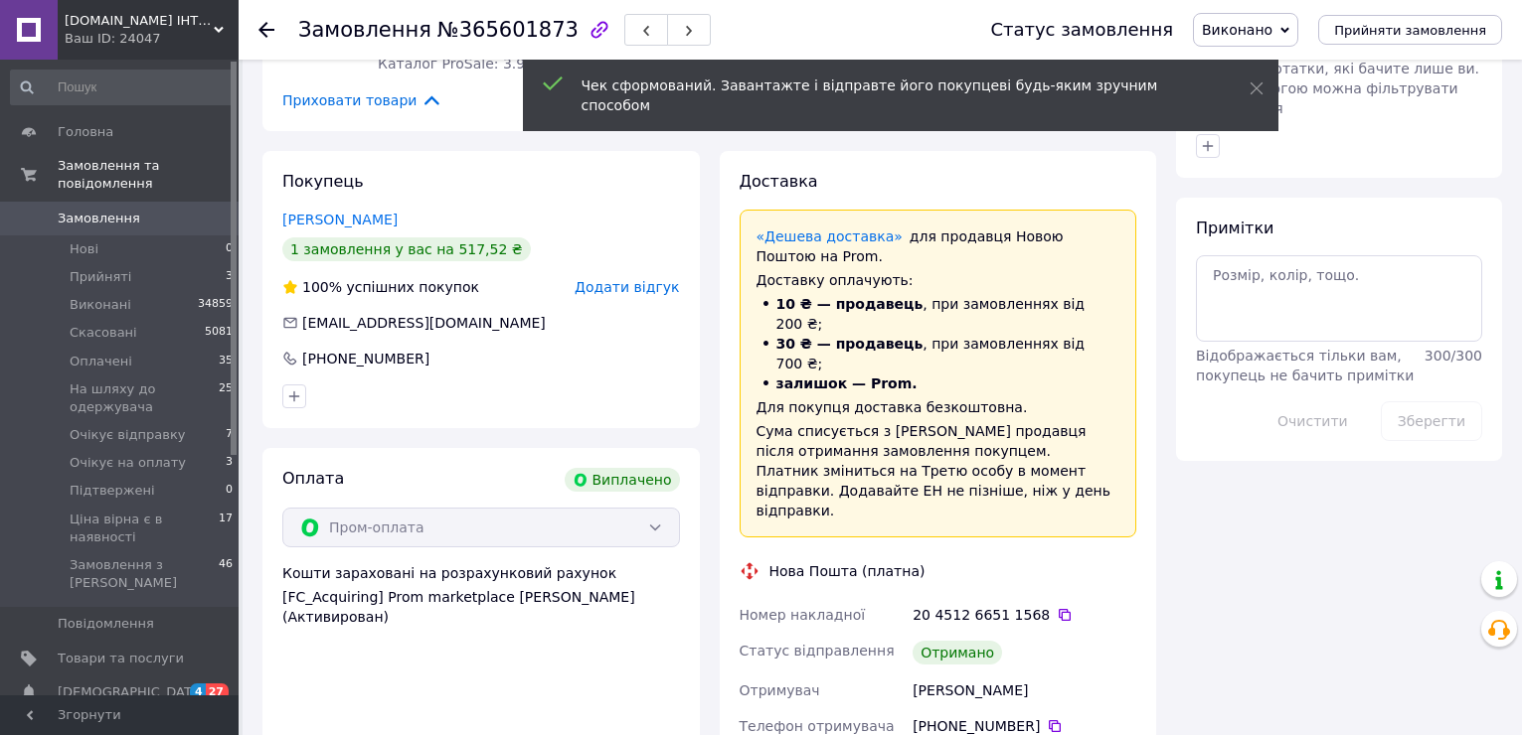
scroll to position [1093, 0]
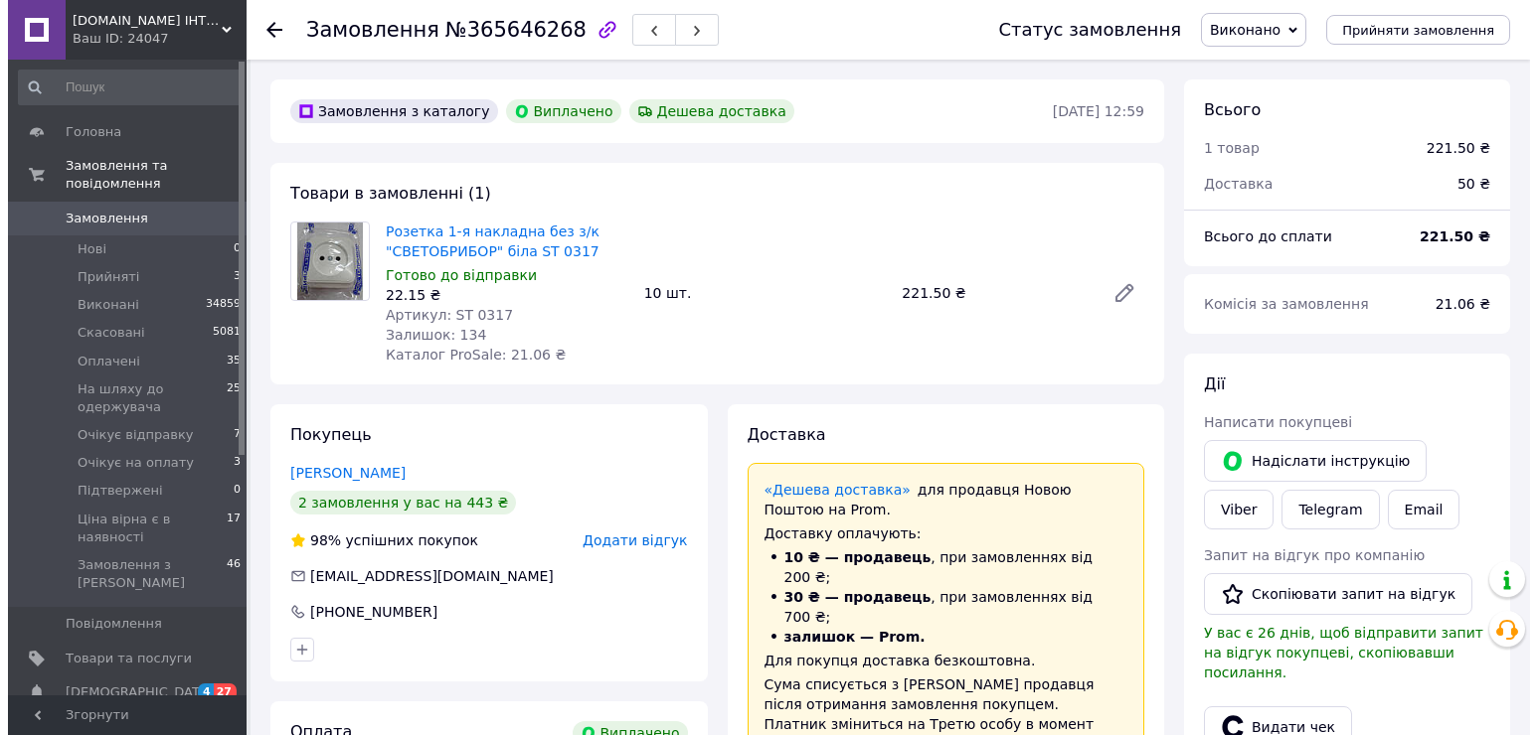
scroll to position [298, 0]
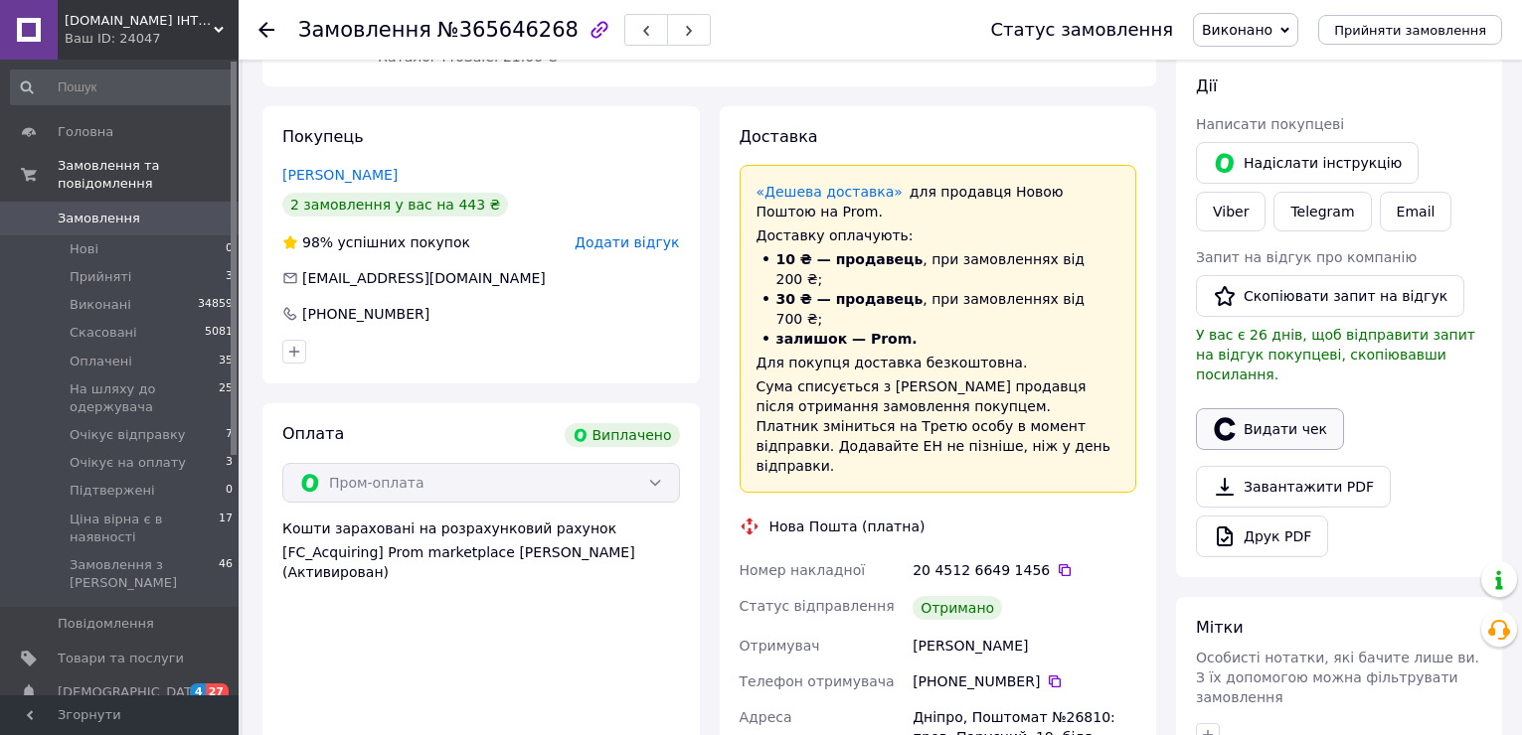
click at [1299, 413] on button "Видати чек" at bounding box center [1270, 429] width 148 height 42
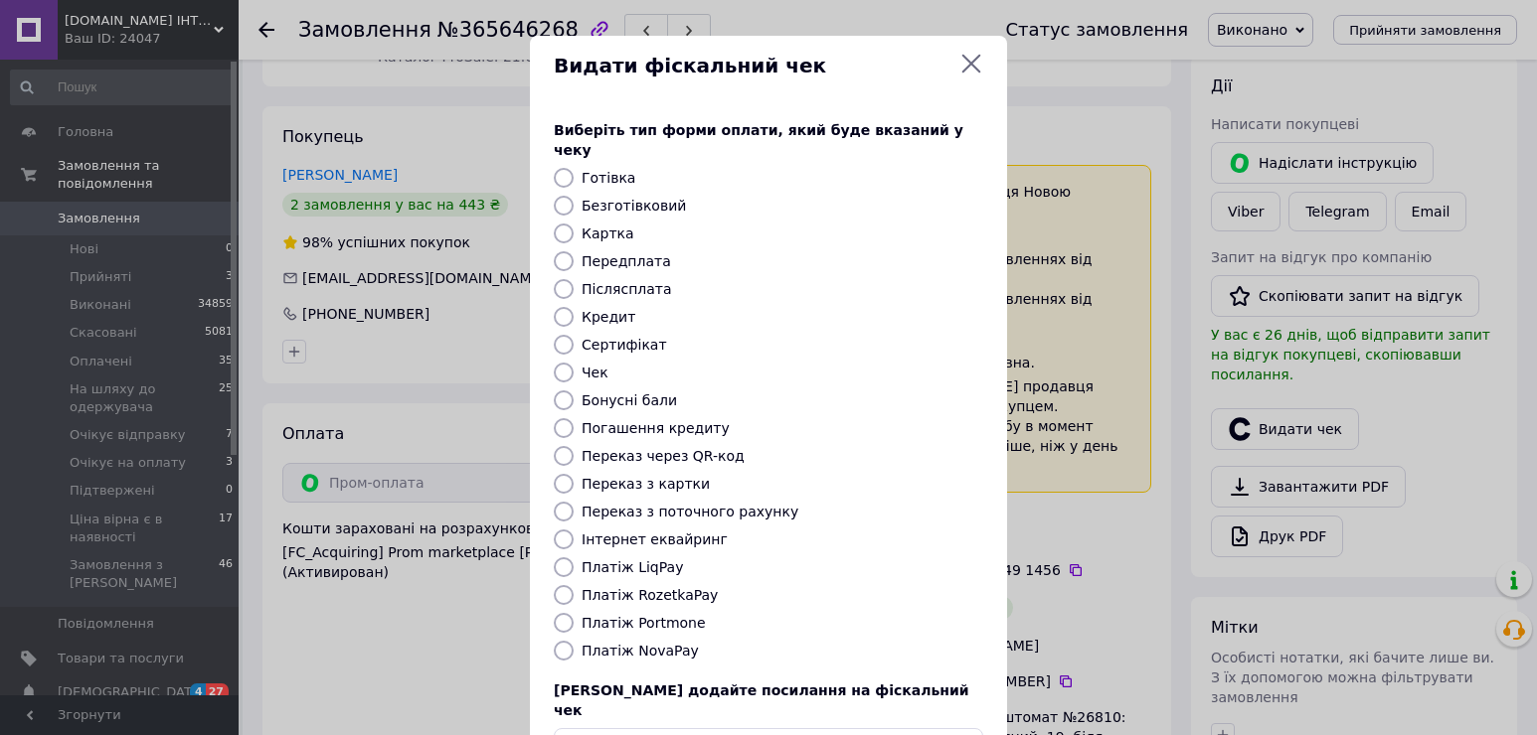
click at [660, 587] on label "Платіж RozetkaPay" at bounding box center [649, 595] width 136 height 16
click at [573, 585] on input "Платіж RozetkaPay" at bounding box center [564, 595] width 20 height 20
radio input "true"
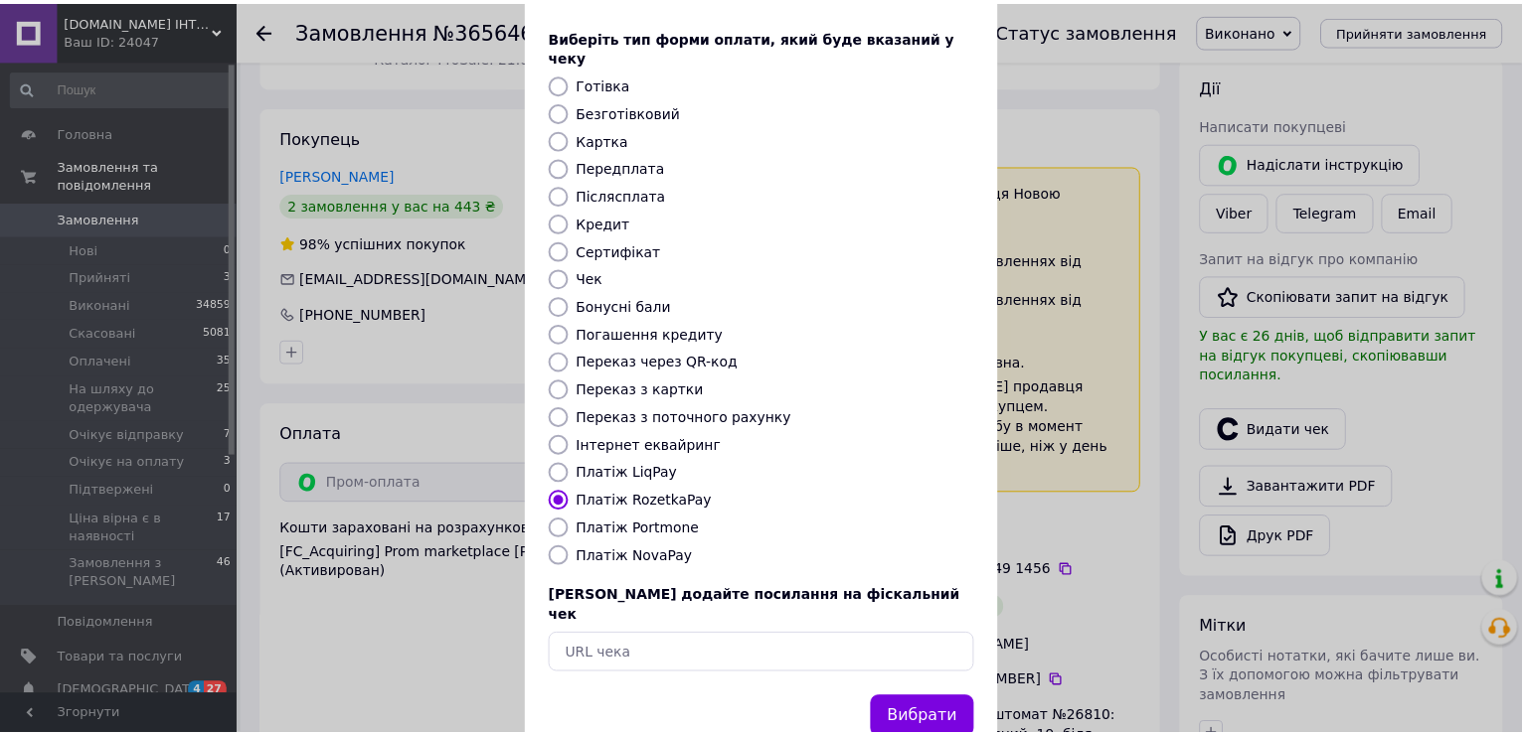
scroll to position [118, 0]
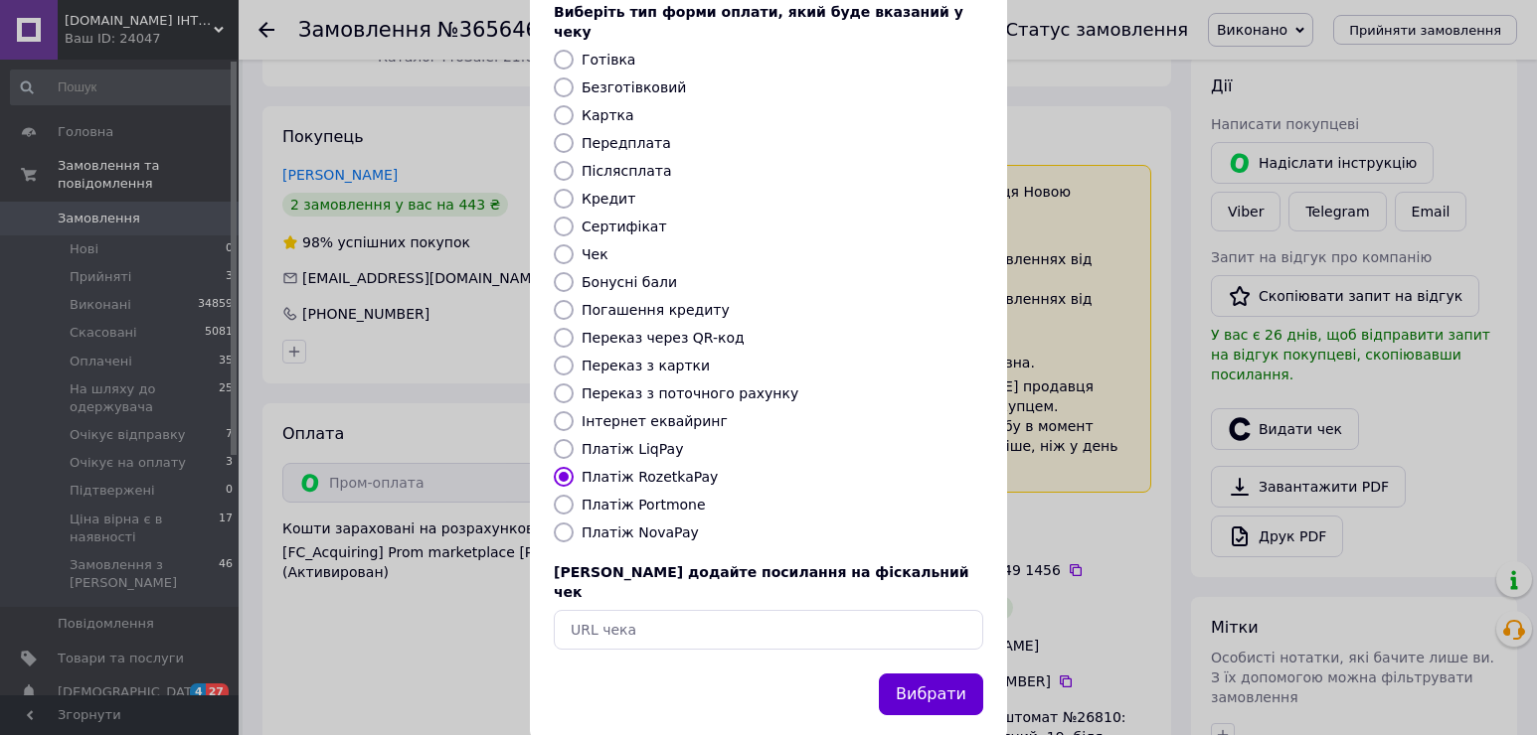
click at [942, 674] on button "Вибрати" at bounding box center [931, 695] width 104 height 43
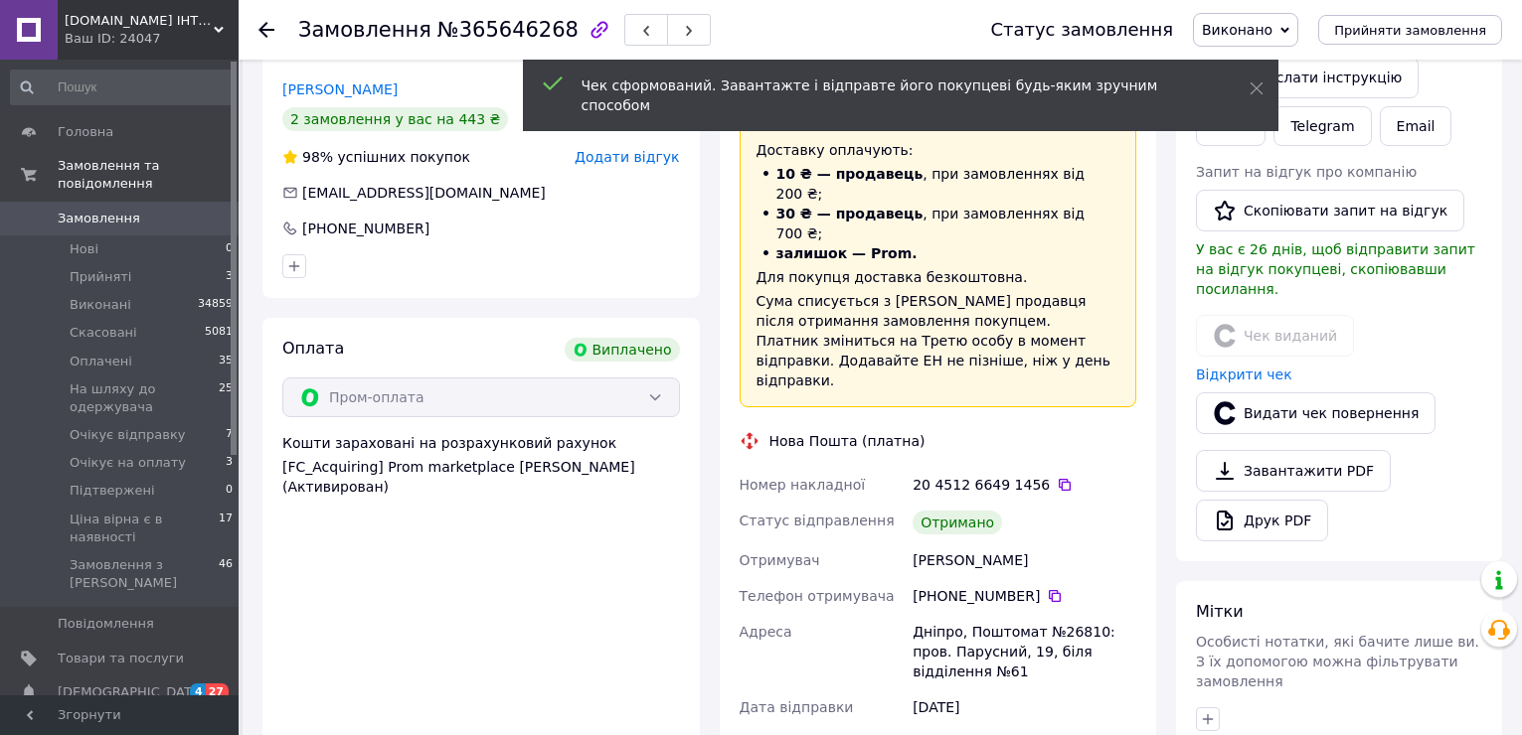
scroll to position [596, 0]
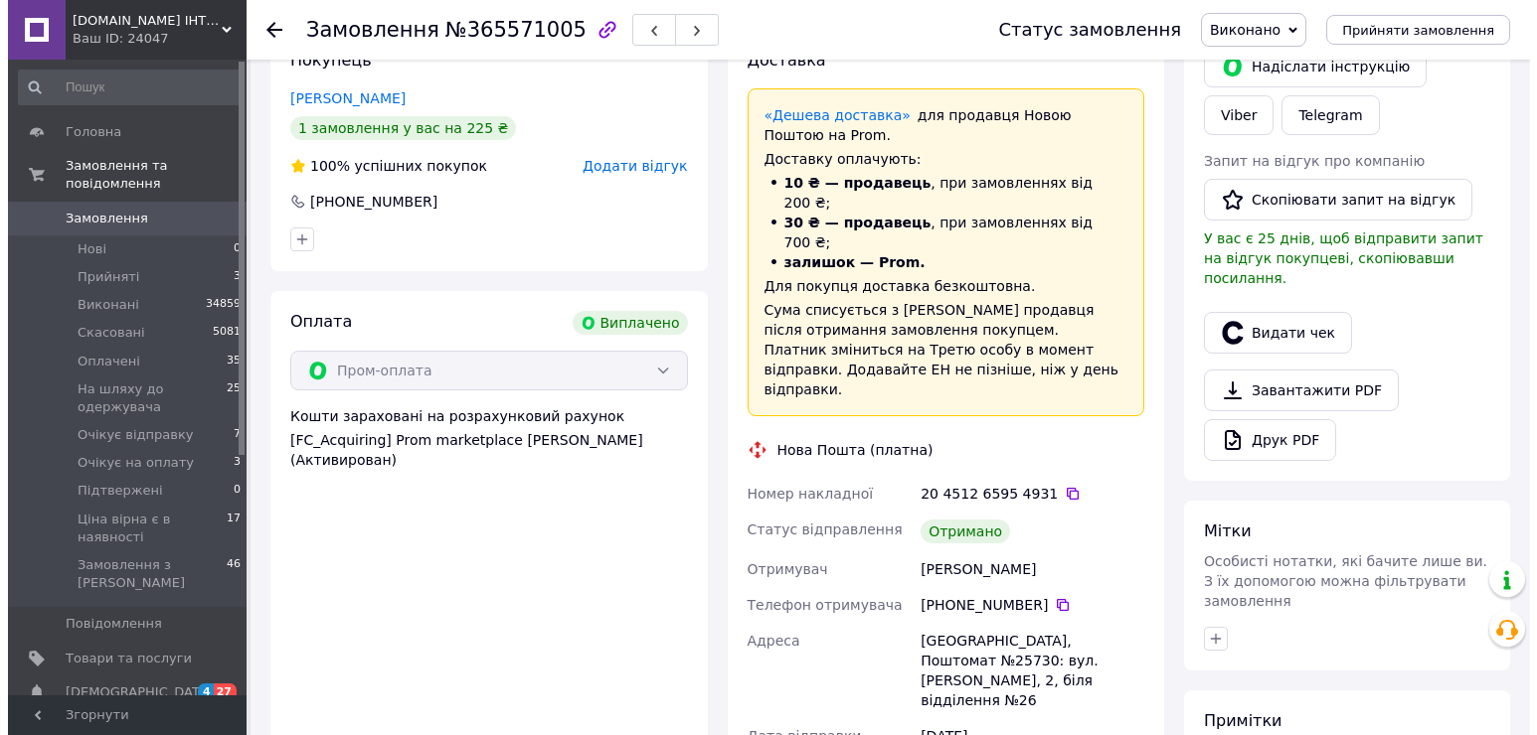
scroll to position [398, 0]
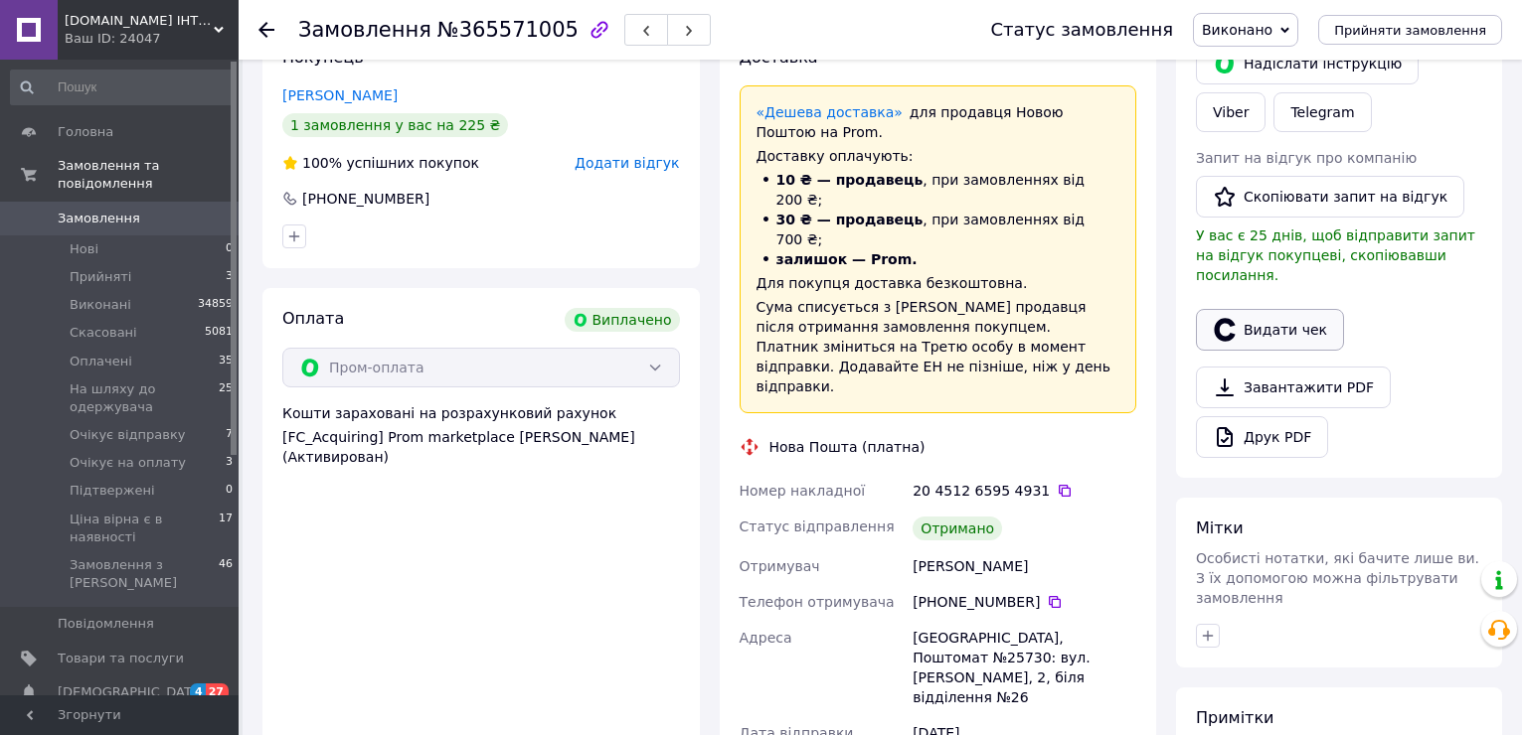
click at [1246, 310] on button "Видати чек" at bounding box center [1270, 330] width 148 height 42
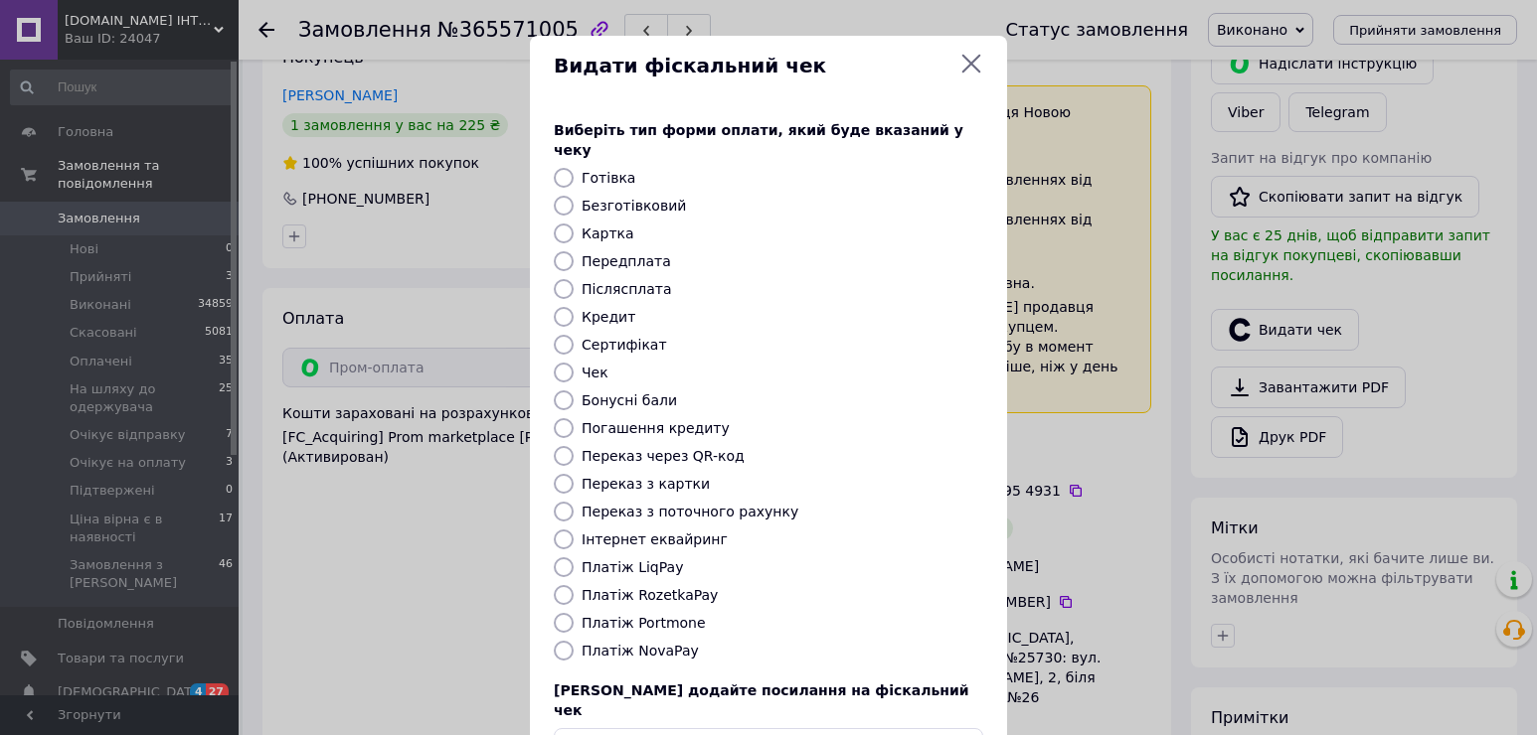
click at [664, 587] on label "Платіж RozetkaPay" at bounding box center [649, 595] width 136 height 16
click at [573, 585] on input "Платіж RozetkaPay" at bounding box center [564, 595] width 20 height 20
radio input "true"
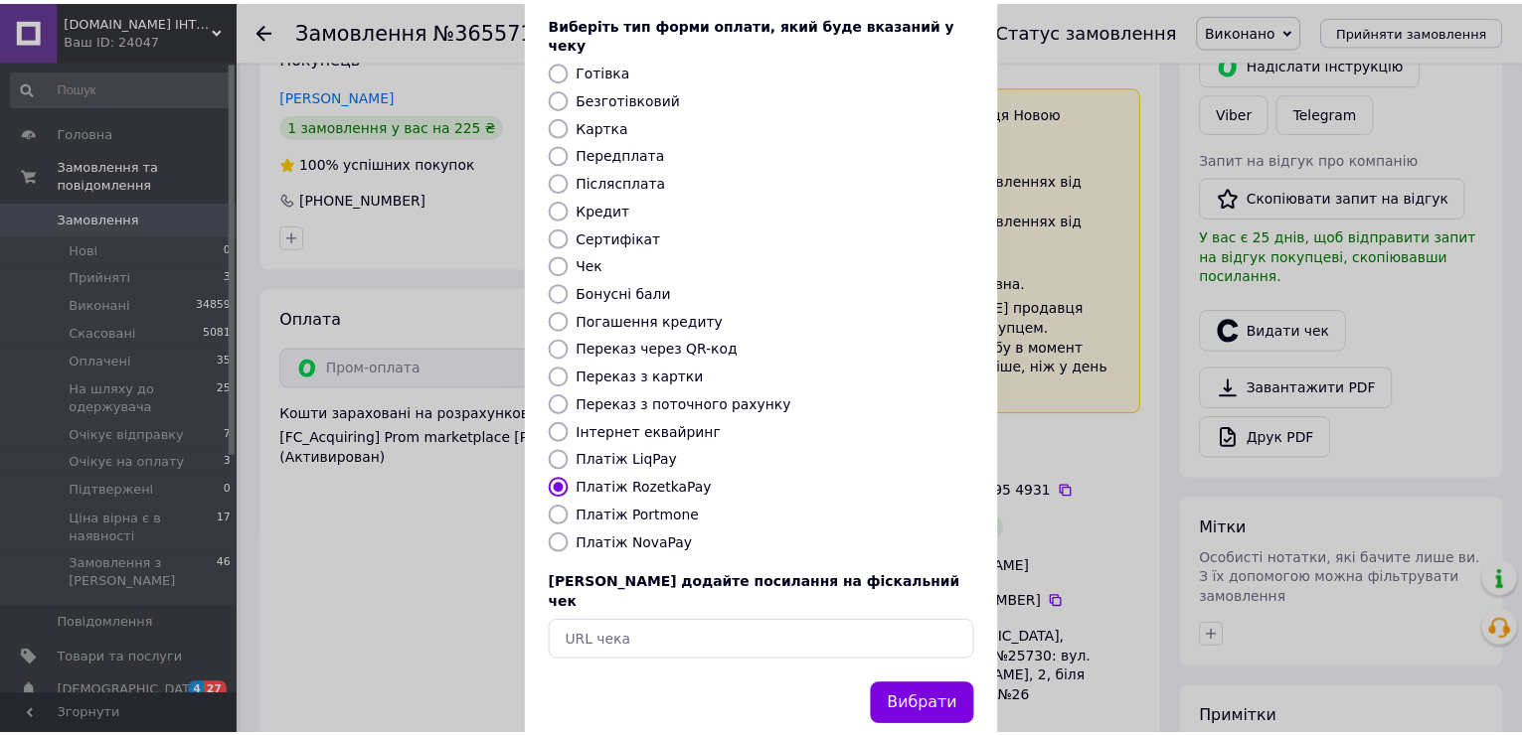
scroll to position [118, 0]
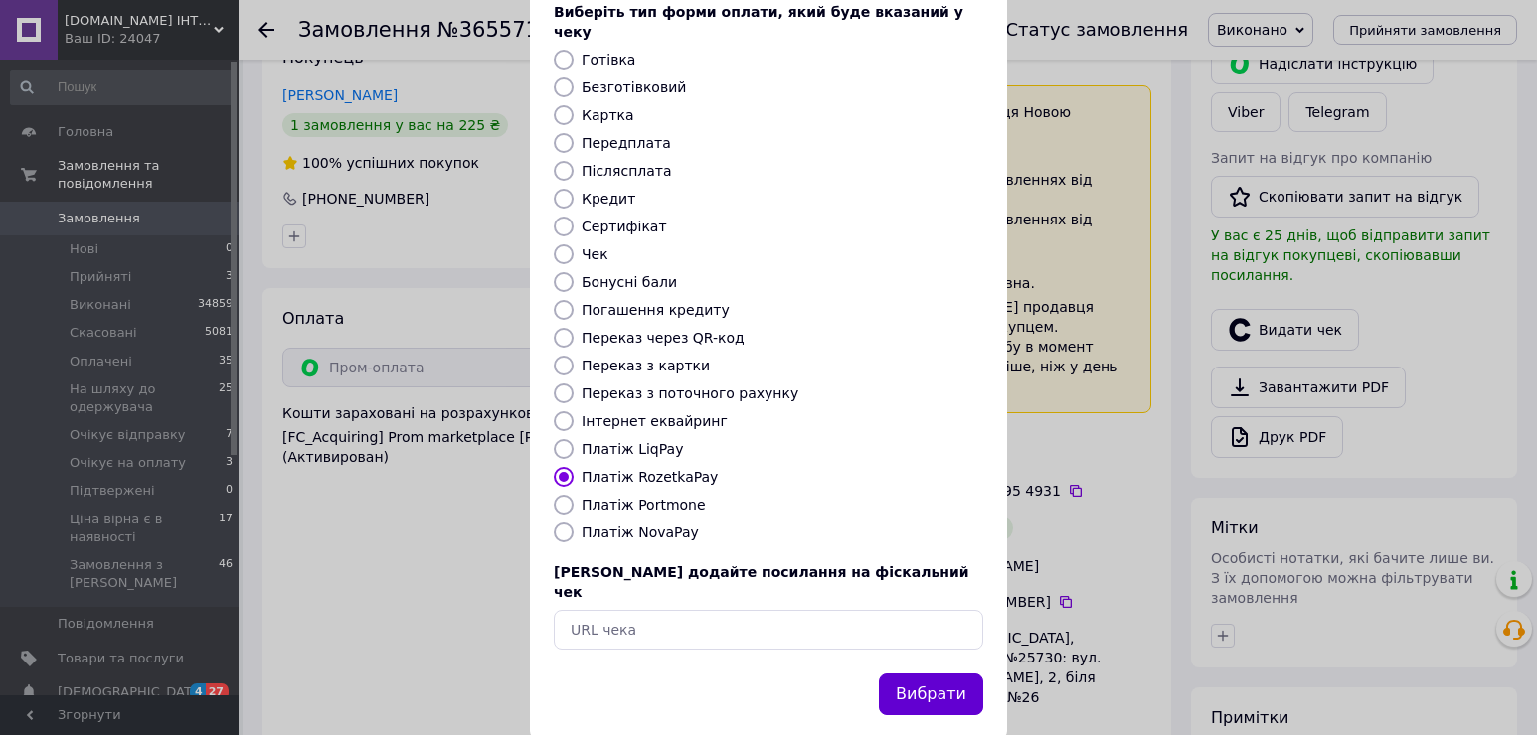
click at [954, 674] on button "Вибрати" at bounding box center [931, 695] width 104 height 43
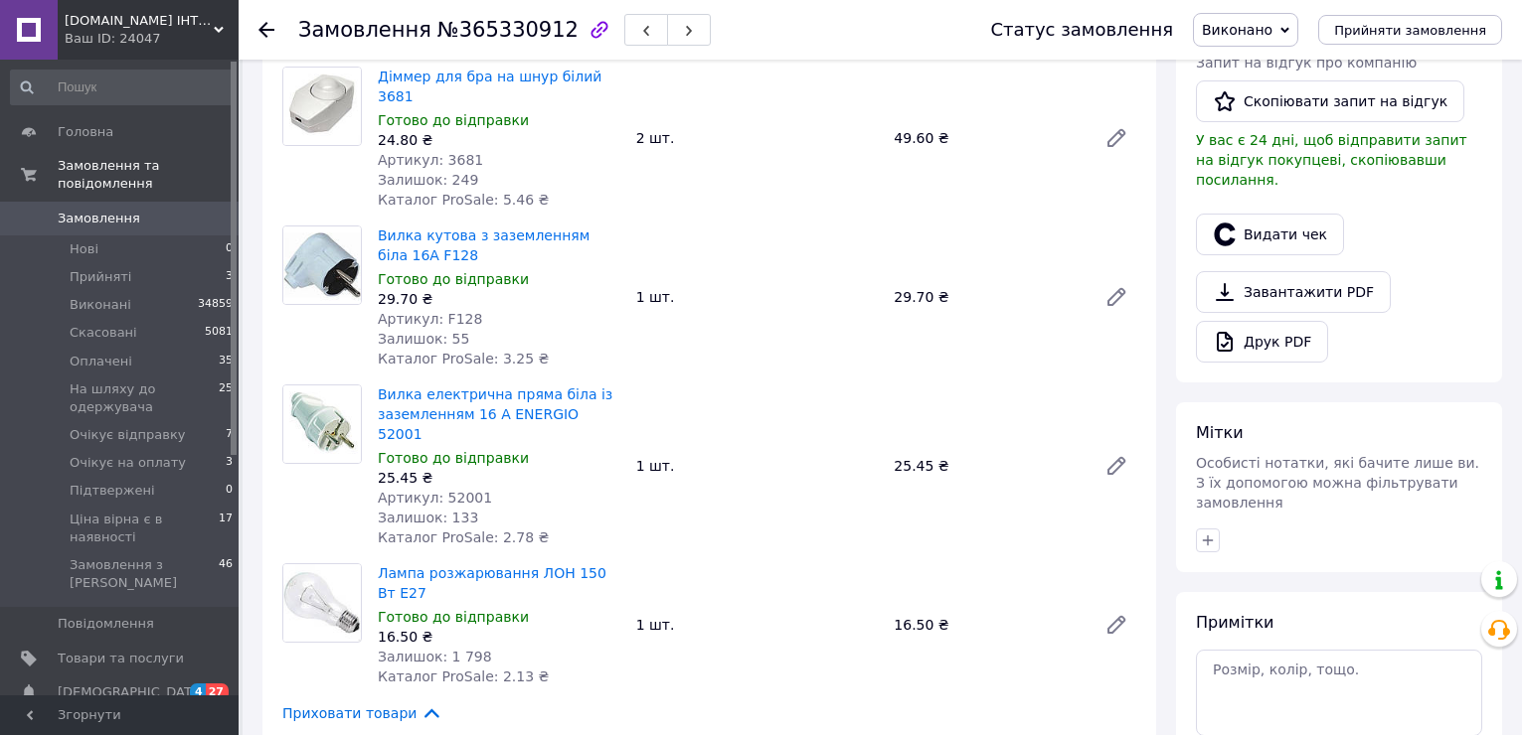
scroll to position [497, 0]
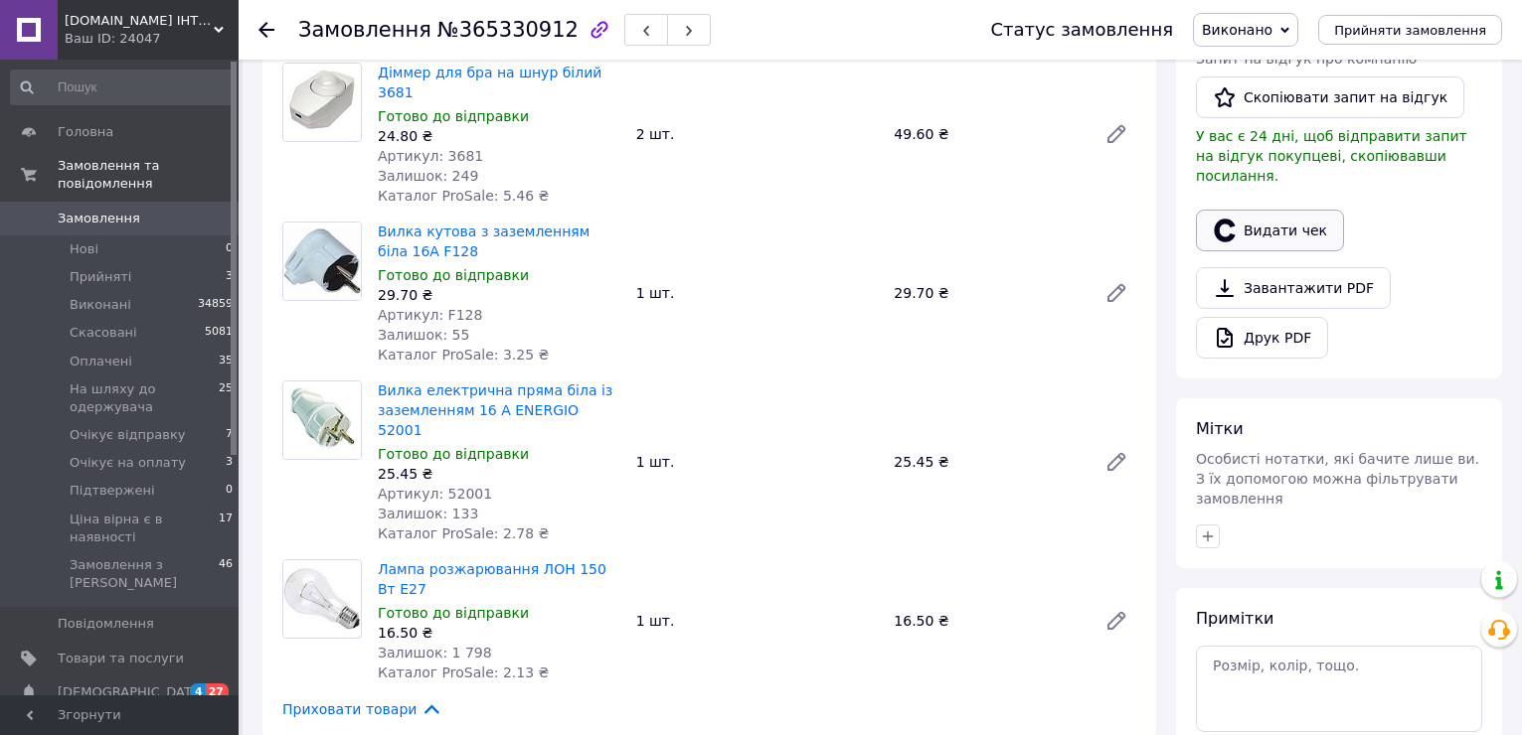
click at [1278, 216] on button "Видати чек" at bounding box center [1270, 231] width 148 height 42
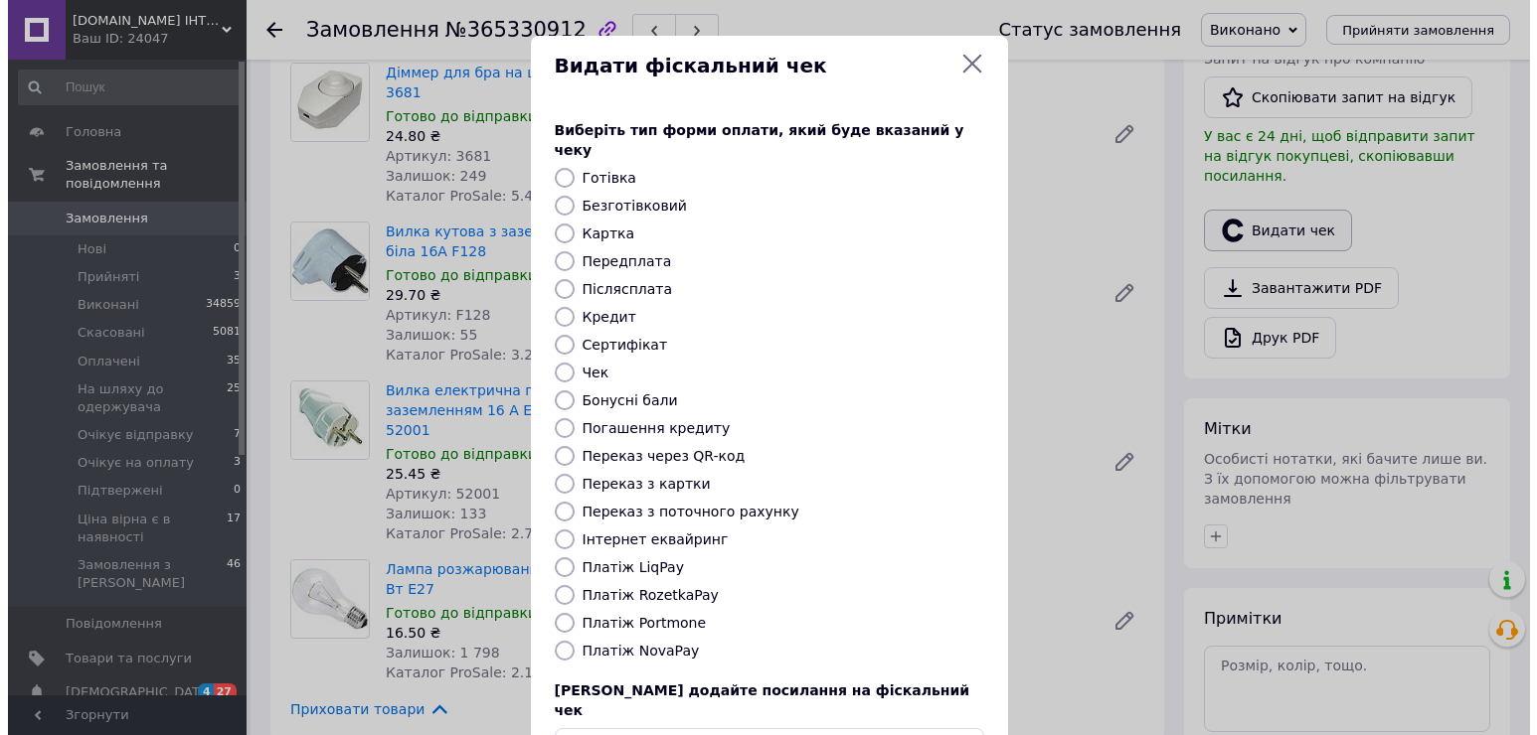
scroll to position [477, 0]
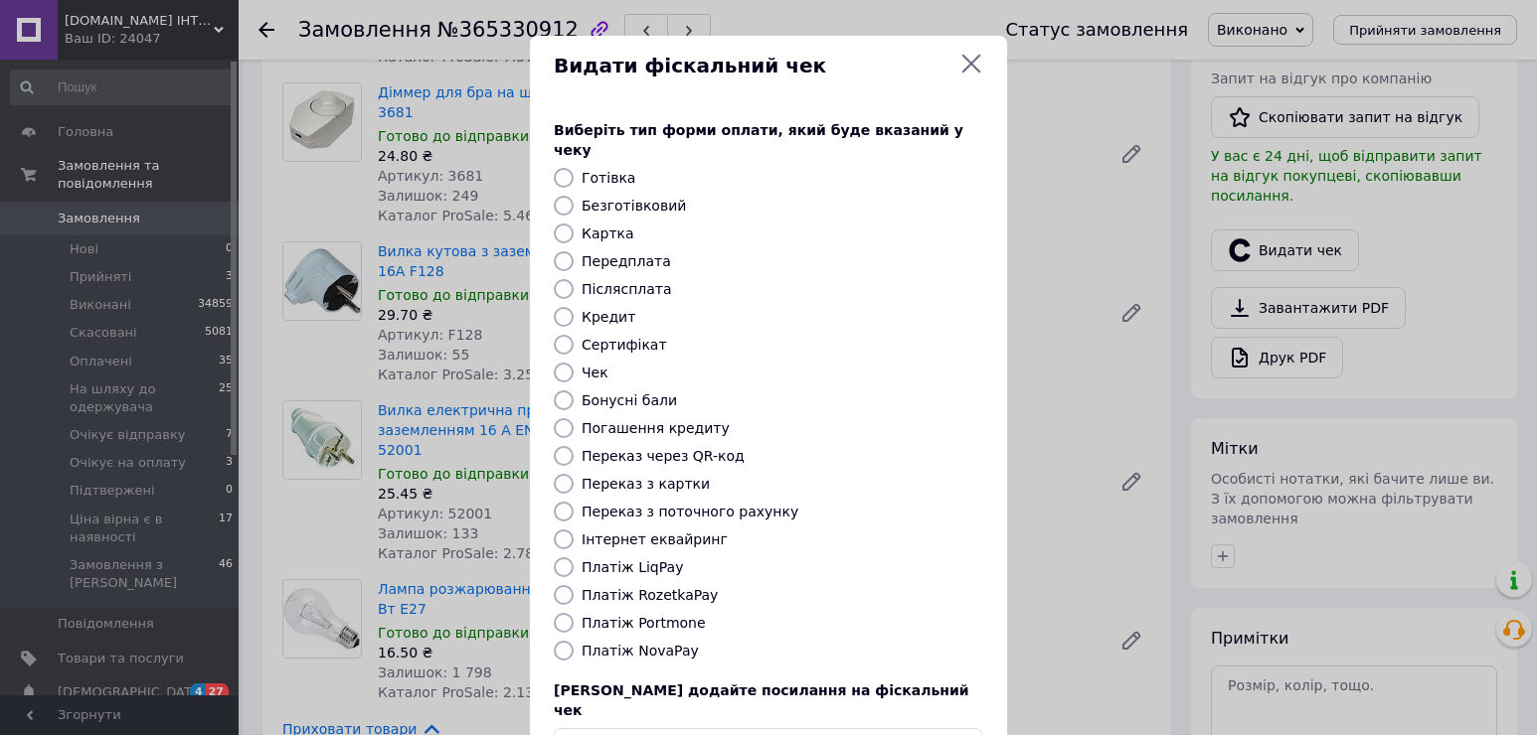
click at [646, 587] on label "Платіж RozetkaPay" at bounding box center [649, 595] width 136 height 16
click at [573, 585] on input "Платіж RozetkaPay" at bounding box center [564, 595] width 20 height 20
radio input "true"
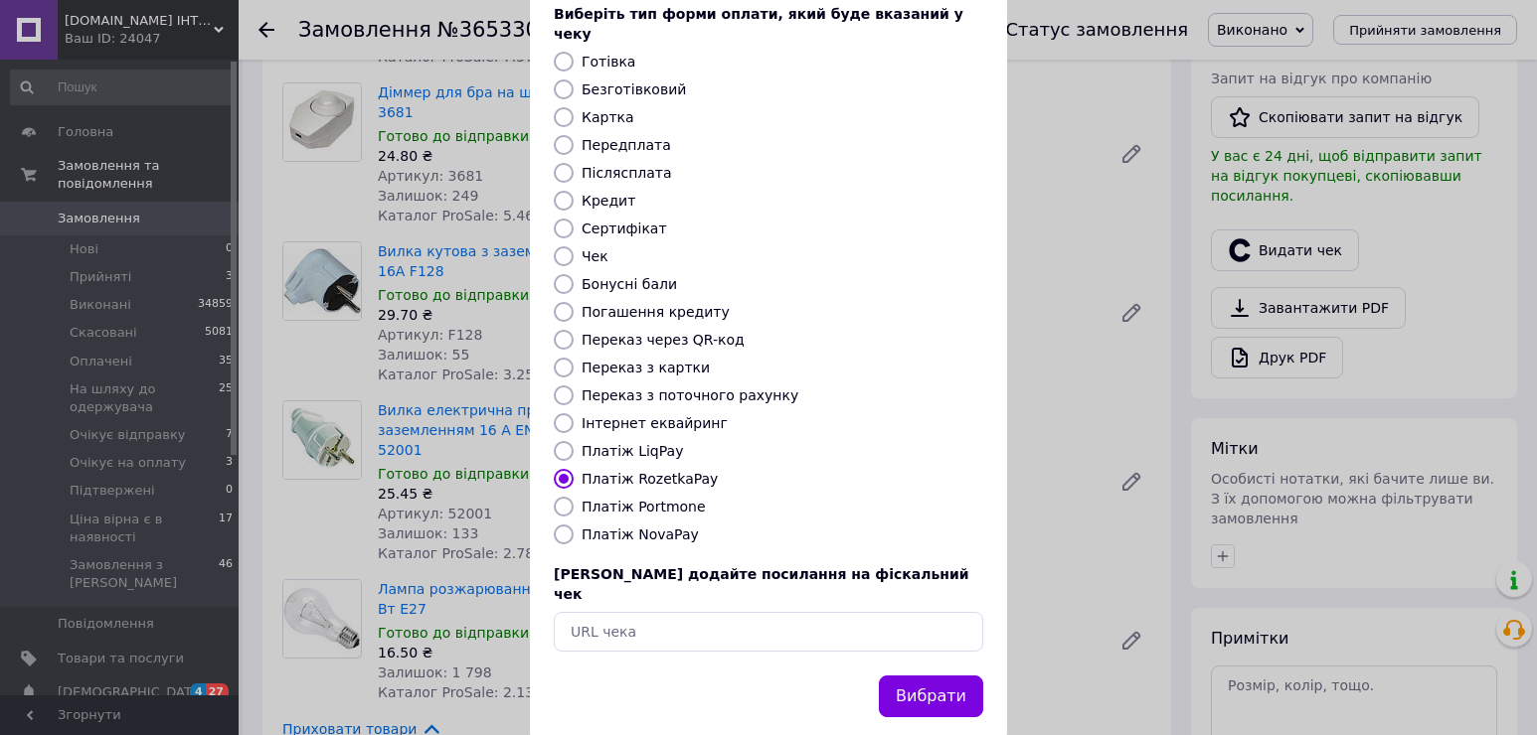
scroll to position [118, 0]
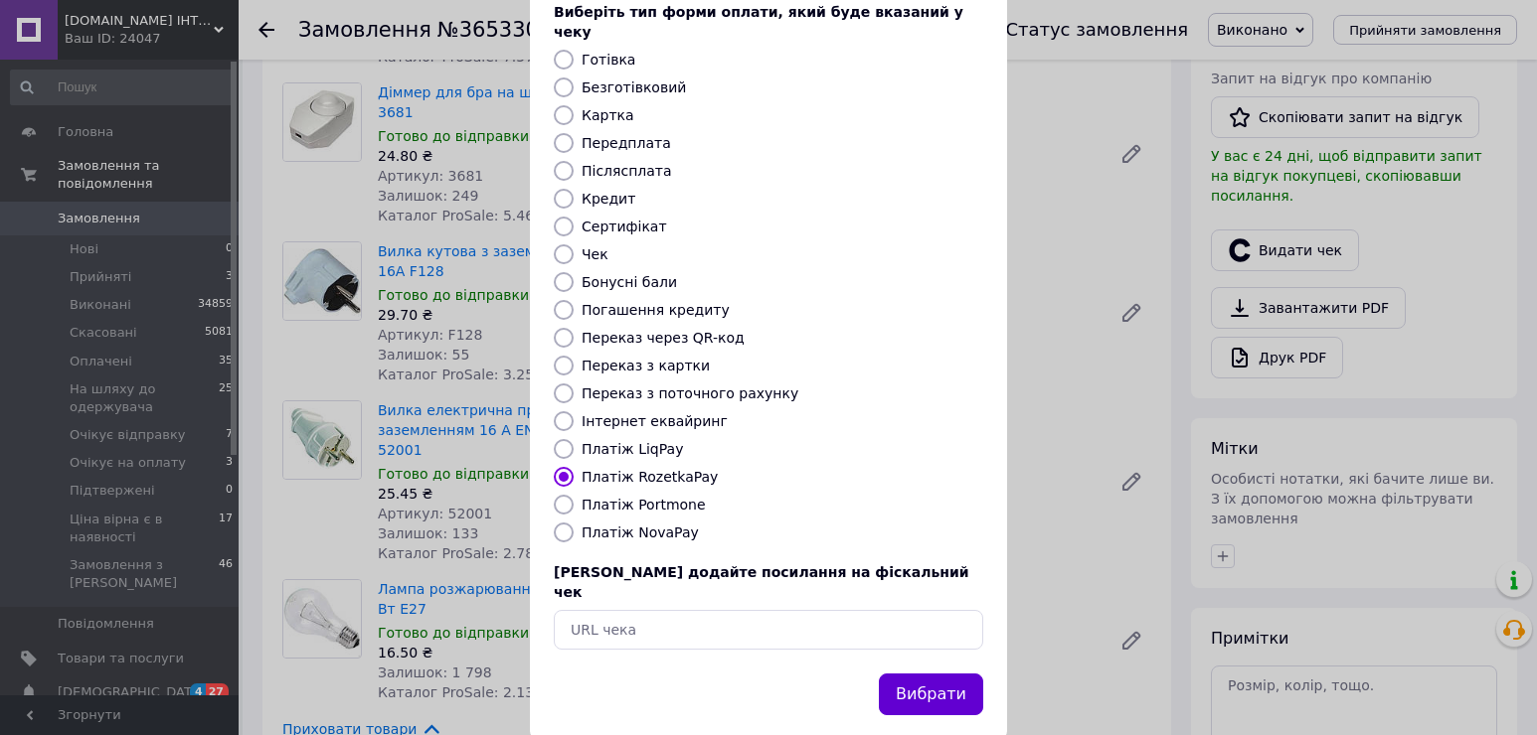
click at [950, 674] on button "Вибрати" at bounding box center [931, 695] width 104 height 43
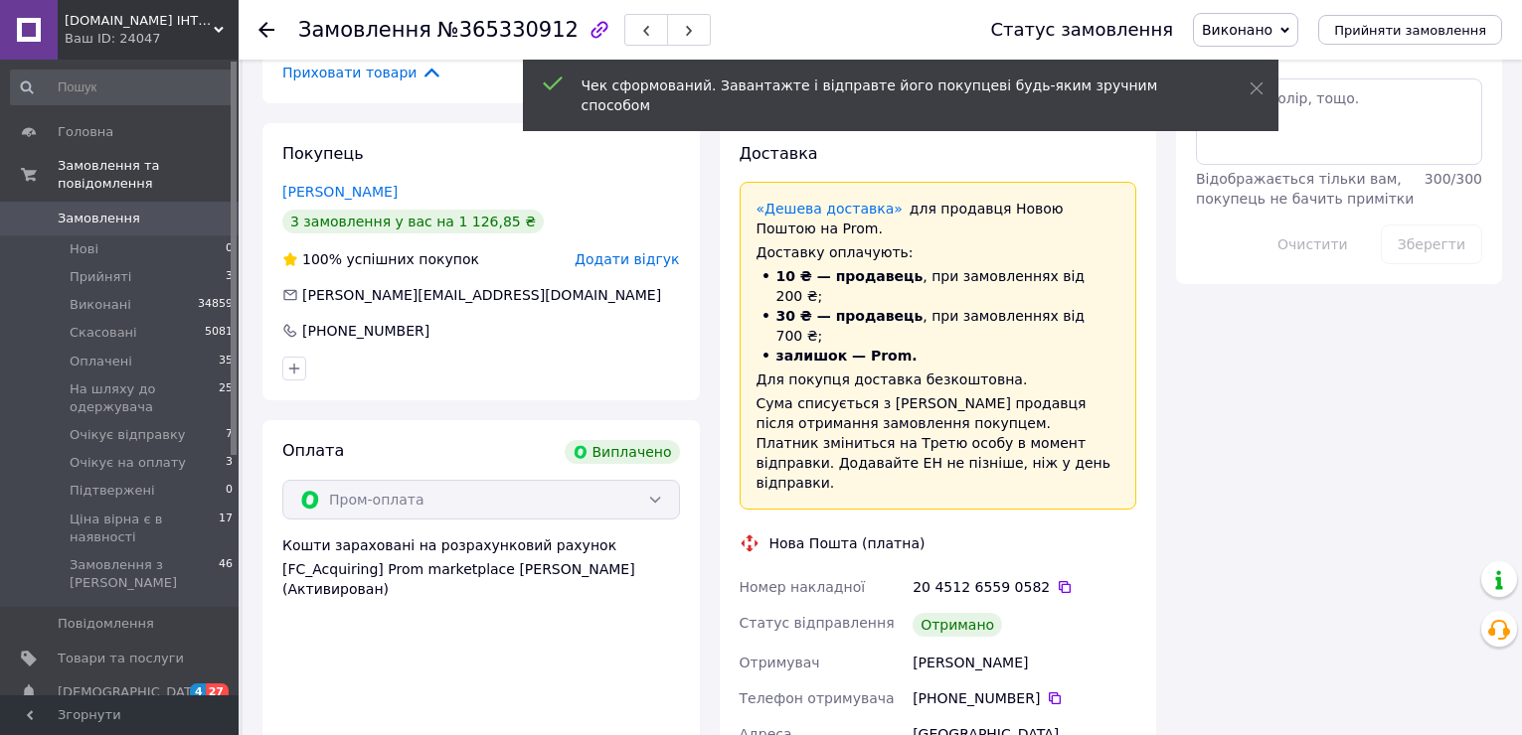
scroll to position [1292, 0]
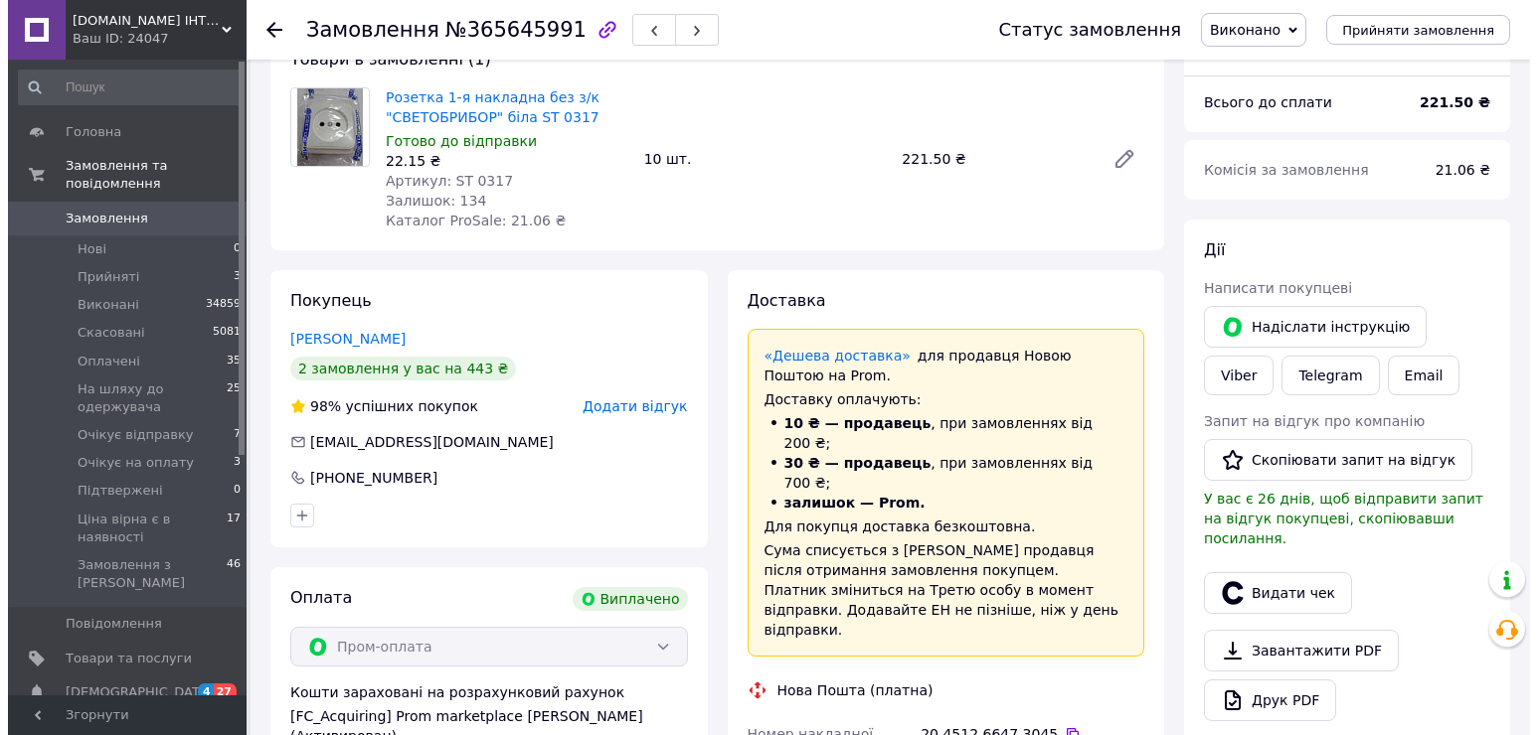
scroll to position [298, 0]
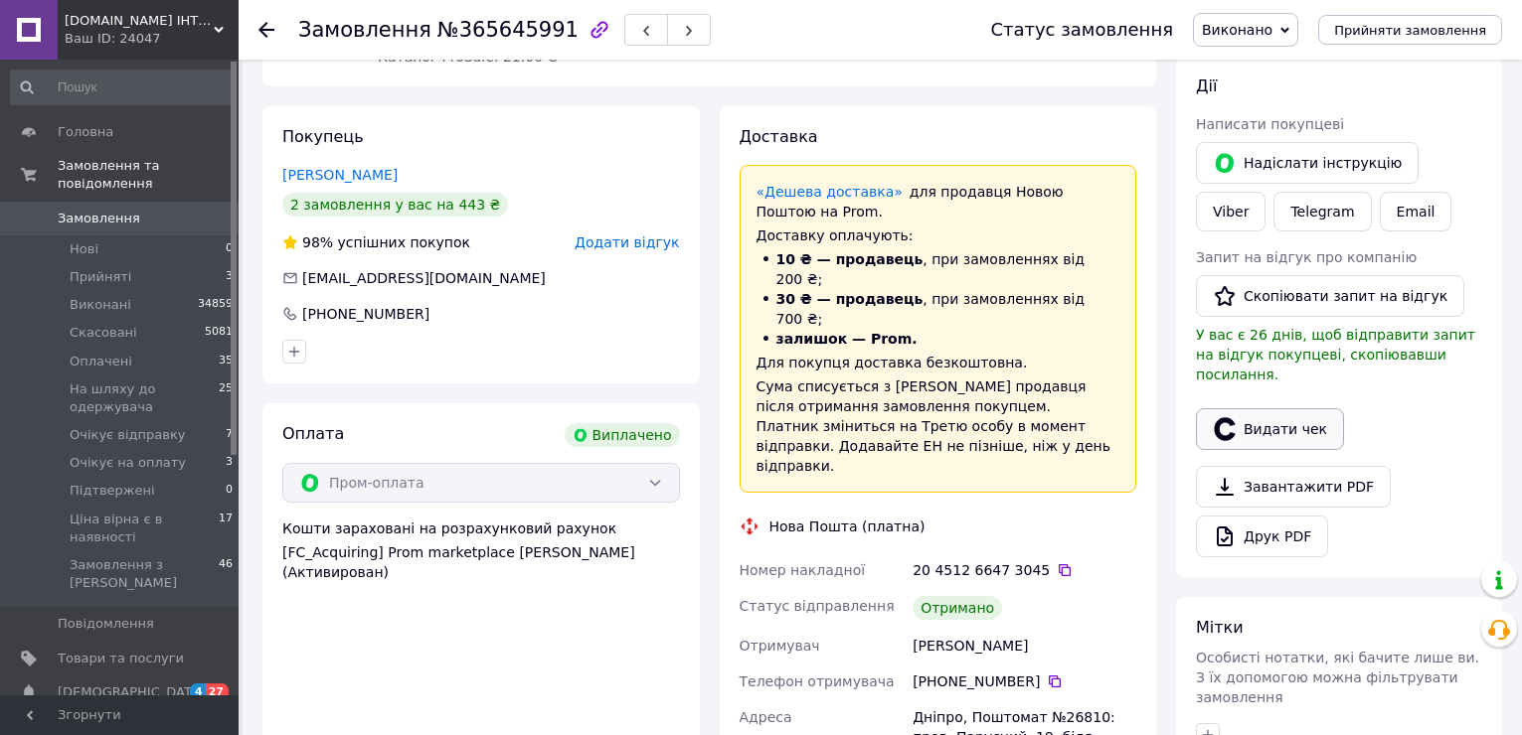
click at [1270, 408] on button "Видати чек" at bounding box center [1270, 429] width 148 height 42
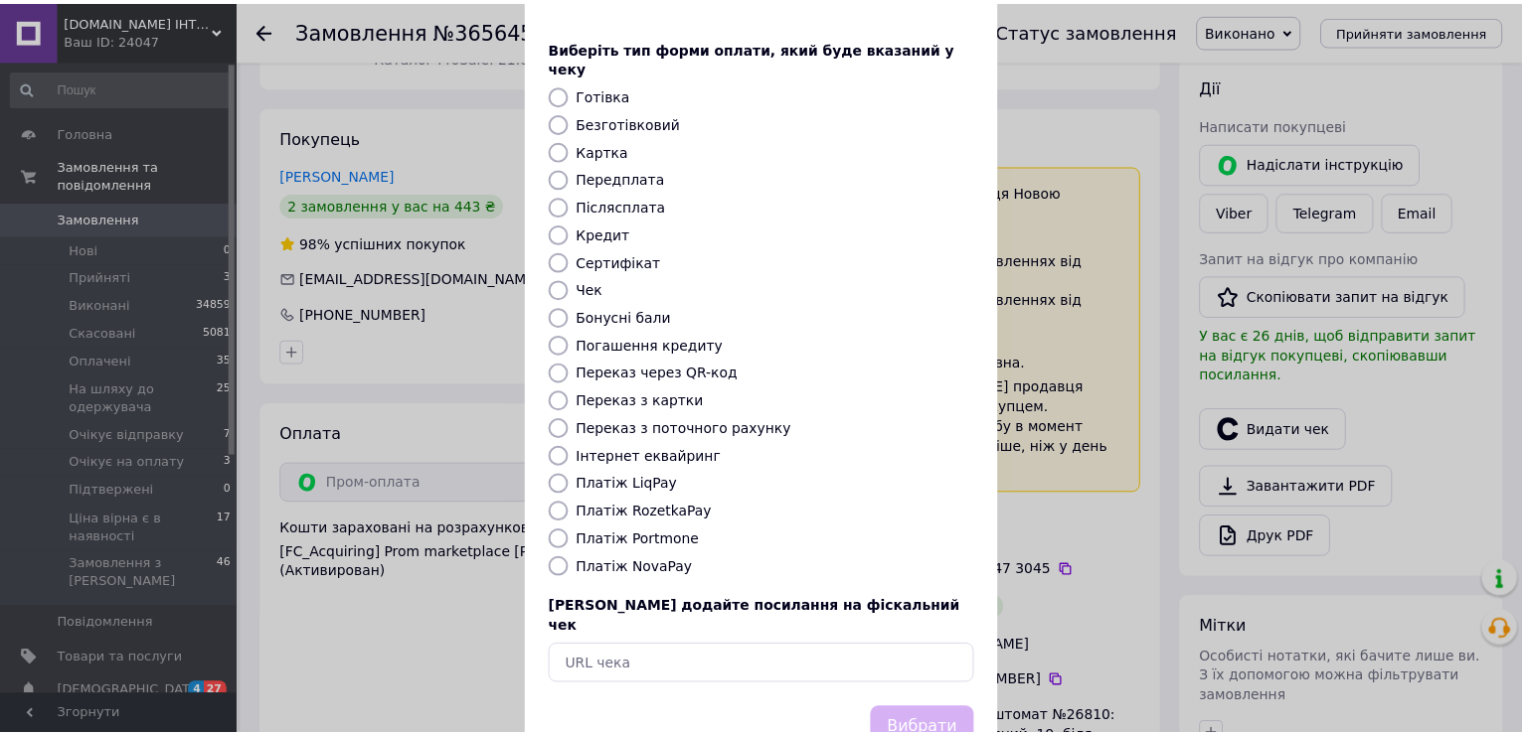
scroll to position [118, 0]
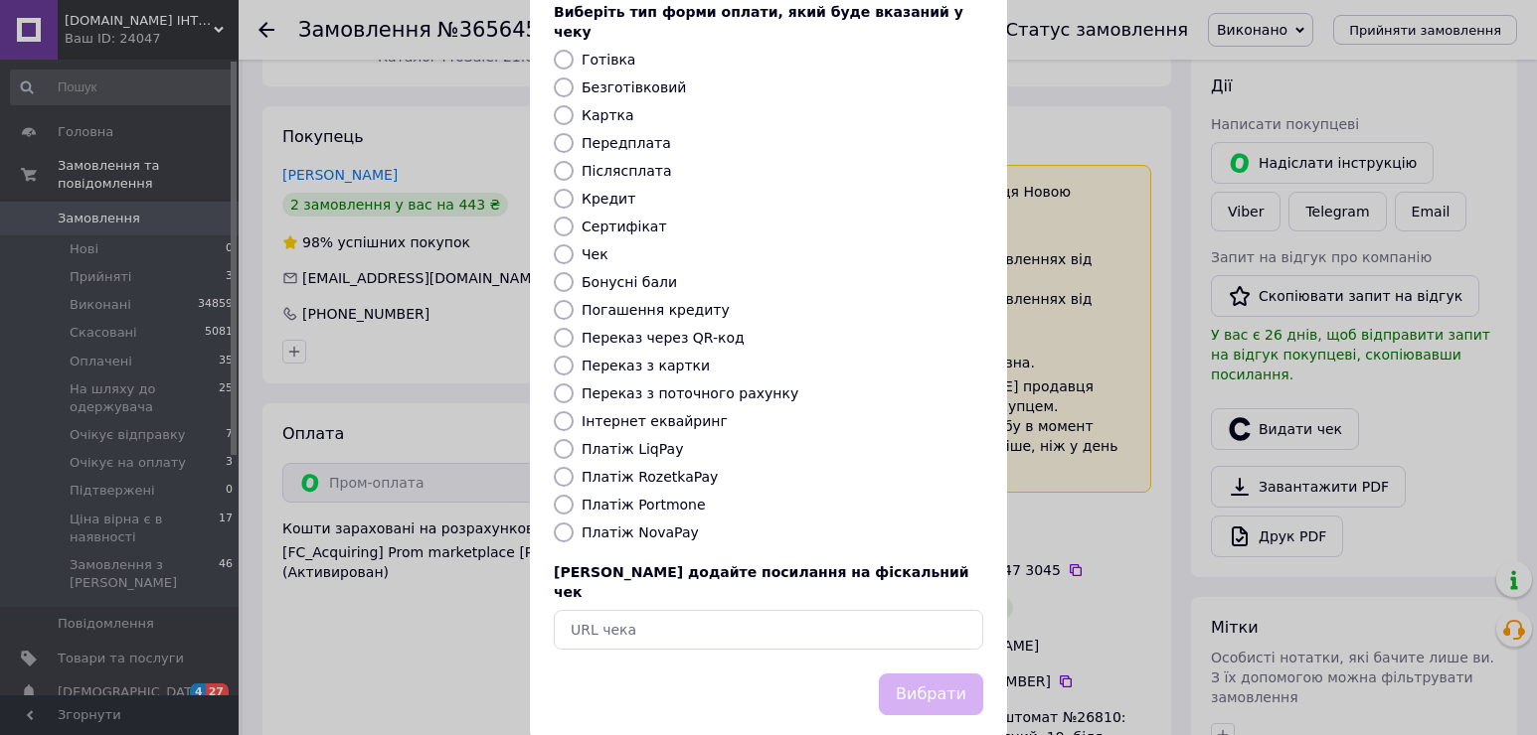
click at [678, 469] on label "Платіж RozetkaPay" at bounding box center [649, 477] width 136 height 16
click at [573, 467] on input "Платіж RozetkaPay" at bounding box center [564, 477] width 20 height 20
radio input "true"
click at [934, 674] on button "Вибрати" at bounding box center [931, 695] width 104 height 43
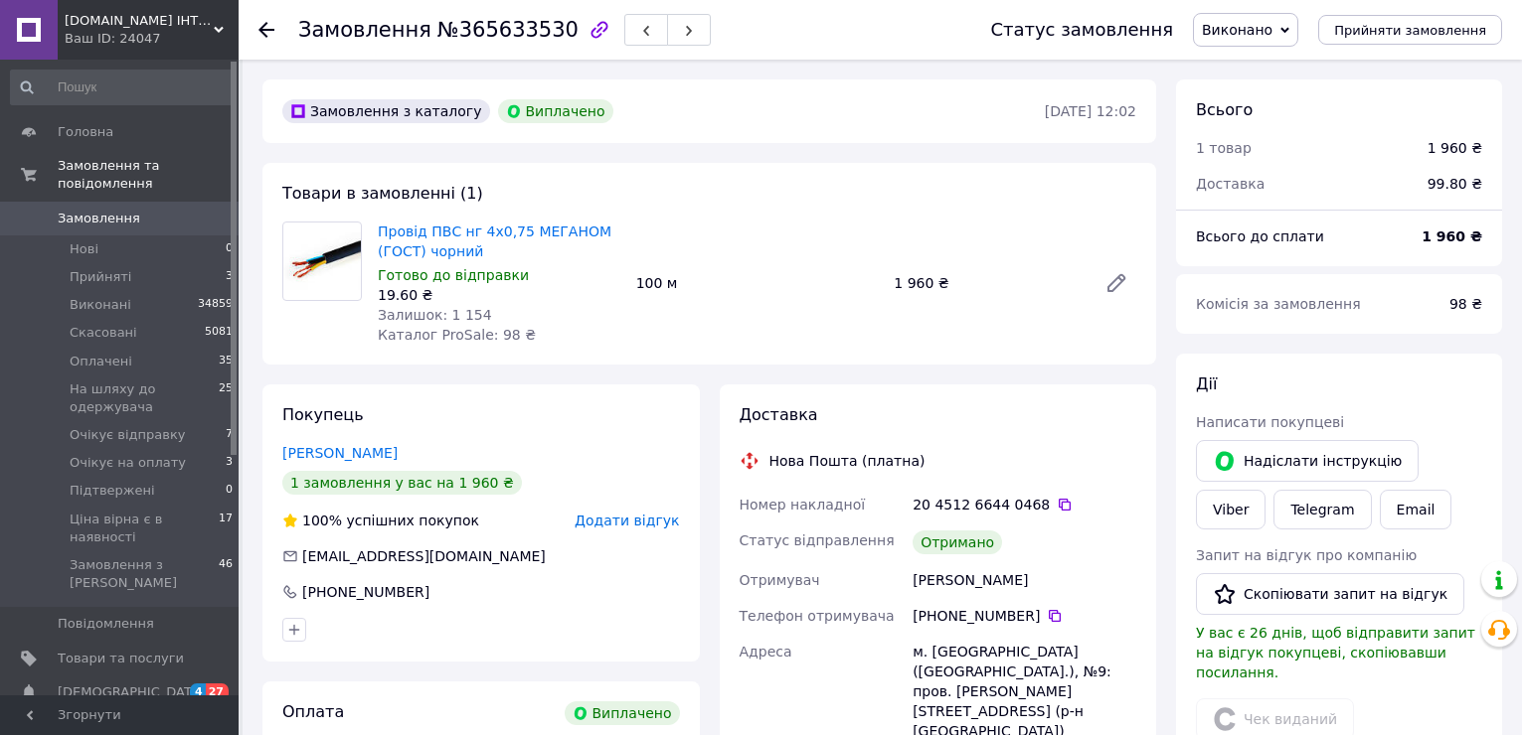
scroll to position [111, 0]
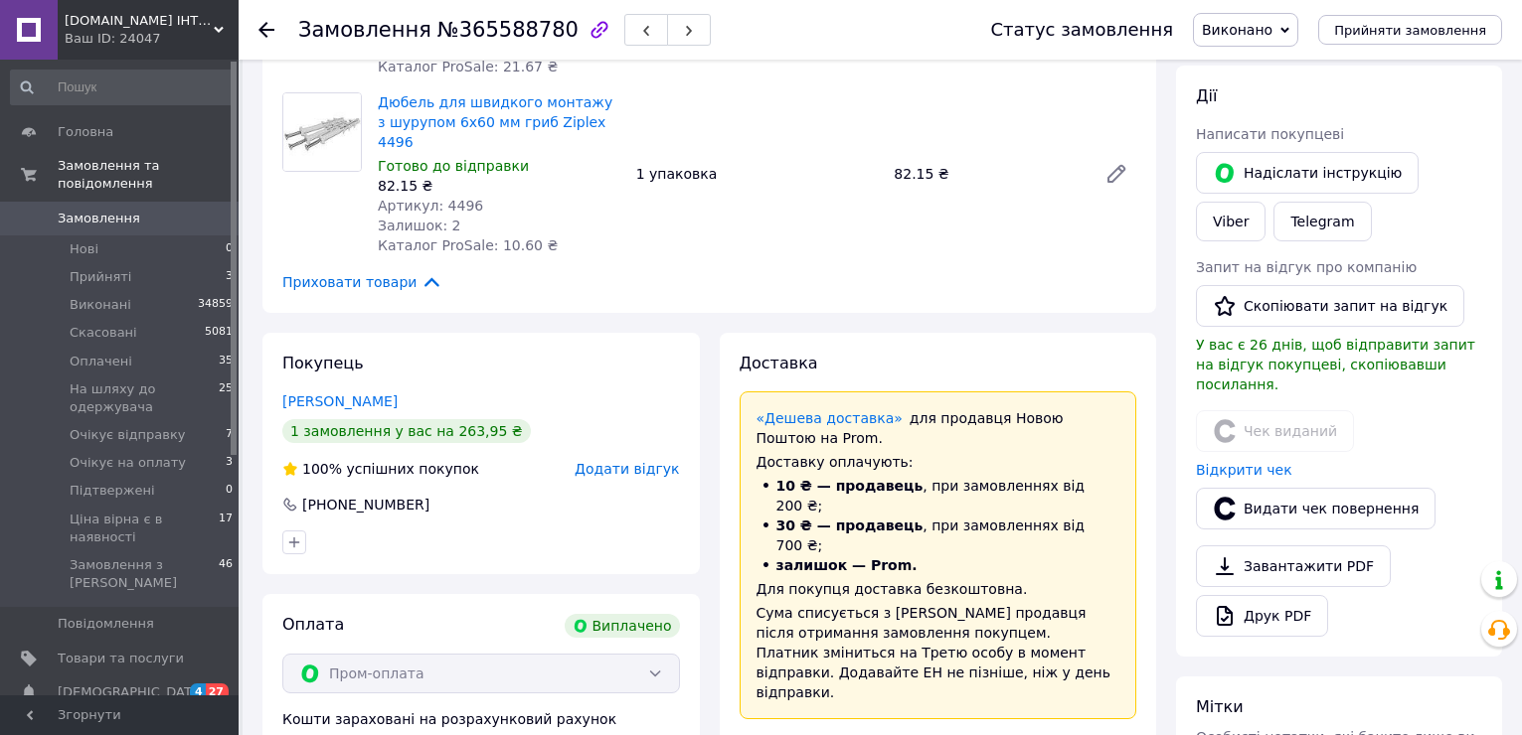
scroll to position [497, 0]
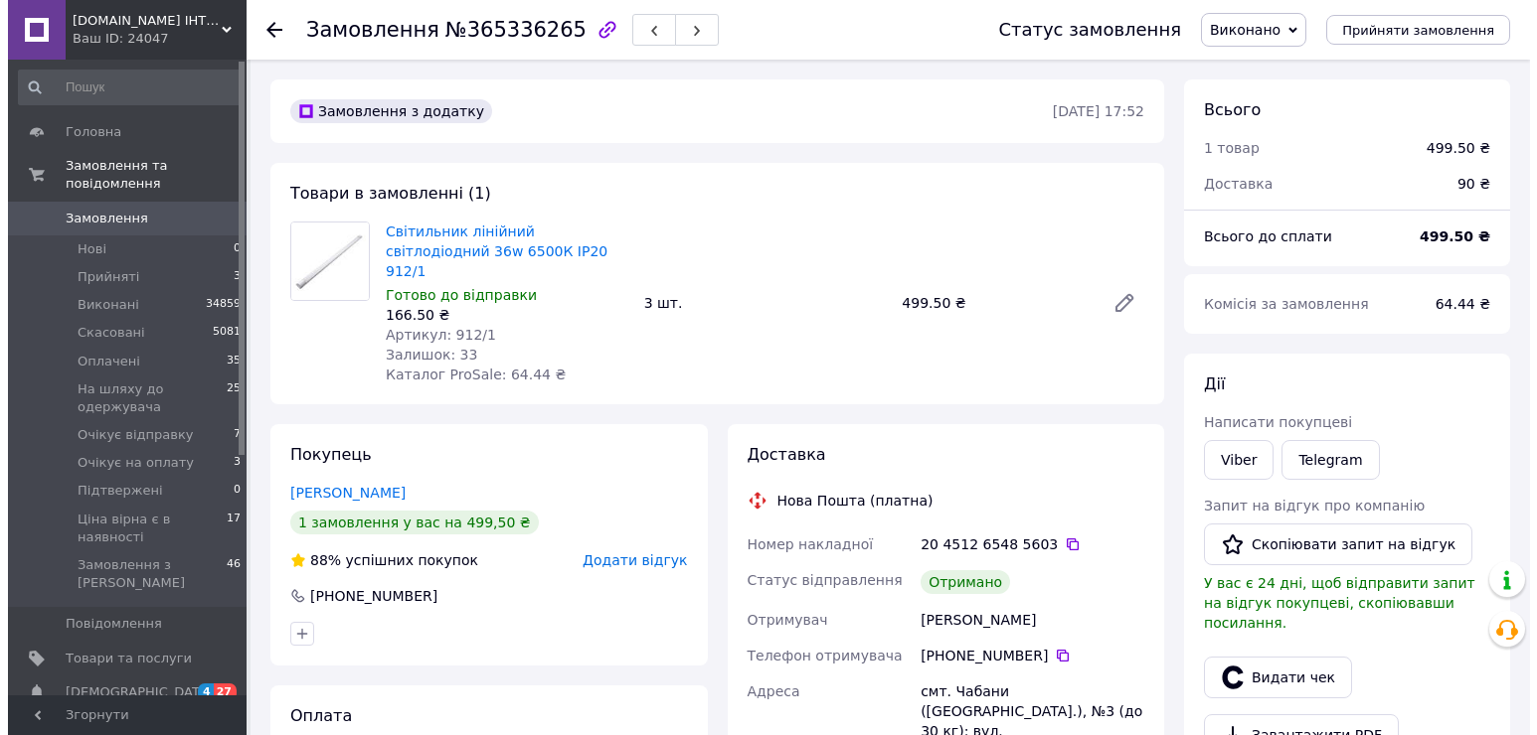
scroll to position [497, 0]
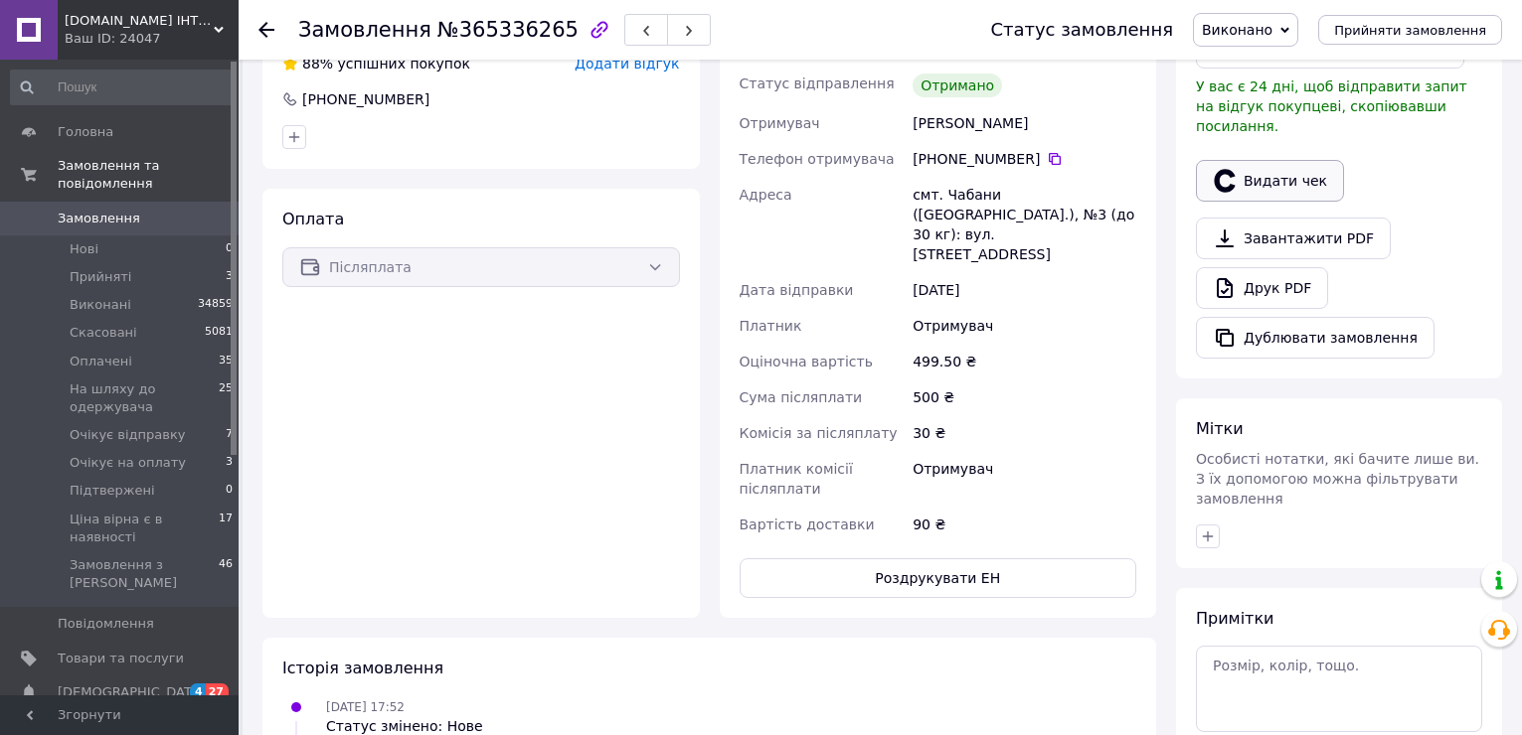
click at [1290, 160] on button "Видати чек" at bounding box center [1270, 181] width 148 height 42
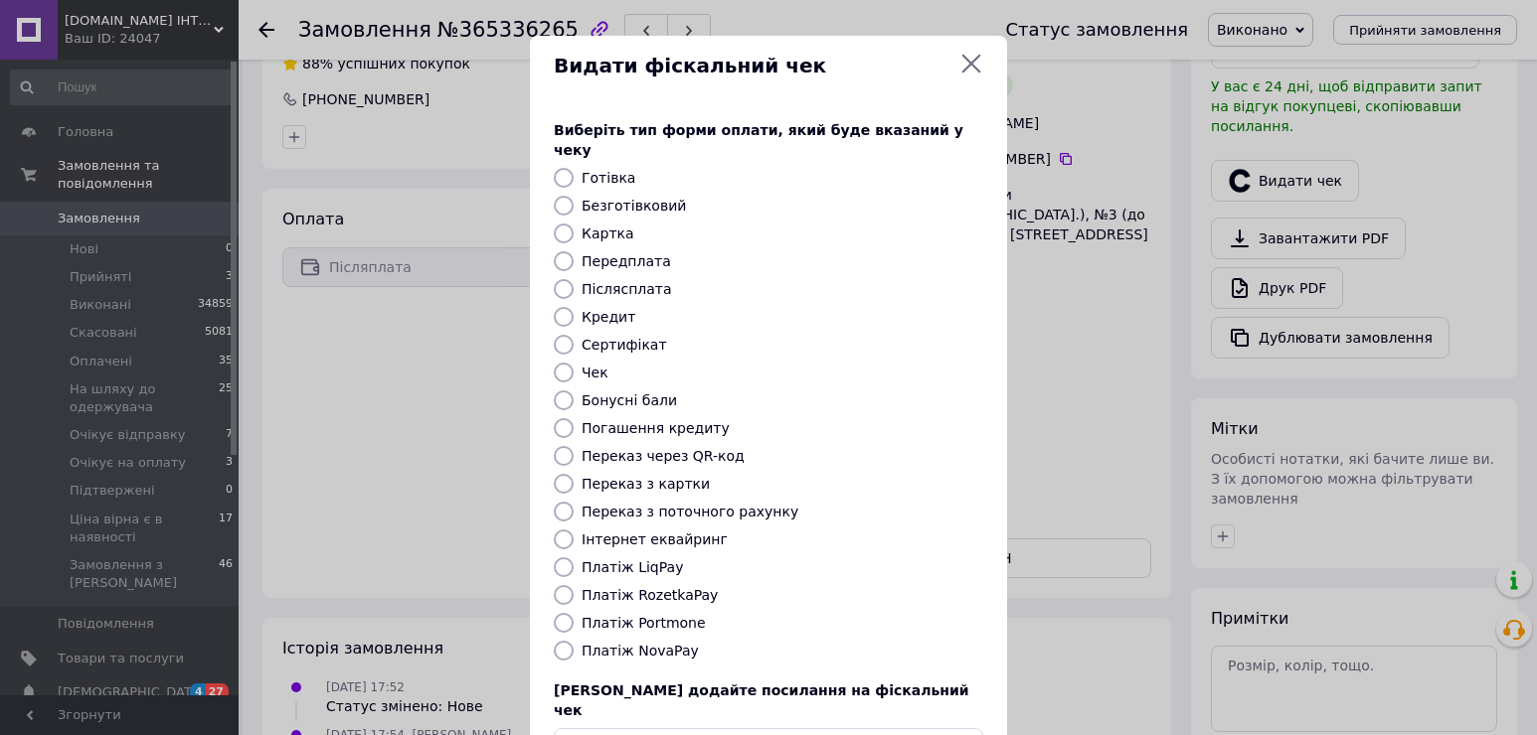
click at [643, 643] on label "Платіж NovaPay" at bounding box center [639, 651] width 117 height 16
click at [573, 641] on input "Платіж NovaPay" at bounding box center [564, 651] width 20 height 20
radio input "true"
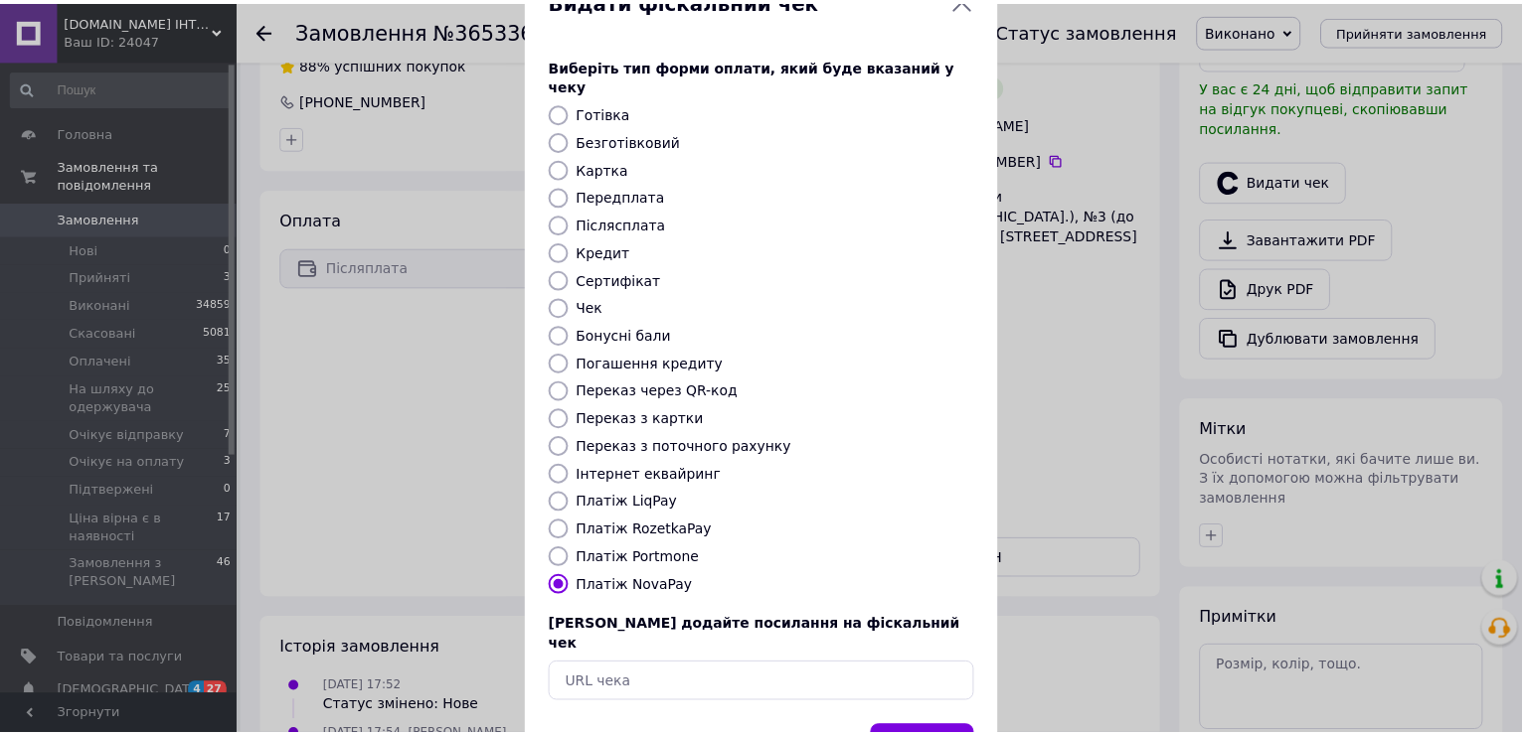
scroll to position [118, 0]
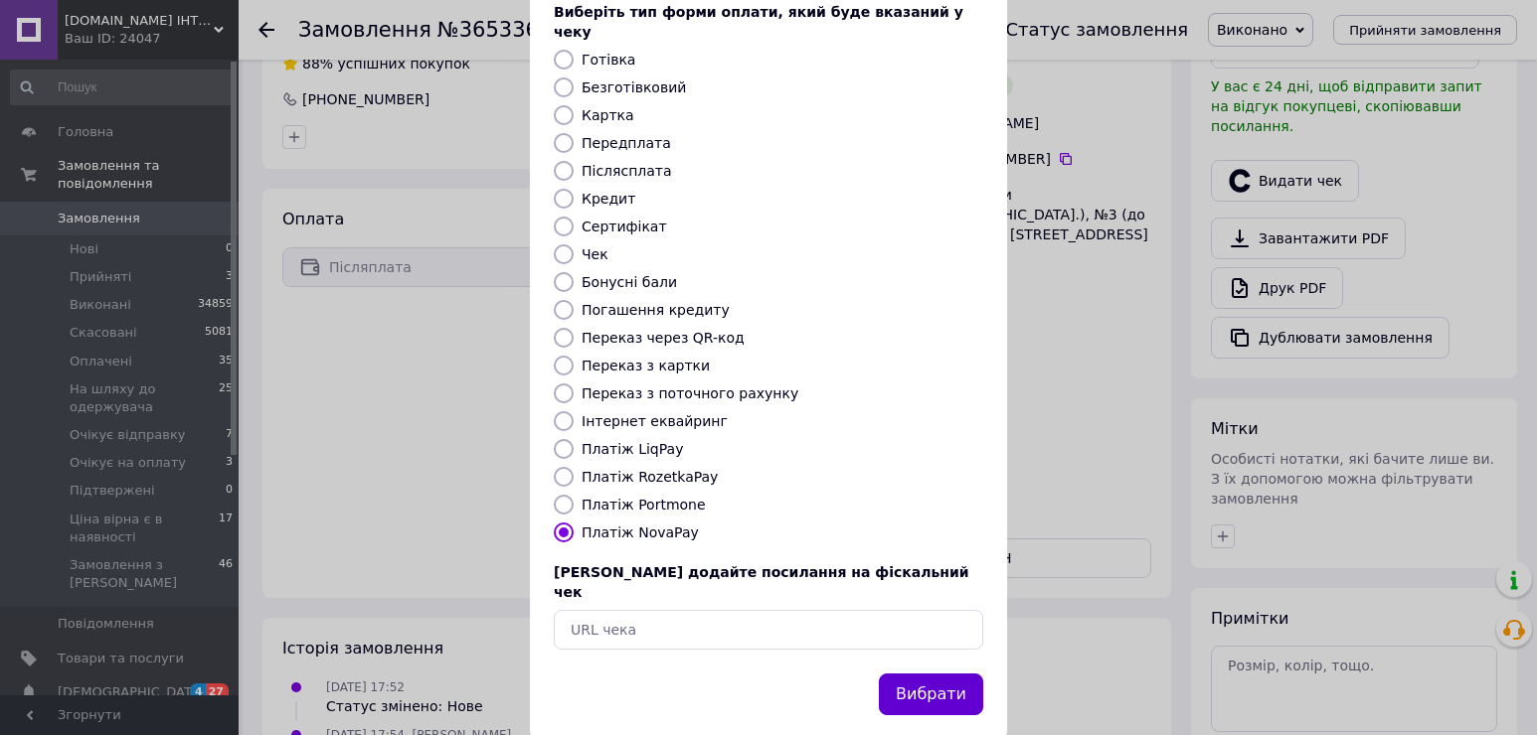
click at [943, 674] on button "Вибрати" at bounding box center [931, 695] width 104 height 43
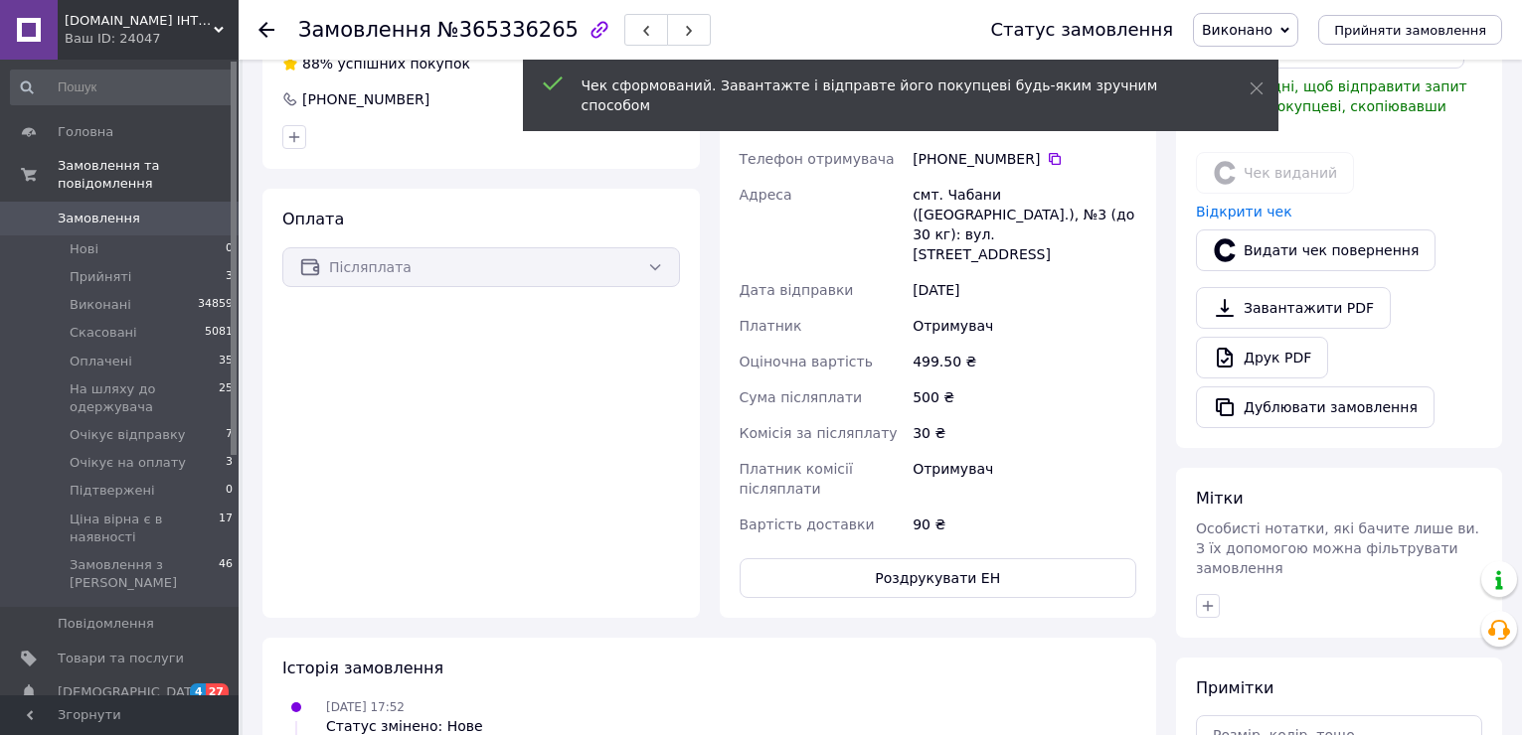
click at [269, 27] on icon at bounding box center [266, 30] width 16 height 16
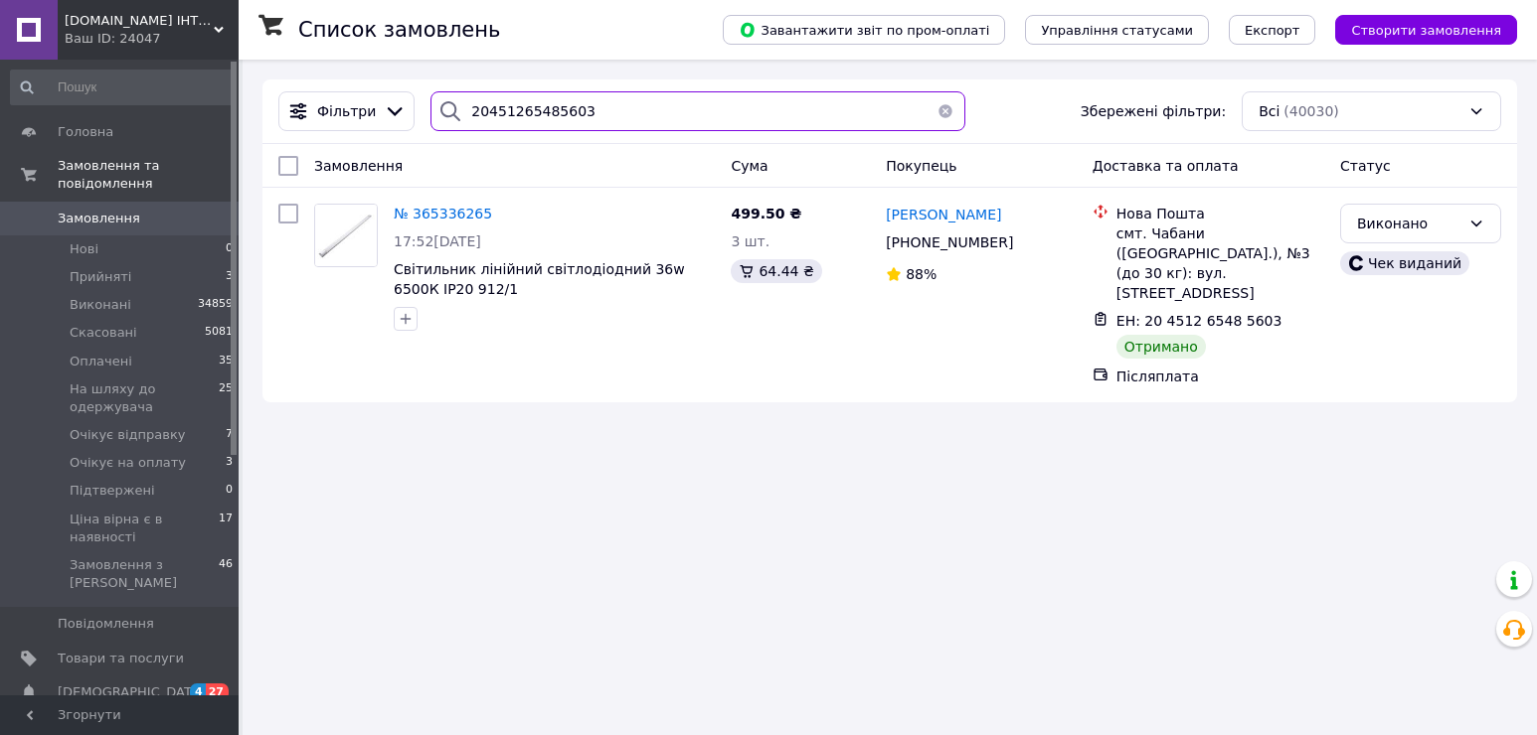
drag, startPoint x: 626, startPoint y: 108, endPoint x: 457, endPoint y: 100, distance: 169.1
click at [457, 100] on div "20451265485603" at bounding box center [697, 111] width 535 height 40
paste input "4674421"
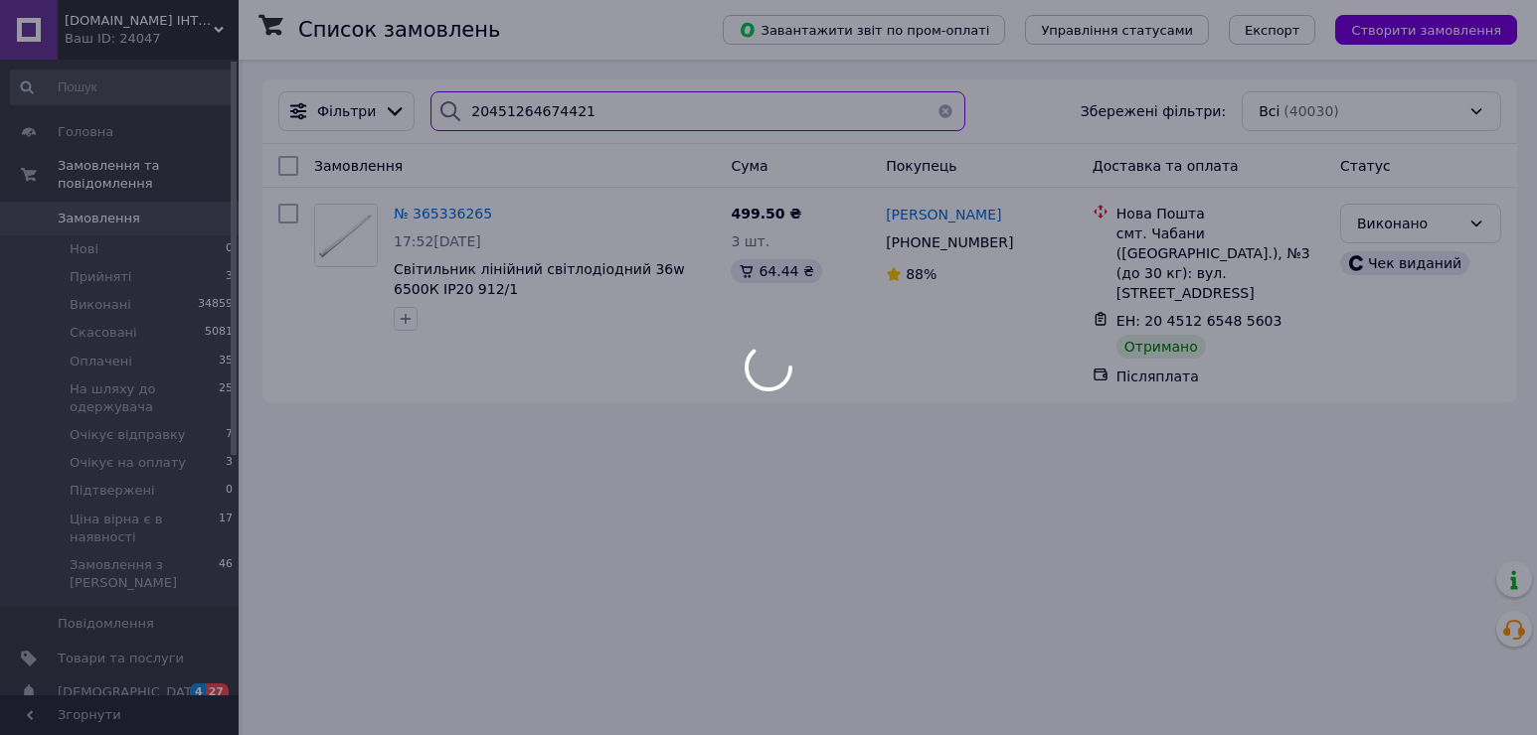
type input "20451264674421"
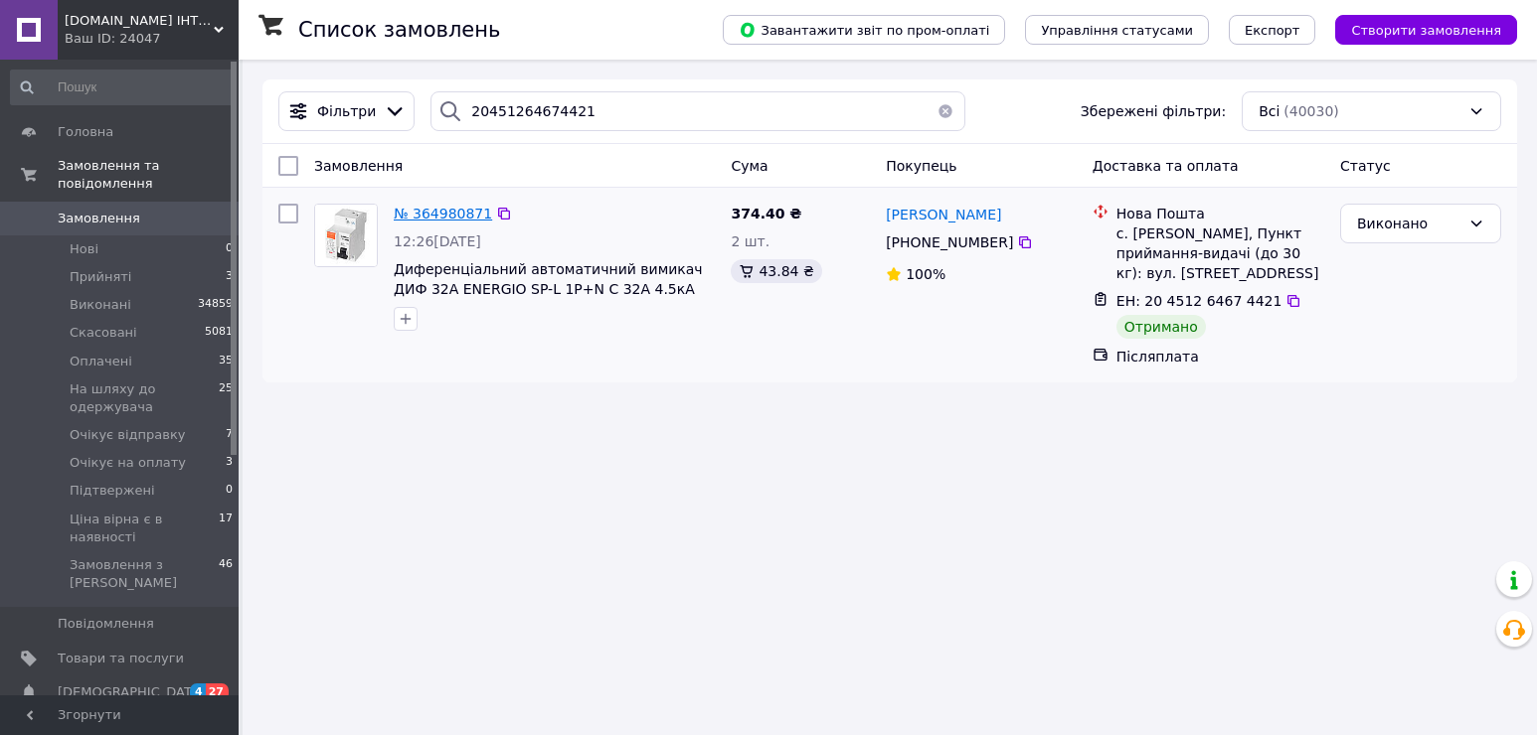
click at [461, 217] on span "№ 364980871" at bounding box center [443, 214] width 98 height 16
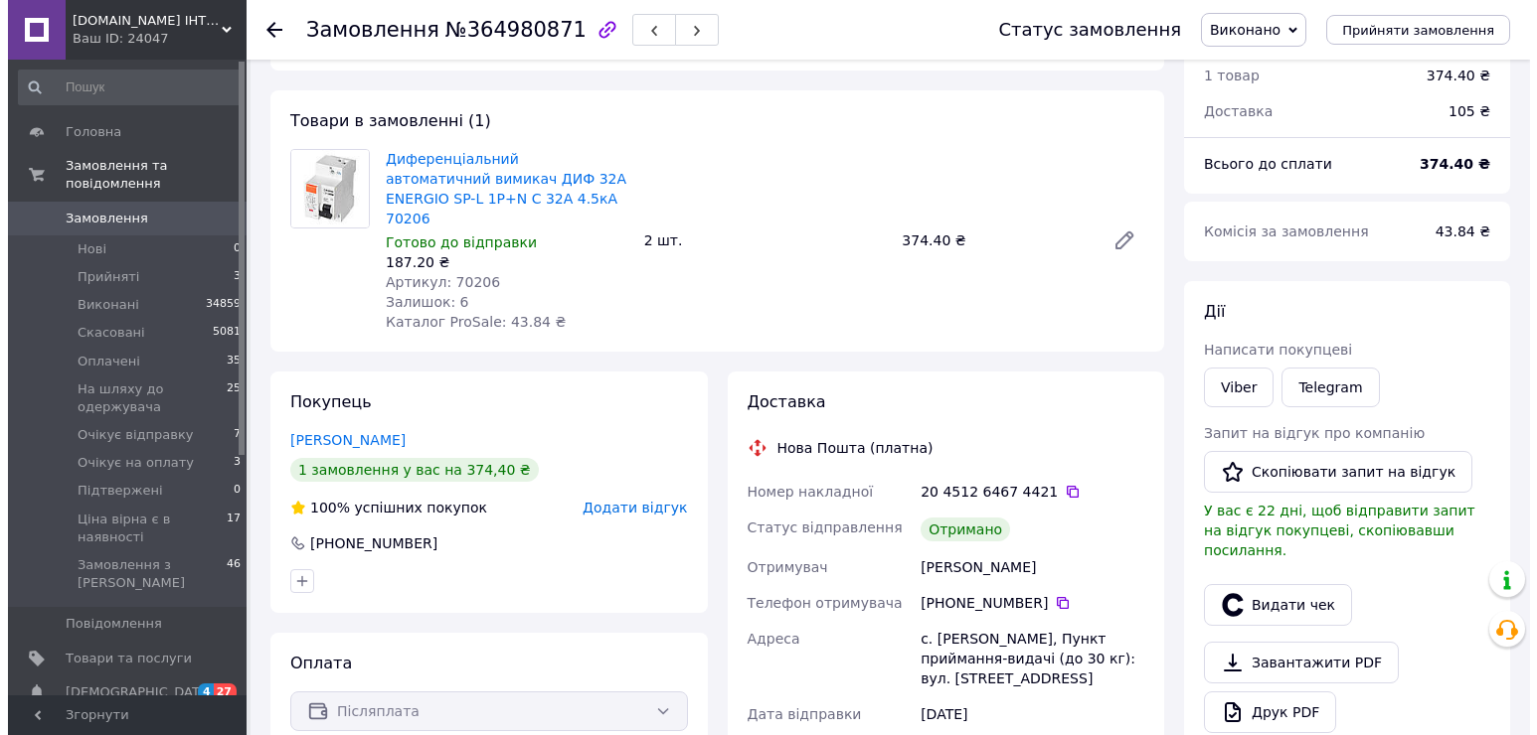
scroll to position [199, 0]
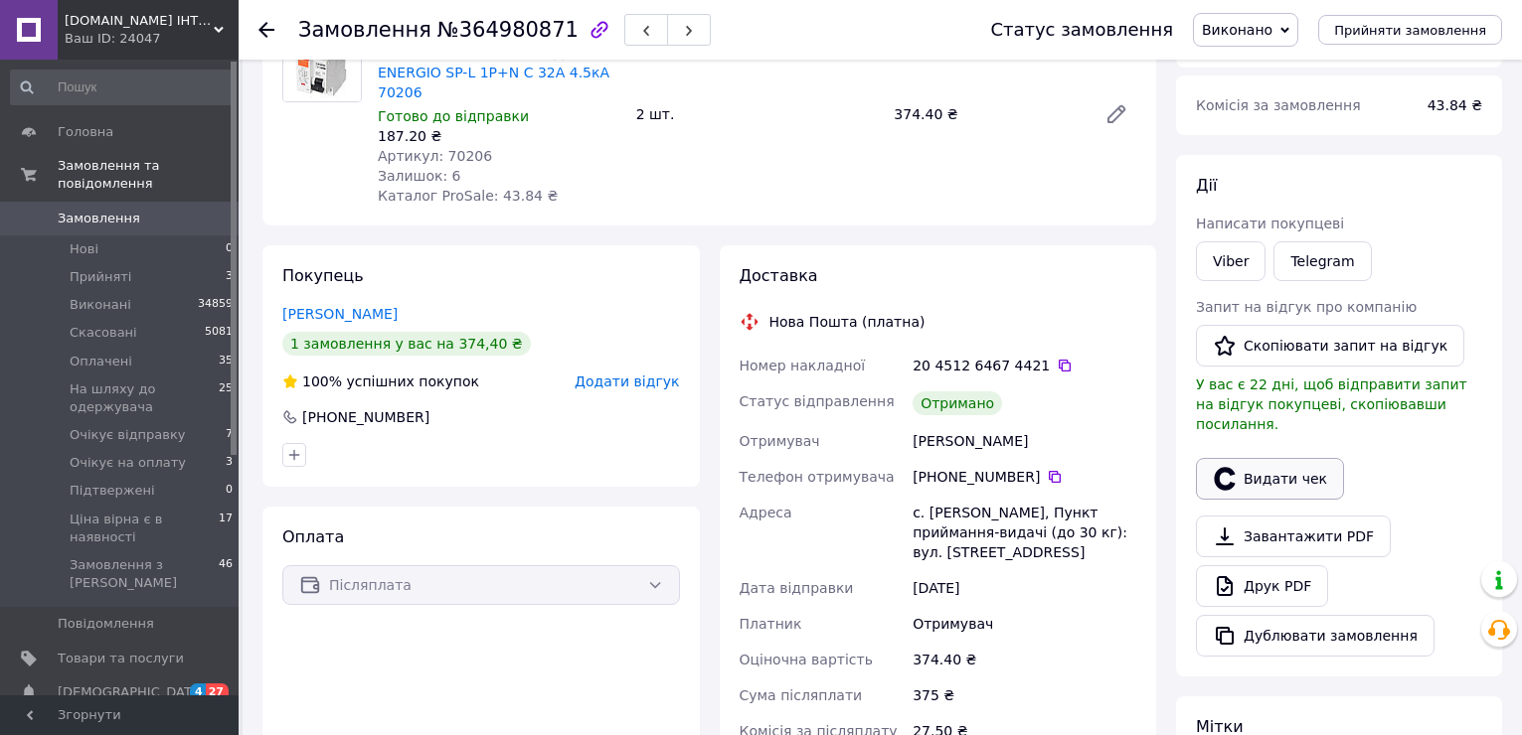
click at [1266, 471] on button "Видати чек" at bounding box center [1270, 479] width 148 height 42
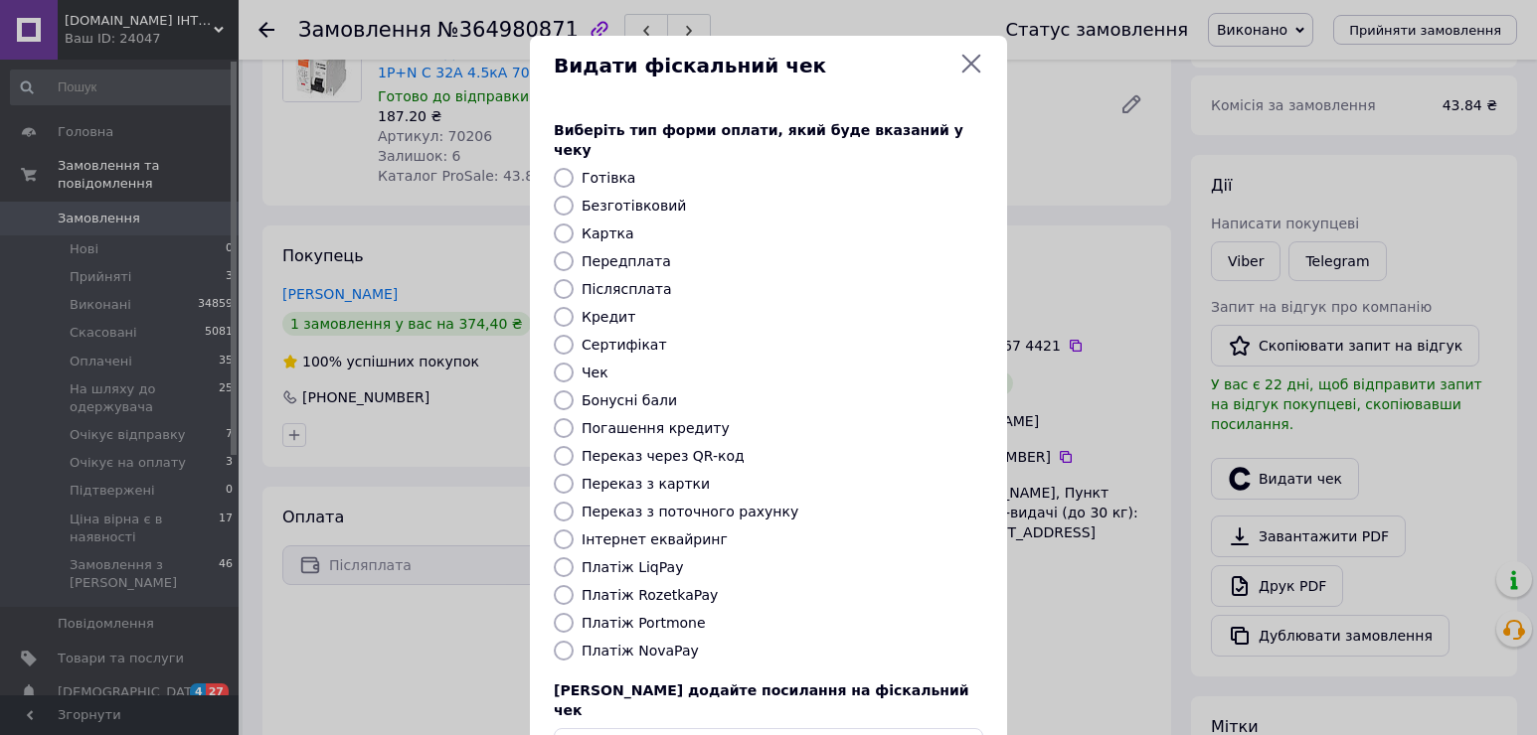
click at [651, 643] on label "Платіж NovaPay" at bounding box center [639, 651] width 117 height 16
click at [573, 641] on input "Платіж NovaPay" at bounding box center [564, 651] width 20 height 20
radio input "true"
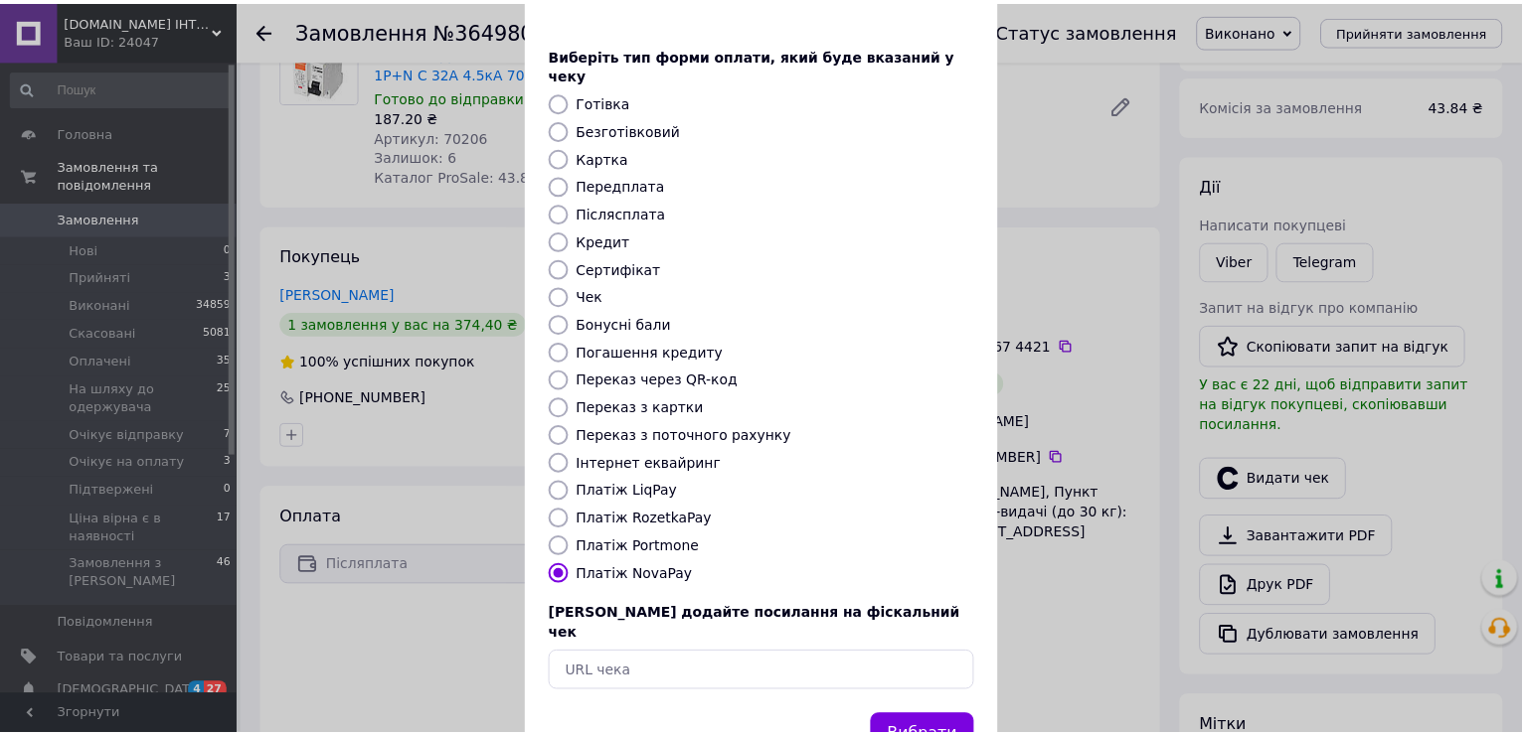
scroll to position [118, 0]
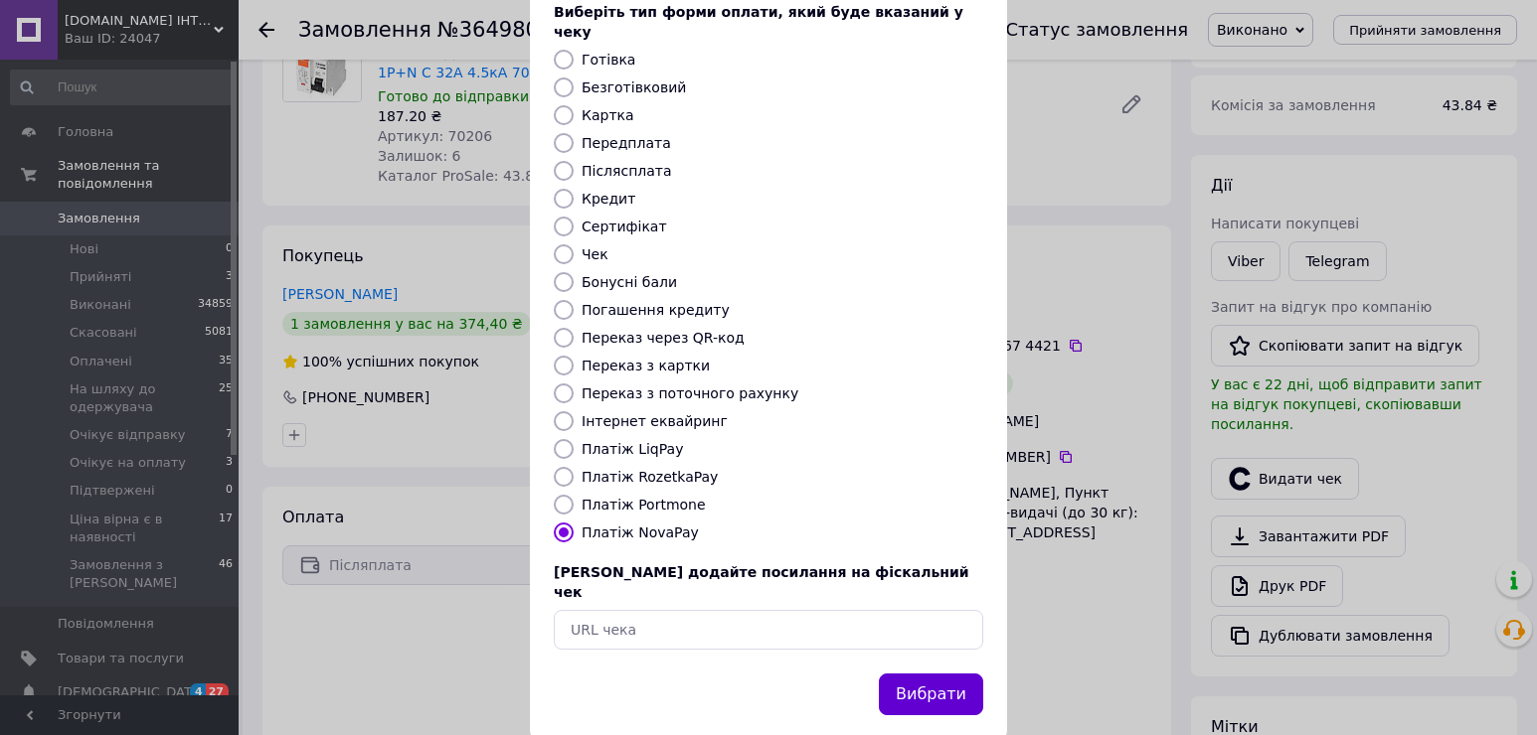
click at [935, 674] on button "Вибрати" at bounding box center [931, 695] width 104 height 43
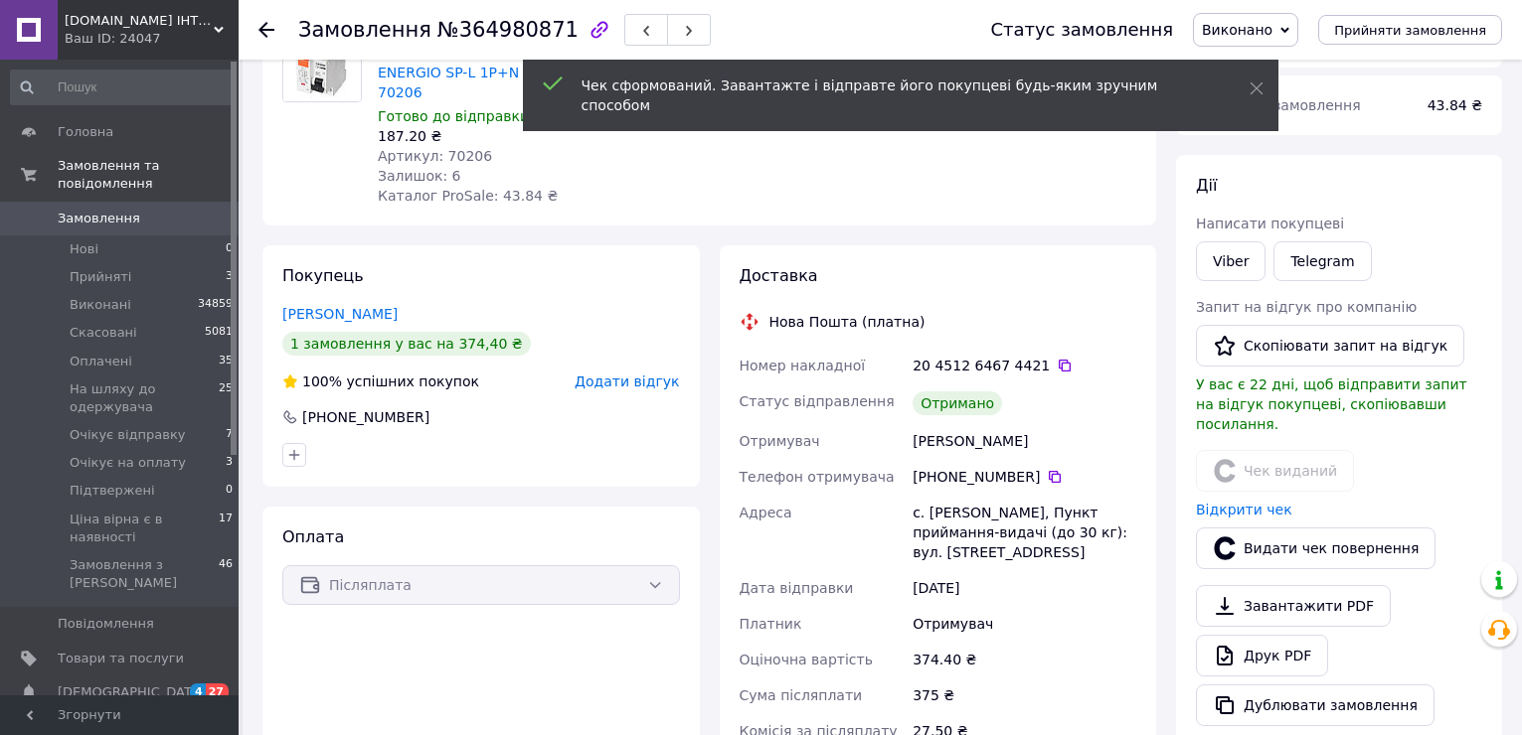
click at [260, 31] on use at bounding box center [266, 30] width 16 height 16
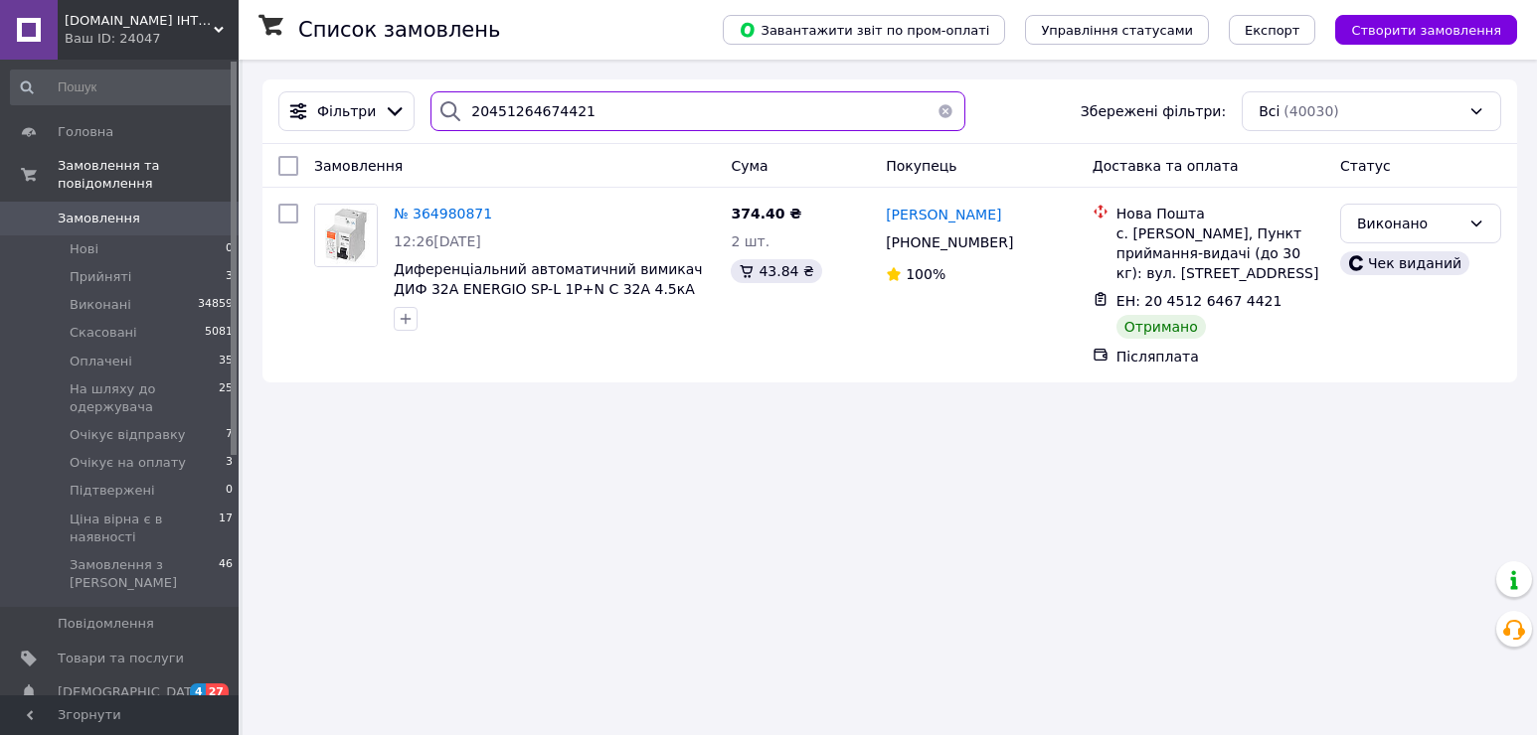
drag, startPoint x: 584, startPoint y: 102, endPoint x: 459, endPoint y: 90, distance: 125.8
click at [459, 90] on div "Фільтри 20451264674421 Збережені фільтри: Всі (40030)" at bounding box center [889, 112] width 1254 height 65
paste input "5309214"
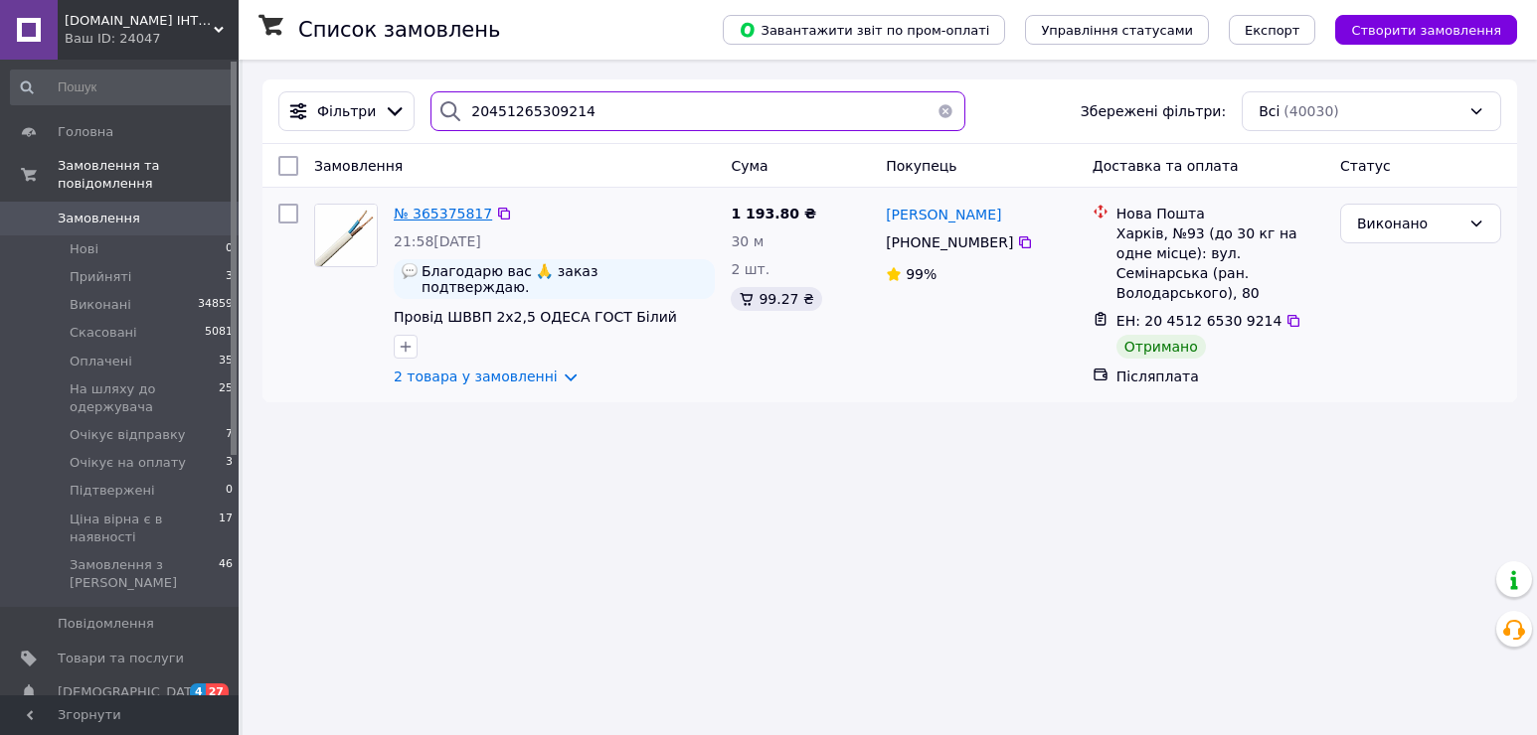
type input "20451265309214"
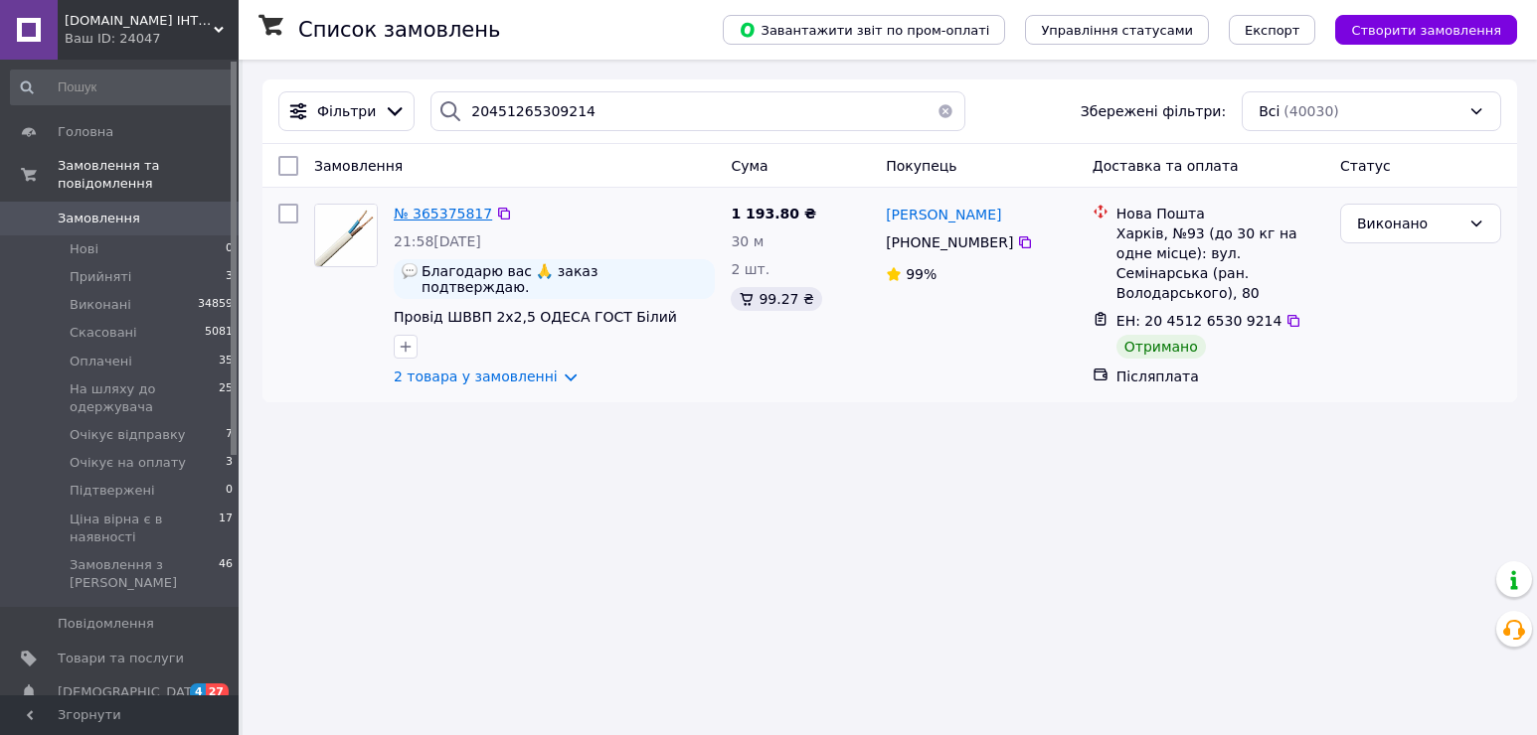
click at [442, 214] on span "№ 365375817" at bounding box center [443, 214] width 98 height 16
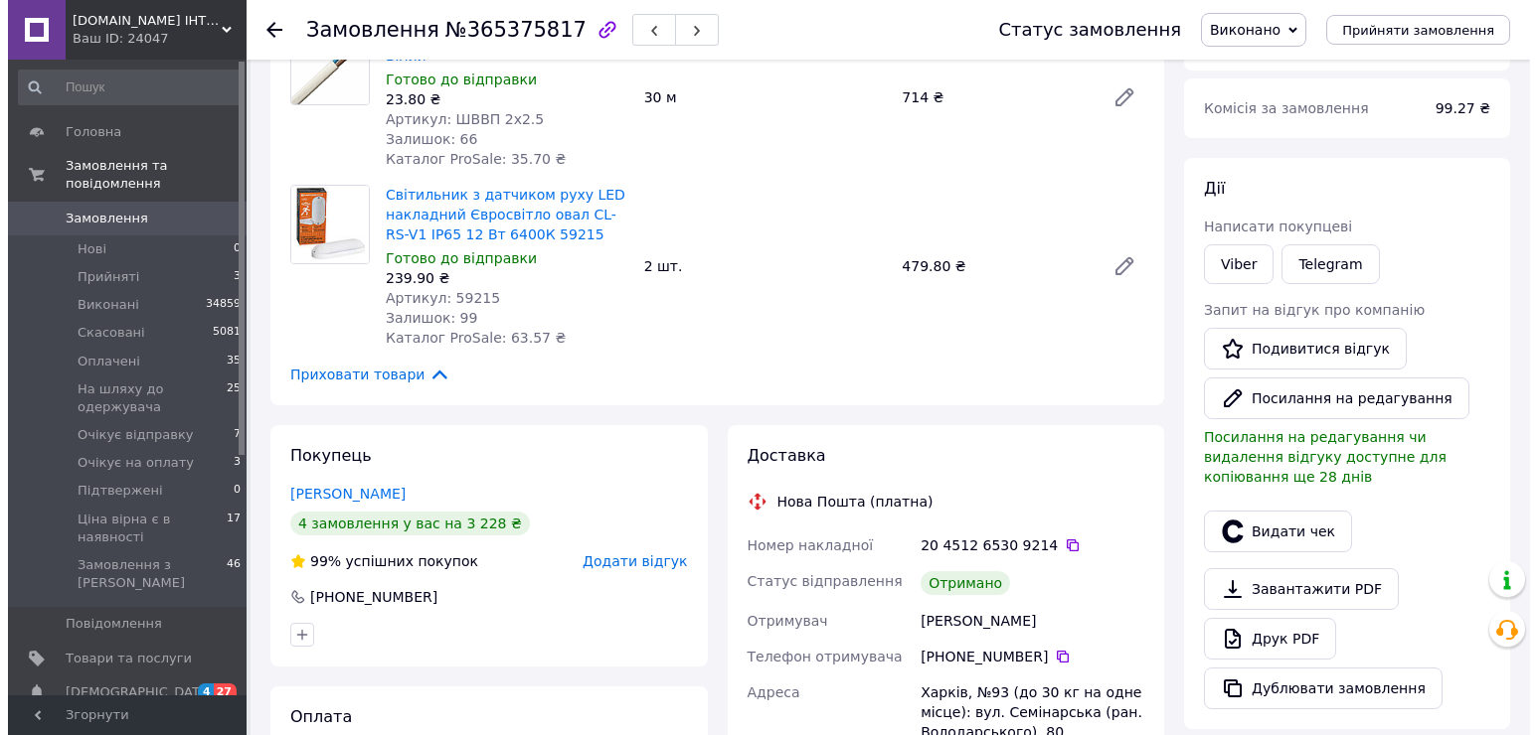
scroll to position [497, 0]
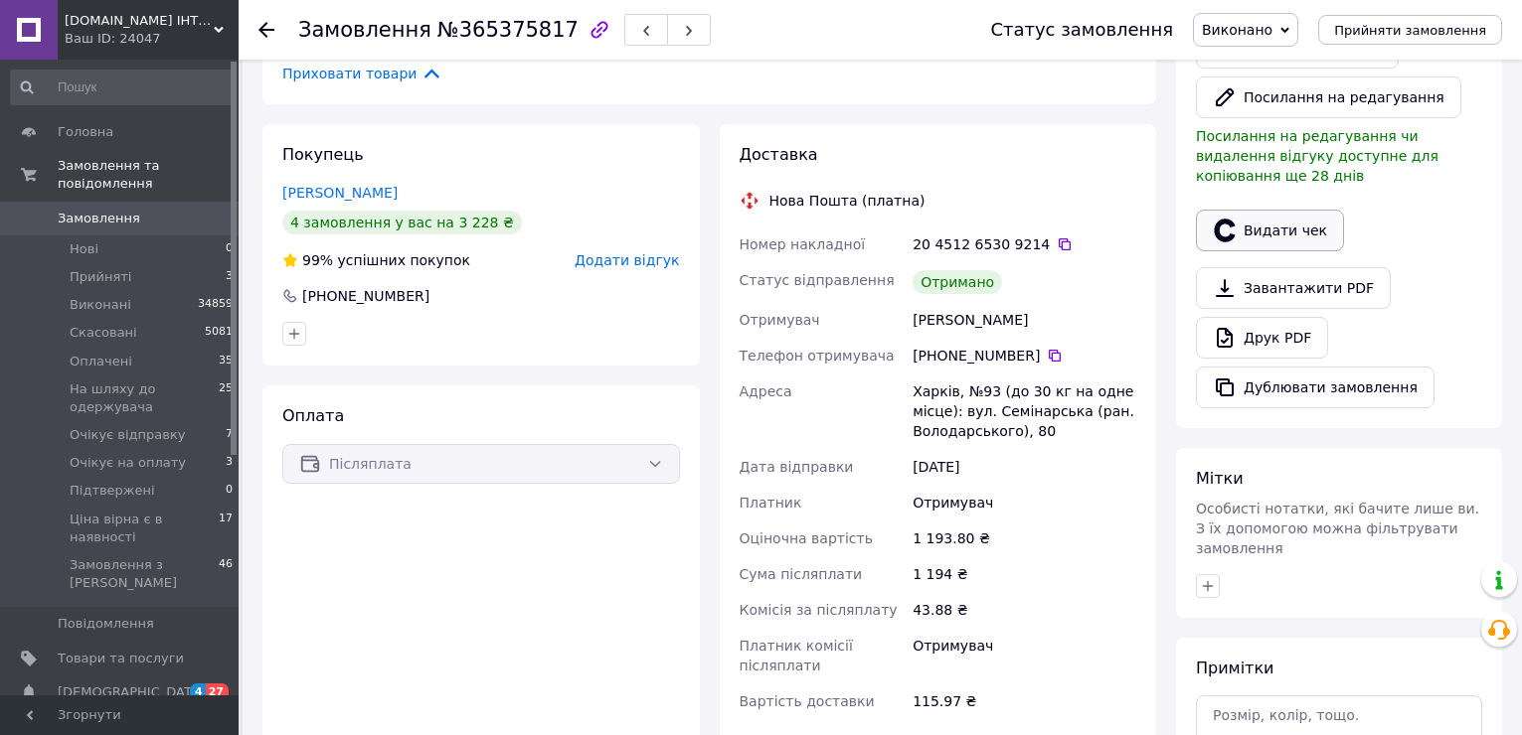
click at [1254, 210] on button "Видати чек" at bounding box center [1270, 231] width 148 height 42
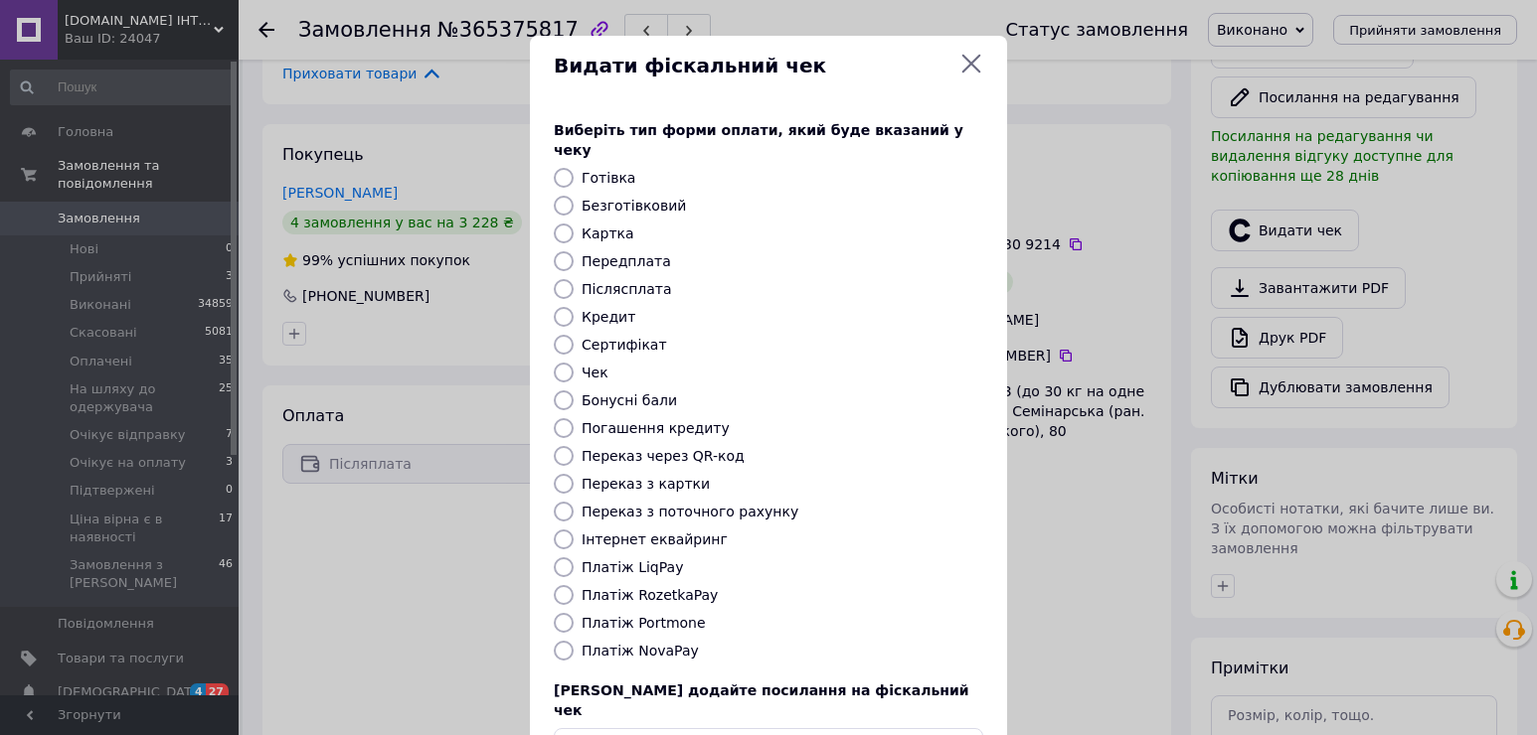
click at [672, 587] on label "Платіж RozetkaPay" at bounding box center [649, 595] width 136 height 16
click at [573, 585] on input "Платіж RozetkaPay" at bounding box center [564, 595] width 20 height 20
radio input "true"
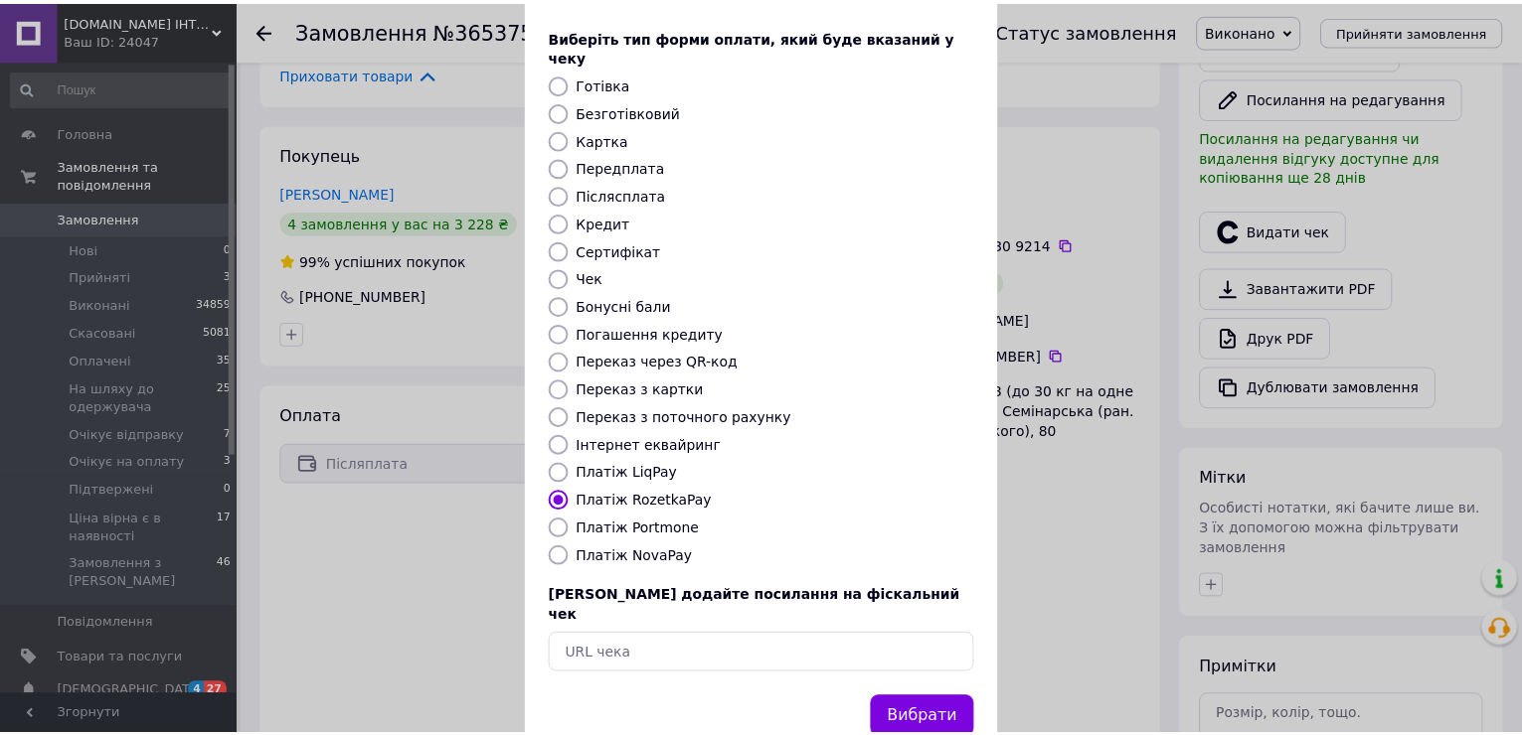
scroll to position [118, 0]
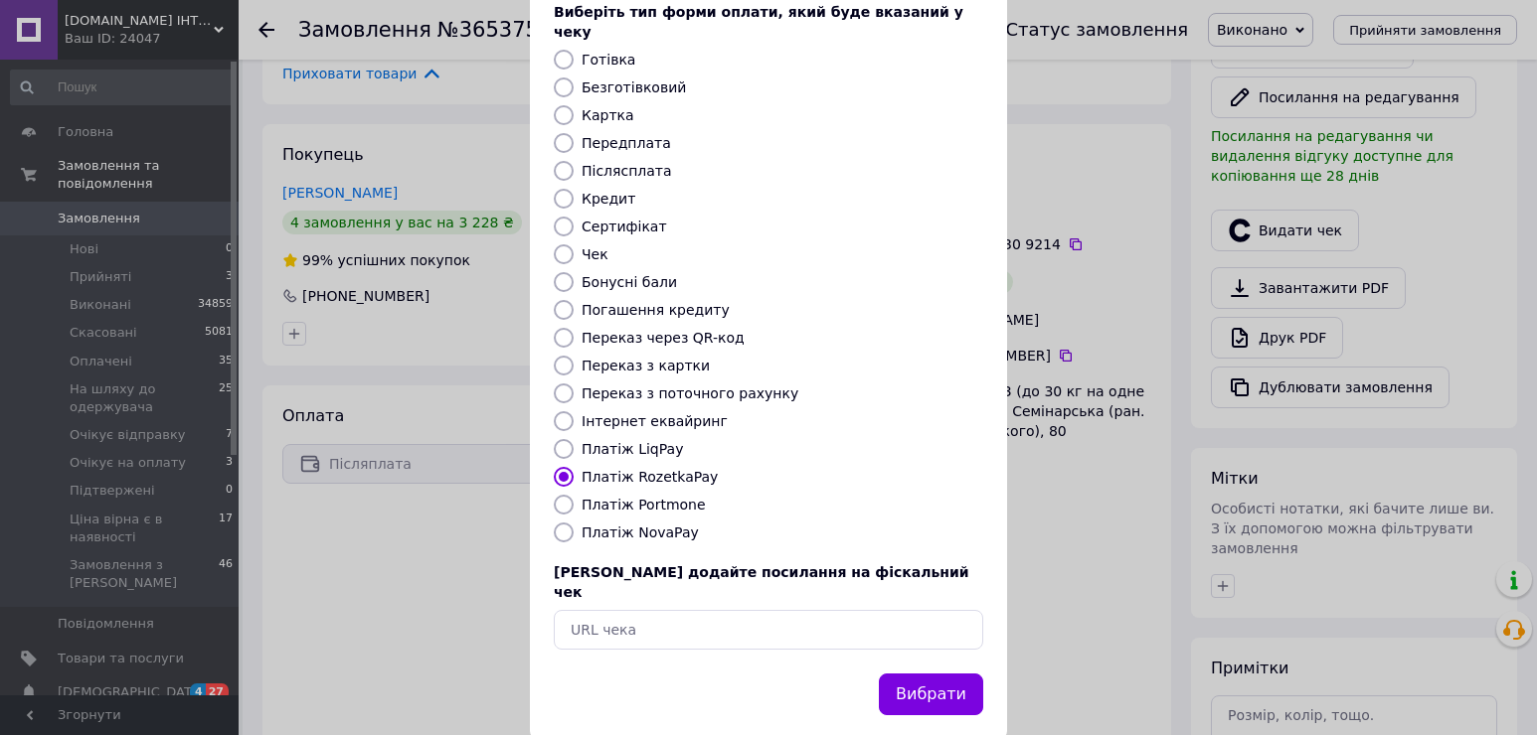
click at [660, 525] on label "Платіж NovaPay" at bounding box center [639, 533] width 117 height 16
click at [573, 523] on input "Платіж NovaPay" at bounding box center [564, 533] width 20 height 20
radio input "true"
click at [921, 674] on button "Вибрати" at bounding box center [931, 695] width 104 height 43
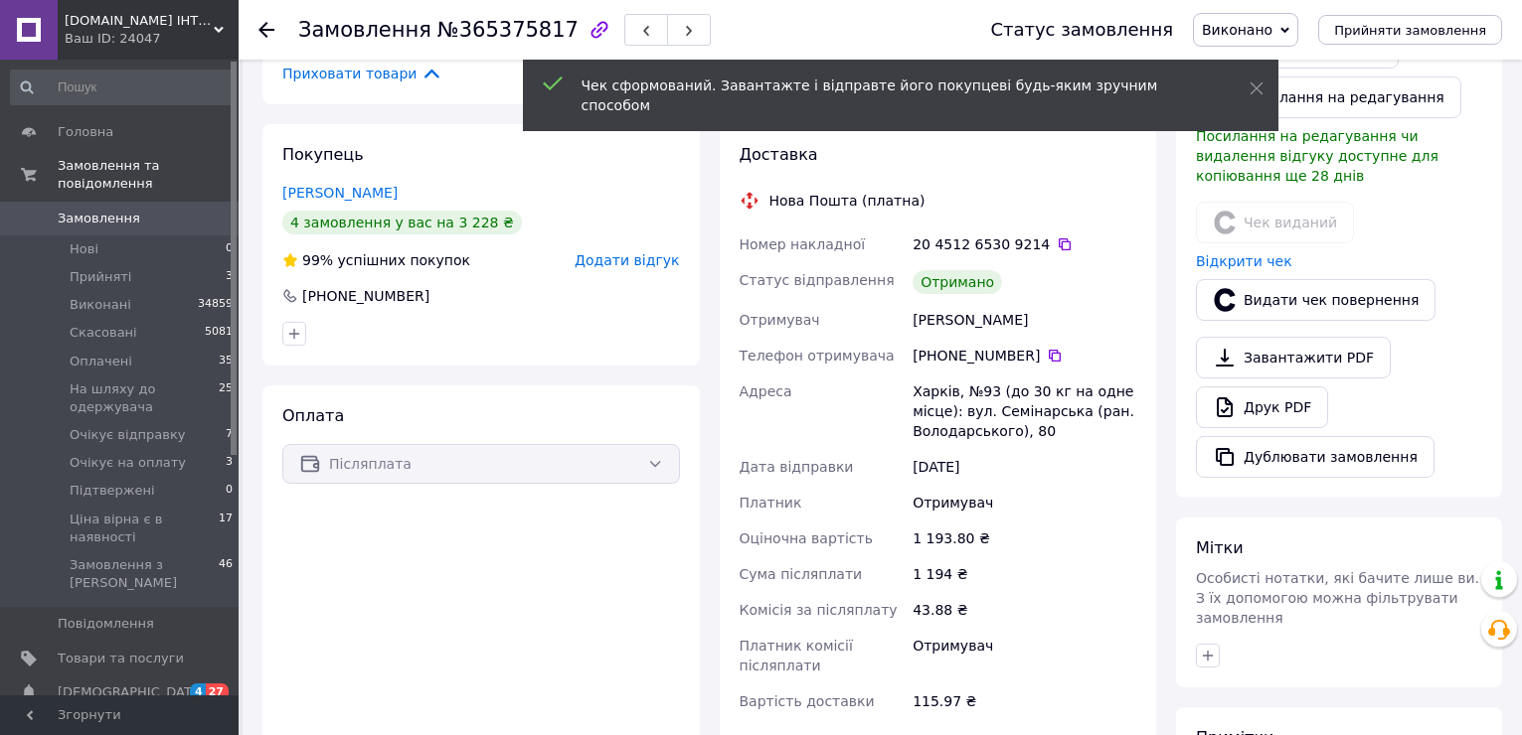
click at [266, 31] on use at bounding box center [266, 30] width 16 height 16
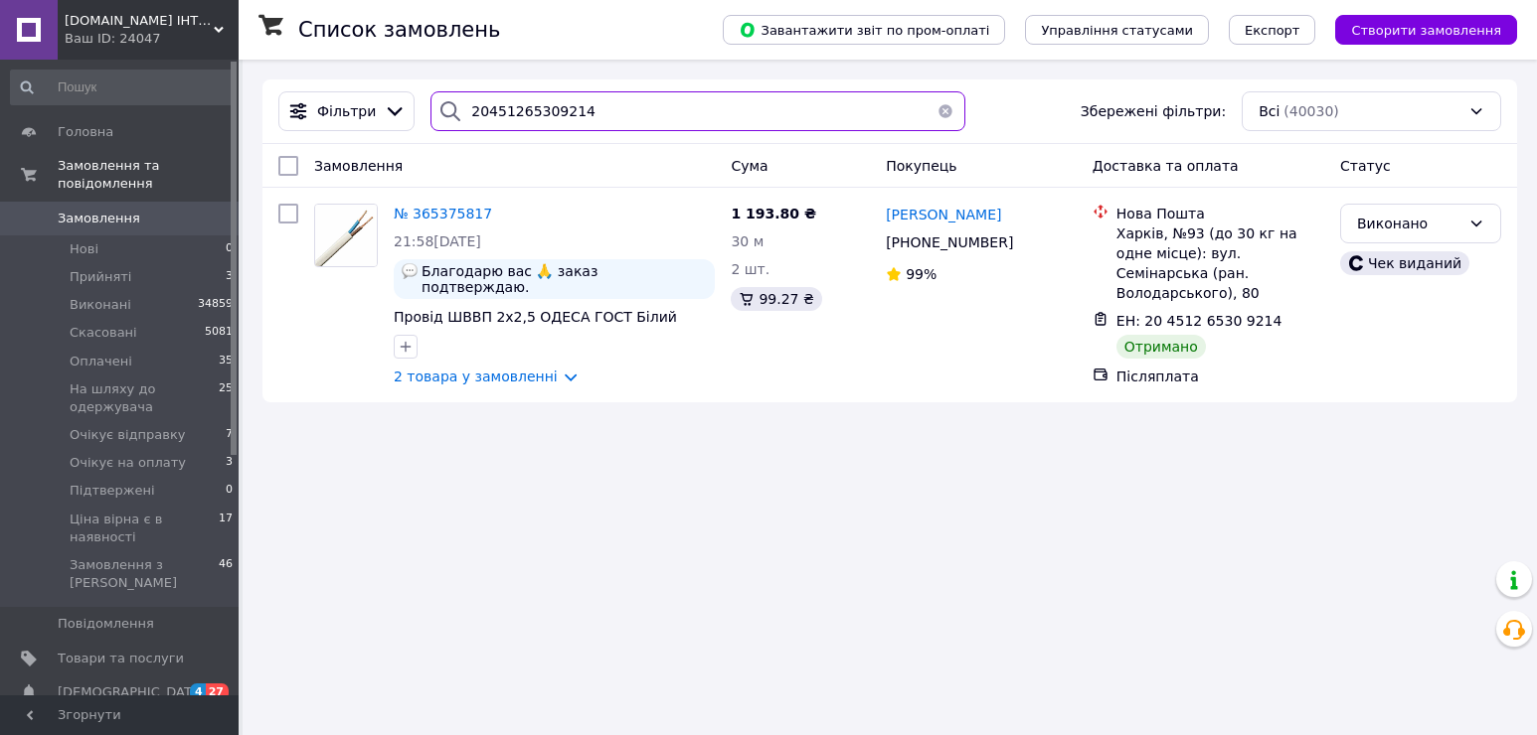
drag, startPoint x: 600, startPoint y: 109, endPoint x: 455, endPoint y: 98, distance: 145.5
click at [455, 98] on div "20451265309214" at bounding box center [697, 111] width 535 height 40
paste input "593398"
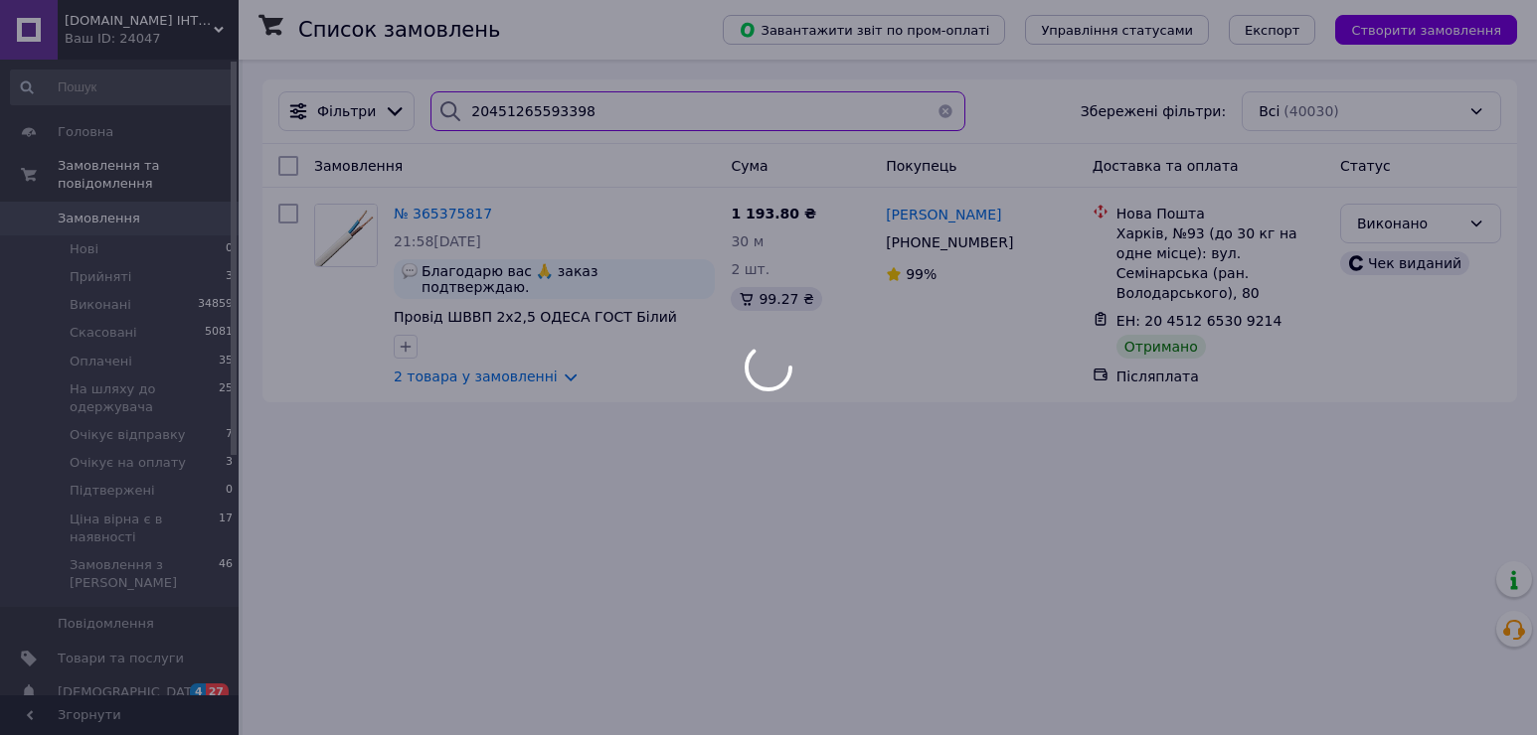
type input "20451265593398"
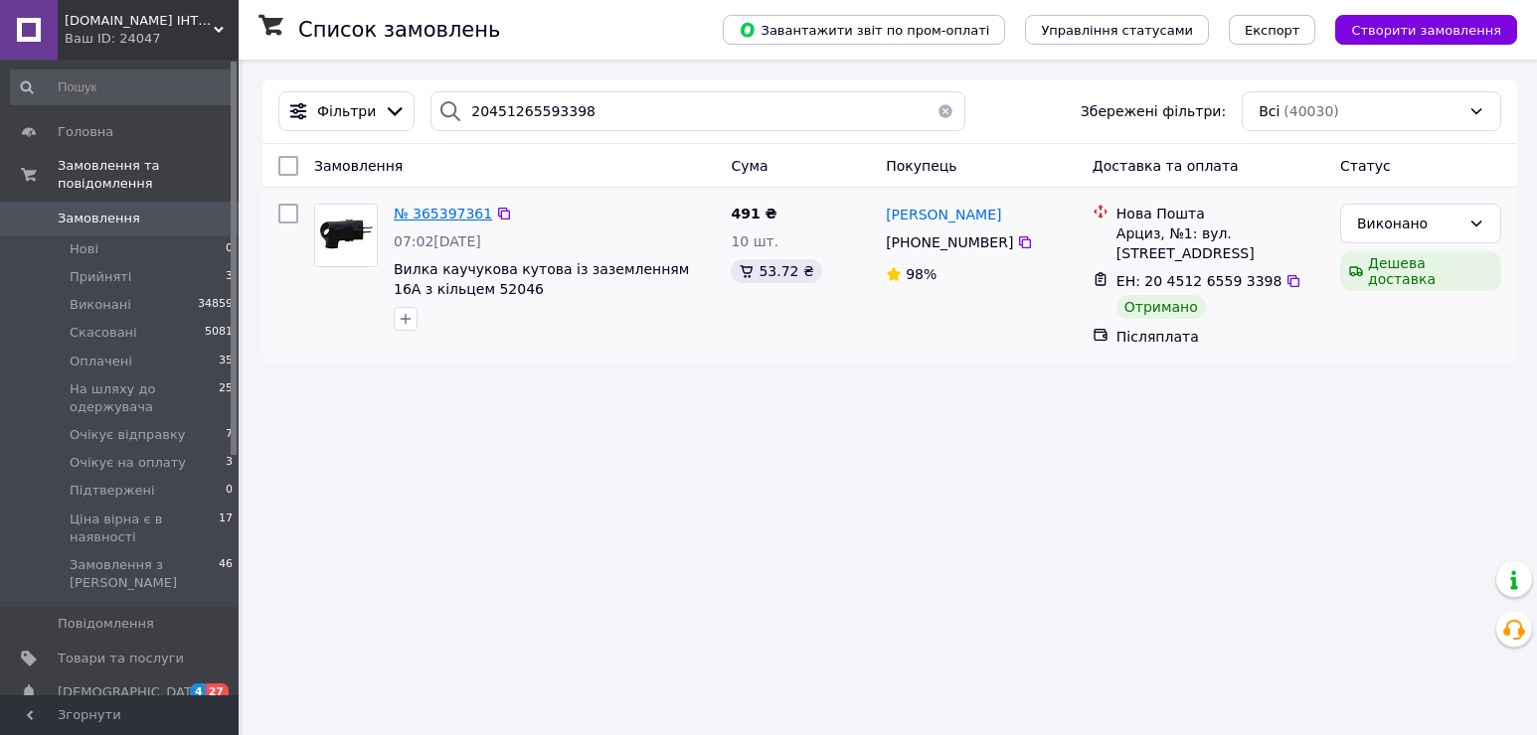
click at [440, 214] on span "№ 365397361" at bounding box center [443, 214] width 98 height 16
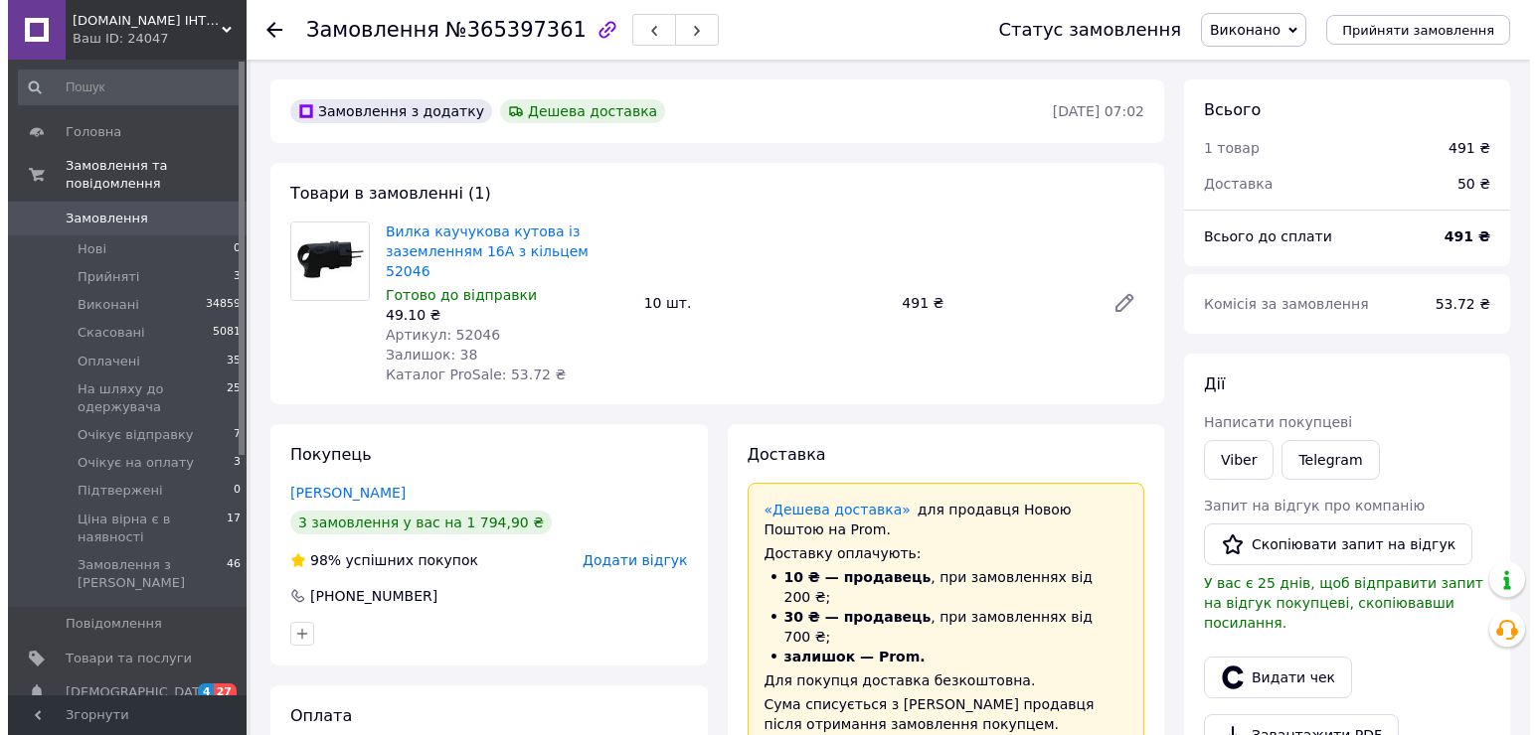
scroll to position [298, 0]
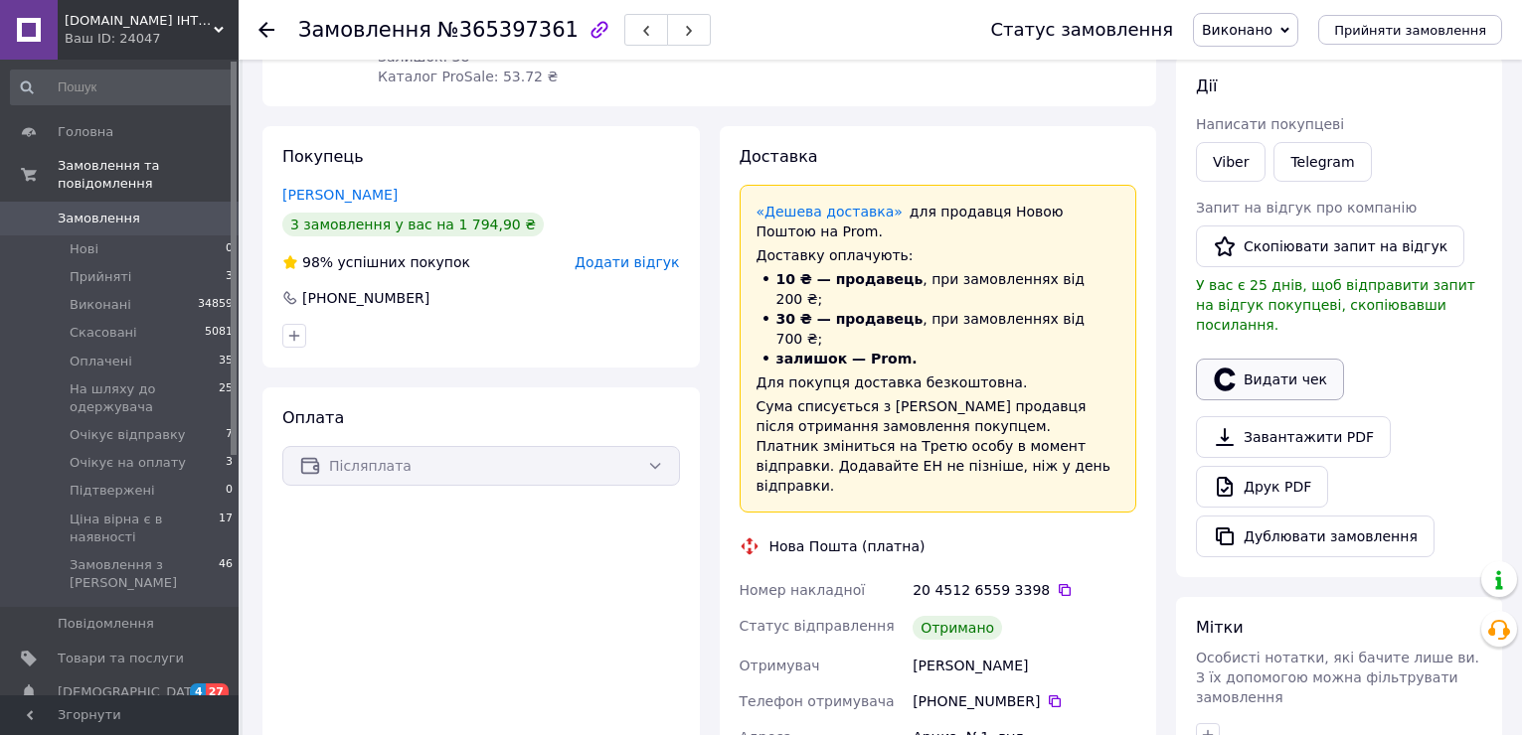
click at [1262, 366] on button "Видати чек" at bounding box center [1270, 380] width 148 height 42
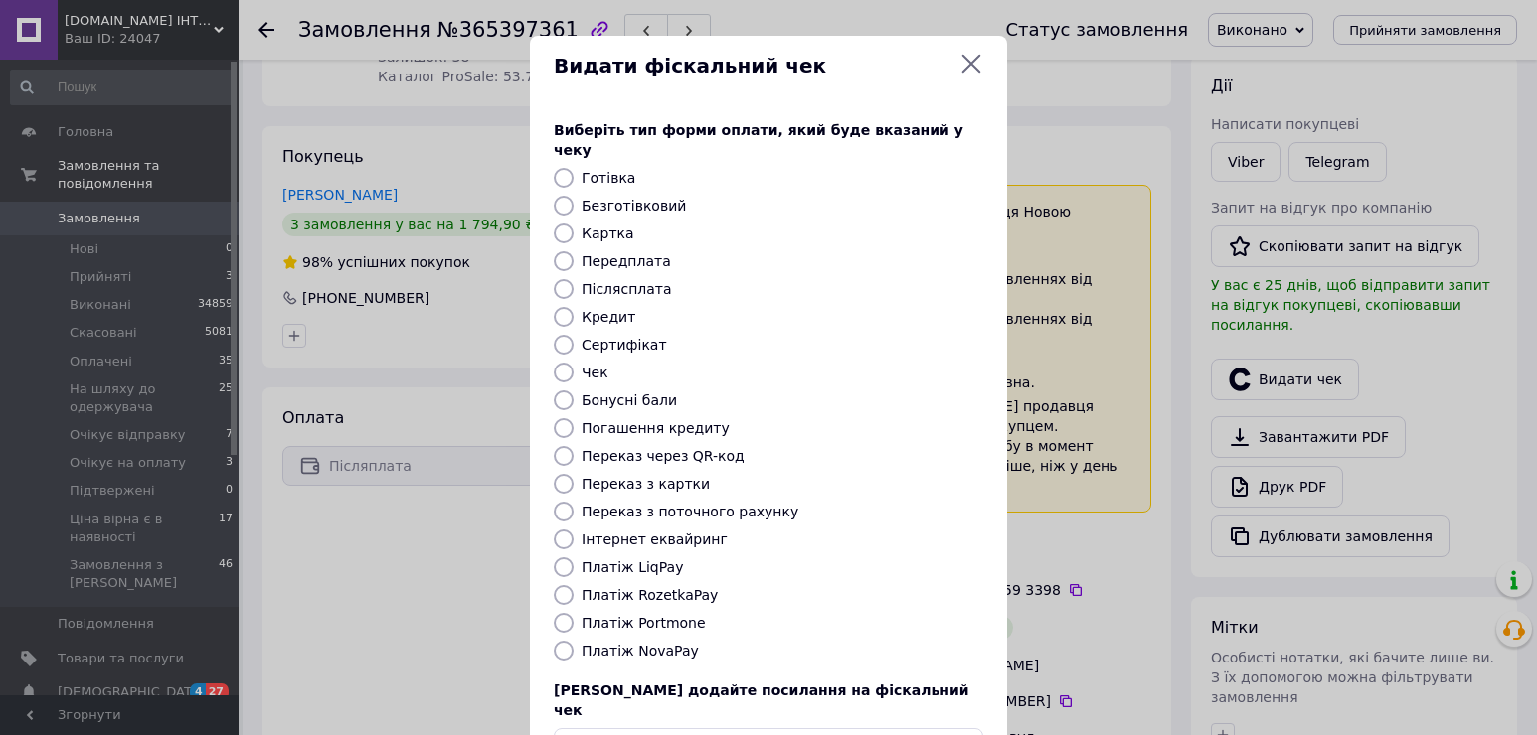
click at [647, 643] on label "Платіж NovaPay" at bounding box center [639, 651] width 117 height 16
click at [573, 641] on input "Платіж NovaPay" at bounding box center [564, 651] width 20 height 20
radio input "true"
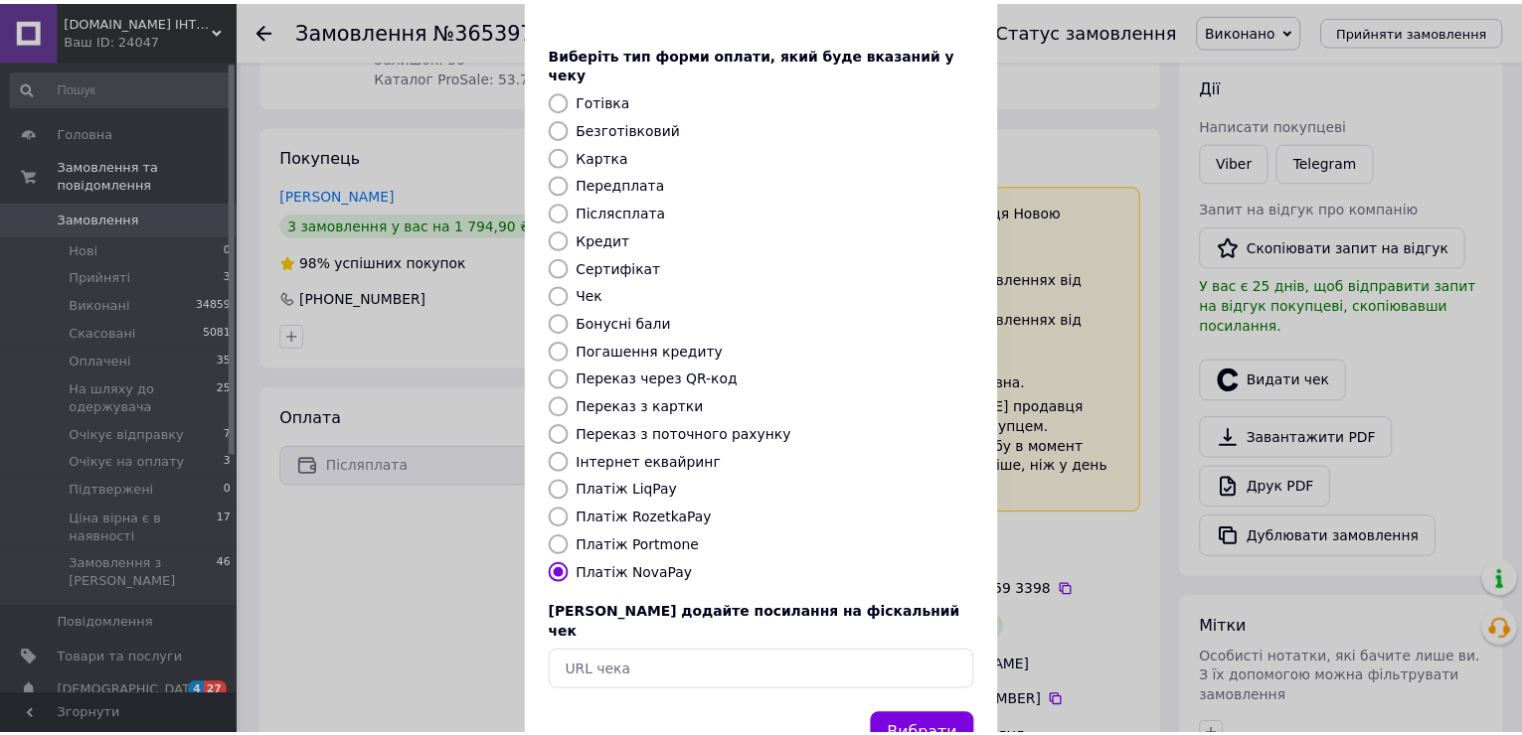
scroll to position [118, 0]
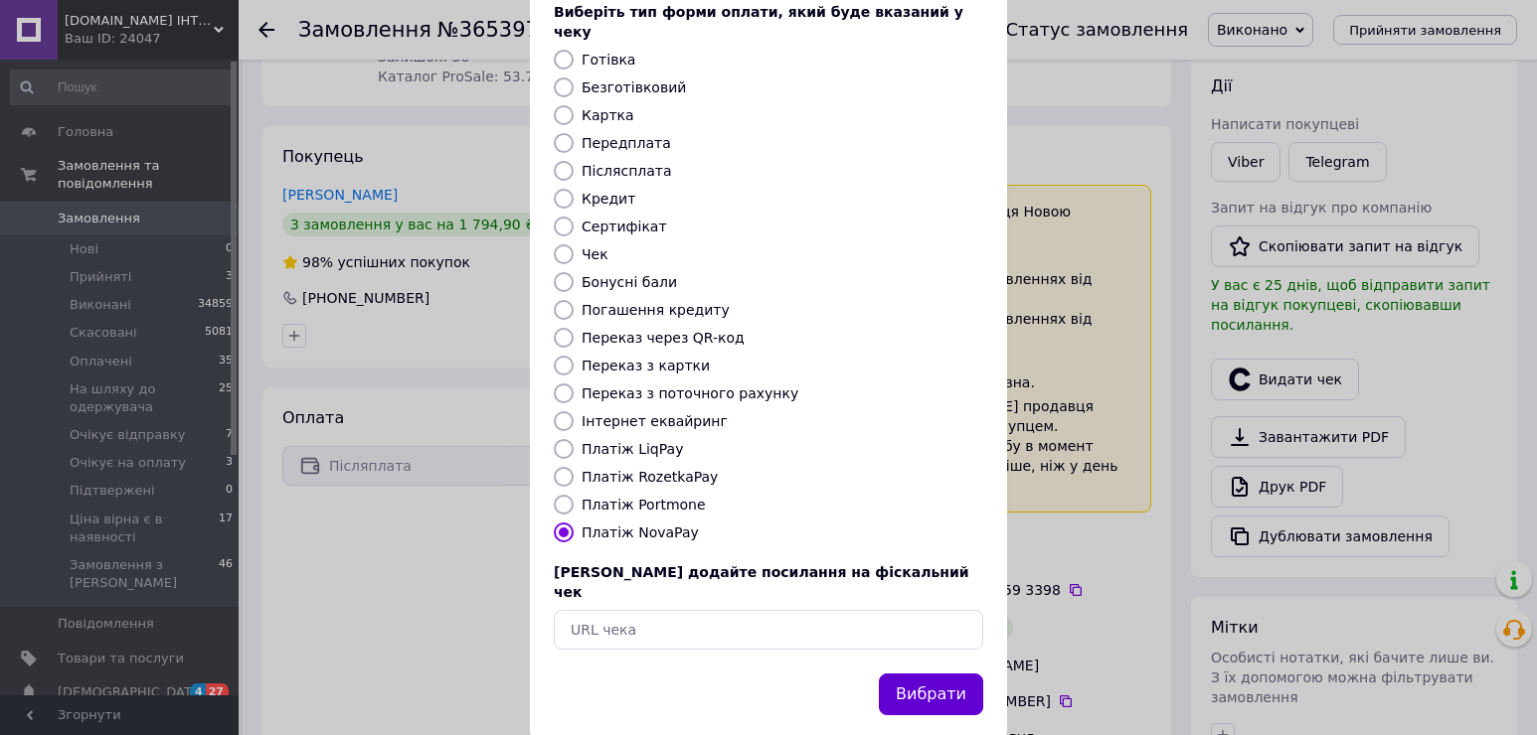
click at [926, 674] on button "Вибрати" at bounding box center [931, 695] width 104 height 43
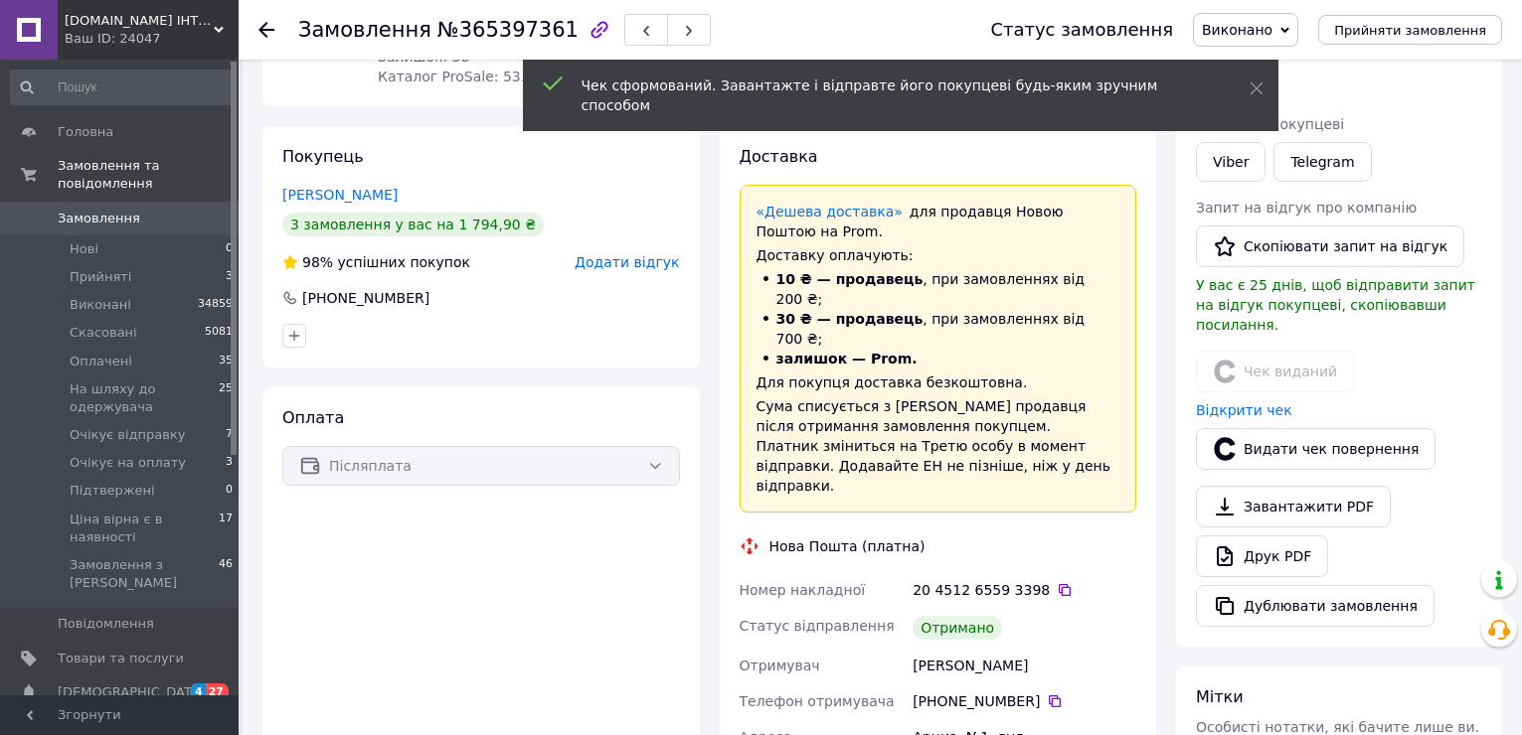
click at [268, 31] on use at bounding box center [266, 30] width 16 height 16
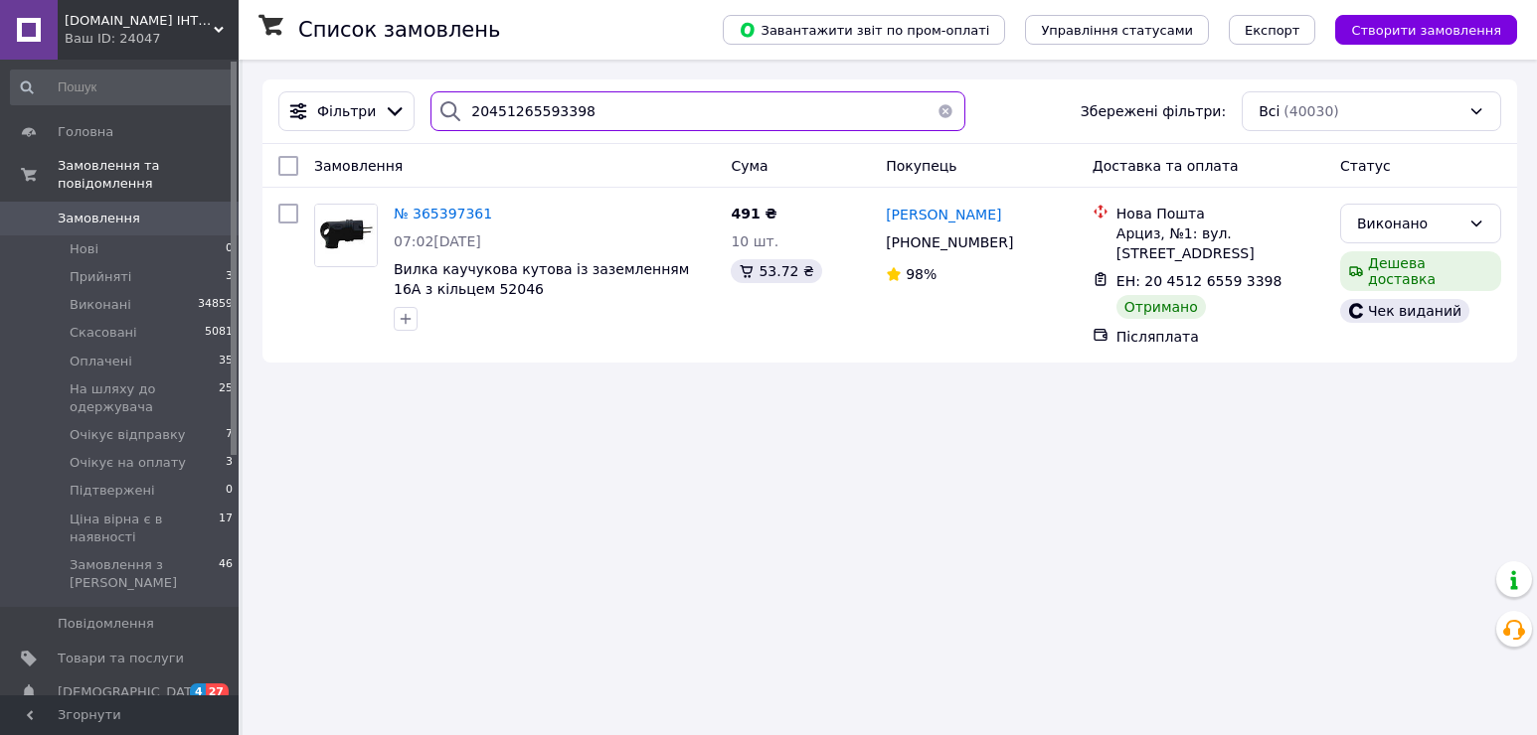
drag, startPoint x: 589, startPoint y: 109, endPoint x: 447, endPoint y: 106, distance: 142.2
click at [447, 106] on div "20451265593398" at bounding box center [697, 111] width 535 height 40
paste input "6476571"
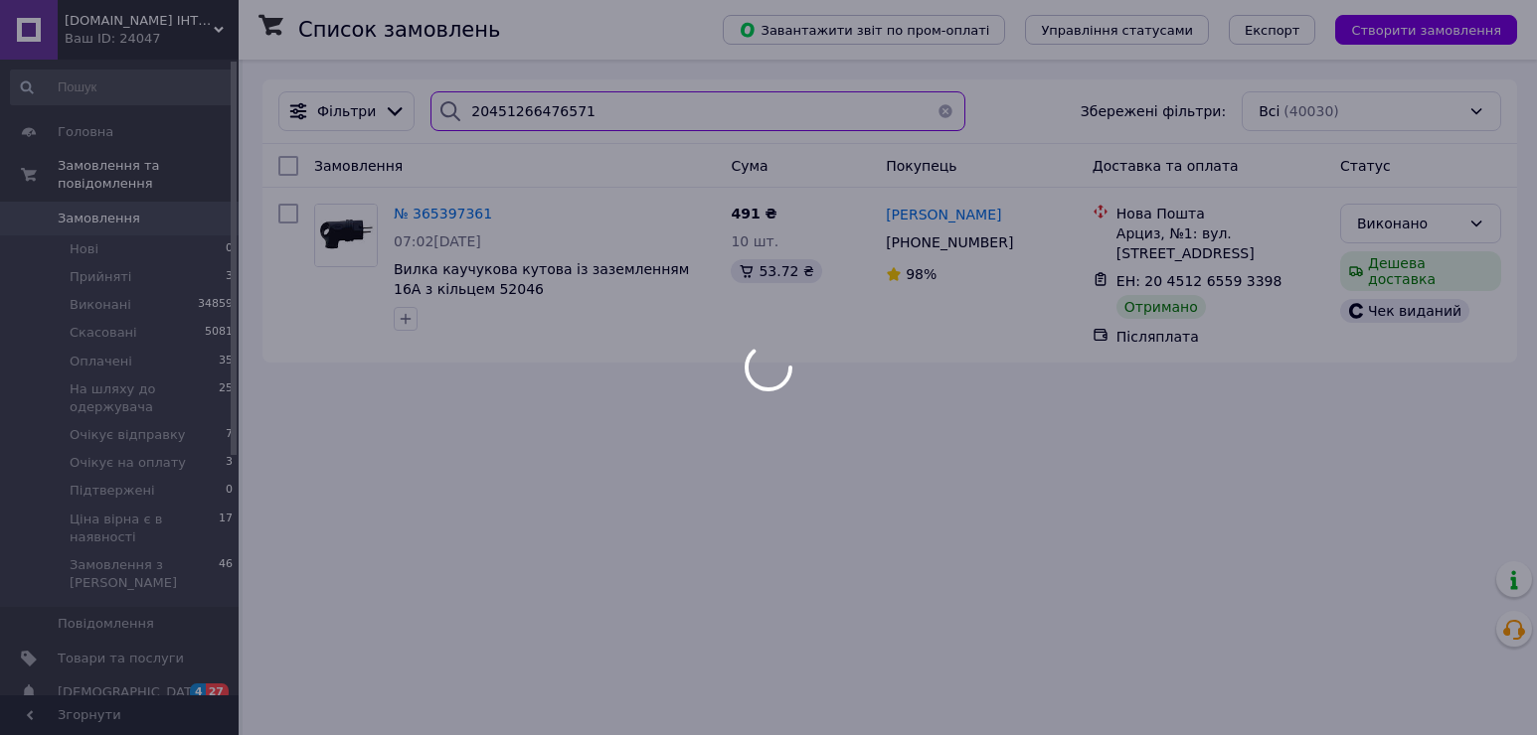
type input "20451266476571"
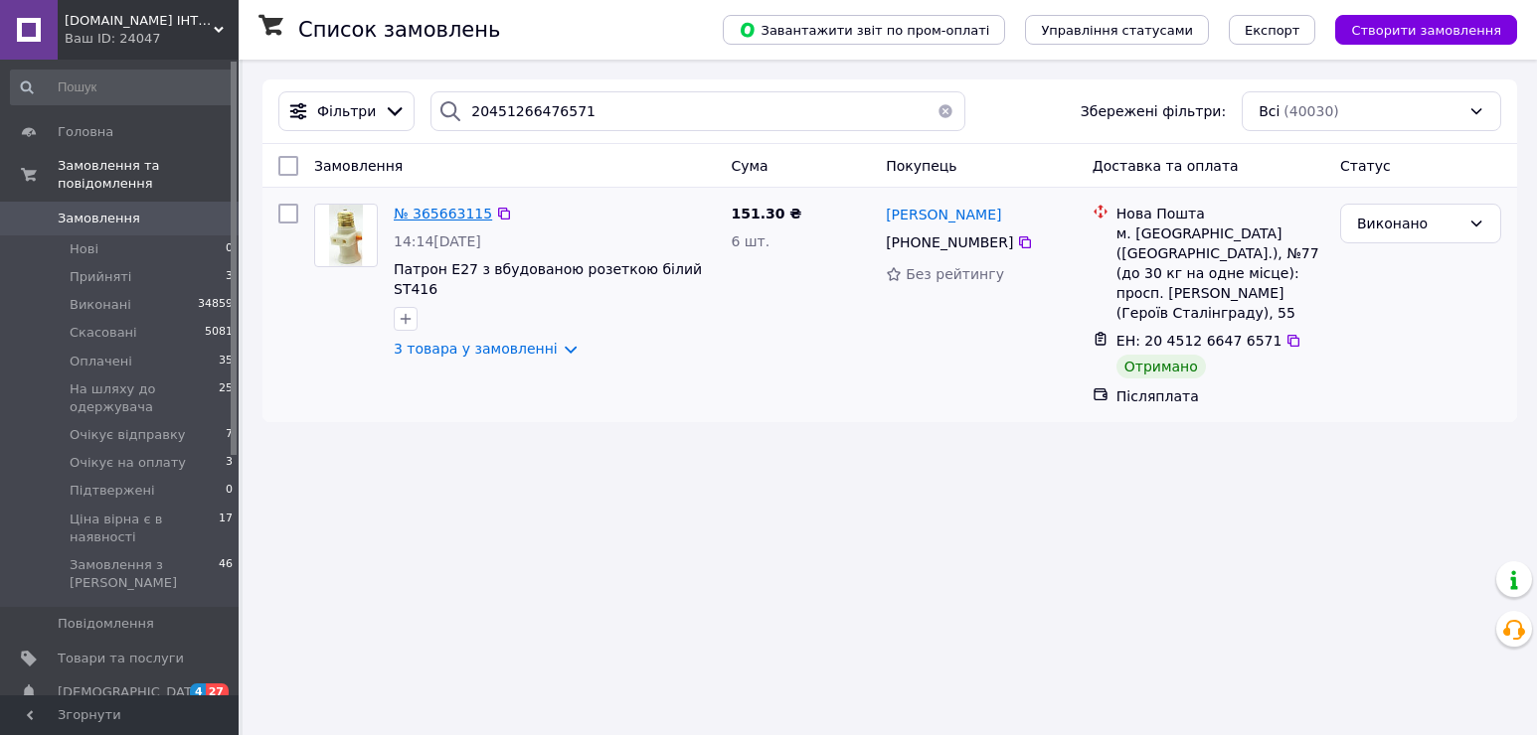
click at [455, 211] on span "№ 365663115" at bounding box center [443, 214] width 98 height 16
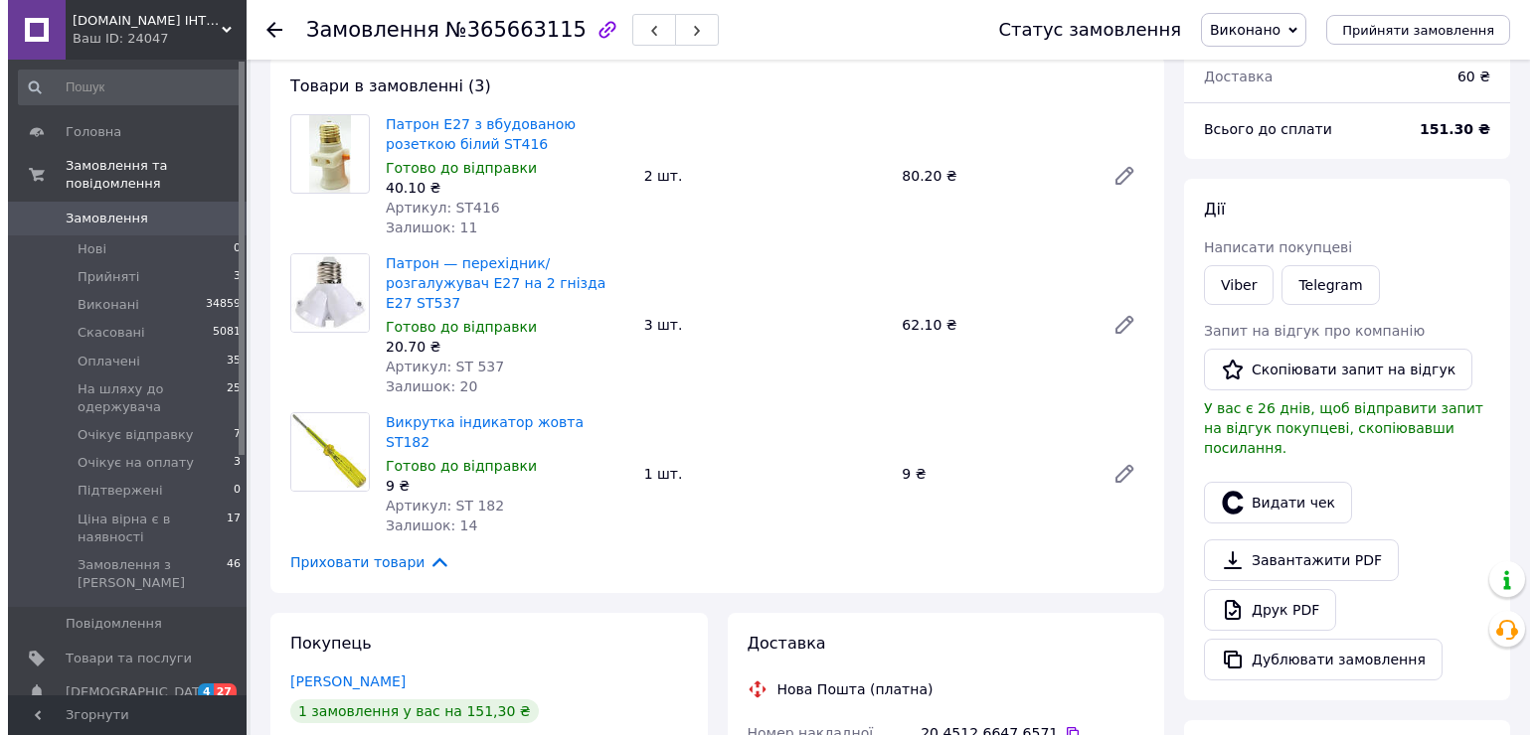
scroll to position [199, 0]
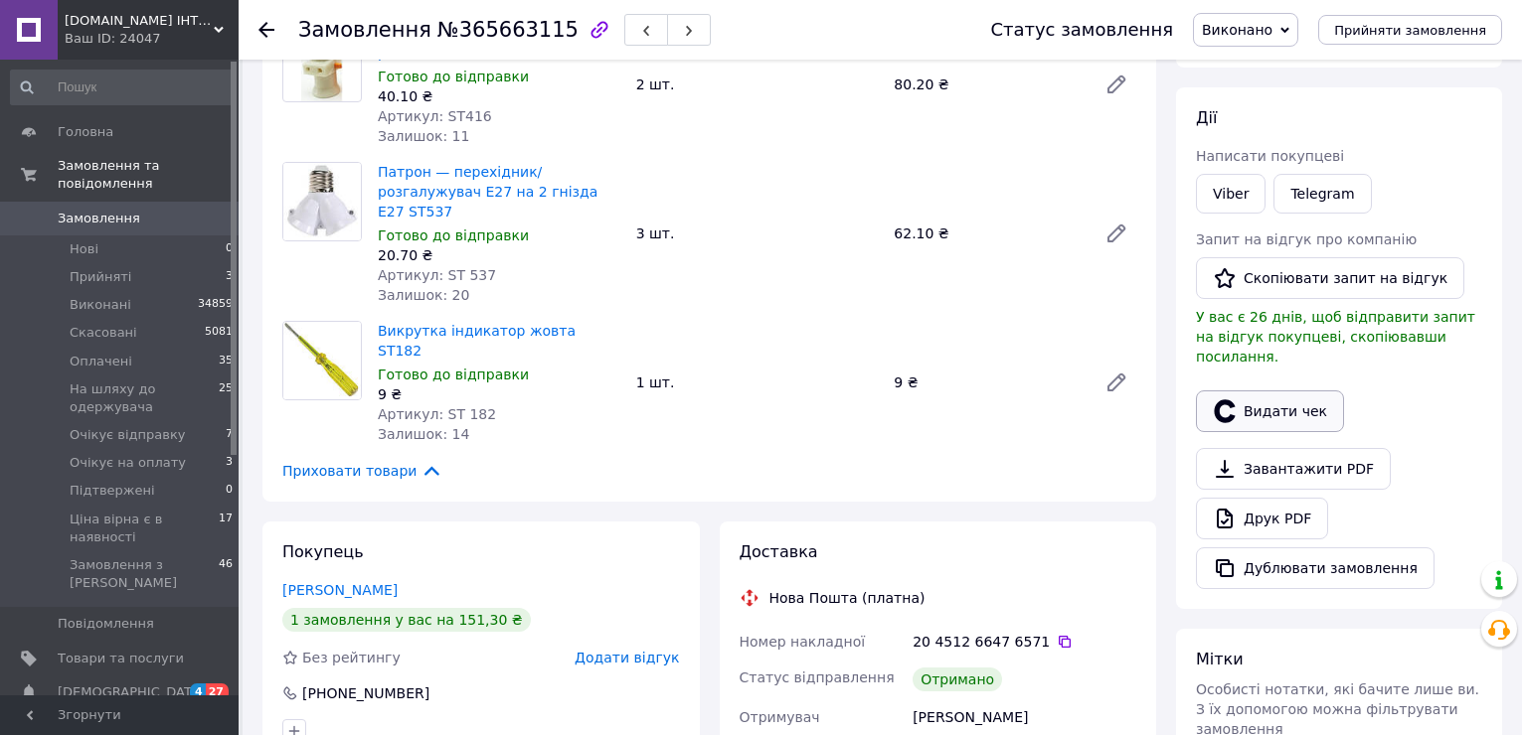
click at [1299, 395] on button "Видати чек" at bounding box center [1270, 412] width 148 height 42
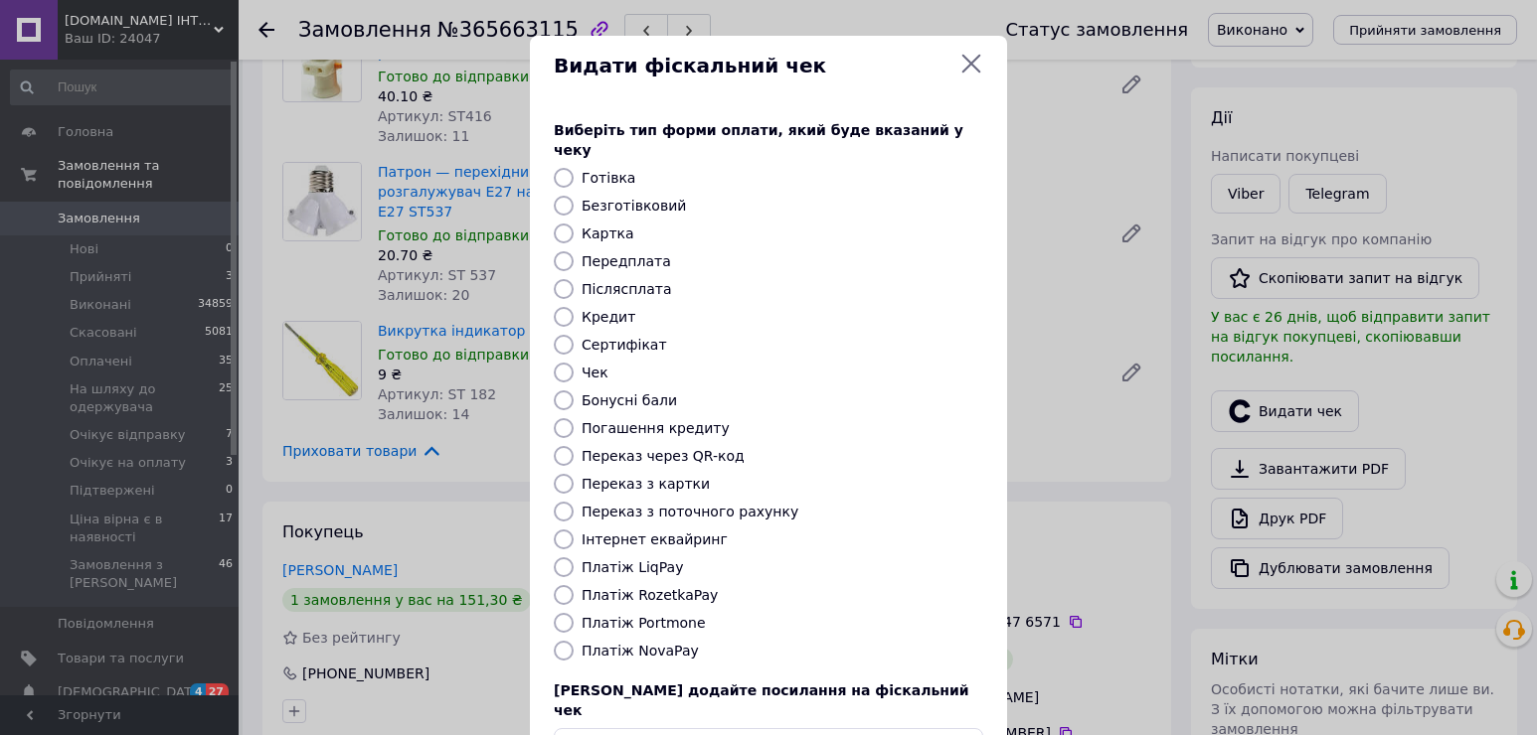
click at [657, 643] on label "Платіж NovaPay" at bounding box center [639, 651] width 117 height 16
click at [573, 641] on input "Платіж NovaPay" at bounding box center [564, 651] width 20 height 20
radio input "true"
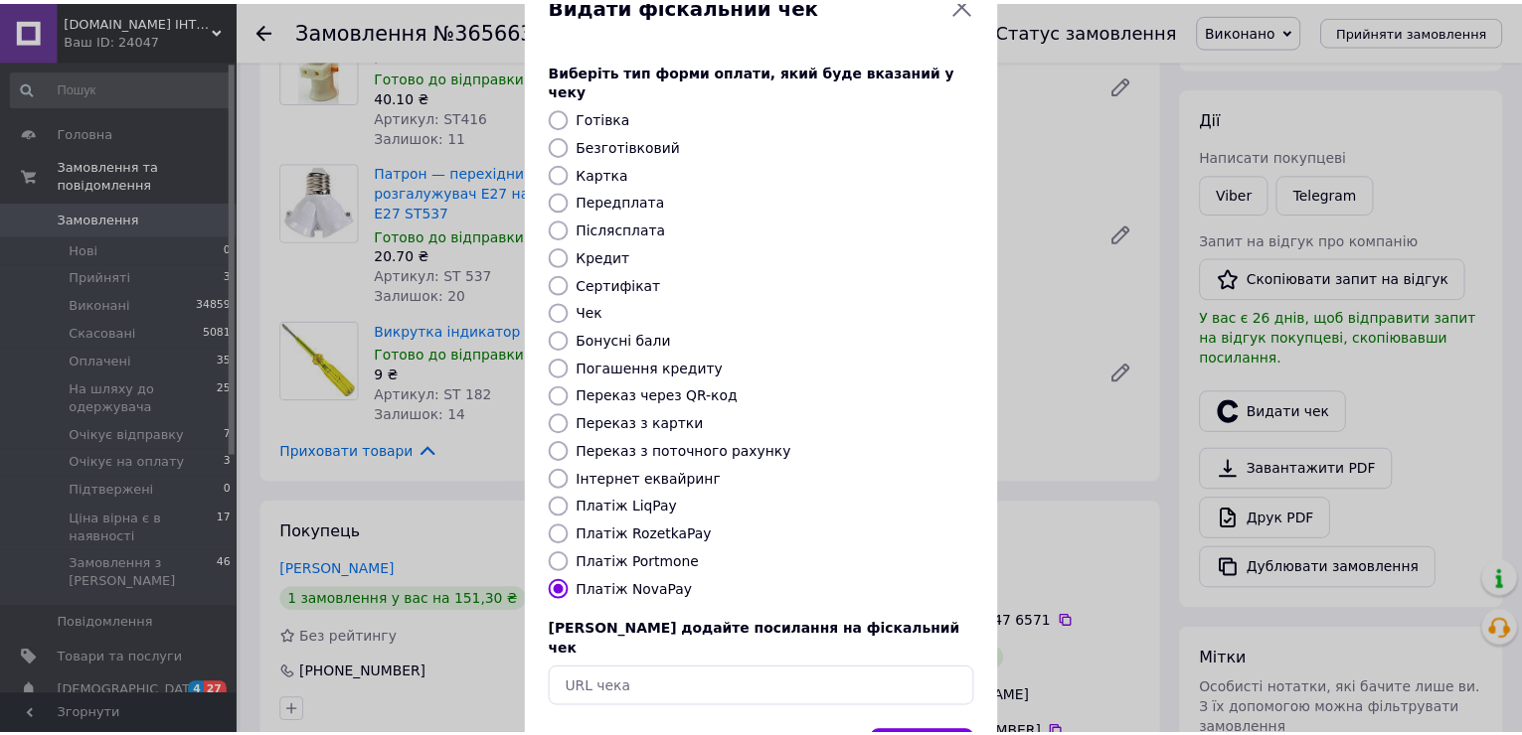
scroll to position [118, 0]
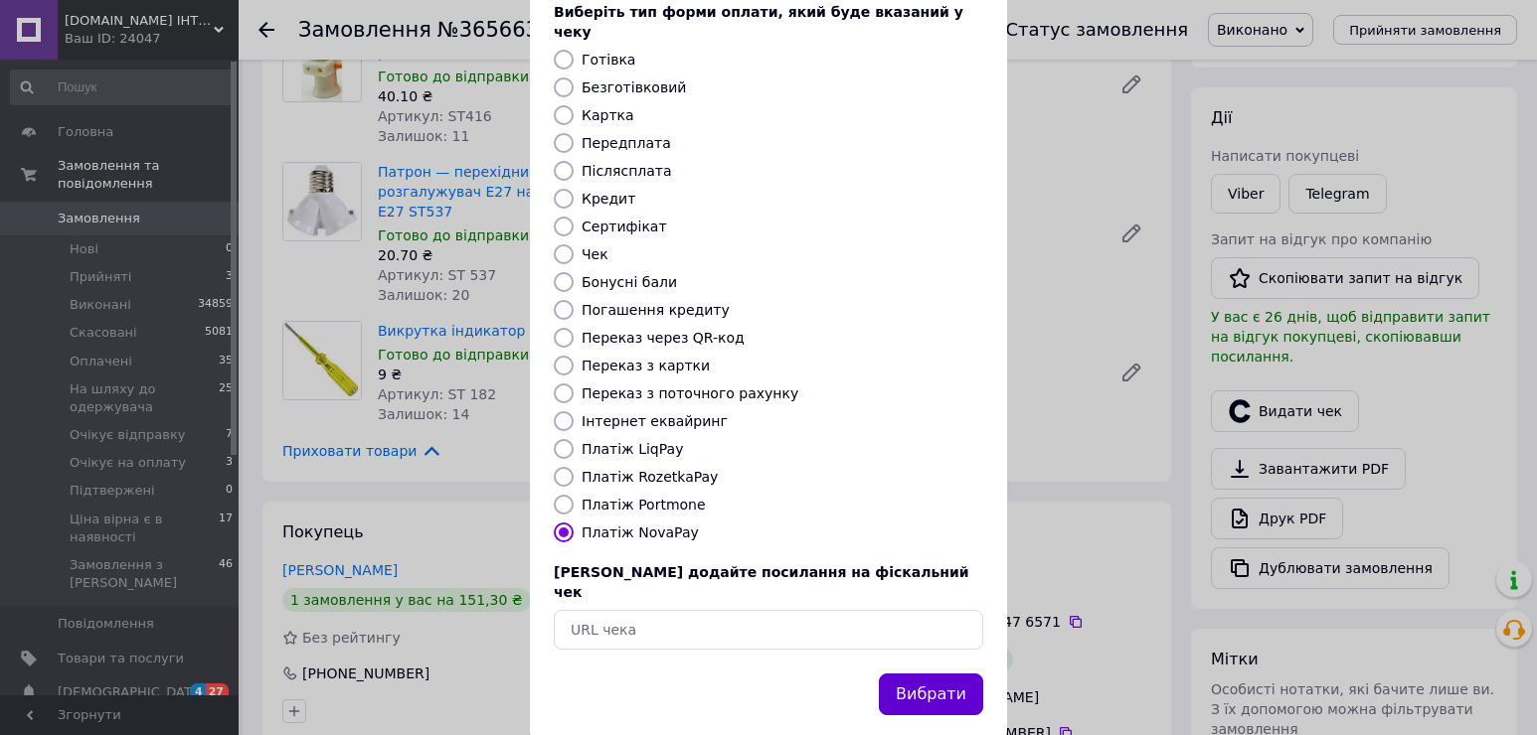
click at [937, 674] on button "Вибрати" at bounding box center [931, 695] width 104 height 43
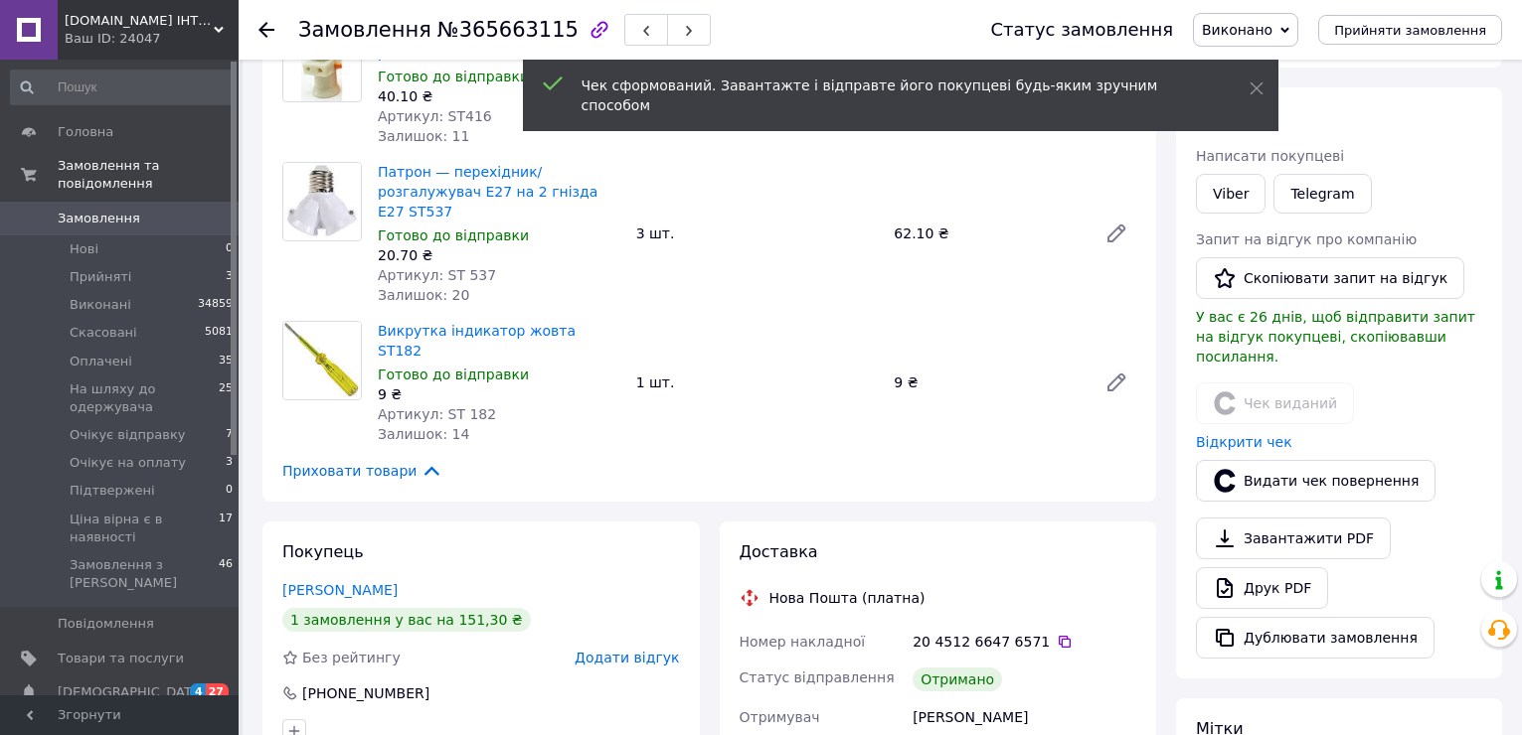
click at [273, 28] on icon at bounding box center [266, 30] width 16 height 16
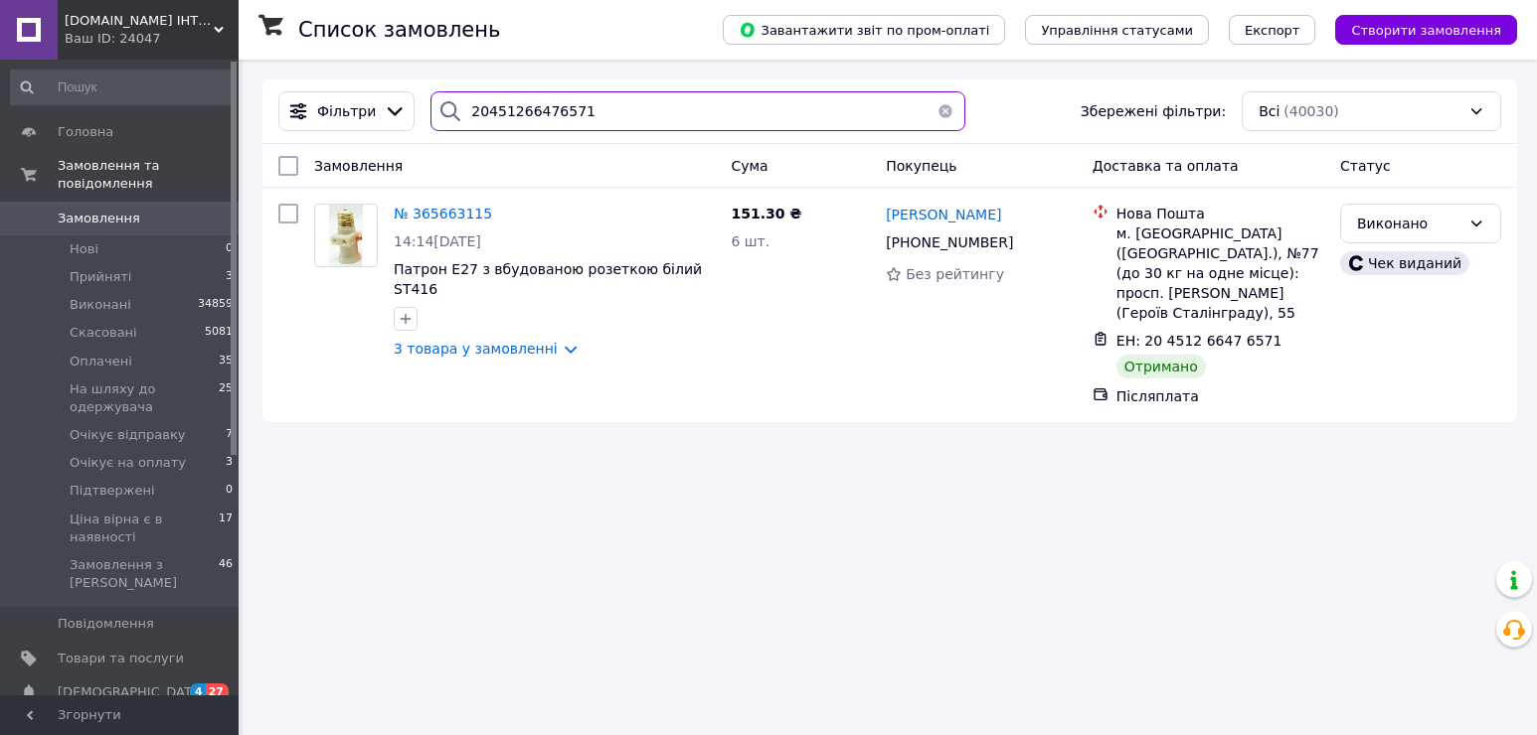
drag, startPoint x: 597, startPoint y: 110, endPoint x: 458, endPoint y: 97, distance: 139.7
click at [458, 97] on div "20451266476571" at bounding box center [697, 111] width 535 height 40
paste input "9583"
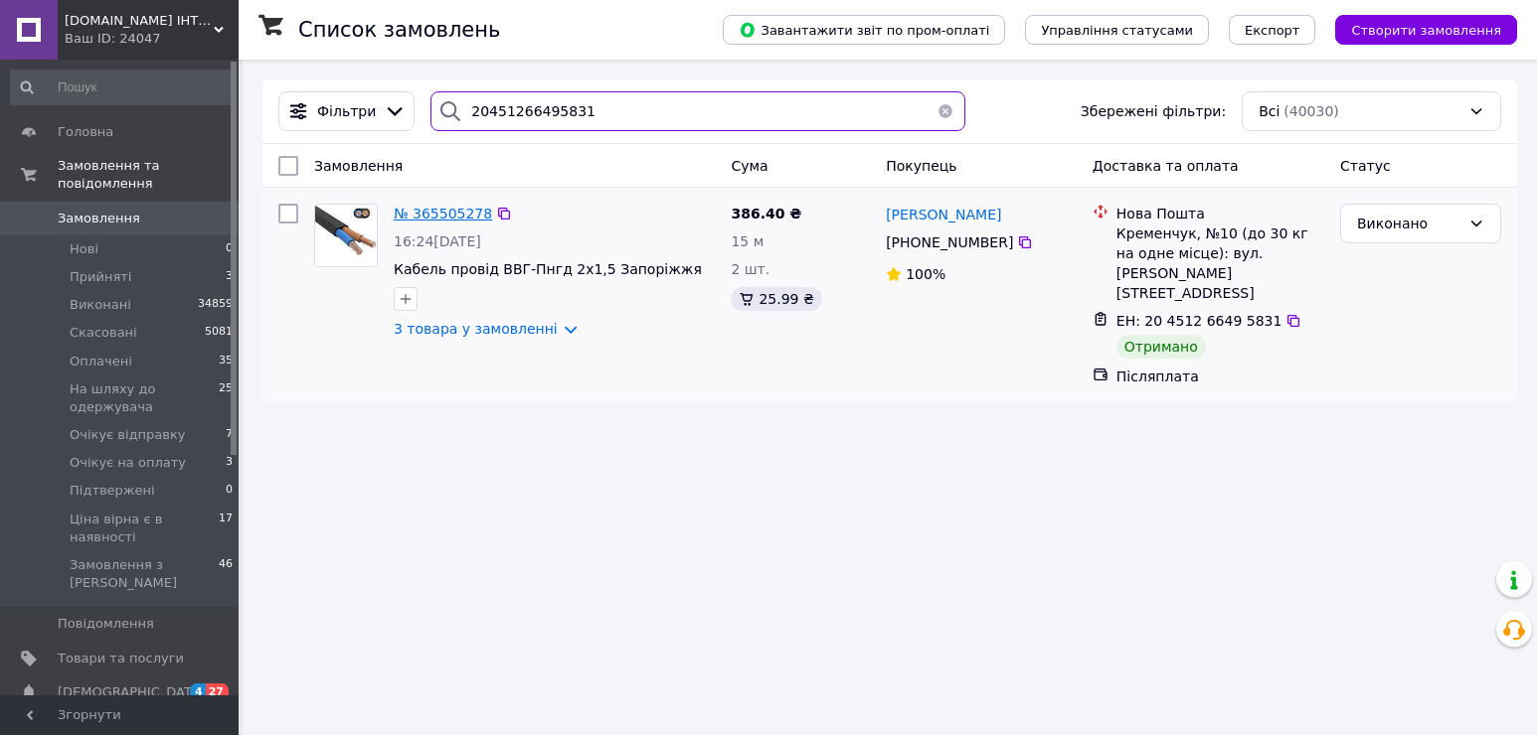
type input "20451266495831"
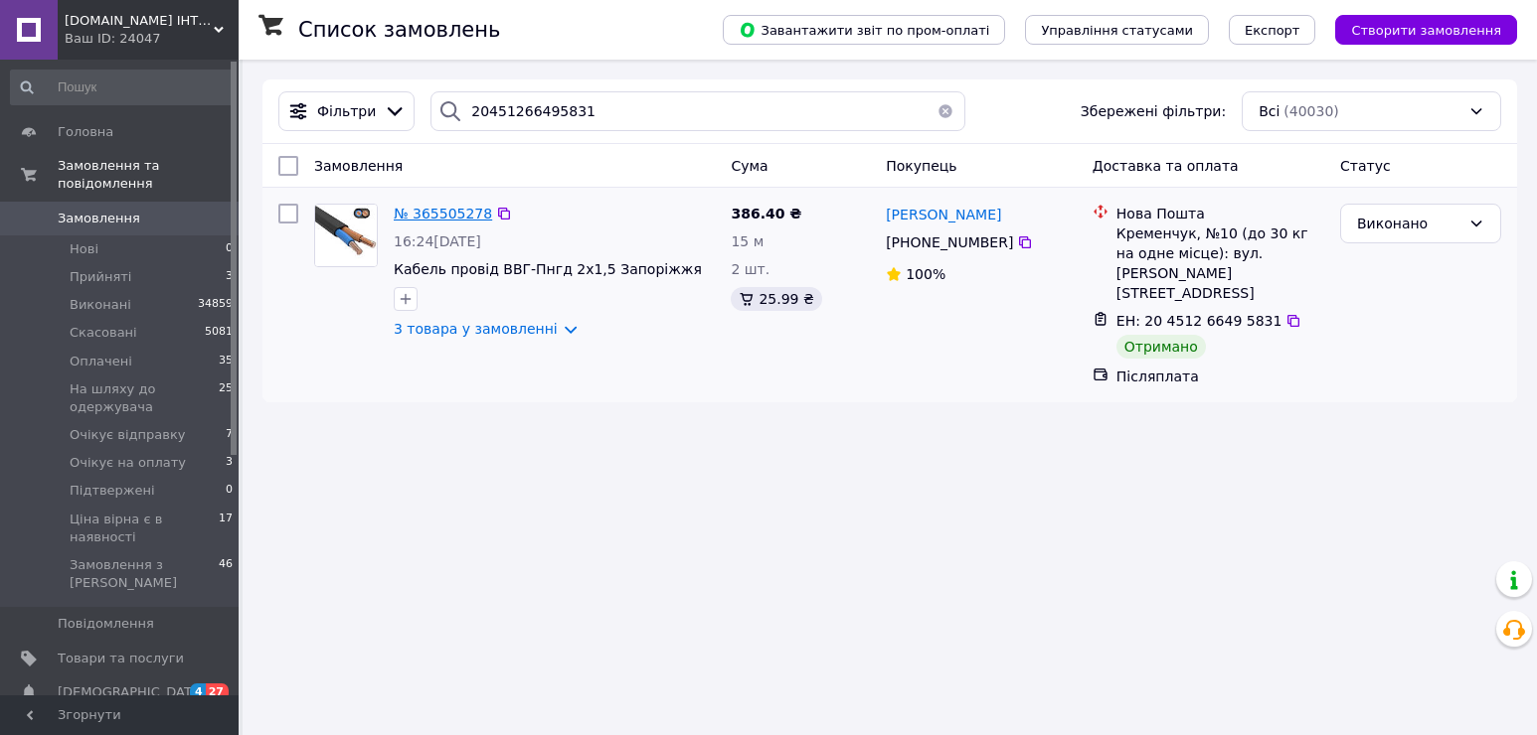
click at [457, 213] on span "№ 365505278" at bounding box center [443, 214] width 98 height 16
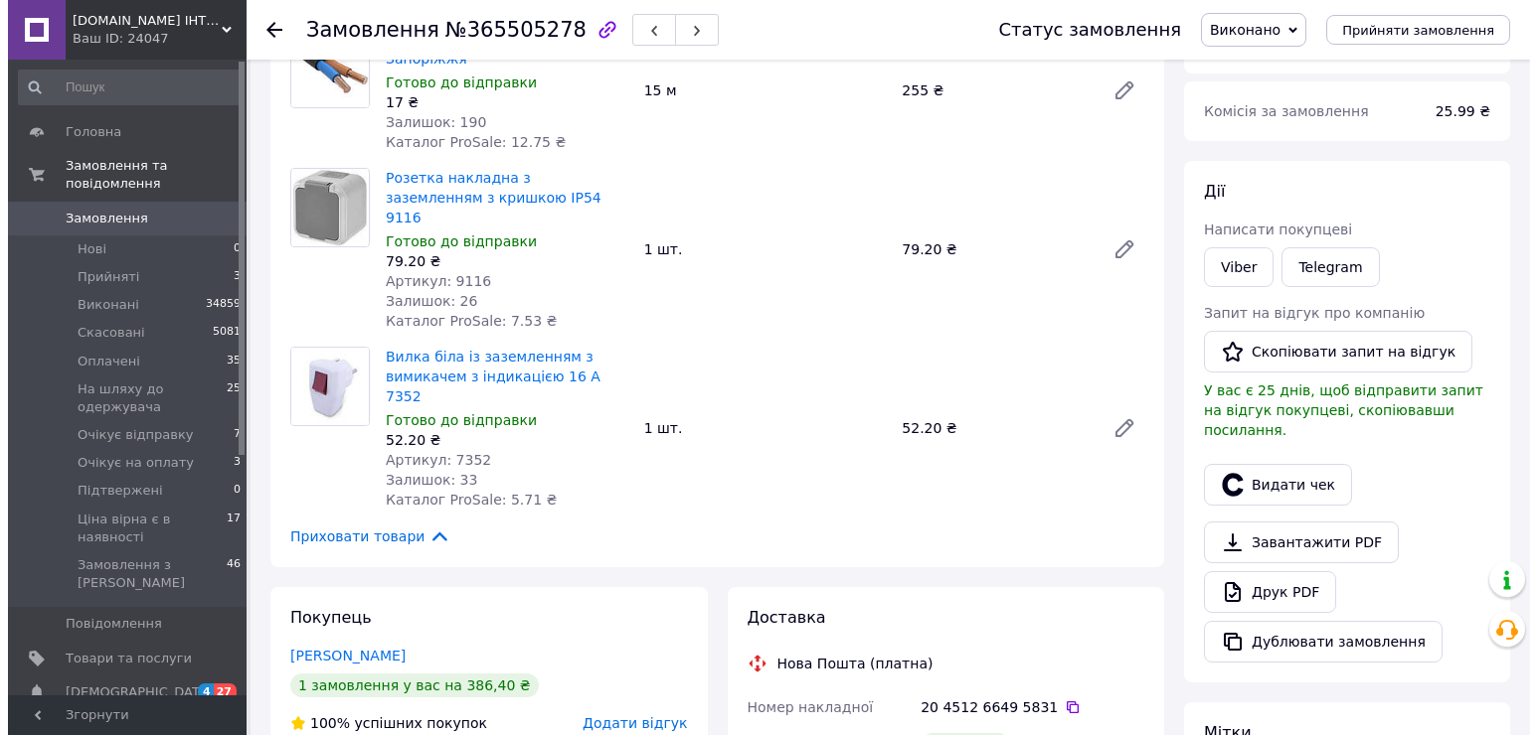
scroll to position [199, 0]
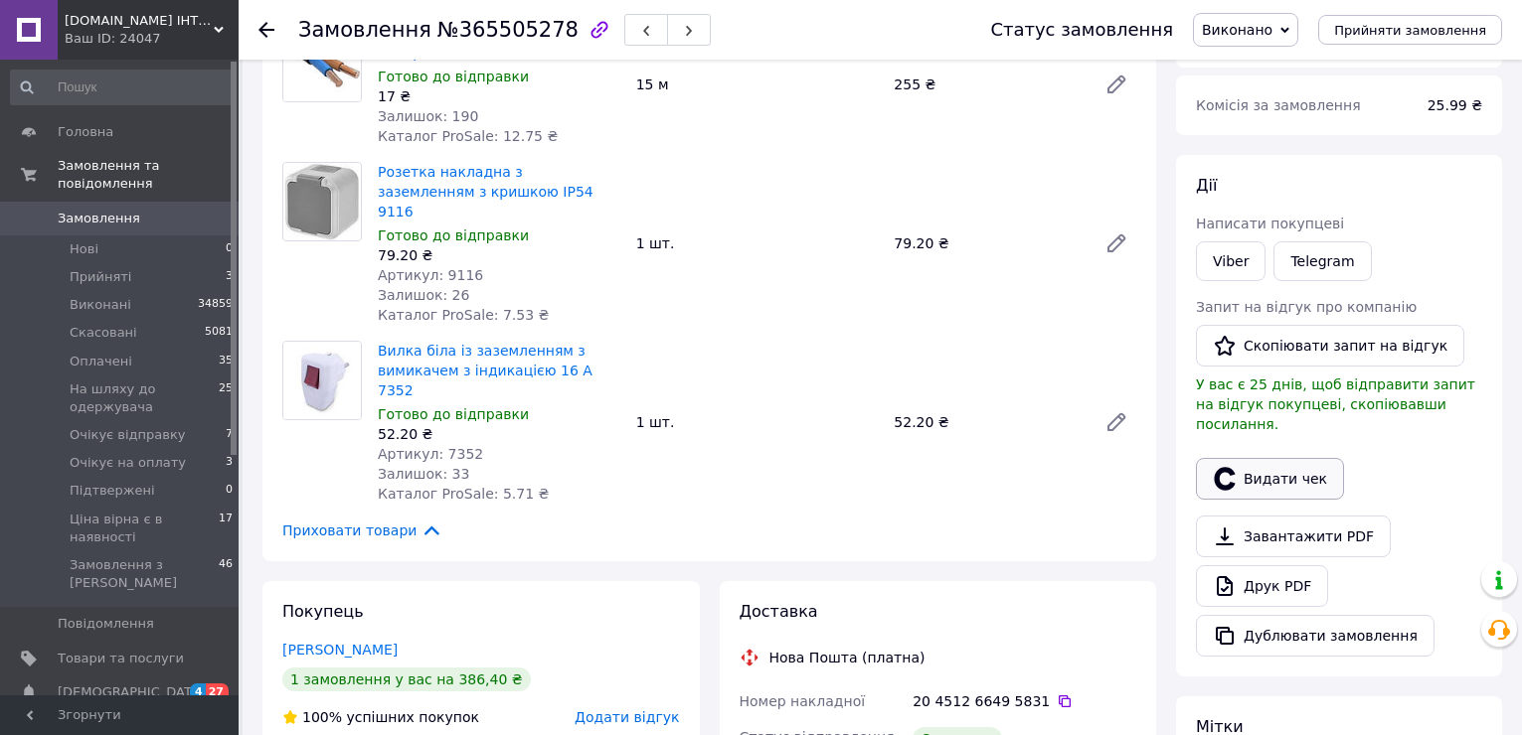
click at [1272, 458] on button "Видати чек" at bounding box center [1270, 479] width 148 height 42
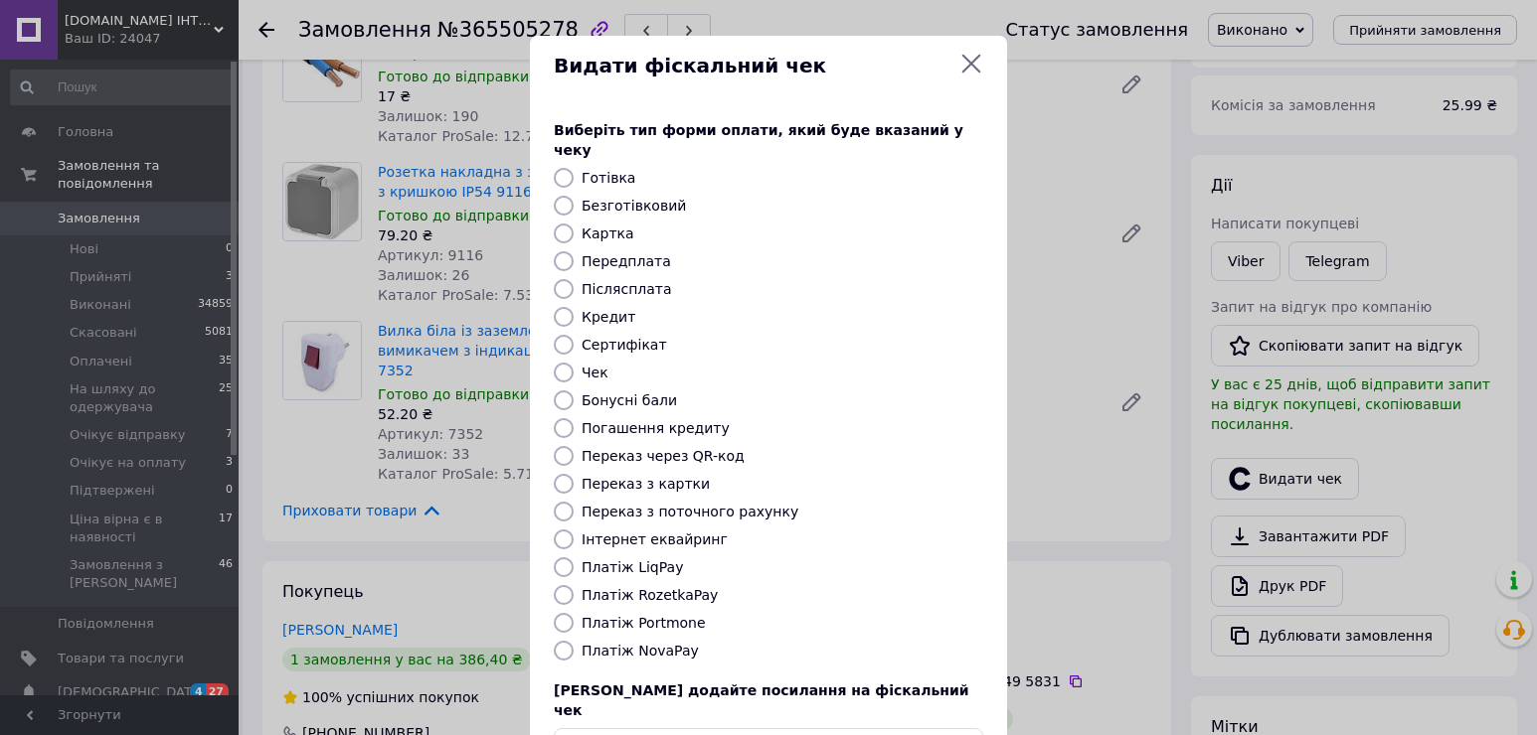
click at [657, 643] on label "Платіж NovaPay" at bounding box center [639, 651] width 117 height 16
click at [573, 641] on input "Платіж NovaPay" at bounding box center [564, 651] width 20 height 20
radio input "true"
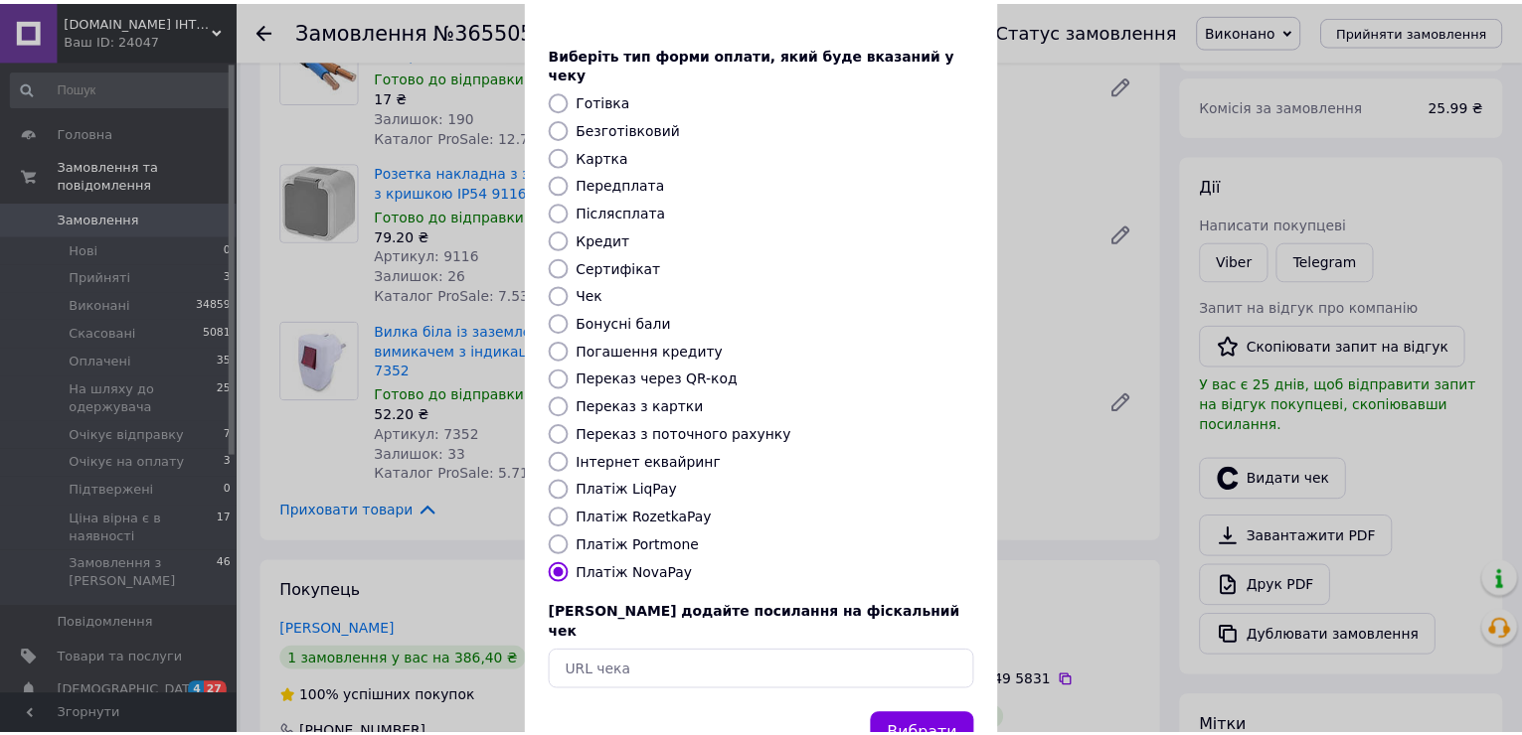
scroll to position [118, 0]
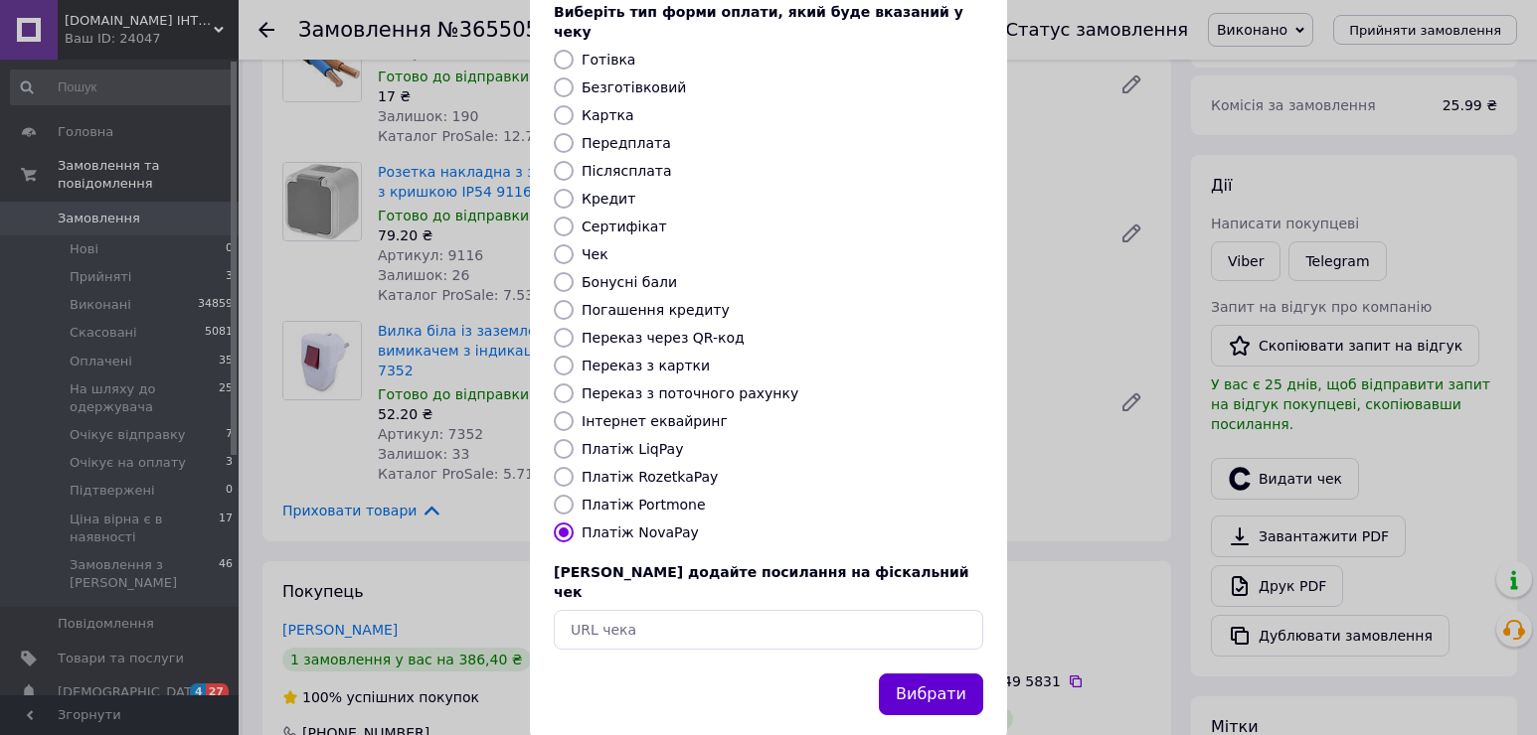
click at [924, 674] on button "Вибрати" at bounding box center [931, 695] width 104 height 43
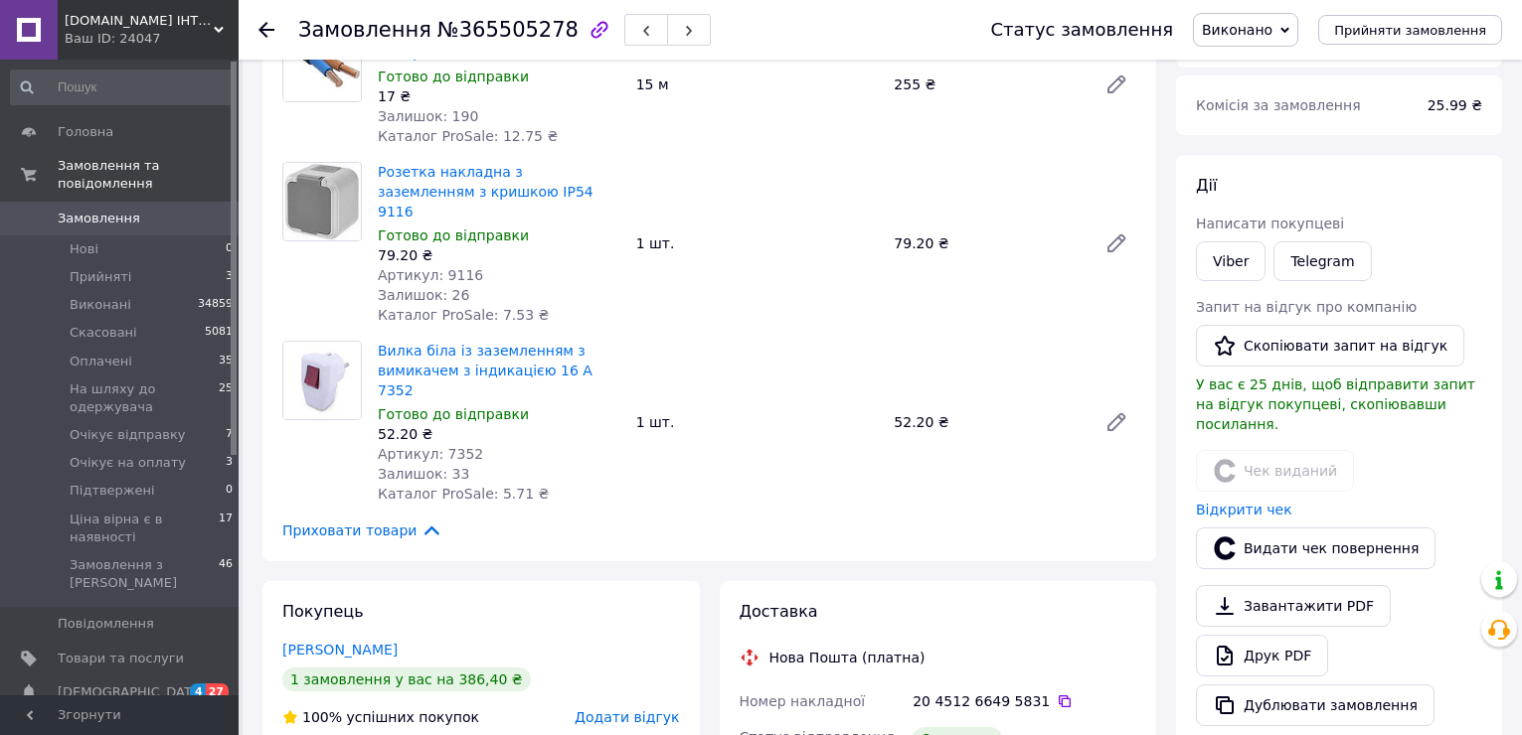
scroll to position [596, 0]
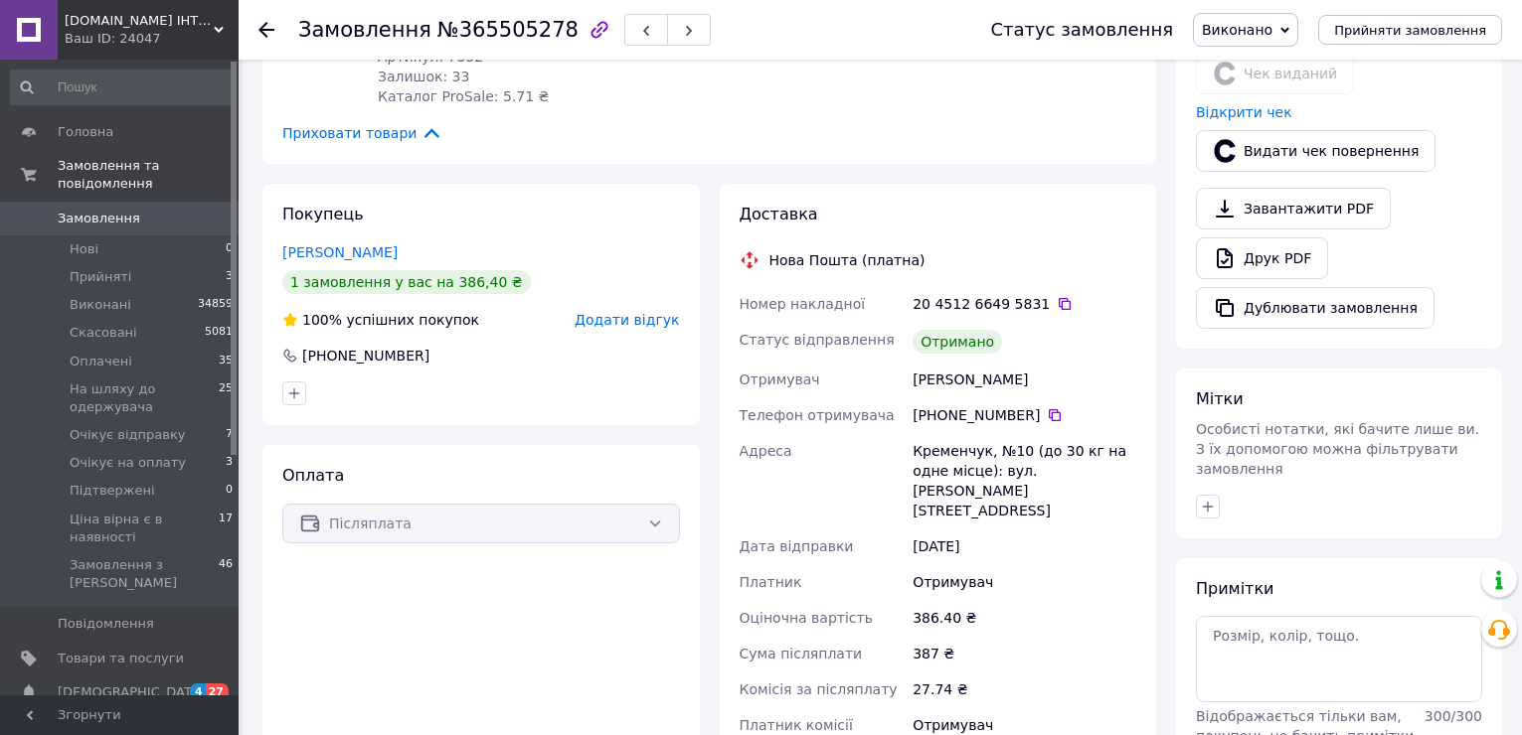
click at [263, 31] on use at bounding box center [266, 30] width 16 height 16
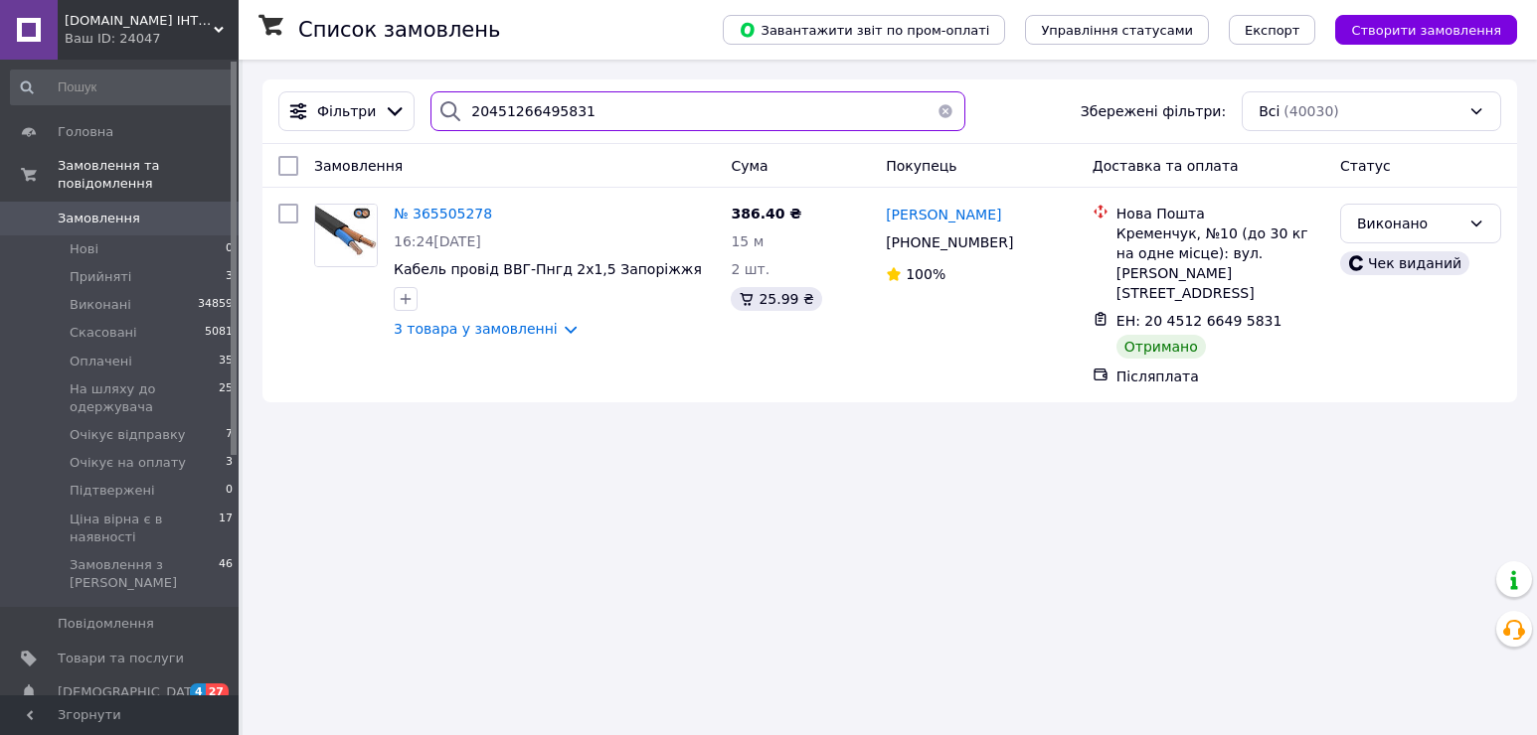
drag, startPoint x: 601, startPoint y: 93, endPoint x: 430, endPoint y: 82, distance: 171.3
click at [430, 82] on div "Фільтри 20451266495831 Збережені фільтри: Всі (40030)" at bounding box center [889, 112] width 1254 height 65
paste input "5592127"
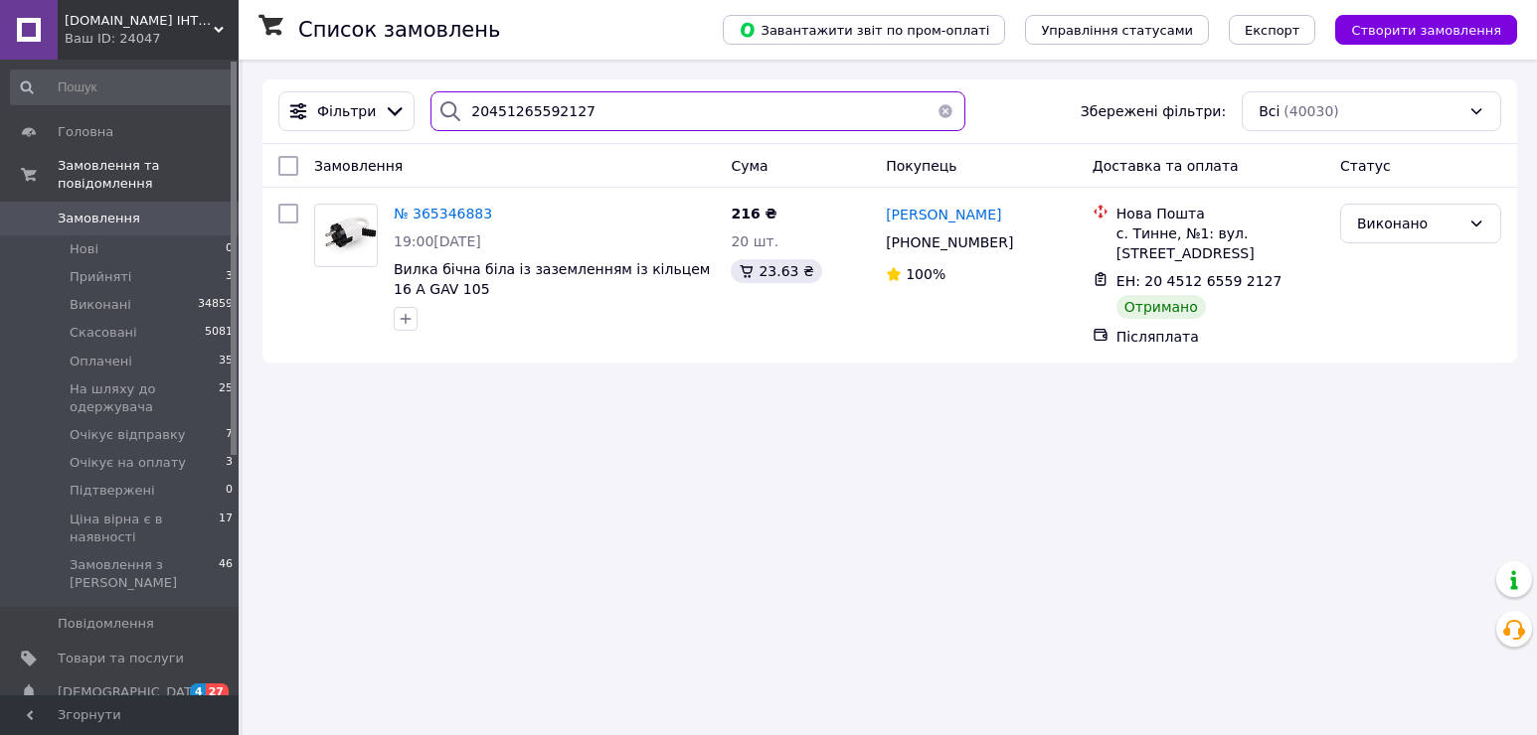
type input "20451265592127"
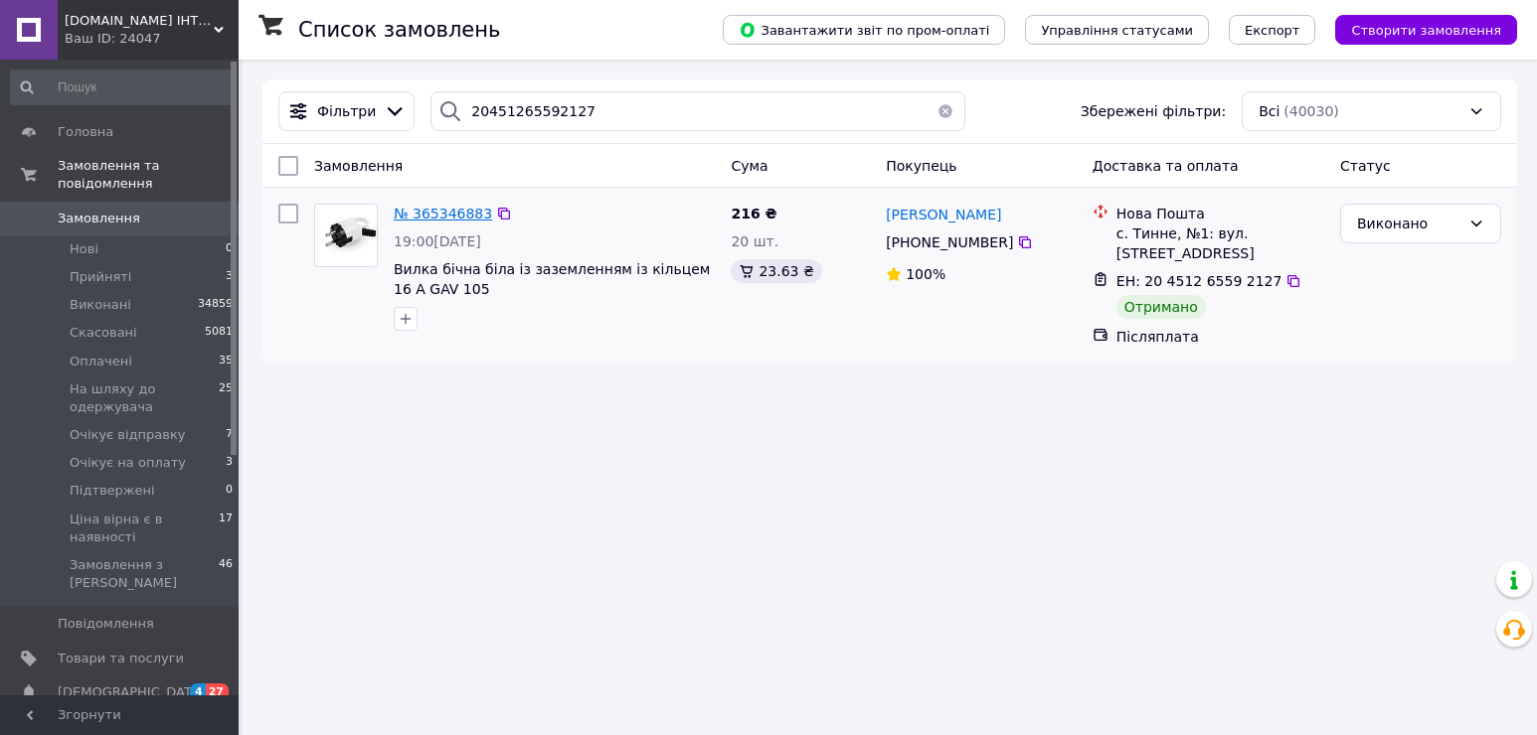
click at [441, 211] on span "№ 365346883" at bounding box center [443, 214] width 98 height 16
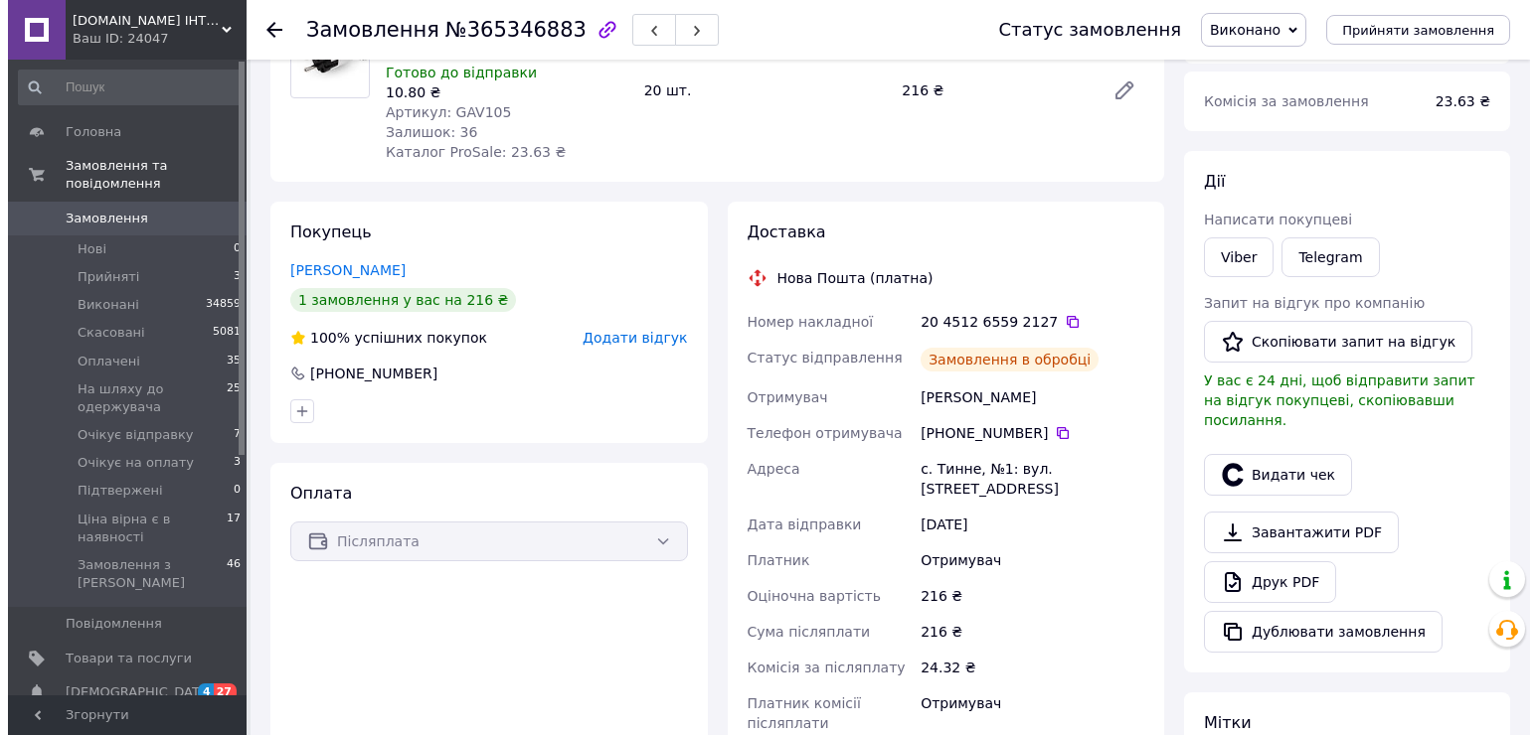
scroll to position [398, 0]
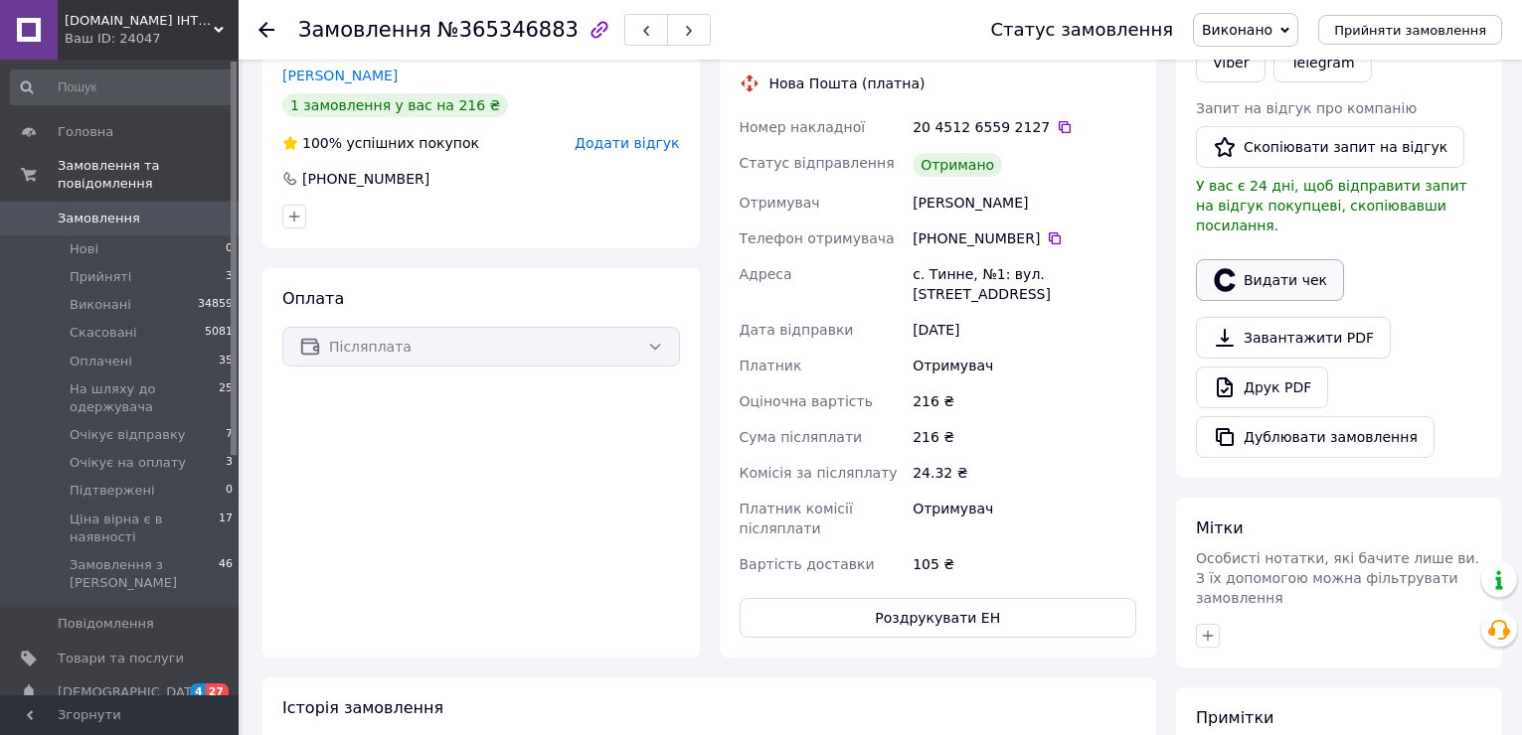
click at [1271, 263] on button "Видати чек" at bounding box center [1270, 280] width 148 height 42
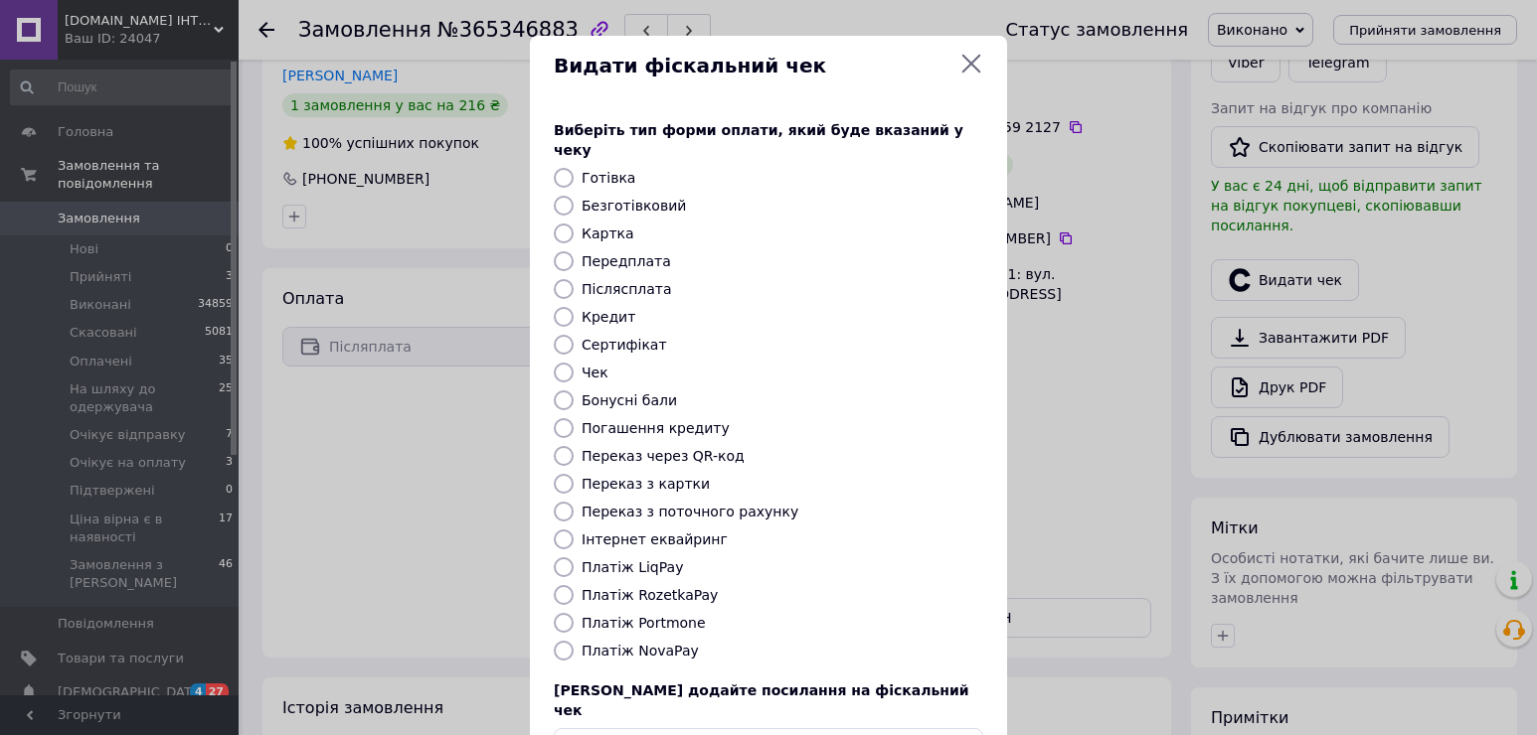
click at [655, 643] on label "Платіж NovaPay" at bounding box center [639, 651] width 117 height 16
click at [573, 641] on input "Платіж NovaPay" at bounding box center [564, 651] width 20 height 20
radio input "true"
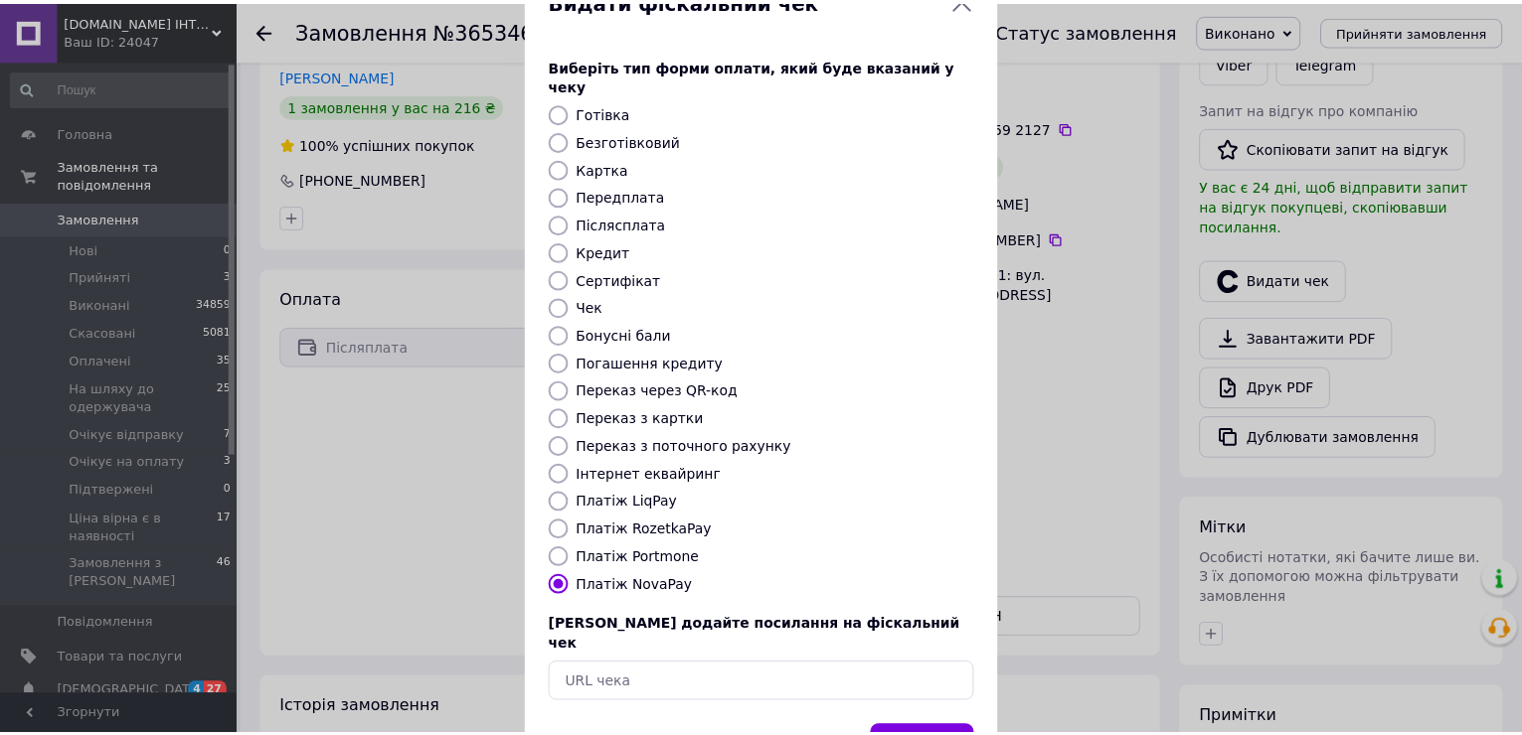
scroll to position [118, 0]
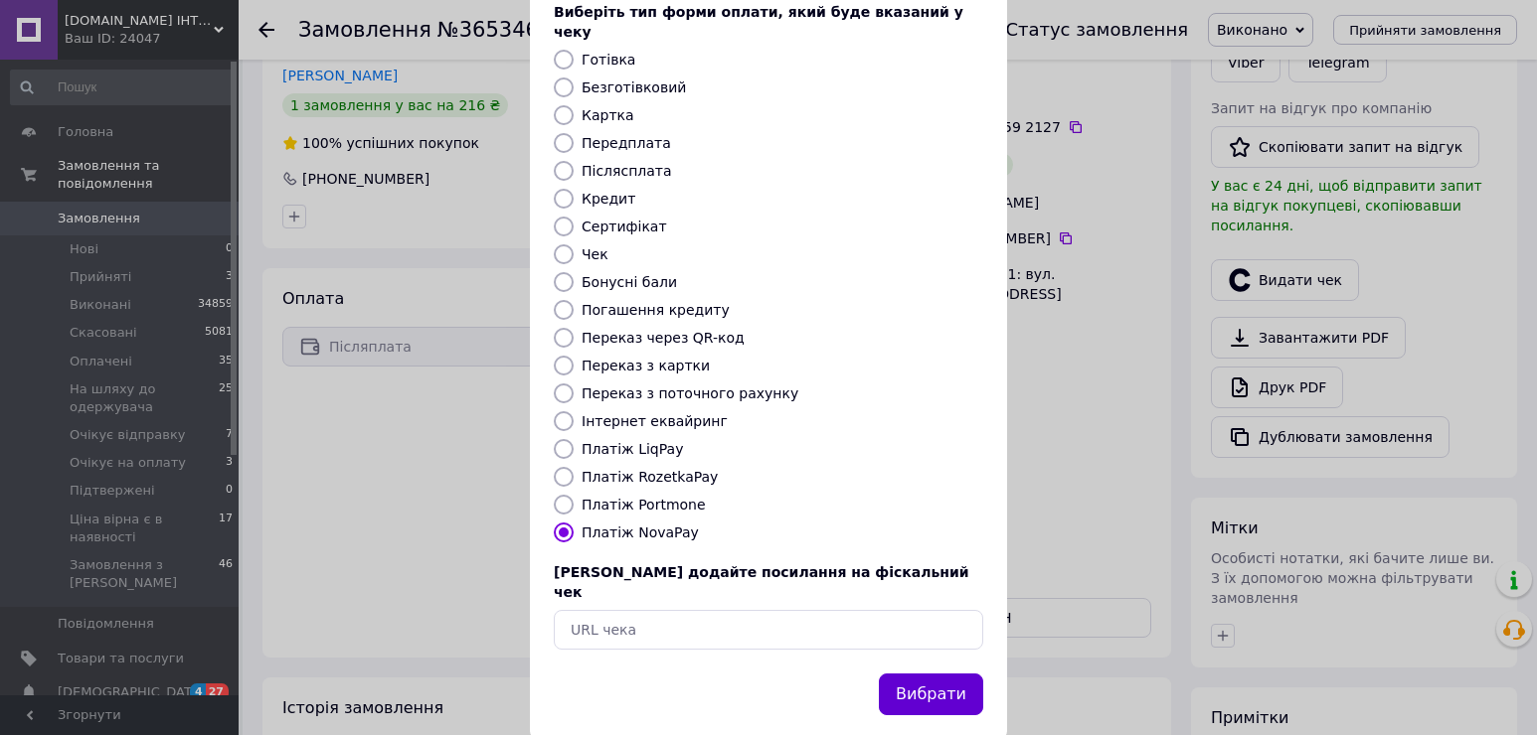
click at [944, 674] on button "Вибрати" at bounding box center [931, 695] width 104 height 43
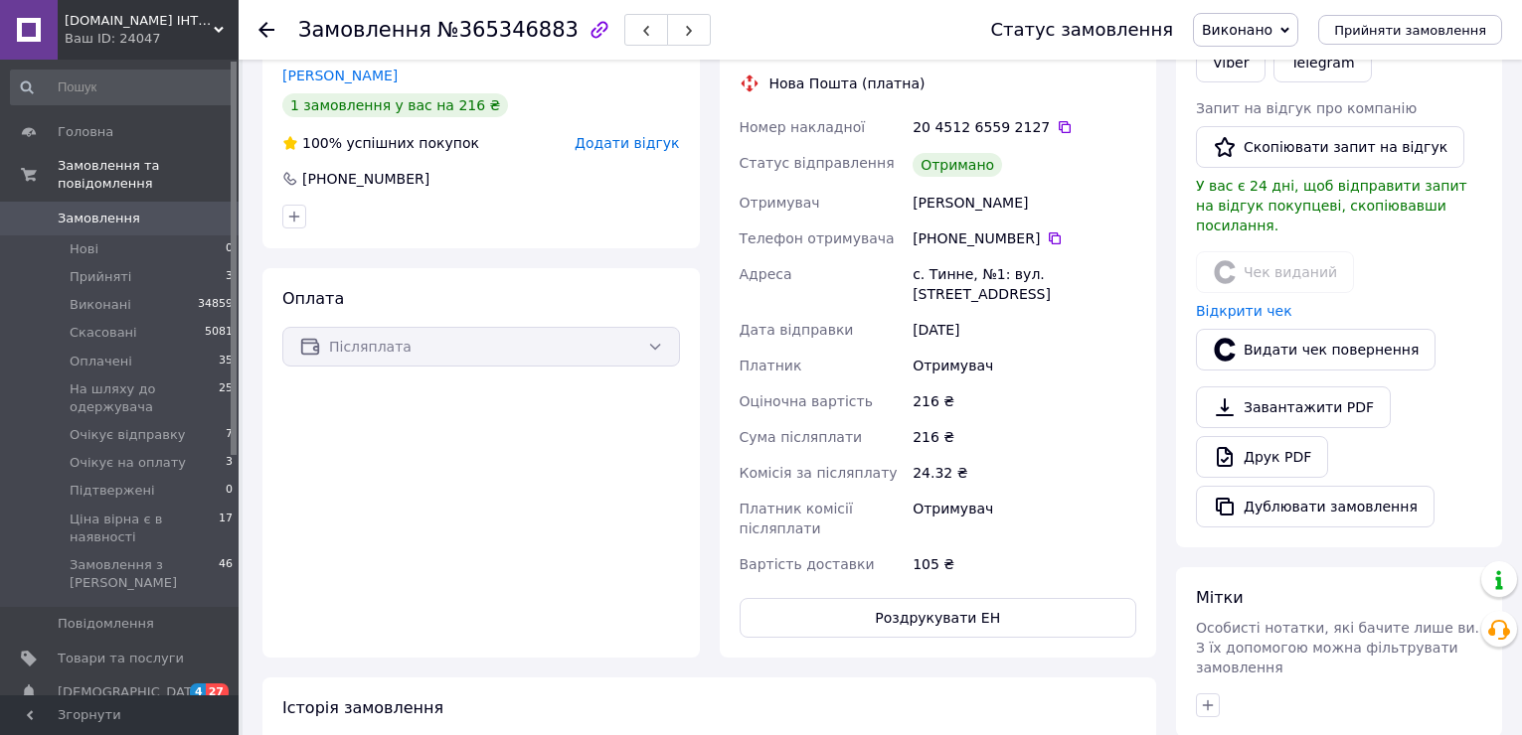
click at [264, 25] on use at bounding box center [266, 30] width 16 height 16
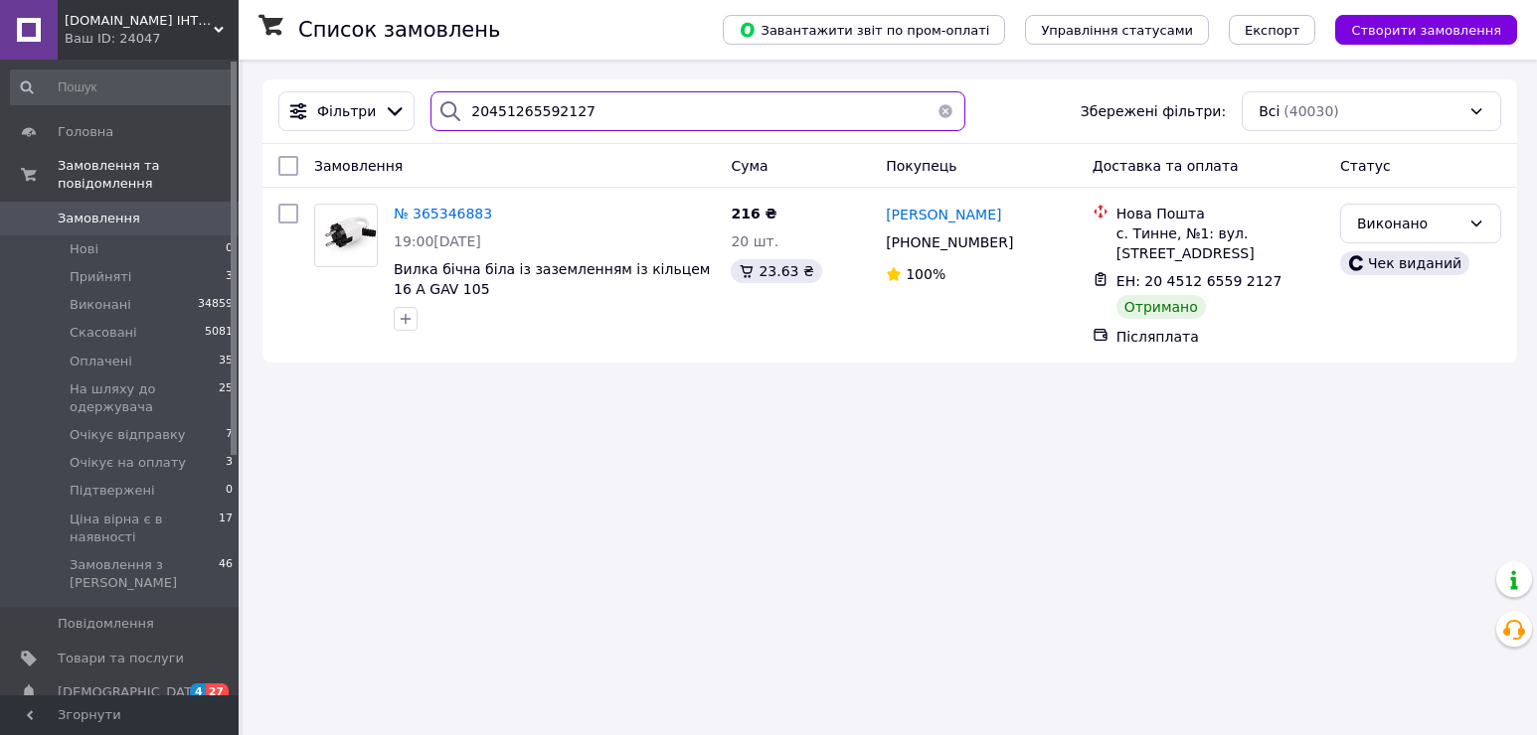
drag, startPoint x: 607, startPoint y: 116, endPoint x: 441, endPoint y: 101, distance: 166.6
click at [441, 101] on div "20451265592127" at bounding box center [697, 111] width 535 height 40
paste input "6448208"
type input "20451266448208"
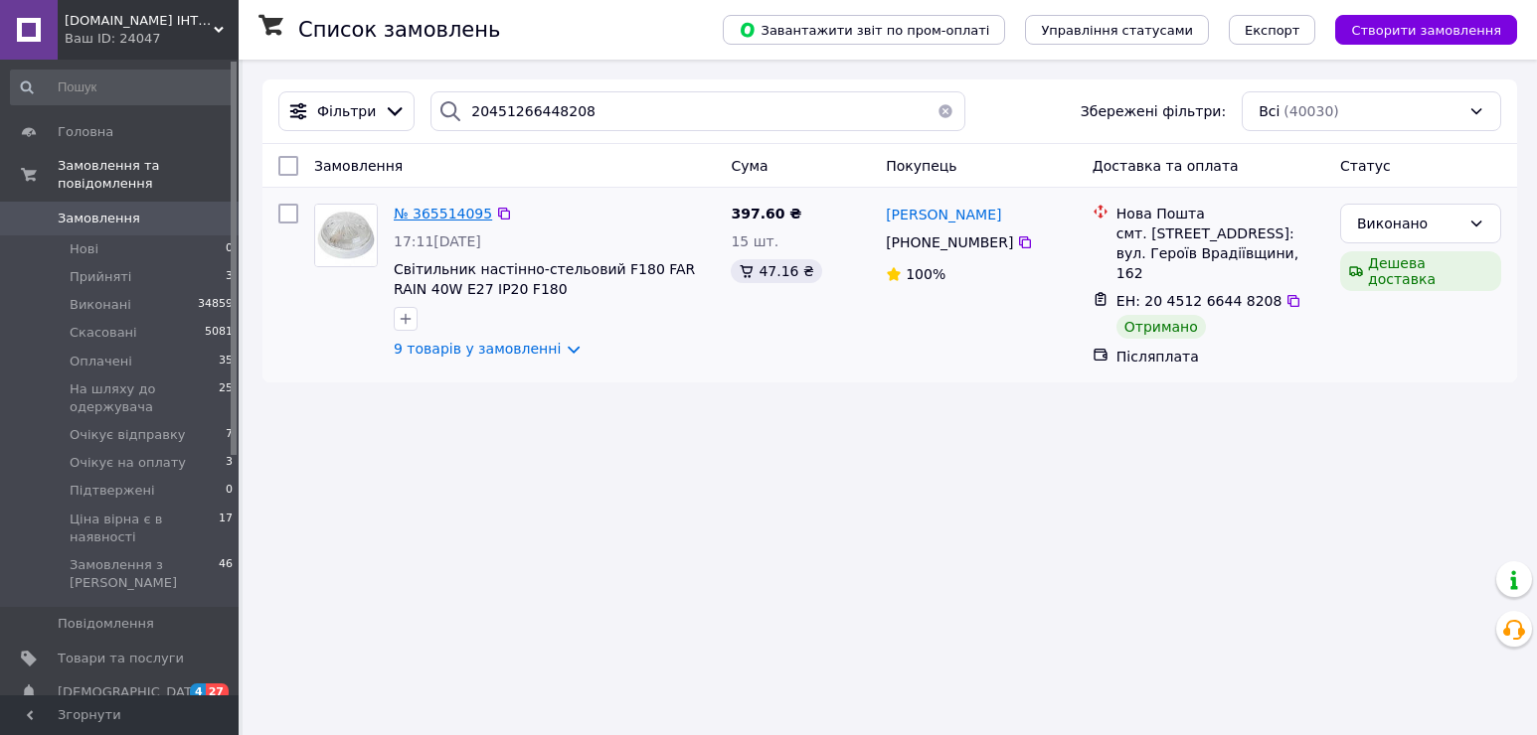
click at [461, 215] on span "№ 365514095" at bounding box center [443, 214] width 98 height 16
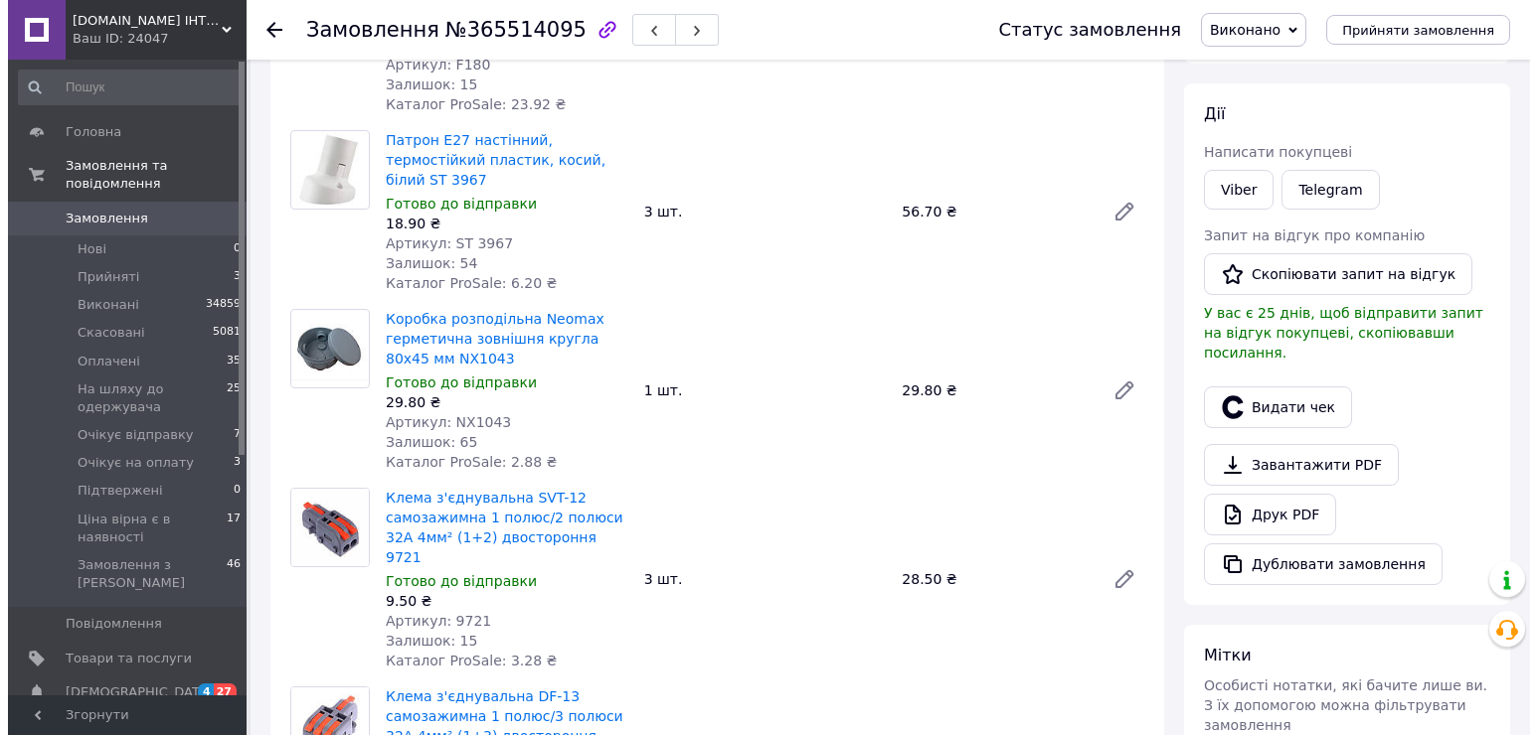
scroll to position [398, 0]
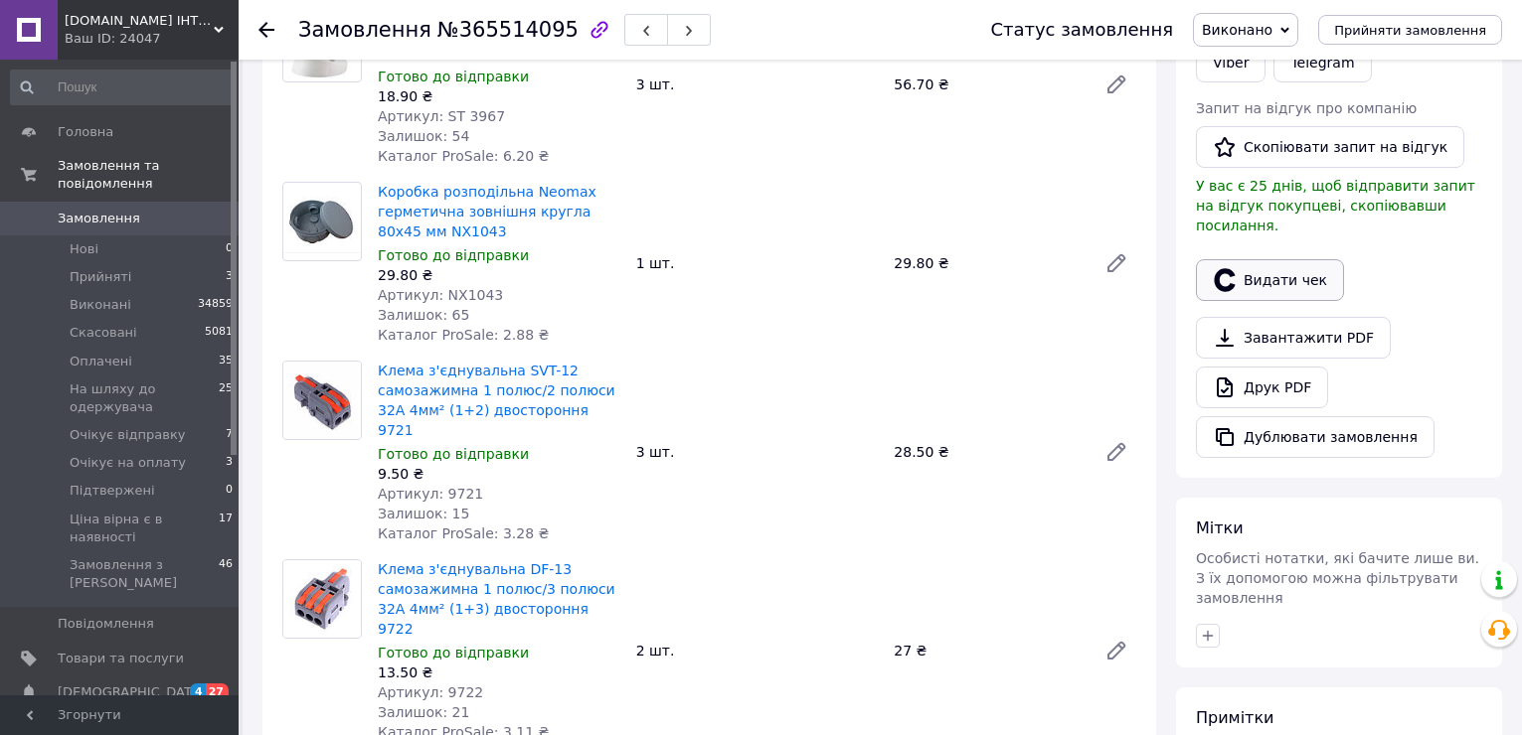
click at [1304, 260] on button "Видати чек" at bounding box center [1270, 280] width 148 height 42
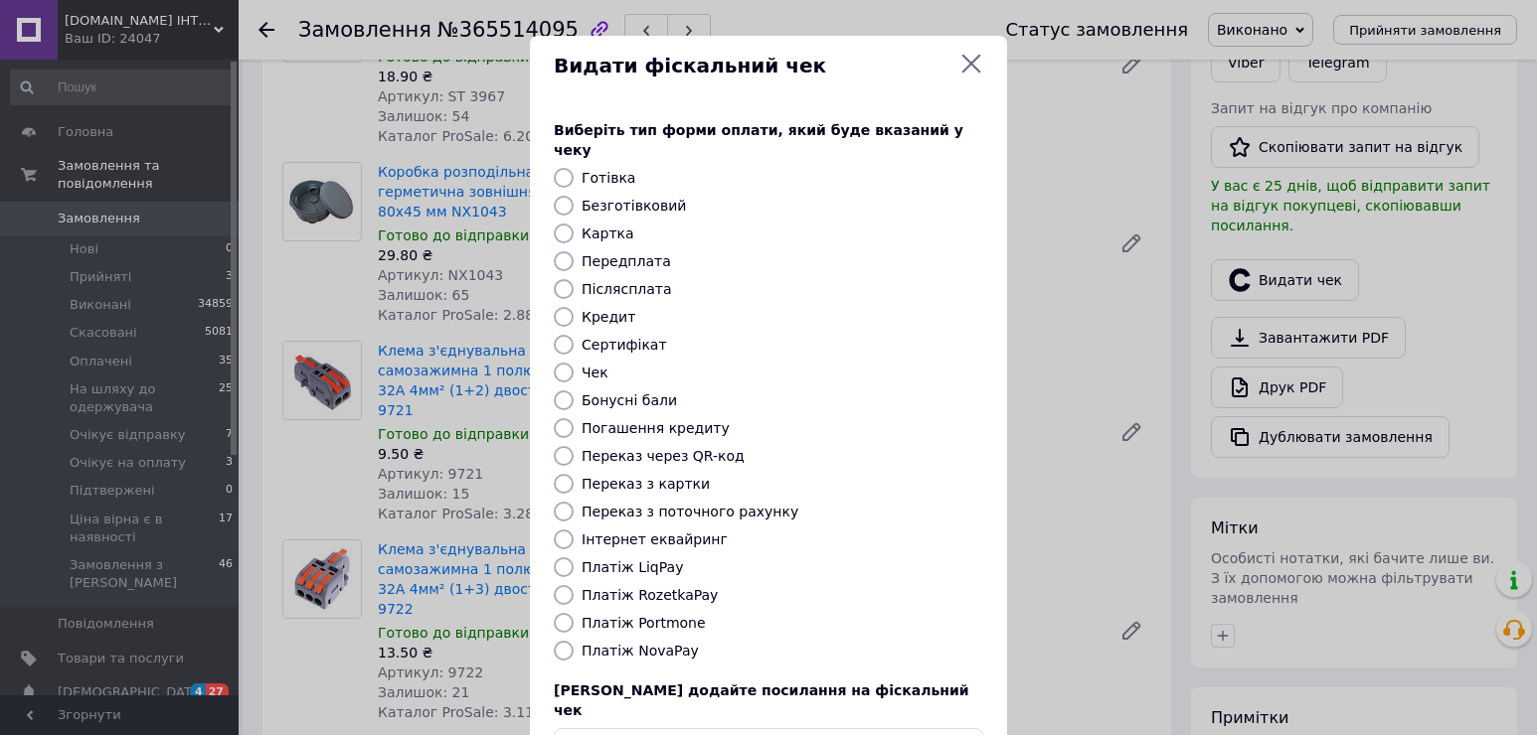
click at [621, 643] on label "Платіж NovaPay" at bounding box center [639, 651] width 117 height 16
click at [573, 641] on input "Платіж NovaPay" at bounding box center [564, 651] width 20 height 20
radio input "true"
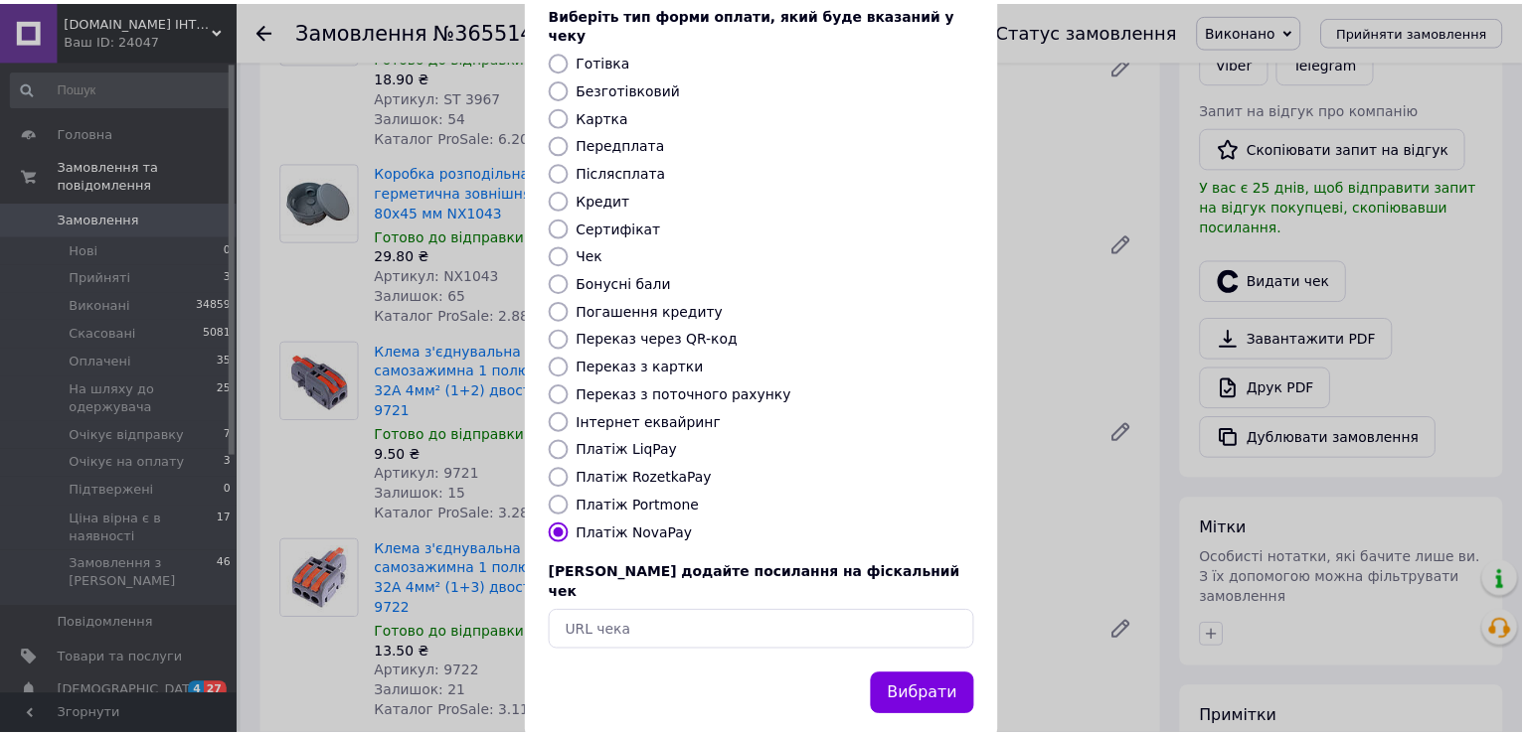
scroll to position [118, 0]
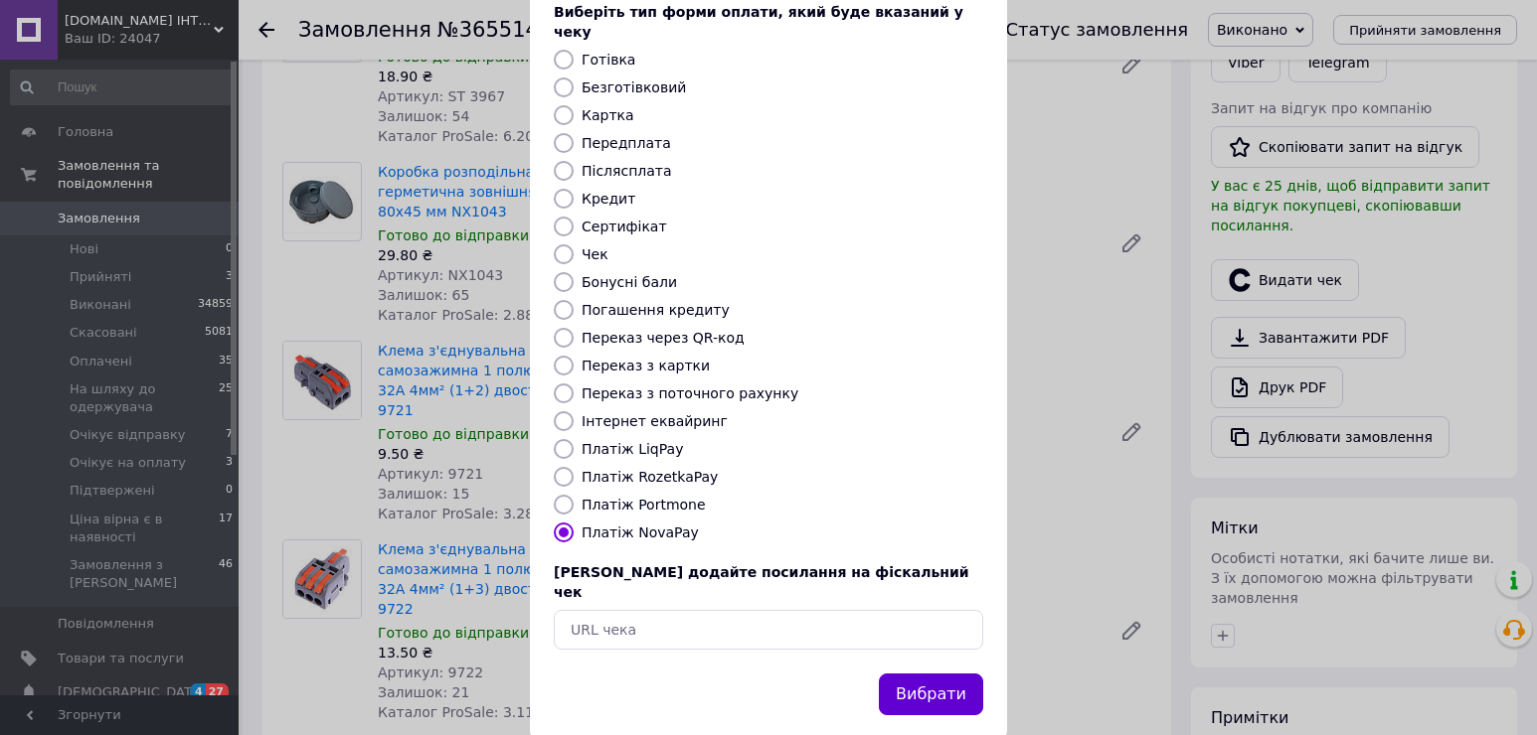
click at [951, 674] on button "Вибрати" at bounding box center [931, 695] width 104 height 43
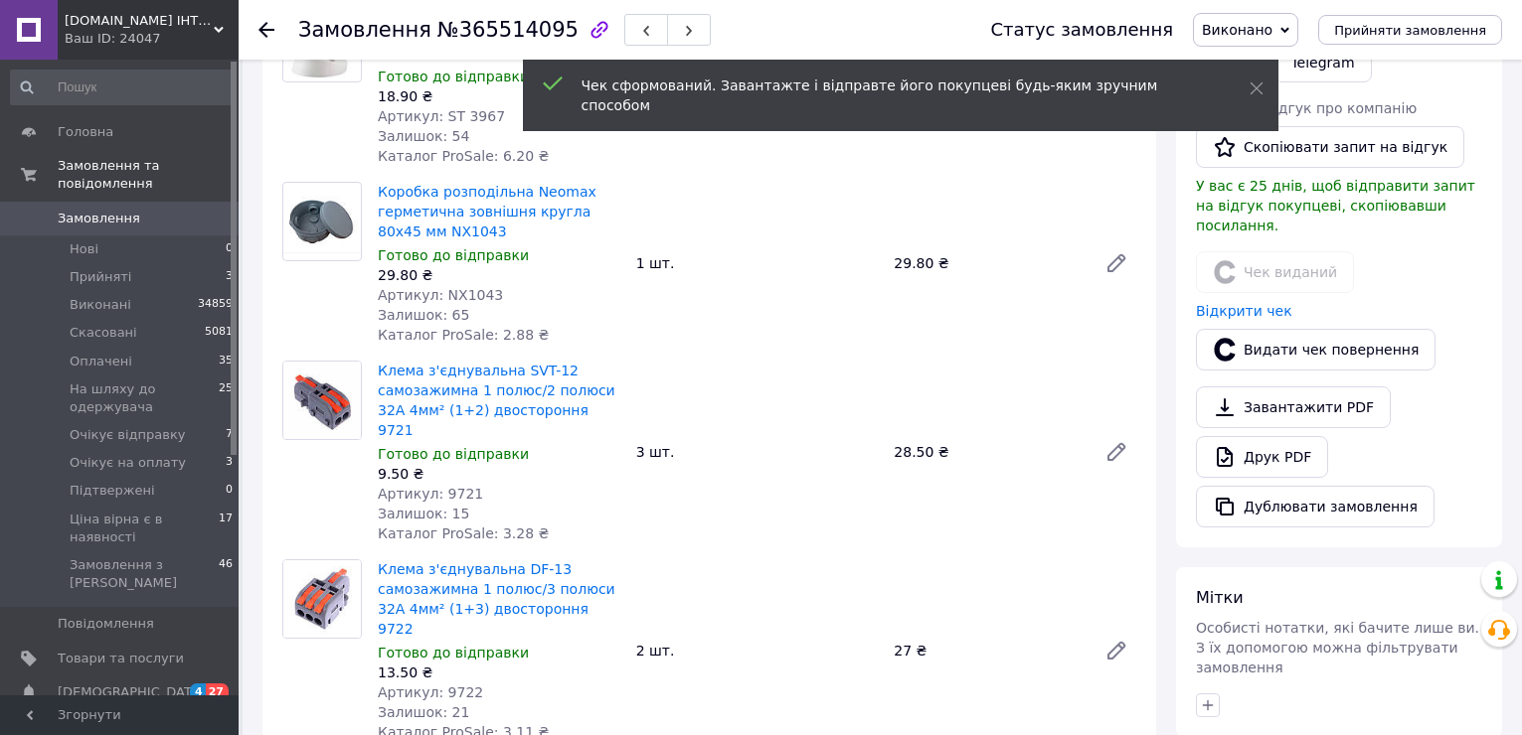
click at [265, 28] on icon at bounding box center [266, 30] width 16 height 16
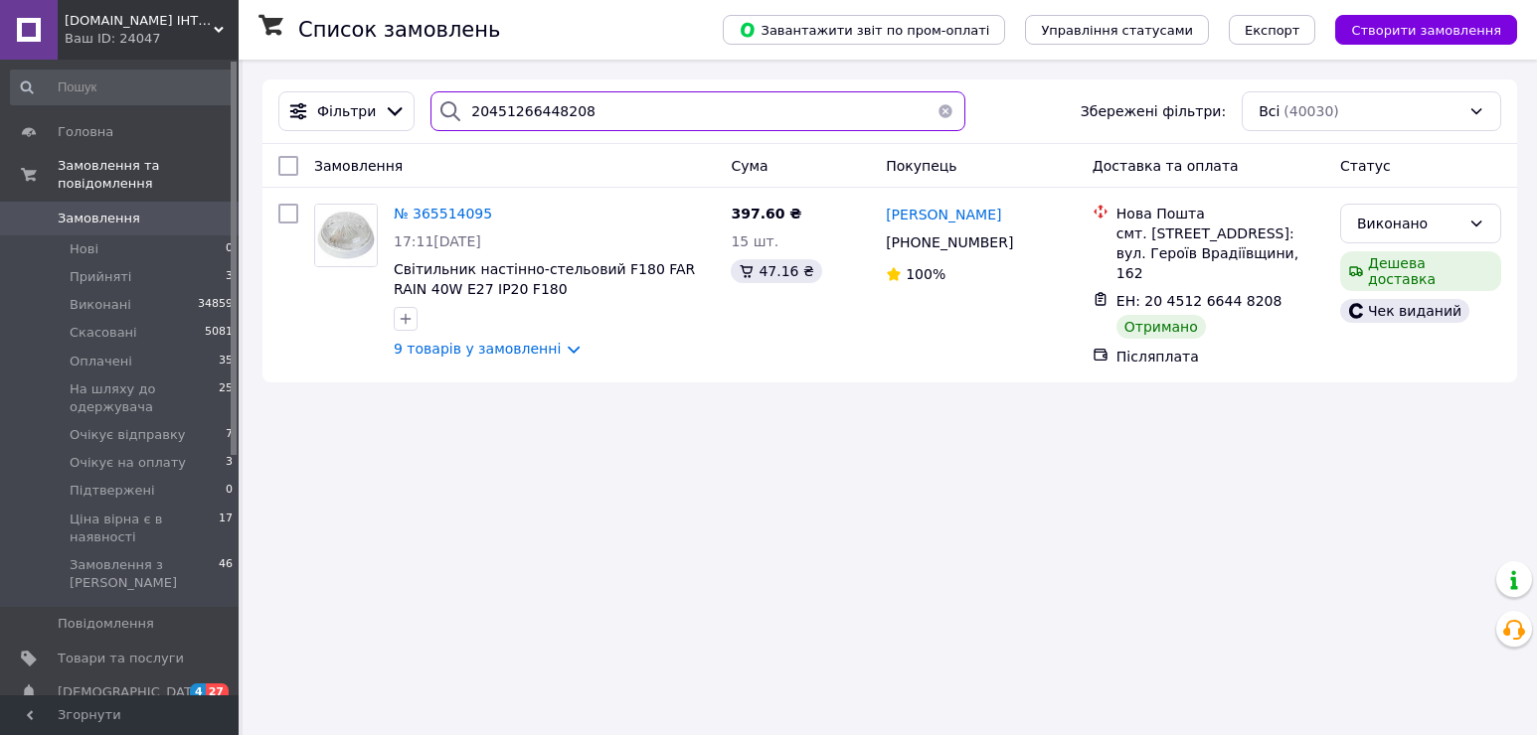
drag, startPoint x: 618, startPoint y: 118, endPoint x: 457, endPoint y: 113, distance: 161.1
click at [457, 113] on div "20451266448208" at bounding box center [697, 111] width 535 height 40
paste input "4660235"
type input "20451264660235"
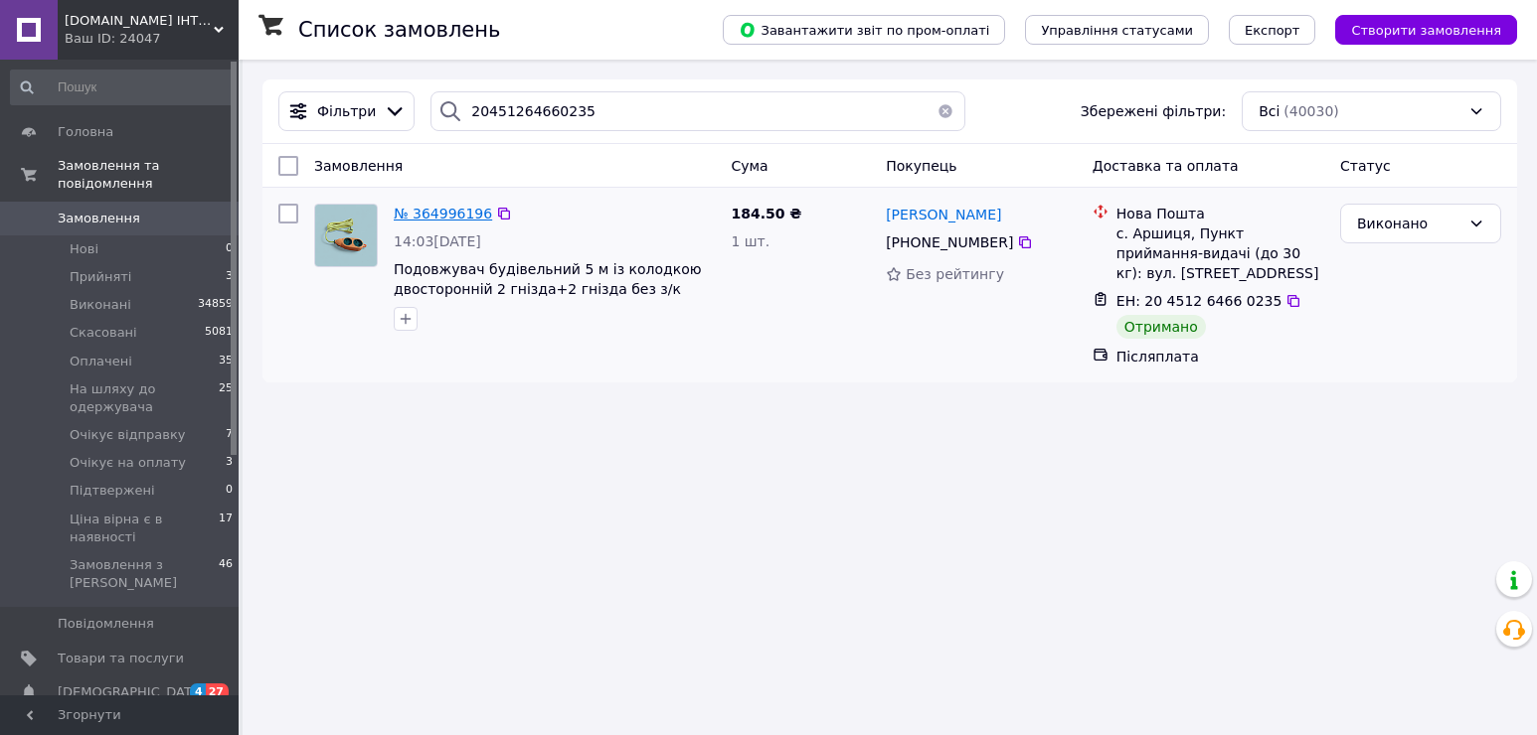
click at [443, 206] on span "№ 364996196" at bounding box center [443, 214] width 98 height 16
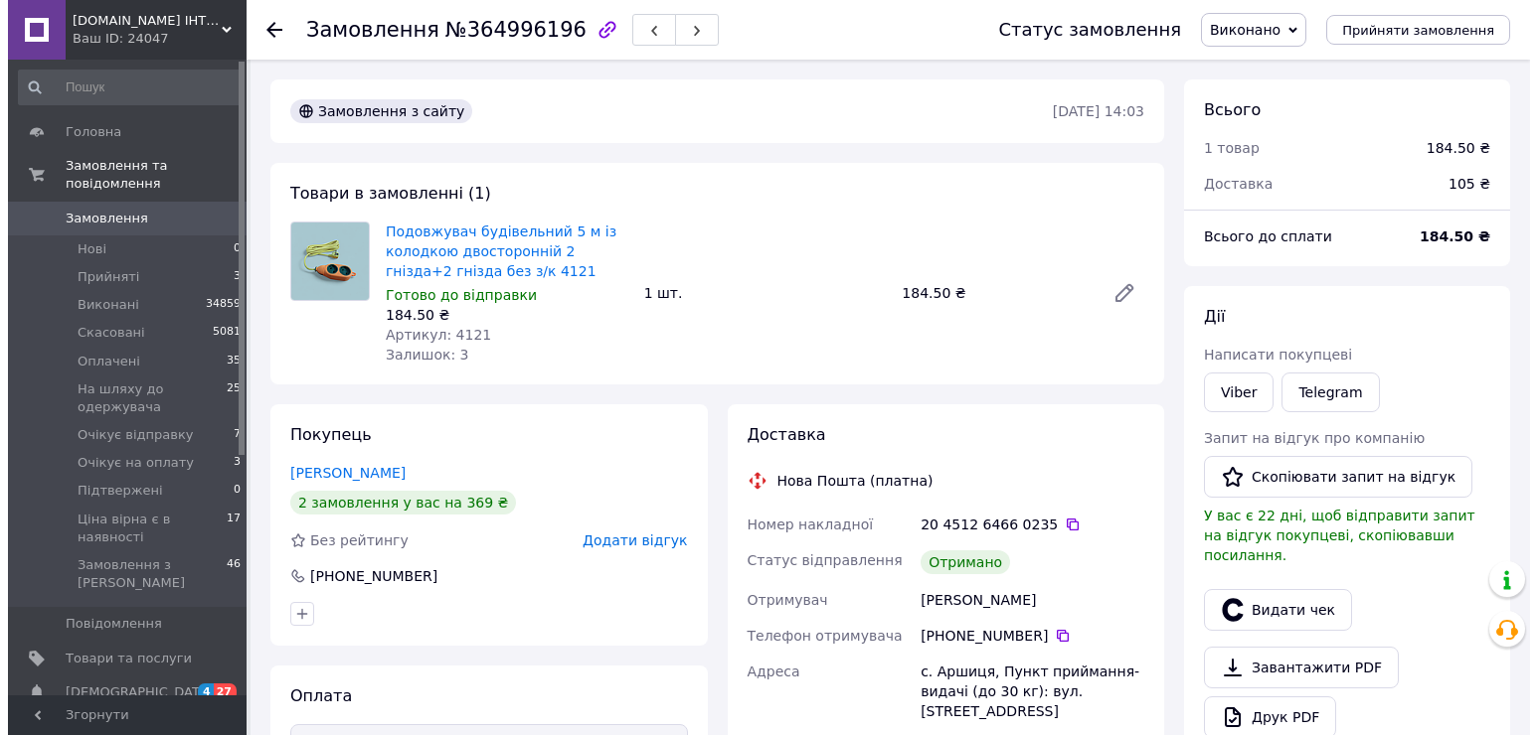
scroll to position [398, 0]
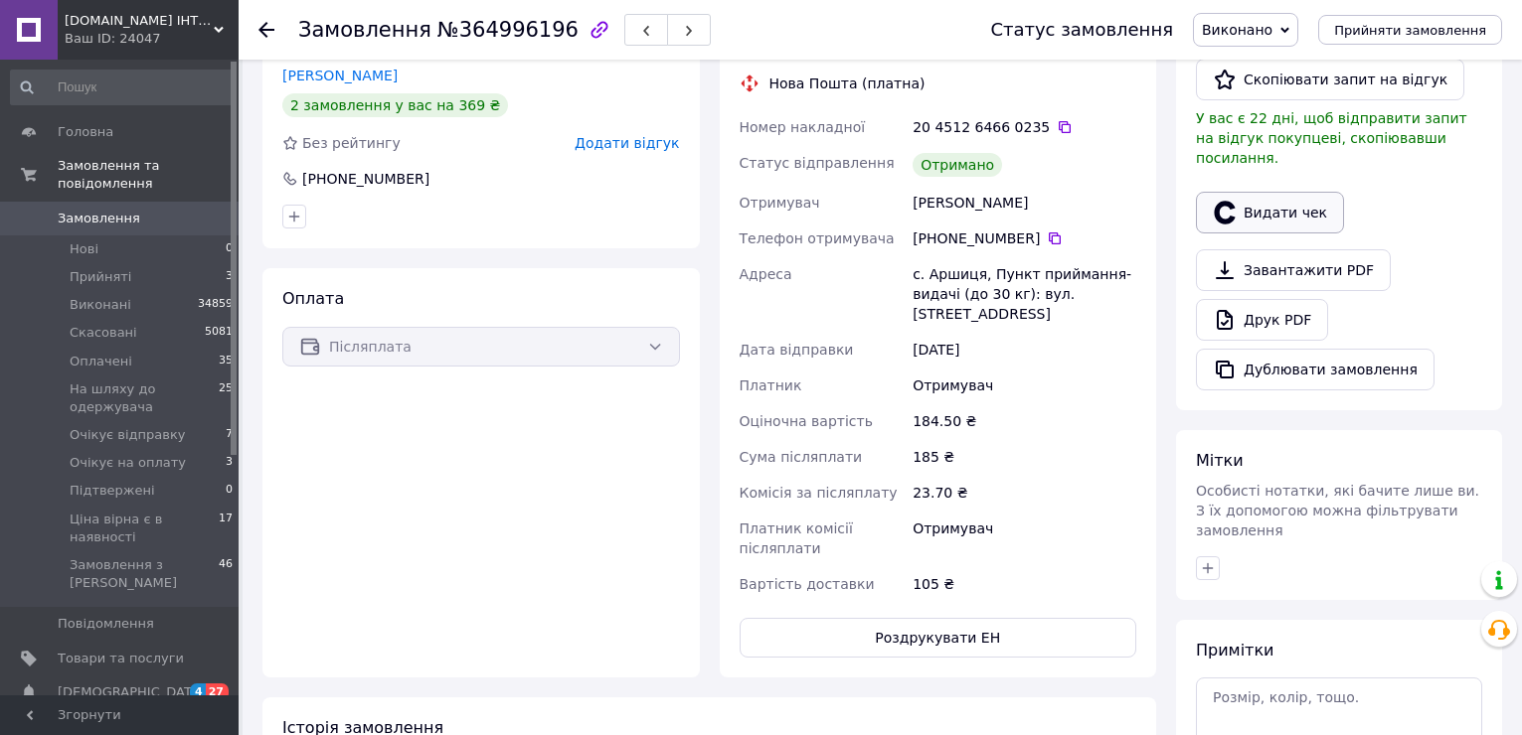
click at [1269, 192] on button "Видати чек" at bounding box center [1270, 213] width 148 height 42
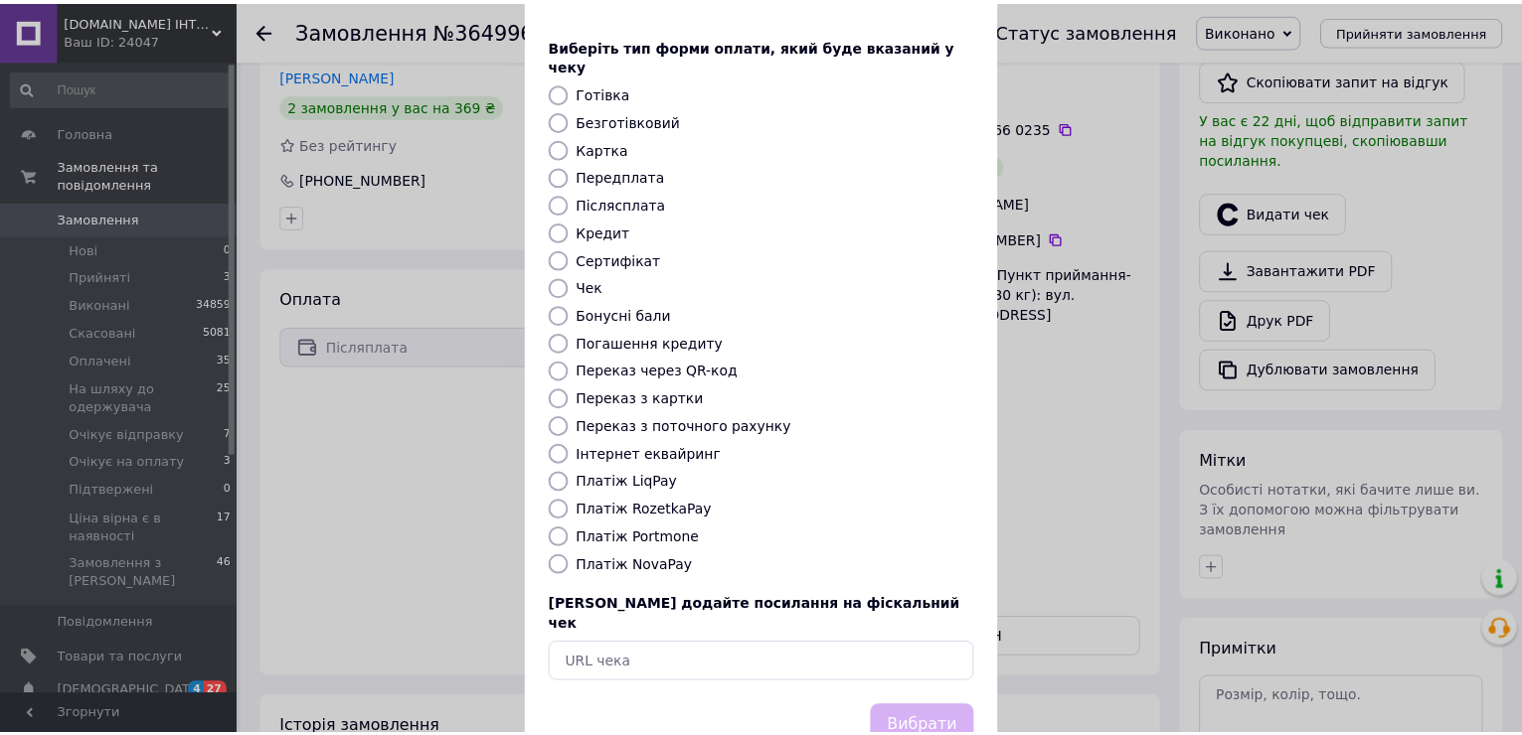
scroll to position [118, 0]
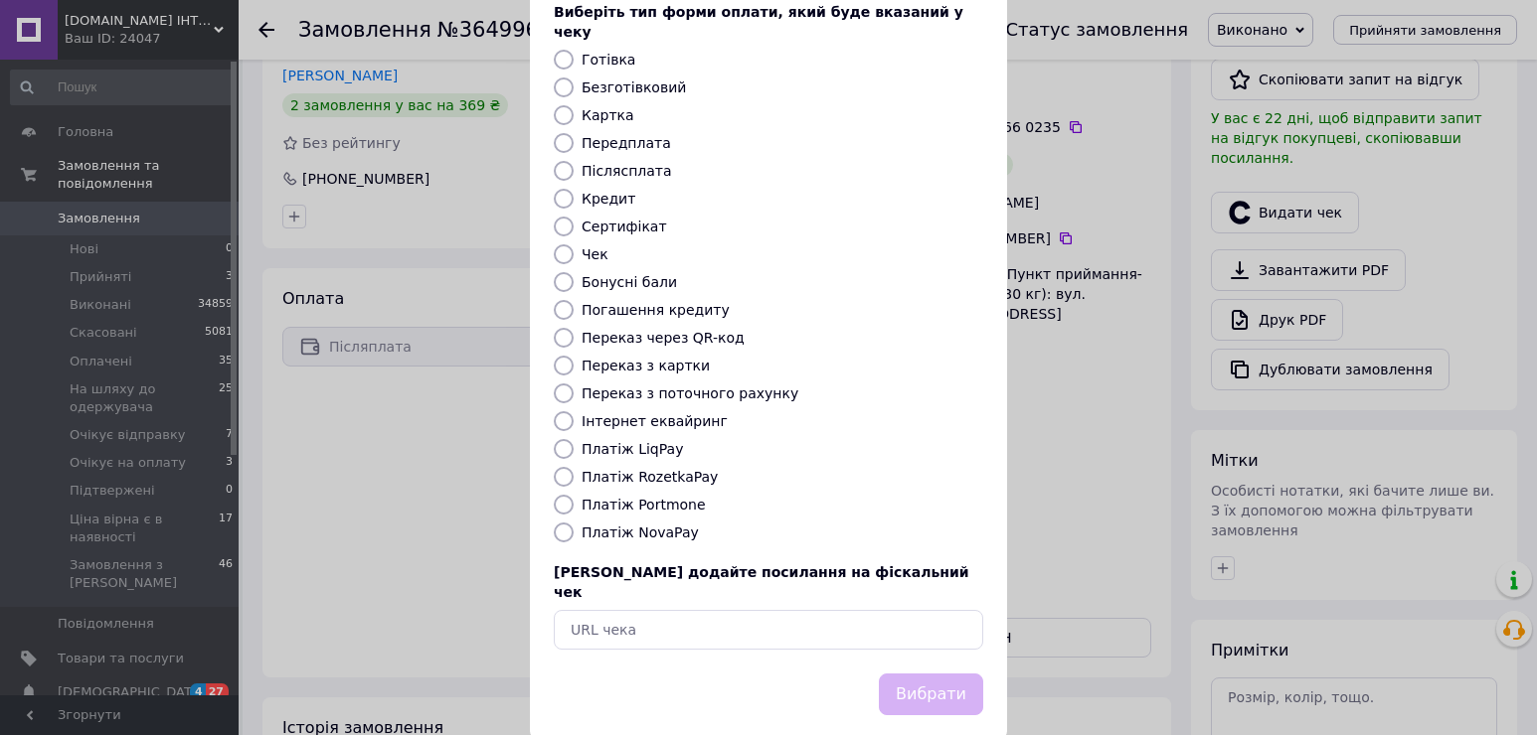
click at [622, 525] on label "Платіж NovaPay" at bounding box center [639, 533] width 117 height 16
click at [573, 523] on input "Платіж NovaPay" at bounding box center [564, 533] width 20 height 20
radio input "true"
click at [950, 674] on button "Вибрати" at bounding box center [931, 695] width 104 height 43
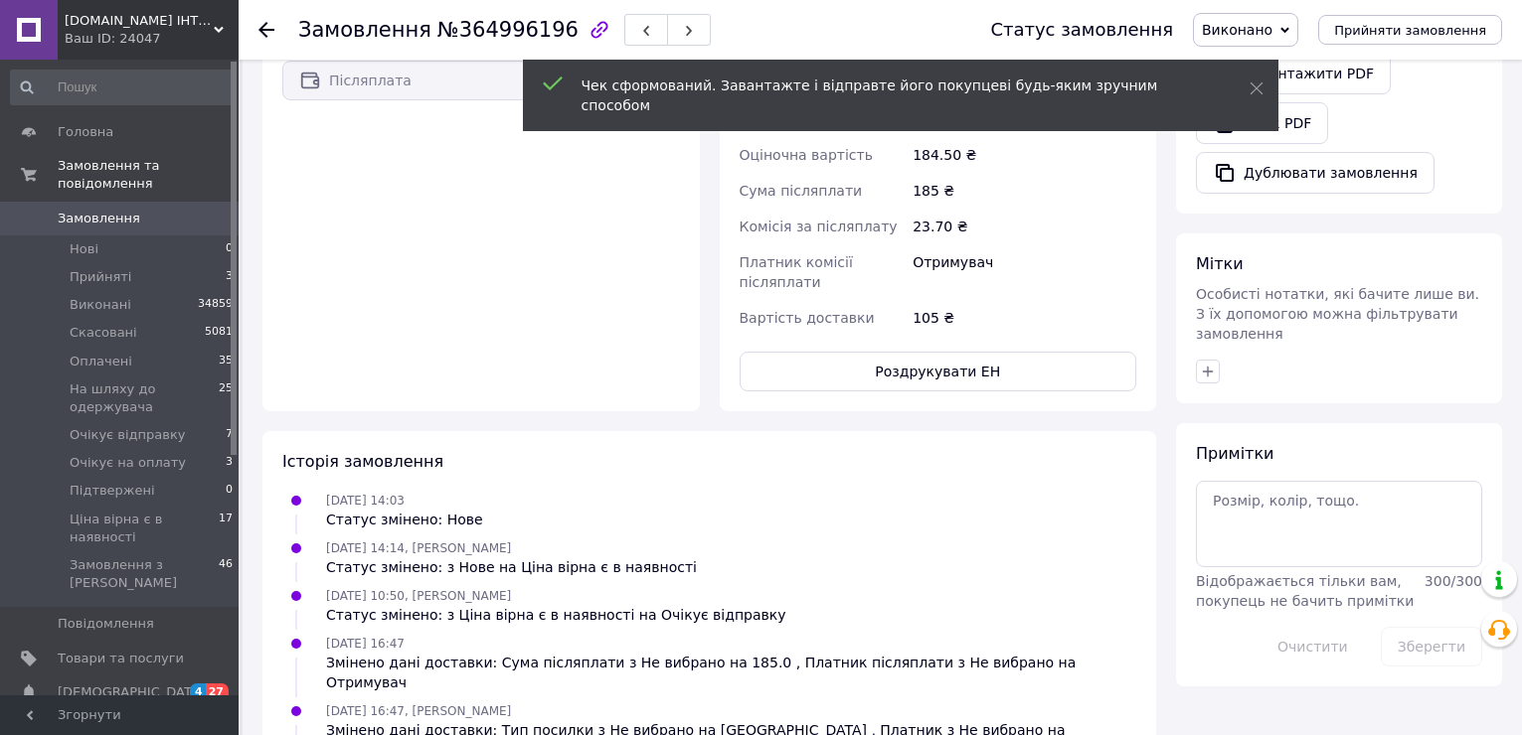
scroll to position [398, 0]
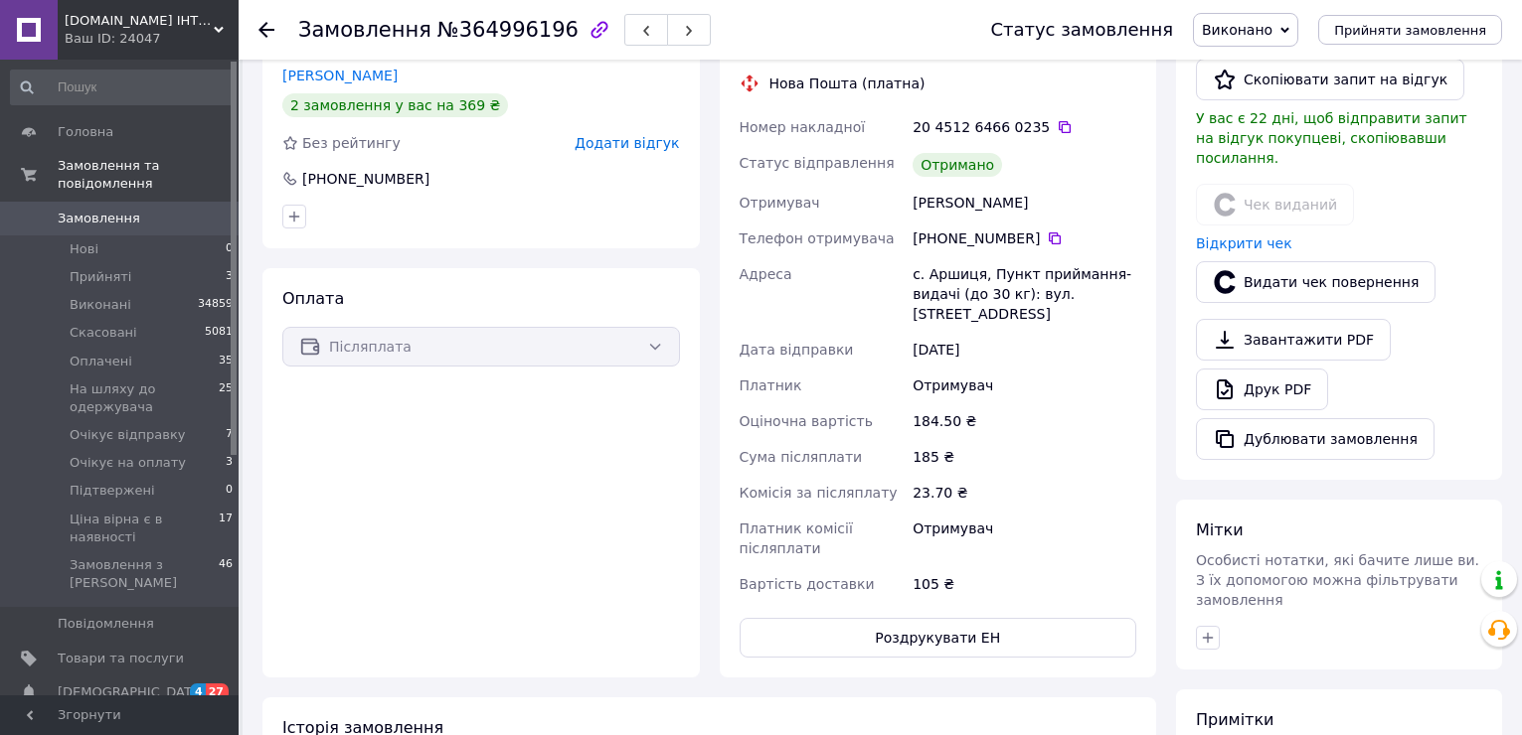
click at [265, 35] on icon at bounding box center [266, 30] width 16 height 16
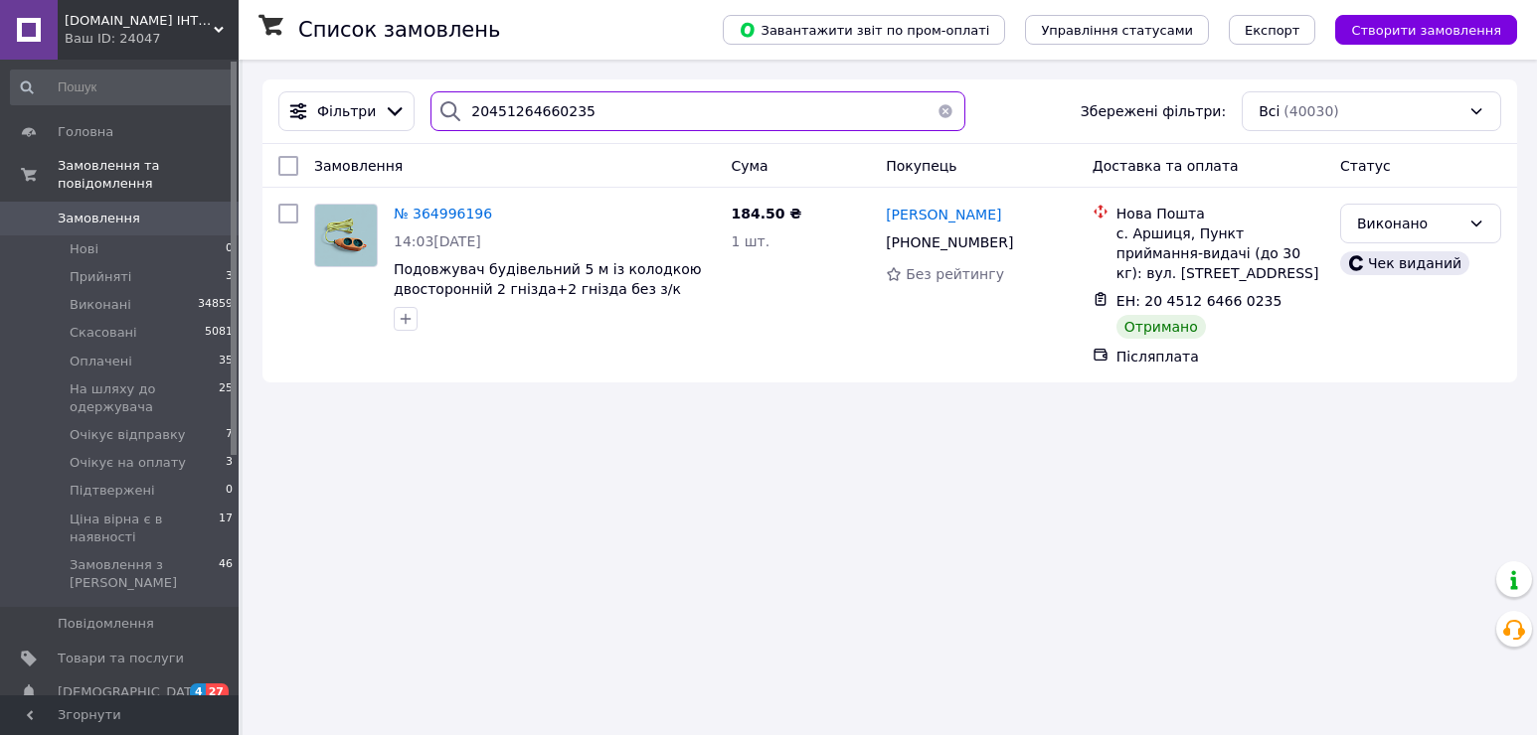
drag, startPoint x: 602, startPoint y: 110, endPoint x: 463, endPoint y: 80, distance: 142.5
click at [463, 80] on div "Фільтри 20451264660235 Збережені фільтри: Всі (40030)" at bounding box center [889, 112] width 1254 height 65
paste input "7256900"
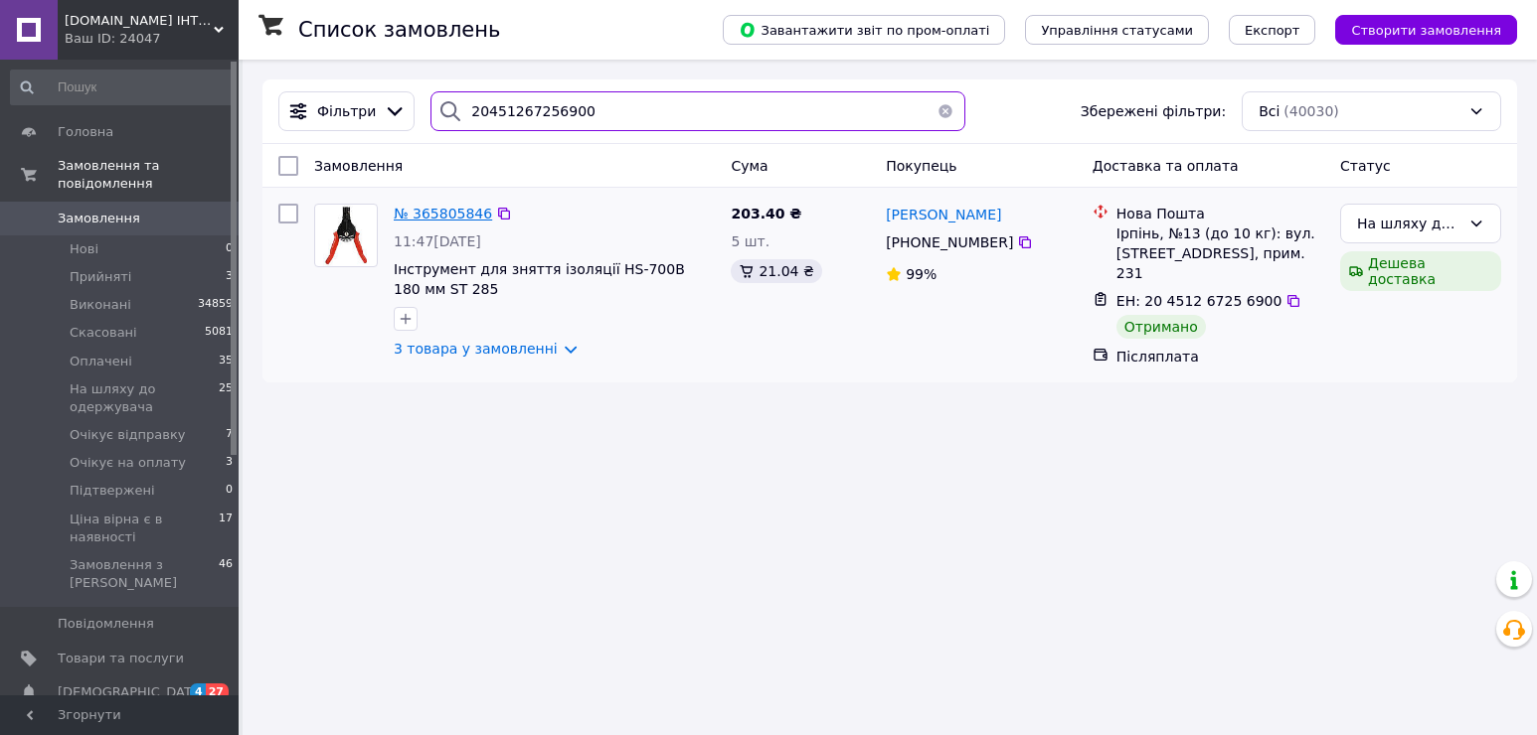
type input "20451267256900"
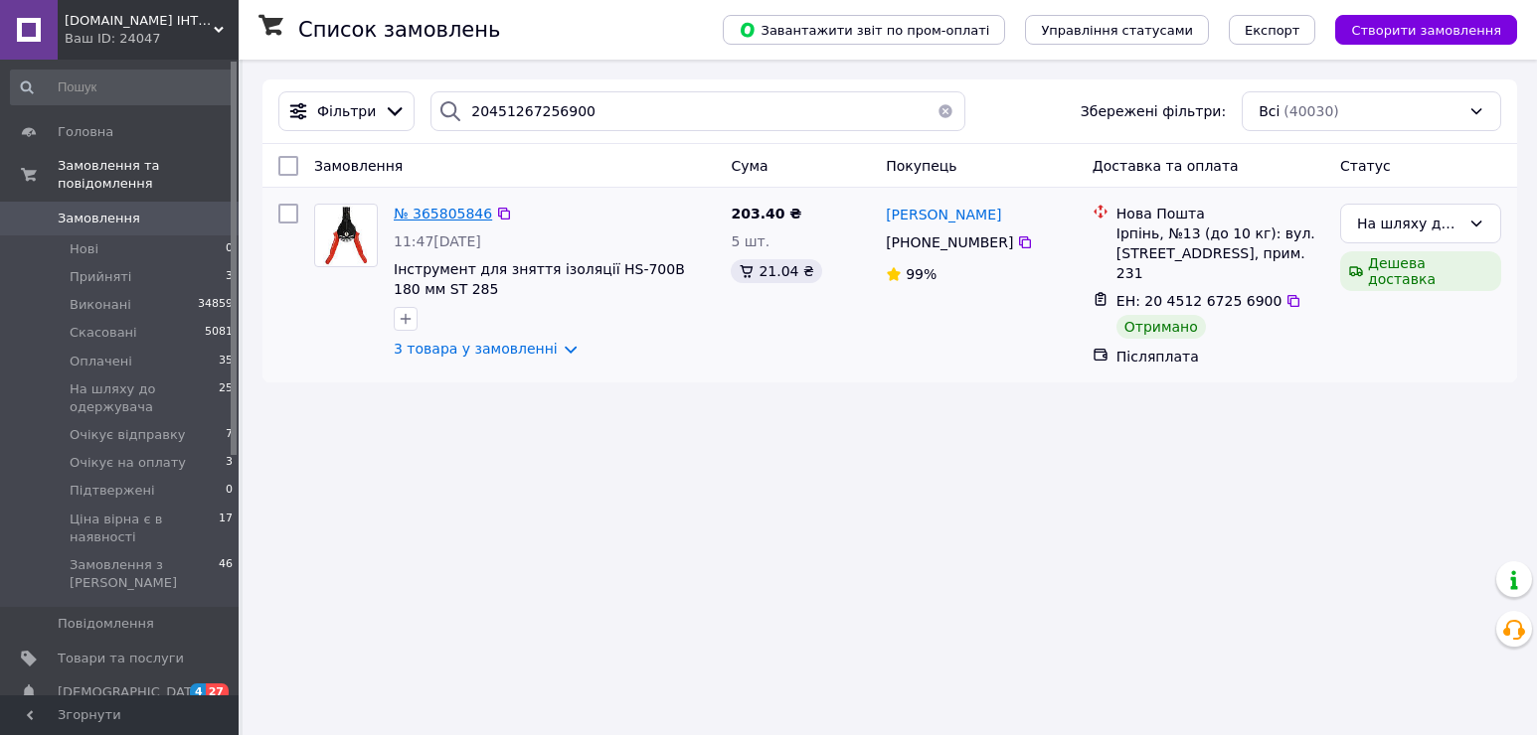
click at [438, 214] on span "№ 365805846" at bounding box center [443, 214] width 98 height 16
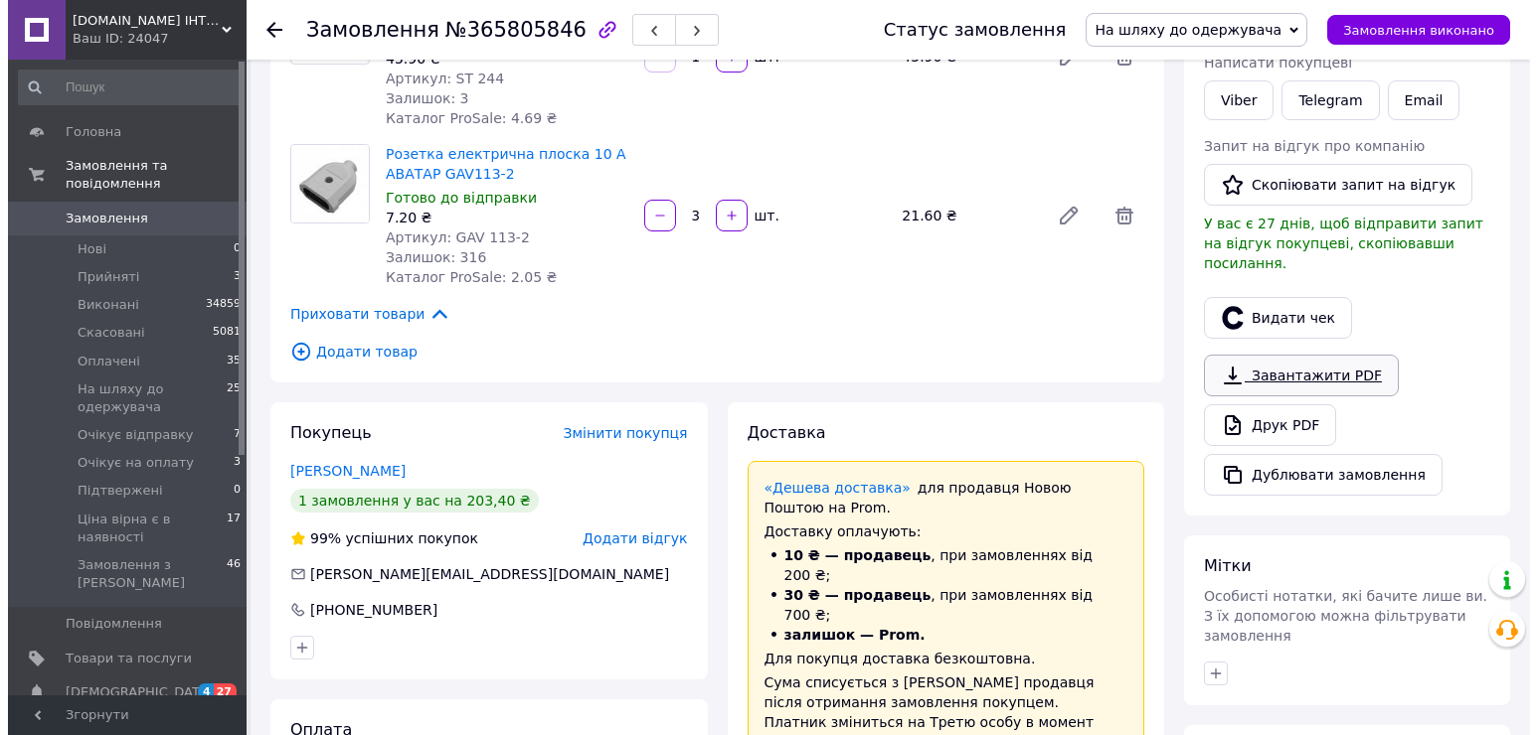
scroll to position [398, 0]
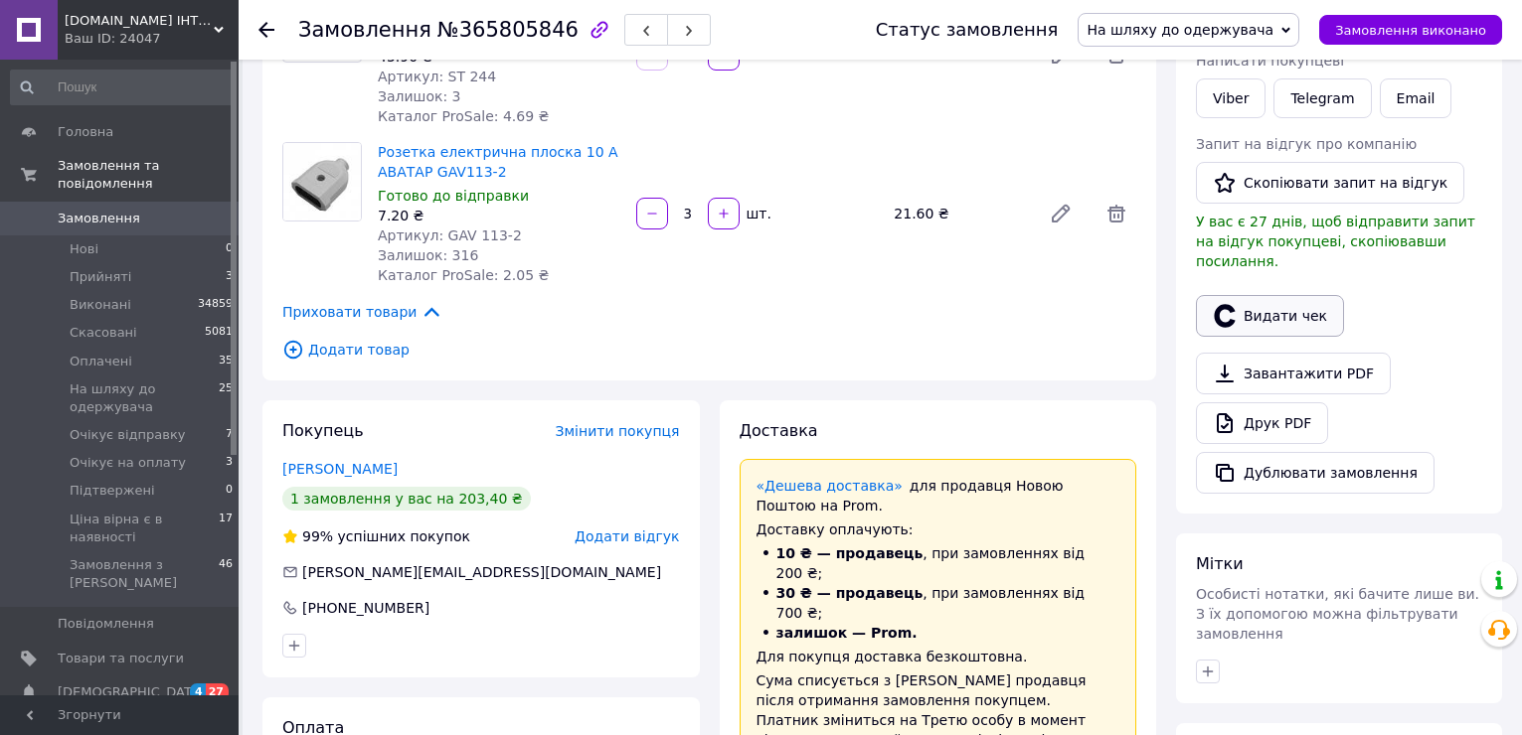
click at [1262, 296] on button "Видати чек" at bounding box center [1270, 316] width 148 height 42
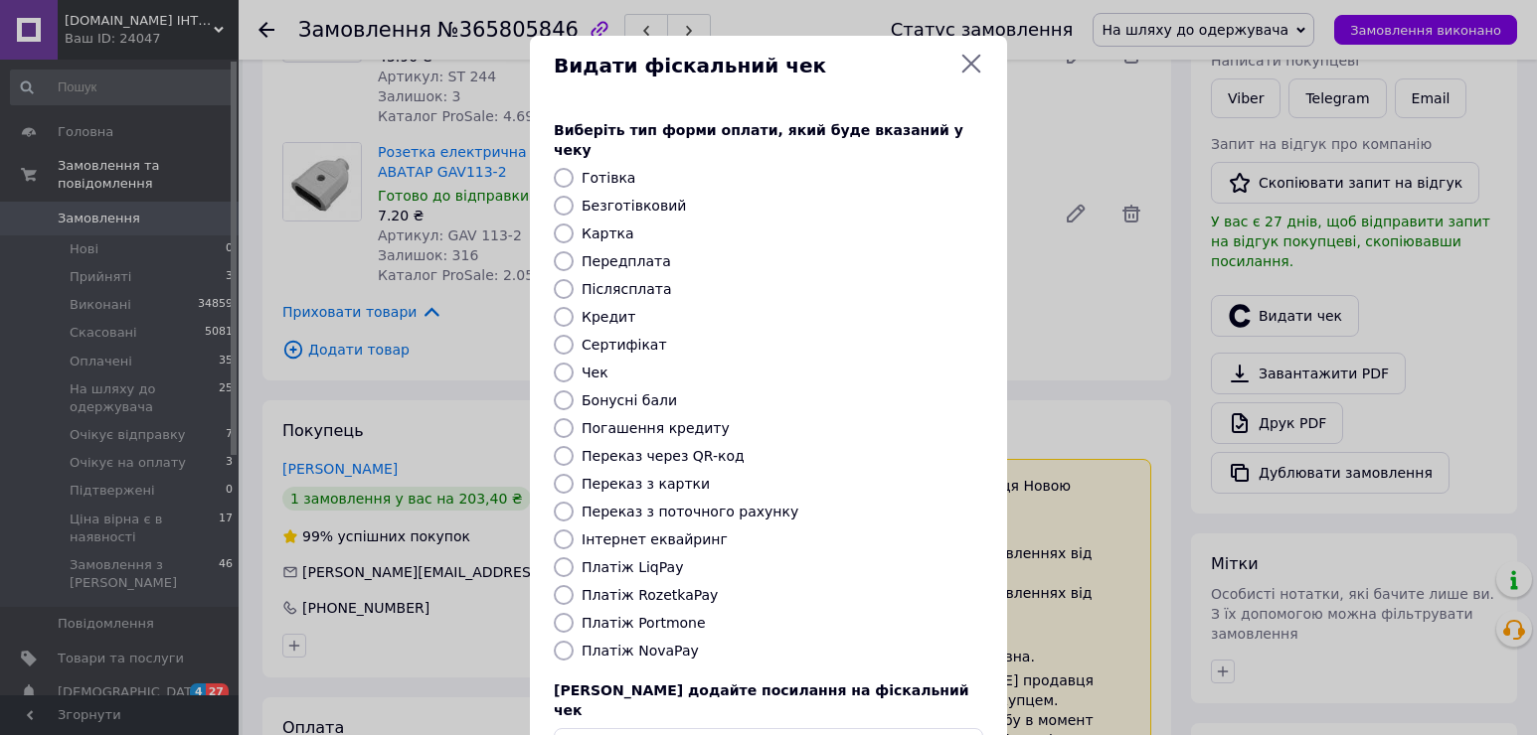
click at [651, 643] on label "Платіж NovaPay" at bounding box center [639, 651] width 117 height 16
click at [573, 641] on input "Платіж NovaPay" at bounding box center [564, 651] width 20 height 20
radio input "true"
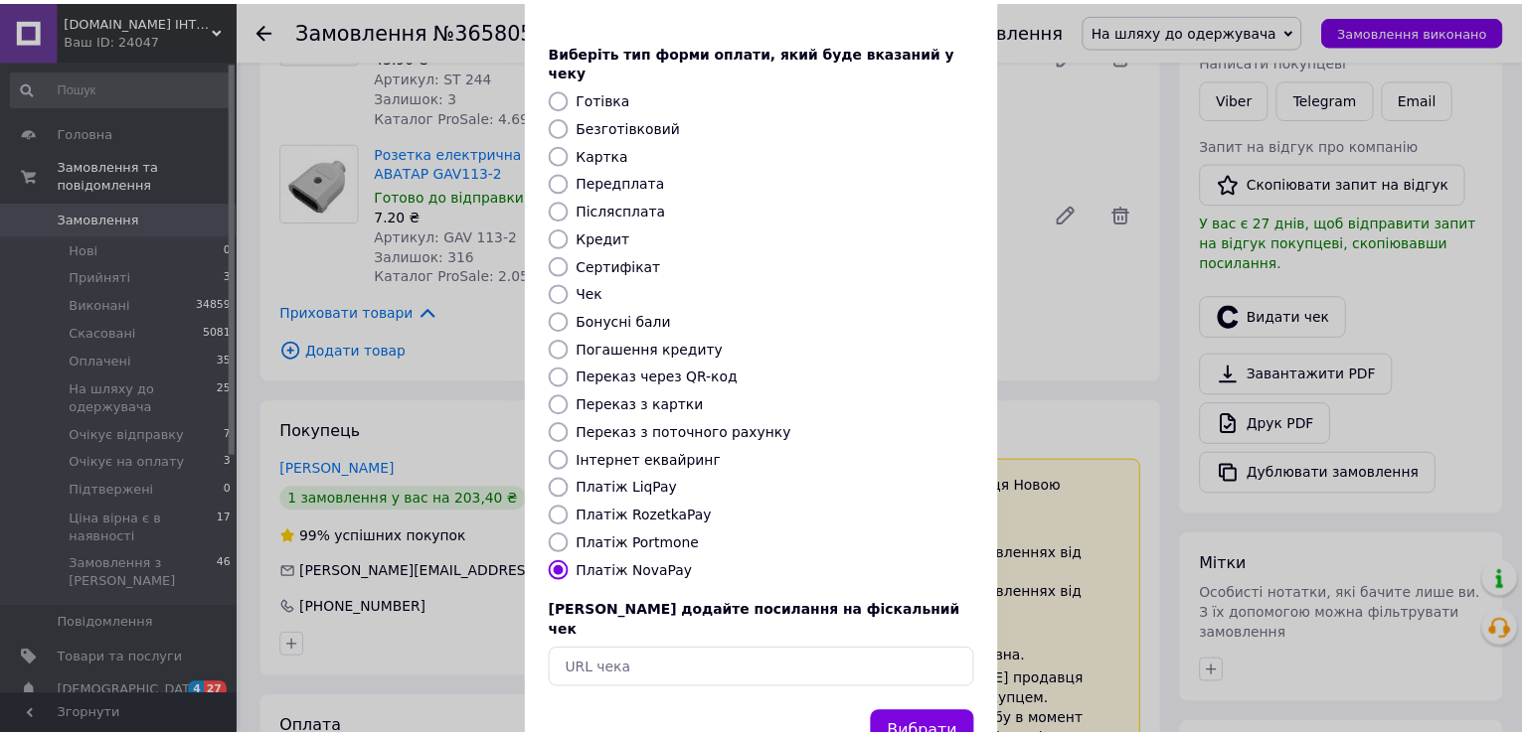
scroll to position [118, 0]
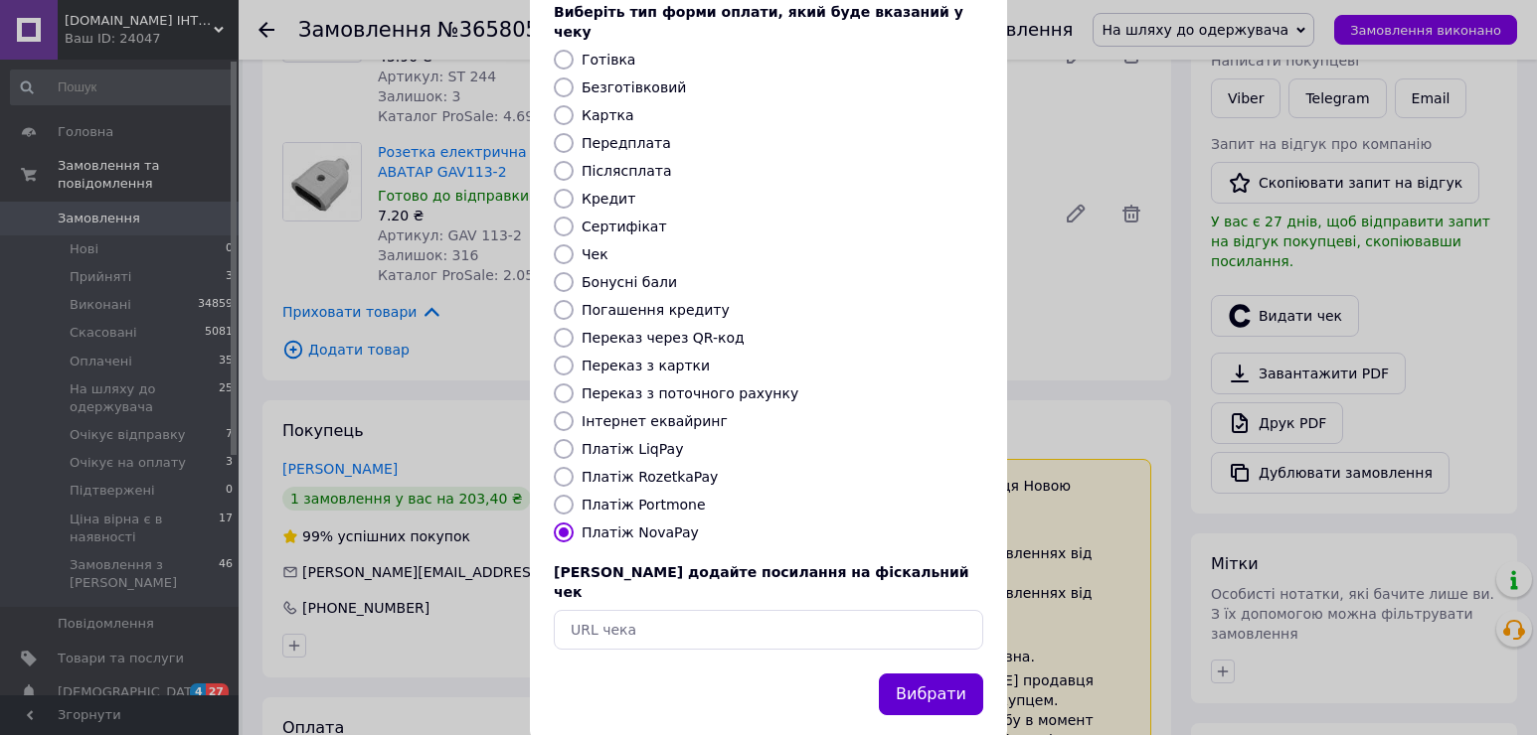
click at [925, 674] on button "Вибрати" at bounding box center [931, 695] width 104 height 43
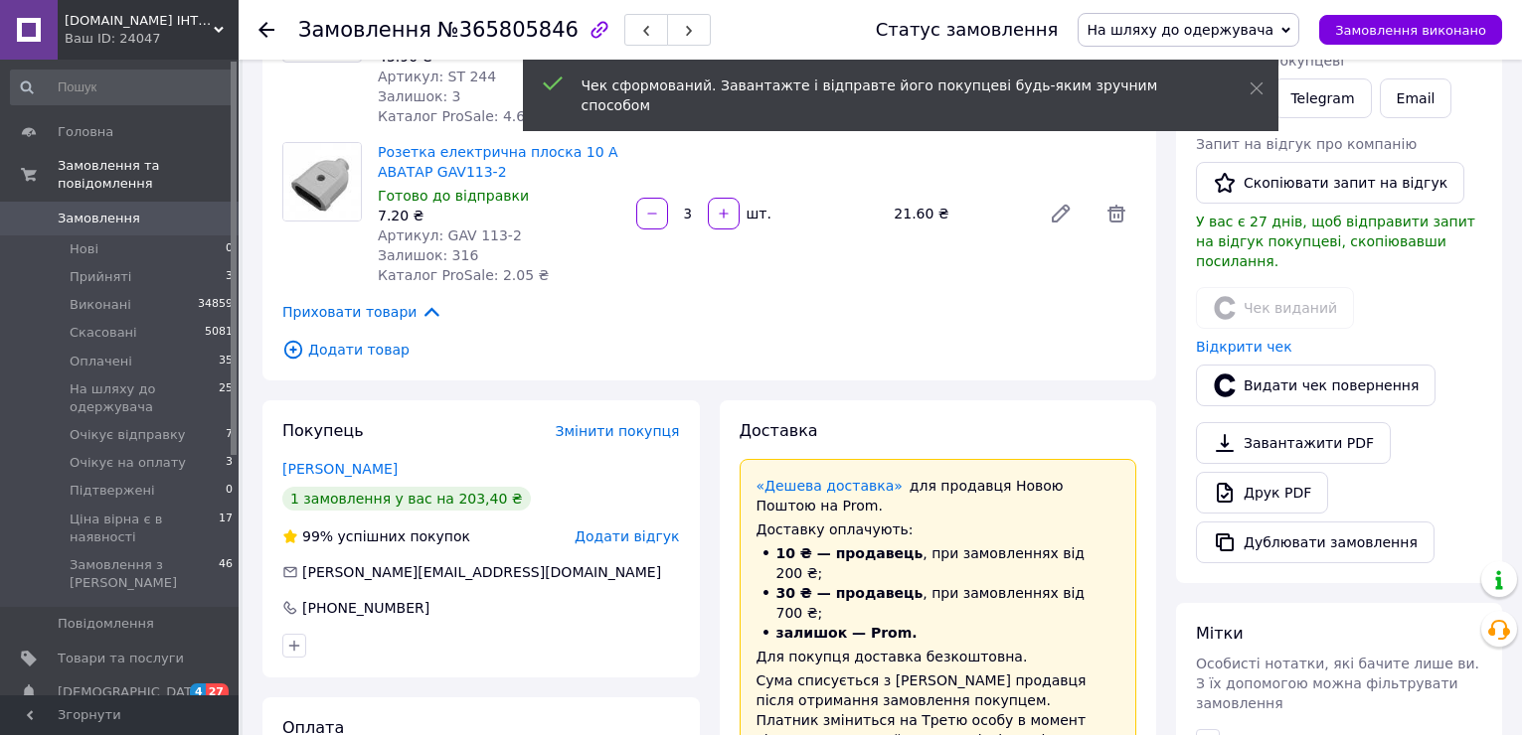
click at [263, 26] on use at bounding box center [266, 30] width 16 height 16
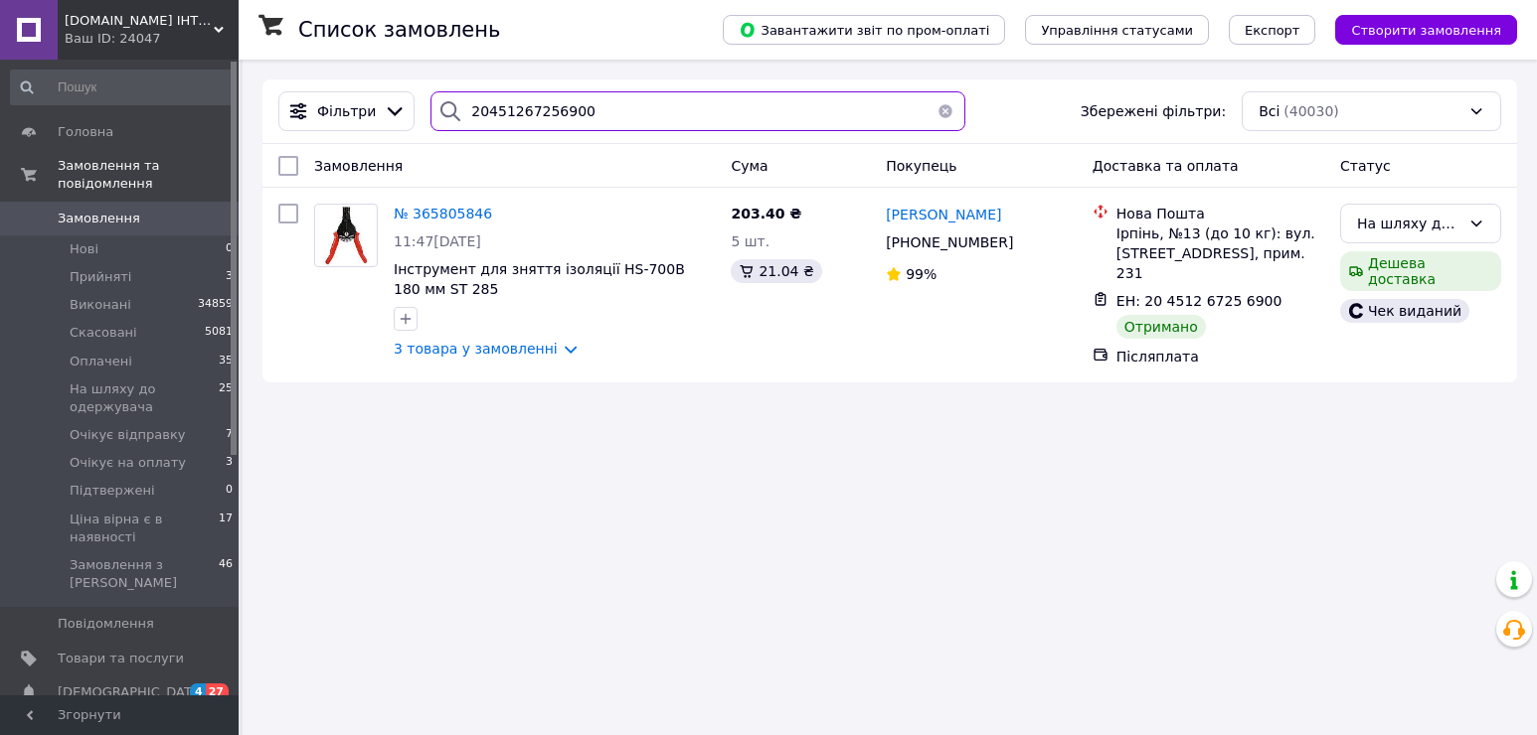
drag, startPoint x: 585, startPoint y: 110, endPoint x: 450, endPoint y: 99, distance: 135.6
click at [450, 99] on div "20451267256900" at bounding box center [697, 111] width 535 height 40
paste input "80326"
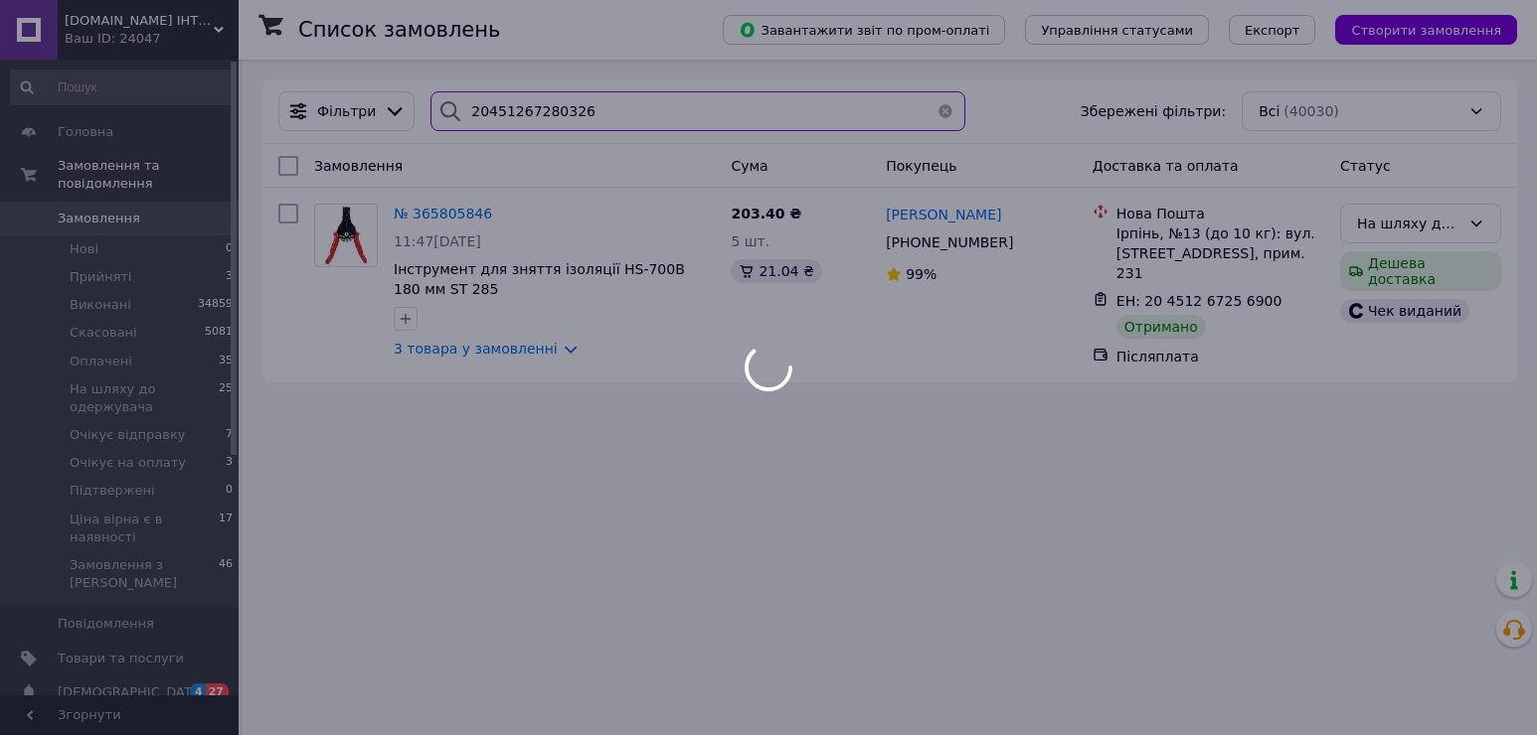
type input "20451267280326"
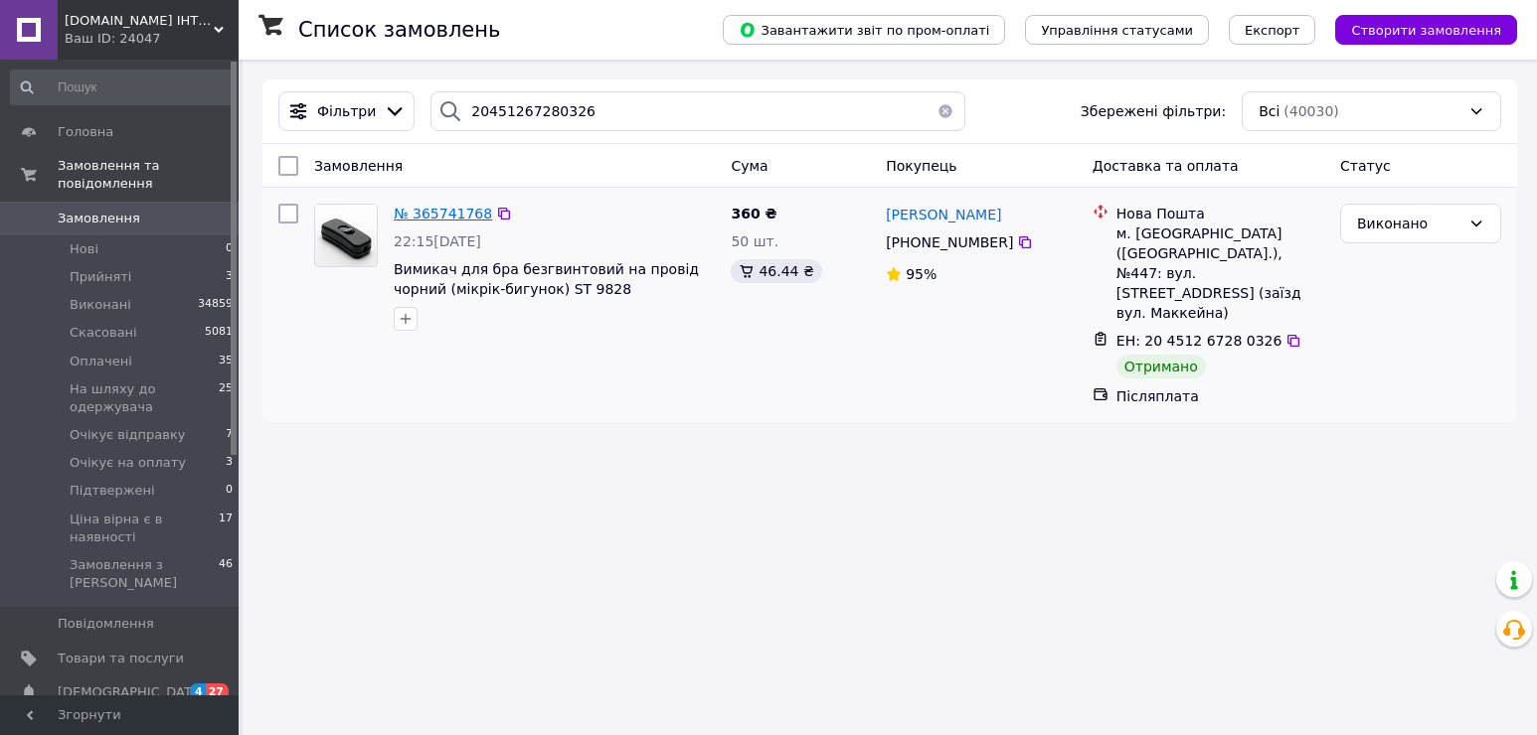
click at [466, 217] on span "№ 365741768" at bounding box center [443, 214] width 98 height 16
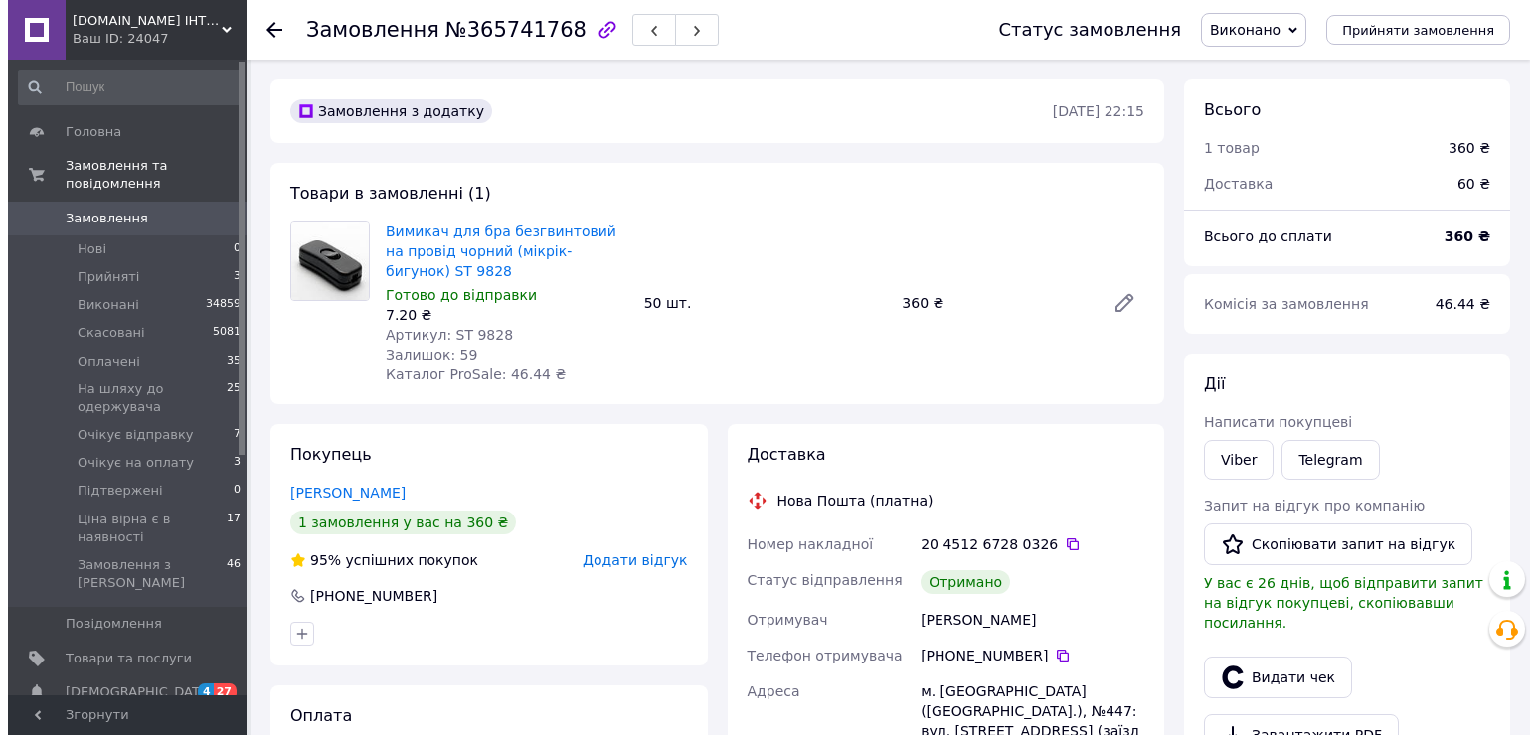
scroll to position [398, 0]
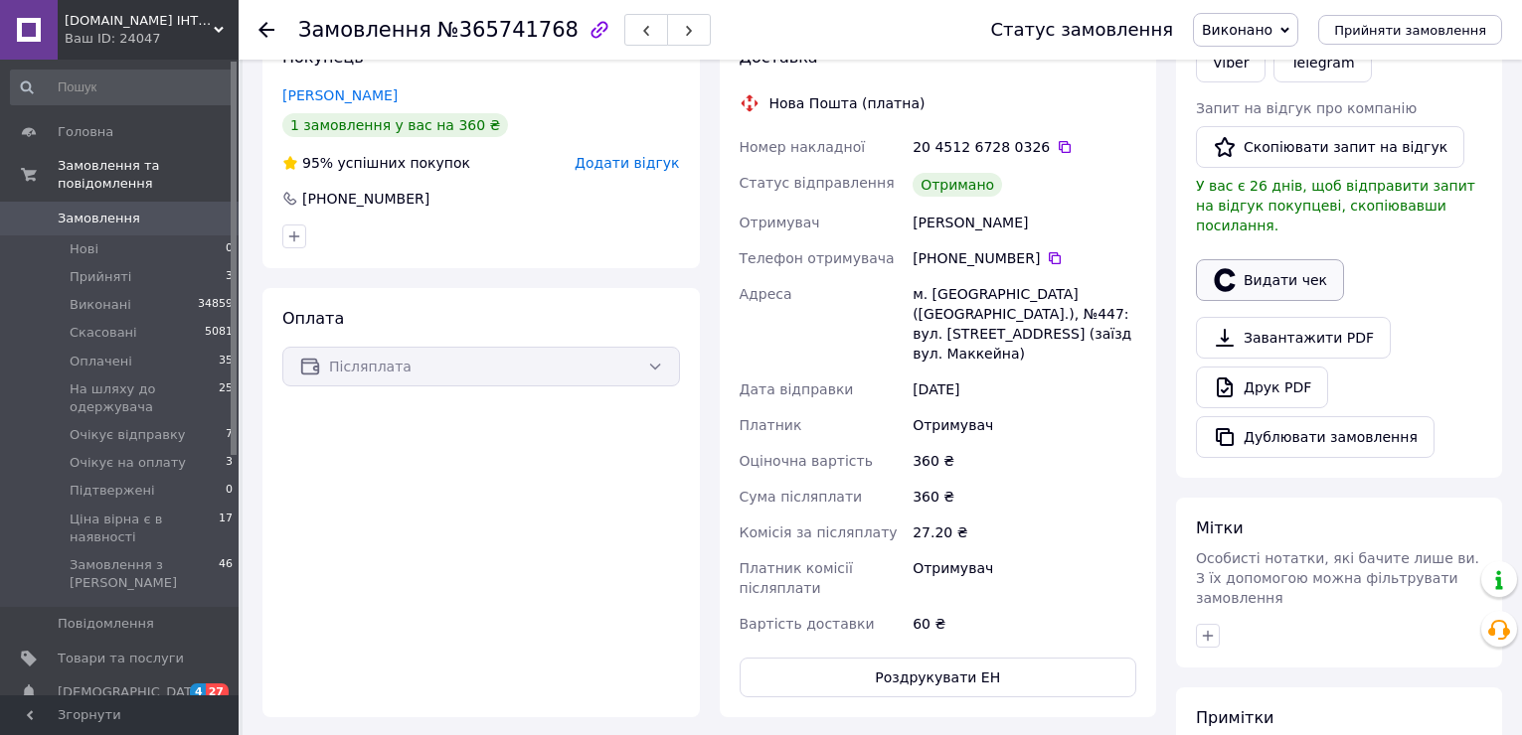
click at [1302, 259] on button "Видати чек" at bounding box center [1270, 280] width 148 height 42
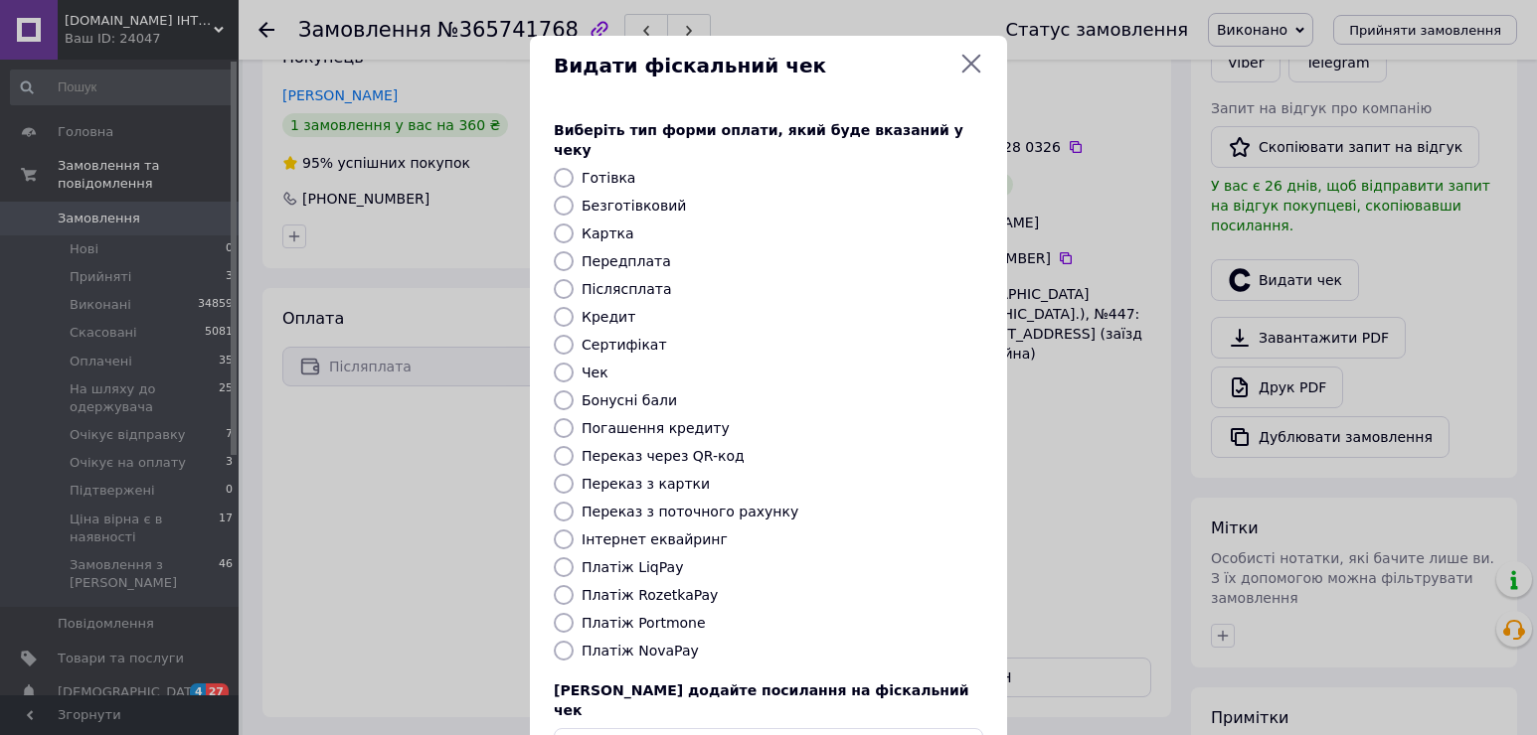
click at [642, 643] on label "Платіж NovaPay" at bounding box center [639, 651] width 117 height 16
click at [573, 641] on input "Платіж NovaPay" at bounding box center [564, 651] width 20 height 20
radio input "true"
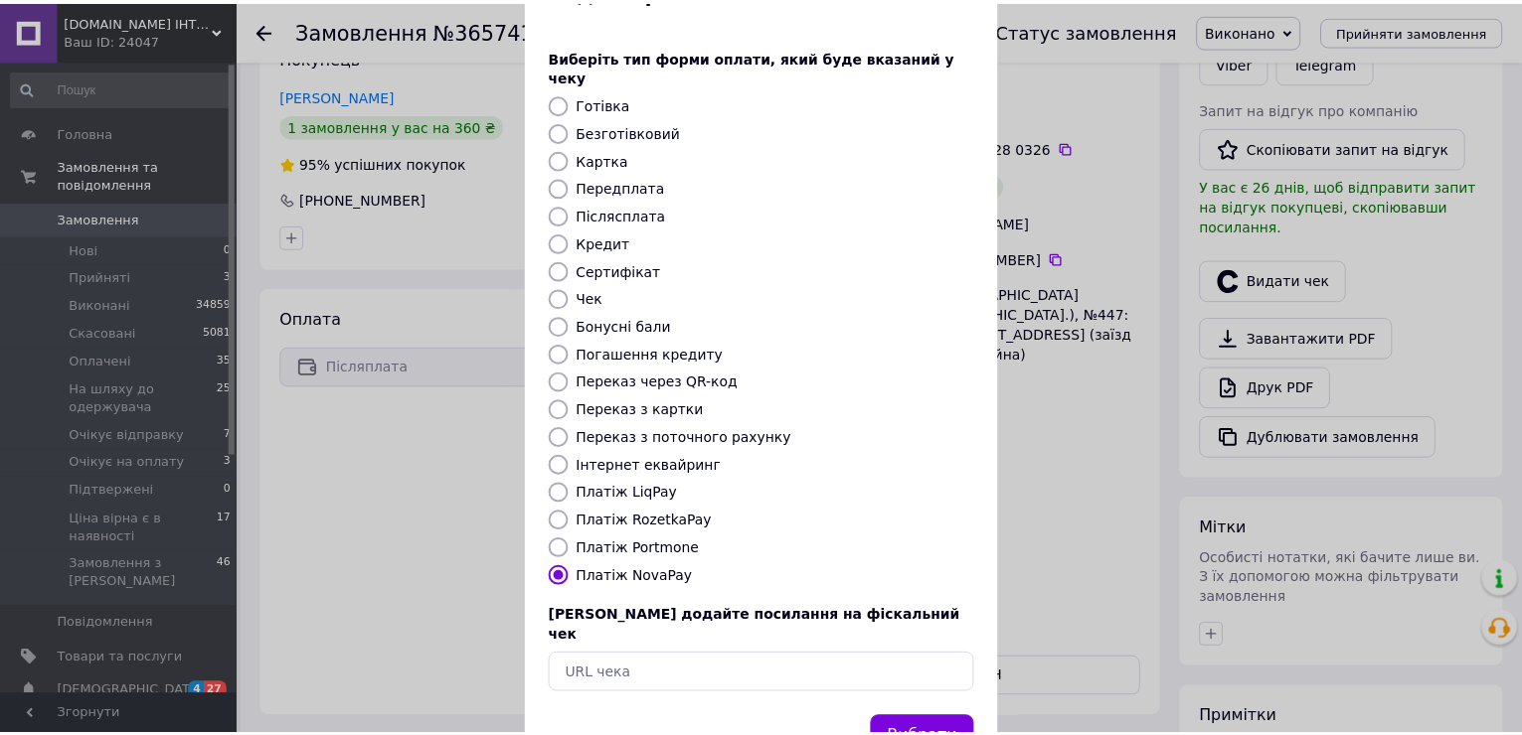
scroll to position [118, 0]
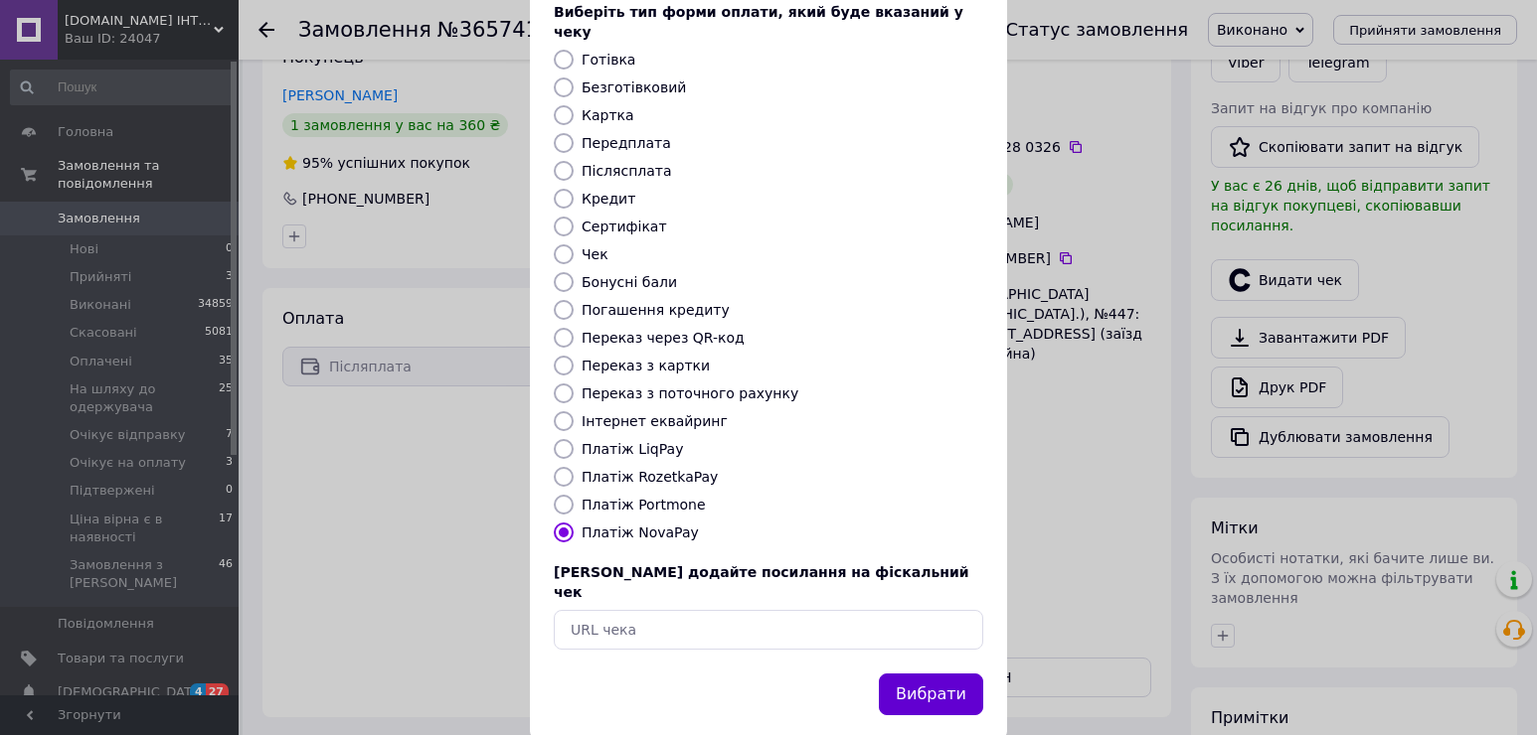
click at [919, 674] on button "Вибрати" at bounding box center [931, 695] width 104 height 43
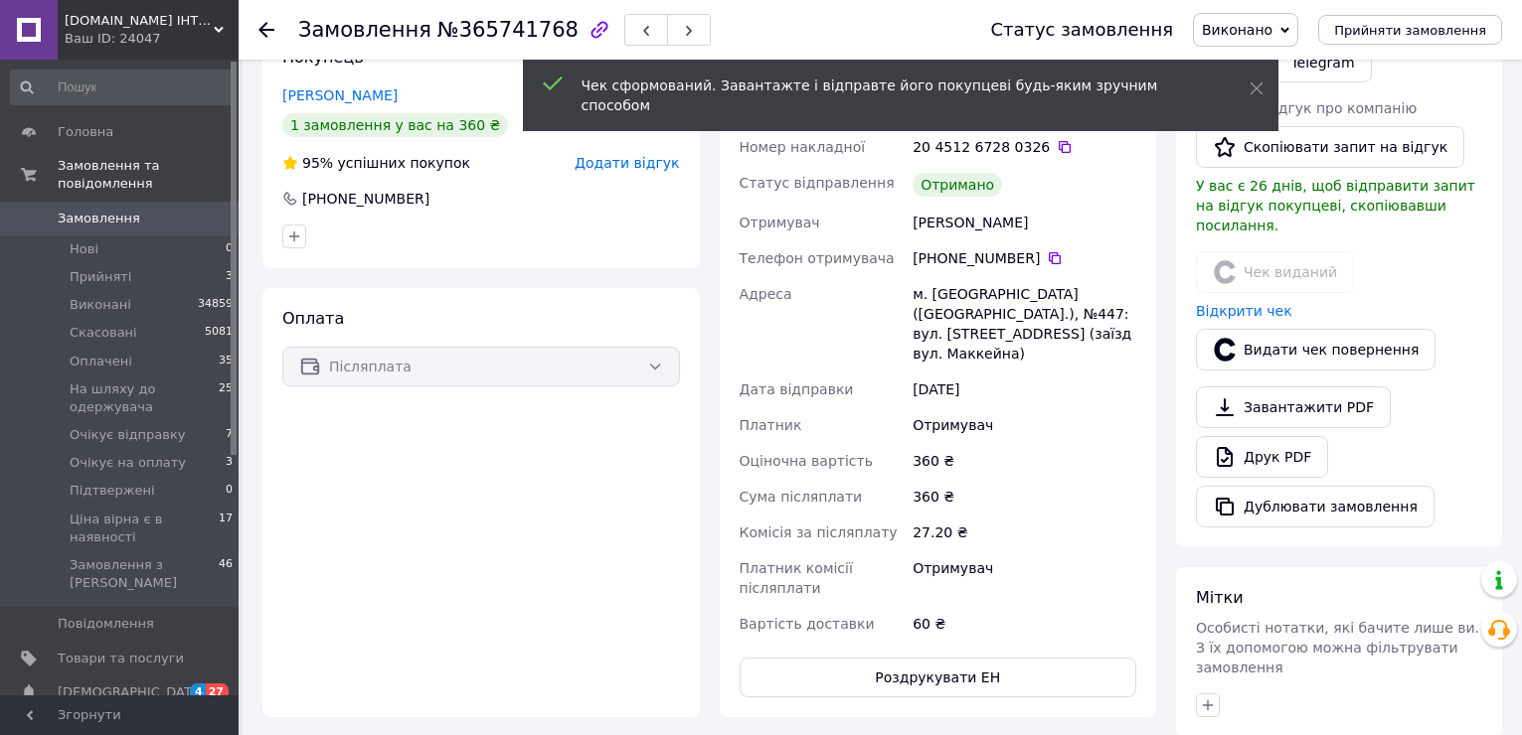
click at [266, 27] on icon at bounding box center [266, 30] width 16 height 16
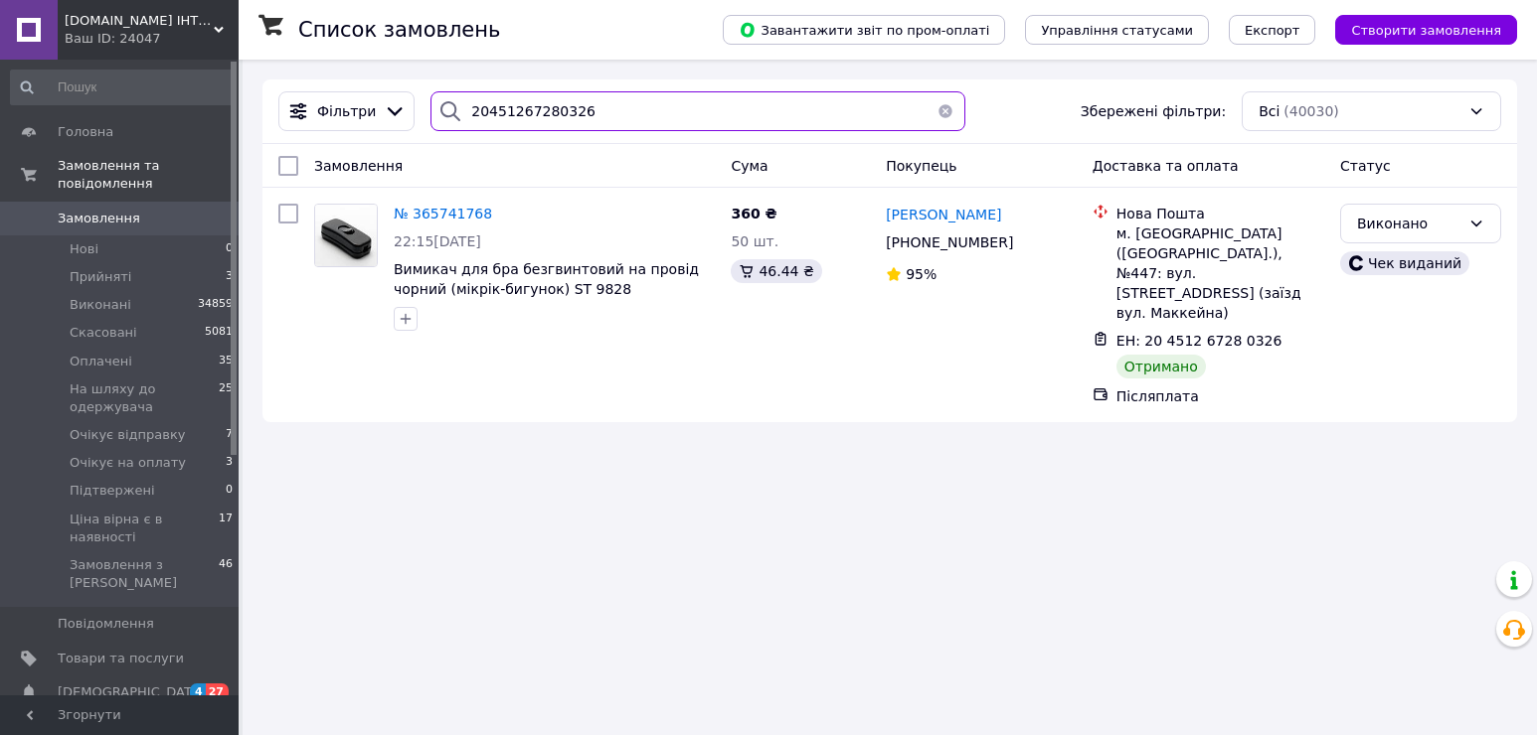
drag, startPoint x: 538, startPoint y: 111, endPoint x: 423, endPoint y: 103, distance: 114.6
click at [430, 103] on div "20451267280326" at bounding box center [697, 111] width 535 height 40
paste input "5338551"
type input "20451265338551"
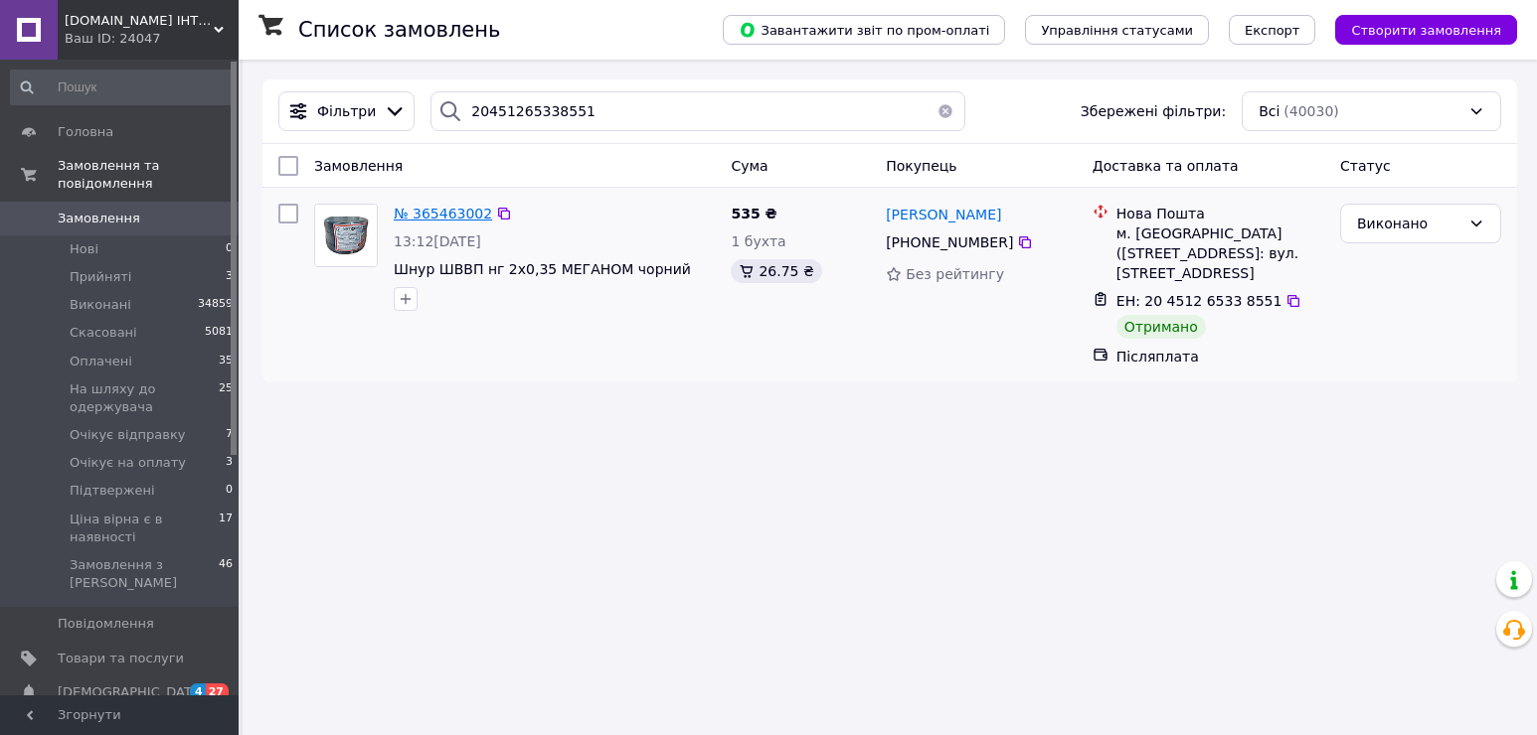
click at [455, 215] on span "№ 365463002" at bounding box center [443, 214] width 98 height 16
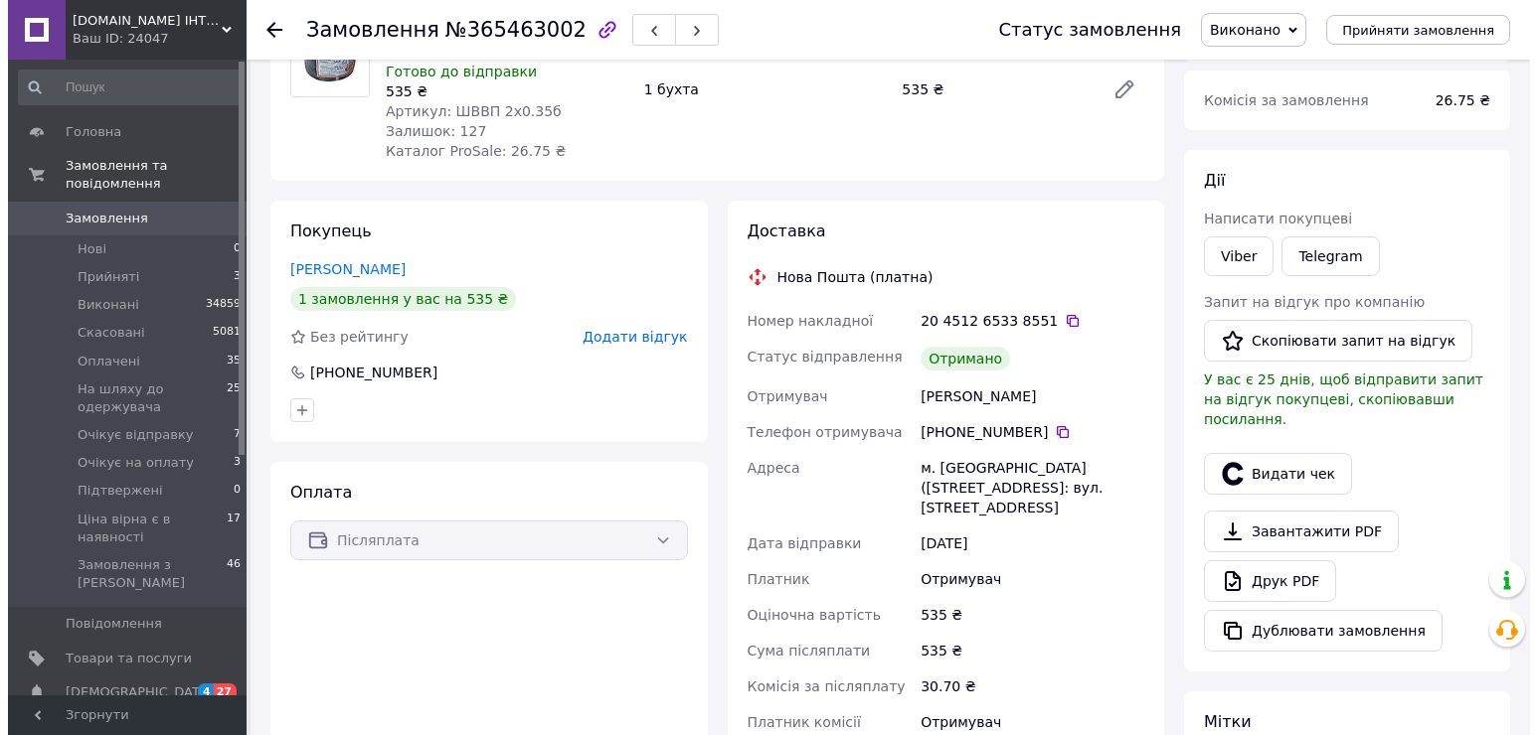
scroll to position [298, 0]
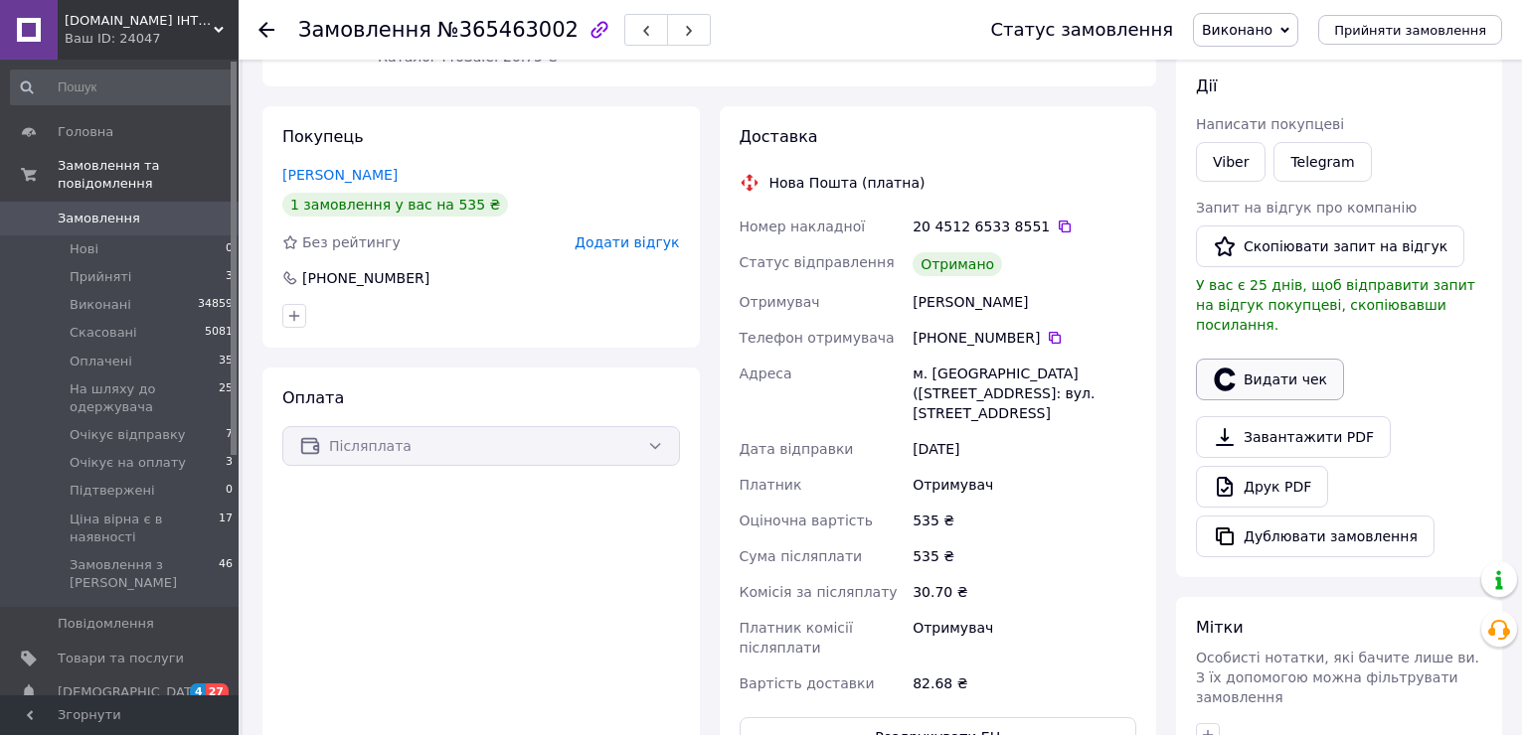
click at [1280, 365] on button "Видати чек" at bounding box center [1270, 380] width 148 height 42
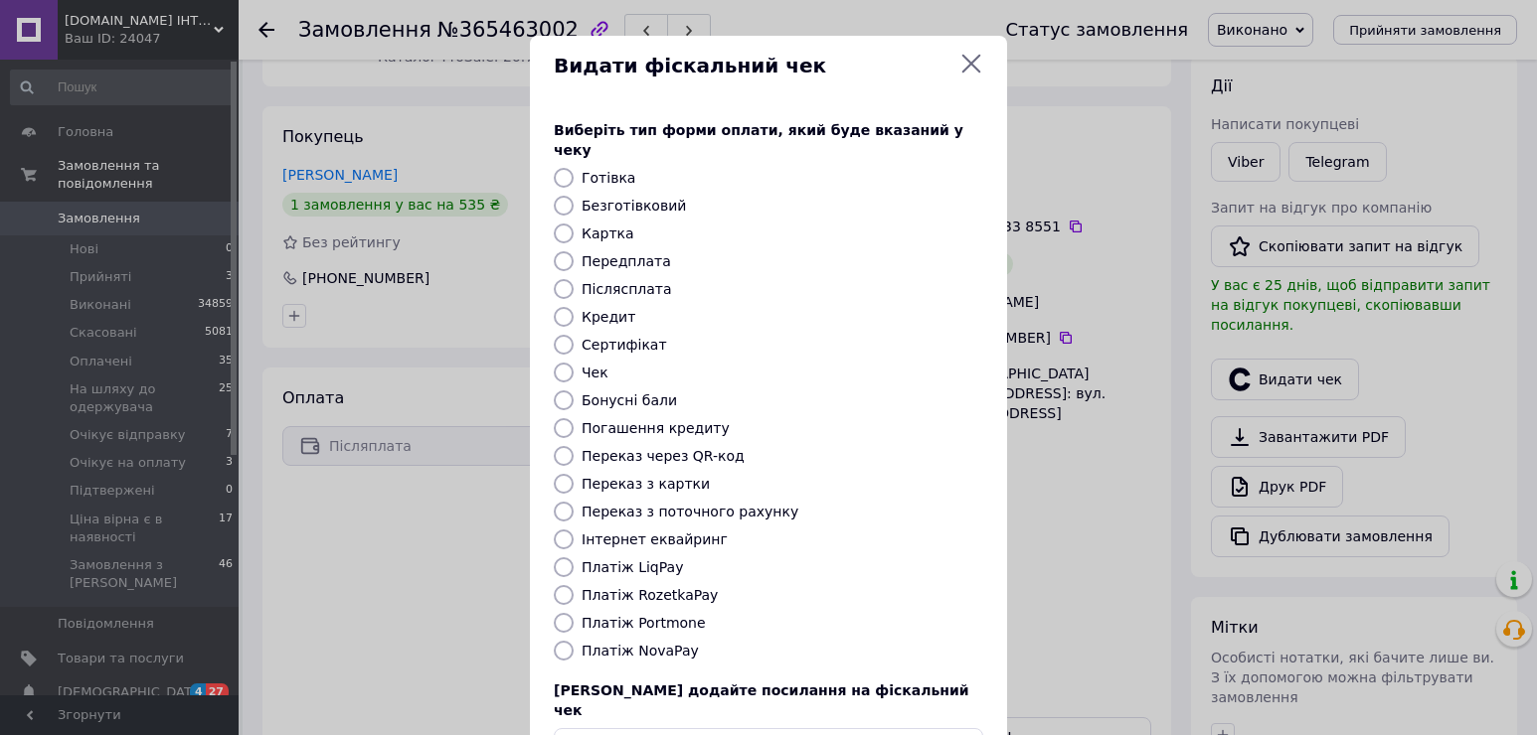
click at [608, 643] on label "Платіж NovaPay" at bounding box center [639, 651] width 117 height 16
click at [573, 641] on input "Платіж NovaPay" at bounding box center [564, 651] width 20 height 20
radio input "true"
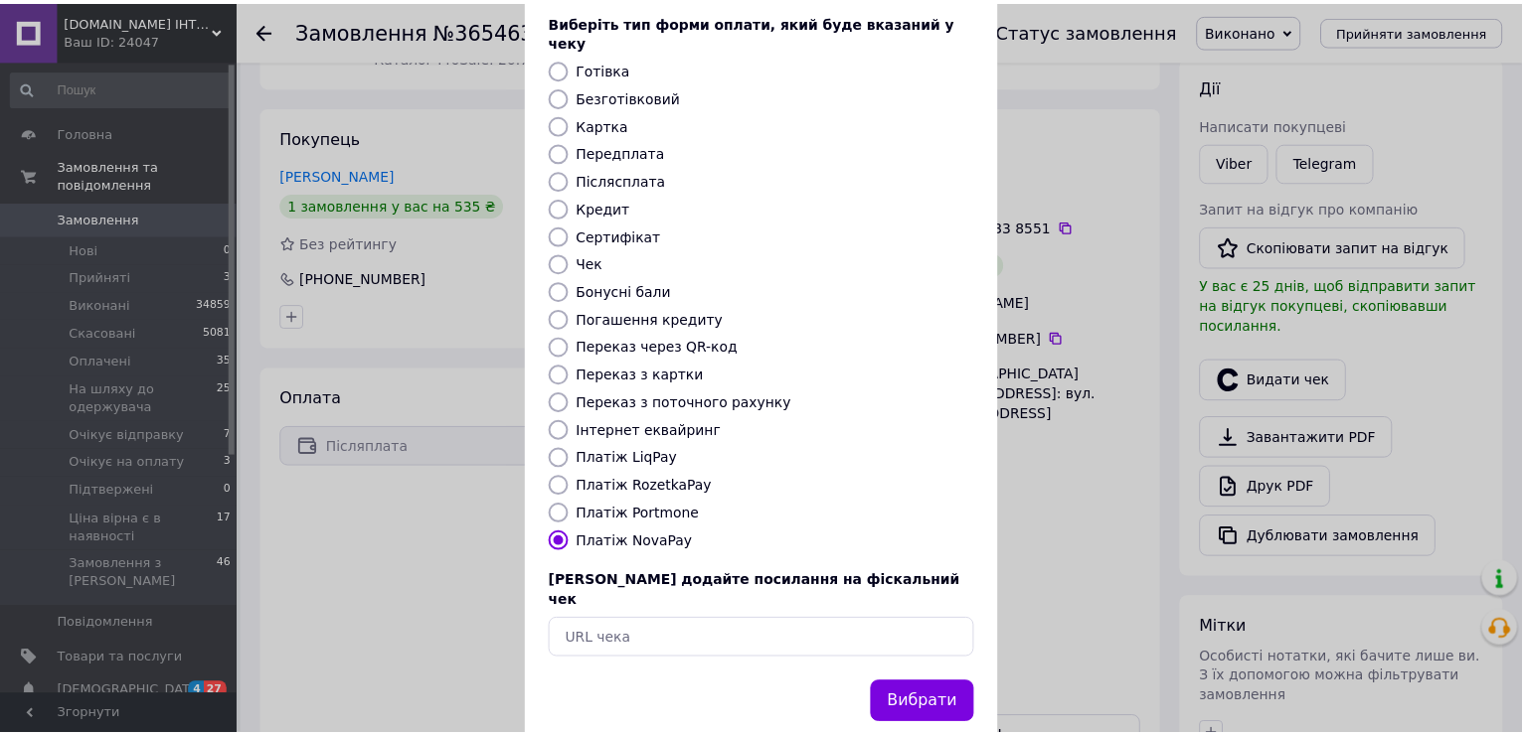
scroll to position [118, 0]
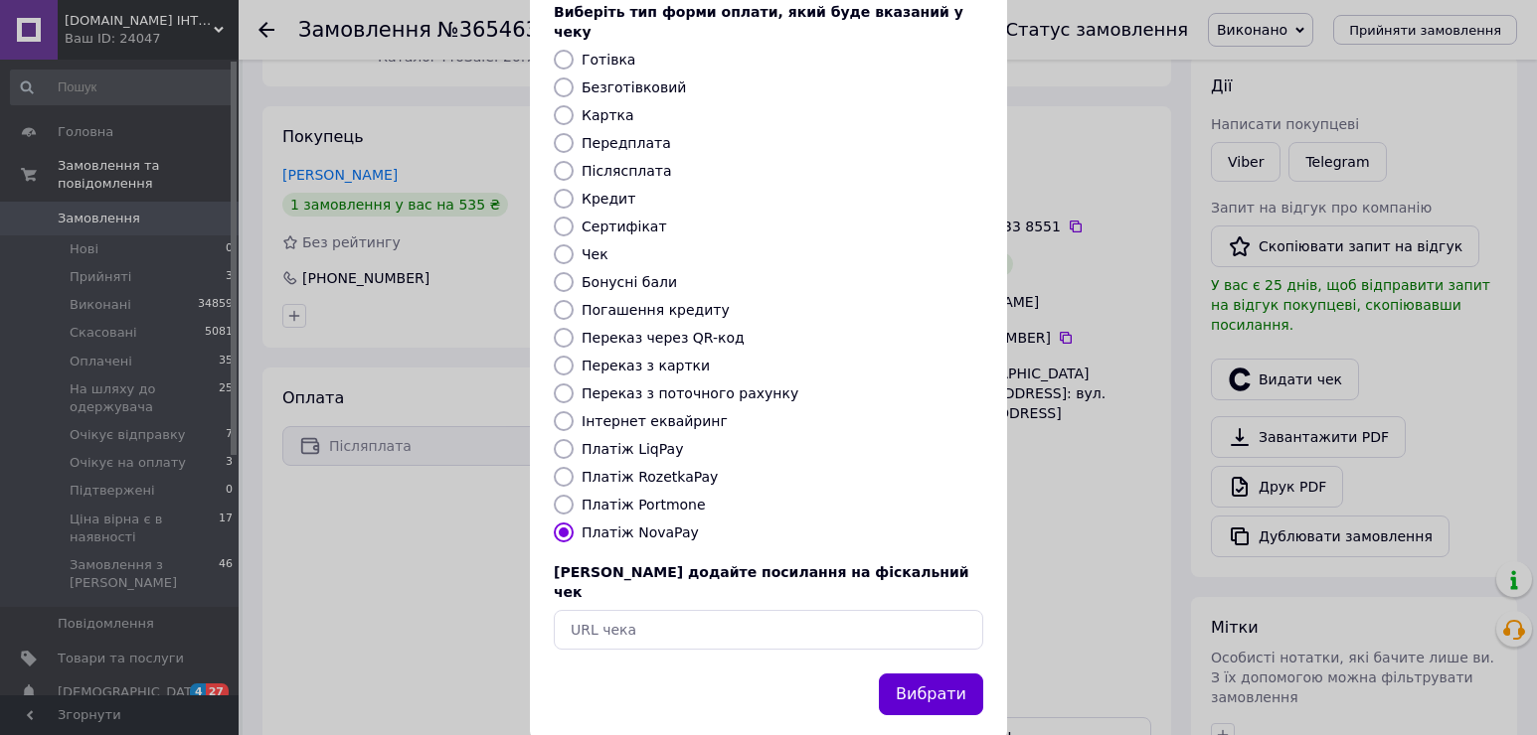
click at [924, 674] on button "Вибрати" at bounding box center [931, 695] width 104 height 43
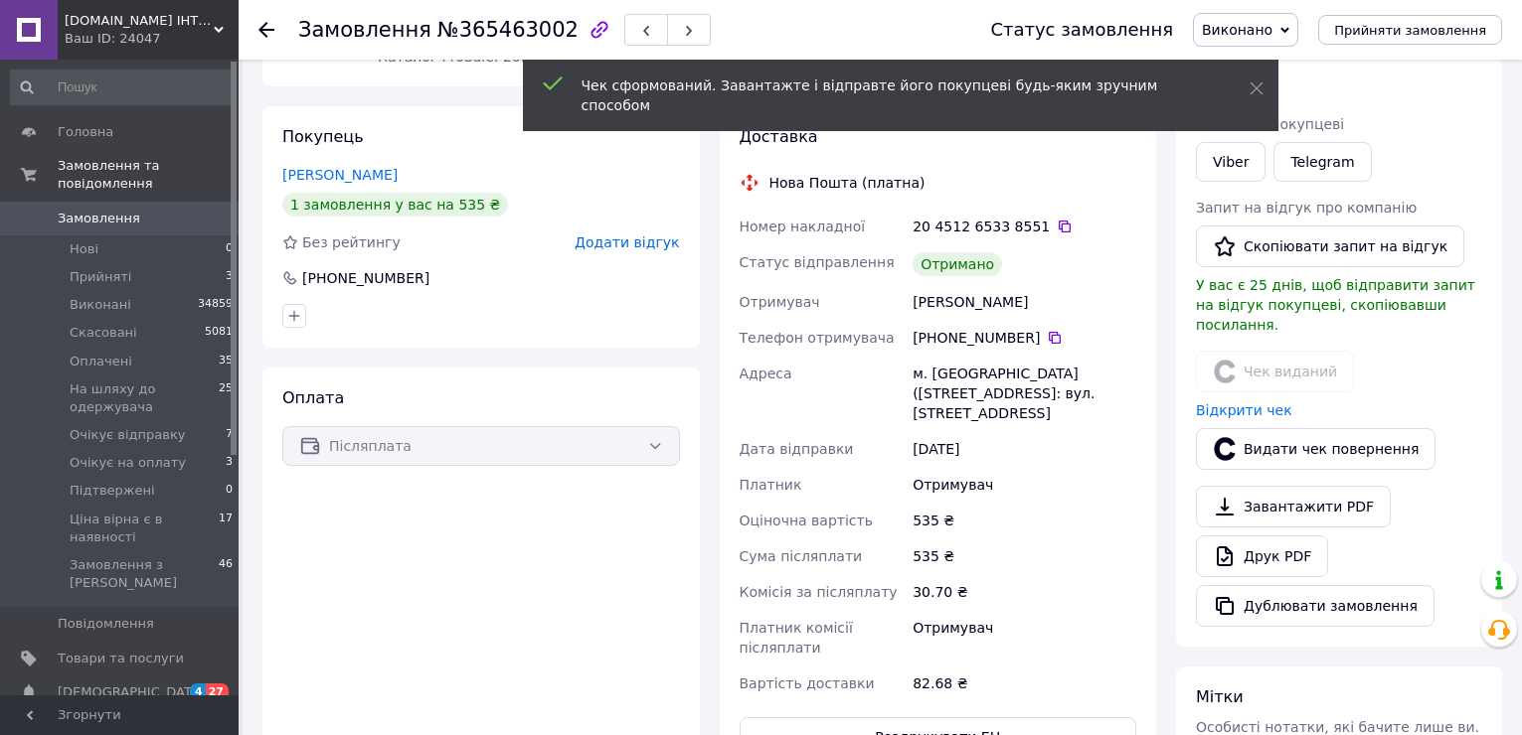
click at [265, 22] on icon at bounding box center [266, 30] width 16 height 16
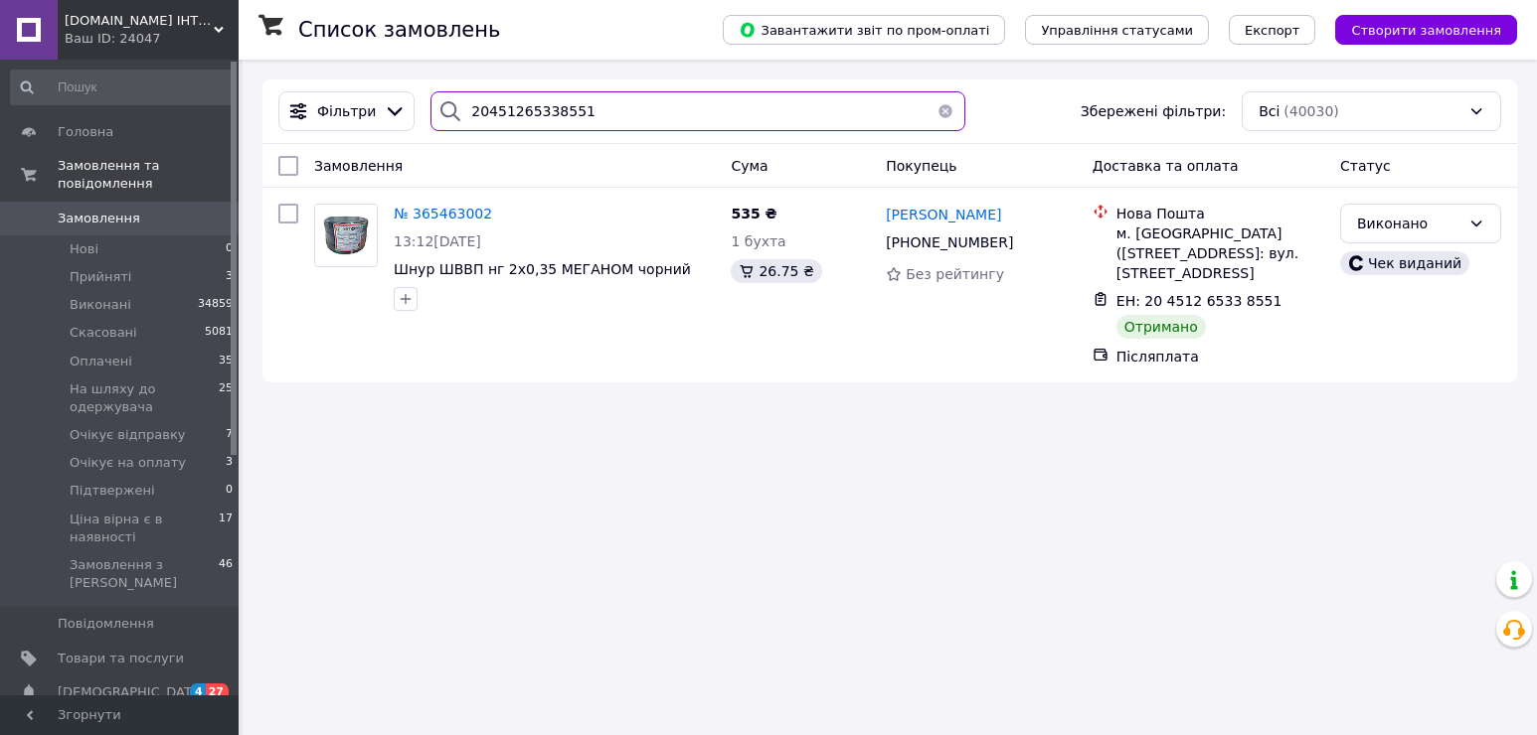
drag, startPoint x: 598, startPoint y: 109, endPoint x: 438, endPoint y: 98, distance: 160.4
click at [438, 98] on div "20451265338551" at bounding box center [697, 111] width 535 height 40
paste input "6531555"
type input "20451266531555"
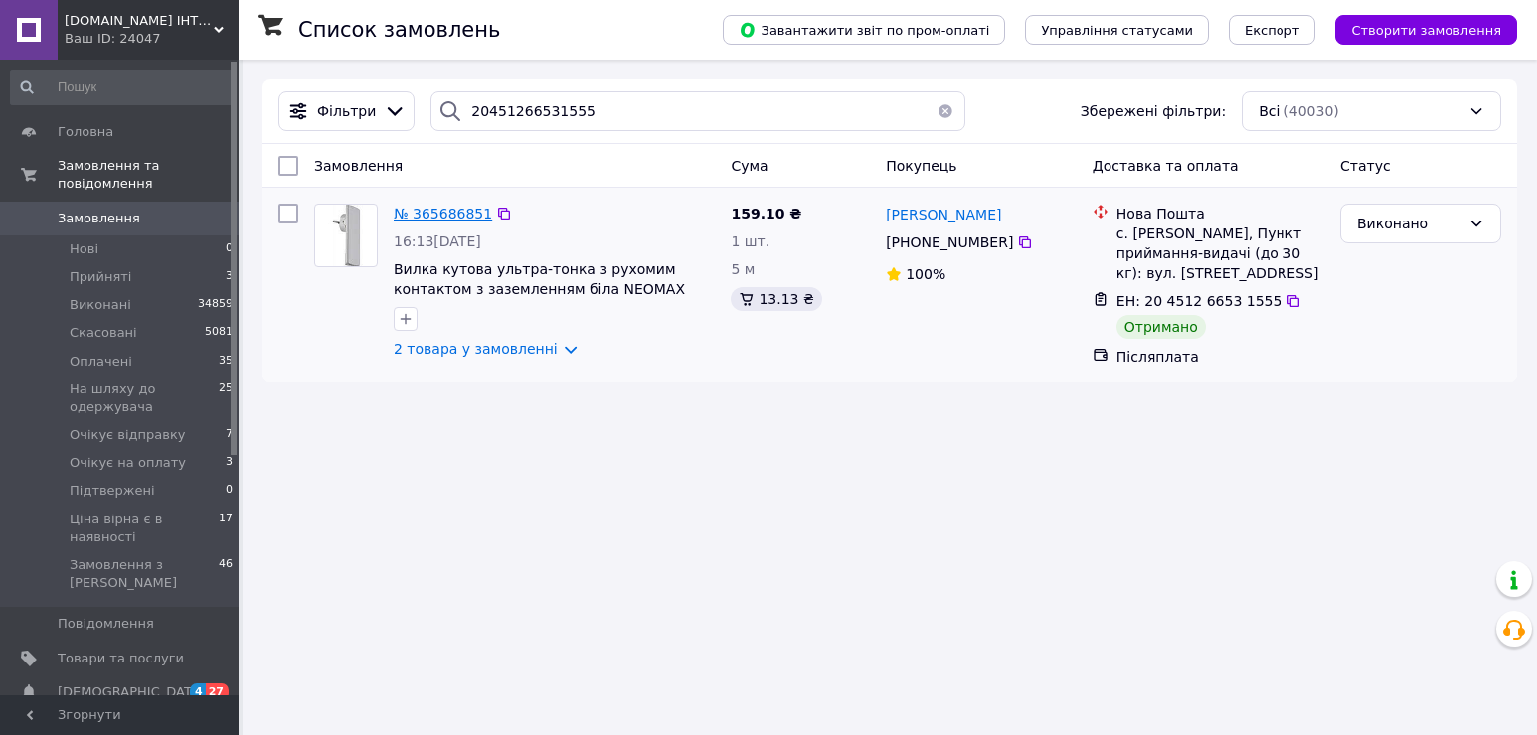
click at [441, 206] on span "№ 365686851" at bounding box center [443, 214] width 98 height 16
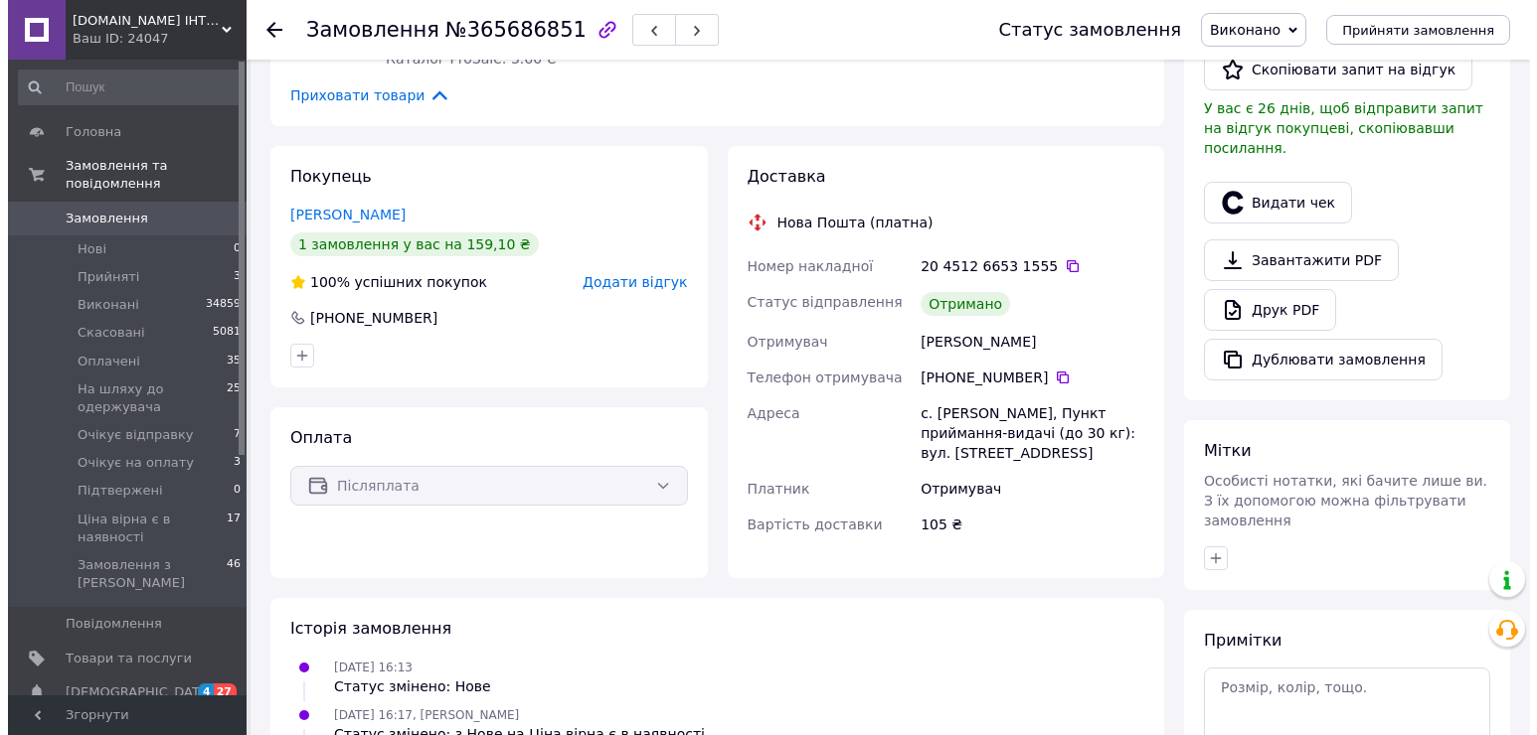
scroll to position [497, 0]
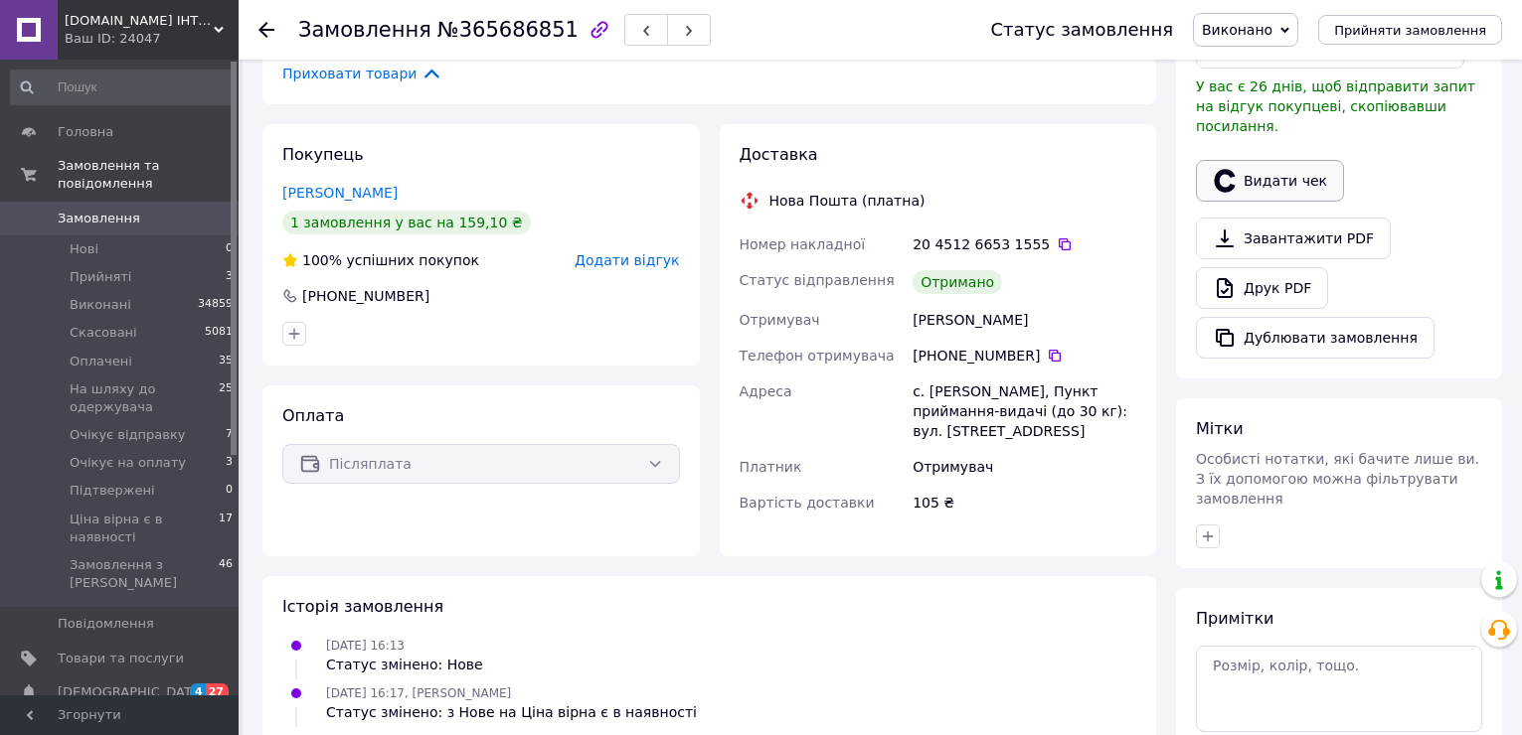
click at [1275, 162] on button "Видати чек" at bounding box center [1270, 181] width 148 height 42
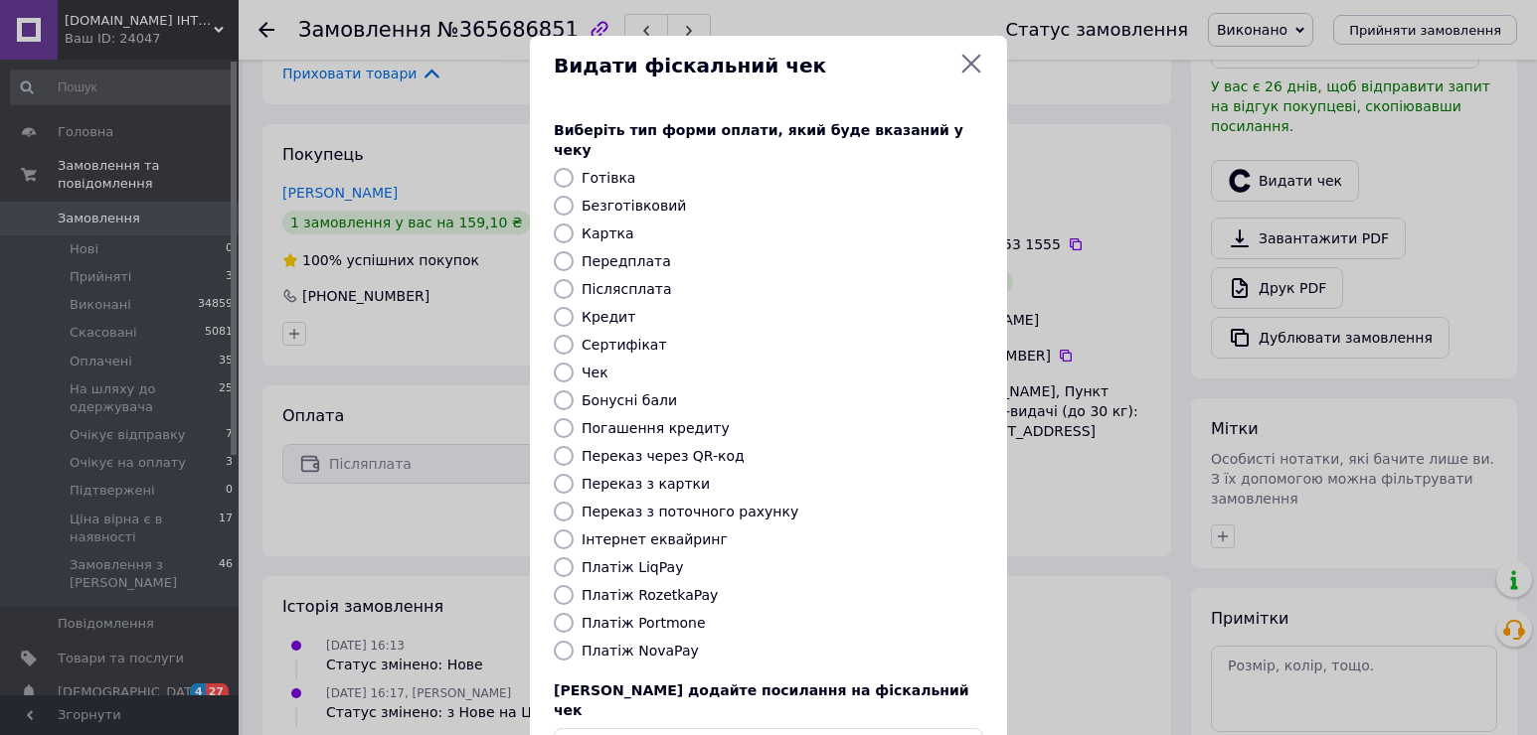
click at [662, 643] on label "Платіж NovaPay" at bounding box center [639, 651] width 117 height 16
click at [573, 641] on input "Платіж NovaPay" at bounding box center [564, 651] width 20 height 20
radio input "true"
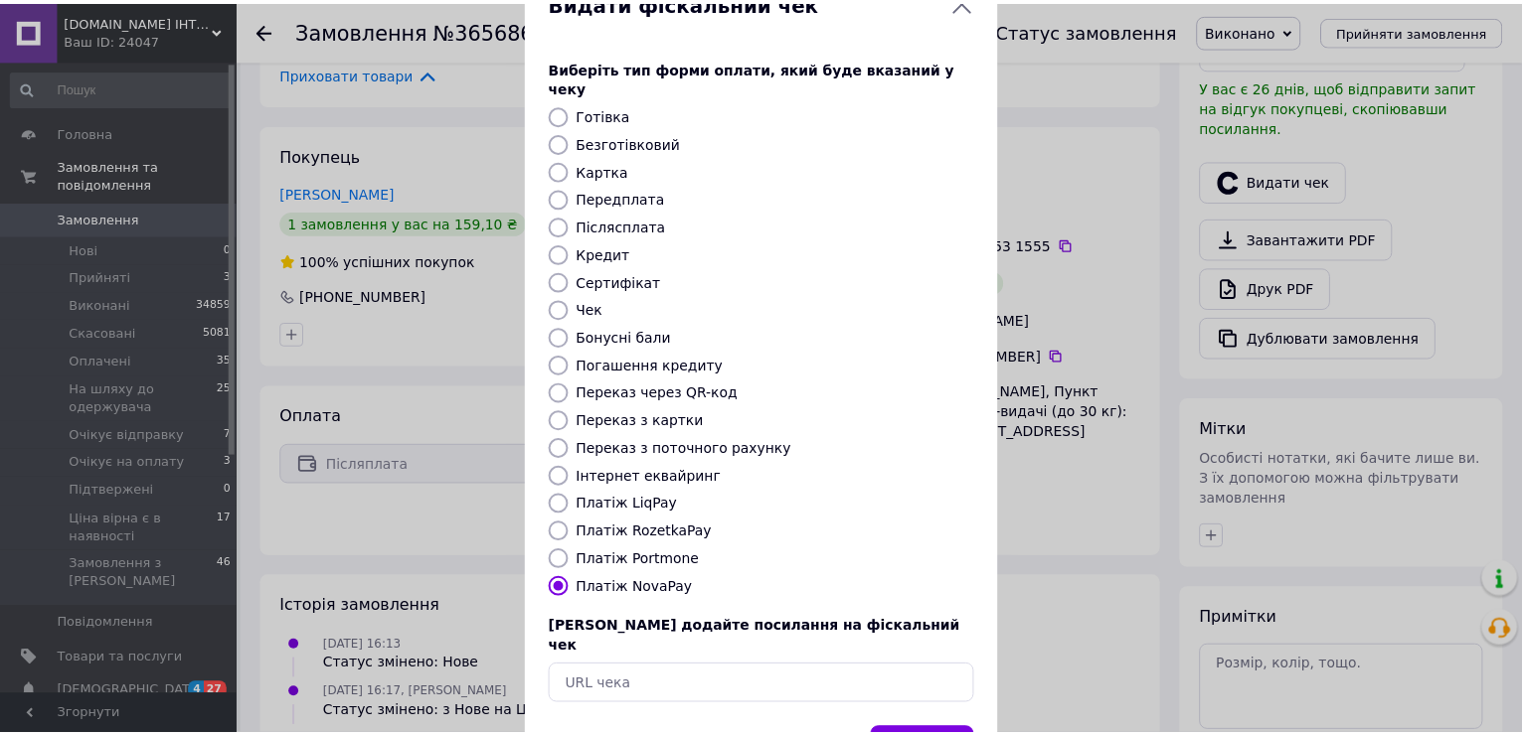
scroll to position [118, 0]
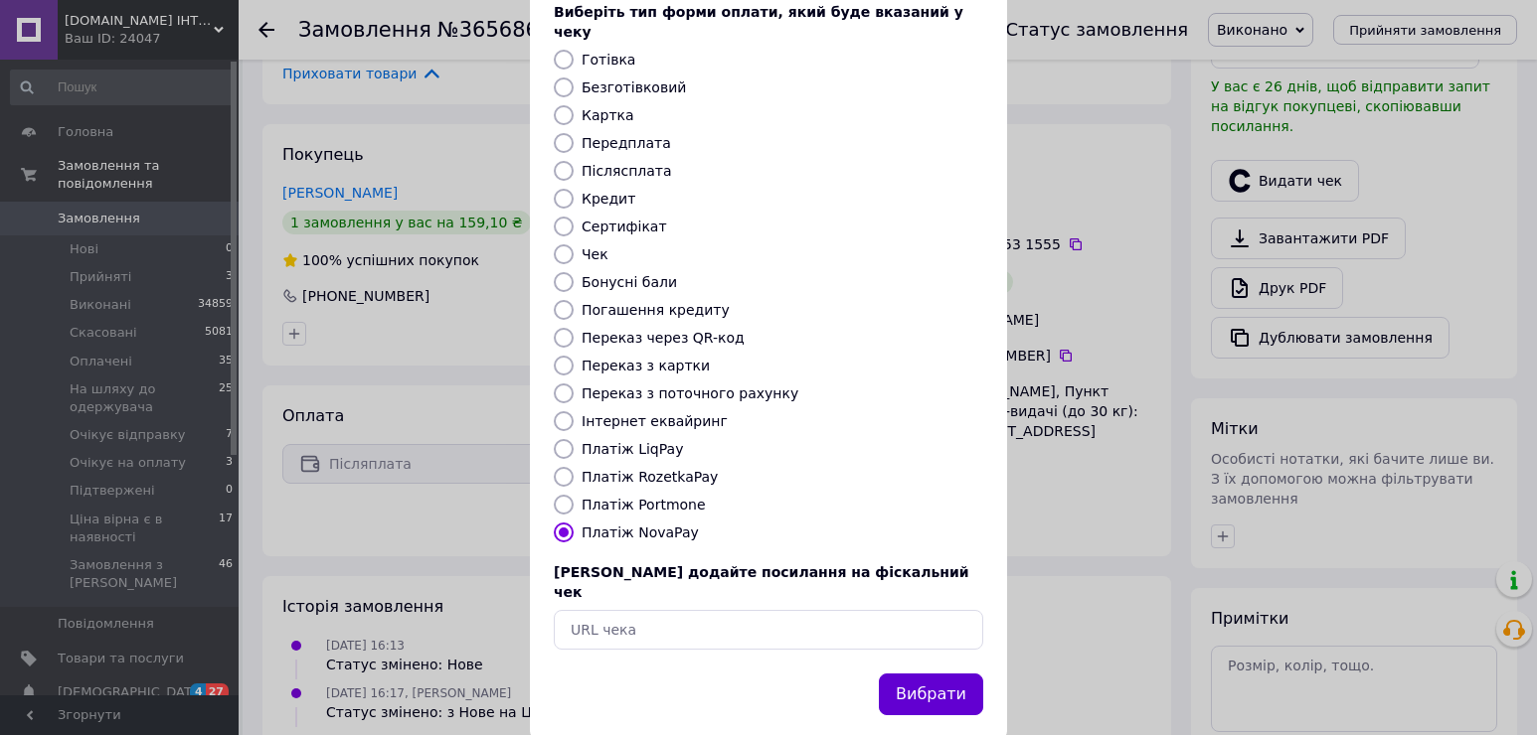
click at [923, 674] on button "Вибрати" at bounding box center [931, 695] width 104 height 43
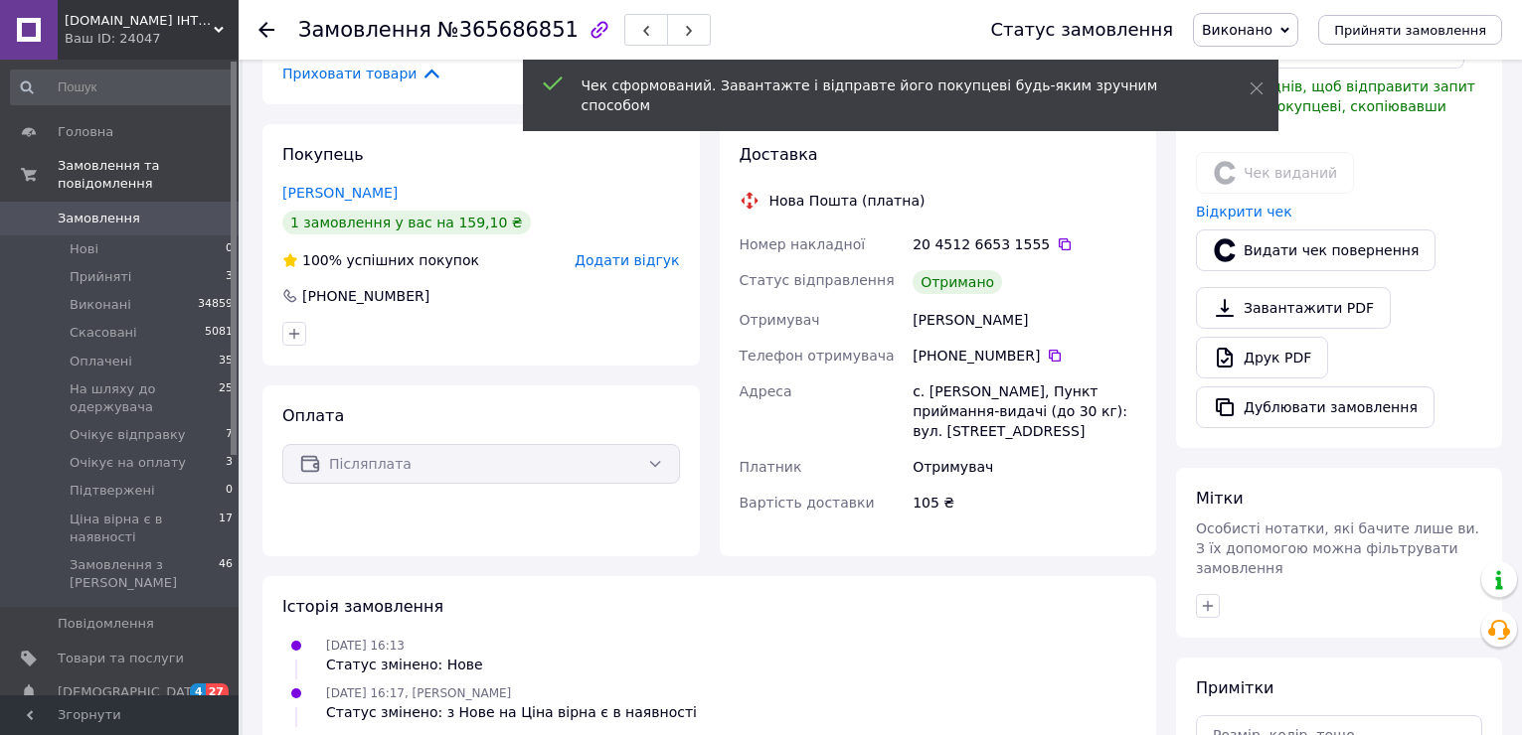
click at [263, 27] on use at bounding box center [266, 30] width 16 height 16
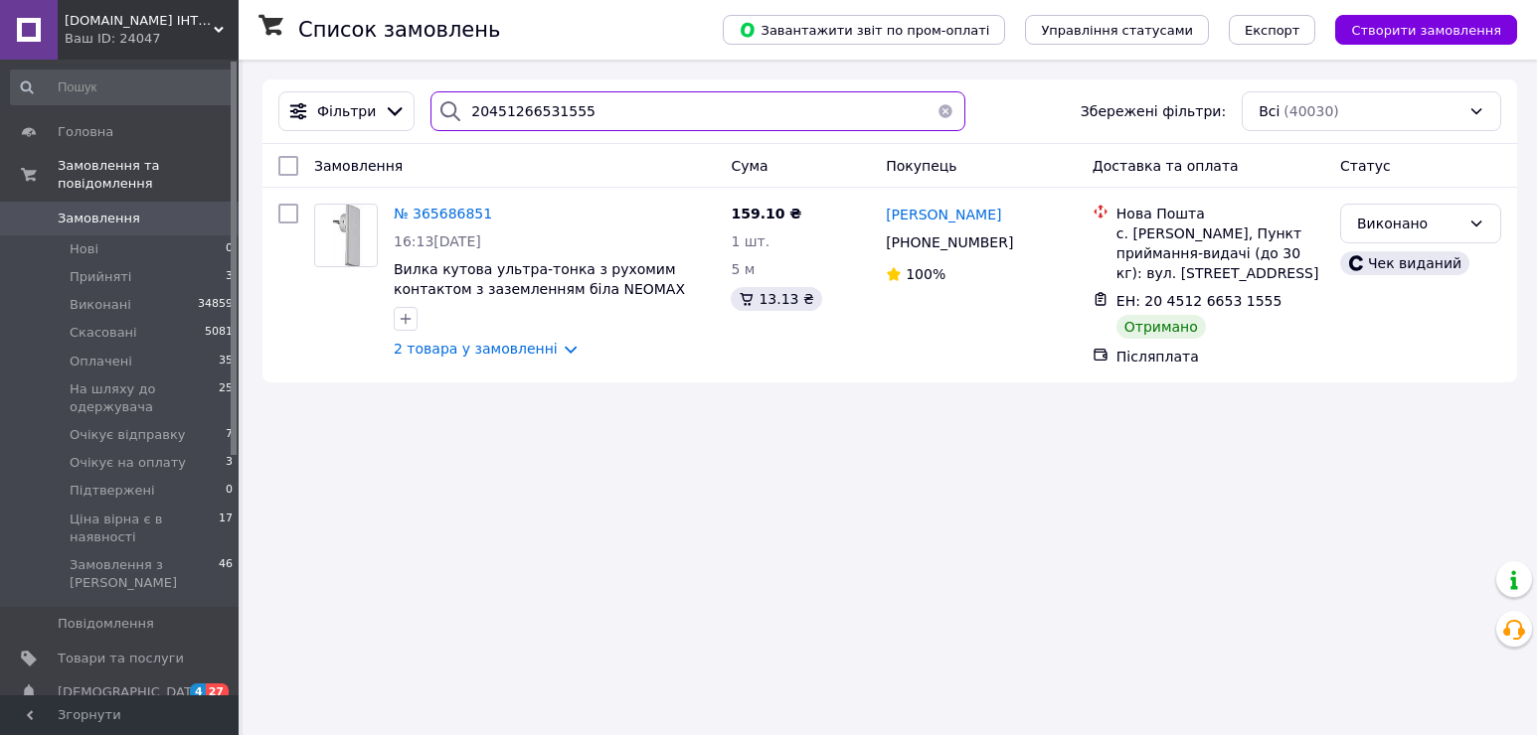
drag, startPoint x: 607, startPoint y: 107, endPoint x: 421, endPoint y: 98, distance: 186.1
click at [430, 98] on div "20451266531555" at bounding box center [697, 111] width 535 height 40
paste input "7242008"
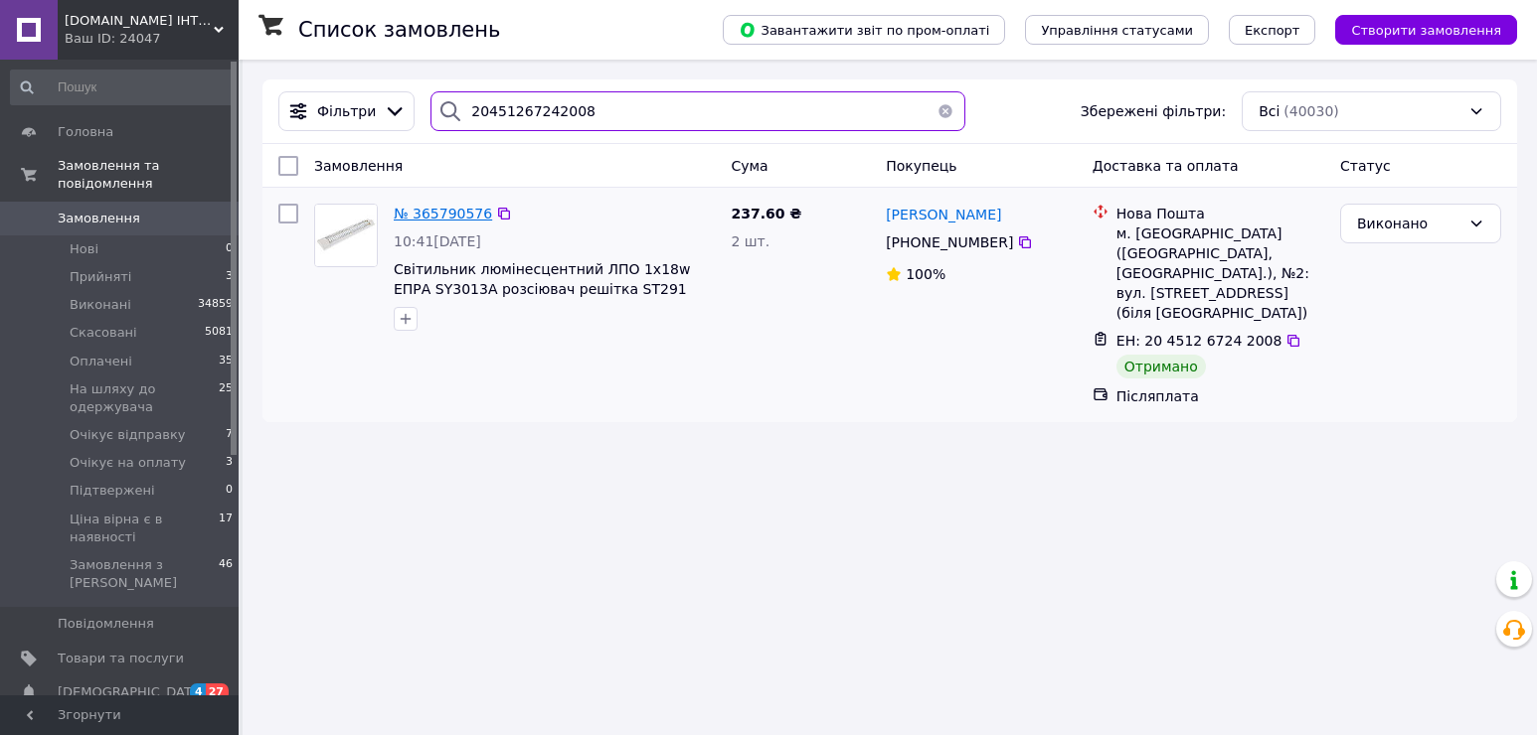
type input "20451267242008"
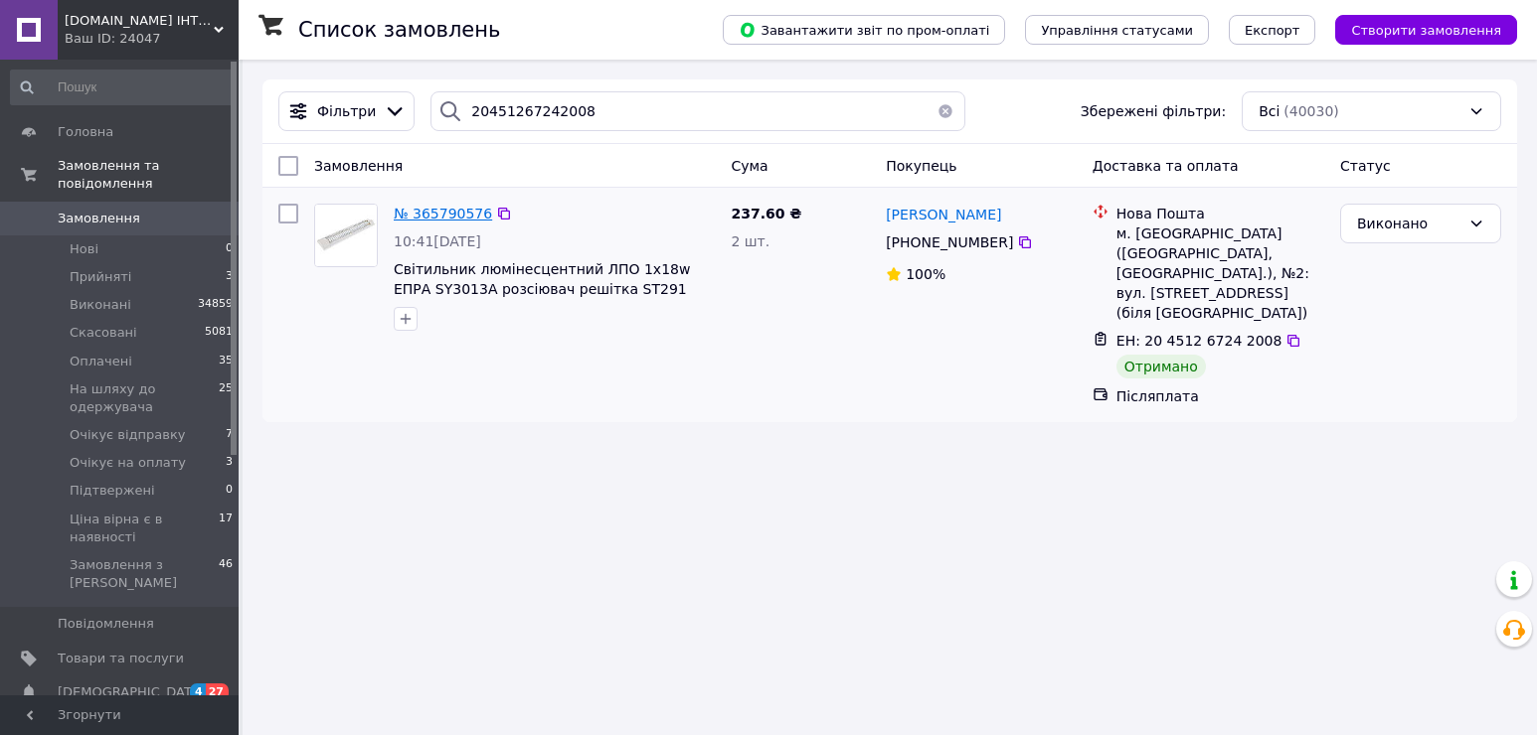
click at [435, 215] on span "№ 365790576" at bounding box center [443, 214] width 98 height 16
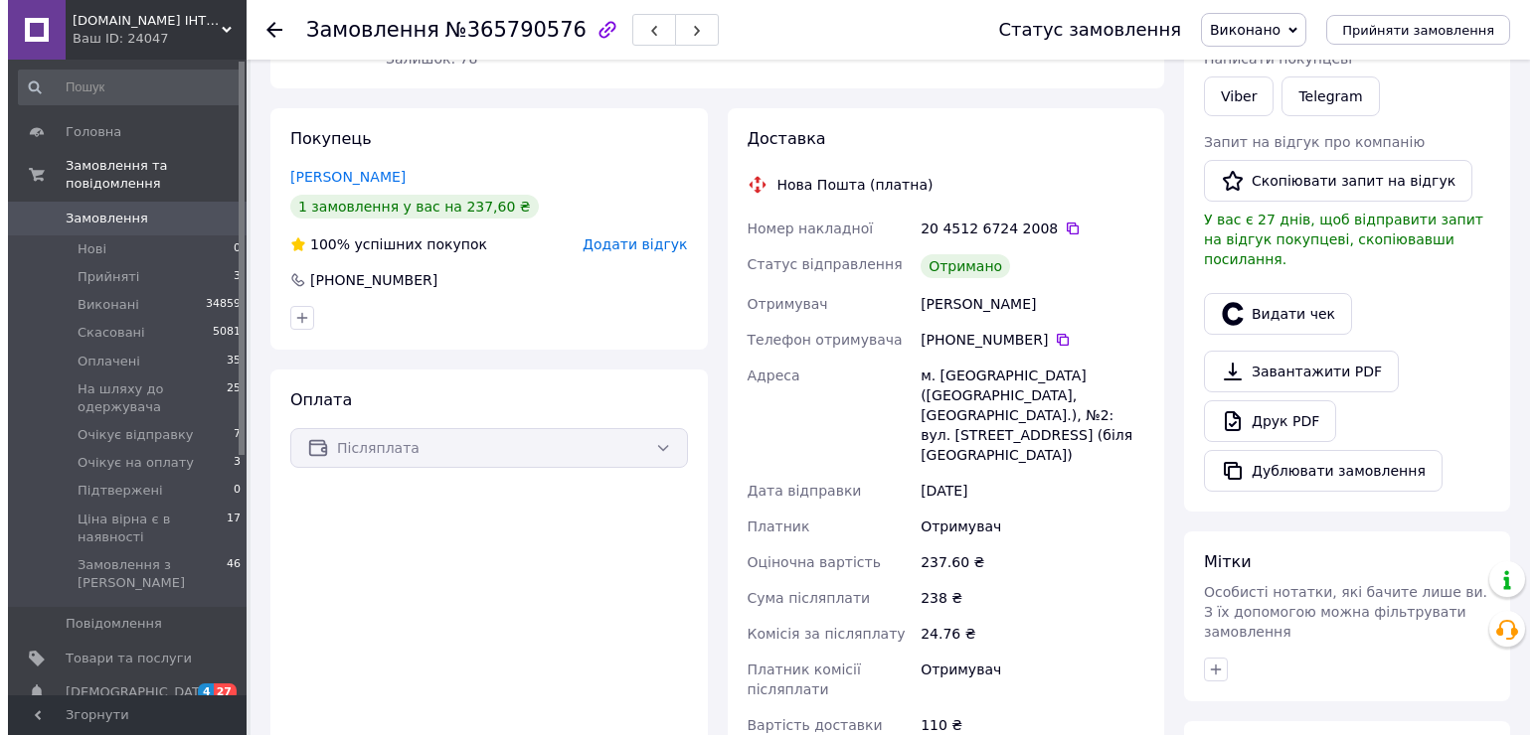
scroll to position [298, 0]
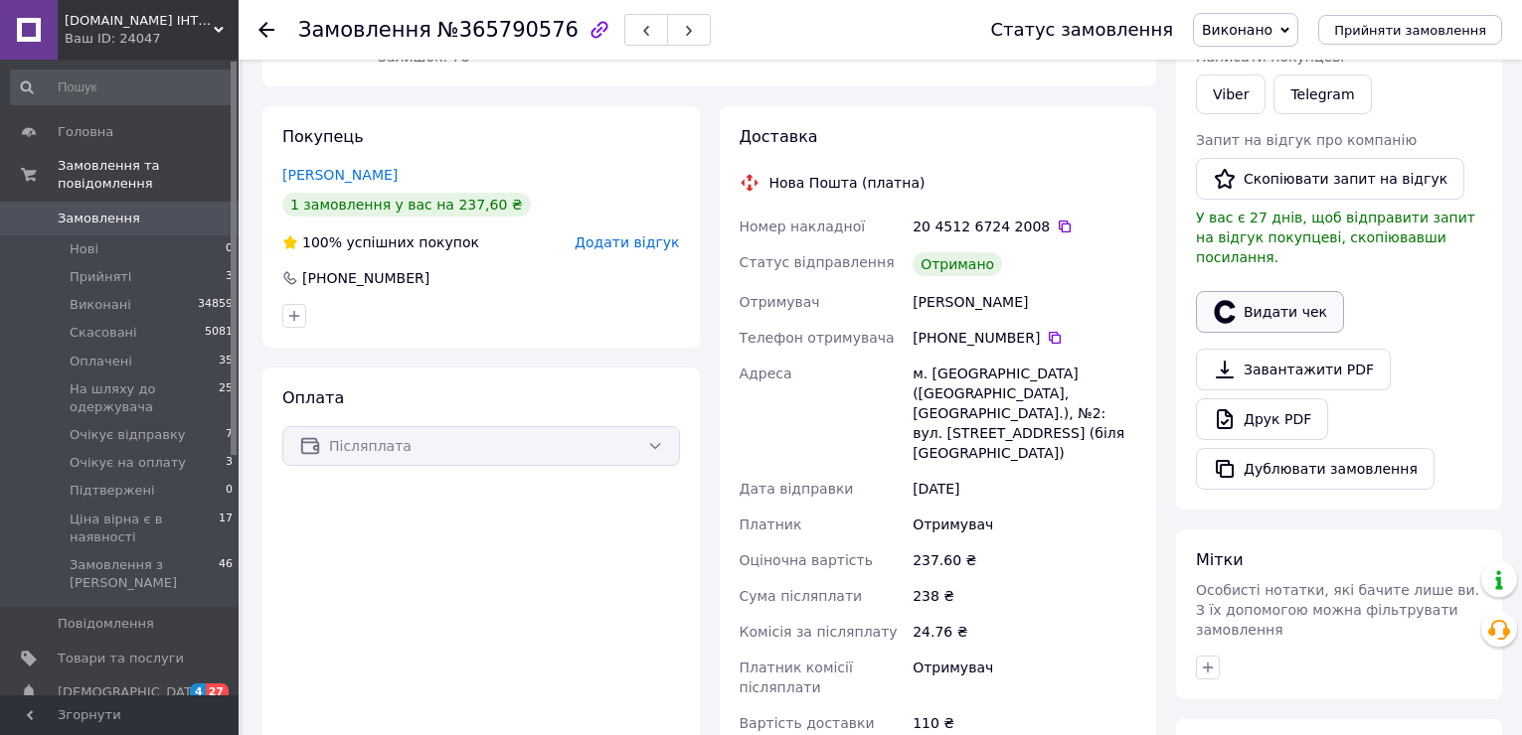
click at [1296, 291] on button "Видати чек" at bounding box center [1270, 312] width 148 height 42
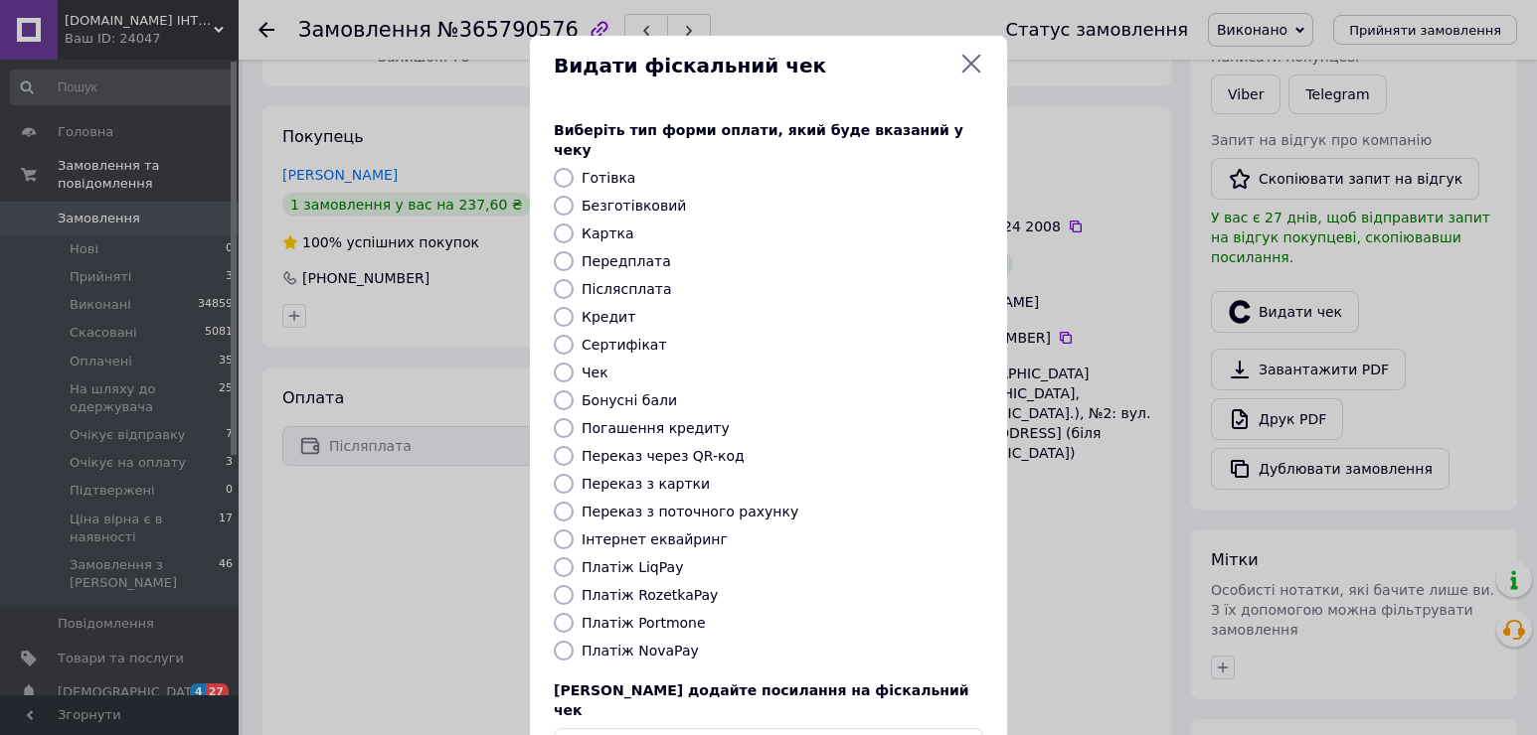
click at [643, 643] on label "Платіж NovaPay" at bounding box center [639, 651] width 117 height 16
click at [573, 641] on input "Платіж NovaPay" at bounding box center [564, 651] width 20 height 20
radio input "true"
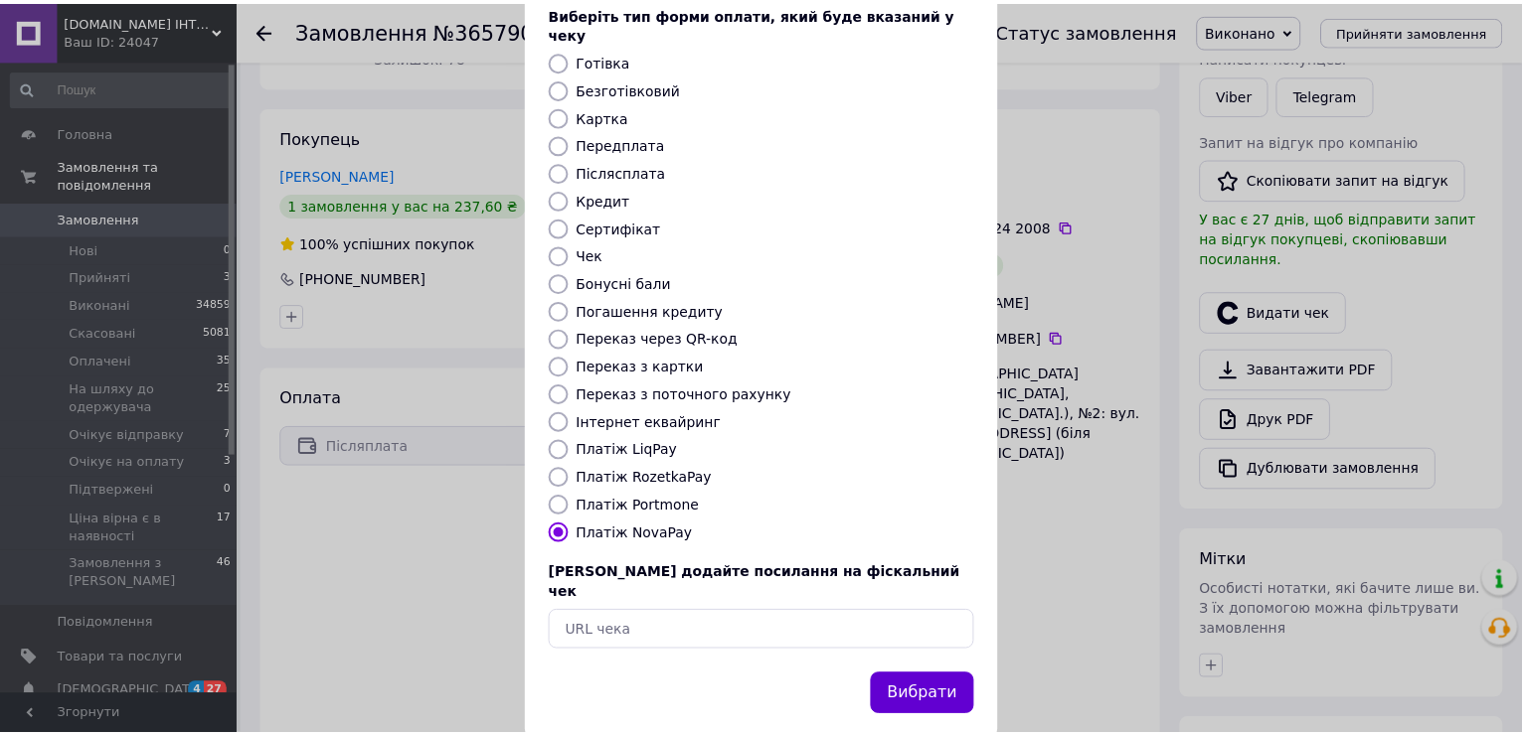
scroll to position [118, 0]
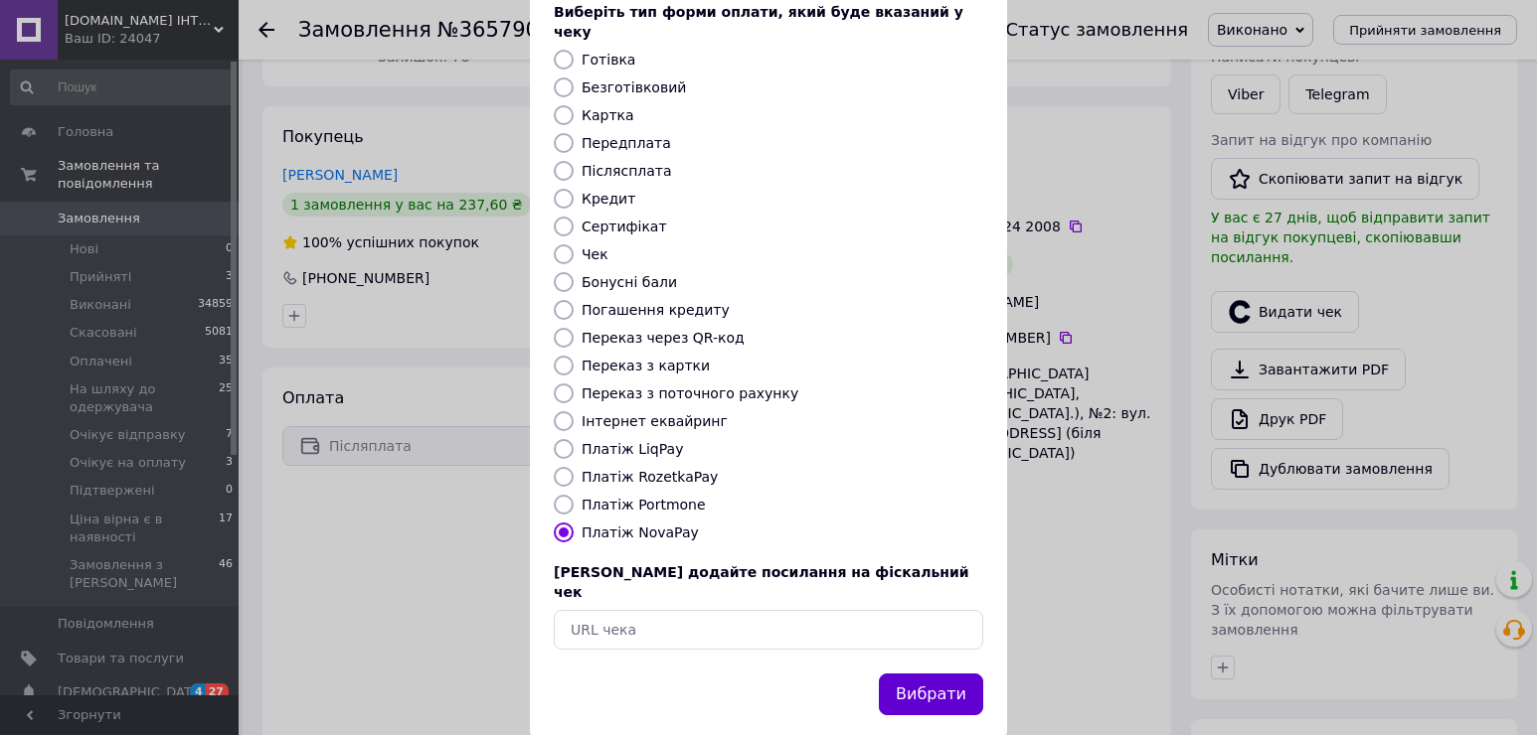
click at [940, 674] on button "Вибрати" at bounding box center [931, 695] width 104 height 43
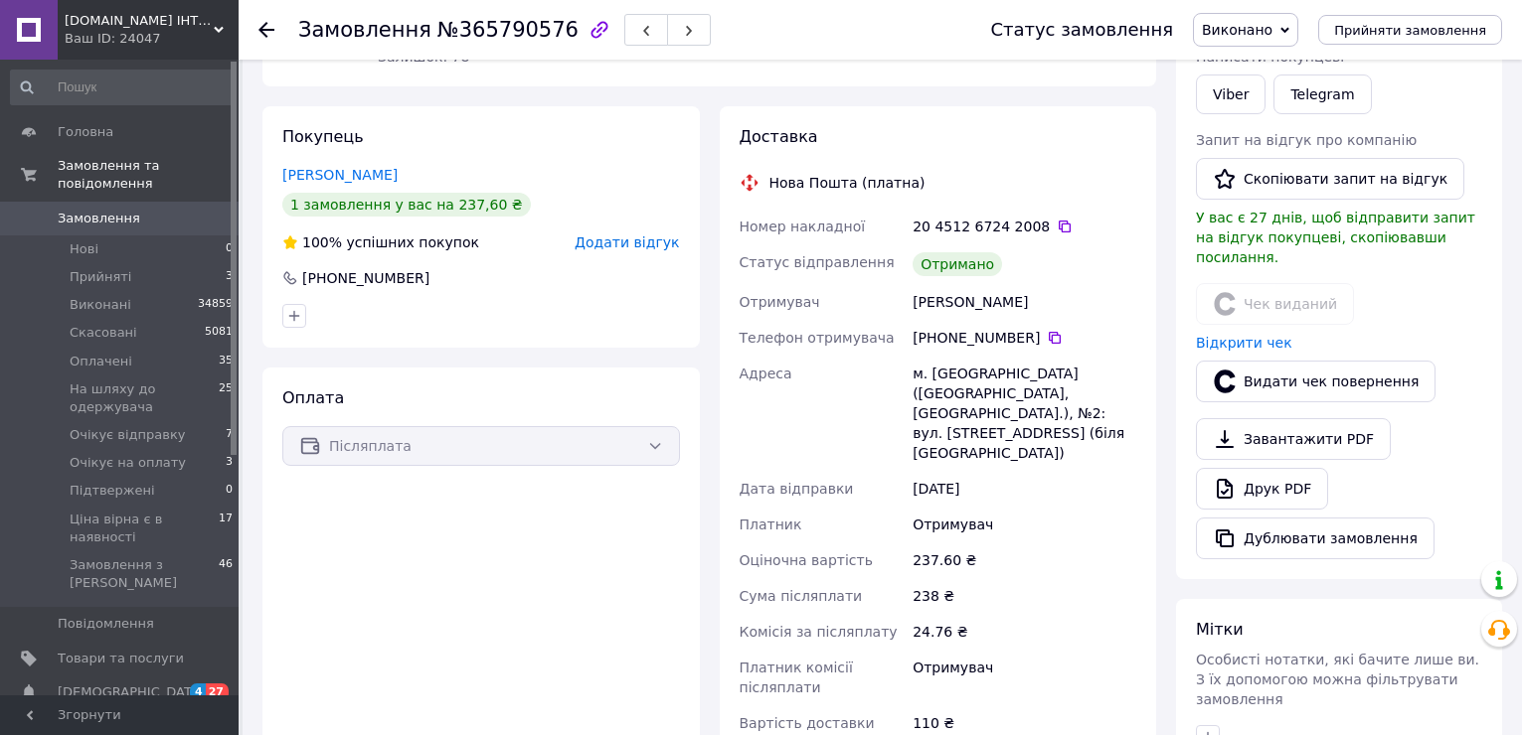
click at [260, 29] on use at bounding box center [266, 30] width 16 height 16
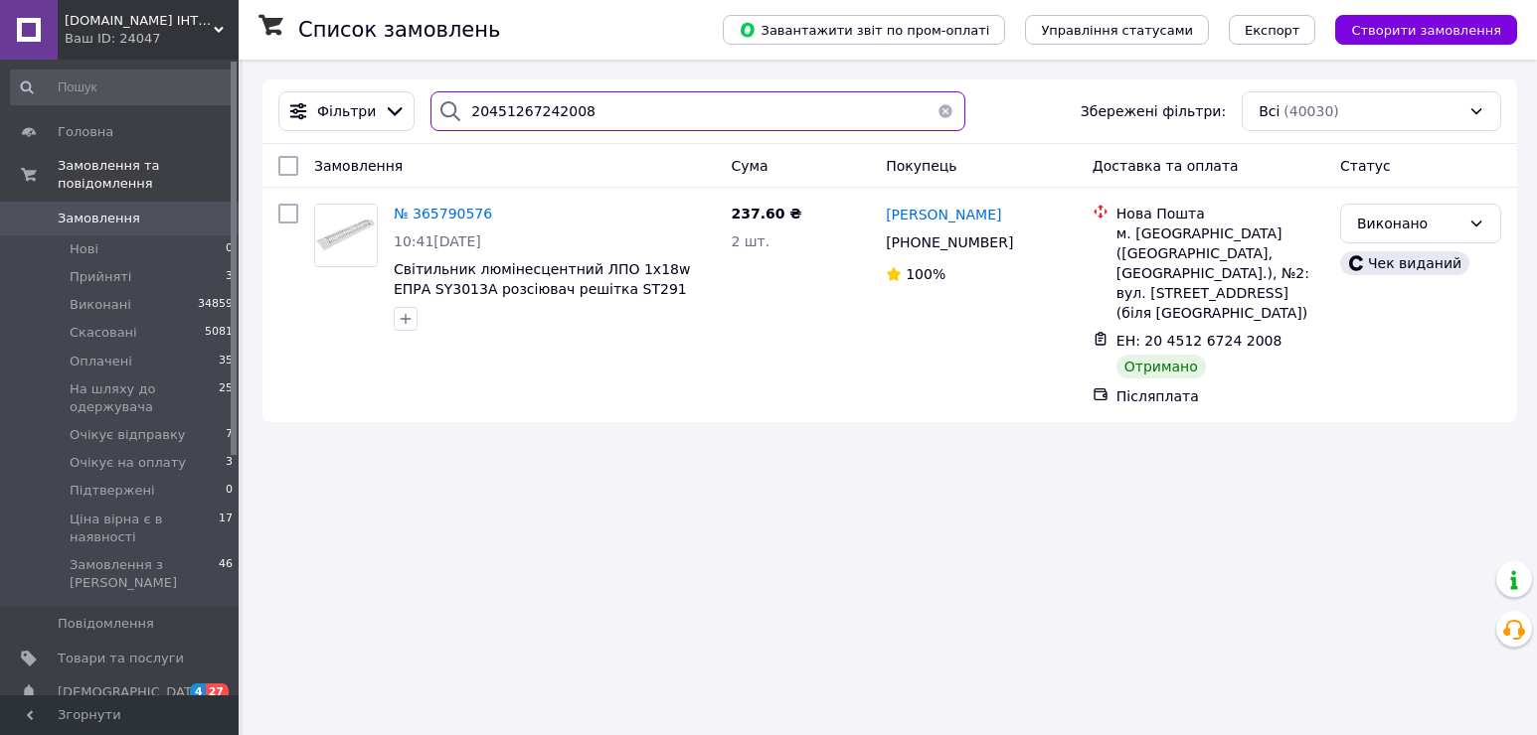
drag, startPoint x: 594, startPoint y: 116, endPoint x: 456, endPoint y: 103, distance: 138.8
click at [456, 103] on div "20451267242008" at bounding box center [697, 111] width 535 height 40
paste input "6530"
type input "20451267246530"
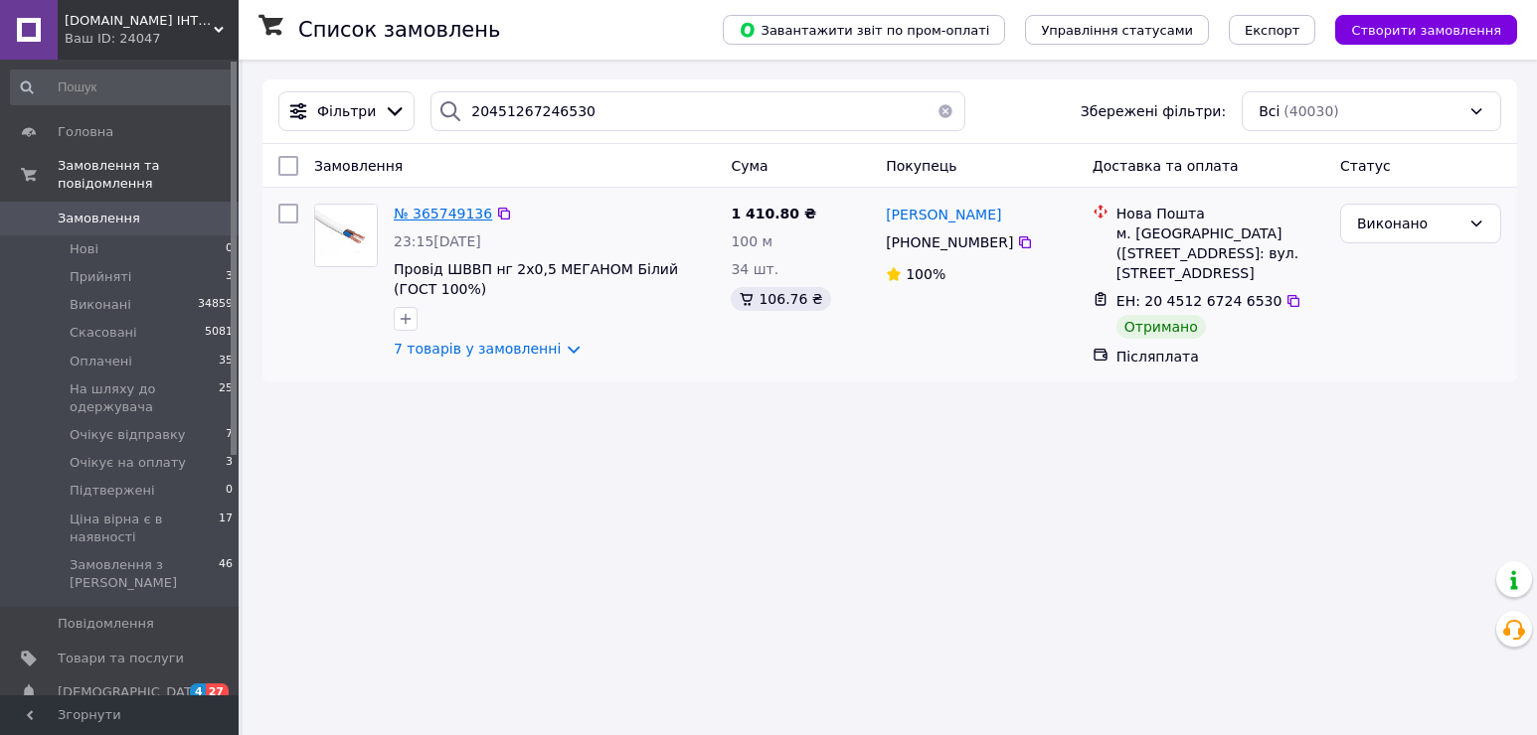
click at [448, 210] on span "№ 365749136" at bounding box center [443, 214] width 98 height 16
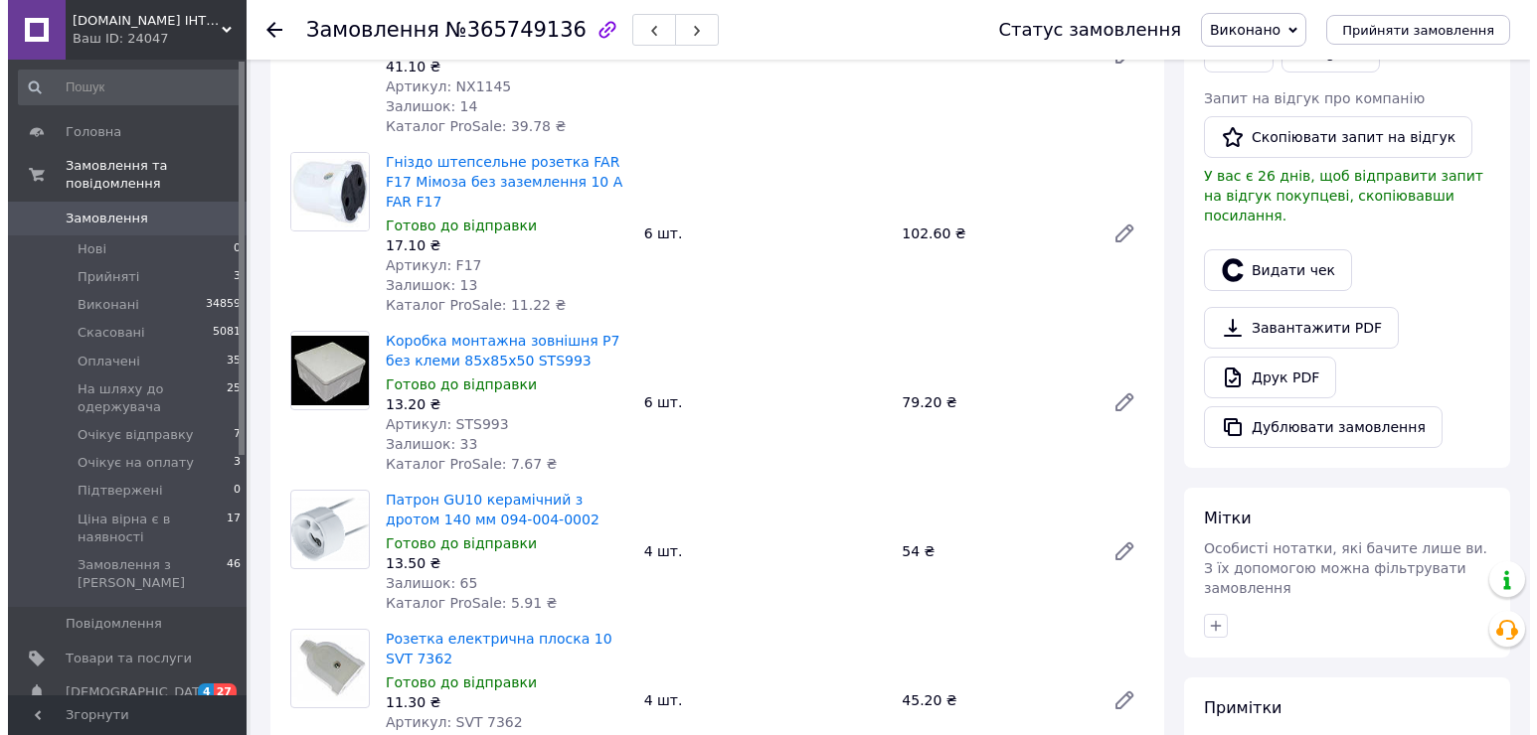
scroll to position [497, 0]
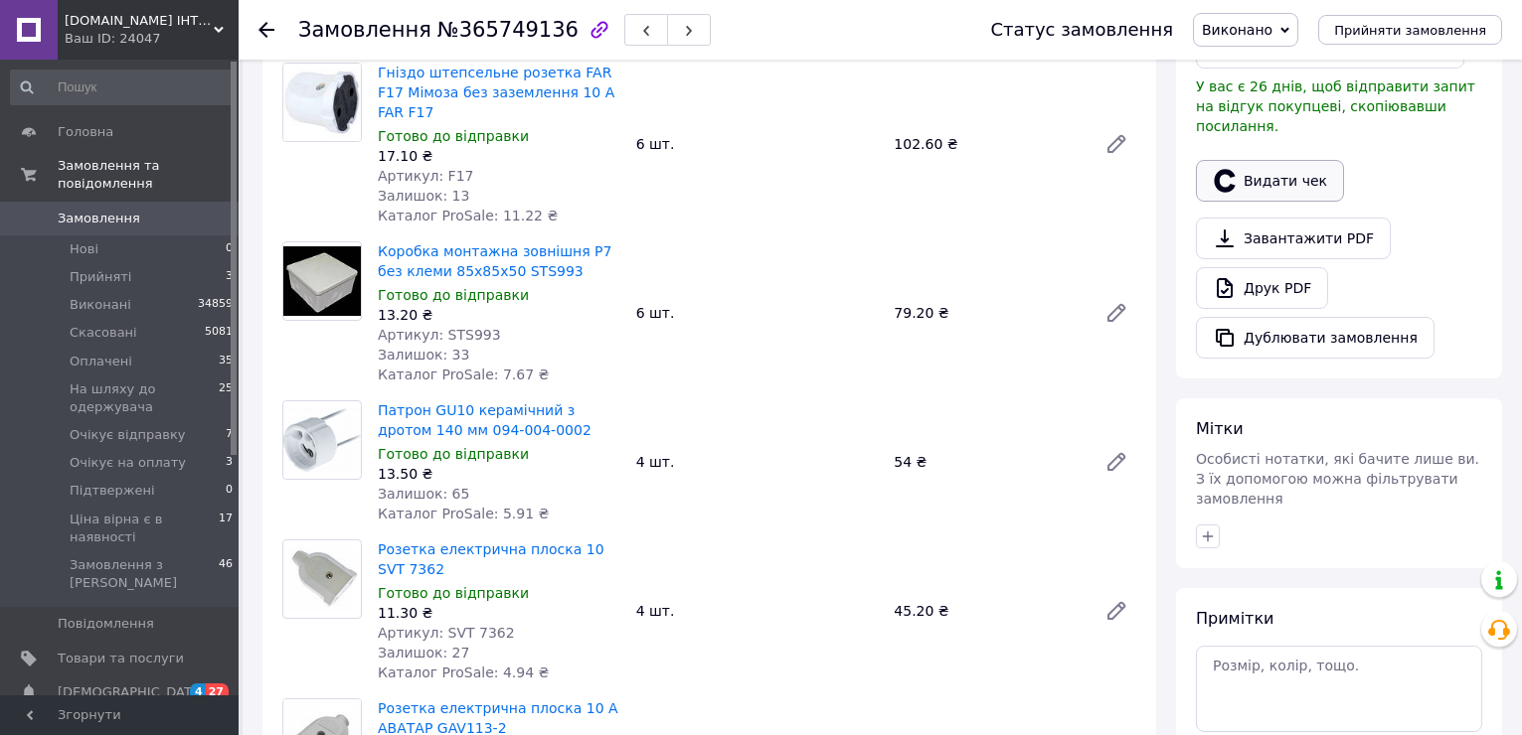
click at [1274, 164] on button "Видати чек" at bounding box center [1270, 181] width 148 height 42
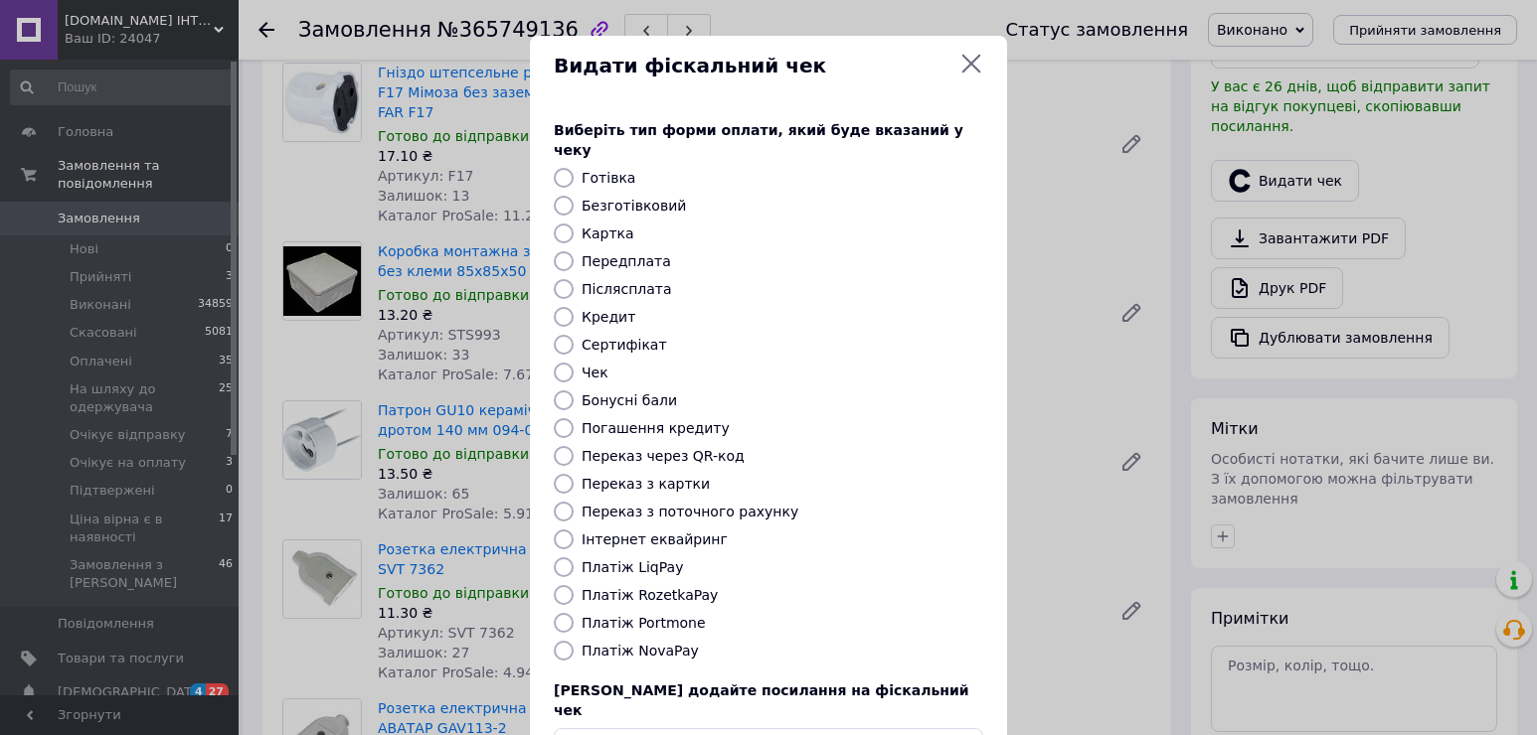
click at [644, 643] on label "Платіж NovaPay" at bounding box center [639, 651] width 117 height 16
click at [573, 641] on input "Платіж NovaPay" at bounding box center [564, 651] width 20 height 20
radio input "true"
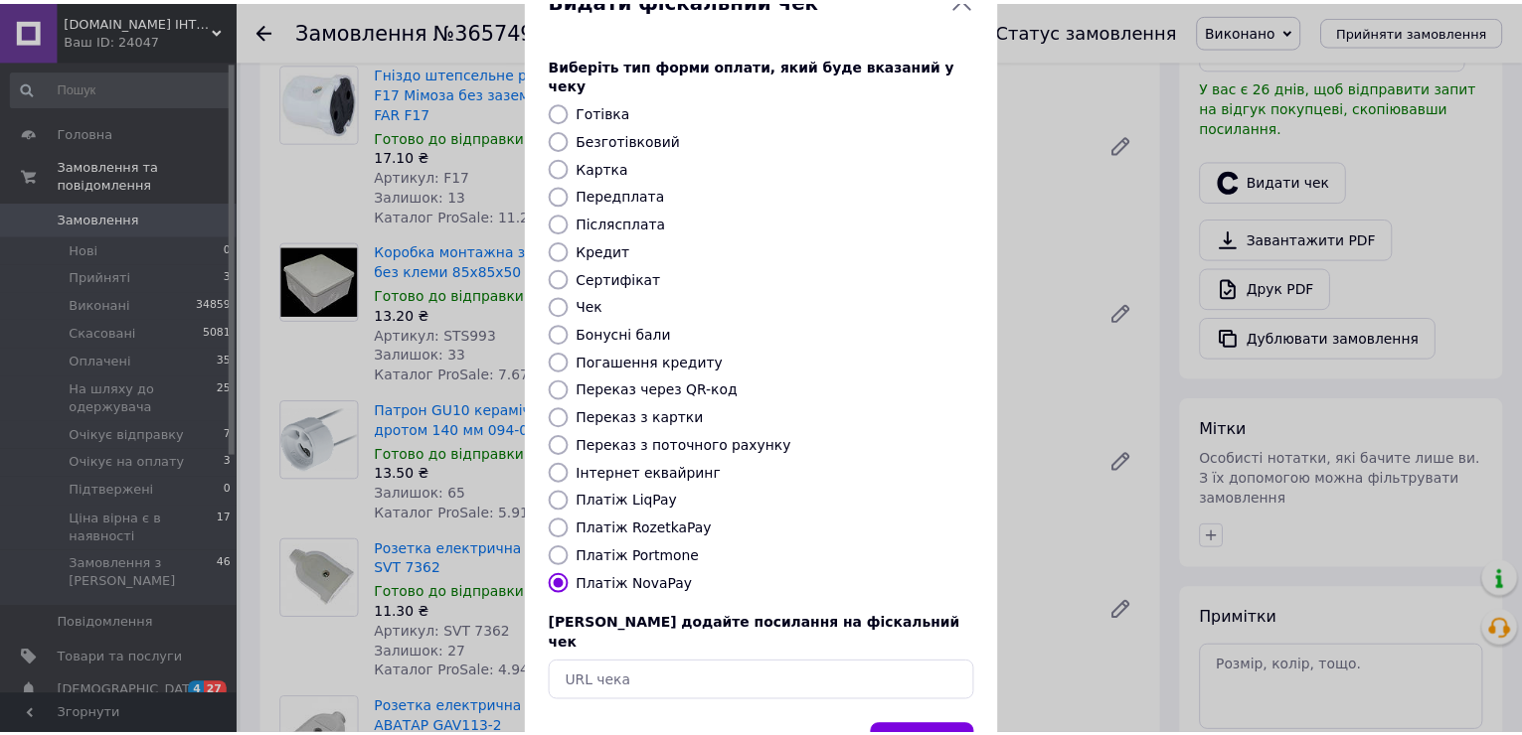
scroll to position [118, 0]
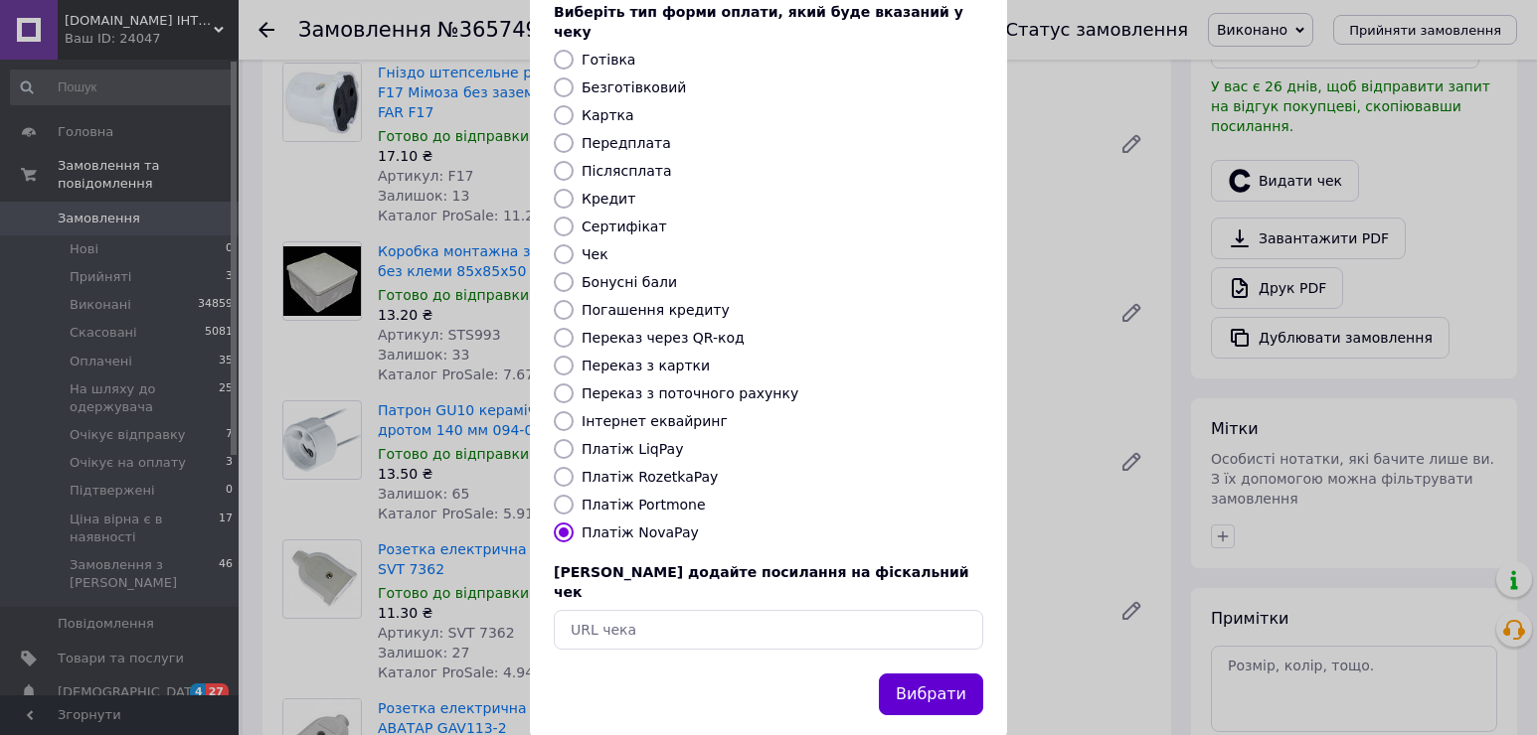
click at [947, 674] on button "Вибрати" at bounding box center [931, 695] width 104 height 43
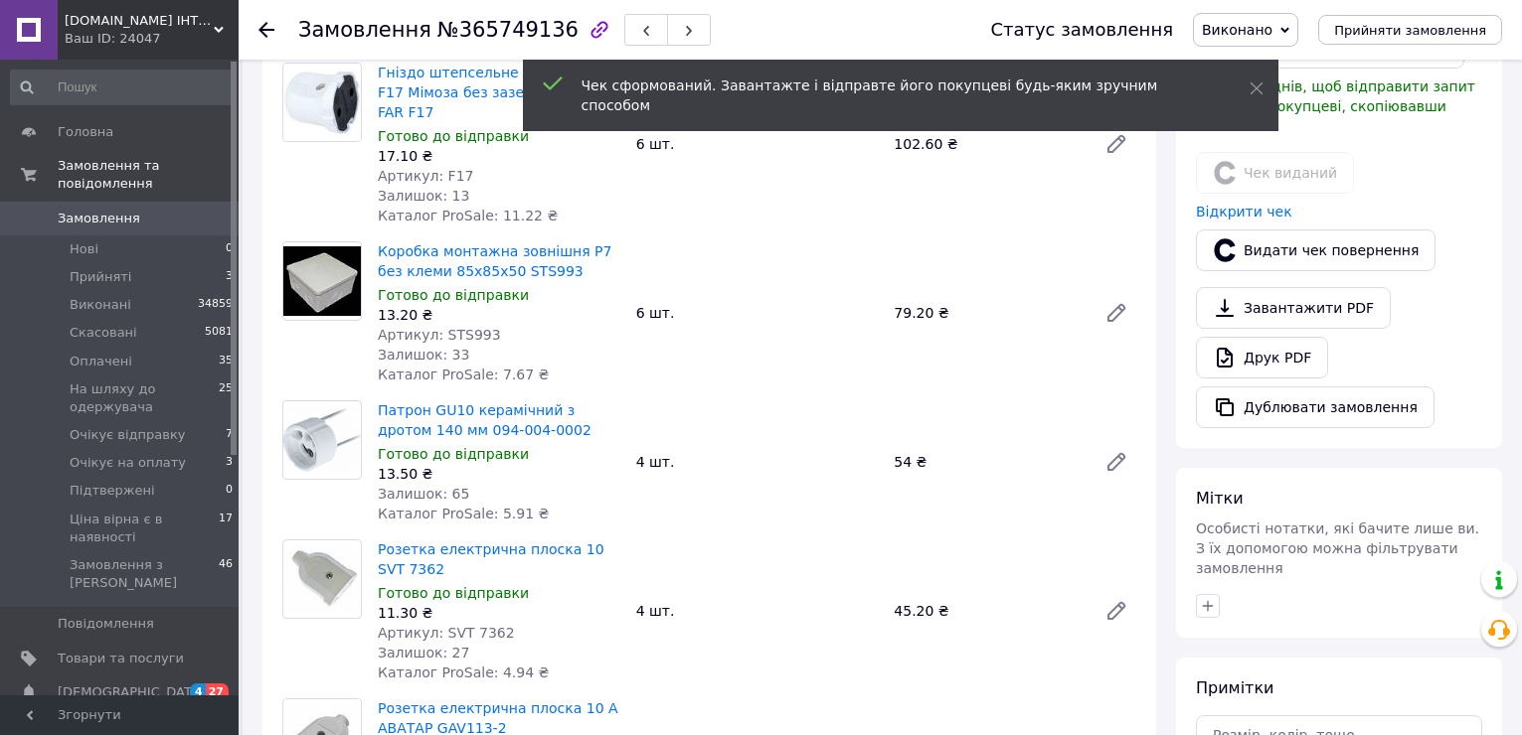
click at [268, 32] on icon at bounding box center [266, 30] width 16 height 16
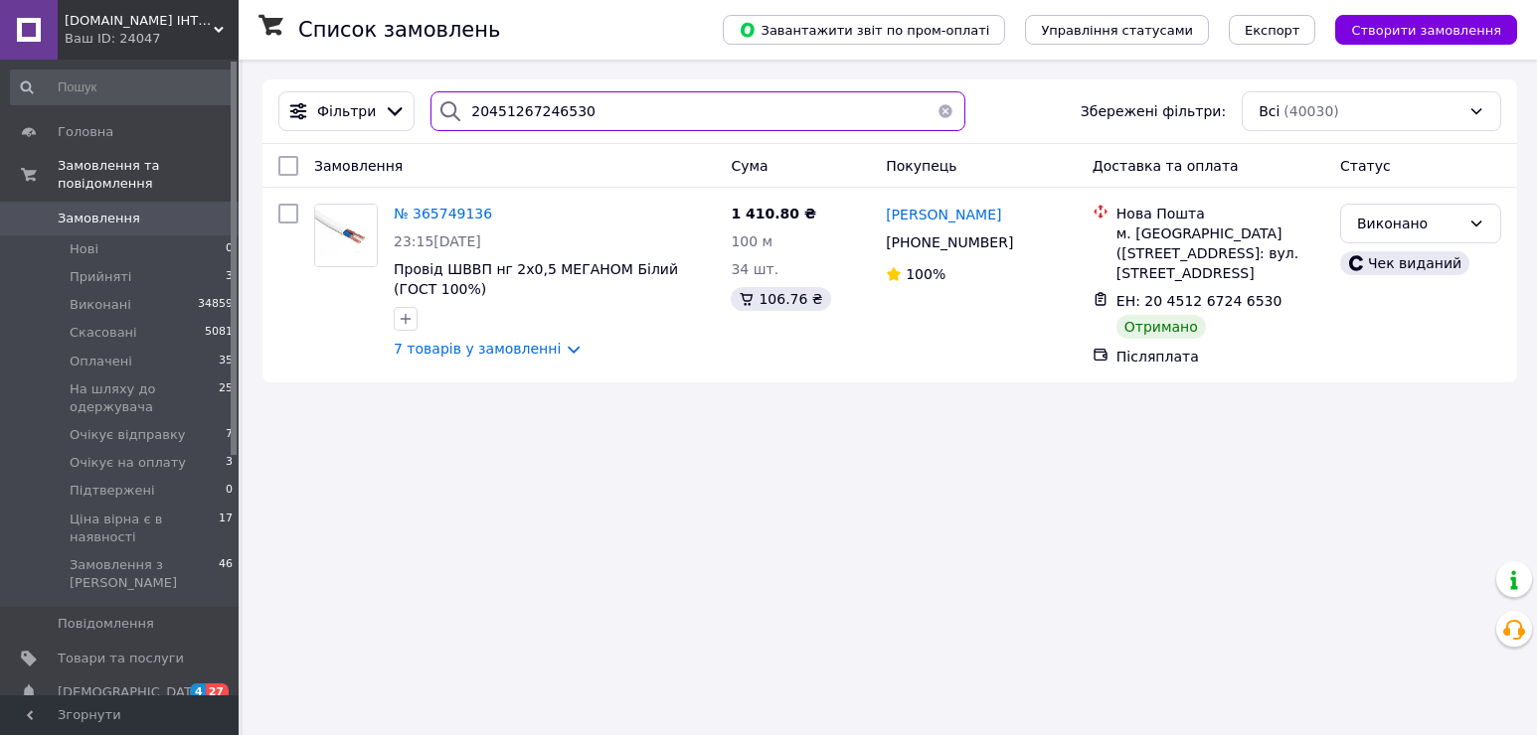
drag, startPoint x: 597, startPoint y: 110, endPoint x: 459, endPoint y: 105, distance: 138.2
click at [459, 105] on div "20451267246530" at bounding box center [697, 111] width 535 height 40
paste input "5554868"
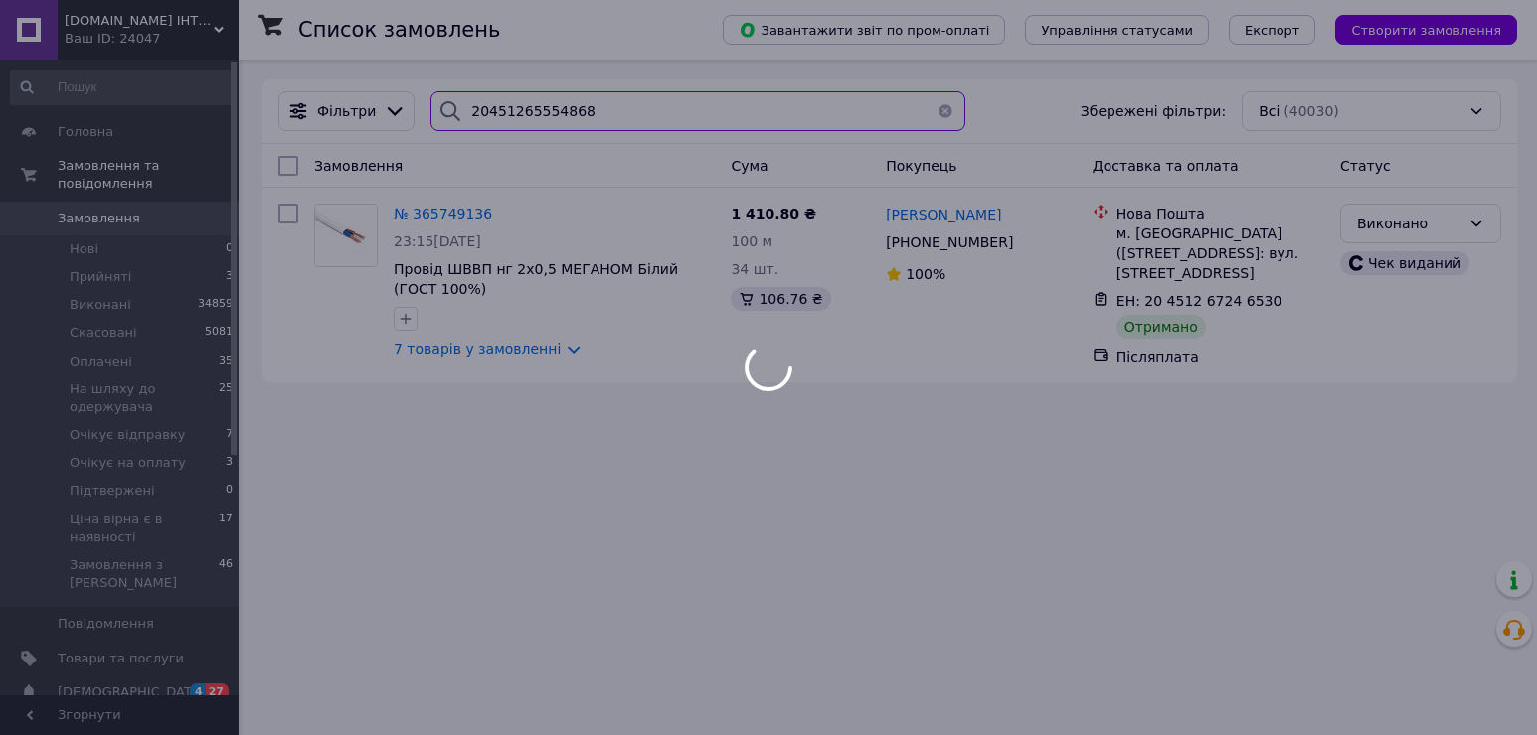
type input "20451265554868"
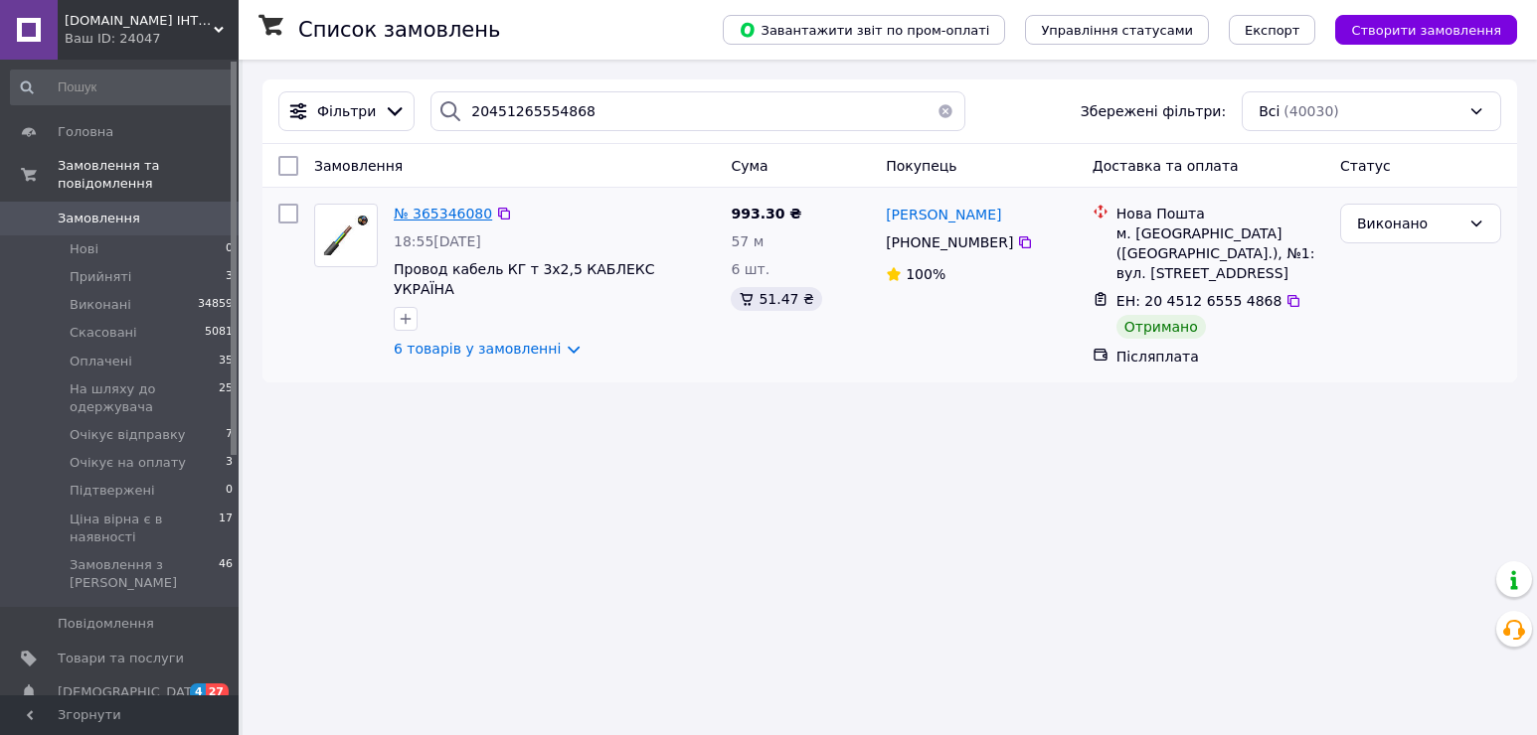
click at [439, 213] on span "№ 365346080" at bounding box center [443, 214] width 98 height 16
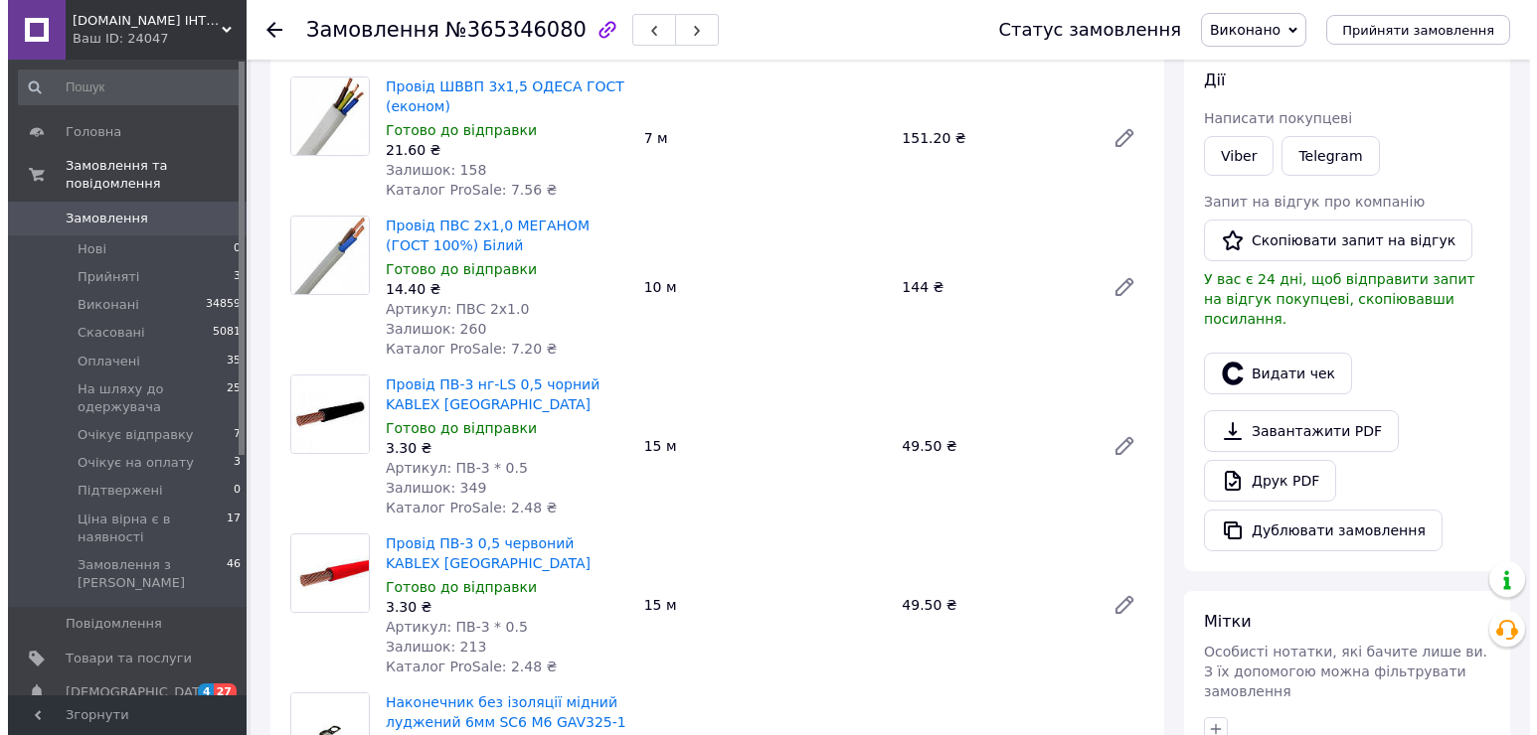
scroll to position [398, 0]
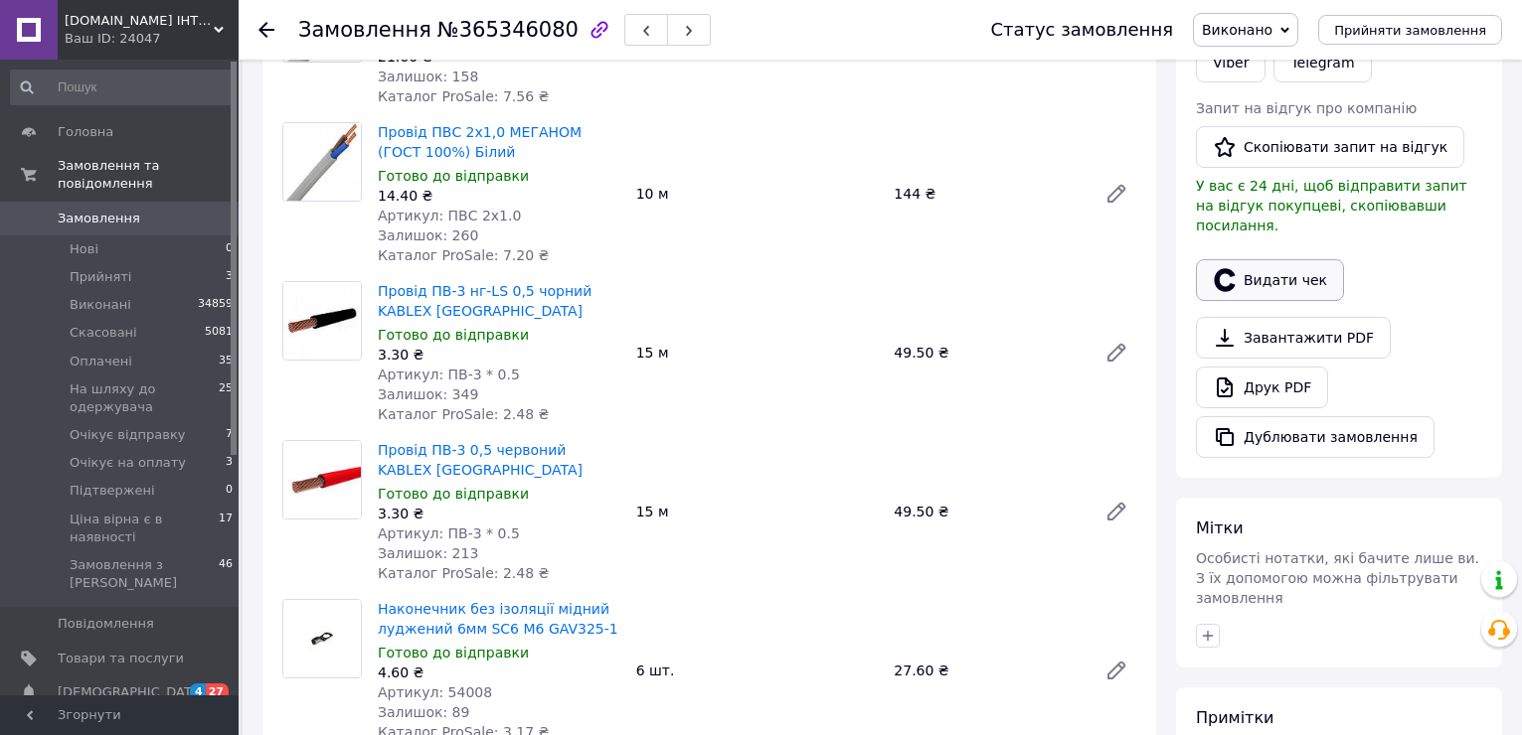
click at [1297, 262] on button "Видати чек" at bounding box center [1270, 280] width 148 height 42
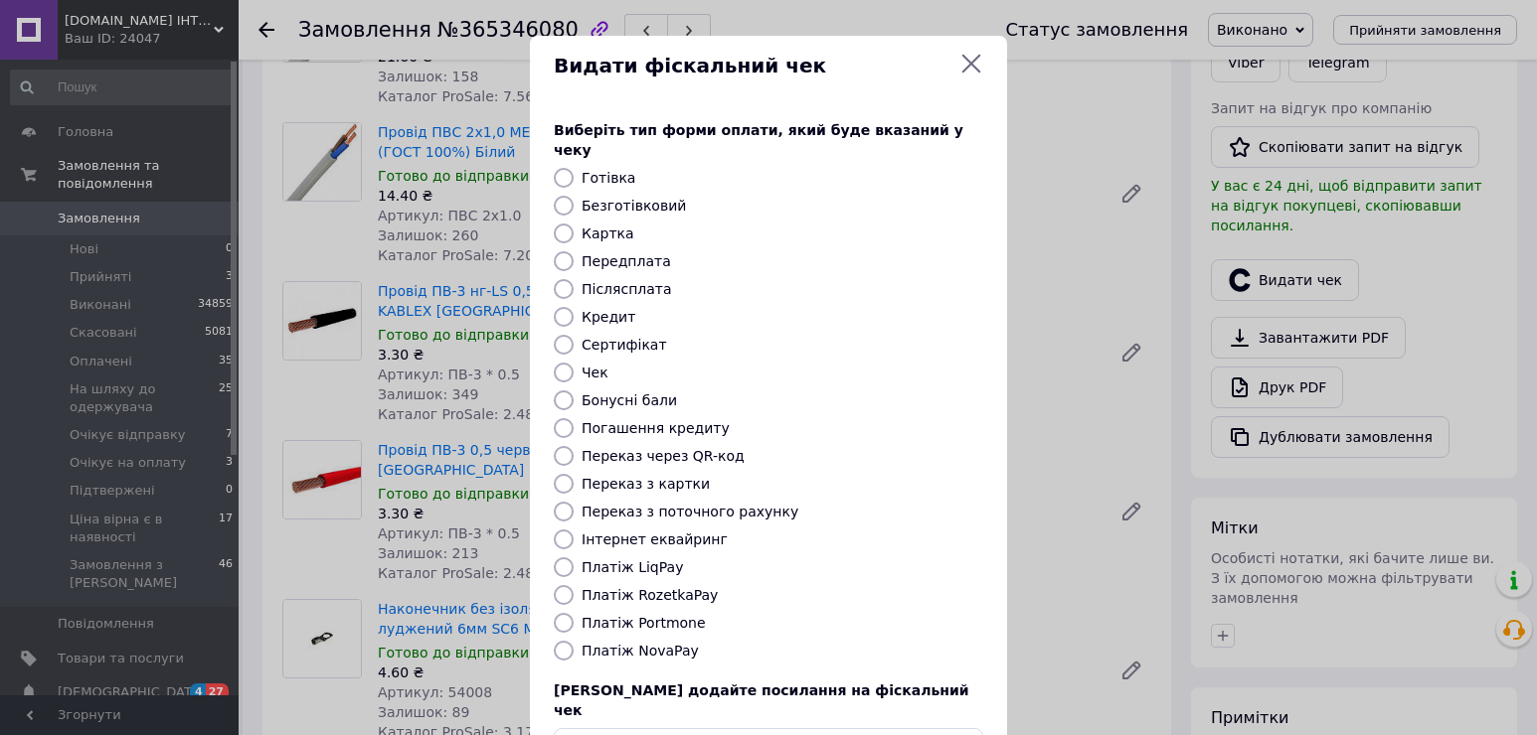
click at [603, 643] on label "Платіж NovaPay" at bounding box center [639, 651] width 117 height 16
click at [573, 641] on input "Платіж NovaPay" at bounding box center [564, 651] width 20 height 20
radio input "true"
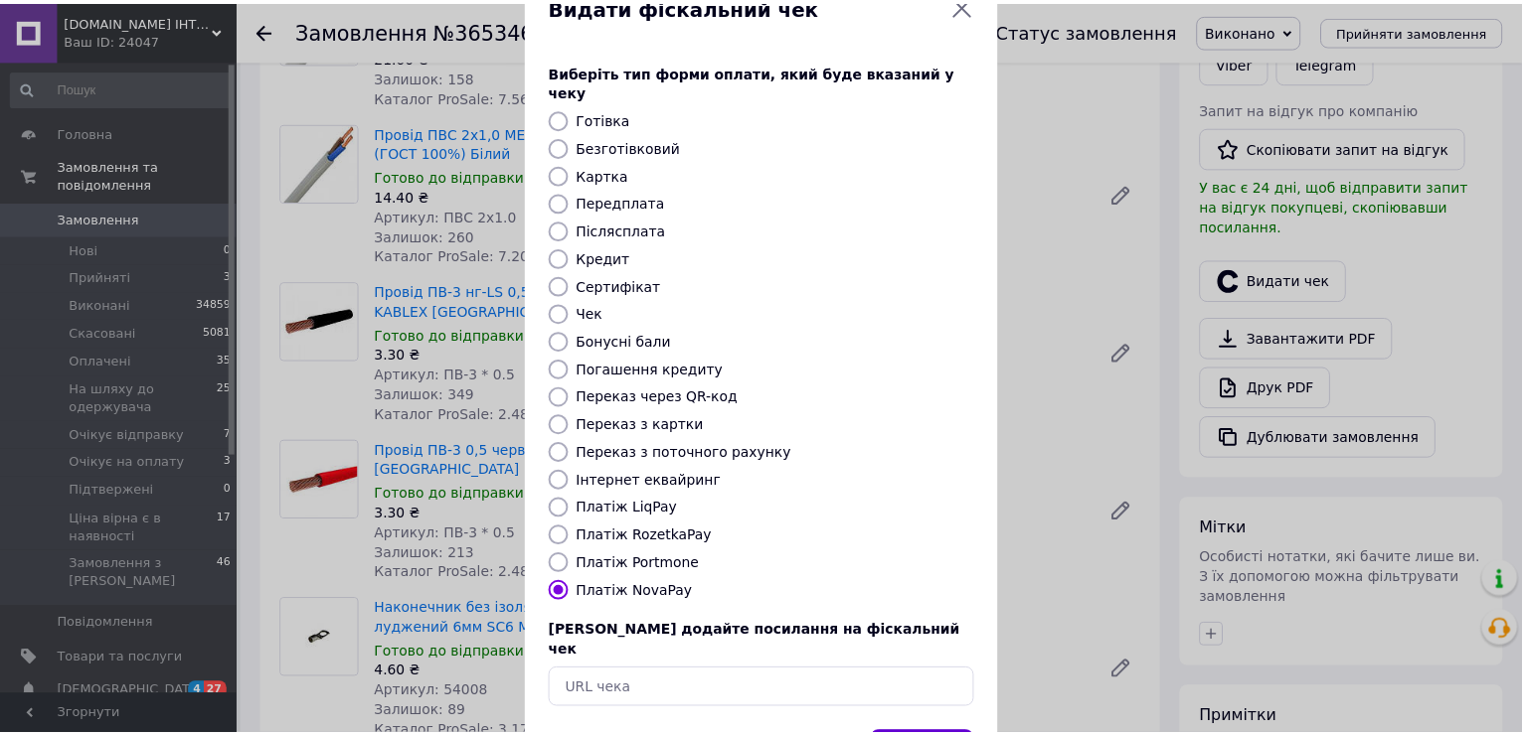
scroll to position [118, 0]
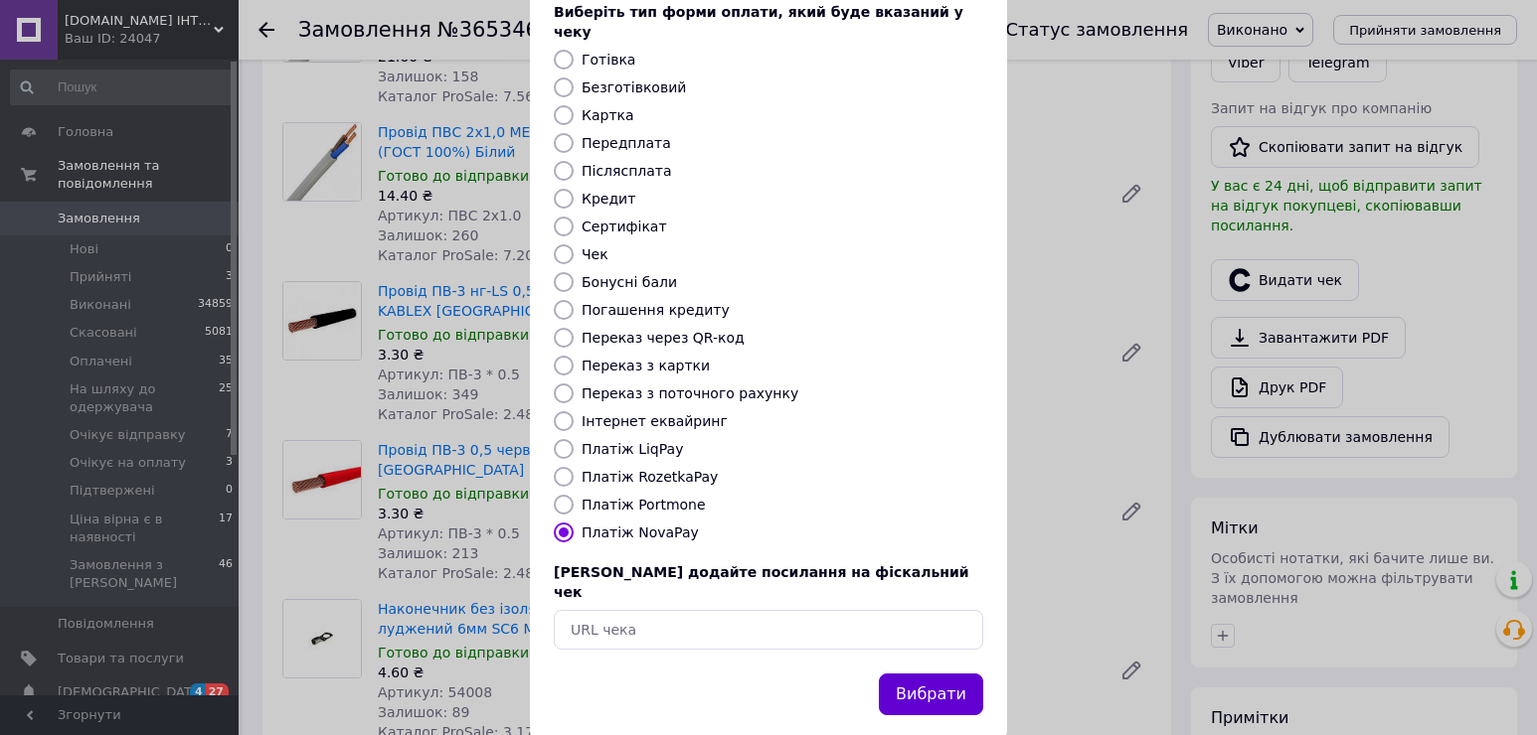
drag, startPoint x: 944, startPoint y: 642, endPoint x: 915, endPoint y: 630, distance: 31.2
click at [944, 674] on button "Вибрати" at bounding box center [931, 695] width 104 height 43
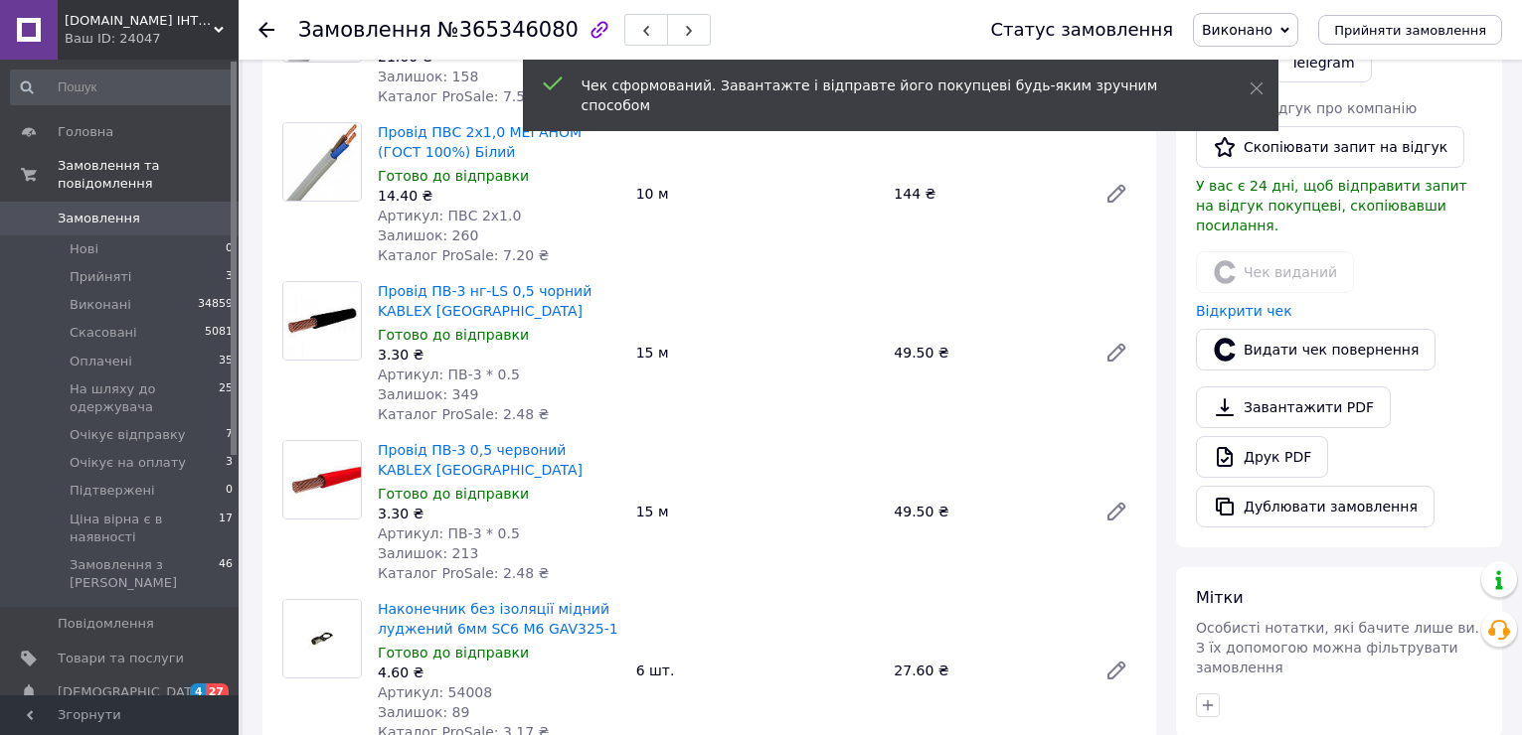
click at [265, 27] on icon at bounding box center [266, 30] width 16 height 16
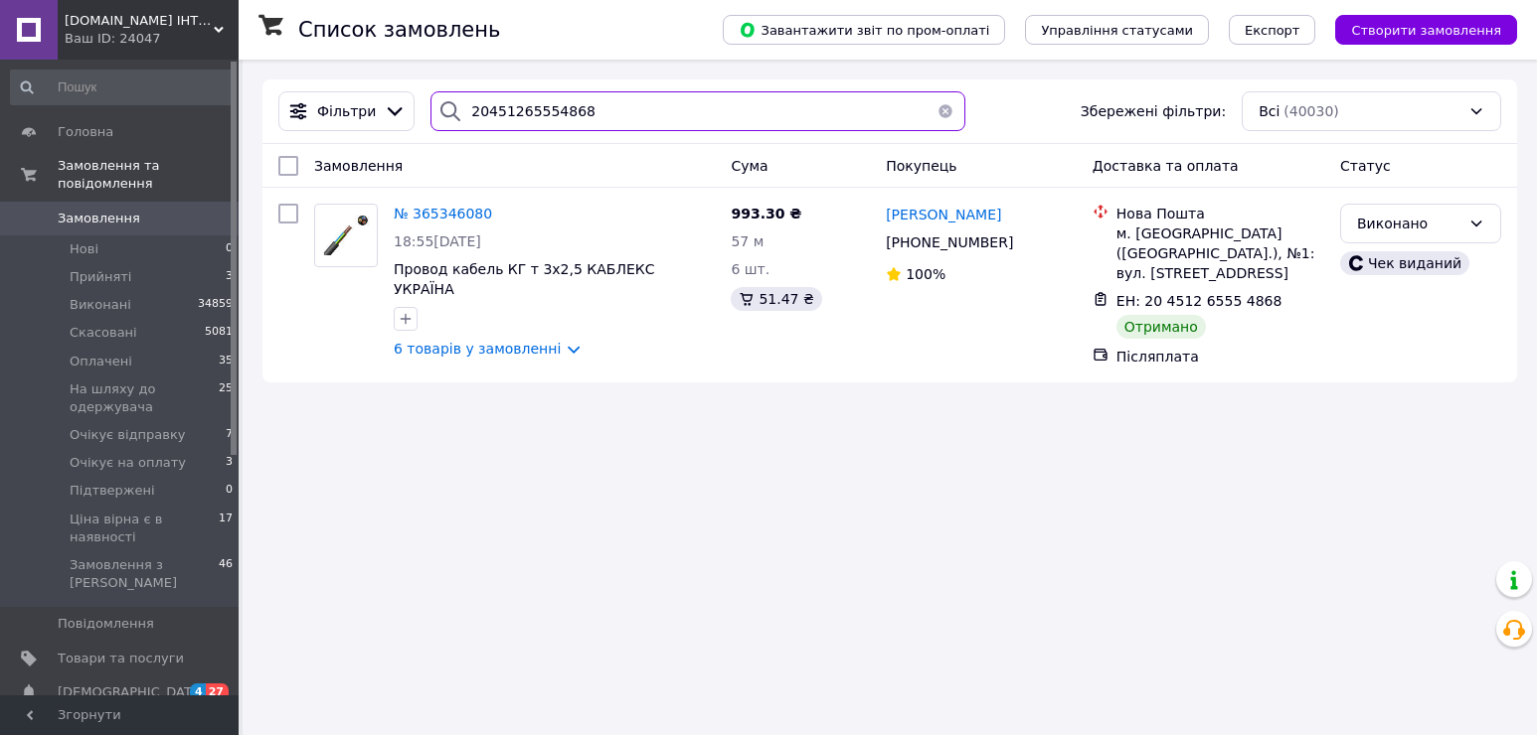
drag, startPoint x: 584, startPoint y: 114, endPoint x: 456, endPoint y: 105, distance: 128.5
click at [456, 105] on div "20451265554868" at bounding box center [697, 111] width 535 height 40
paste input "612165"
type input "20451265612165"
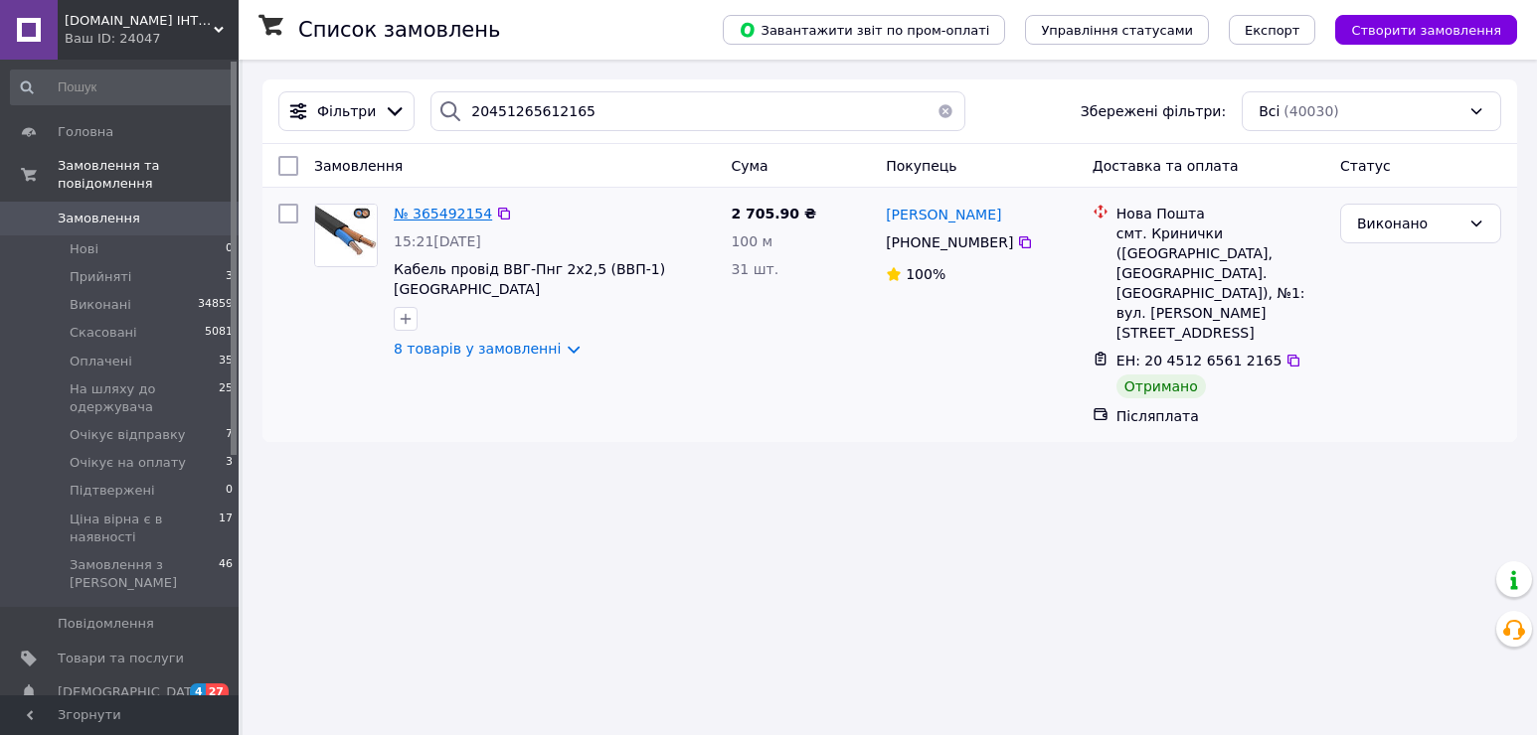
click at [447, 215] on span "№ 365492154" at bounding box center [443, 214] width 98 height 16
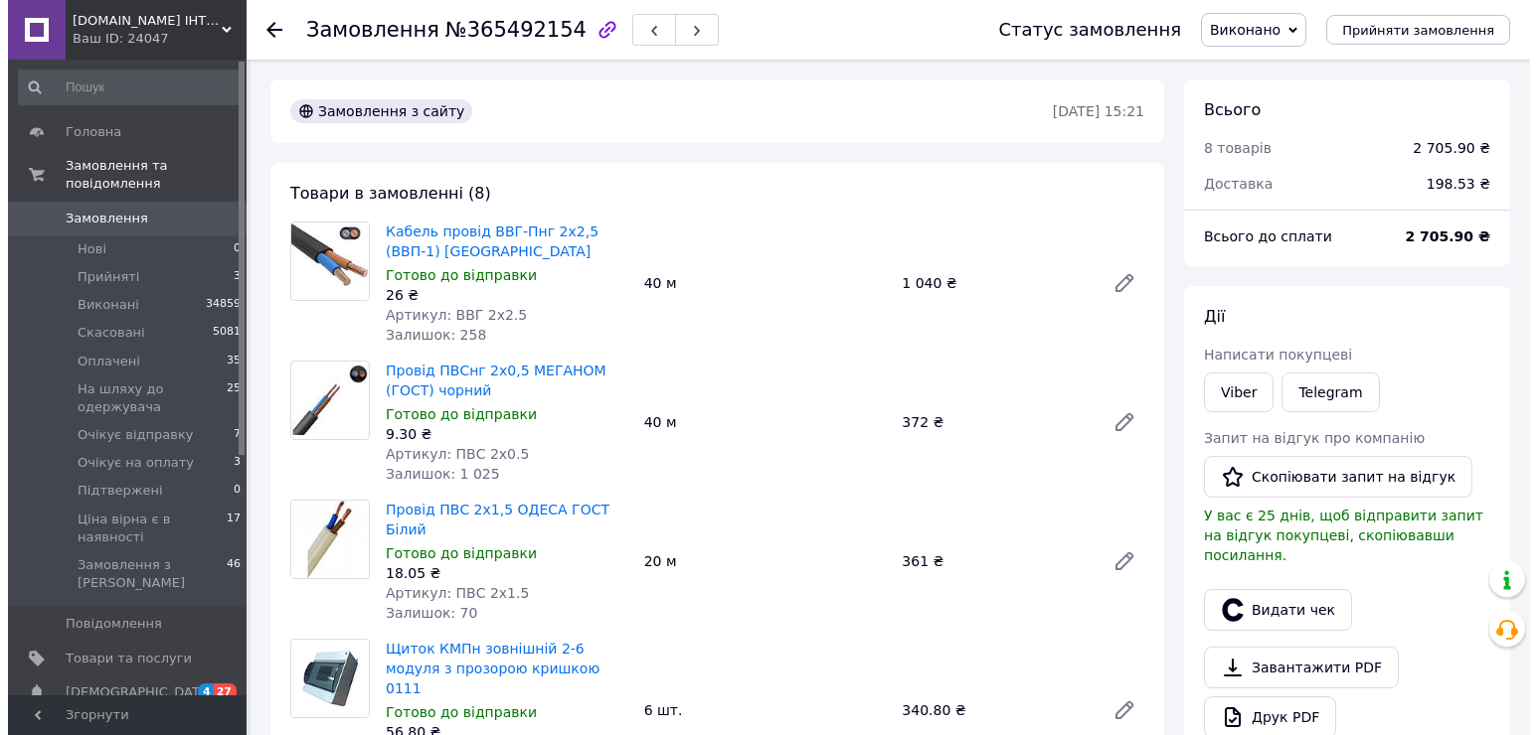
scroll to position [99, 0]
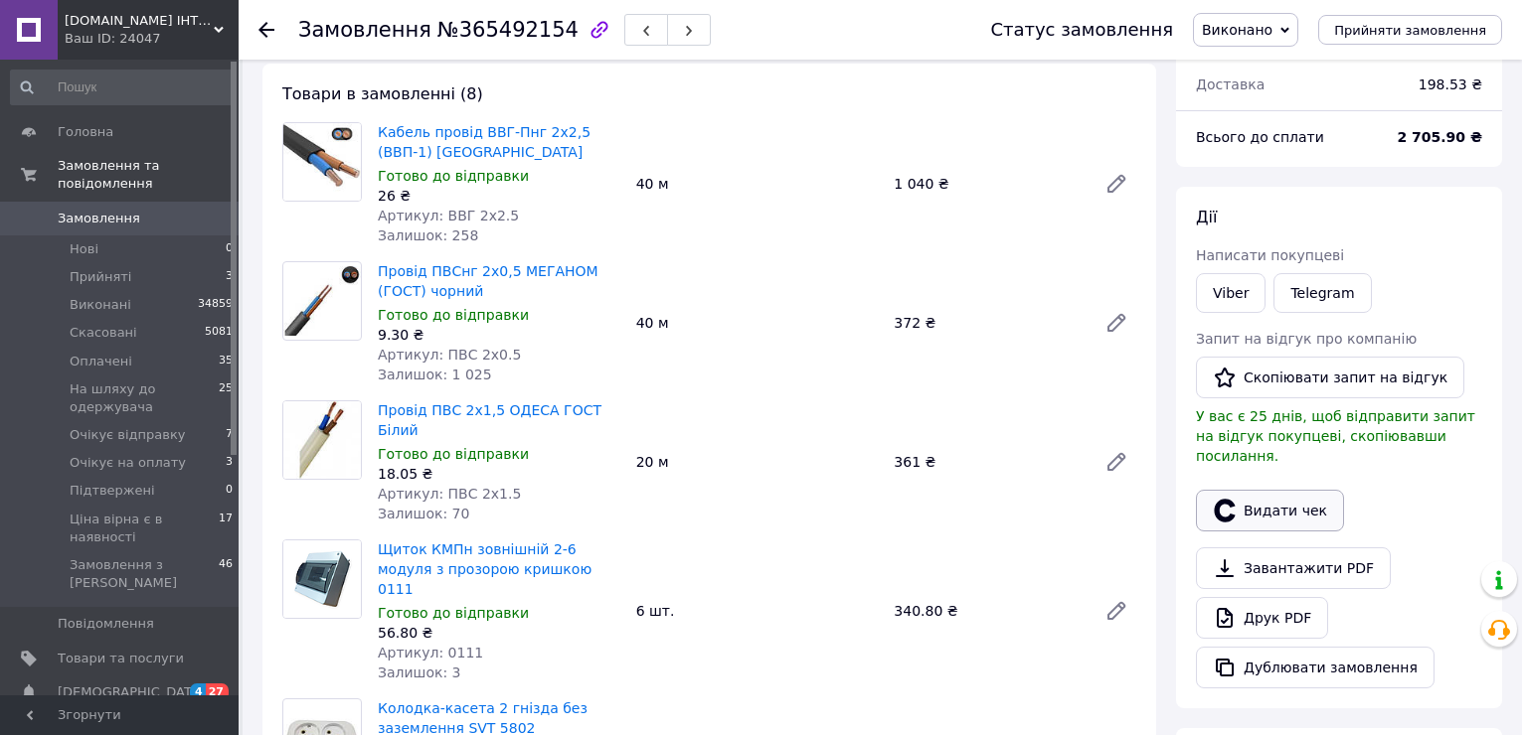
click at [1284, 490] on button "Видати чек" at bounding box center [1270, 511] width 148 height 42
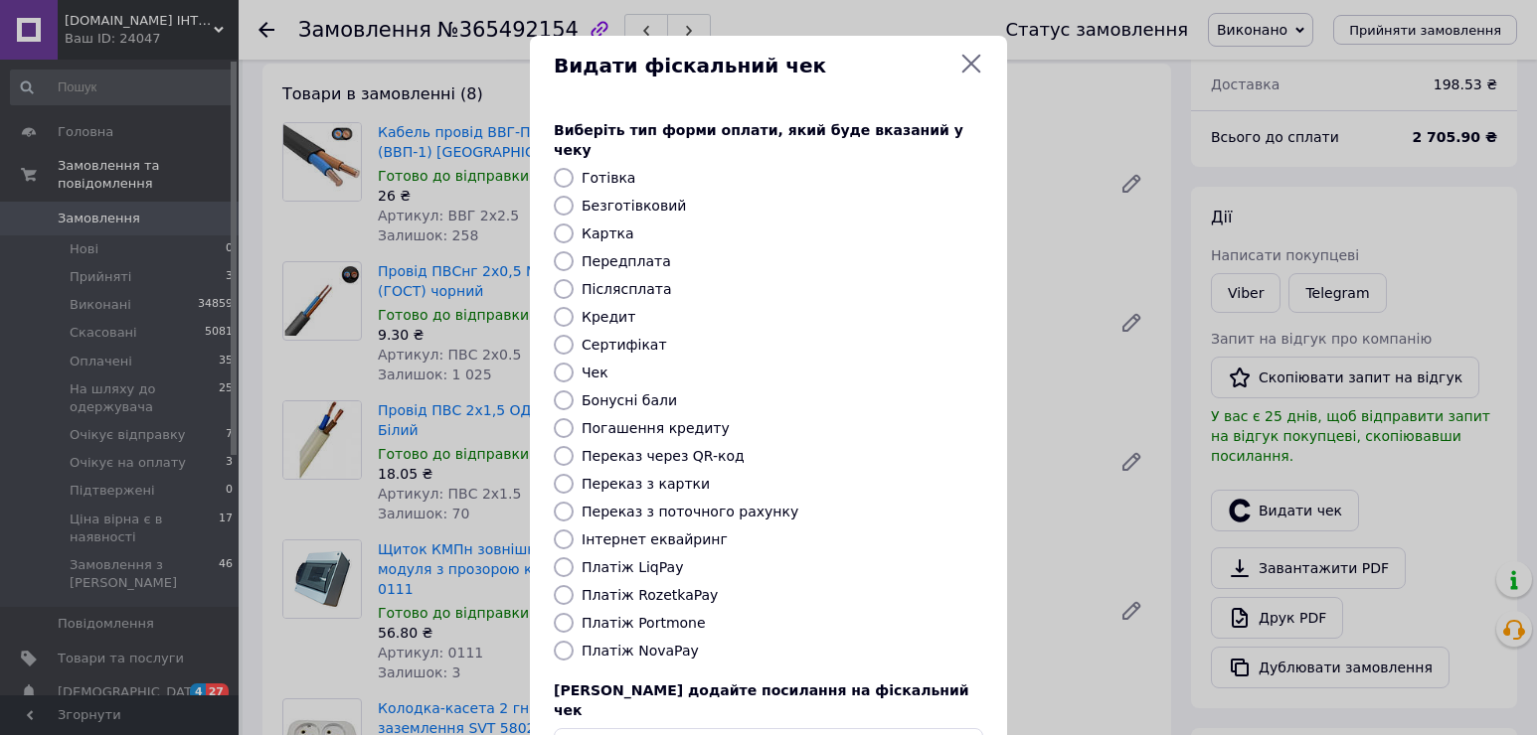
click at [675, 643] on label "Платіж NovaPay" at bounding box center [639, 651] width 117 height 16
click at [573, 641] on input "Платіж NovaPay" at bounding box center [564, 651] width 20 height 20
radio input "true"
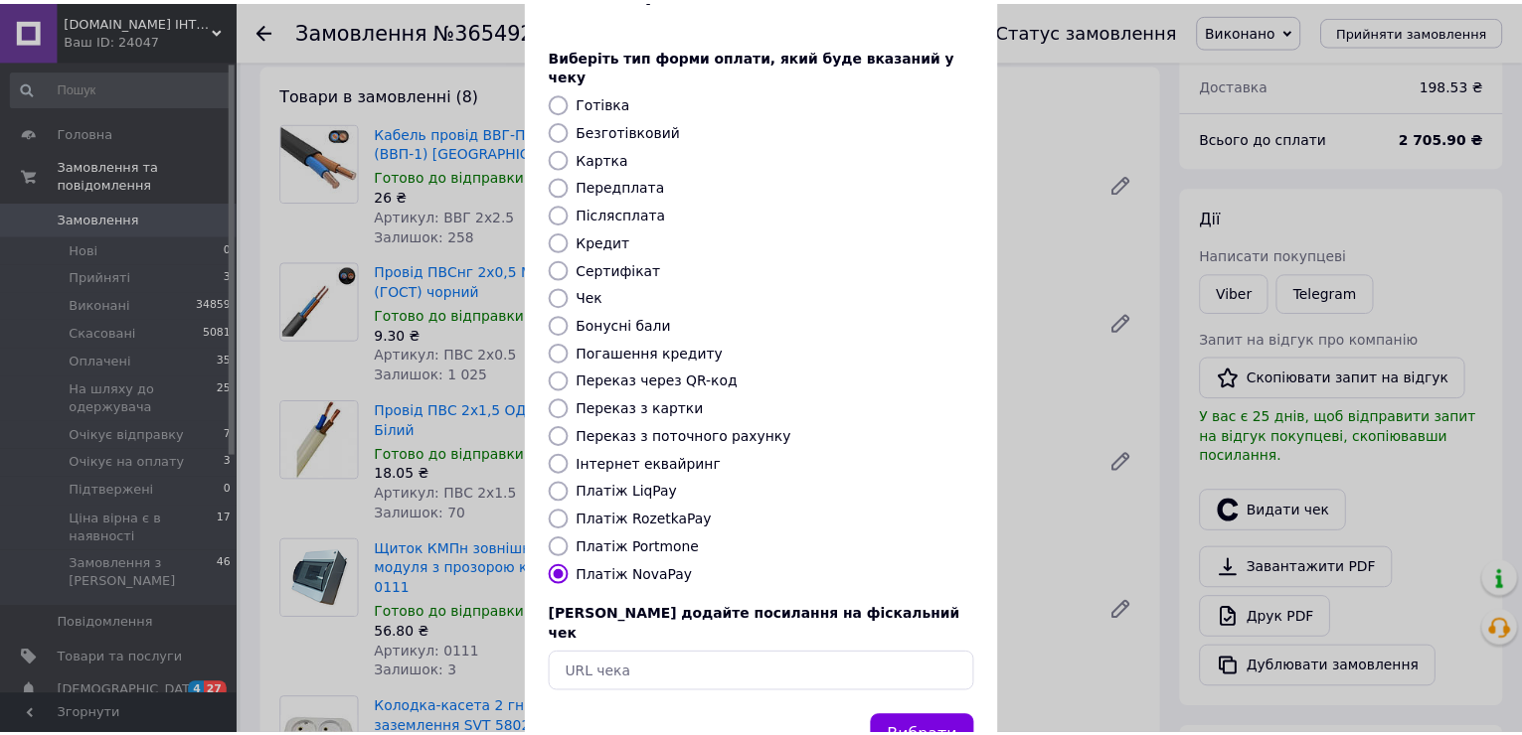
scroll to position [118, 0]
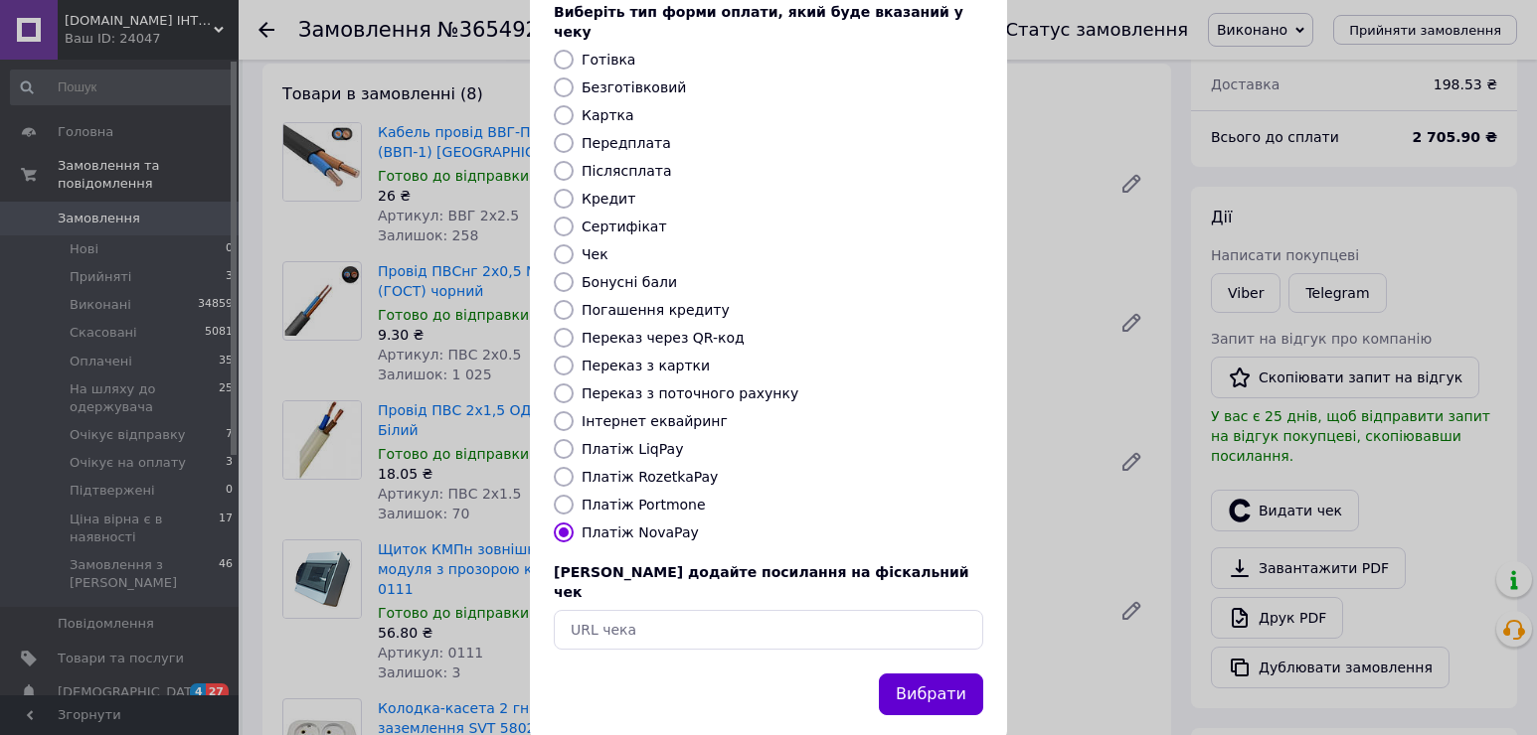
click at [944, 674] on button "Вибрати" at bounding box center [931, 695] width 104 height 43
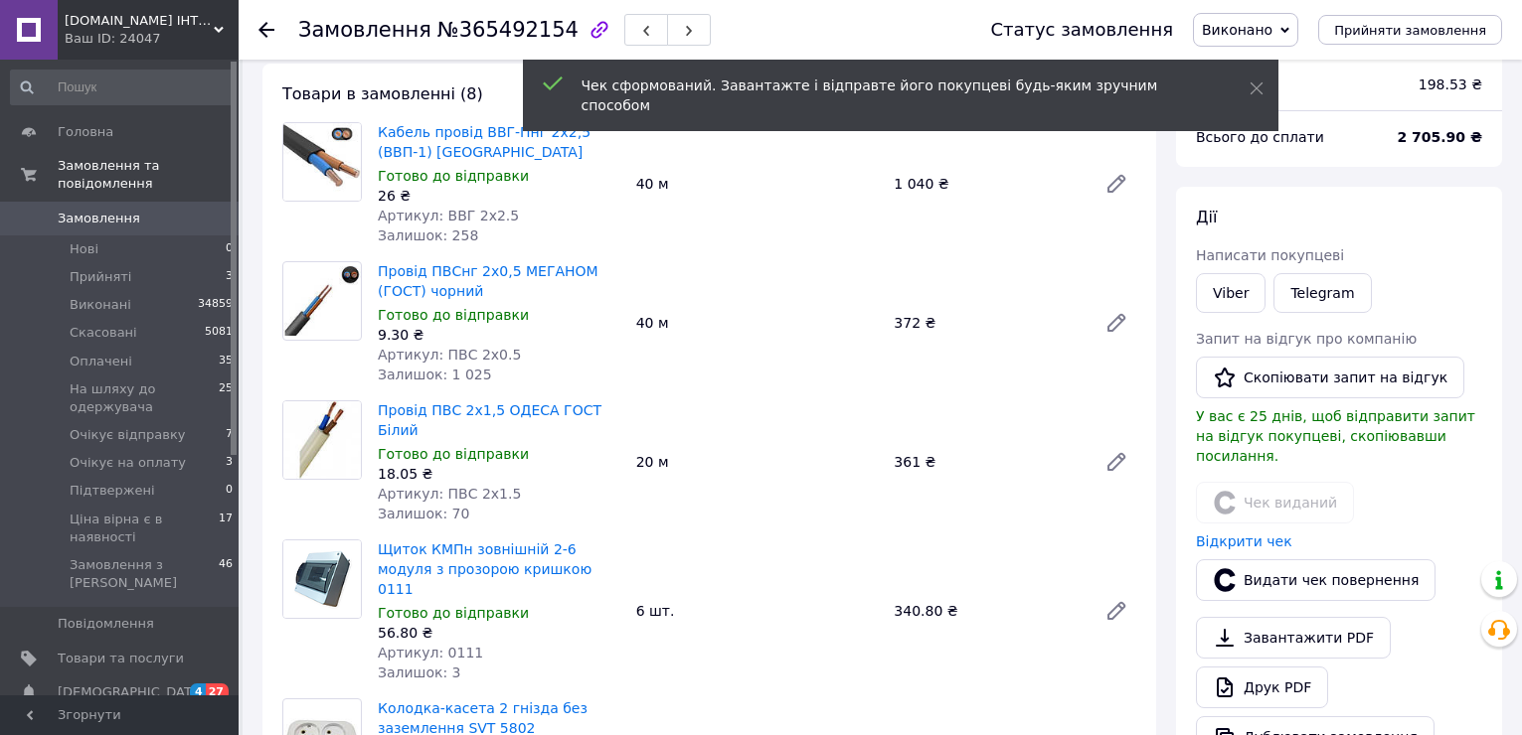
click at [264, 27] on icon at bounding box center [266, 30] width 16 height 16
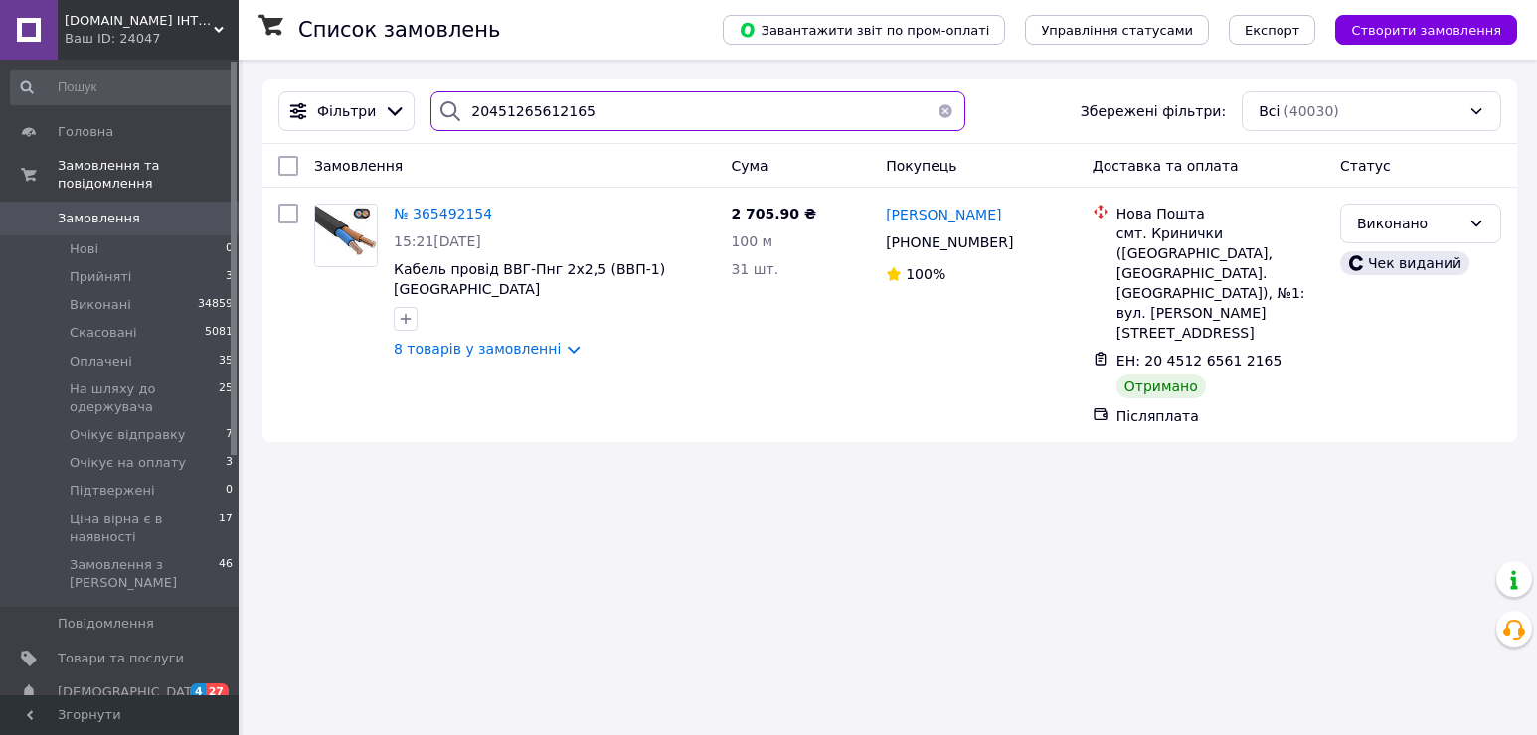
drag, startPoint x: 591, startPoint y: 110, endPoint x: 426, endPoint y: 87, distance: 166.6
click at [426, 87] on div "Фільтри 20451265612165 Збережені фільтри: Всі (40030)" at bounding box center [889, 112] width 1254 height 65
paste input "587139"
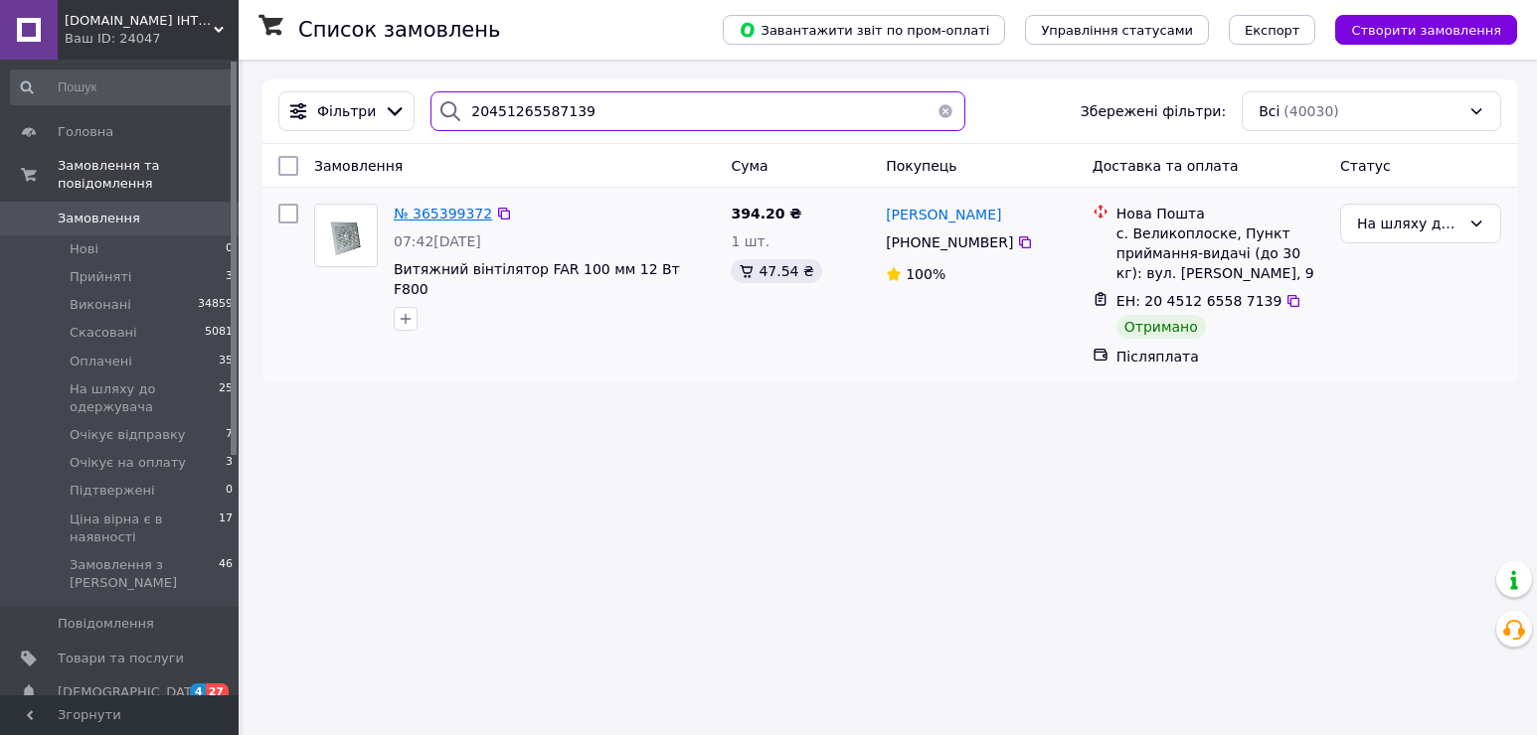
type input "20451265587139"
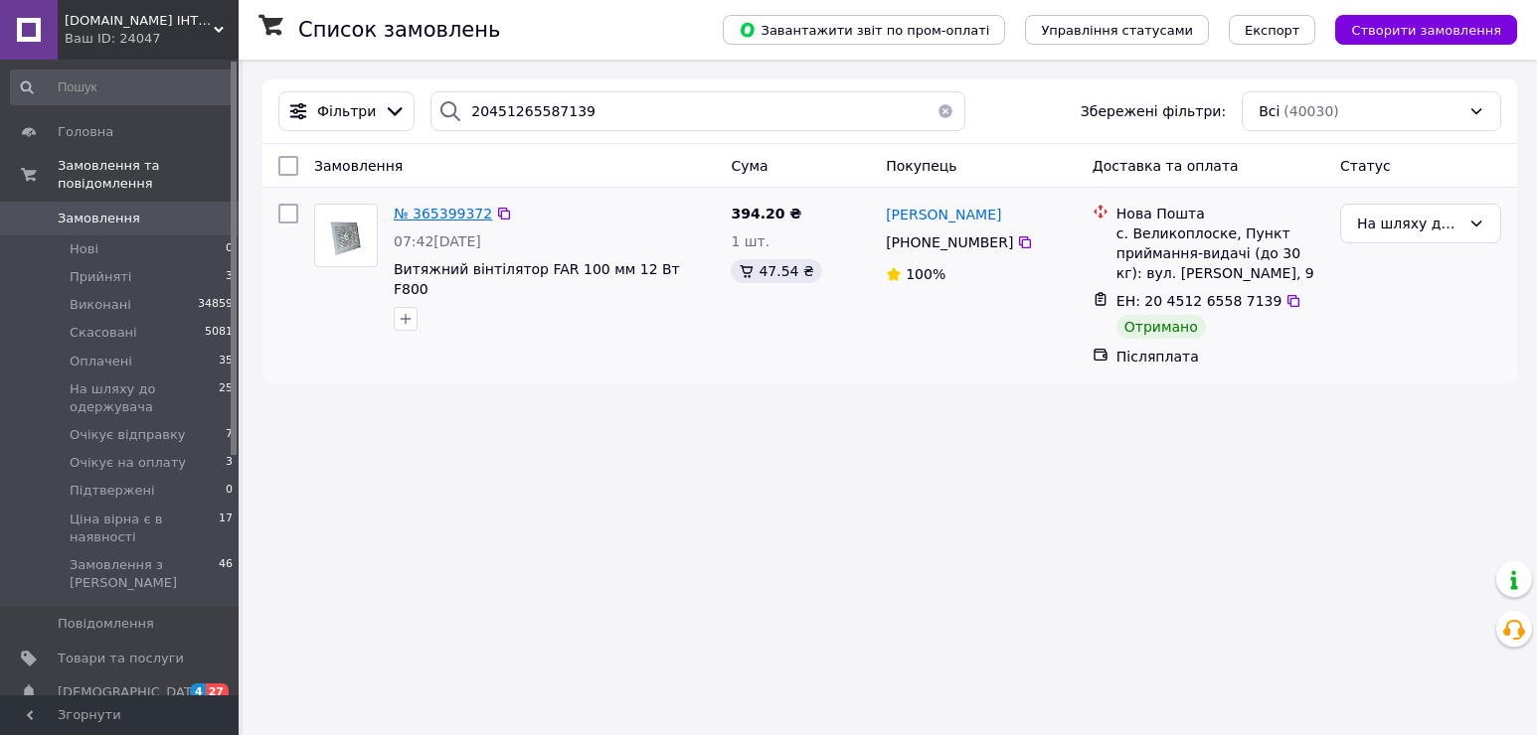
click at [424, 213] on span "№ 365399372" at bounding box center [443, 214] width 98 height 16
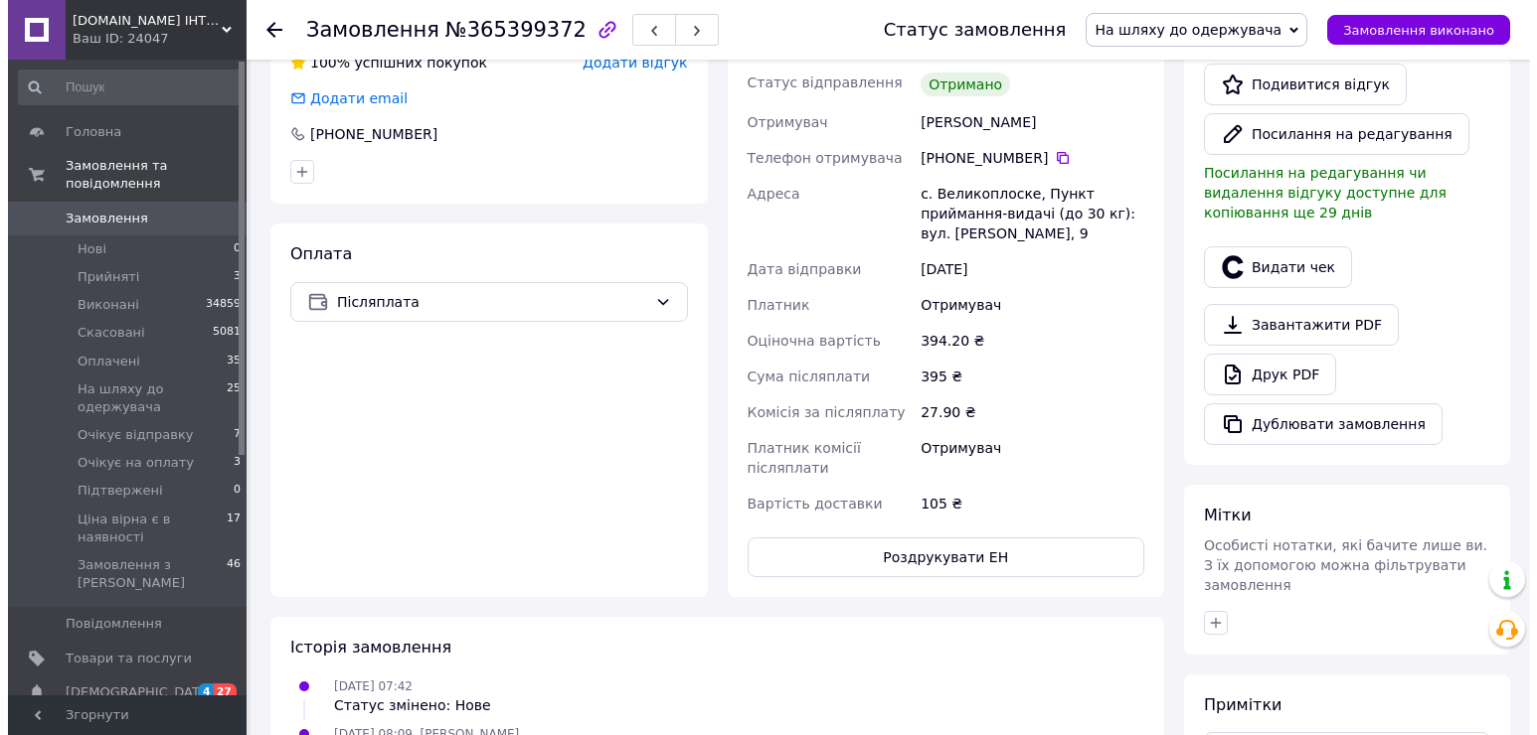
scroll to position [497, 0]
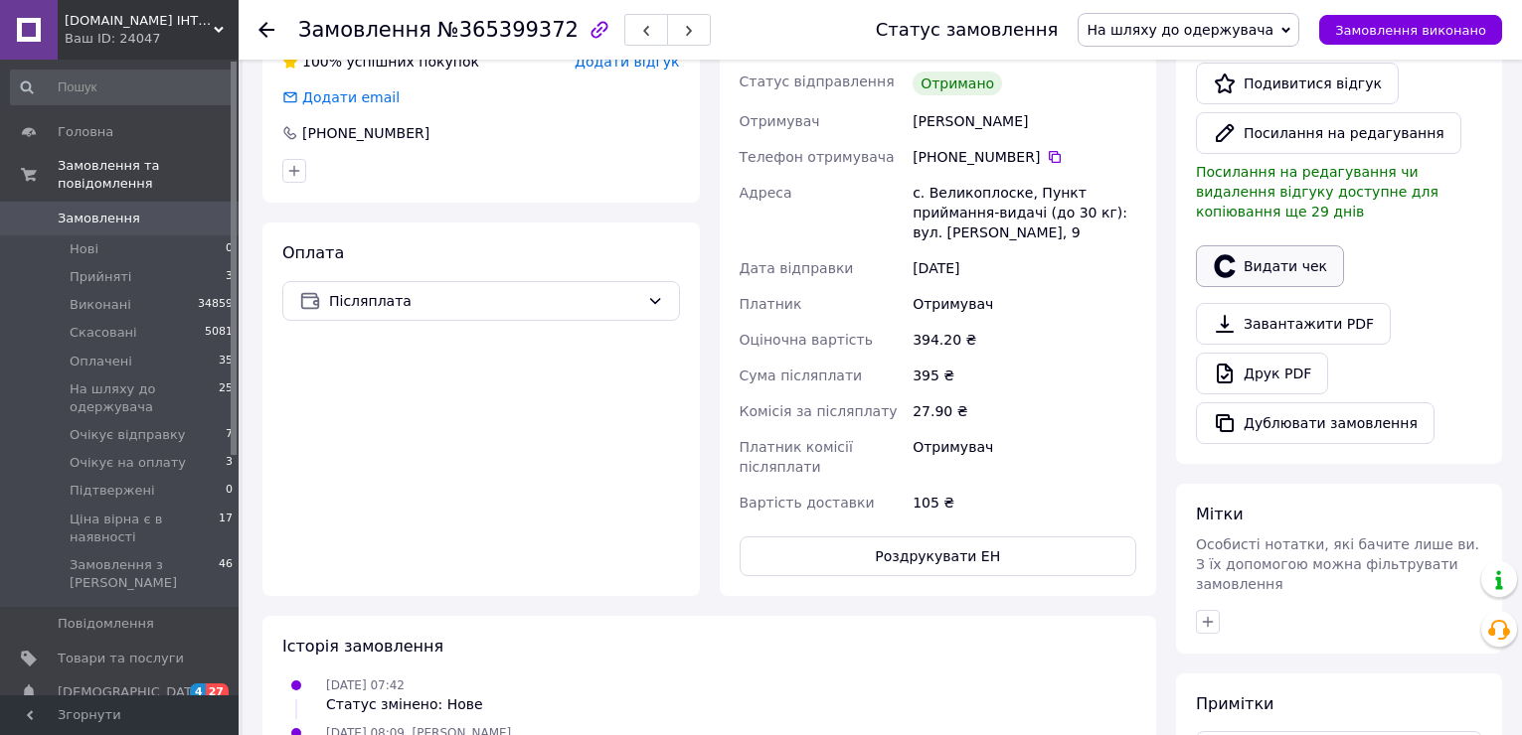
click at [1266, 245] on button "Видати чек" at bounding box center [1270, 266] width 148 height 42
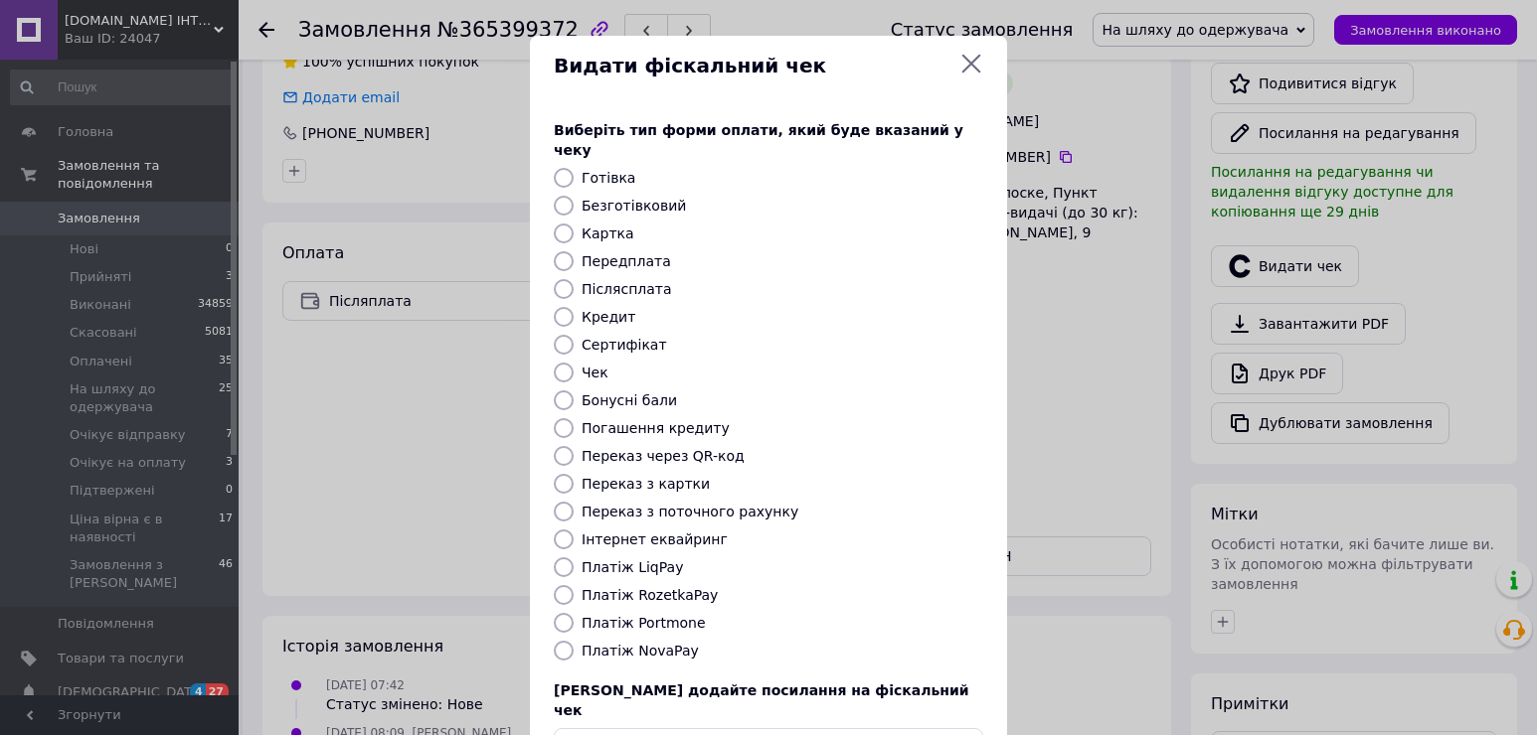
click at [611, 643] on label "Платіж NovaPay" at bounding box center [639, 651] width 117 height 16
click at [573, 641] on input "Платіж NovaPay" at bounding box center [564, 651] width 20 height 20
radio input "true"
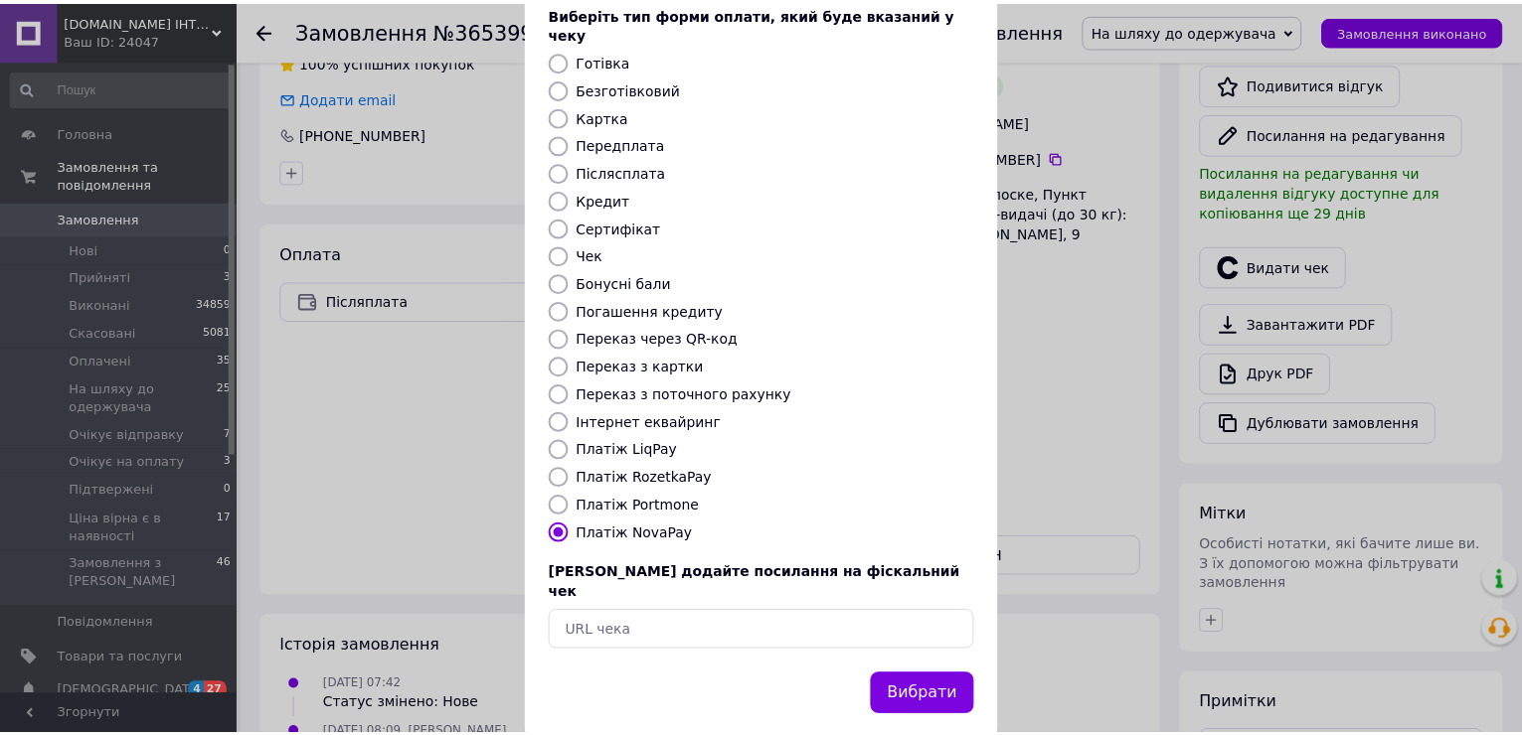
scroll to position [118, 0]
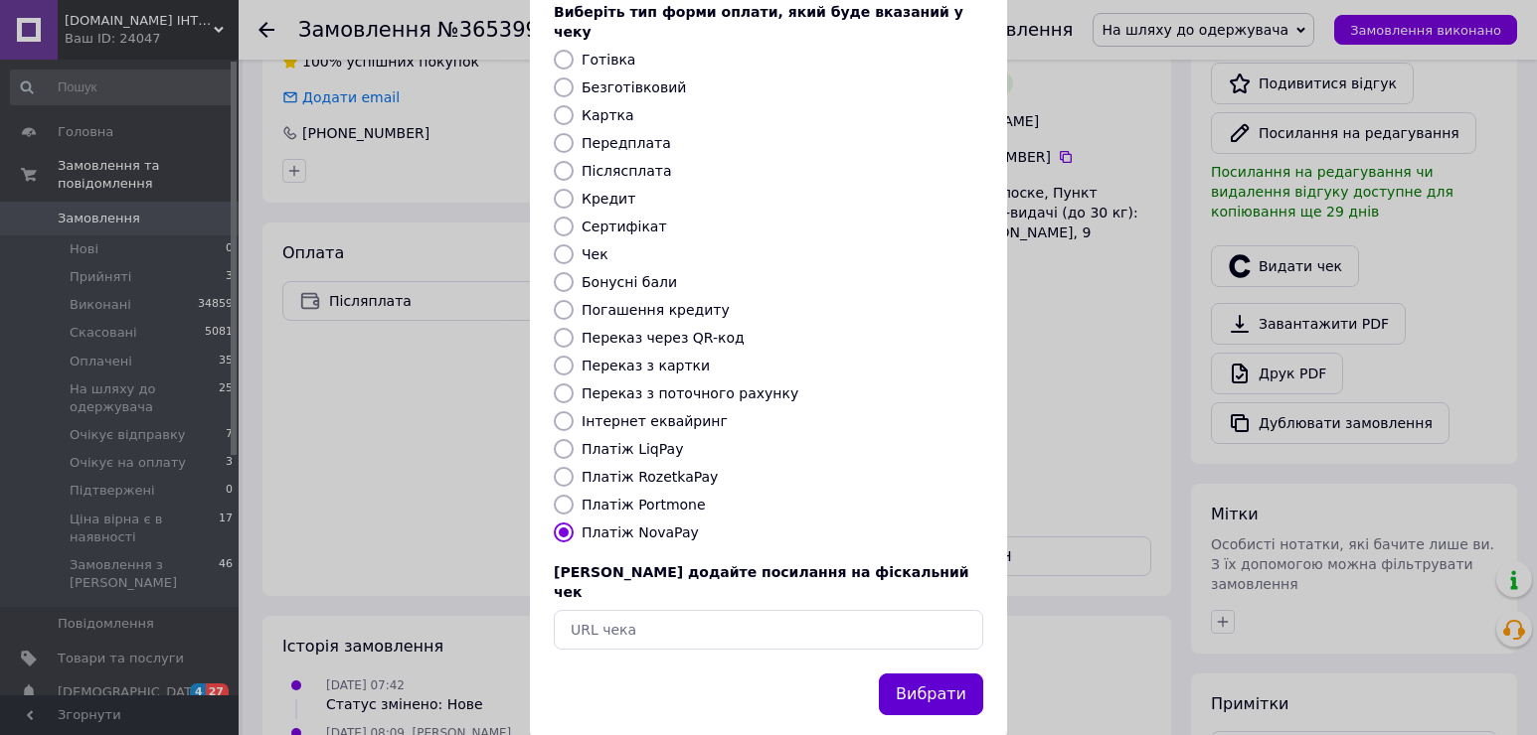
click at [947, 674] on button "Вибрати" at bounding box center [931, 695] width 104 height 43
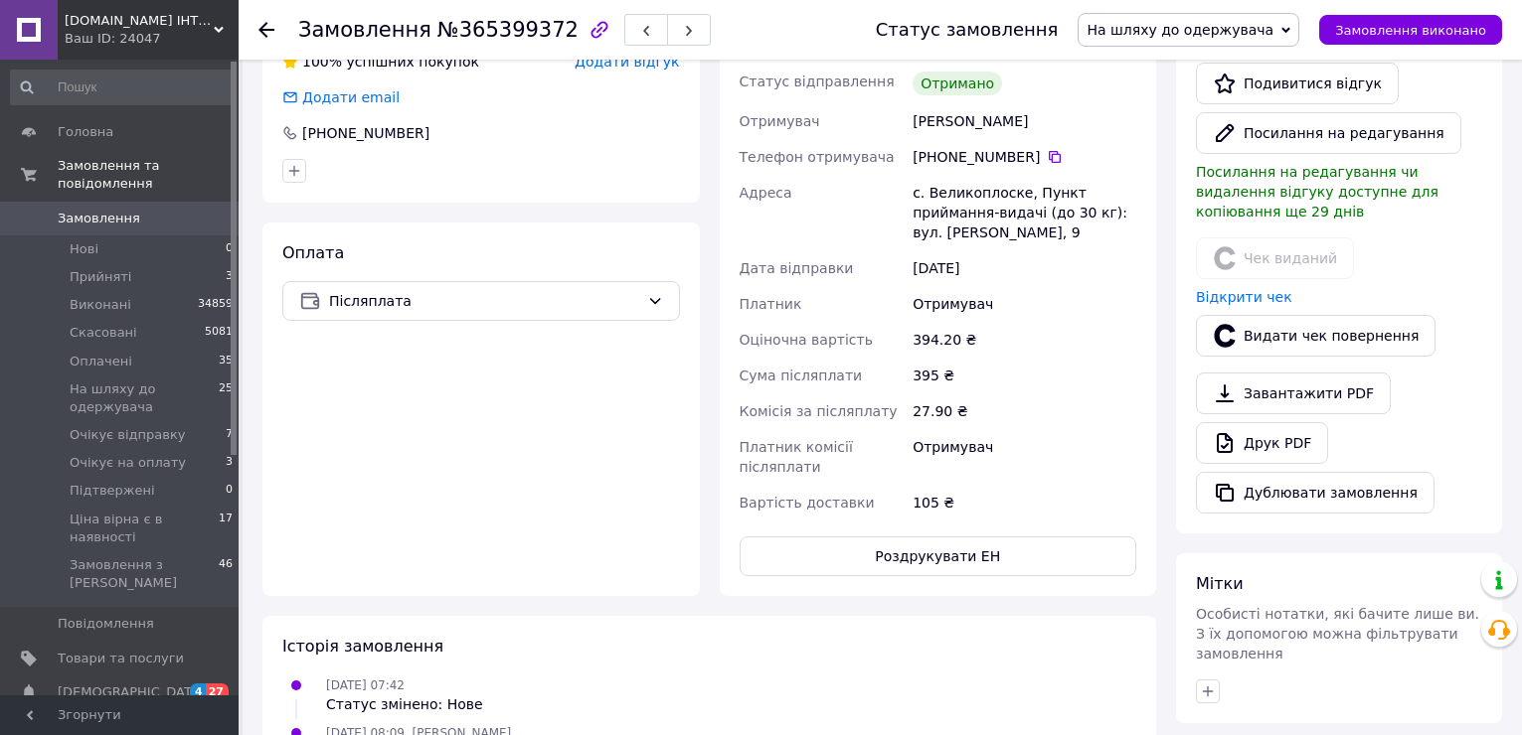
click at [266, 27] on icon at bounding box center [266, 30] width 16 height 16
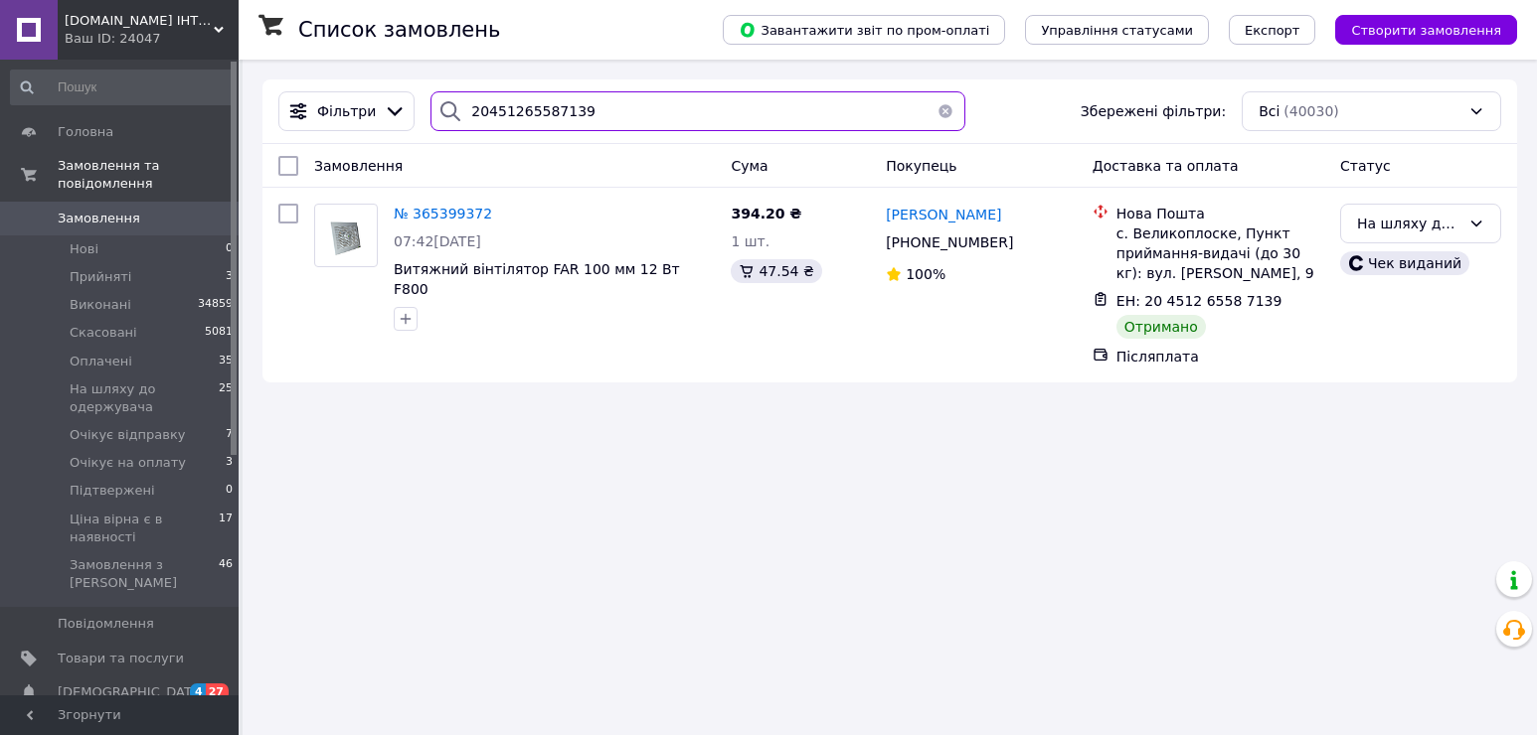
drag, startPoint x: 617, startPoint y: 105, endPoint x: 445, endPoint y: 92, distance: 172.4
click at [445, 92] on div "20451265587139" at bounding box center [697, 111] width 535 height 40
paste input "7219080"
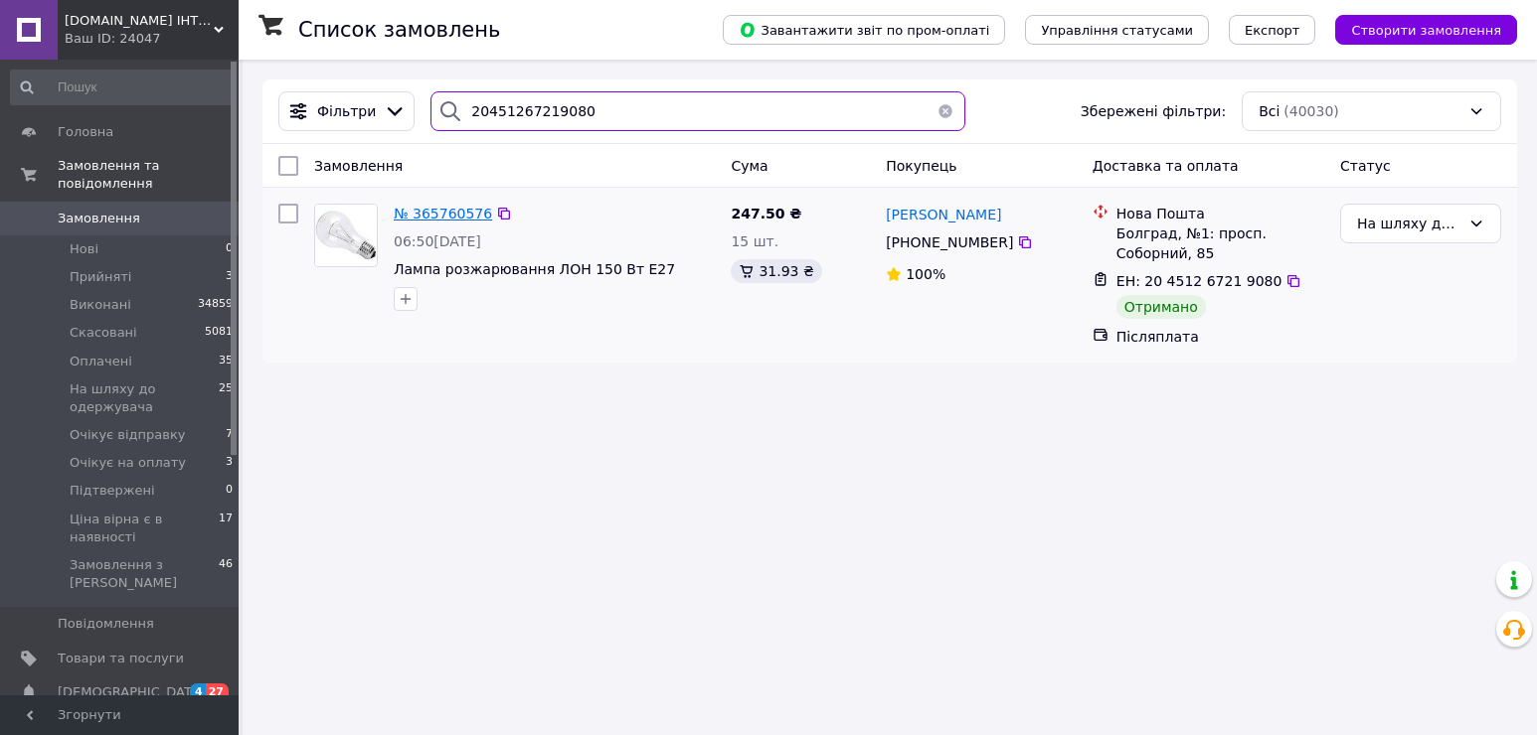
type input "20451267219080"
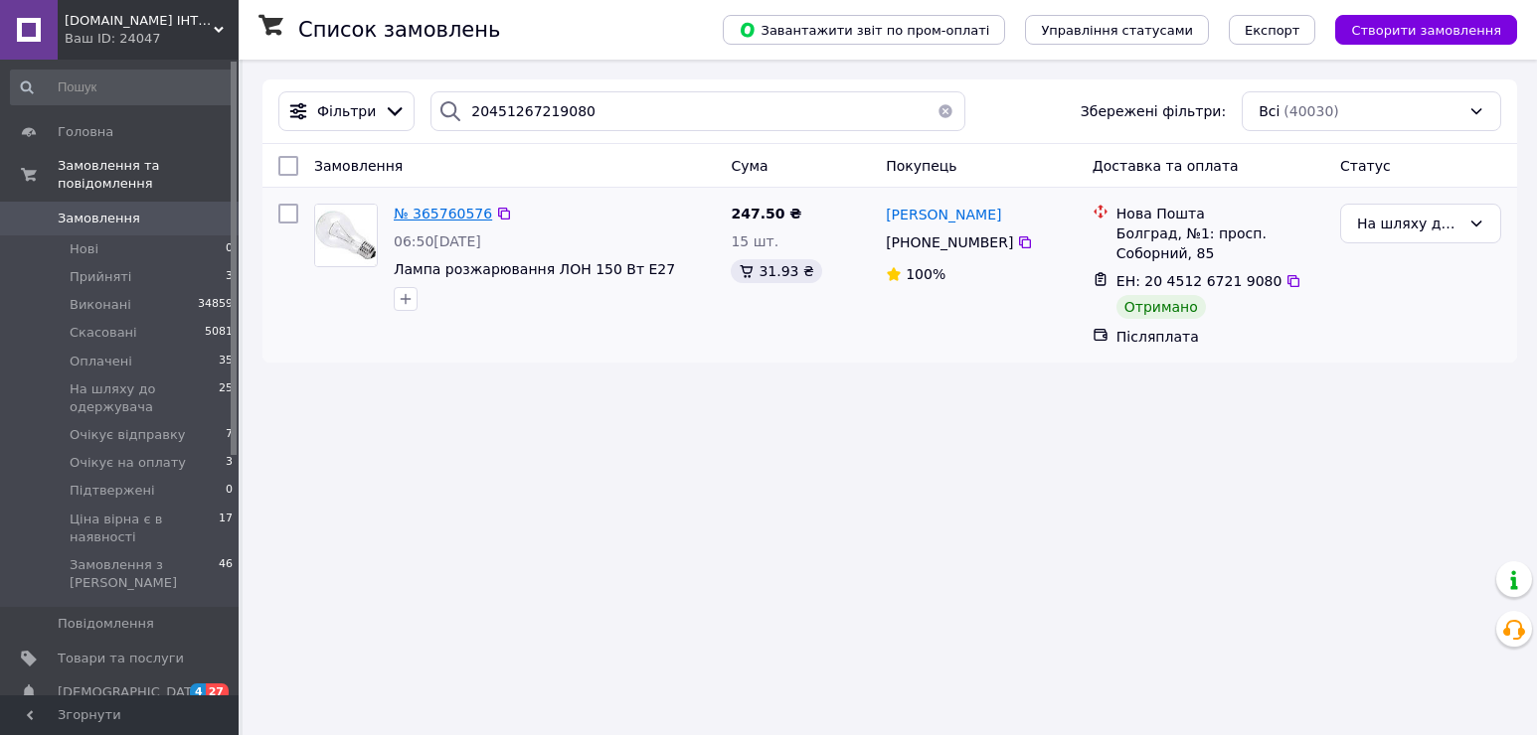
click at [433, 210] on span "№ 365760576" at bounding box center [443, 214] width 98 height 16
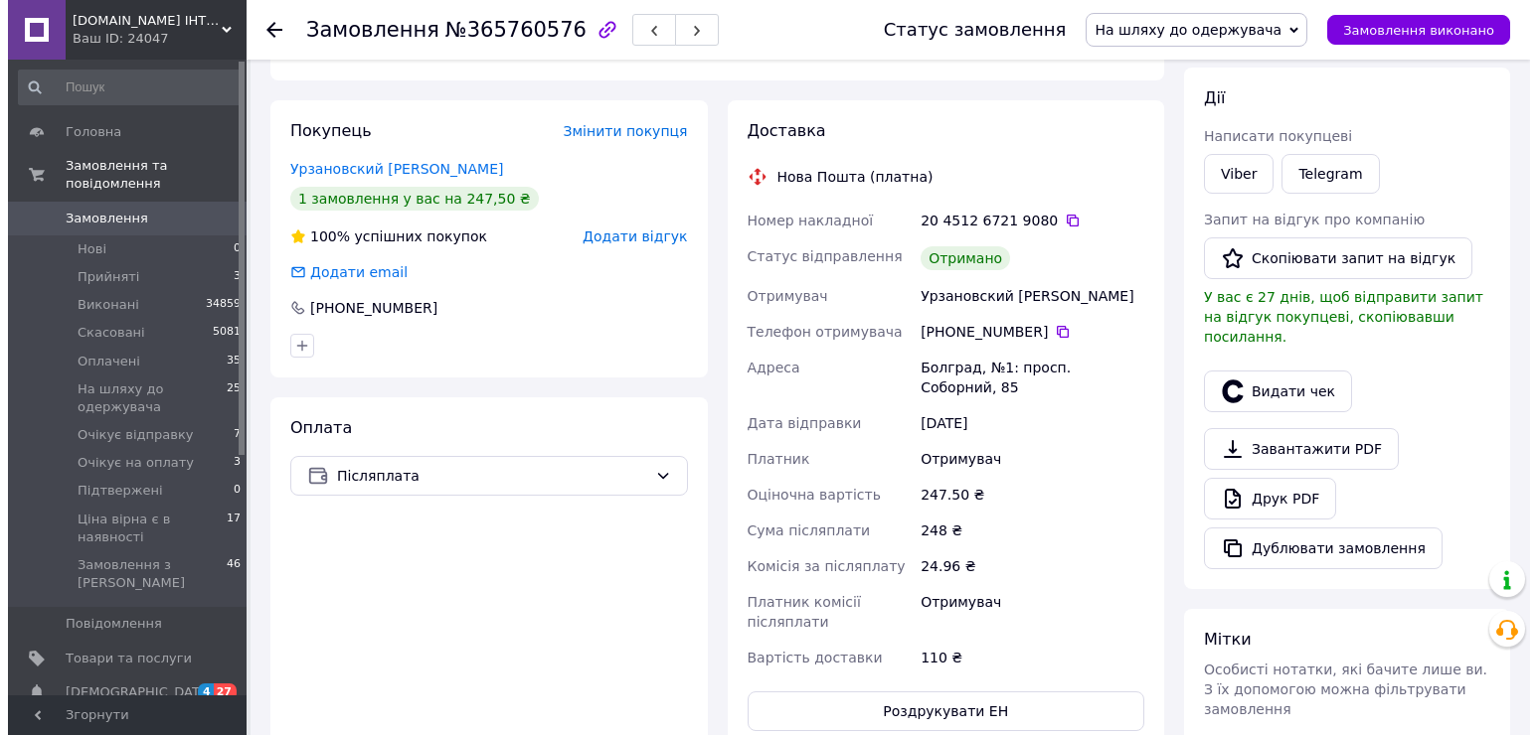
scroll to position [398, 0]
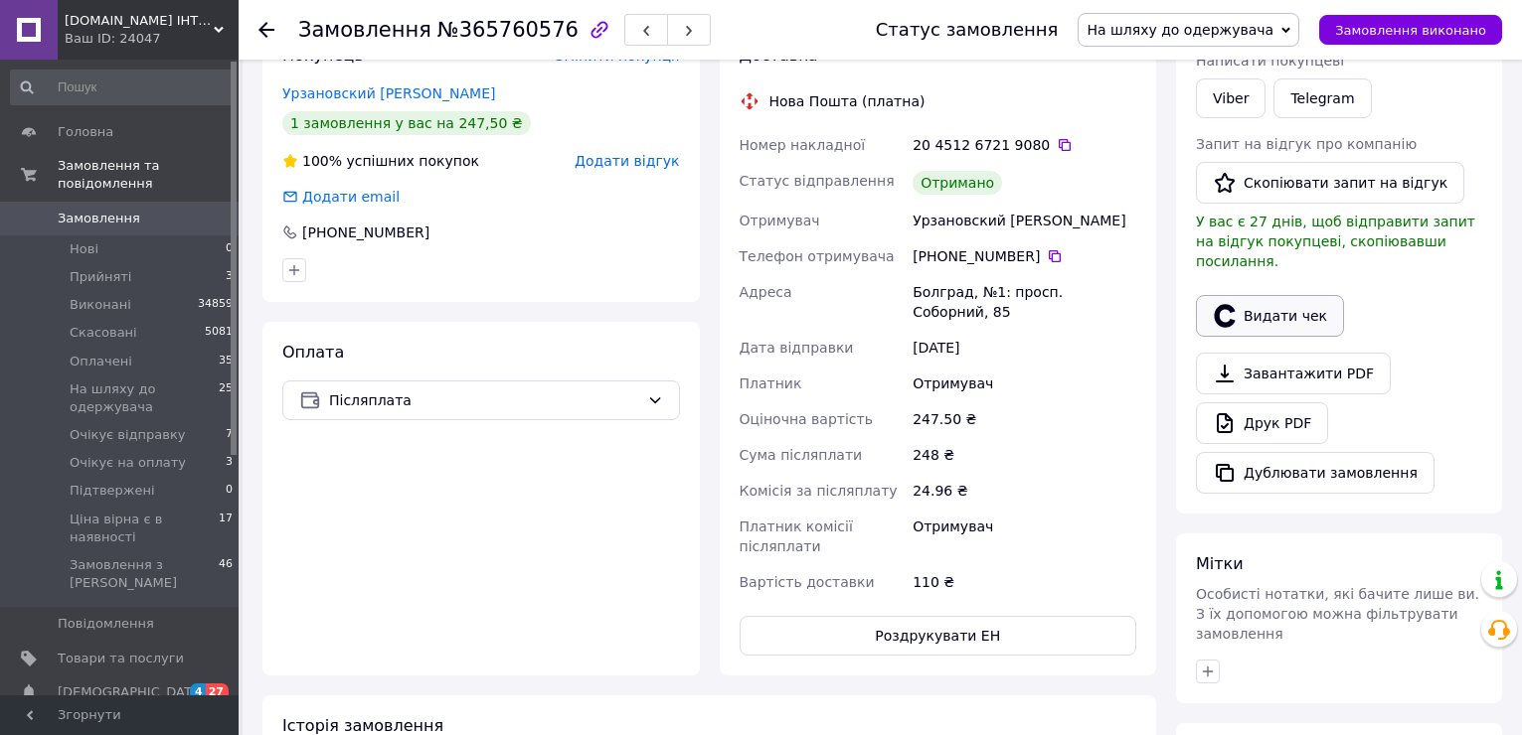
click at [1250, 295] on button "Видати чек" at bounding box center [1270, 316] width 148 height 42
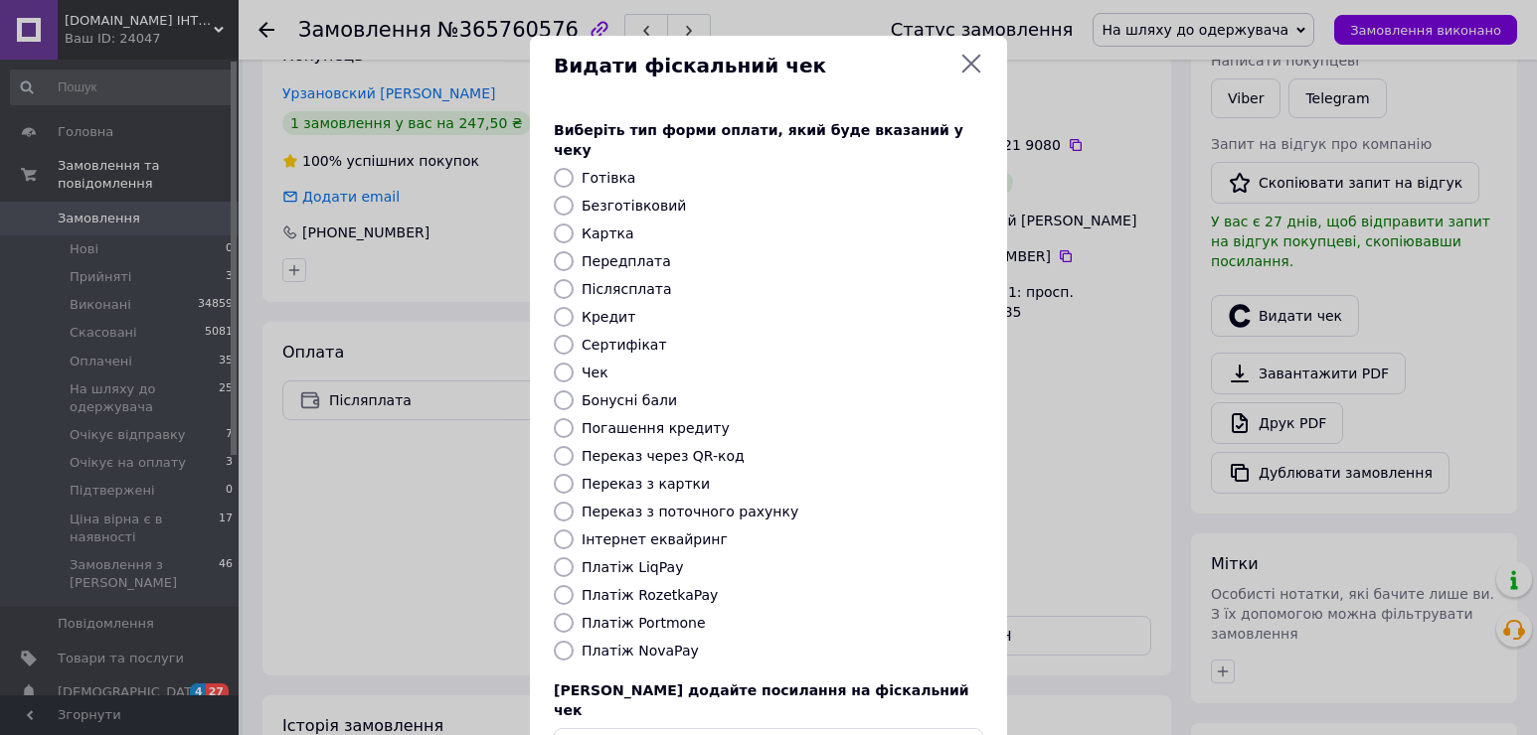
click at [611, 643] on label "Платіж NovaPay" at bounding box center [639, 651] width 117 height 16
click at [573, 641] on input "Платіж NovaPay" at bounding box center [564, 651] width 20 height 20
radio input "true"
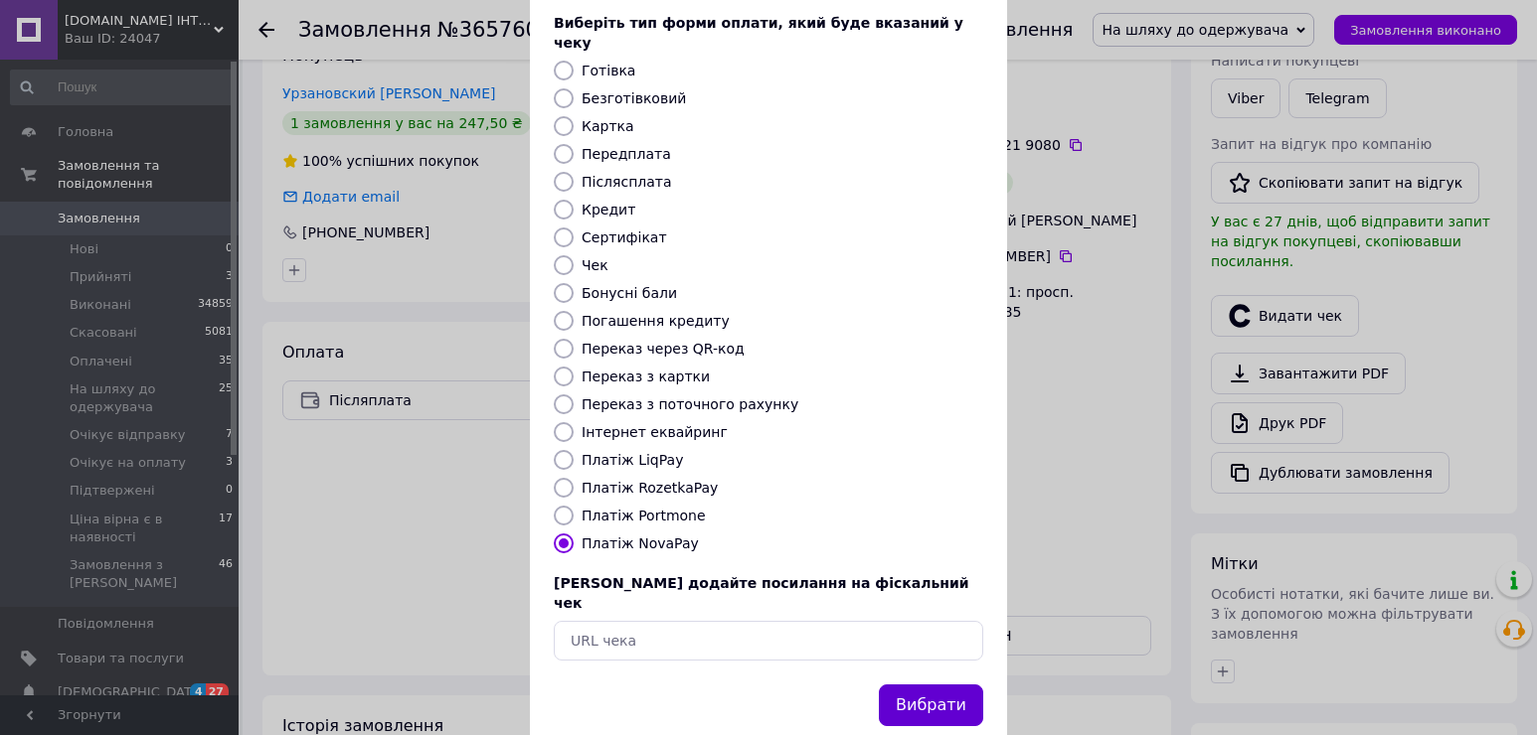
scroll to position [118, 0]
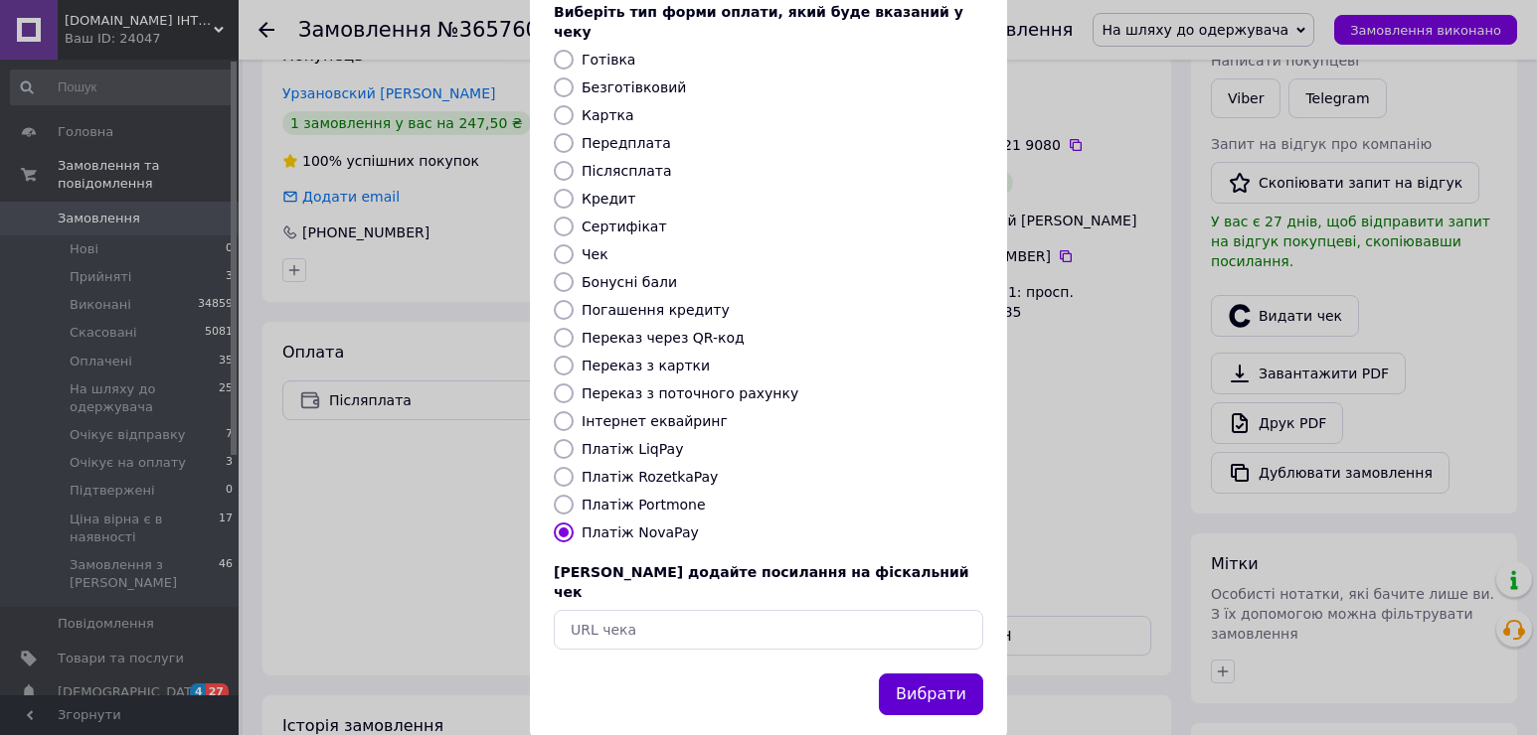
click at [915, 674] on button "Вибрати" at bounding box center [931, 695] width 104 height 43
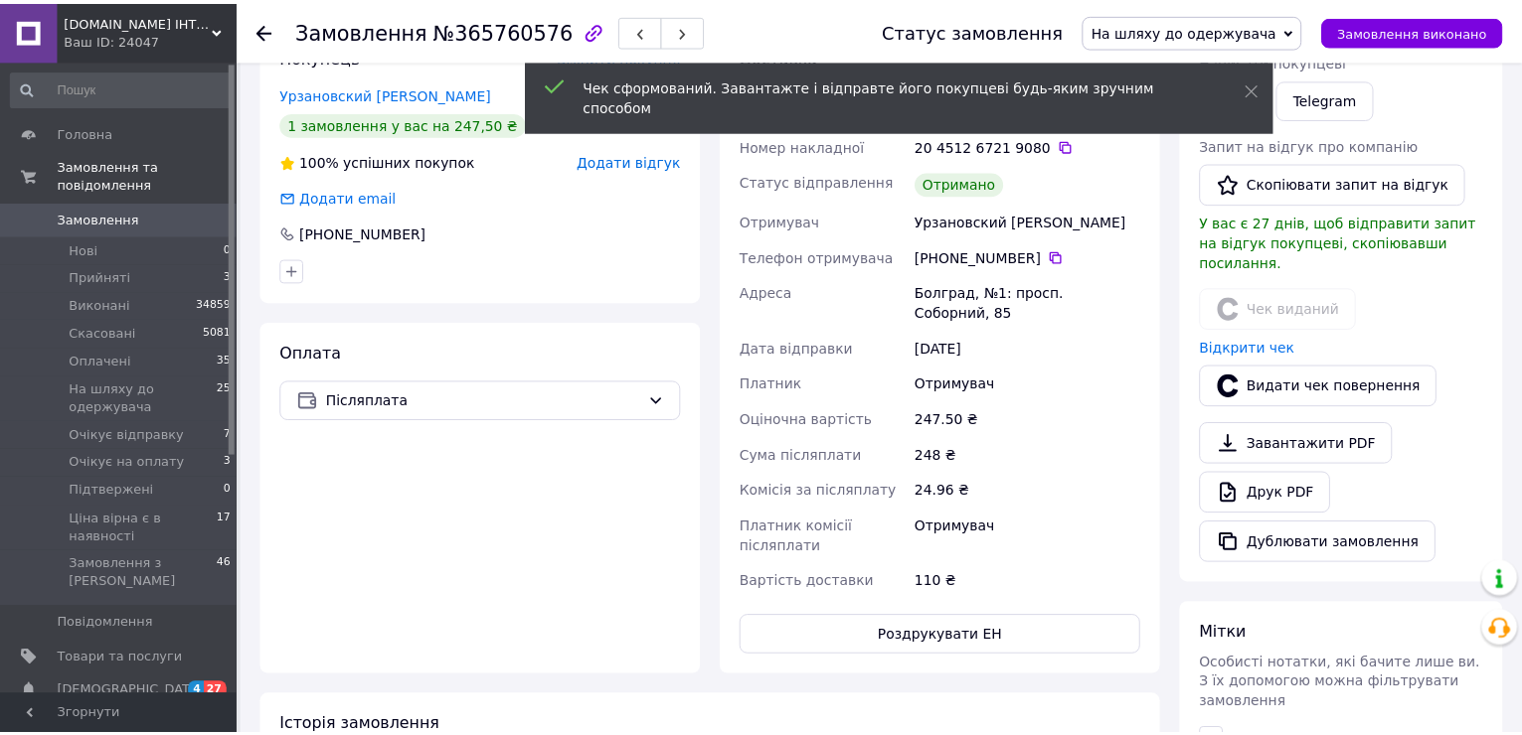
scroll to position [417, 0]
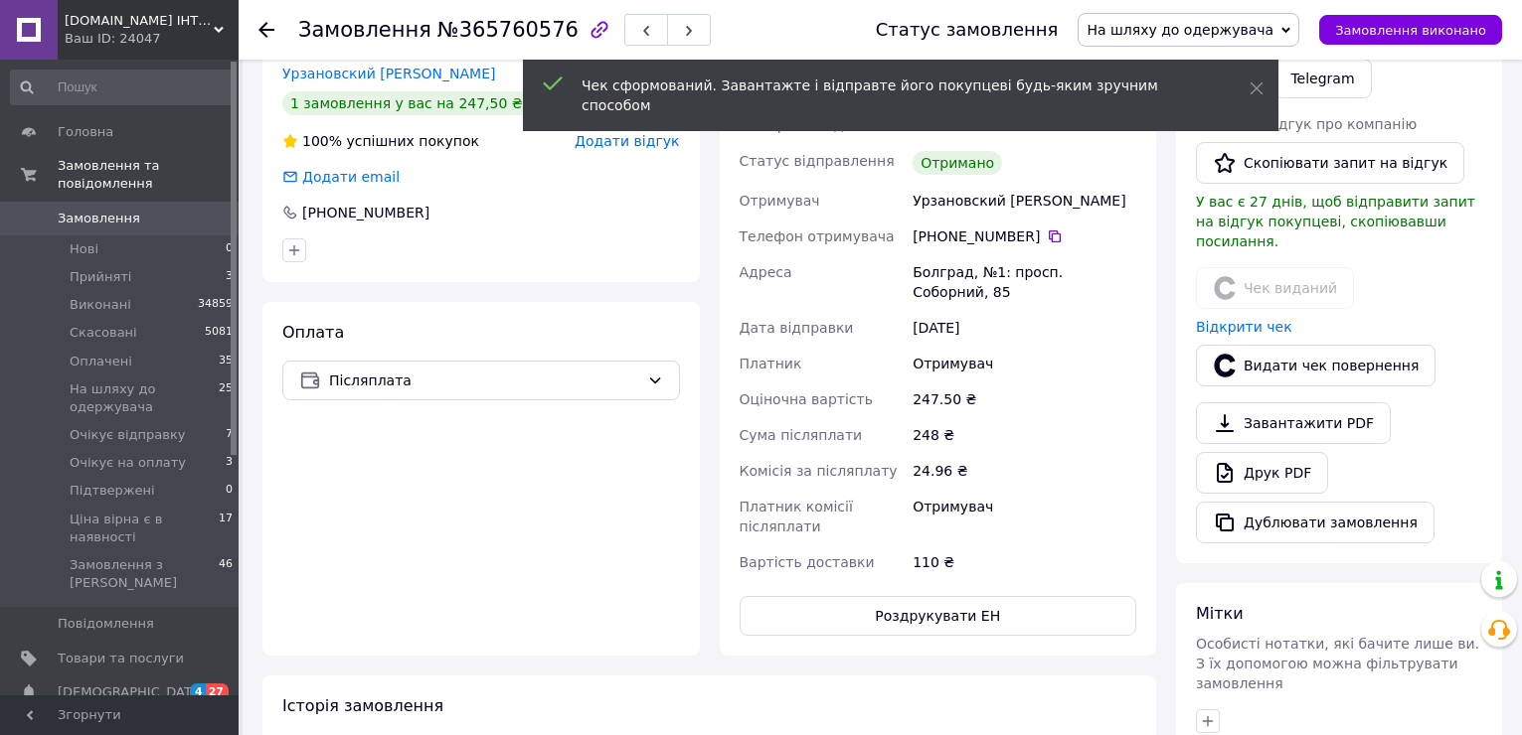
click at [267, 30] on use at bounding box center [266, 30] width 16 height 16
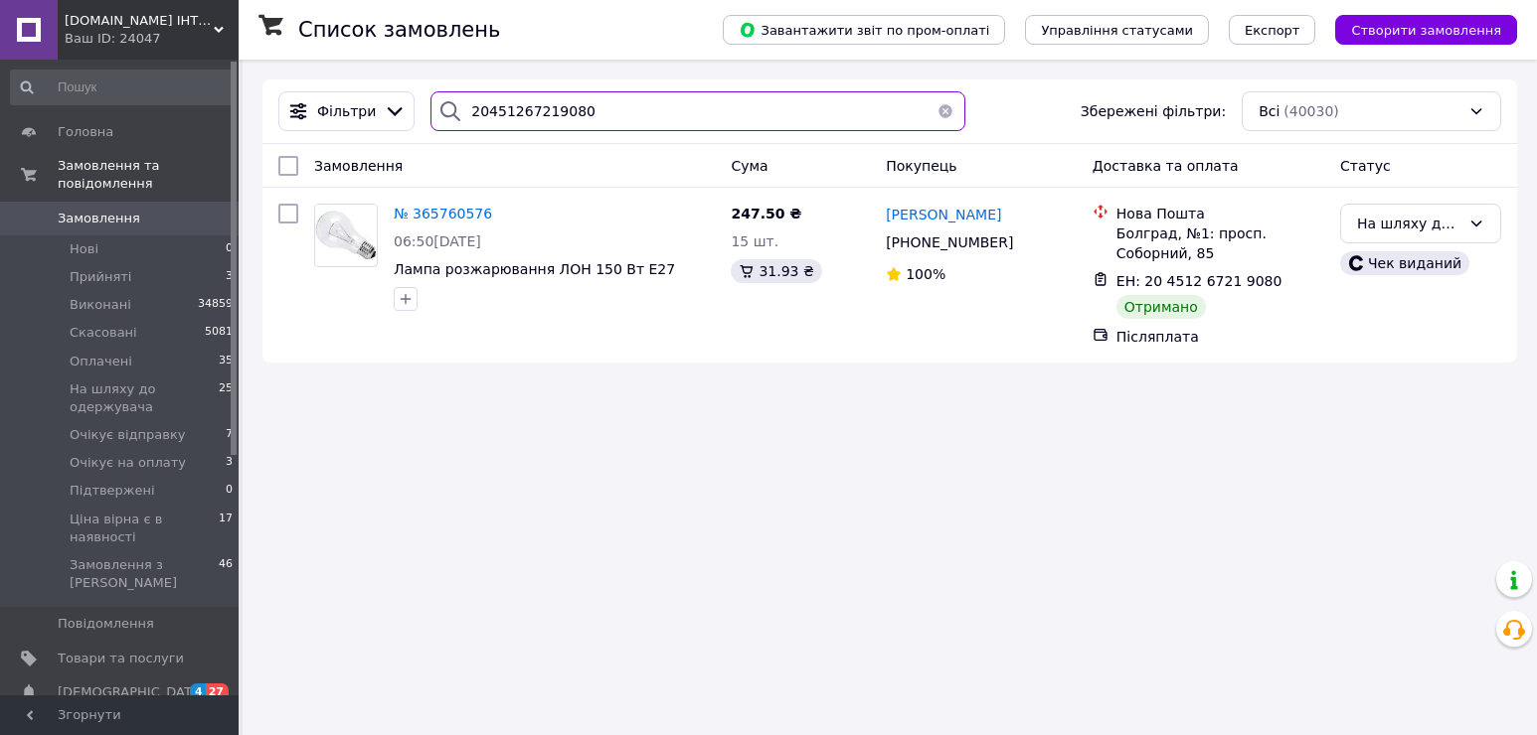
drag, startPoint x: 561, startPoint y: 108, endPoint x: 441, endPoint y: 95, distance: 120.0
click at [441, 95] on div "20451267219080" at bounding box center [697, 111] width 535 height 40
paste input "8201"
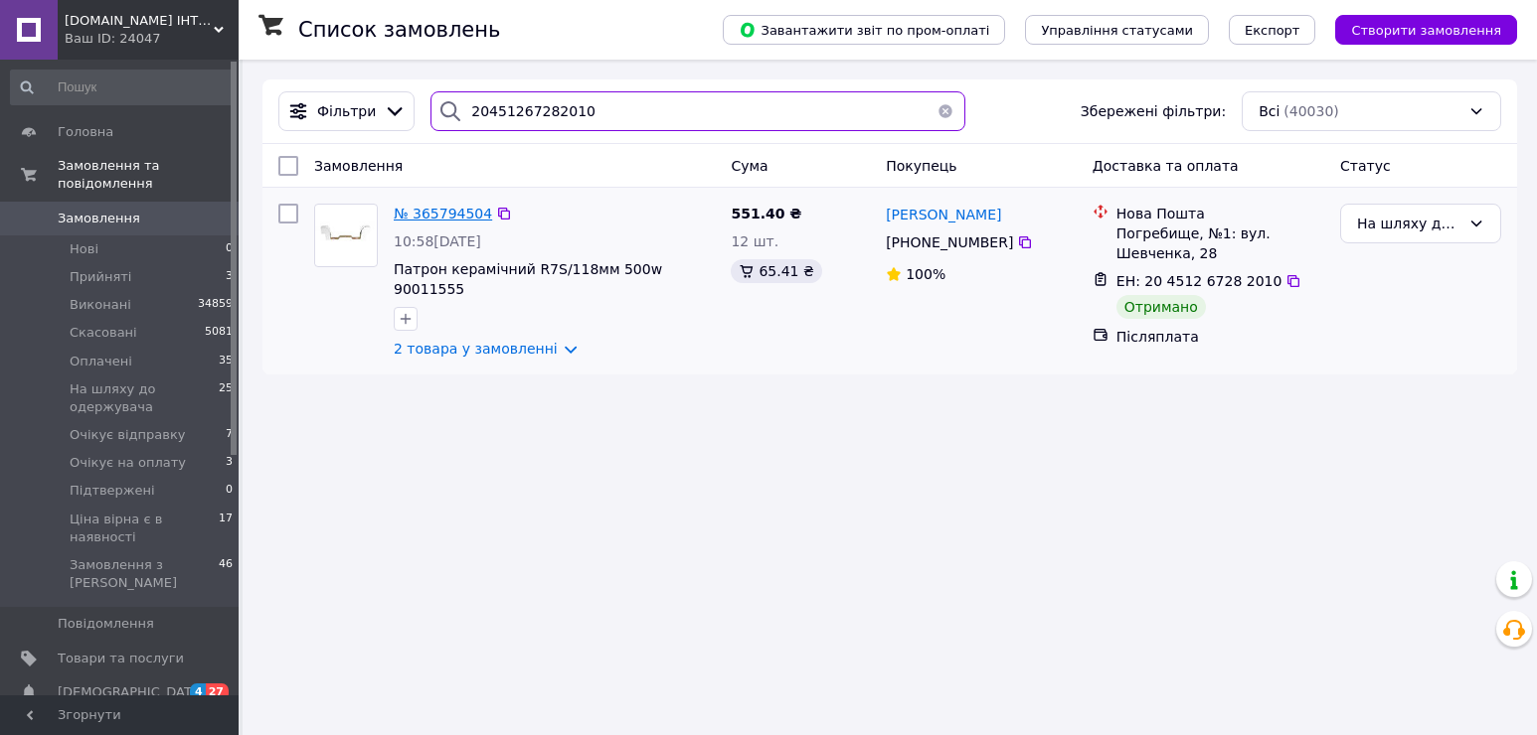
type input "20451267282010"
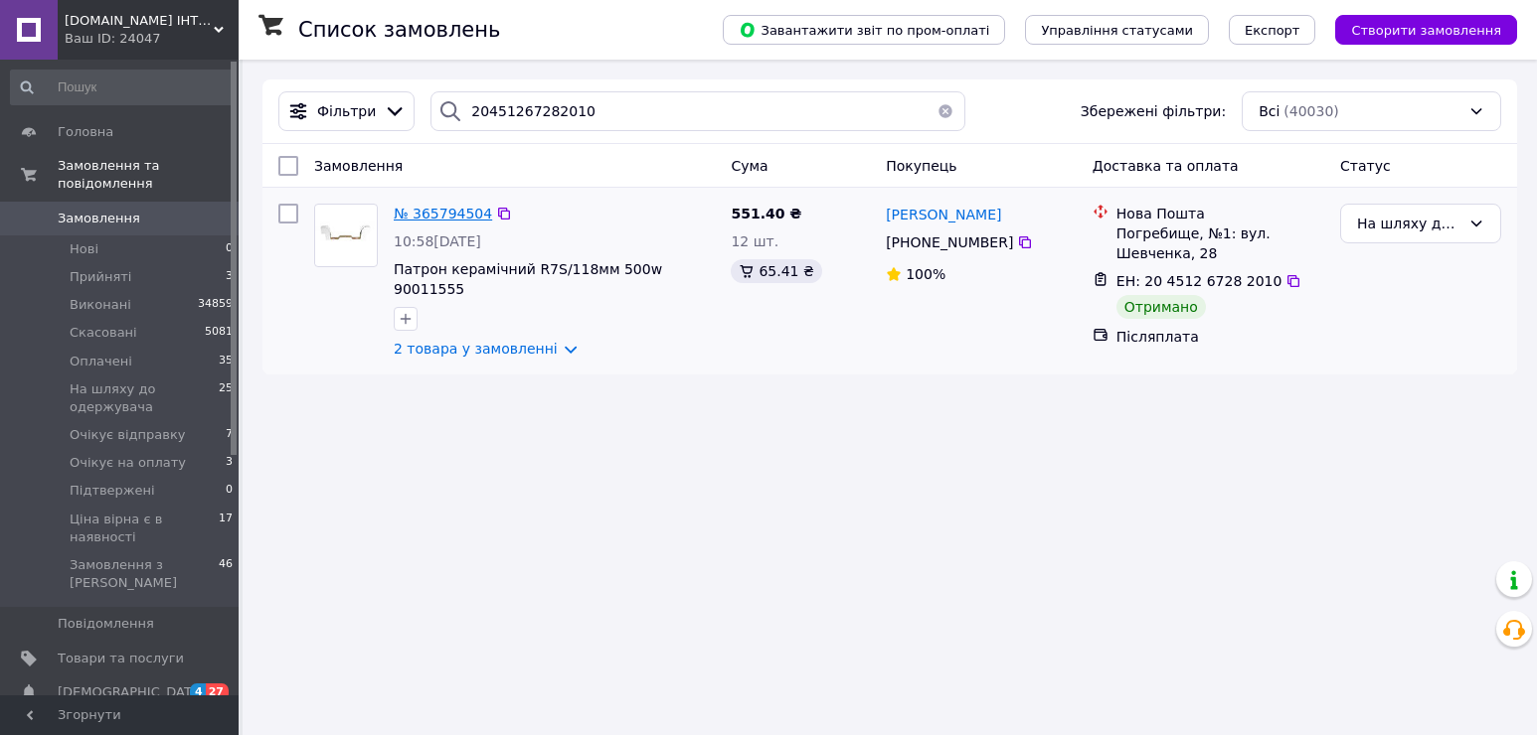
click at [437, 210] on span "№ 365794504" at bounding box center [443, 214] width 98 height 16
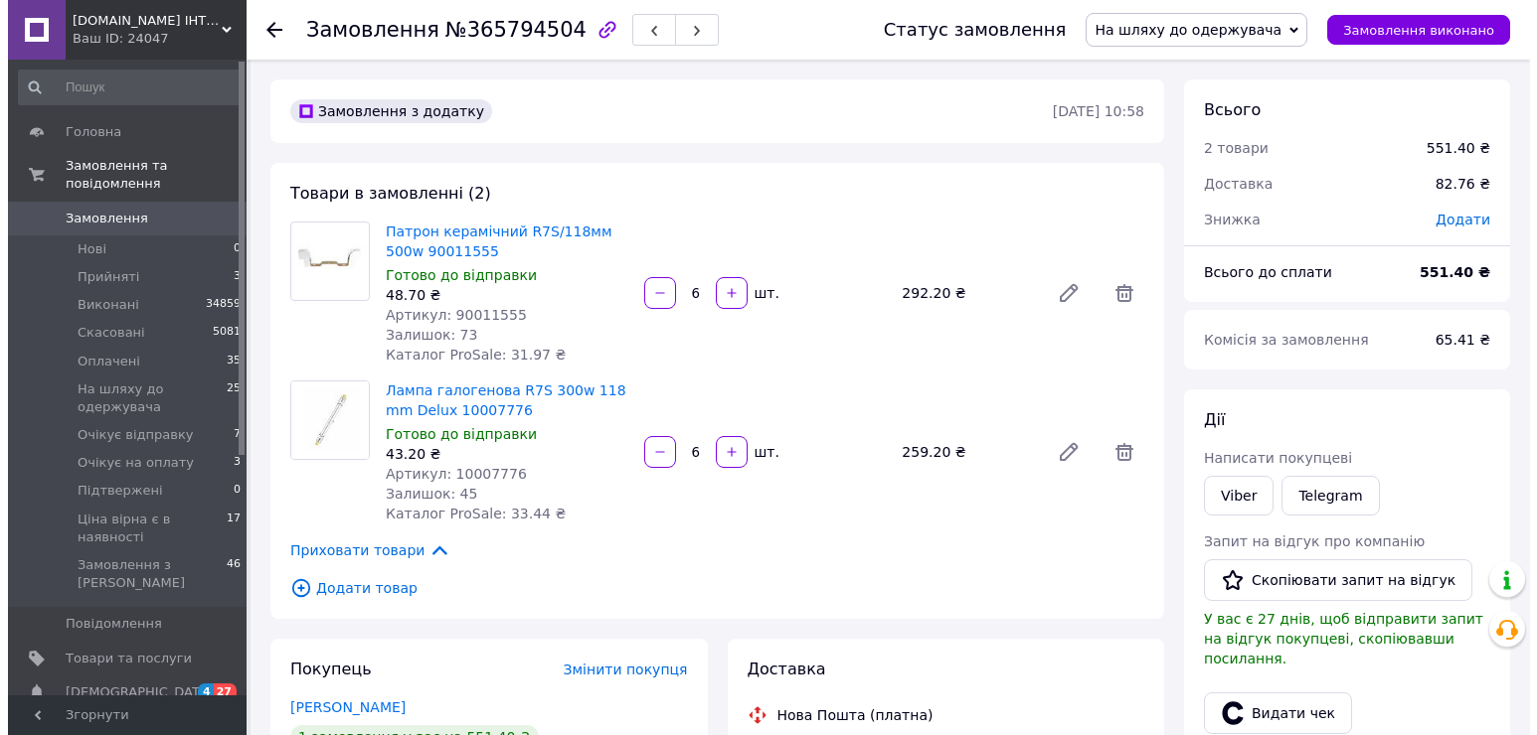
scroll to position [497, 0]
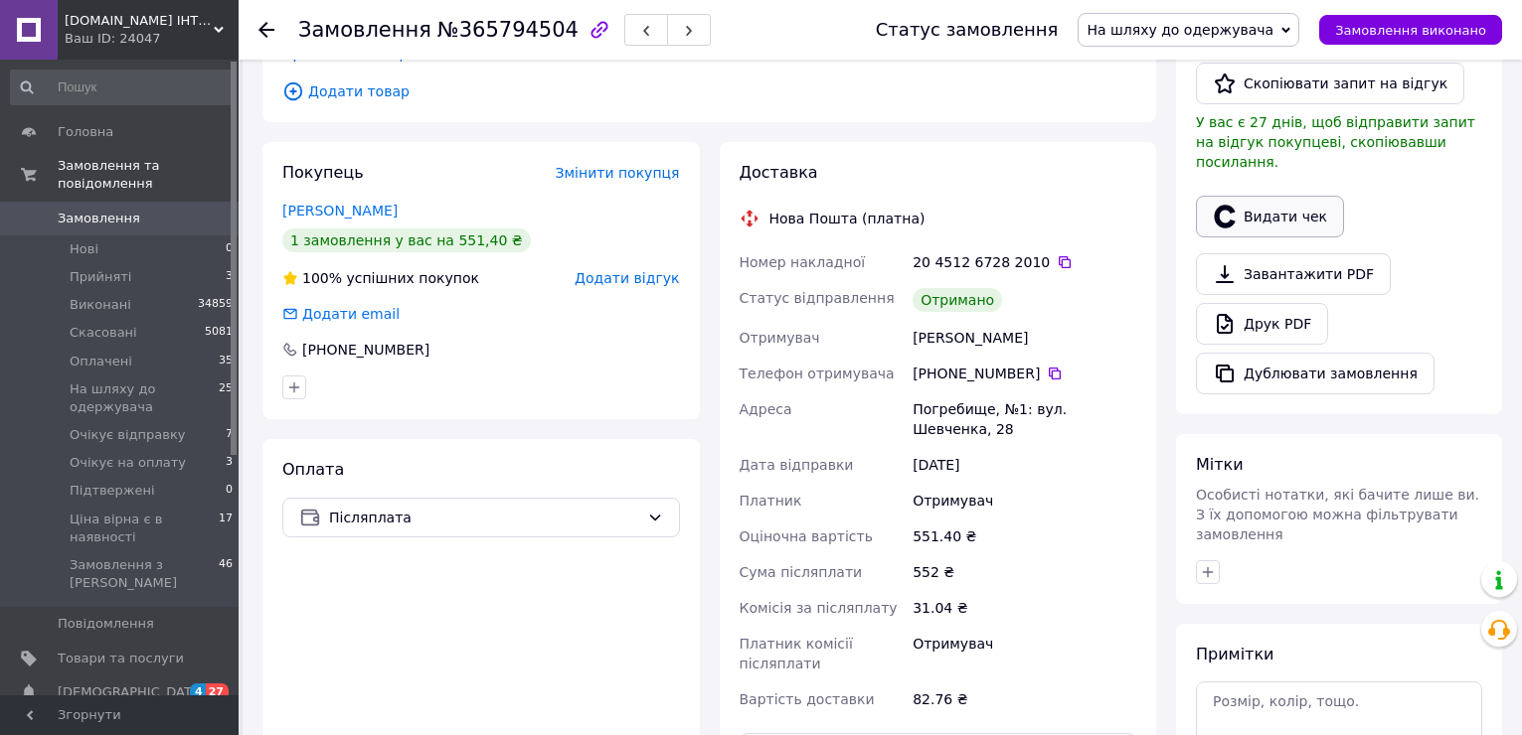
click at [1284, 197] on button "Видати чек" at bounding box center [1270, 217] width 148 height 42
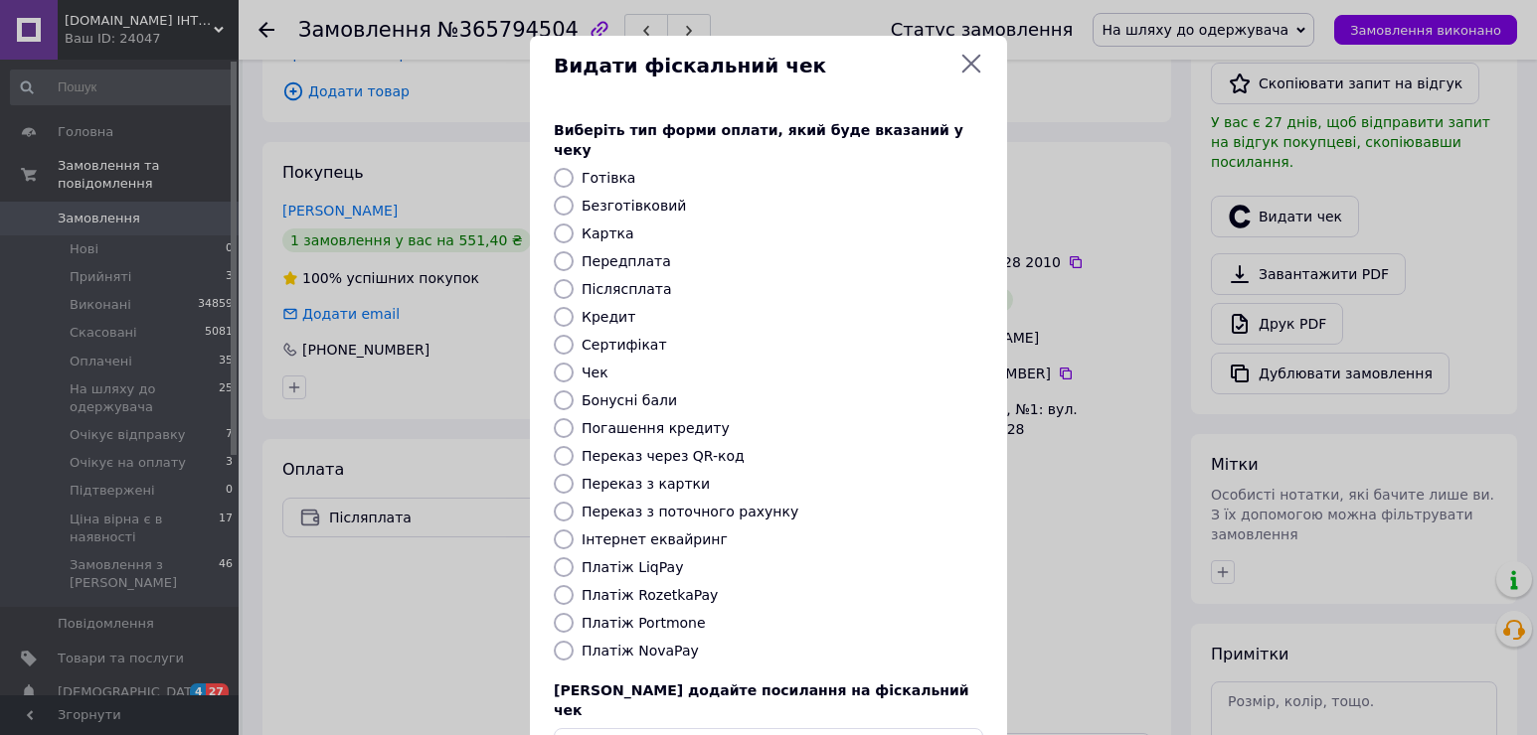
click at [648, 643] on label "Платіж NovaPay" at bounding box center [639, 651] width 117 height 16
click at [573, 641] on input "Платіж NovaPay" at bounding box center [564, 651] width 20 height 20
radio input "true"
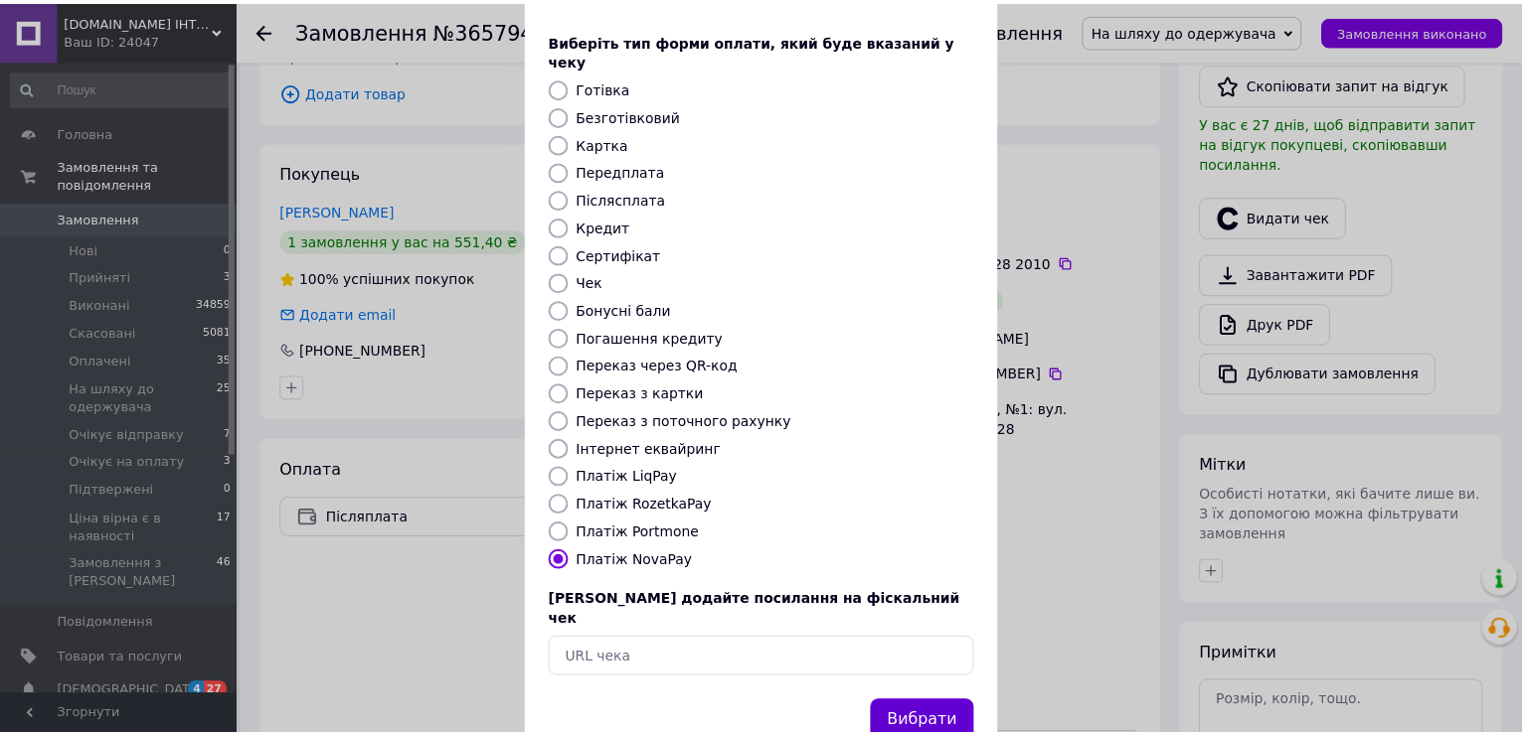
scroll to position [118, 0]
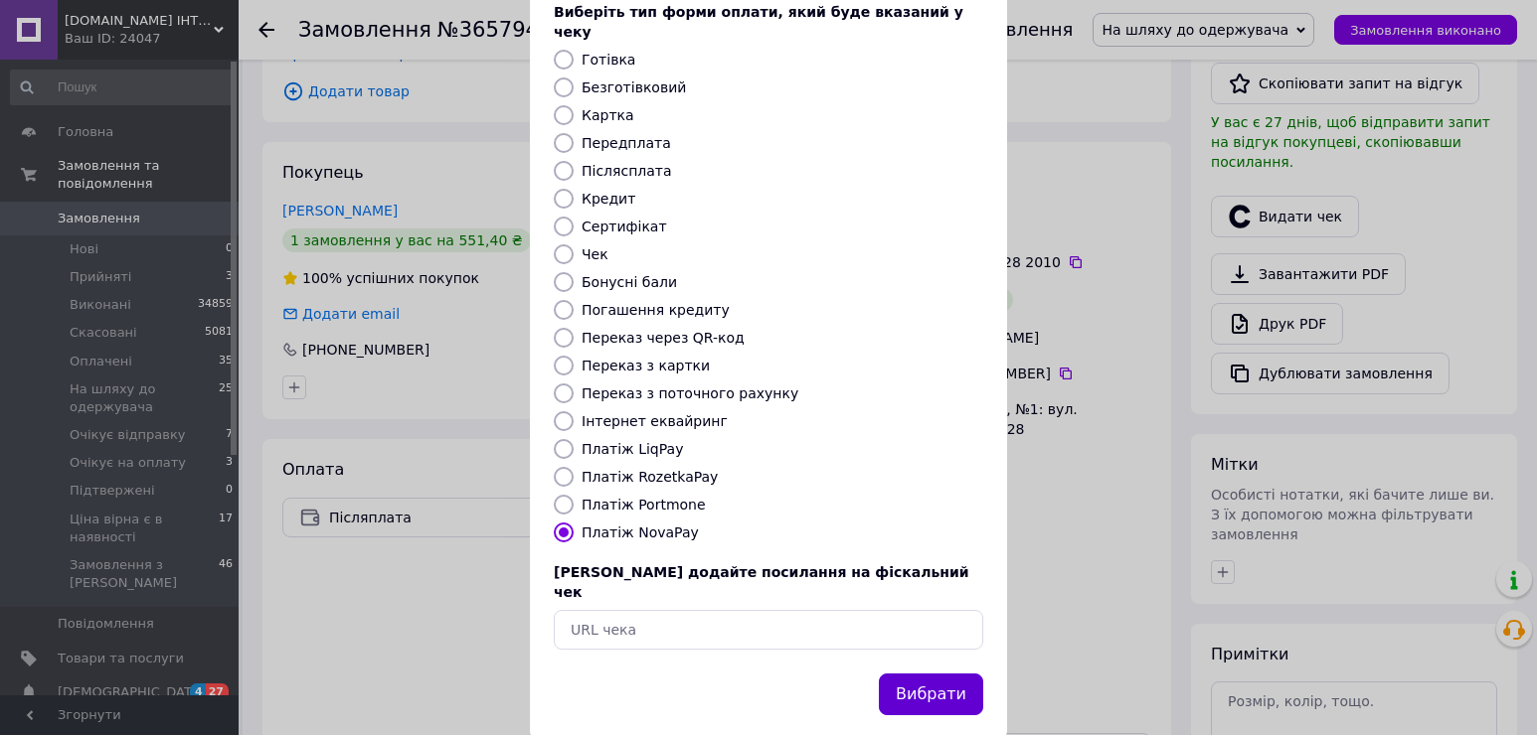
click at [913, 674] on button "Вибрати" at bounding box center [931, 695] width 104 height 43
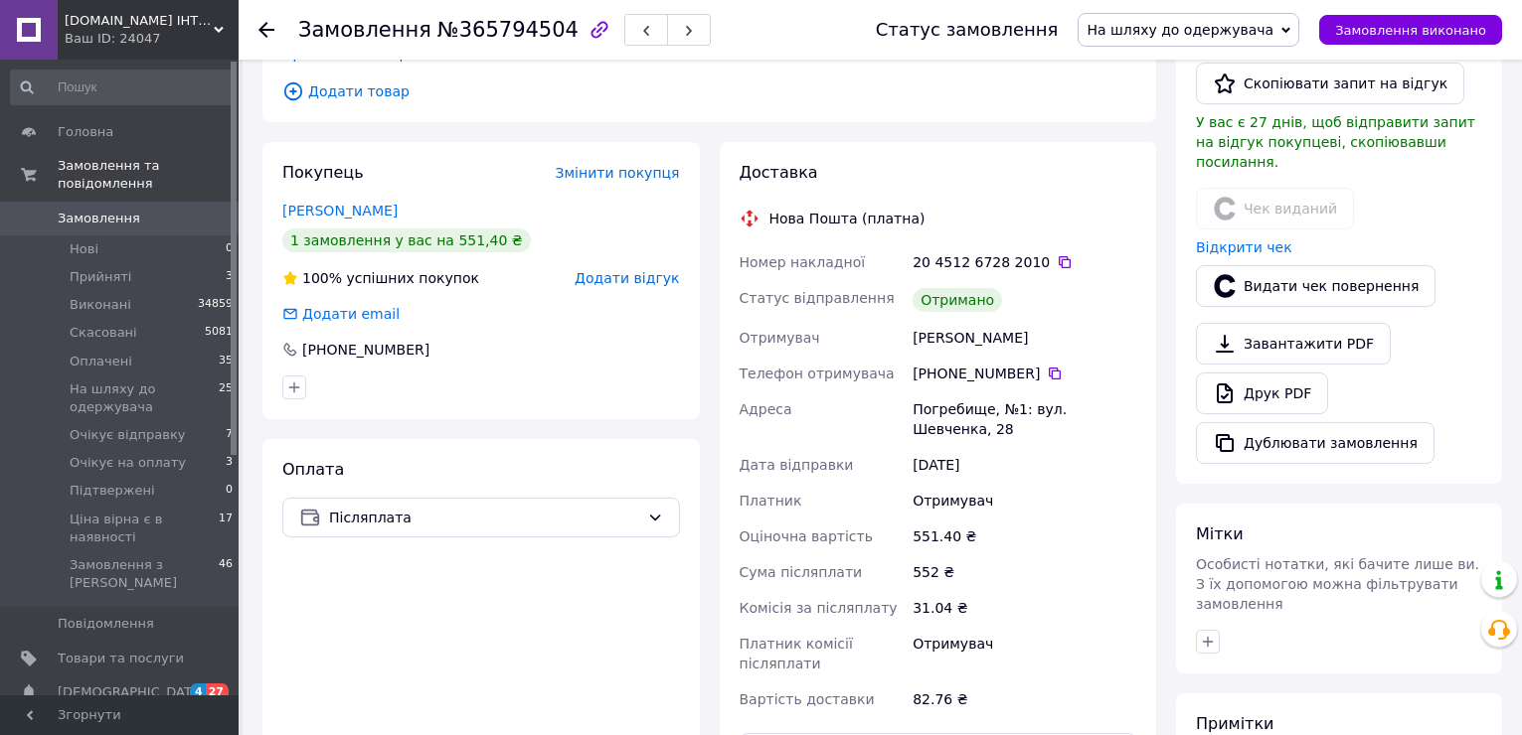
click at [271, 28] on icon at bounding box center [266, 30] width 16 height 16
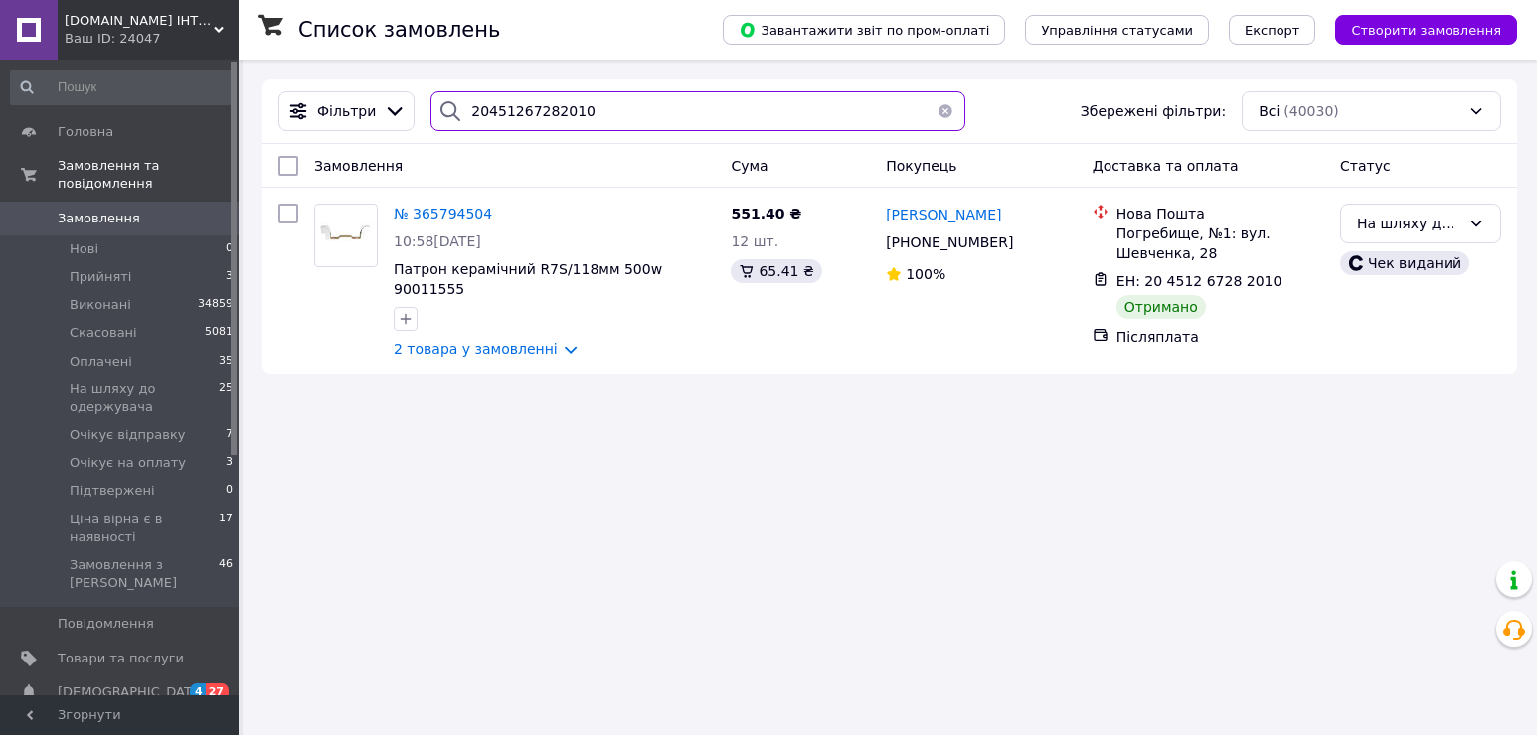
drag, startPoint x: 609, startPoint y: 108, endPoint x: 404, endPoint y: 90, distance: 206.5
click at [404, 90] on div "Фільтри 20451267282010 Збережені фільтри: Всі (40030)" at bounding box center [889, 112] width 1254 height 65
paste input "8164682"
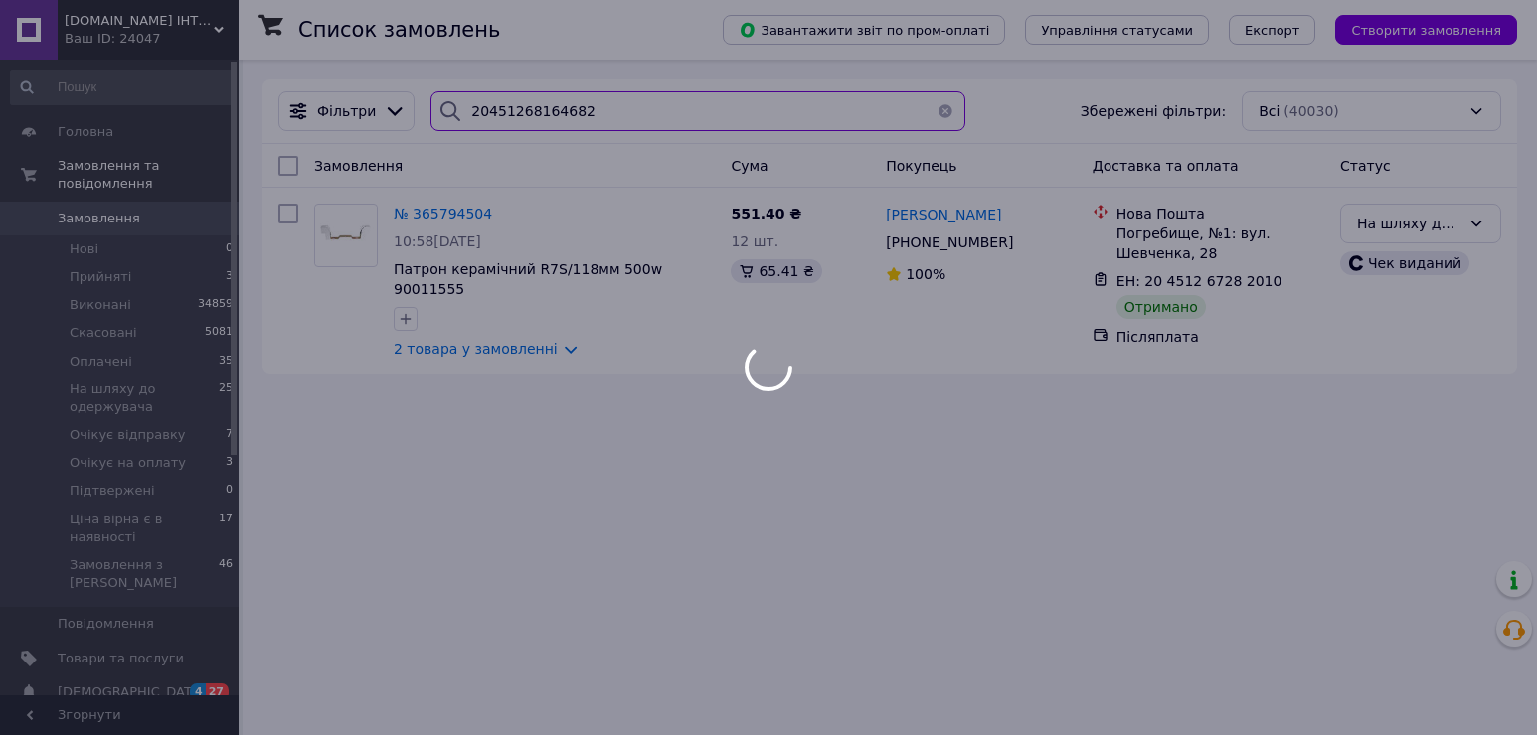
type input "20451268164682"
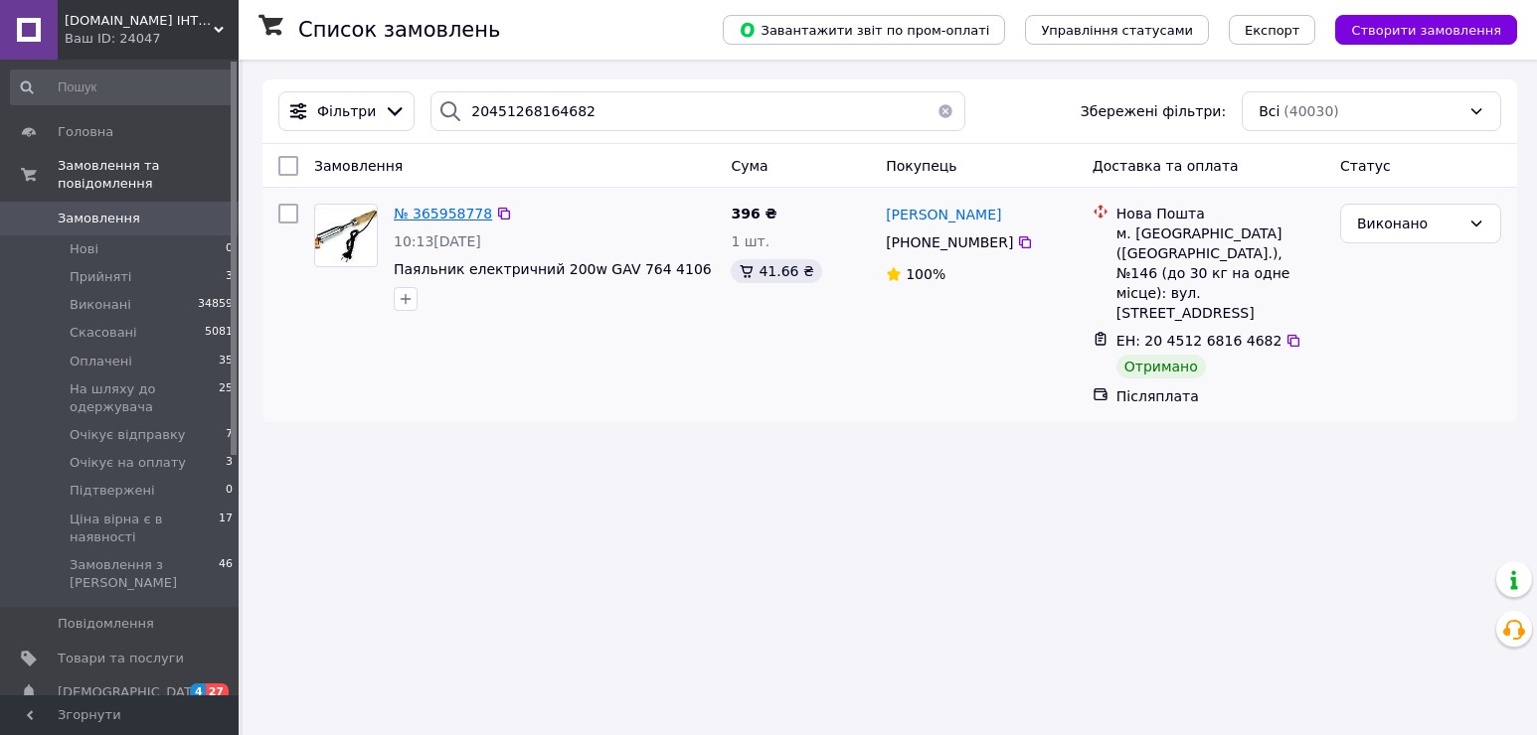
click at [418, 215] on span "№ 365958778" at bounding box center [443, 214] width 98 height 16
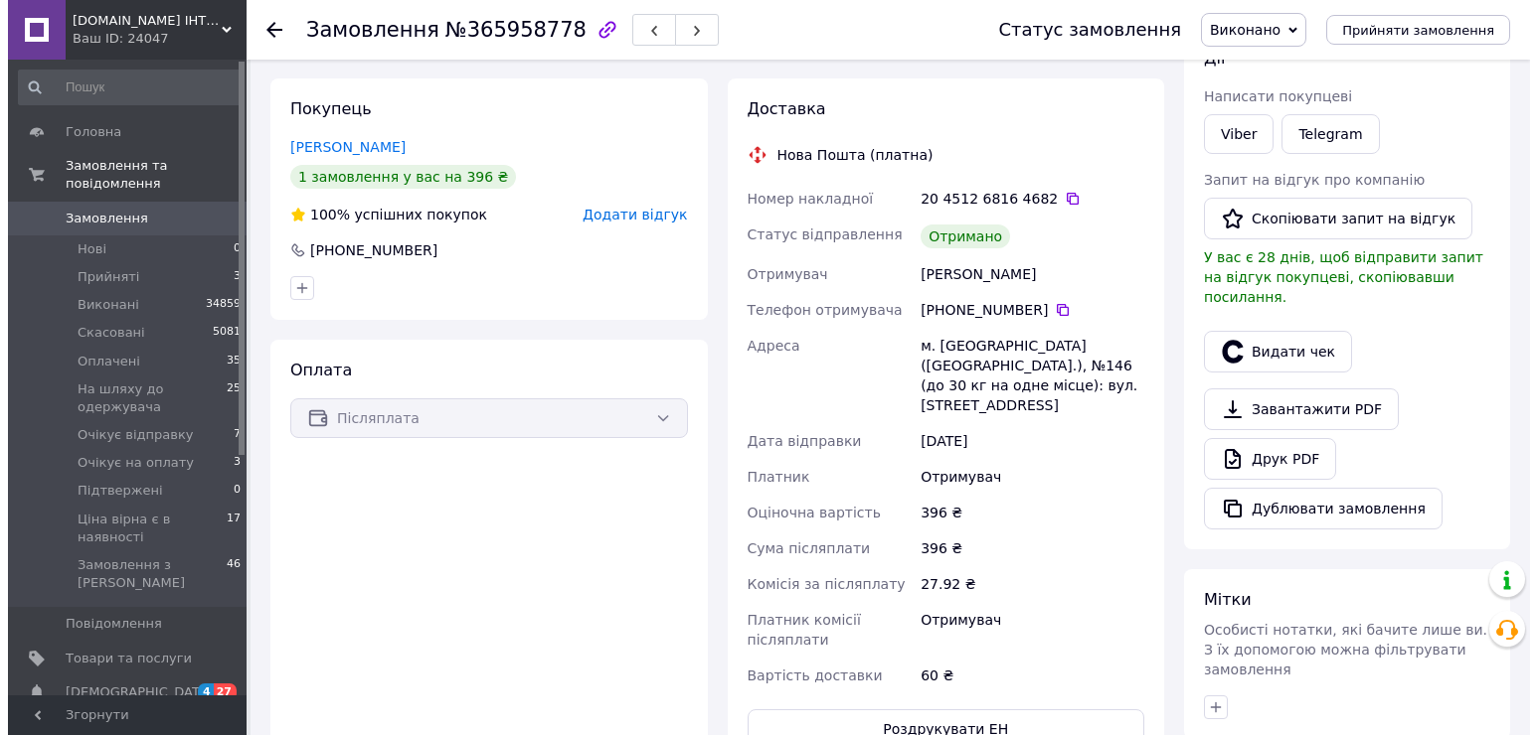
scroll to position [398, 0]
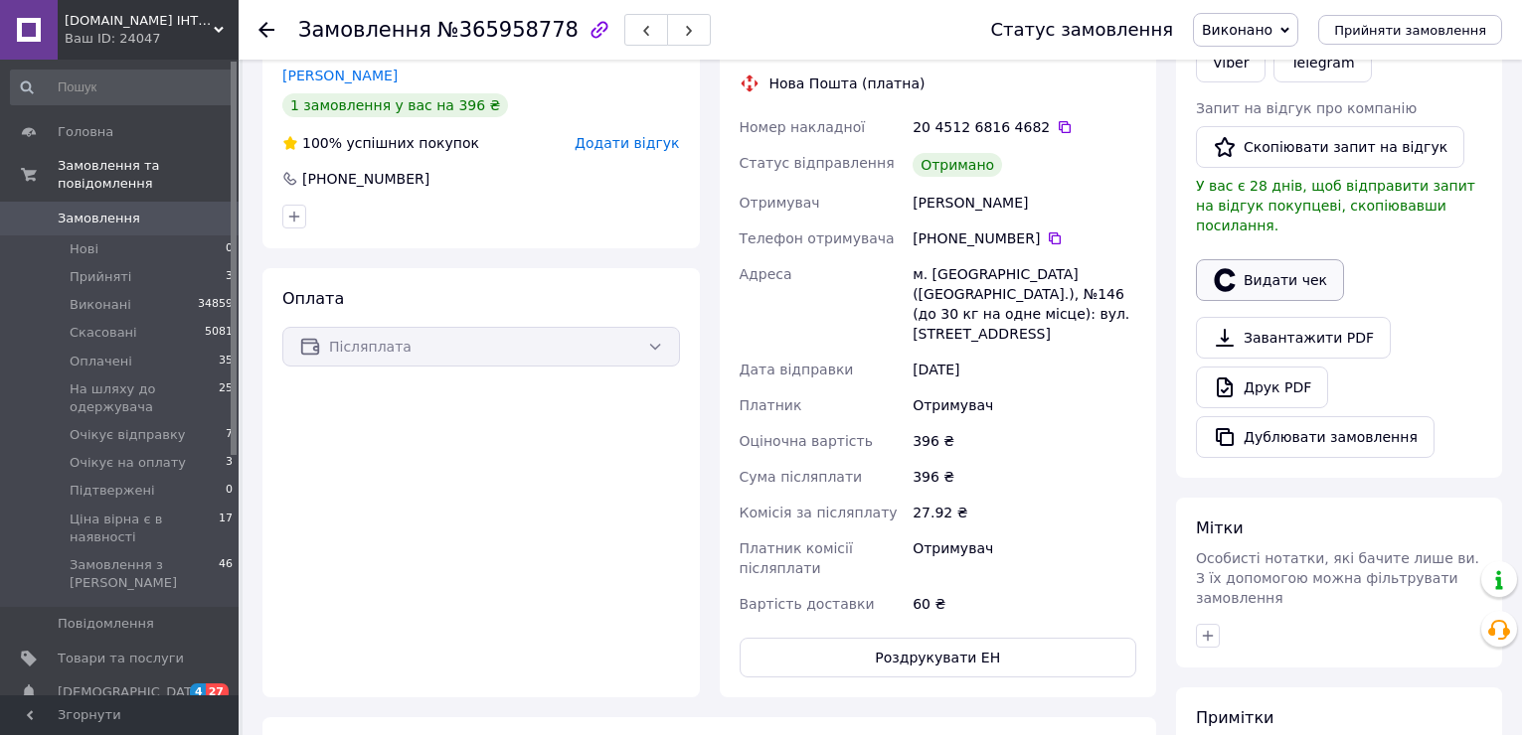
click at [1264, 263] on button "Видати чек" at bounding box center [1270, 280] width 148 height 42
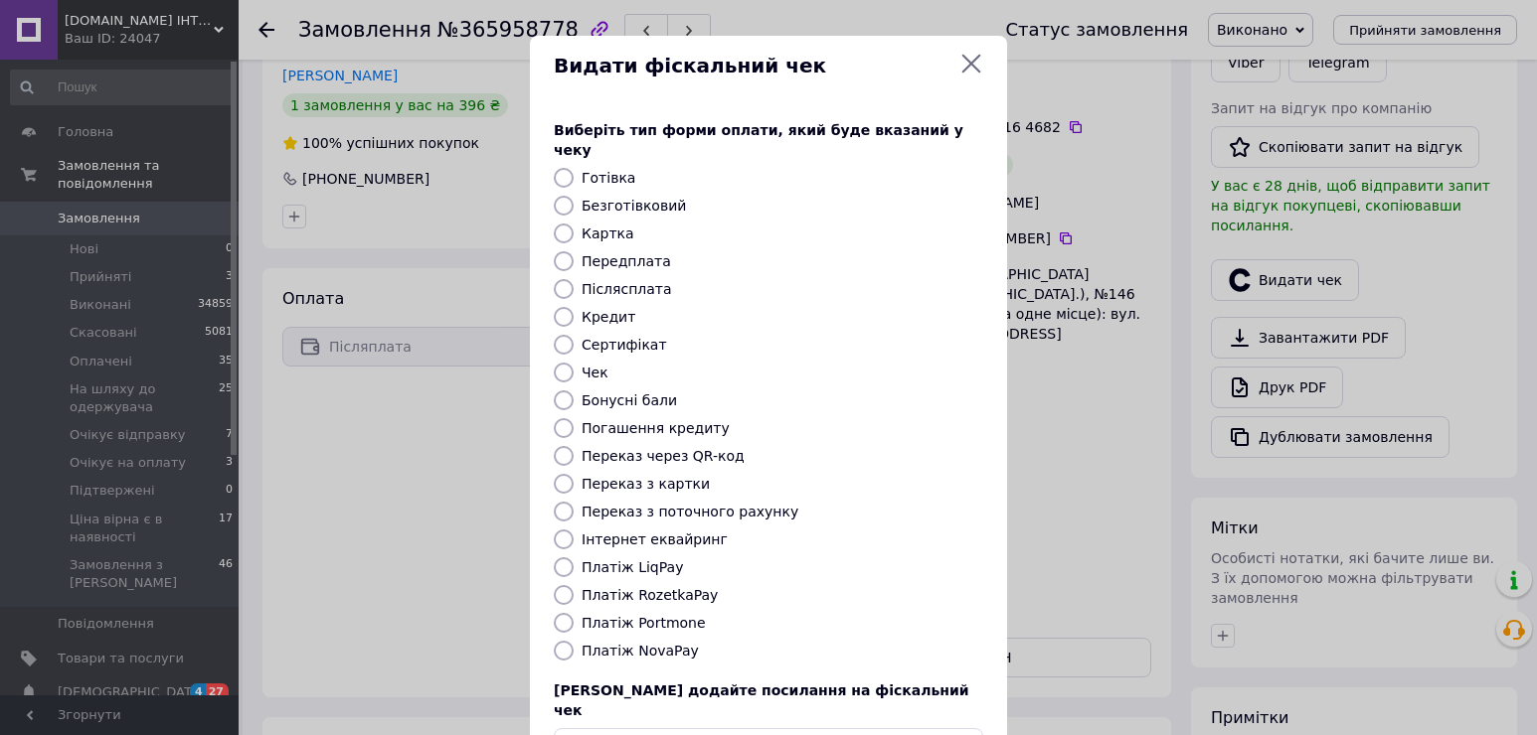
click at [627, 643] on label "Платіж NovaPay" at bounding box center [639, 651] width 117 height 16
click at [573, 641] on input "Платіж NovaPay" at bounding box center [564, 651] width 20 height 20
radio input "true"
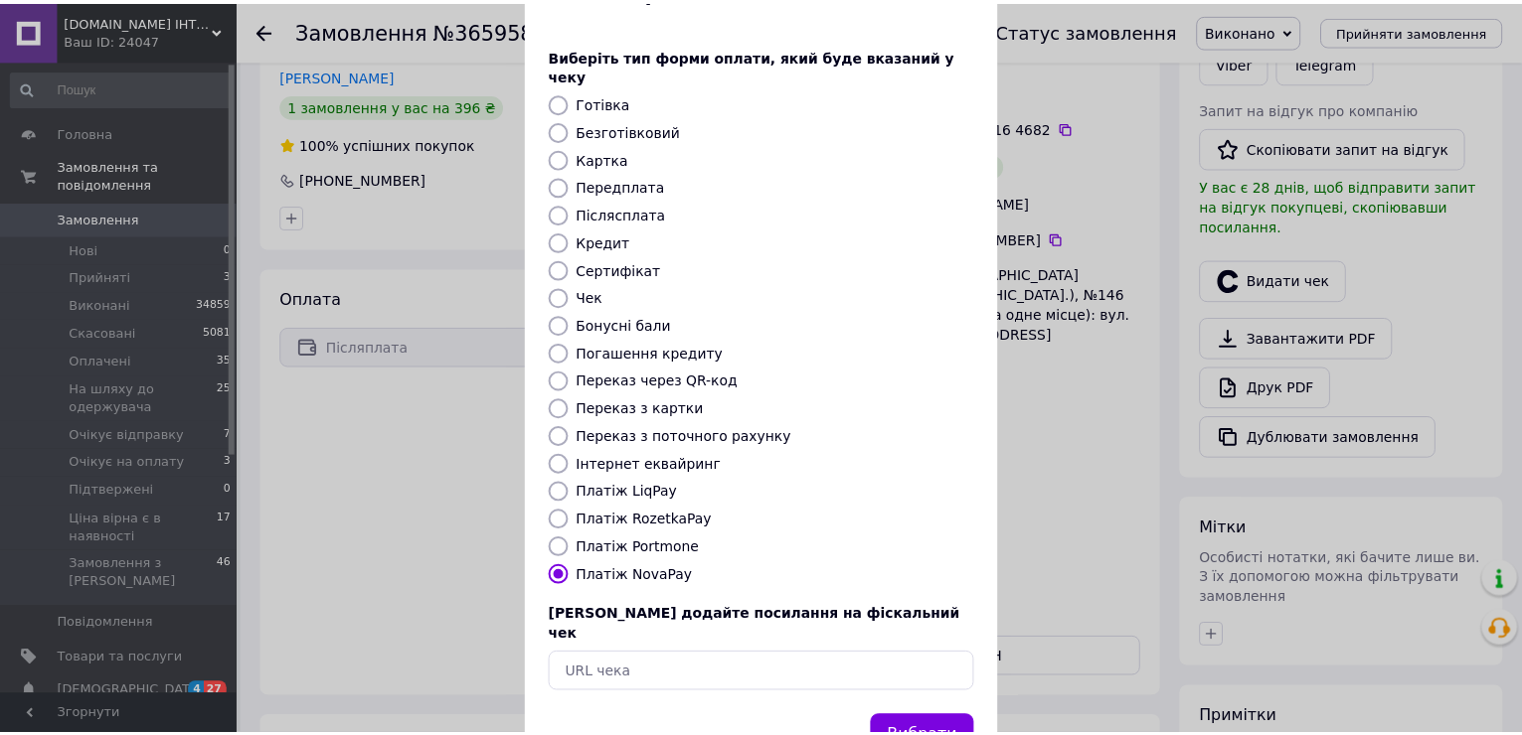
scroll to position [118, 0]
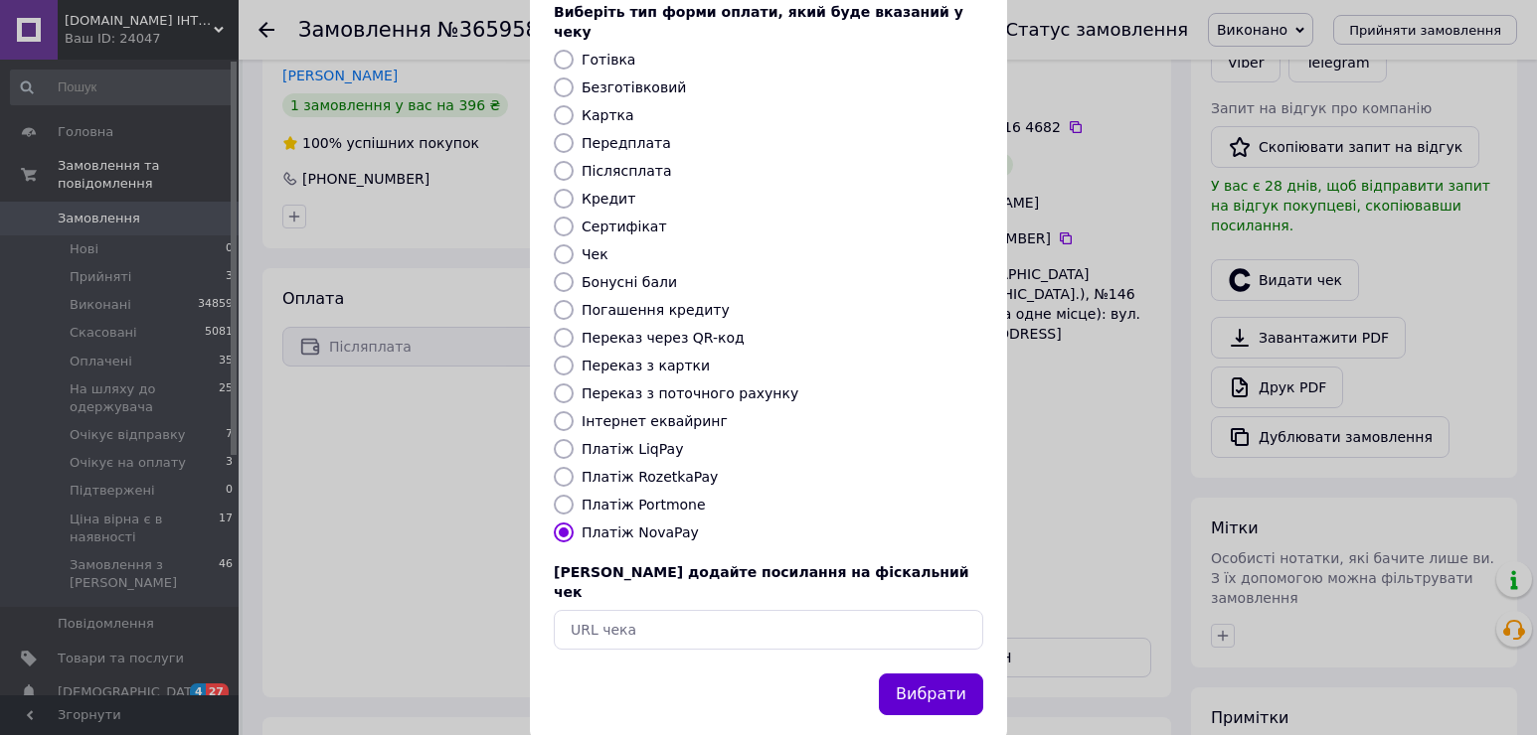
click at [921, 674] on button "Вибрати" at bounding box center [931, 695] width 104 height 43
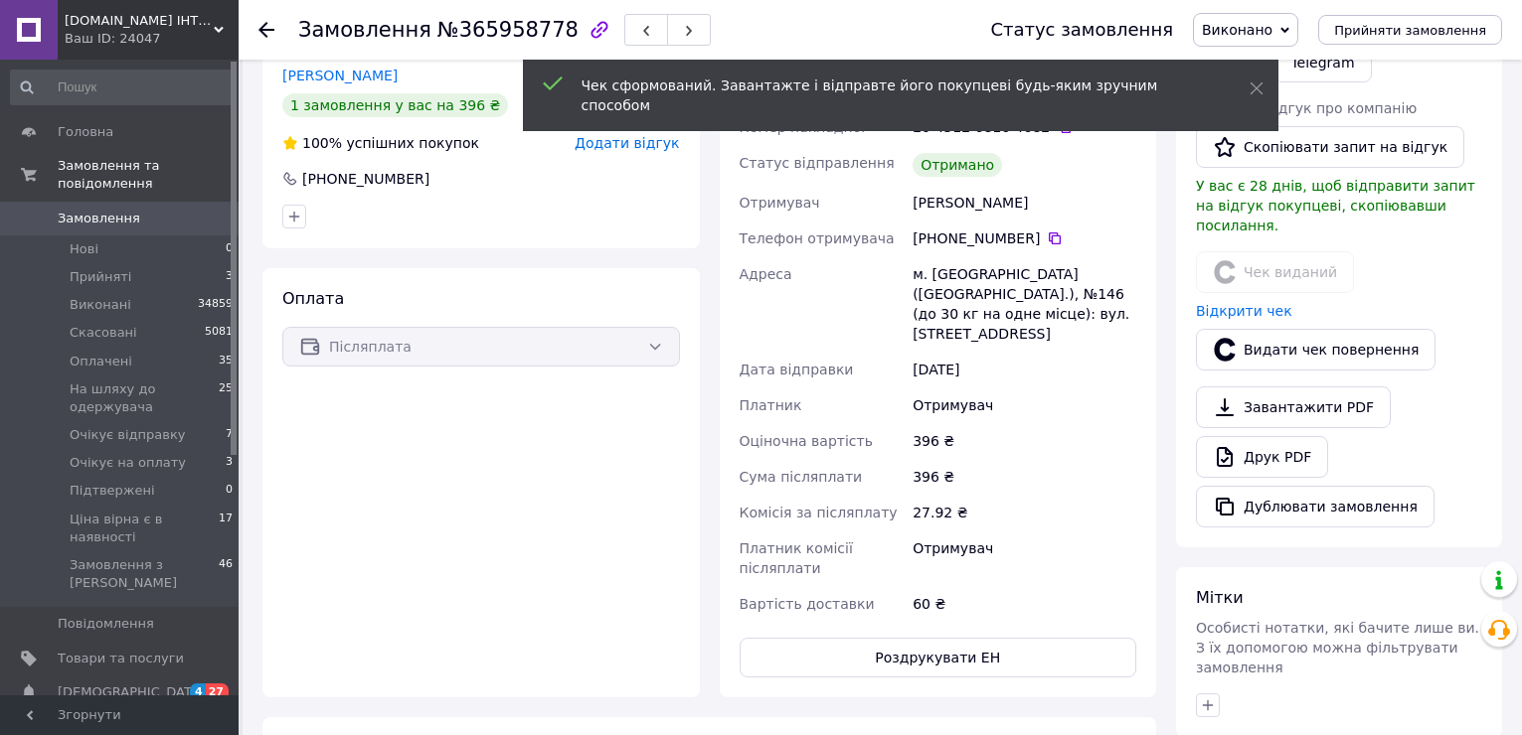
click at [266, 25] on icon at bounding box center [266, 30] width 16 height 16
